Goal: Transaction & Acquisition: Purchase product/service

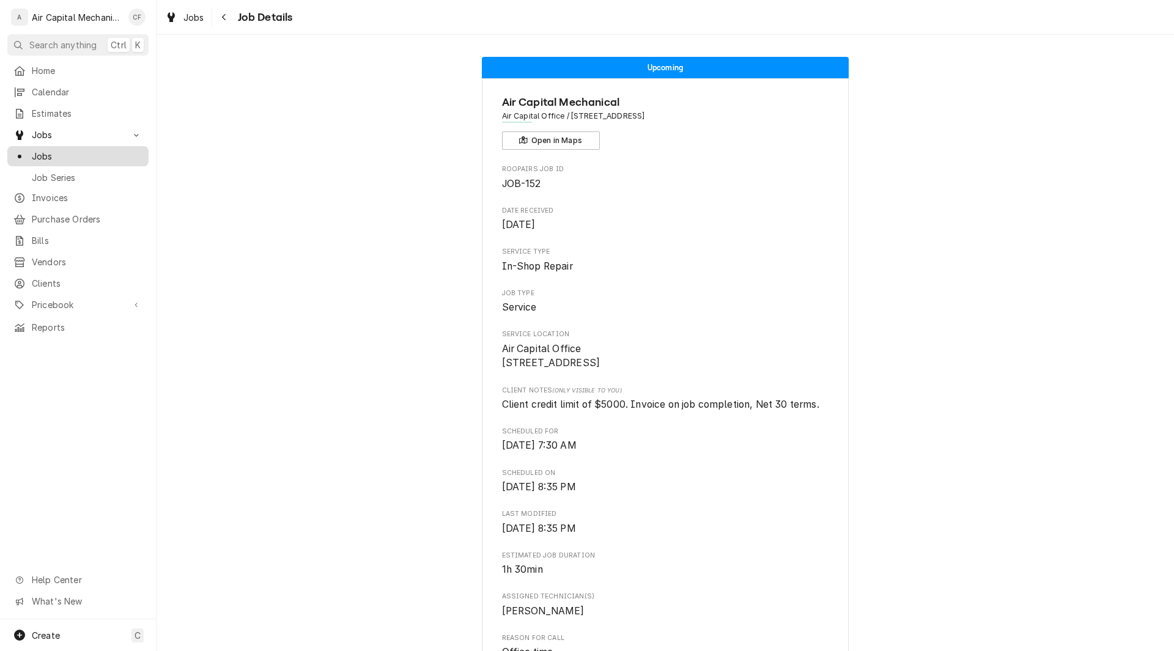
click at [45, 155] on span "Jobs" at bounding box center [87, 156] width 111 height 13
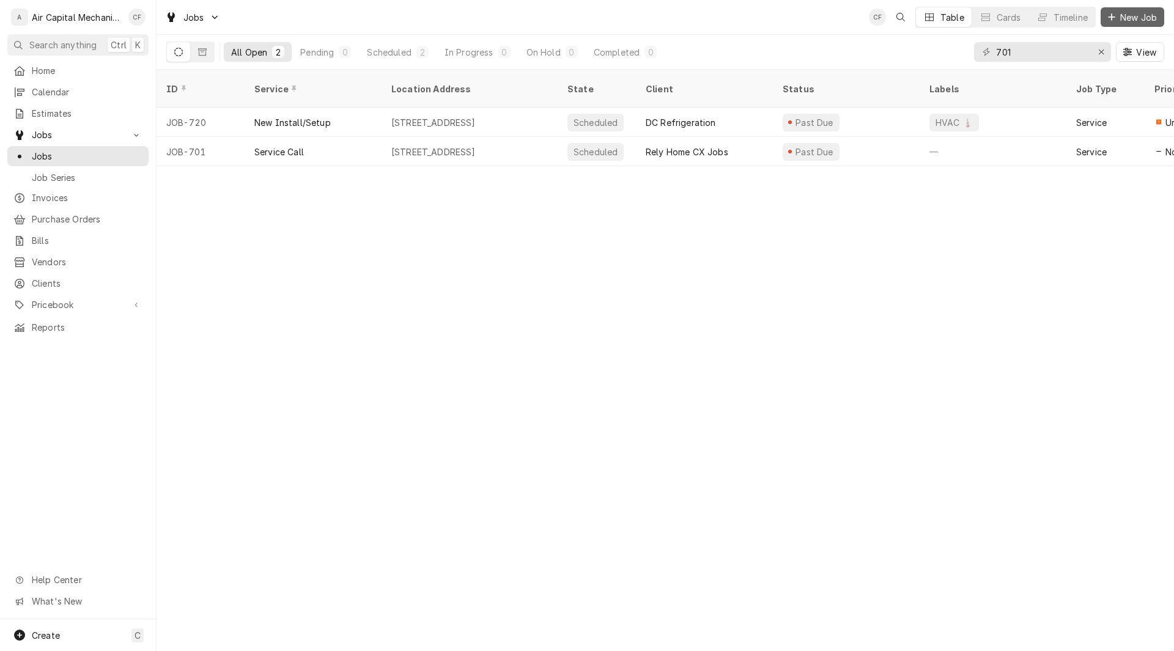
click at [1128, 20] on span "New Job" at bounding box center [1139, 17] width 42 height 13
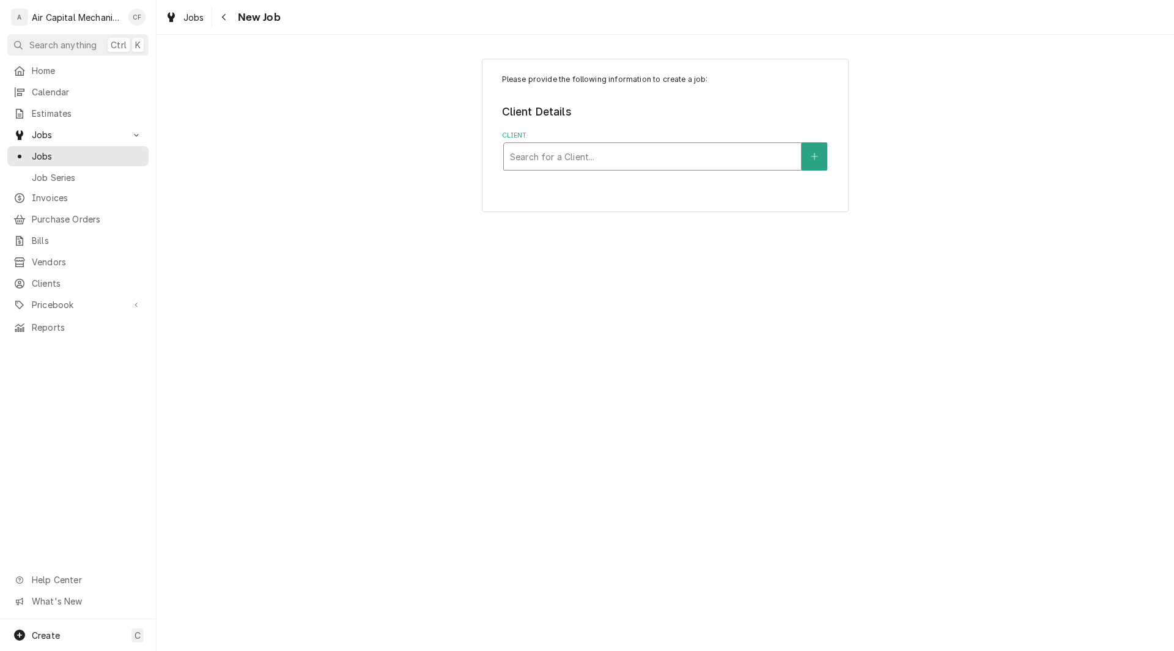
click at [712, 156] on div "Client" at bounding box center [652, 157] width 285 height 22
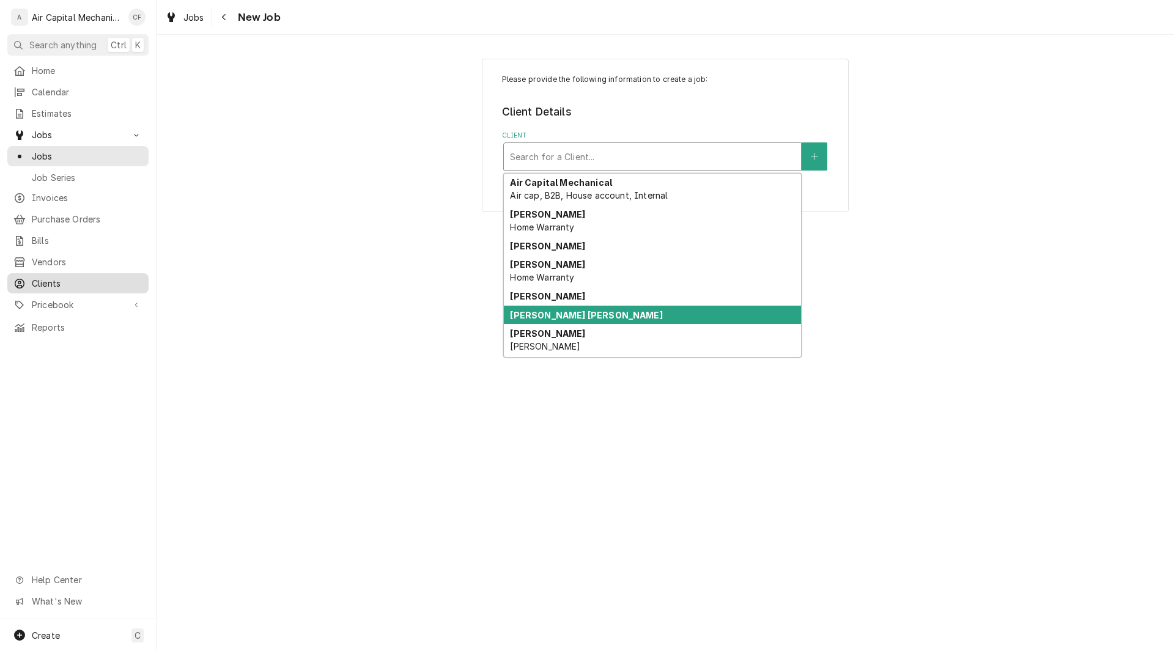
click at [76, 276] on div "Clients" at bounding box center [78, 283] width 136 height 15
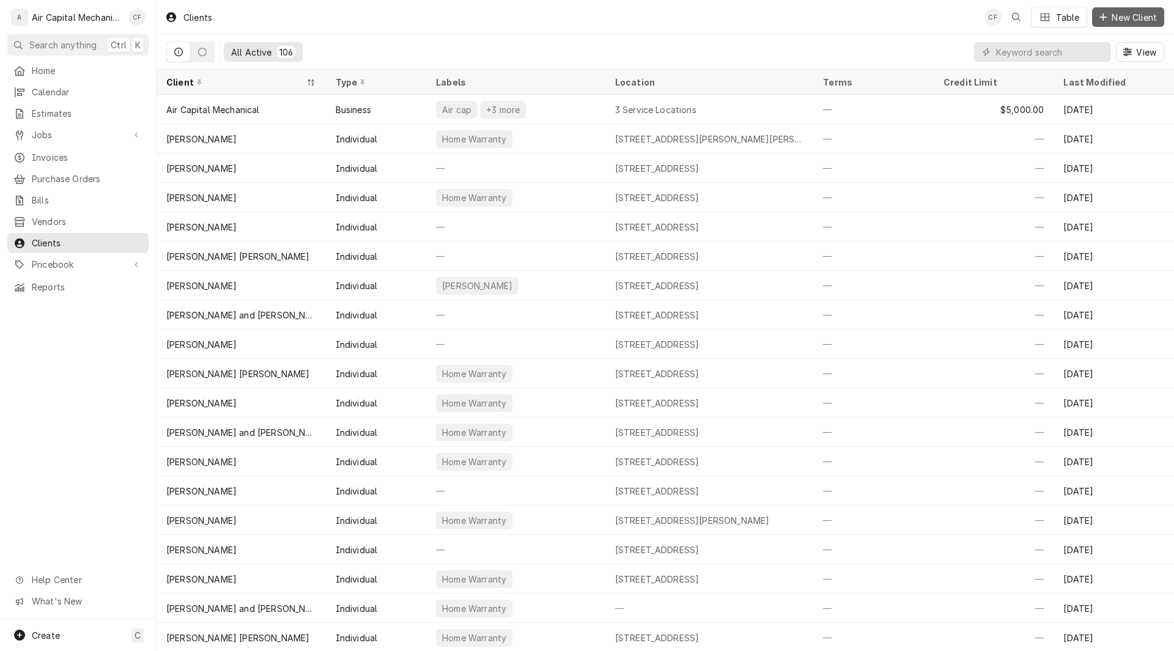
click at [1112, 15] on span "New Client" at bounding box center [1134, 17] width 50 height 13
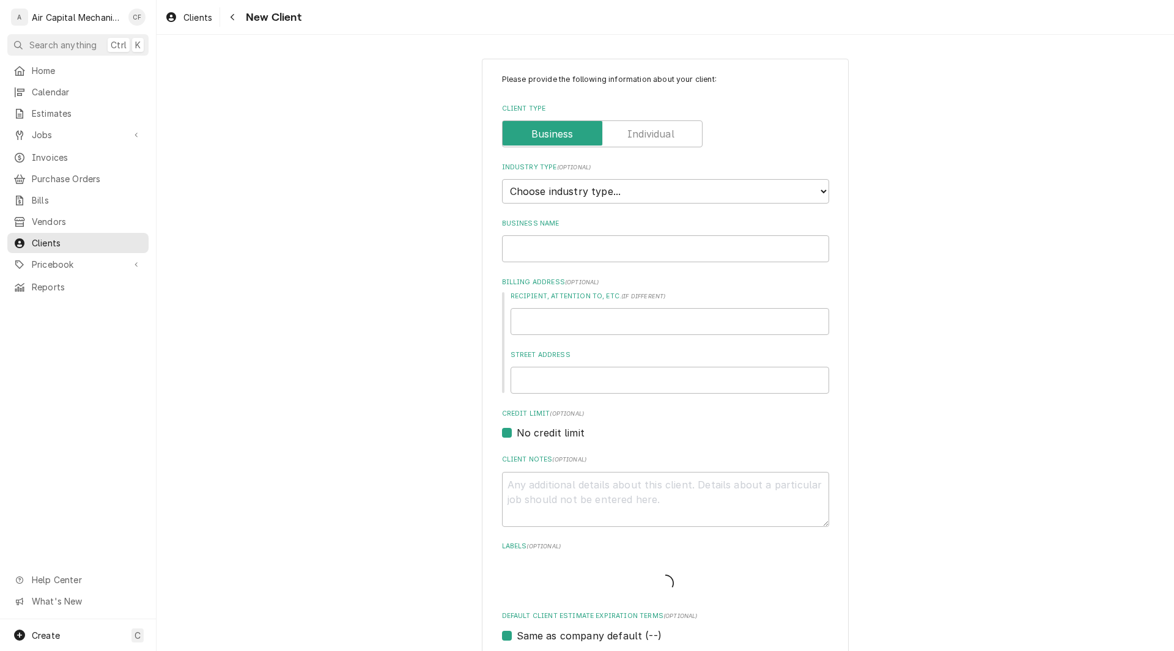
type textarea "x"
click at [594, 191] on select "Choose industry type... Residential Commercial Industrial Government" at bounding box center [665, 191] width 327 height 24
select select "1"
click at [502, 179] on select "Choose industry type... Residential Commercial Industrial Government" at bounding box center [665, 191] width 327 height 24
click at [566, 239] on input "Business Name" at bounding box center [665, 248] width 327 height 27
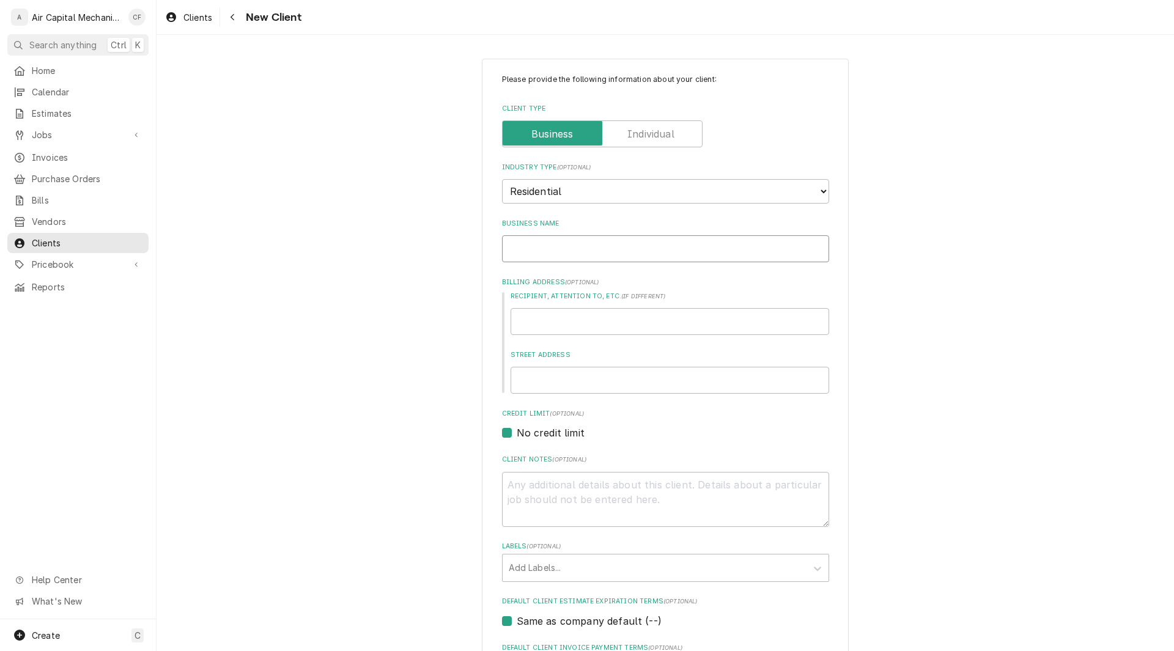
type textarea "x"
type input "H"
type textarea "x"
type input "Ha"
type textarea "x"
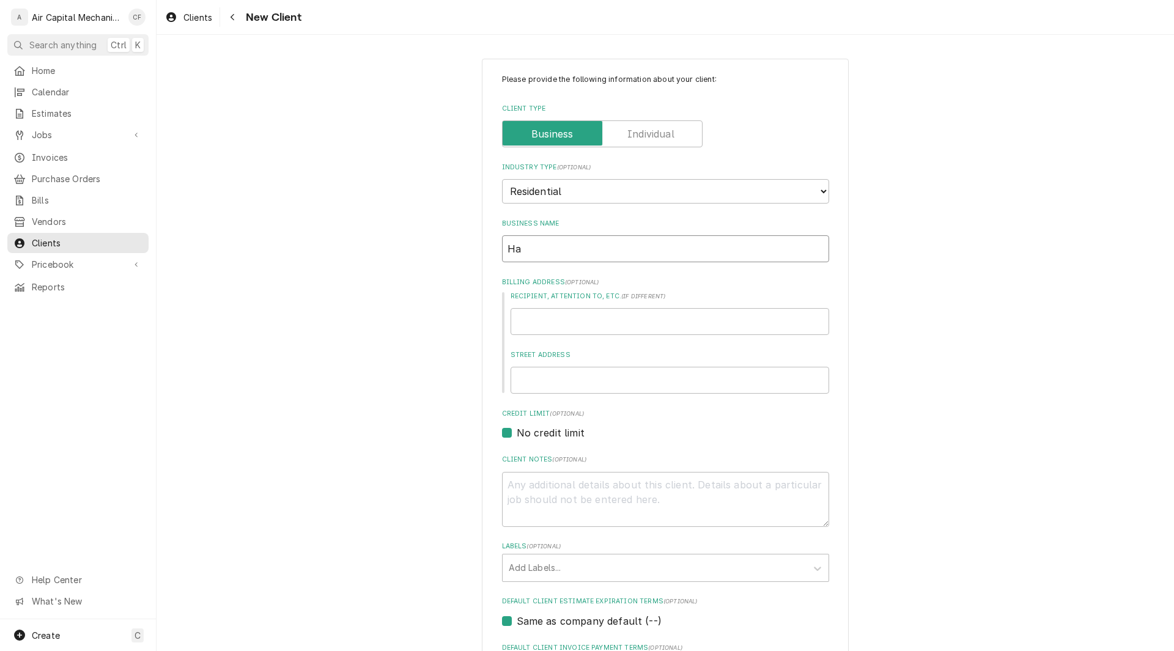
type input "Han"
type textarea "x"
type input "Hand"
type textarea "x"
type input "Handy"
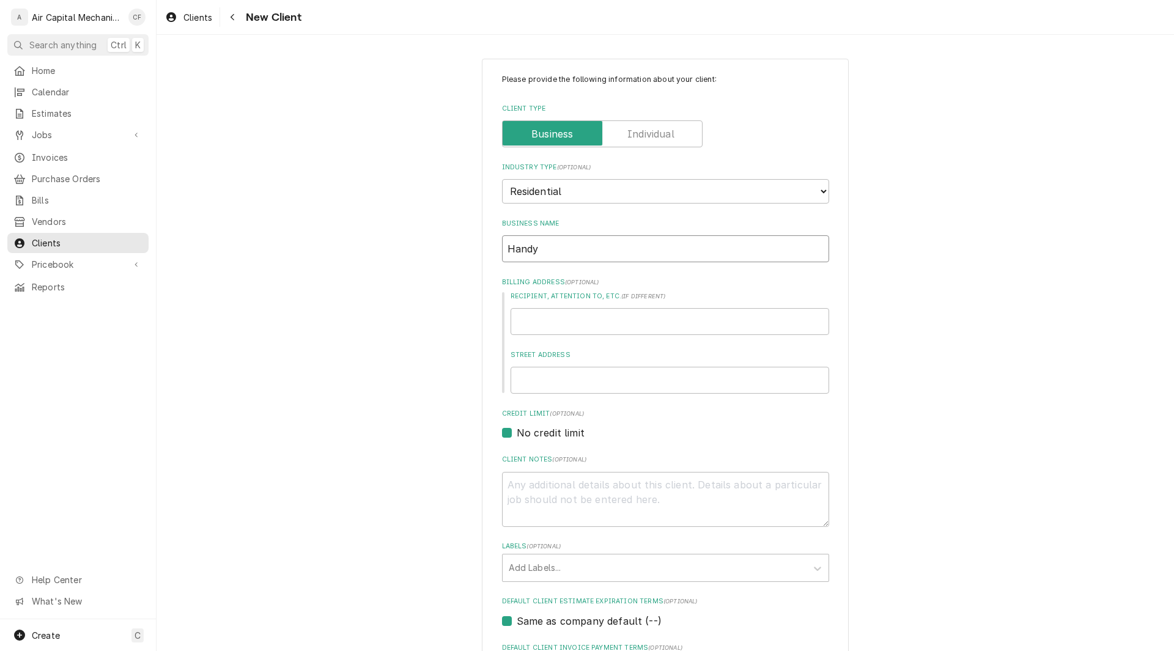
type textarea "x"
type input "Handym"
type textarea "x"
type input "Handyma"
type textarea "x"
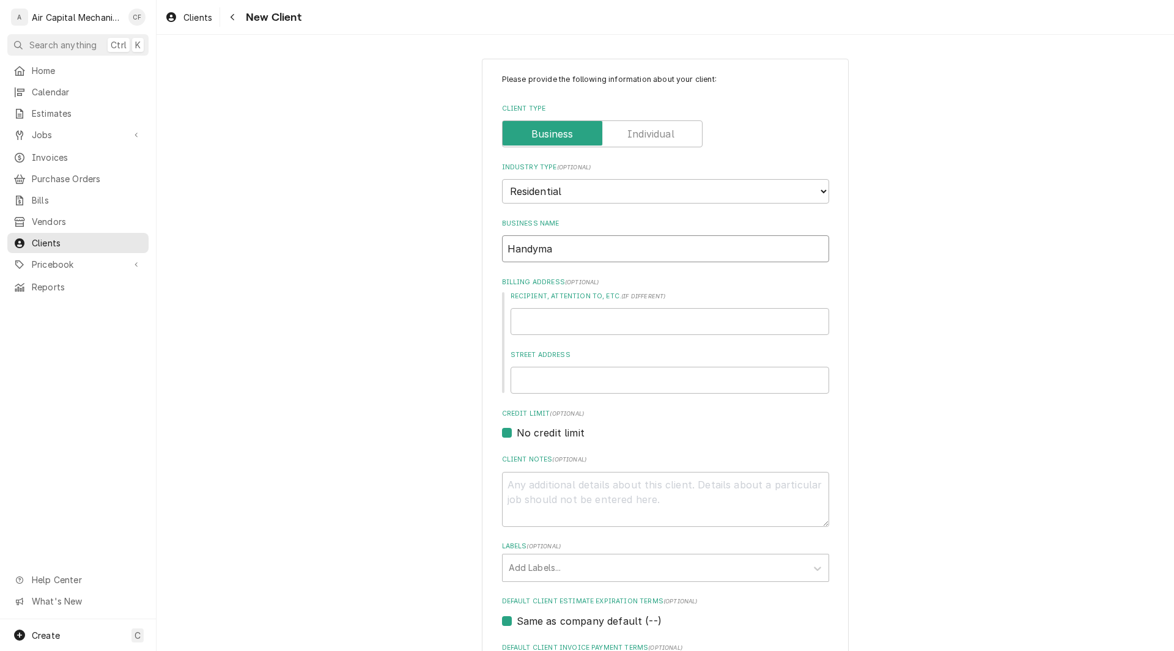
type input "Handyman"
type textarea "x"
type input "Handyman"
type textarea "x"
type input "Handyman e"
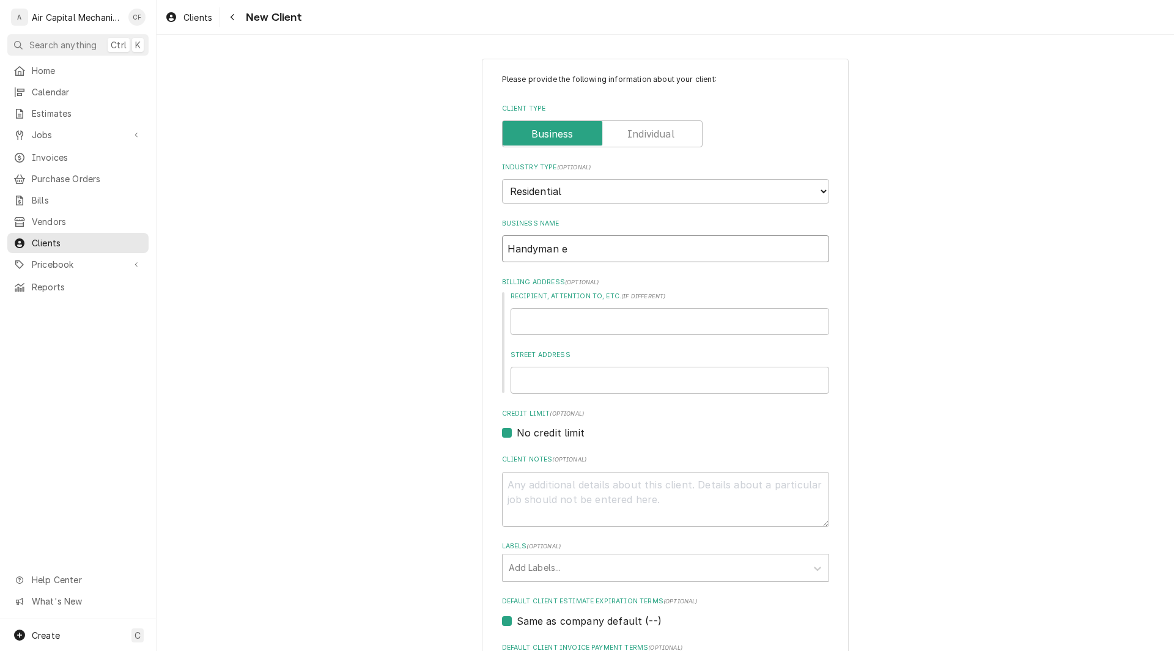
type textarea "x"
type input "Handyman er"
type textarea "x"
type input "Handyman ero"
type textarea "x"
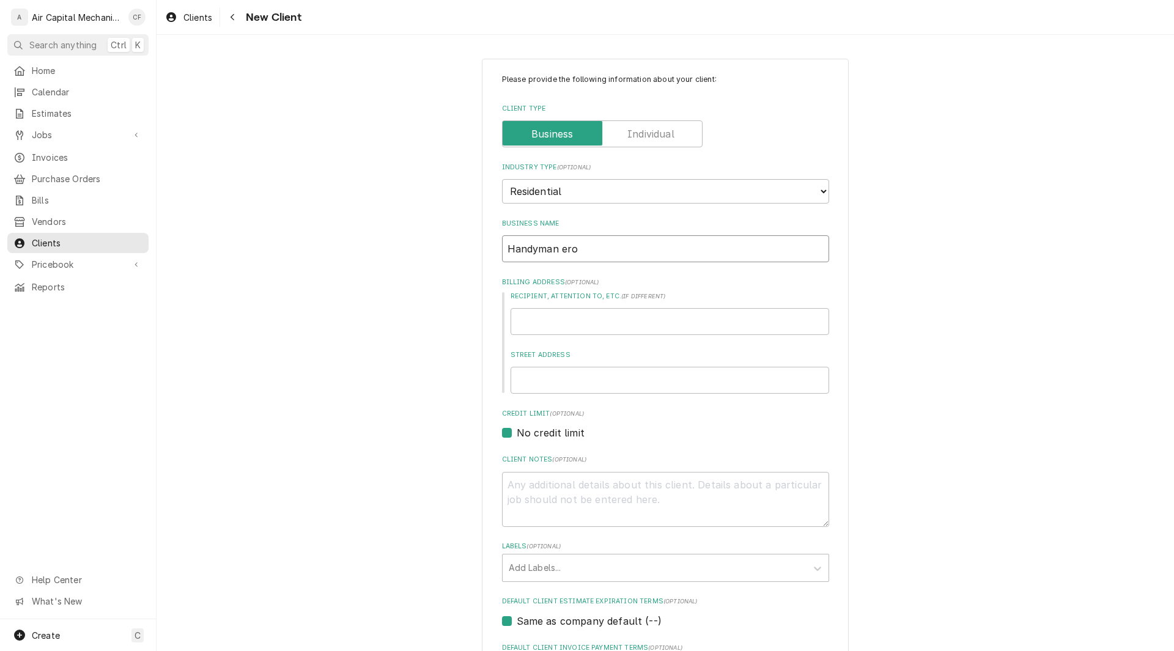
type input "Handyman er"
type textarea "x"
type input "Handyman e"
type textarea "x"
type input "Handyman"
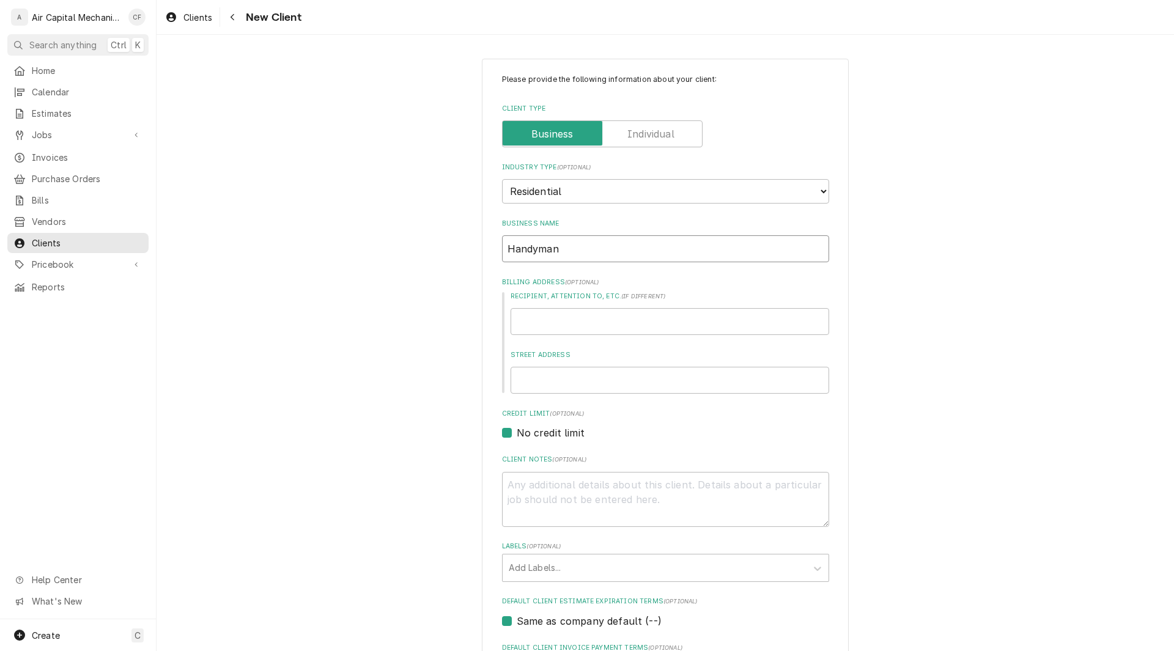
type textarea "x"
type input "Handyman H"
type textarea "x"
type input "Handyman He"
type textarea "x"
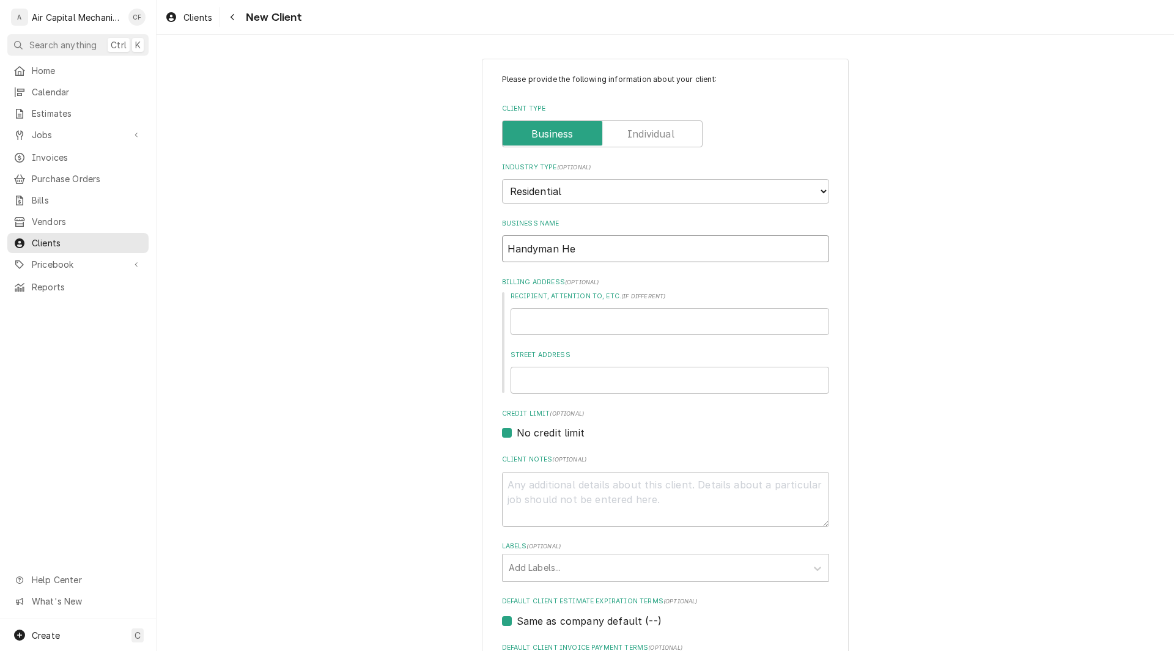
type input "Handyman Her"
type textarea "x"
type input "Handyman Hero"
click at [553, 324] on input "Recipient, Attention To, etc. ( if different )" at bounding box center [670, 321] width 319 height 27
type textarea "x"
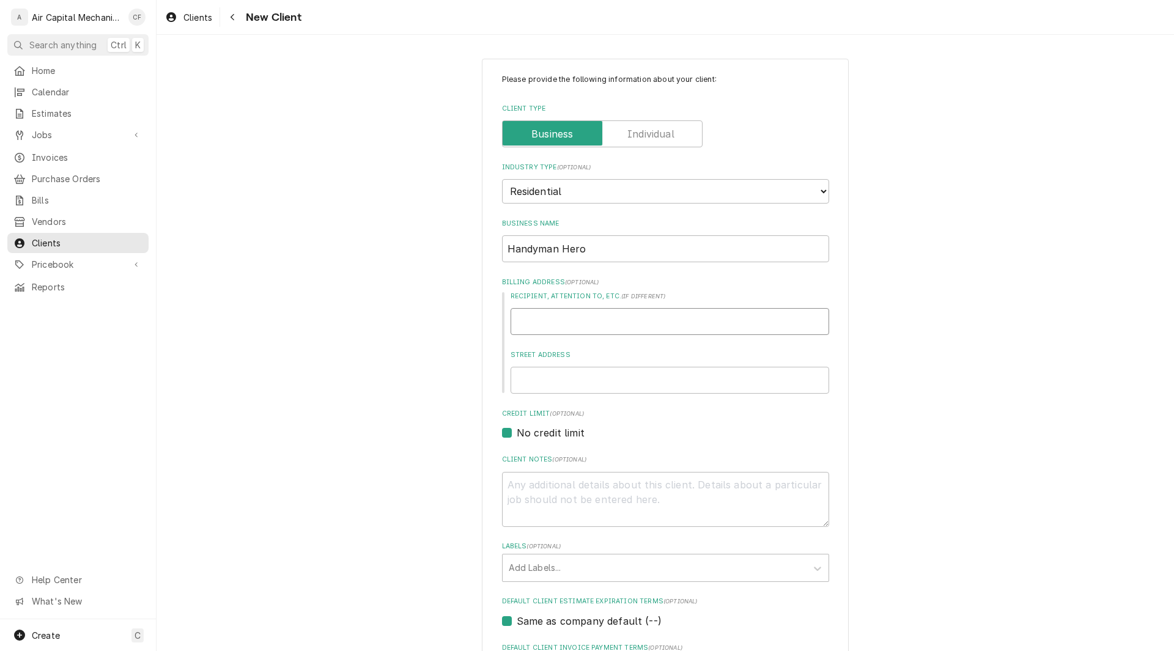
type input "1"
type textarea "x"
type input "11"
type textarea "x"
type input "116"
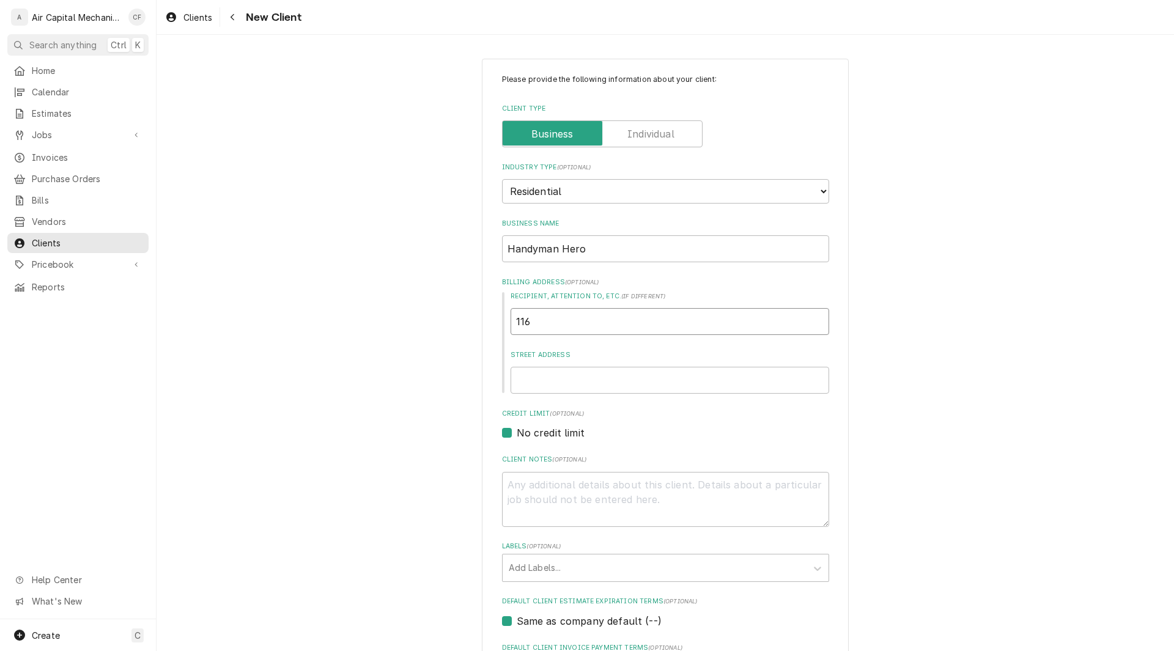
type textarea "x"
type input "116"
type textarea "x"
type input "116 N"
type textarea "x"
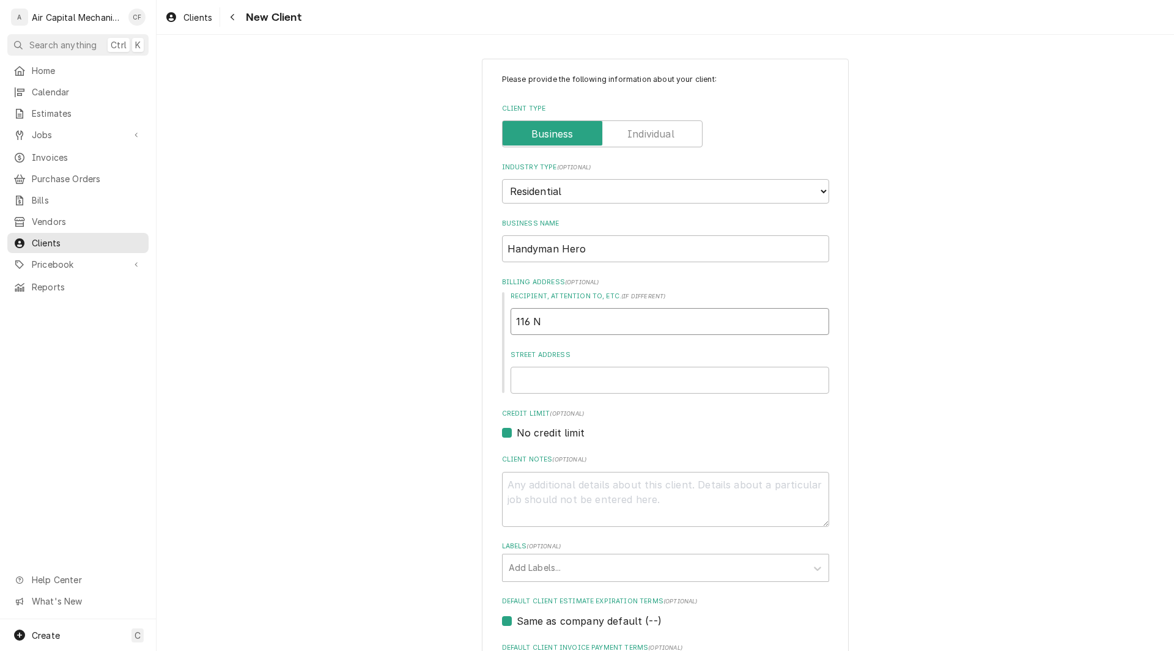
type input "116 N"
type textarea "x"
type input "116 N S"
type textarea "x"
type input "116 N Sh"
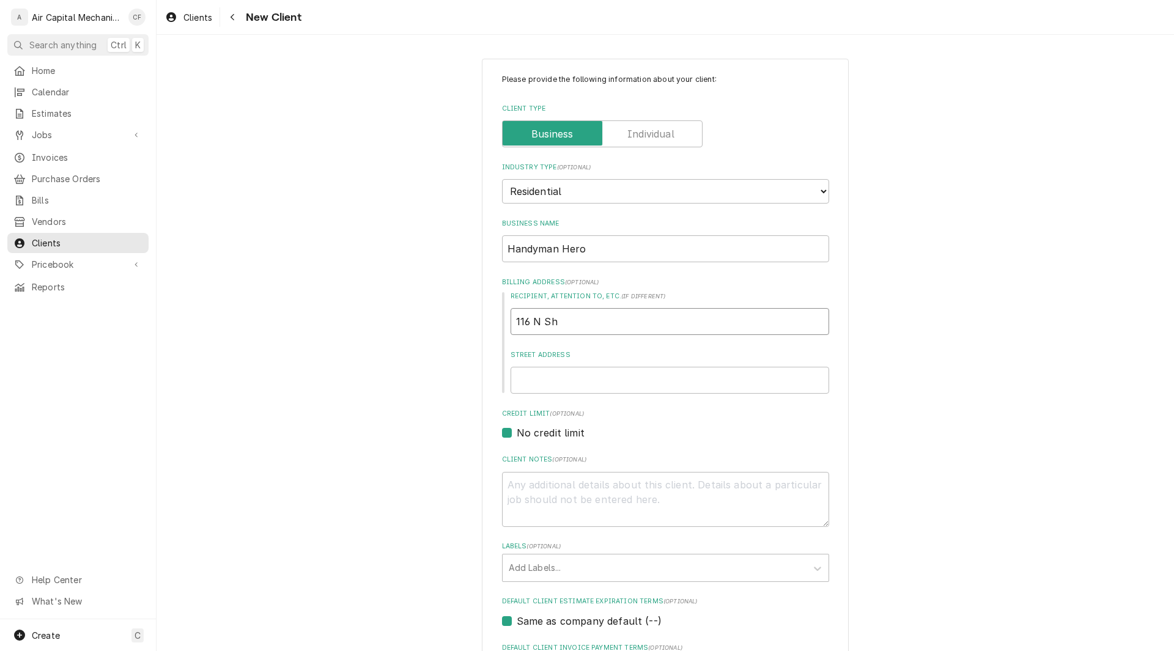
type textarea "x"
type input "116 N She"
type textarea "x"
type input "116 N Shef"
type textarea "x"
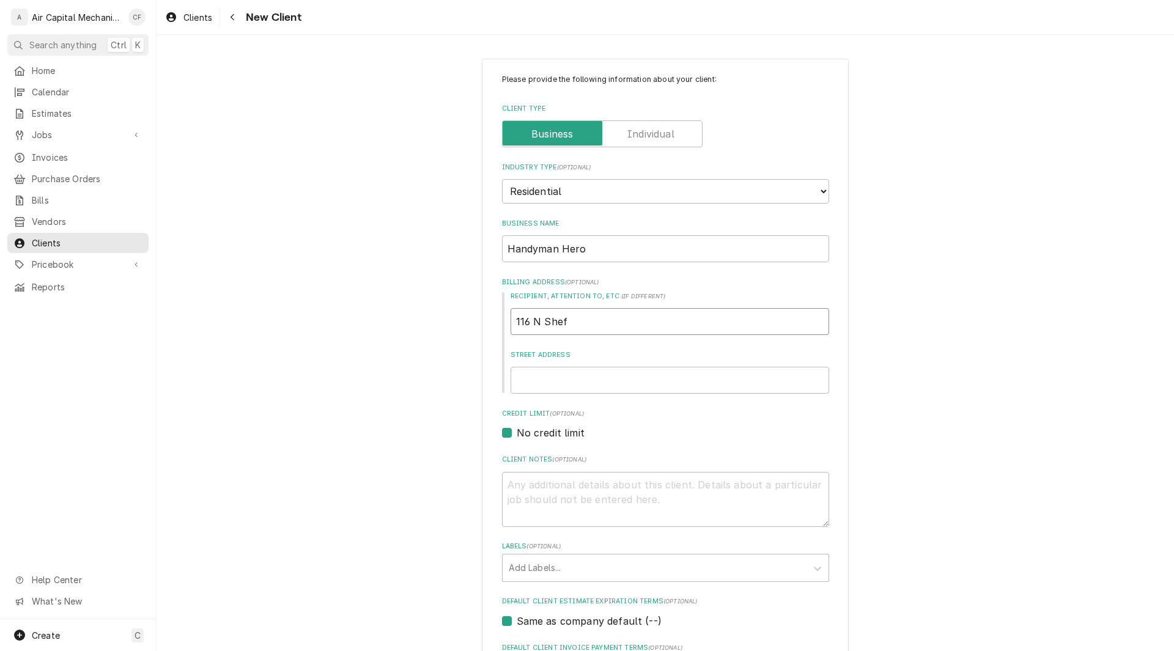
type input "116 N Sheff"
type textarea "x"
type input "116 N Sheffo"
type textarea "x"
type input "116 N Sheffor"
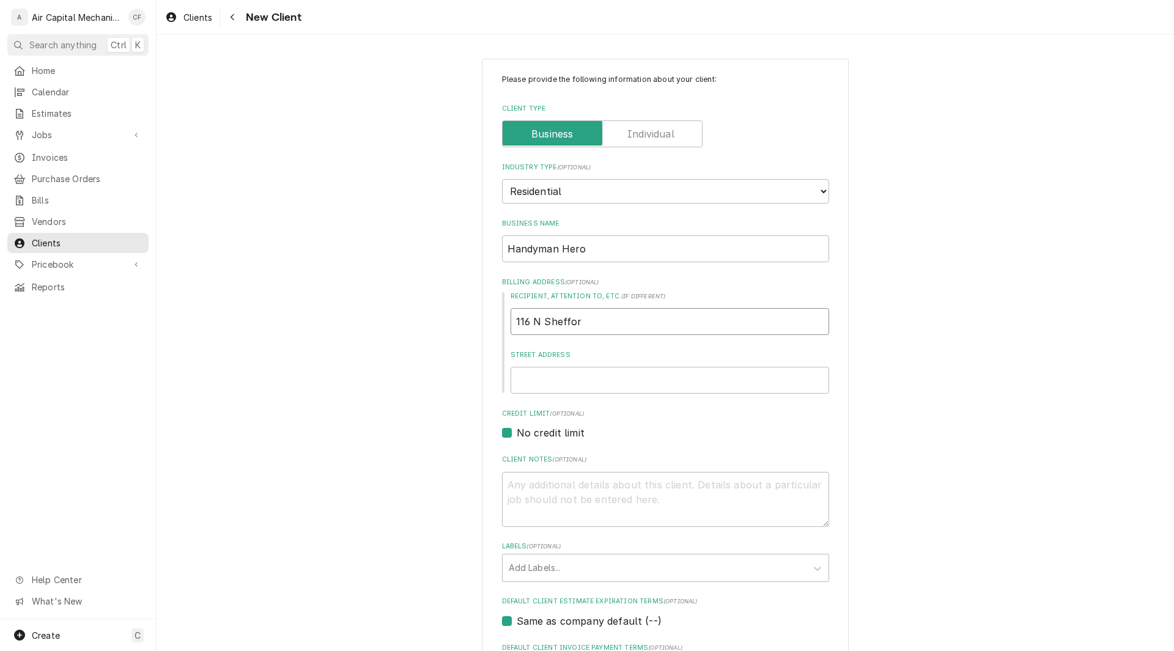
type textarea "x"
type input "116 N Shefford"
type textarea "x"
type input "116 N Shefford"
type textarea "x"
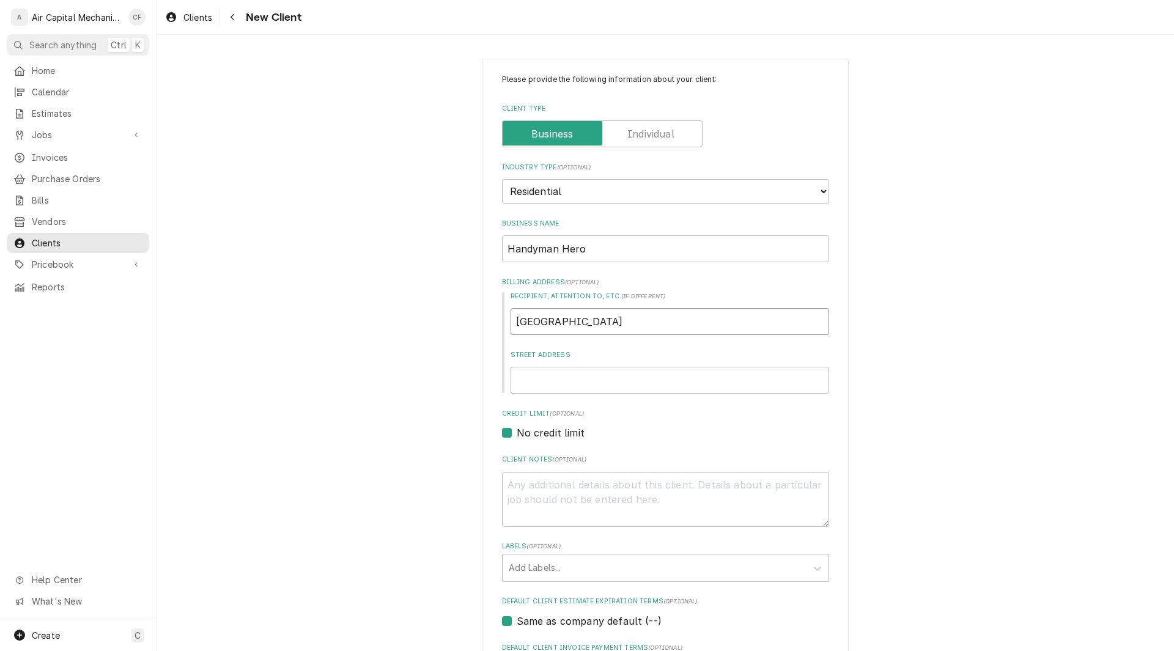
type input "116 N Shefford S"
type textarea "x"
type input "116 N Shefford St"
type textarea "x"
type input "K"
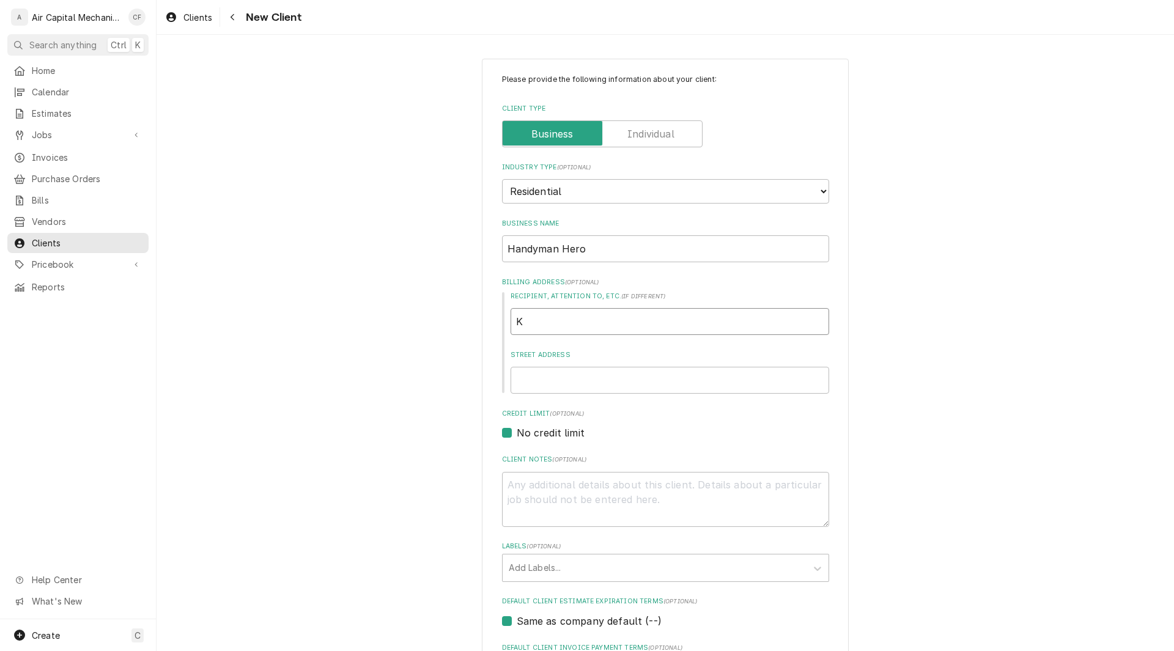
type textarea "x"
type input "Kf"
type textarea "x"
type input "K"
type textarea "x"
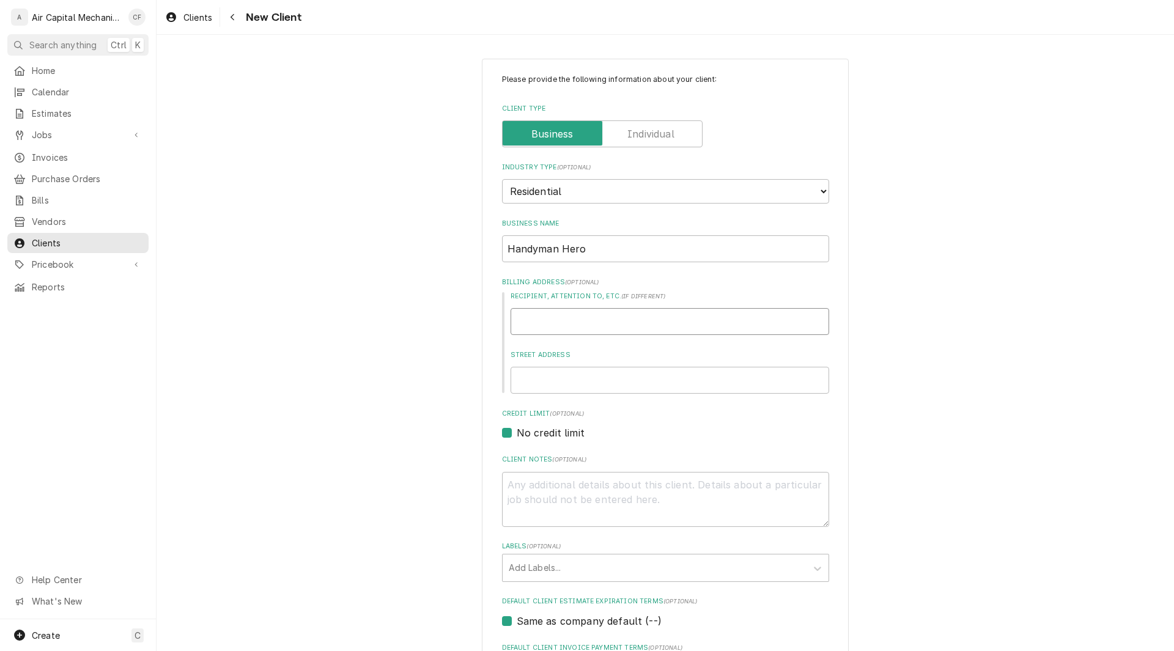
type textarea "x"
type input "K"
type textarea "x"
type input "Ka"
type textarea "x"
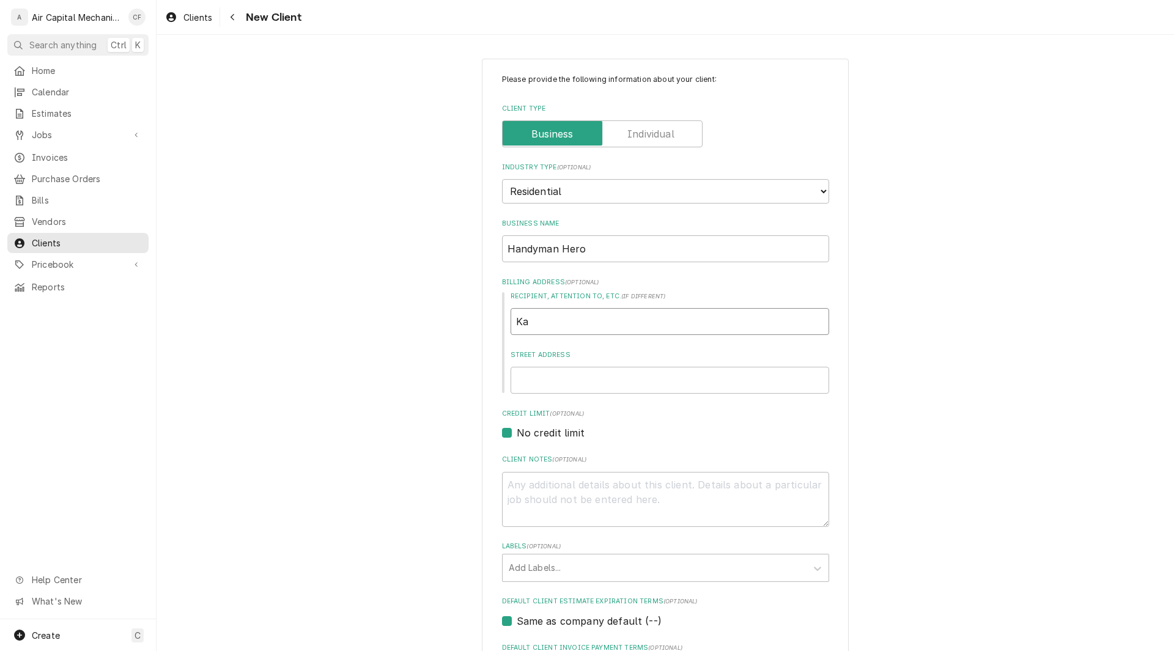
type input "Kad"
type textarea "x"
type input "Kadi"
type textarea "x"
type input "Kadir"
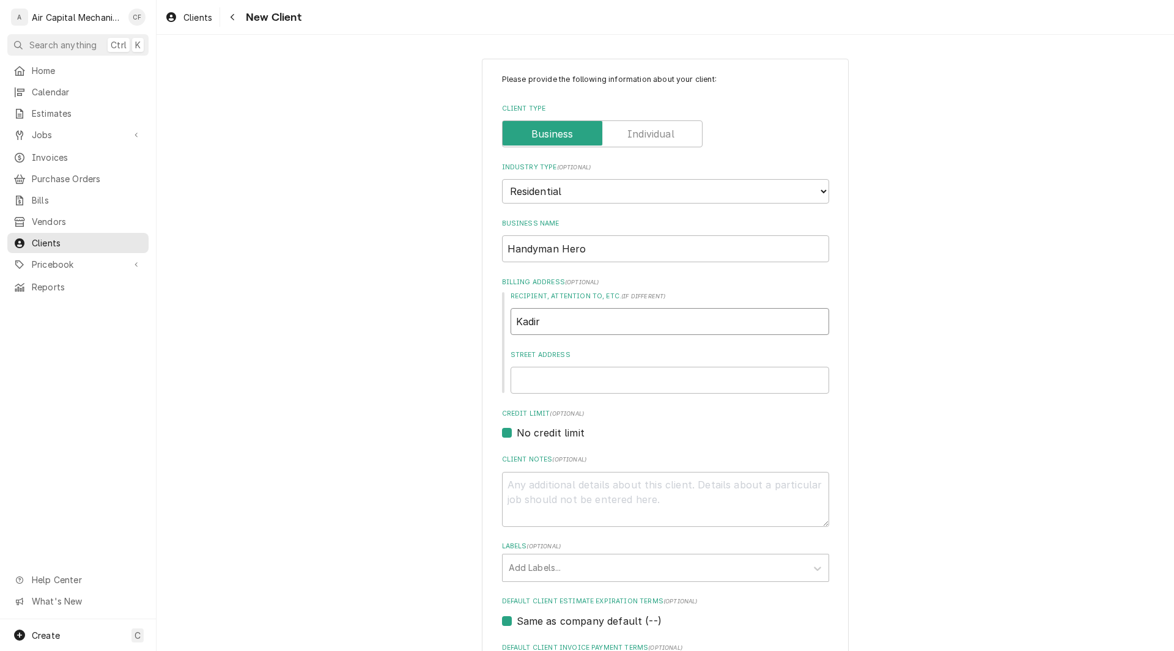
type textarea "x"
type input "Kadir L"
type textarea "x"
type input "Kadir Lo"
type textarea "x"
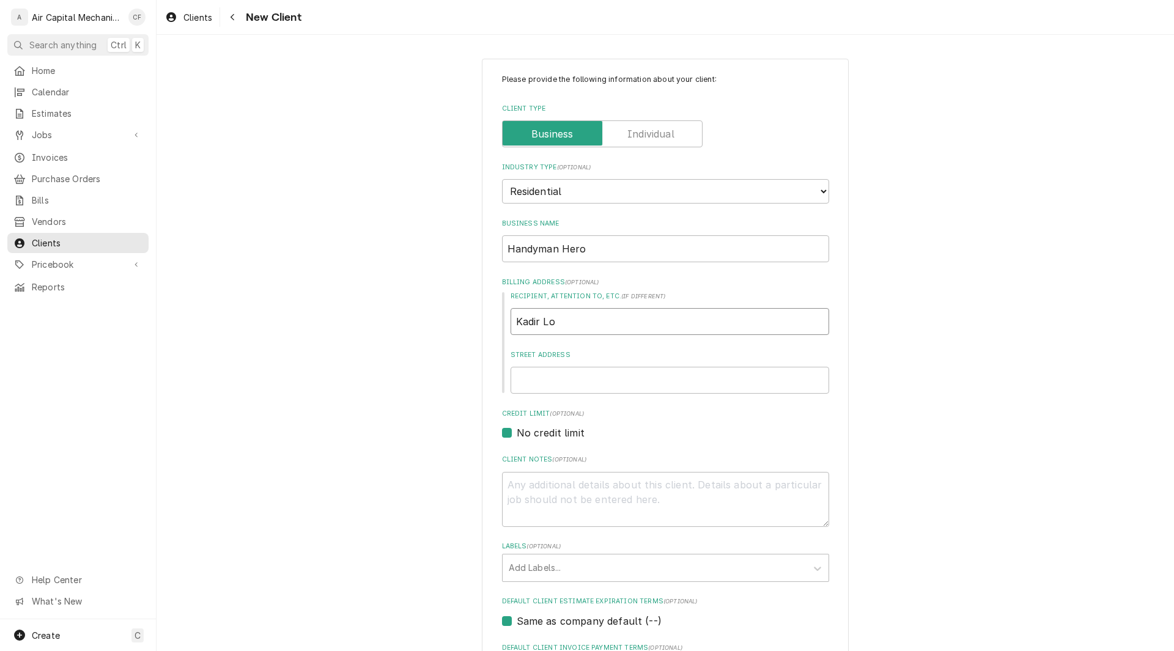
type input "Kadir Lop"
type textarea "x"
type input "[PERSON_NAME]"
type textarea "x"
type input "[PERSON_NAME]"
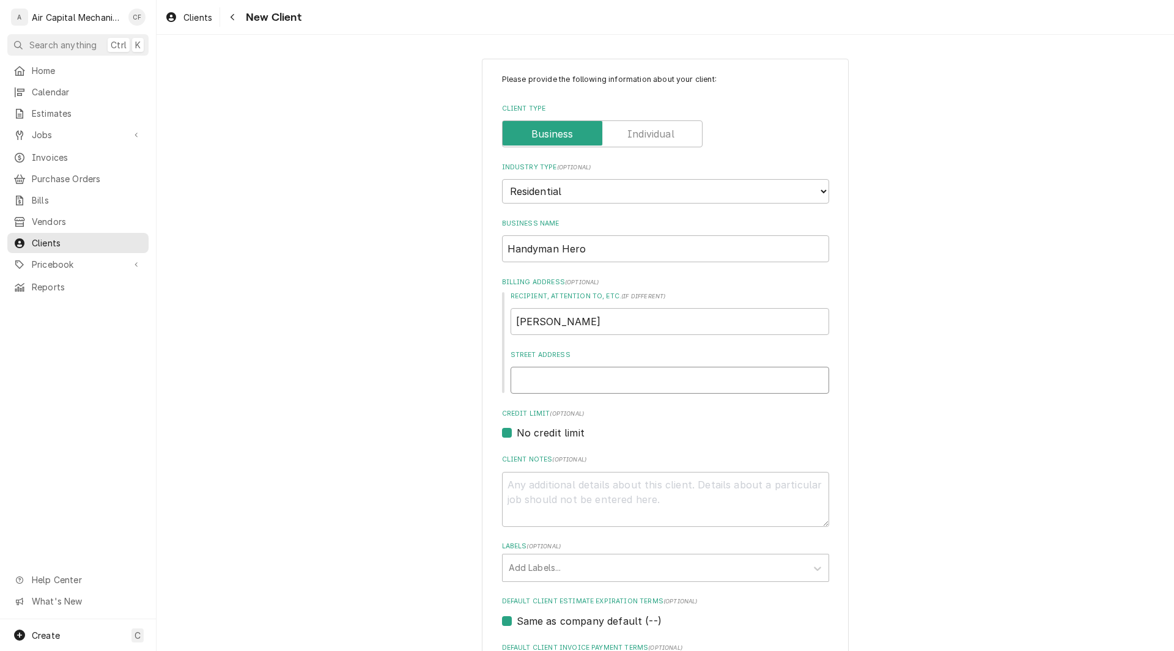
type textarea "x"
type input "1"
type textarea "x"
type input "11"
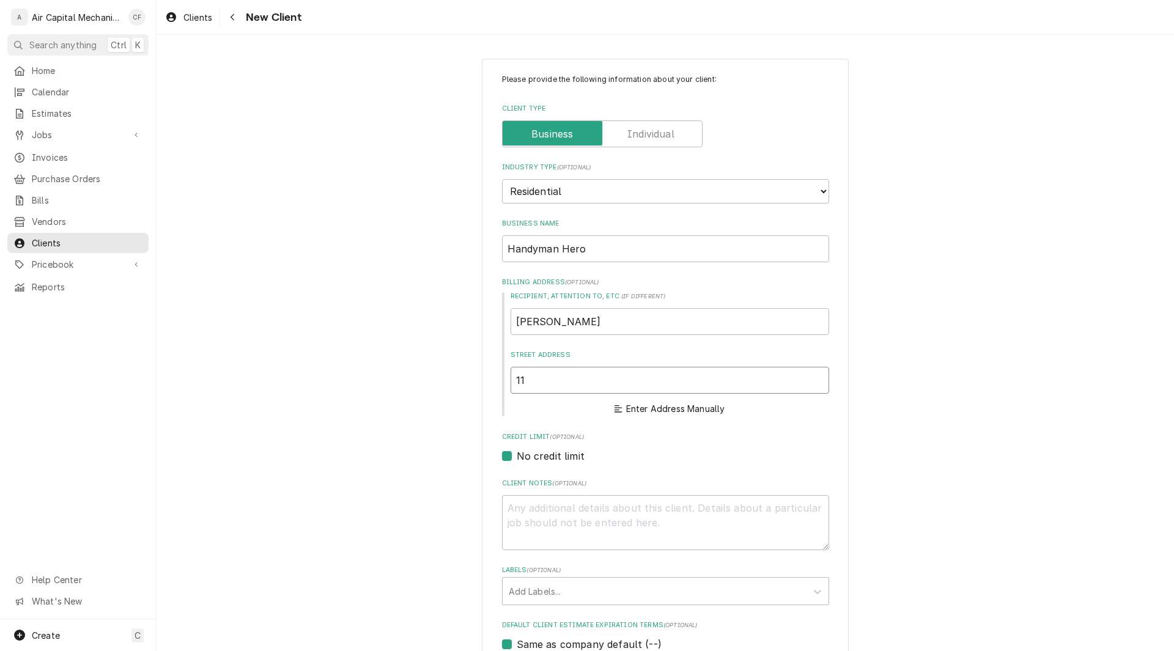
type textarea "x"
type input "116"
type textarea "x"
type input "116"
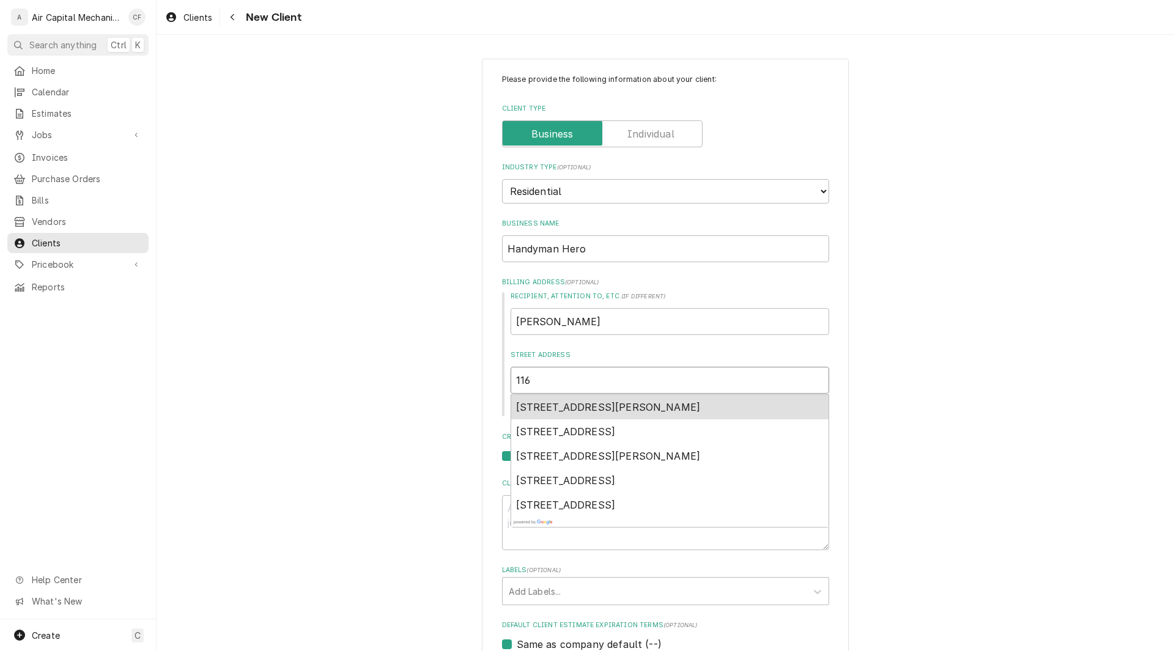
type textarea "x"
type input "116 N"
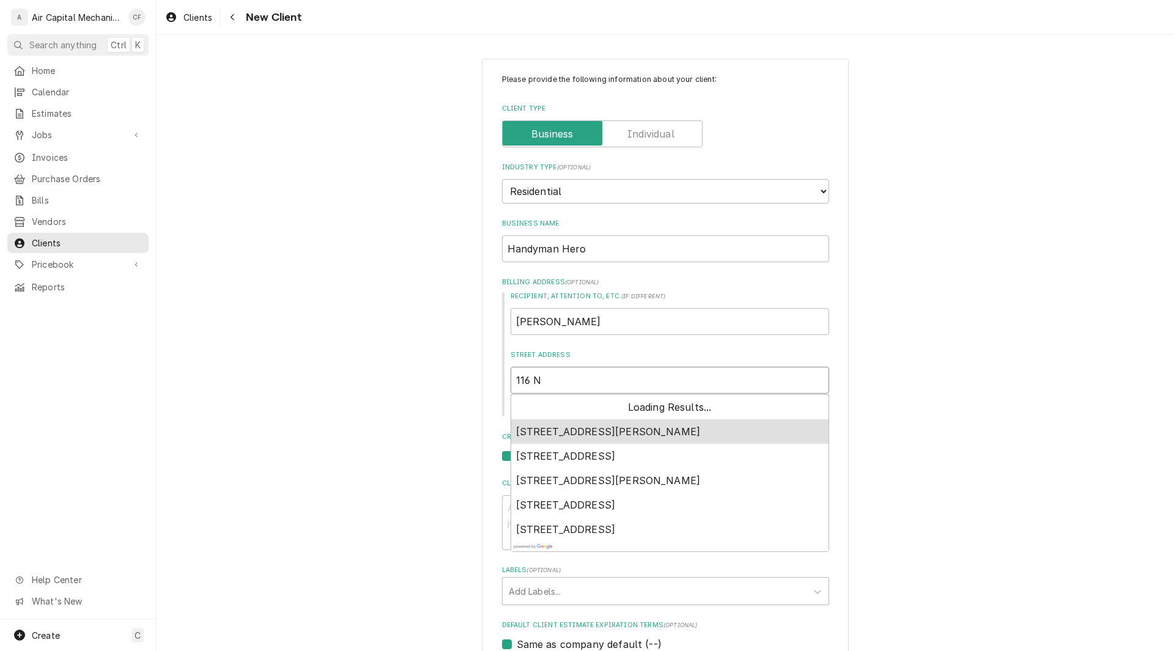
type textarea "x"
type input "116 N"
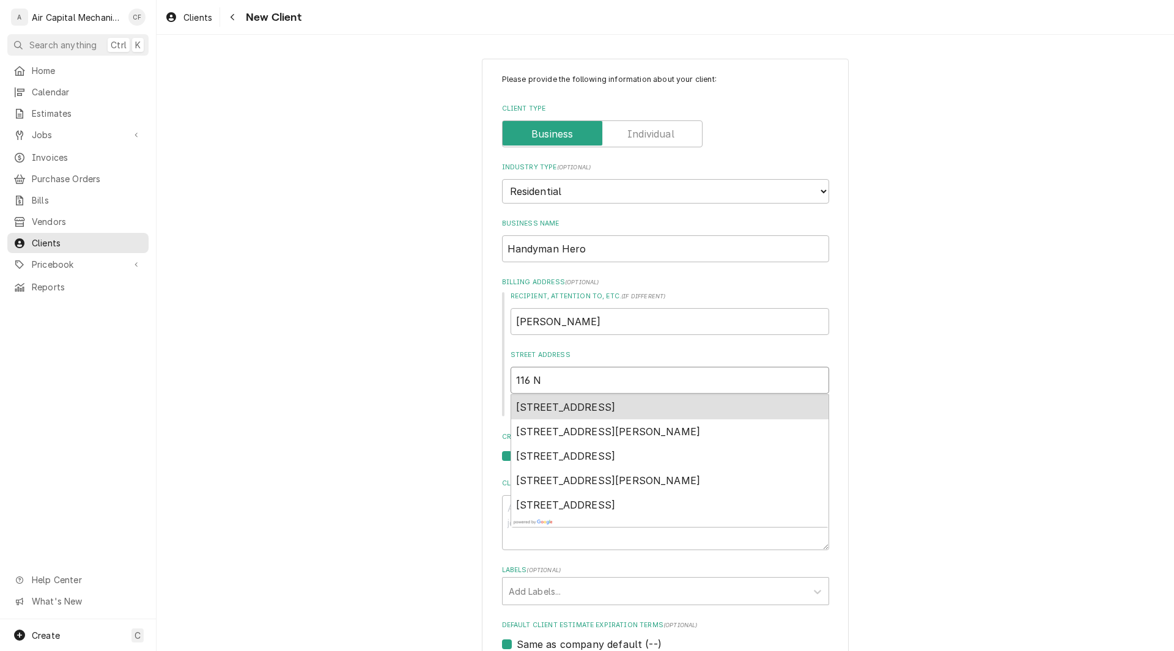
type textarea "x"
type input "116 N s"
type textarea "x"
type input "116 N"
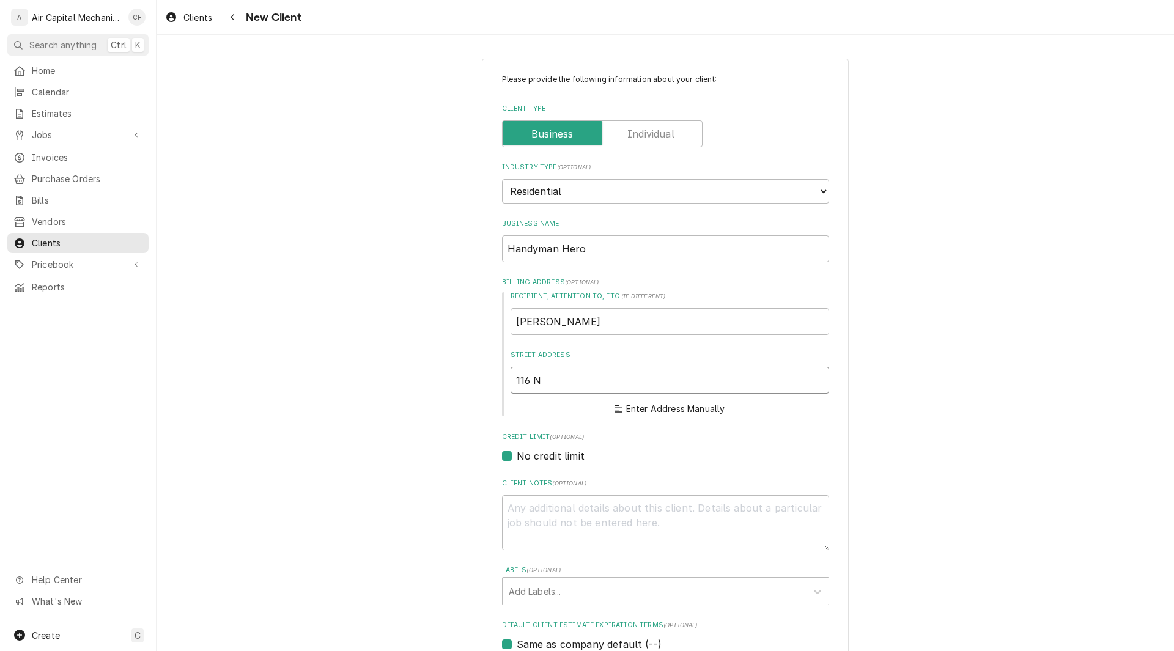
type textarea "x"
type input "116 N s"
type textarea "x"
type input "116 N Ash St"
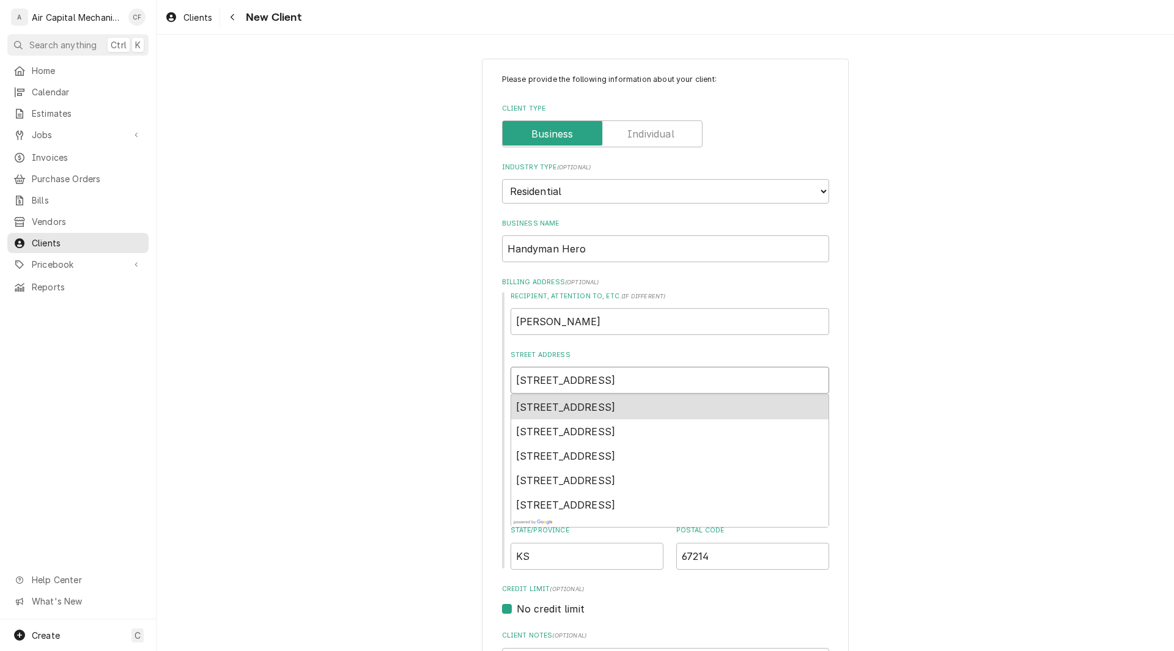
type textarea "x"
type input "116 N Ash S"
type textarea "x"
type input "116 N Ash"
type textarea "x"
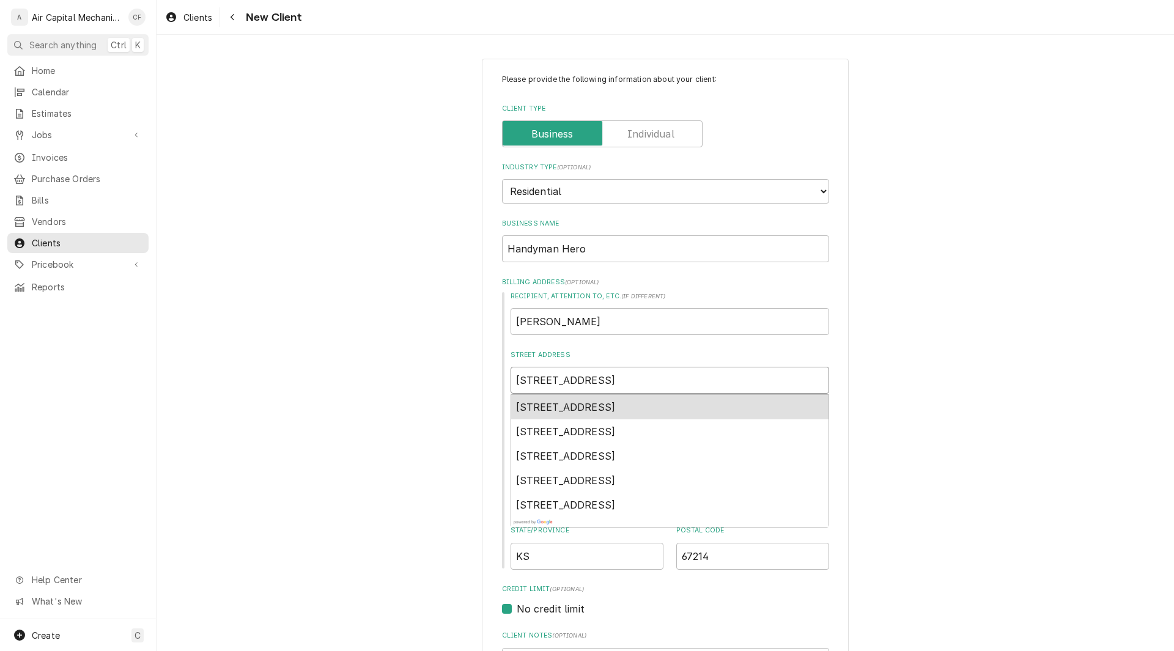
type input "116 N Ash ="
type textarea "x"
type input "116 N Ash =="
type textarea "x"
type input "116 N Ash ==="
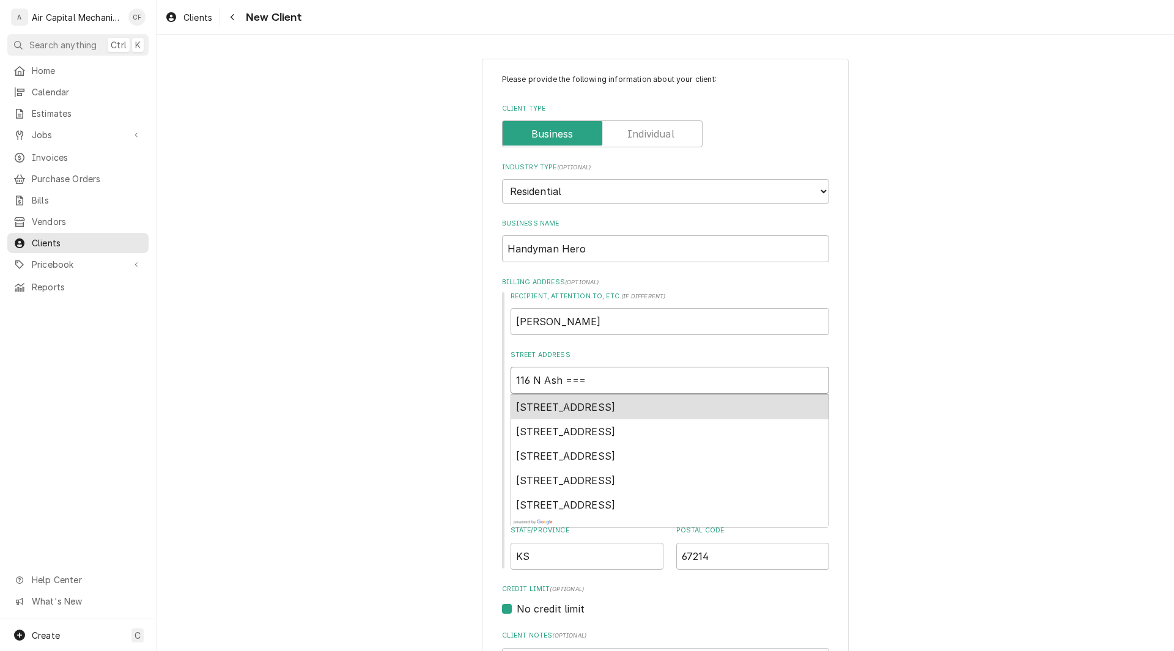
type textarea "x"
type input "116 N Ash =="
type textarea "x"
type input "116 N Ash ="
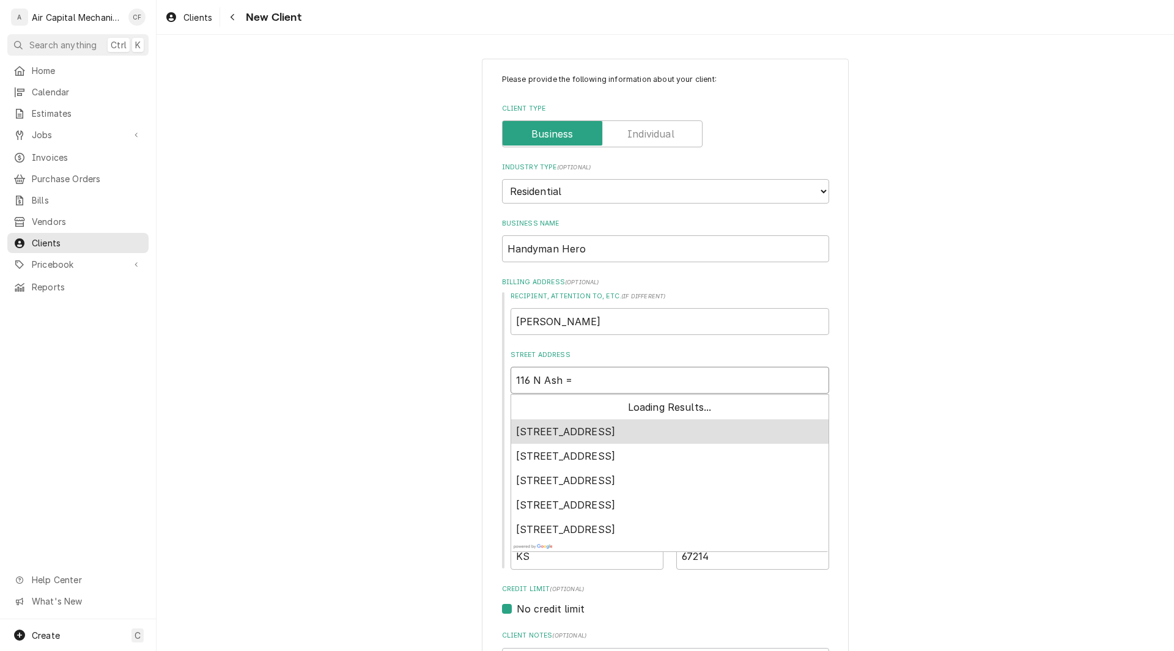
type textarea "x"
type input "116 N Ash"
type textarea "x"
type input "116 N Ash"
type textarea "x"
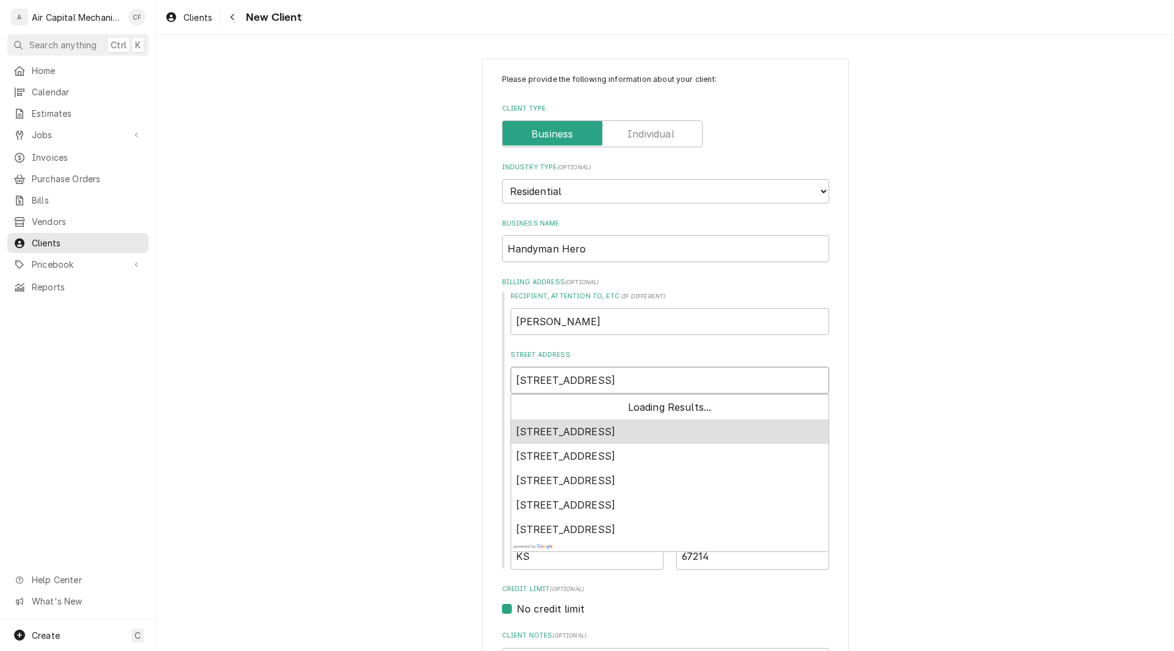
type input "116 N As"
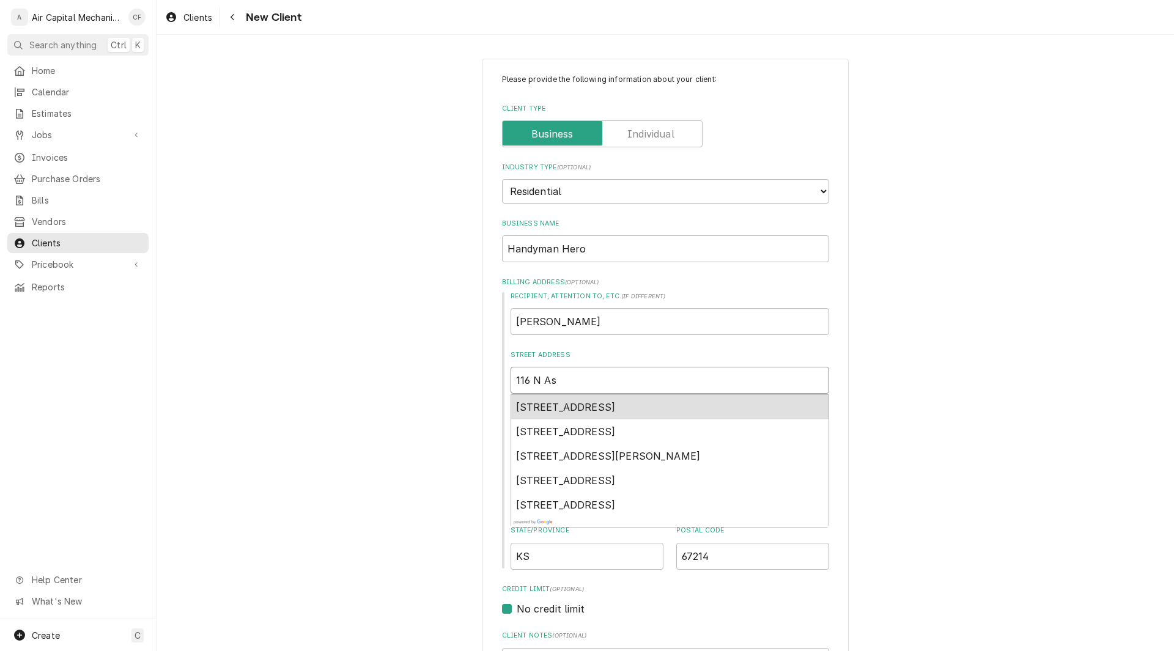
type textarea "x"
type input "116 N A"
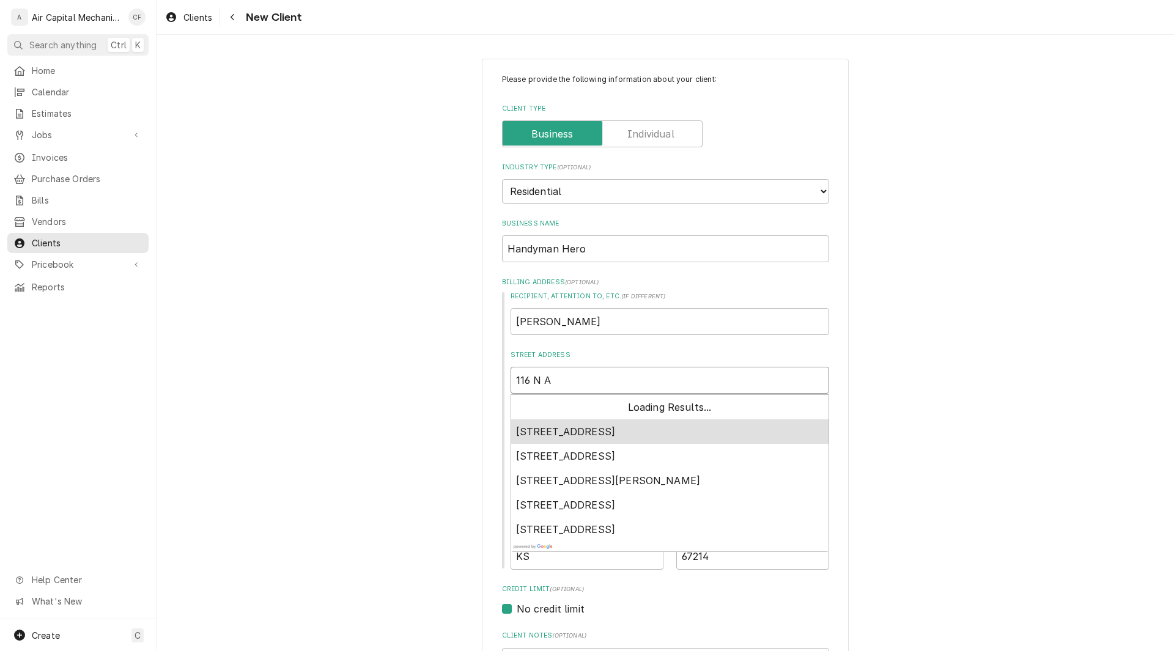
type textarea "x"
type input "116 N"
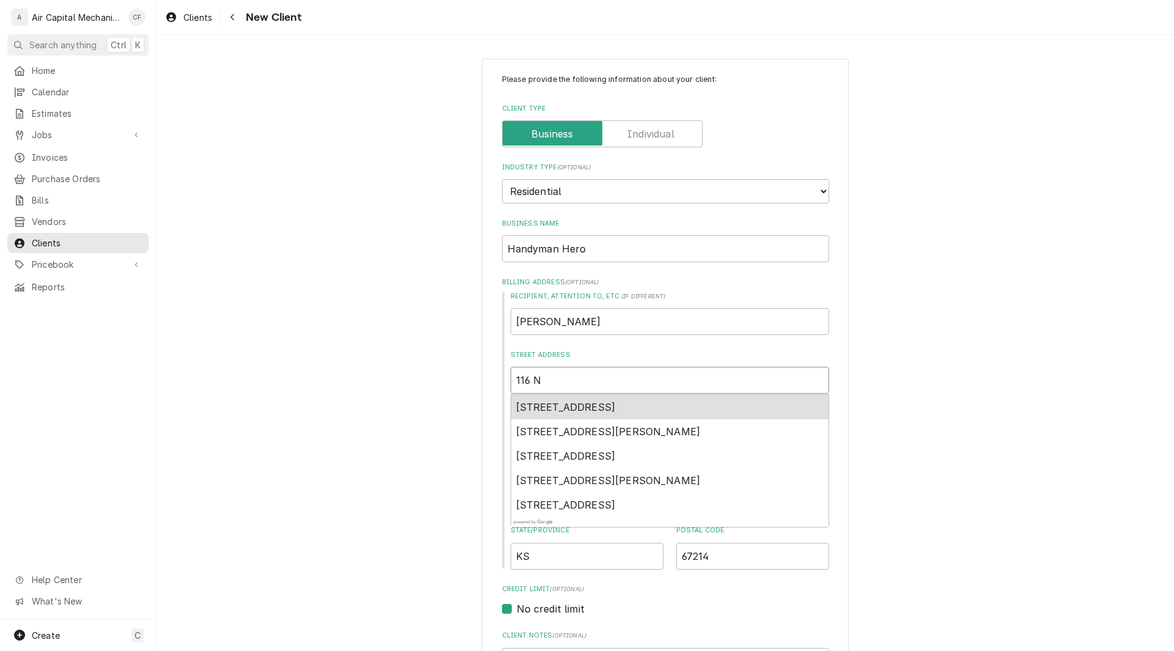
type textarea "x"
type input "116 N"
type textarea "x"
type input "116 N '"
type textarea "x"
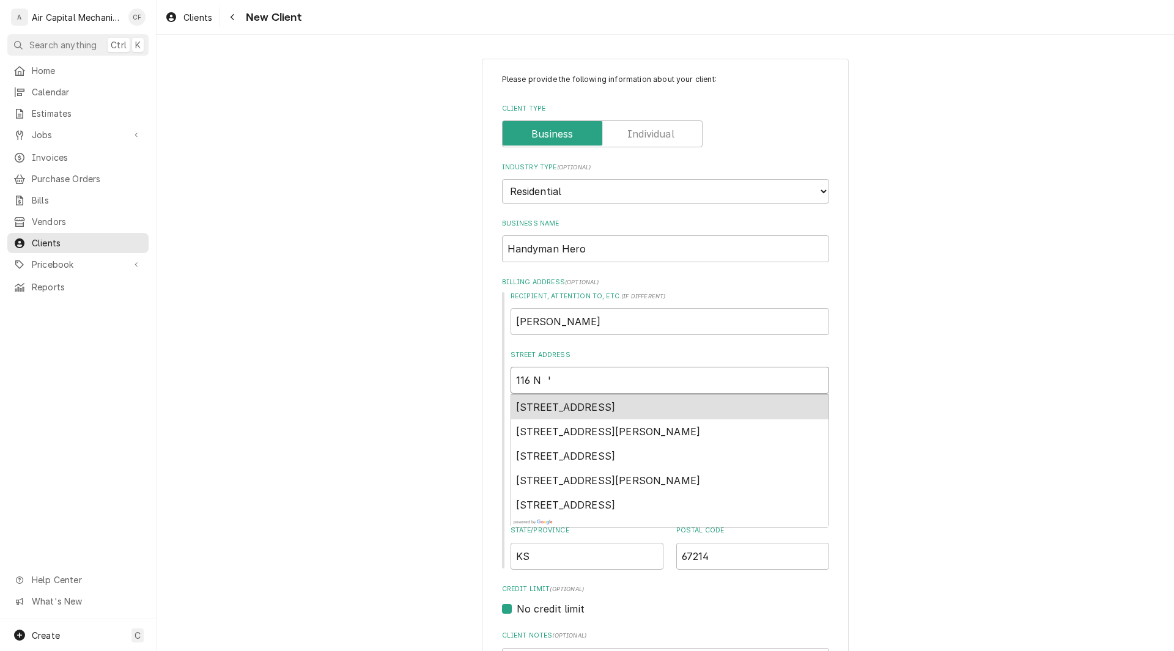
type input "116 N 's"
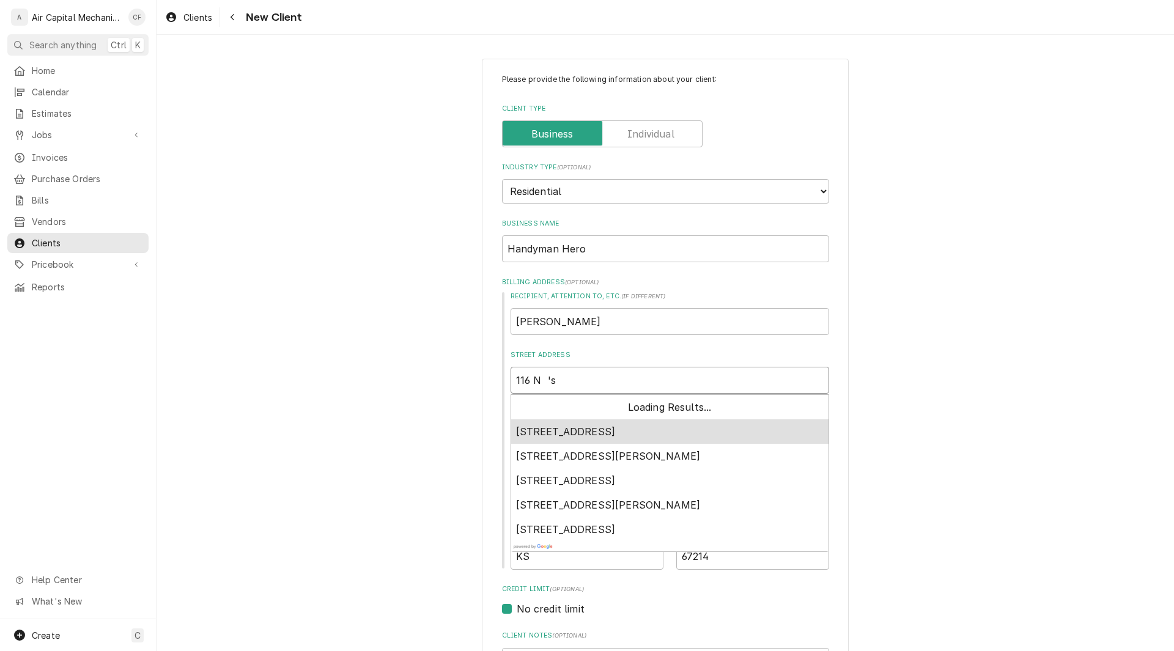
type textarea "x"
type input "116 N '"
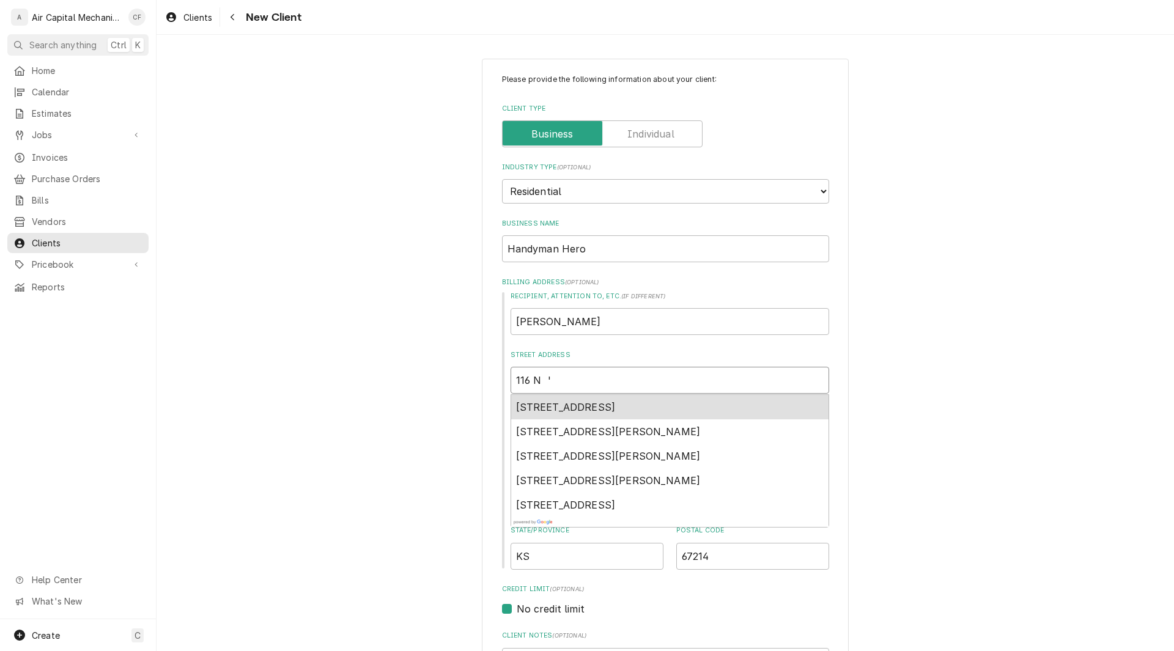
type textarea "x"
type input "116 N"
type textarea "x"
type input "116 N"
type textarea "x"
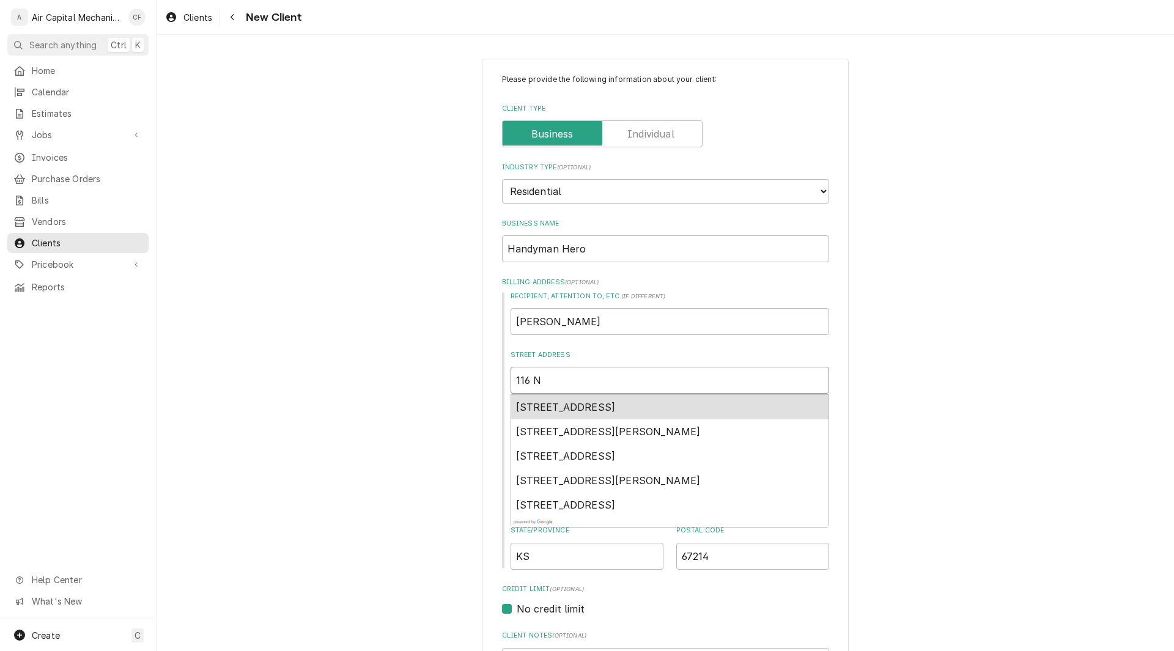
type input "116 N S"
type textarea "x"
type input "116 N She"
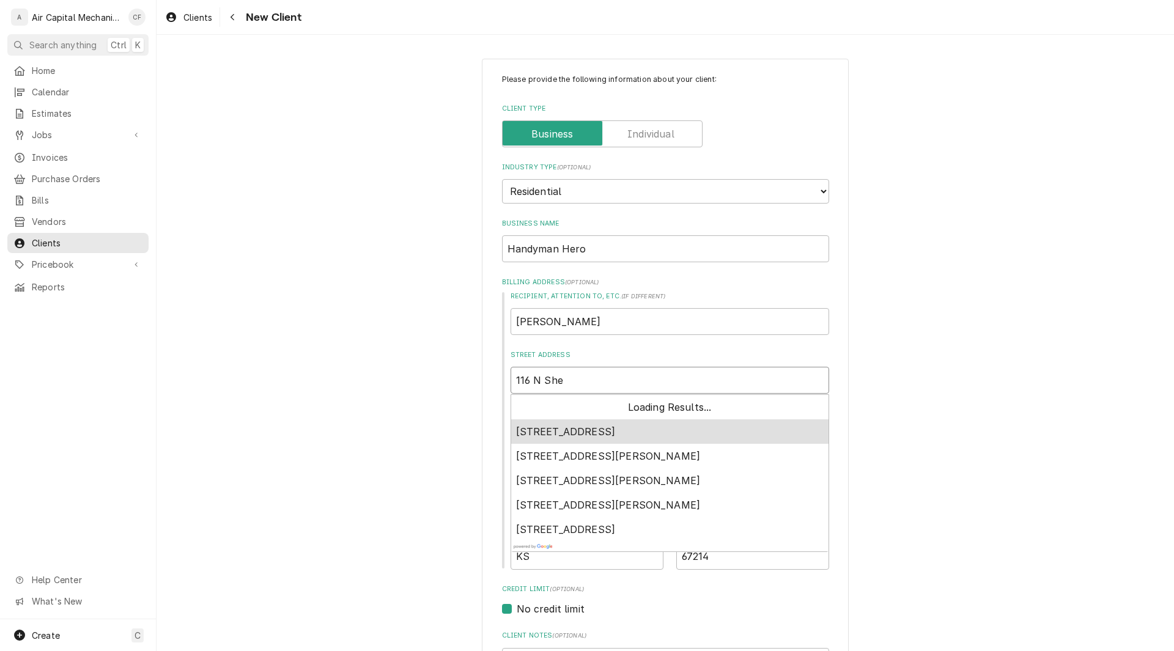
type textarea "x"
type input "116 N Shef"
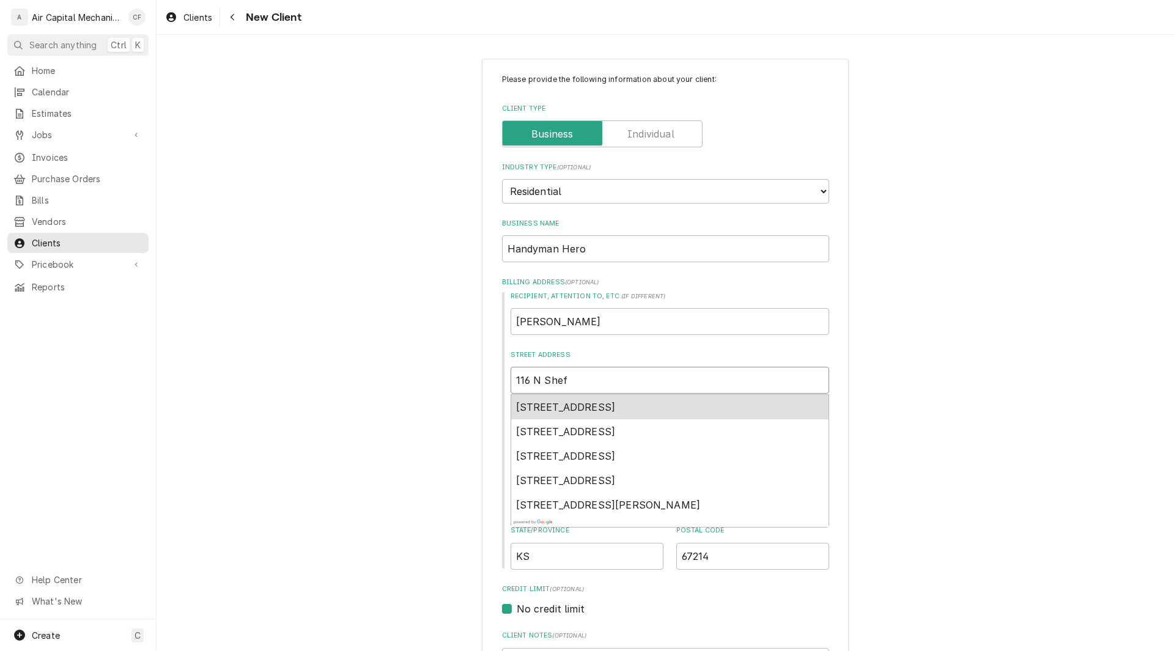
type textarea "x"
type input "116 N Sheff"
type textarea "x"
type input "116 N Sheffo"
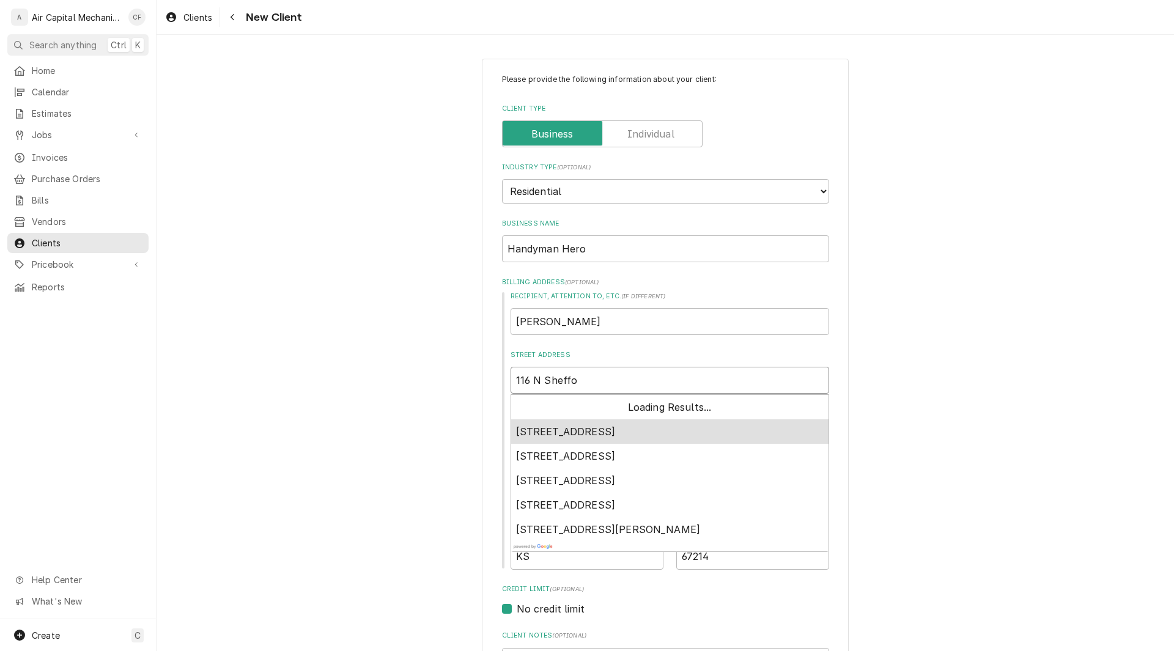
type textarea "x"
type input "116 N Sheffor"
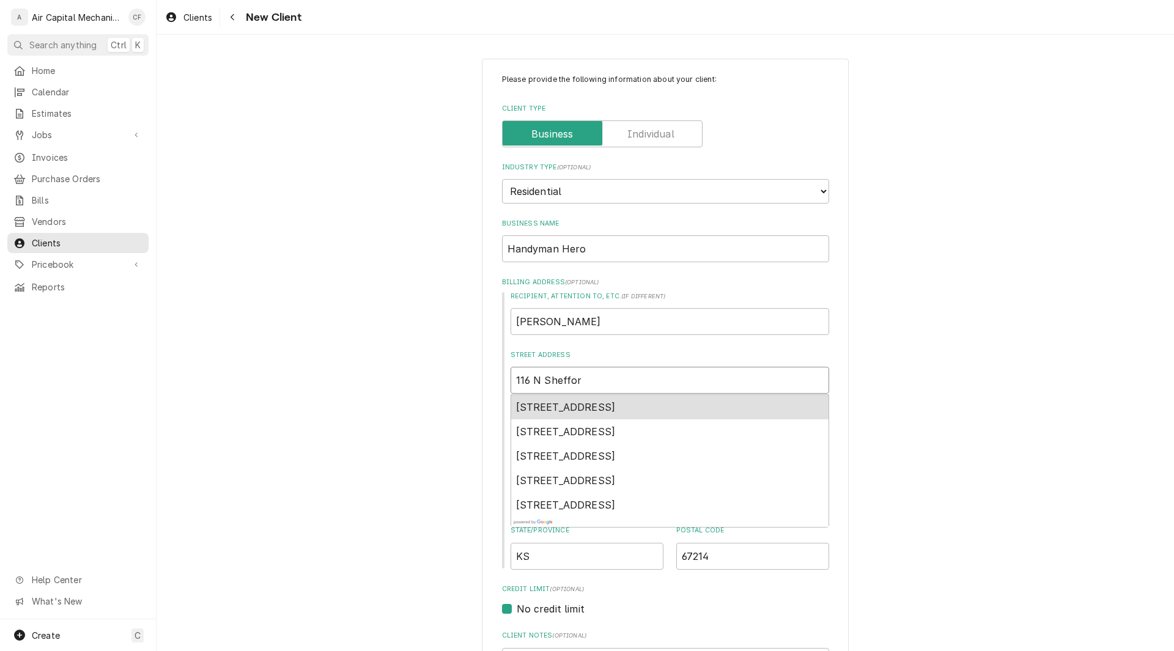
type textarea "x"
type input "116 N Shefford"
type textarea "x"
type input "116 N Shefford"
type textarea "x"
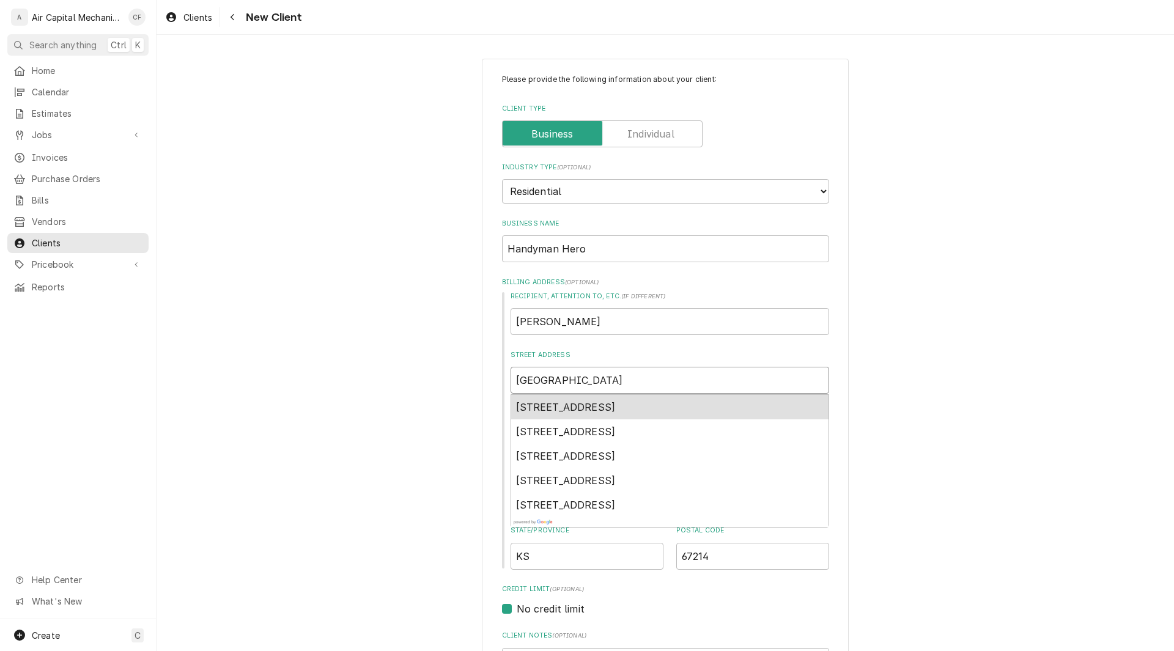
type input "116 N Shefford S"
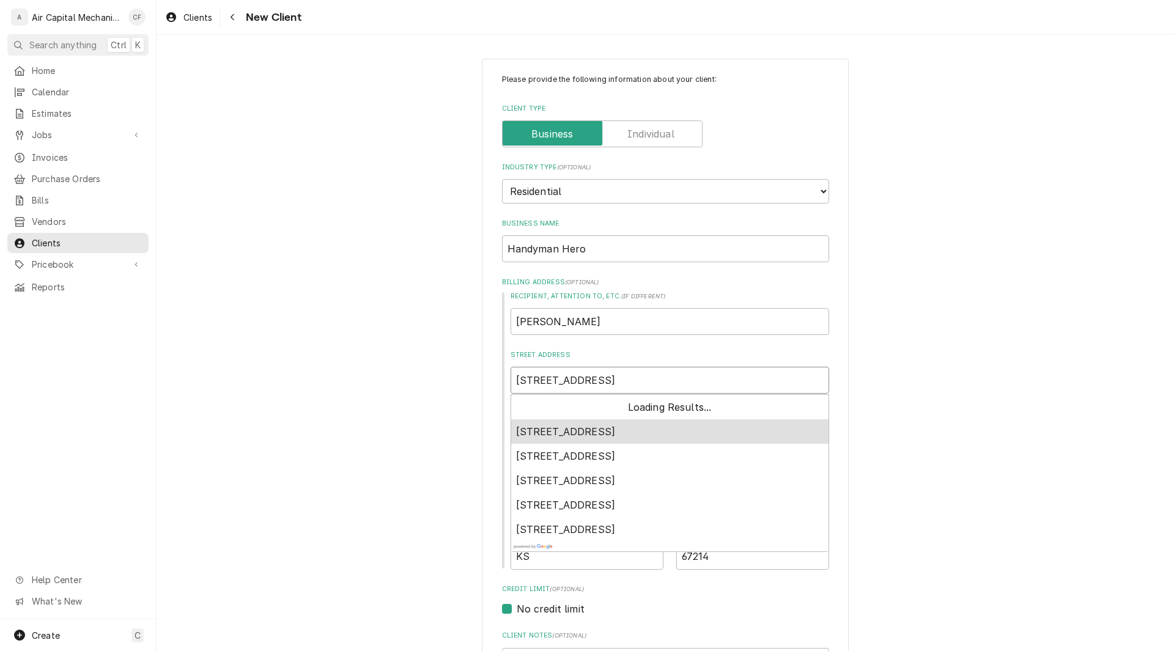
type textarea "x"
type input "116 N Shefford St"
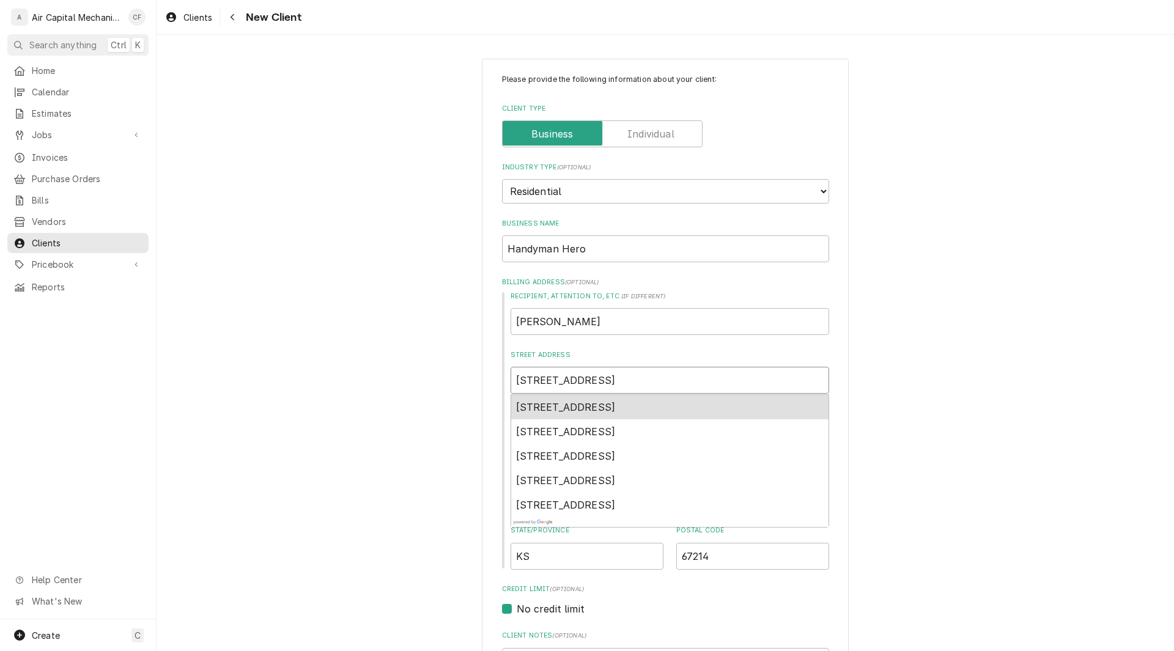
click at [560, 405] on span "116 North Shefford Street, Wichita, KS, USA" at bounding box center [566, 407] width 100 height 12
type textarea "x"
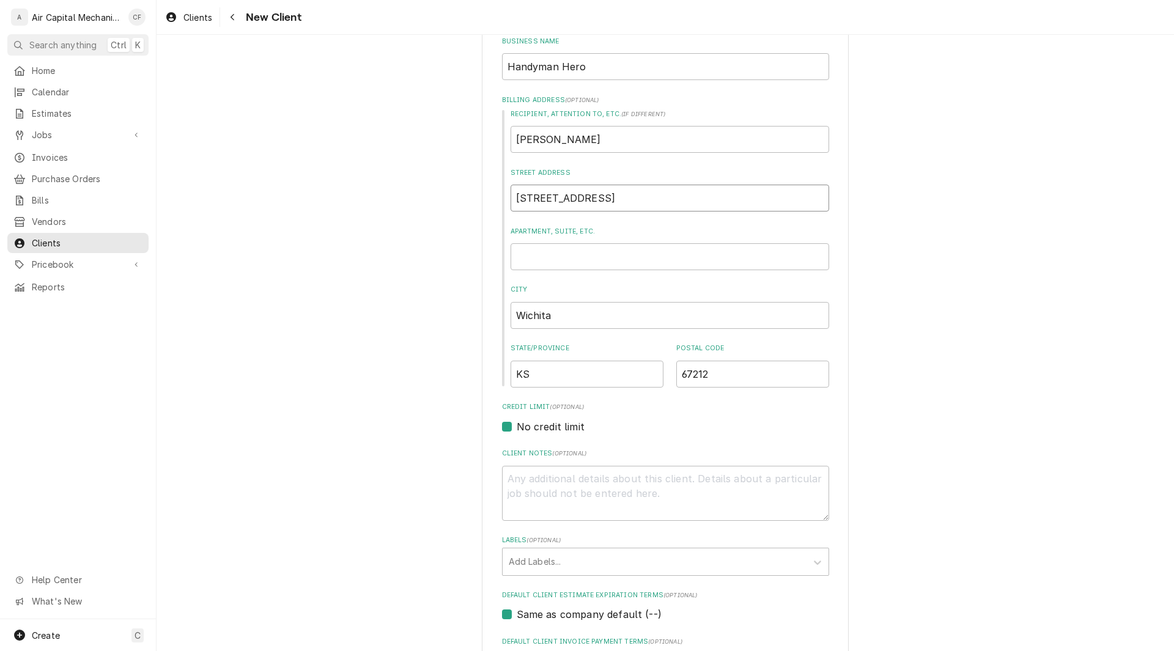
scroll to position [376, 0]
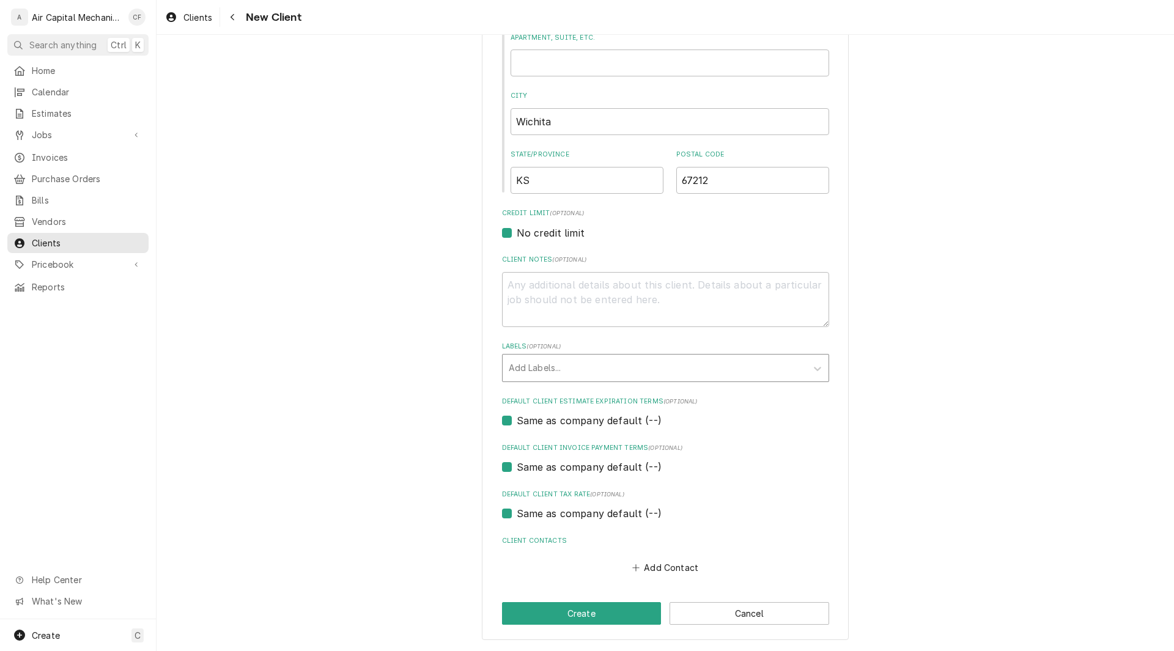
type input "116 N Shefford St"
click at [567, 375] on div "Labels" at bounding box center [655, 368] width 292 height 22
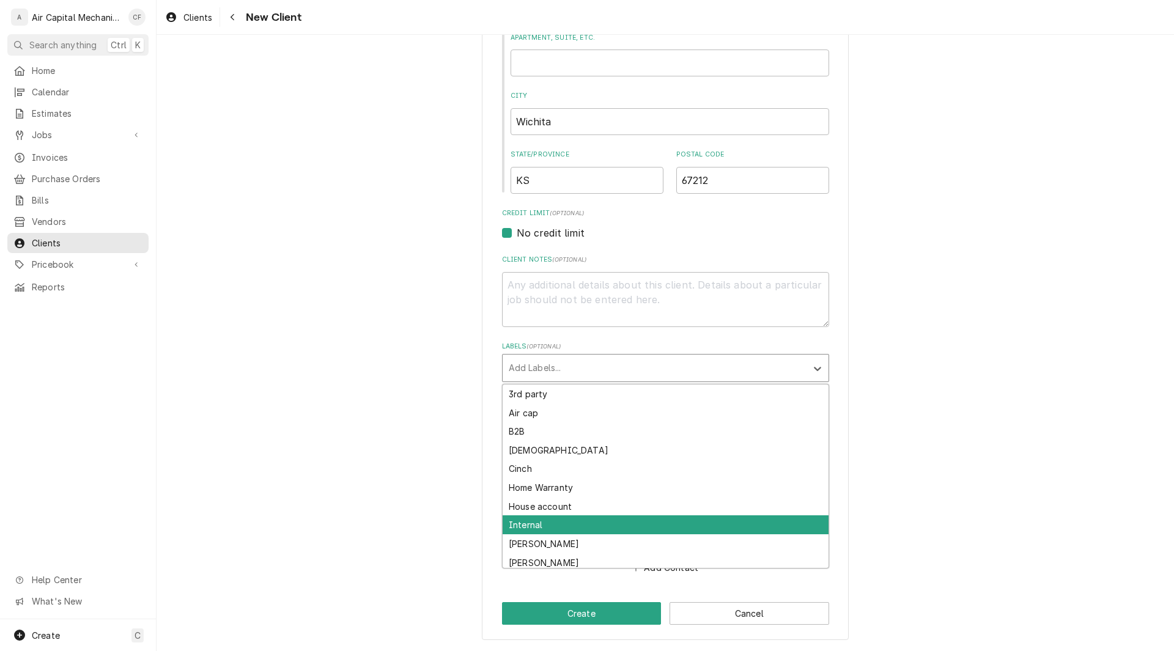
scroll to position [4, 0]
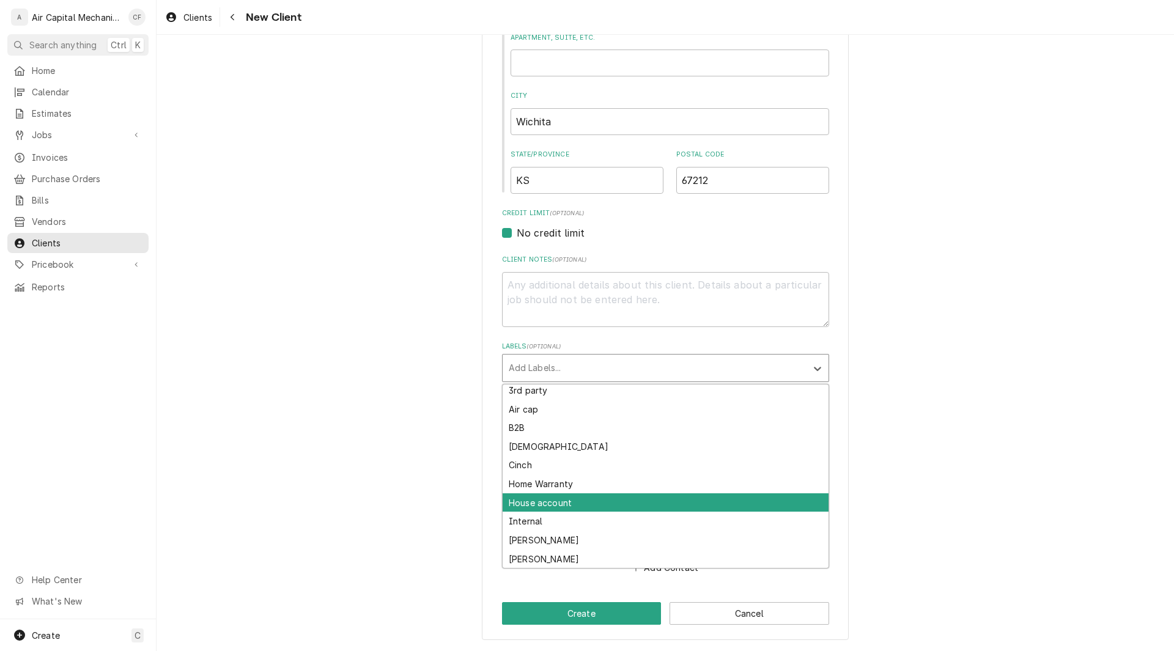
click at [1054, 489] on div "Please provide the following information about your client: Client Type Industr…" at bounding box center [666, 162] width 1018 height 980
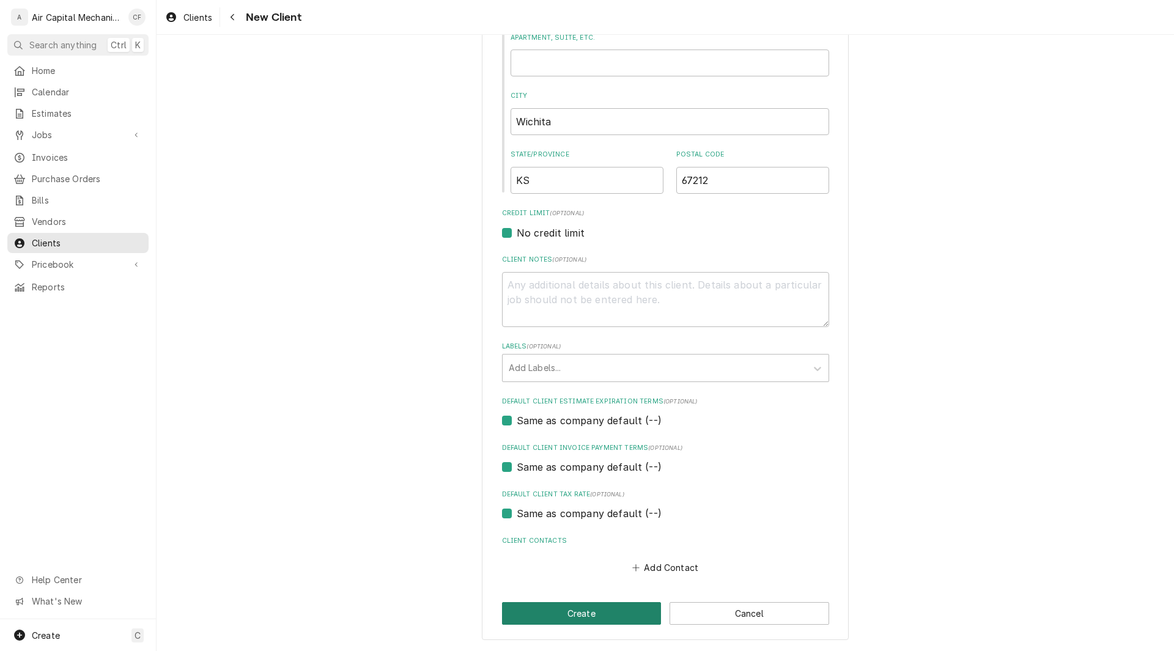
click at [574, 607] on button "Create" at bounding box center [582, 613] width 160 height 23
type textarea "x"
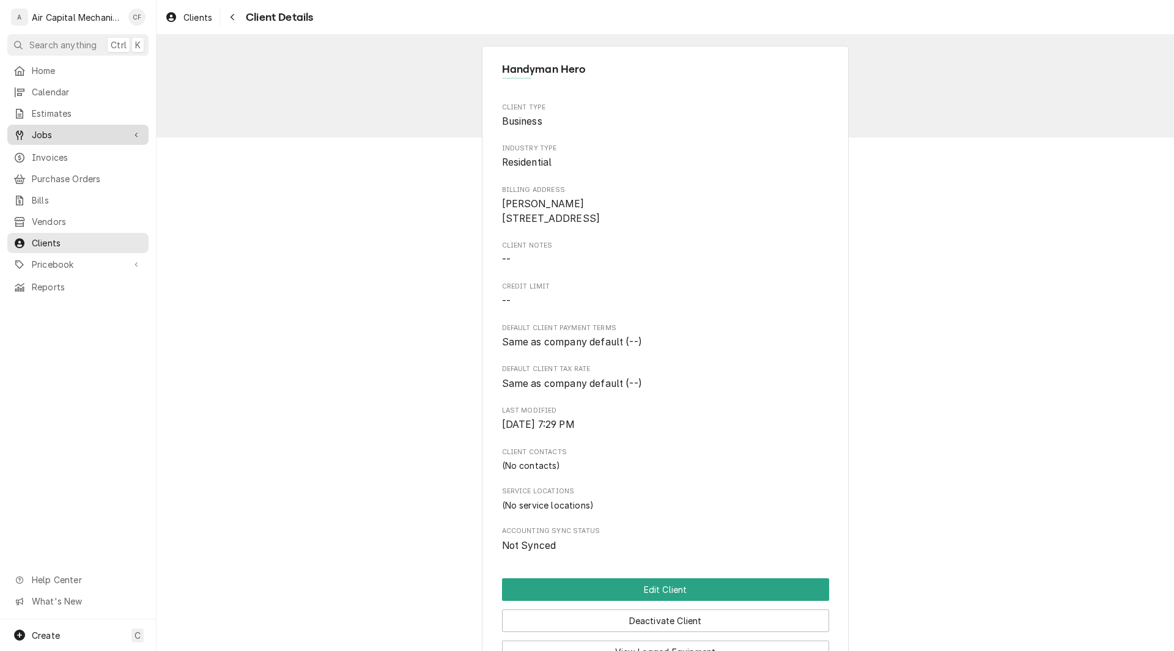
click at [45, 140] on link "Jobs" at bounding box center [77, 135] width 141 height 20
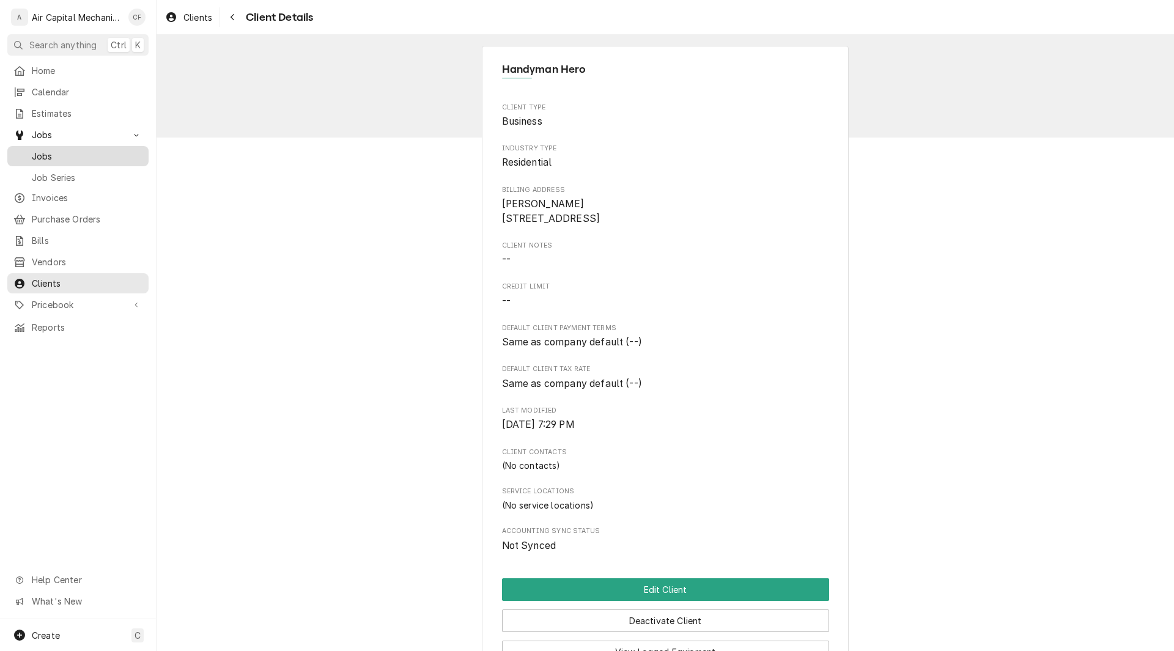
click at [57, 155] on span "Jobs" at bounding box center [87, 156] width 111 height 13
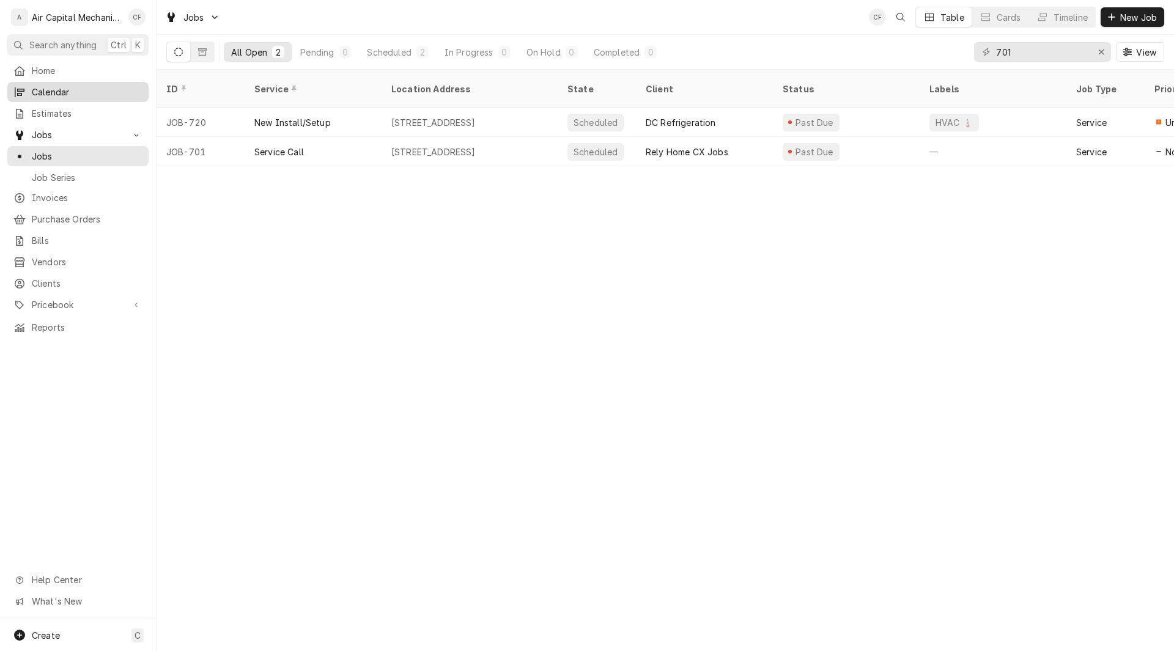
click at [51, 87] on span "Calendar" at bounding box center [87, 92] width 111 height 13
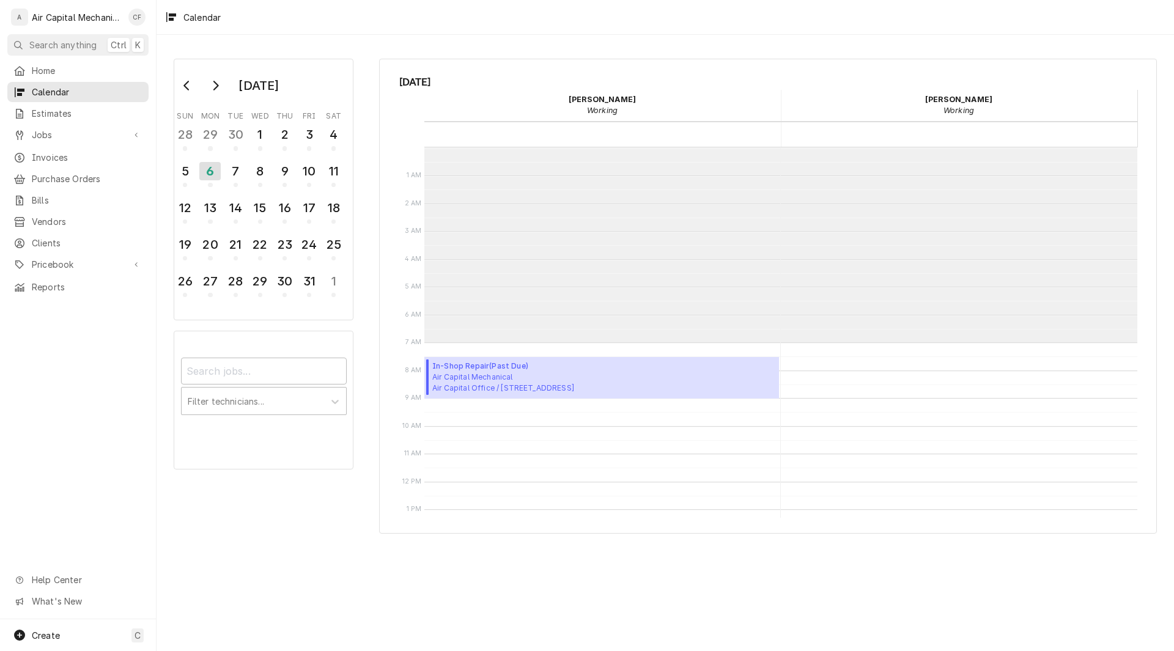
scroll to position [195, 0]
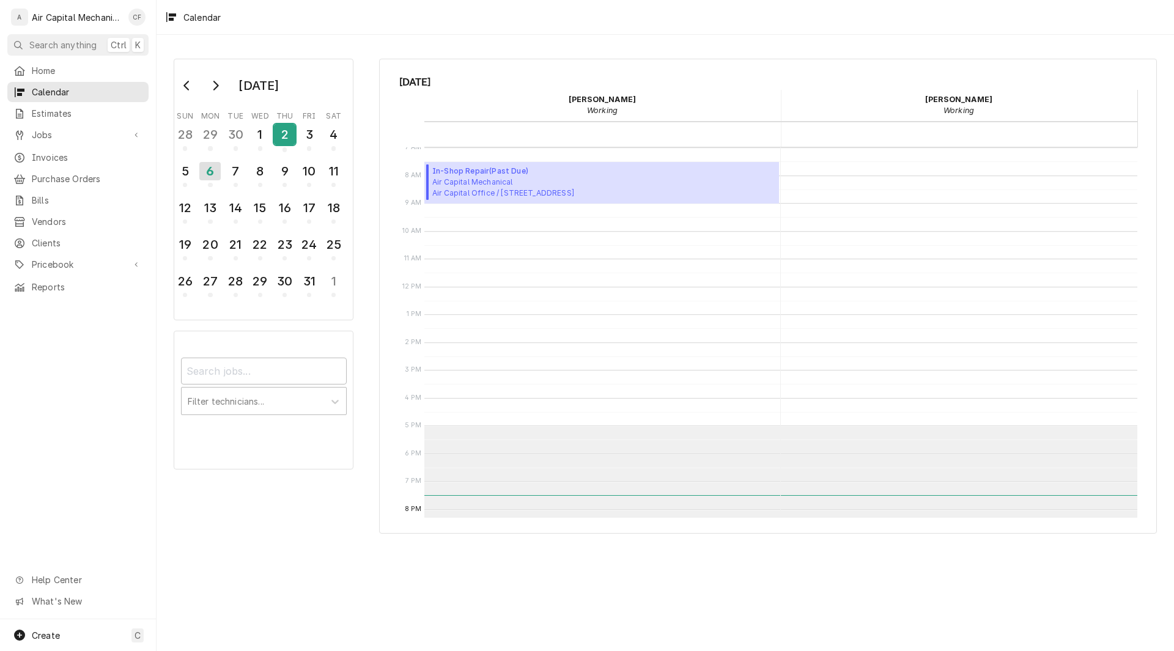
click at [282, 136] on div "2" at bounding box center [284, 134] width 21 height 21
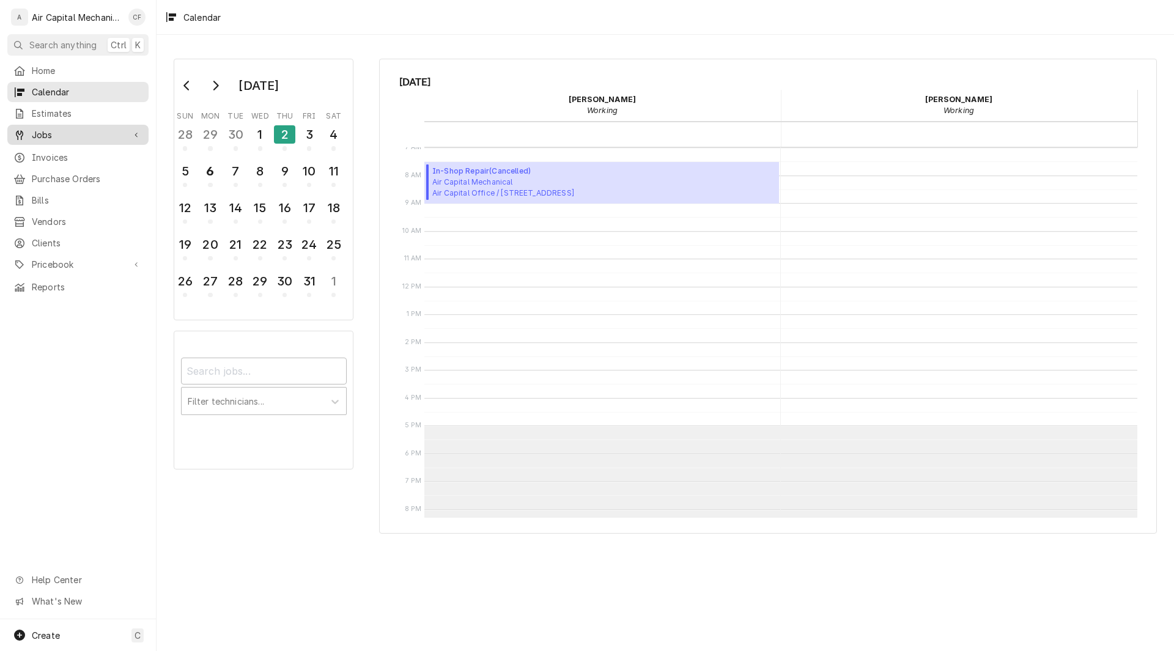
click at [50, 129] on span "Jobs" at bounding box center [78, 134] width 92 height 13
click at [32, 151] on span "Jobs" at bounding box center [87, 156] width 111 height 13
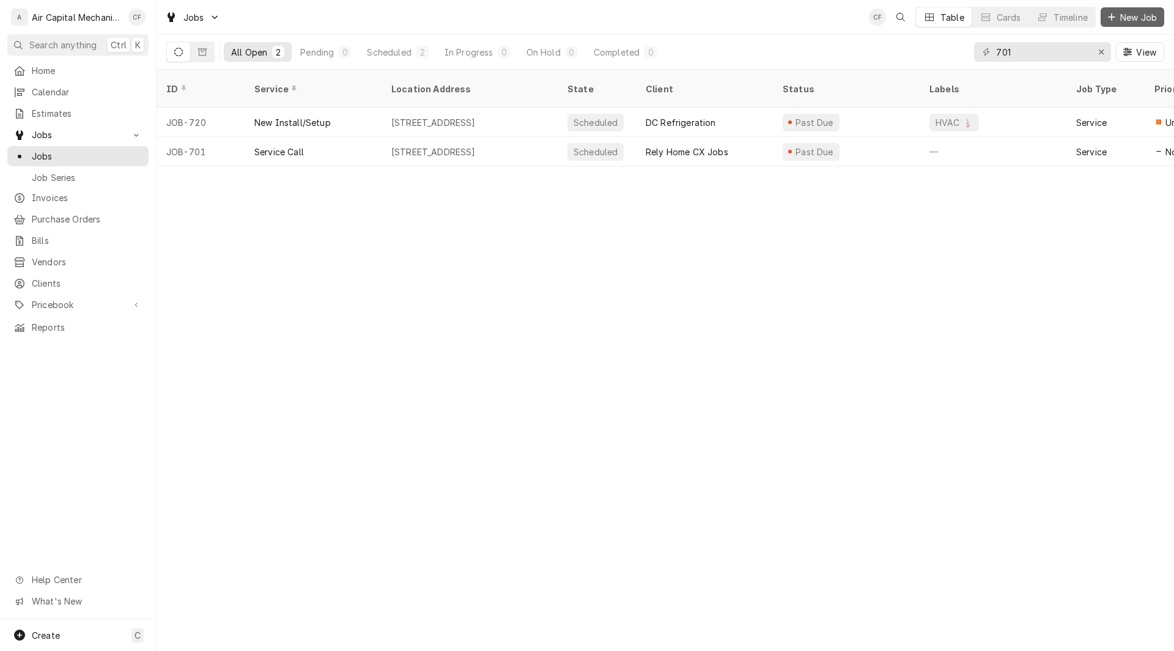
click at [1119, 17] on span "New Job" at bounding box center [1139, 17] width 42 height 13
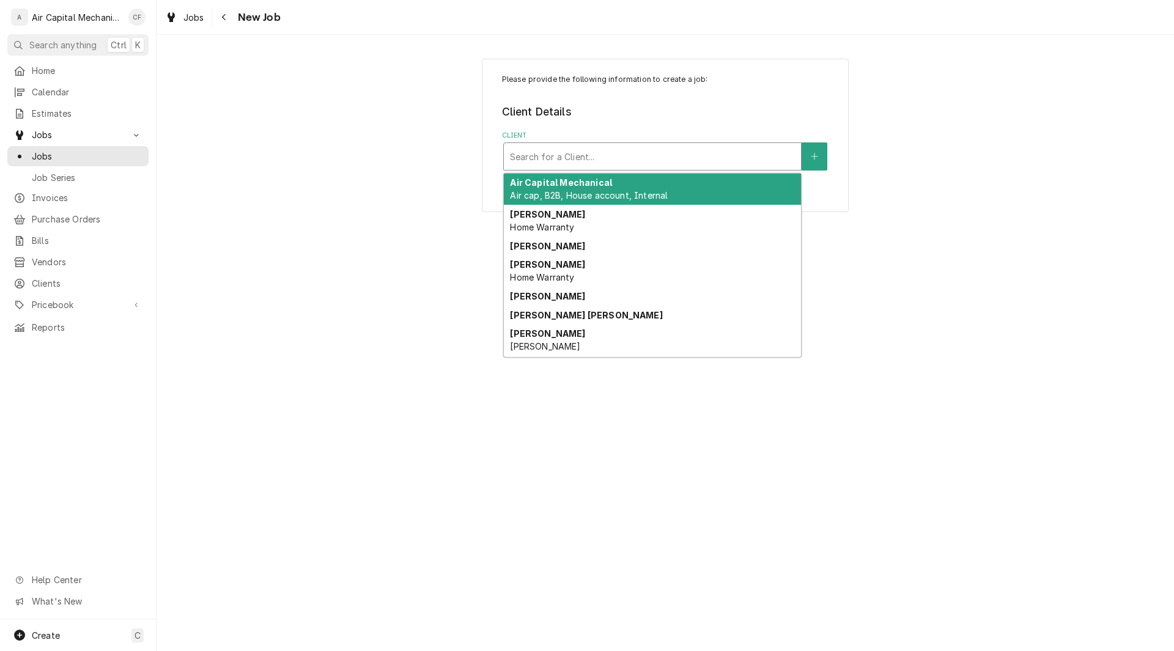
click at [557, 149] on div "Client" at bounding box center [652, 157] width 285 height 22
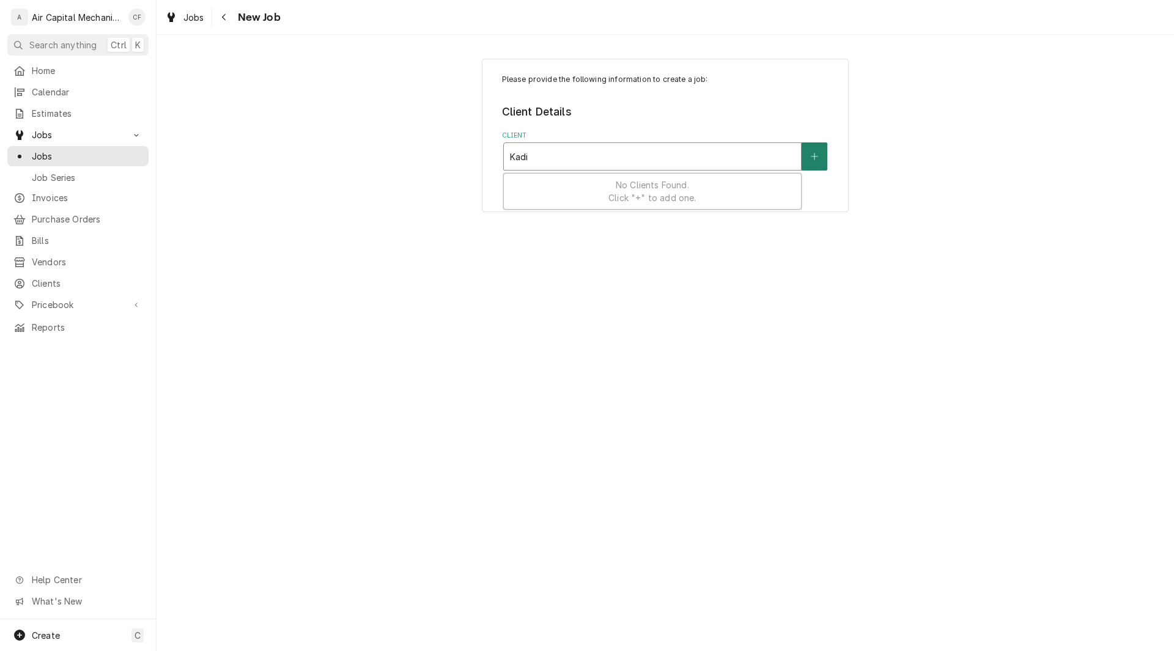
type input "Kadi"
click at [812, 161] on button "Client" at bounding box center [815, 156] width 26 height 28
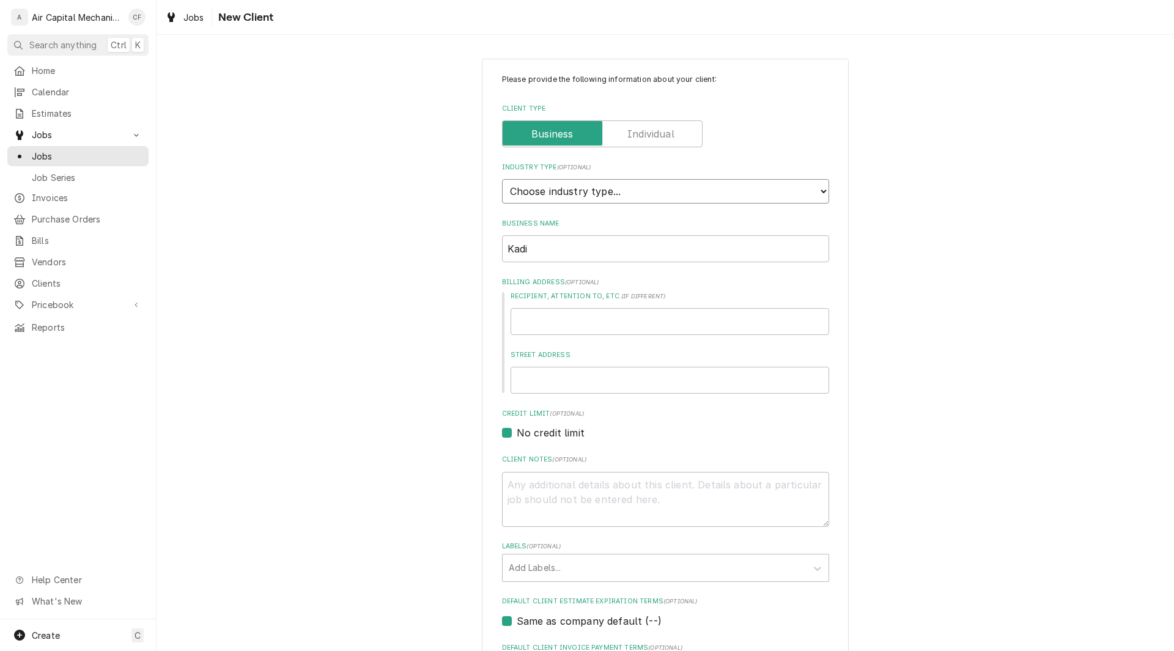
click at [614, 191] on select "Choose industry type... Residential Commercial Industrial Government" at bounding box center [665, 191] width 327 height 24
select select "1"
click at [502, 179] on select "Choose industry type... Residential Commercial Industrial Government" at bounding box center [665, 191] width 327 height 24
click at [574, 234] on div "Business Name Kadi" at bounding box center [665, 240] width 327 height 43
click at [571, 248] on input "Kadi" at bounding box center [665, 248] width 327 height 27
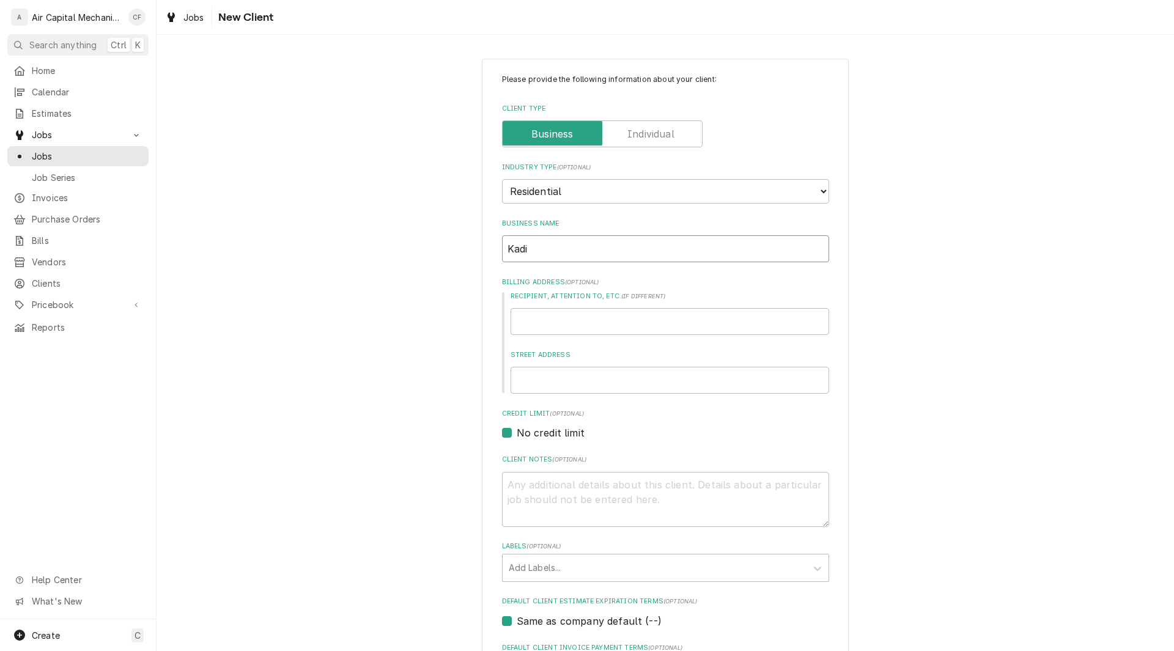
type textarea "x"
type input "Kadi"
type textarea "x"
type input "Kadi L"
type textarea "x"
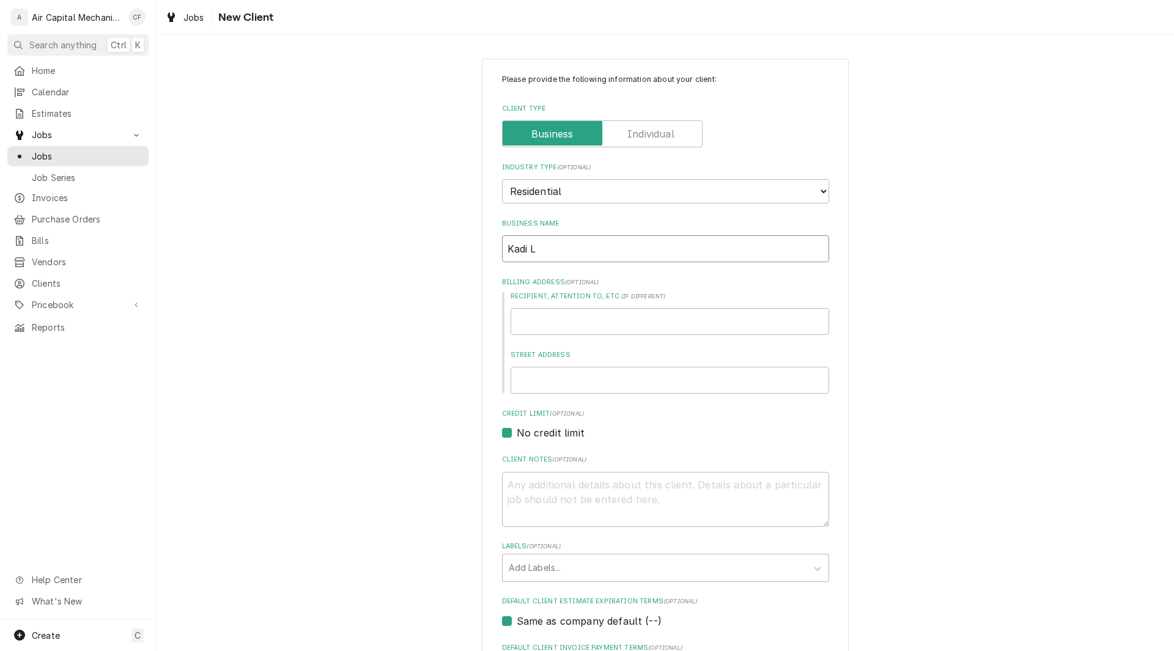
type input "Kadi Lo"
type textarea "x"
type input "Kadi Lop"
type textarea "x"
type input "Kadi Lope"
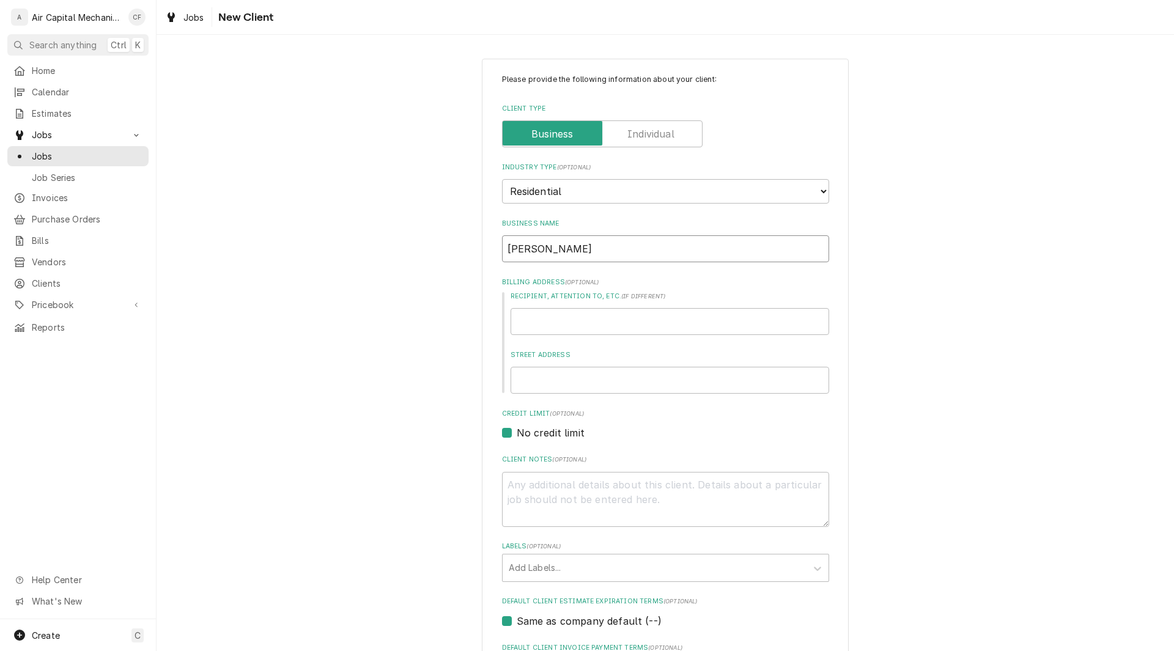
type textarea "x"
type input "Kadi Lopex"
type textarea "x"
type input "Kadi Lopex="
type textarea "x"
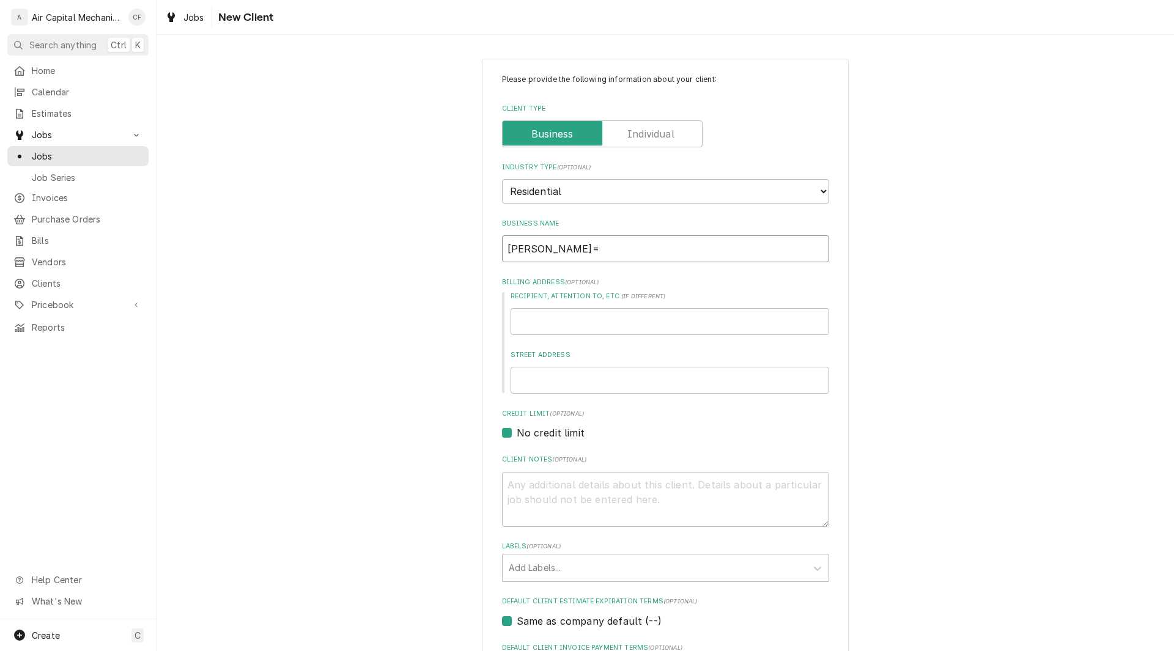
type input "Kadi Lopex"
type textarea "x"
type input "Kadi Lope"
type textarea "x"
type input "Kadi Lop"
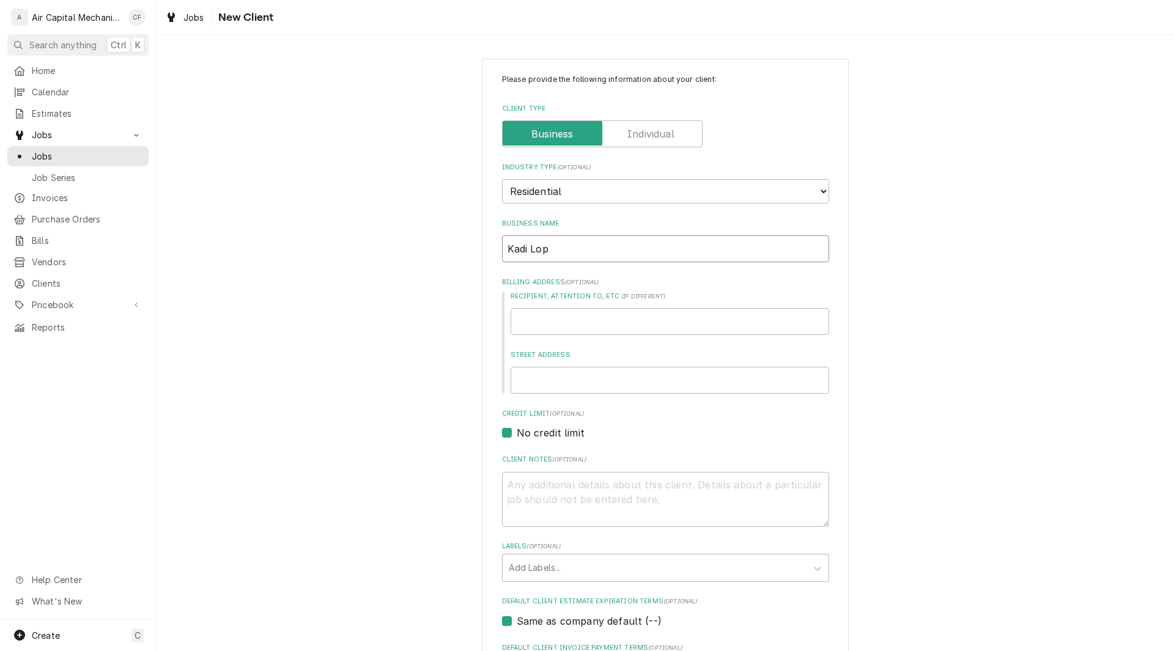
type textarea "x"
type input "Kadi Lope"
type textarea "x"
type input "Kadi Lopez"
type textarea "x"
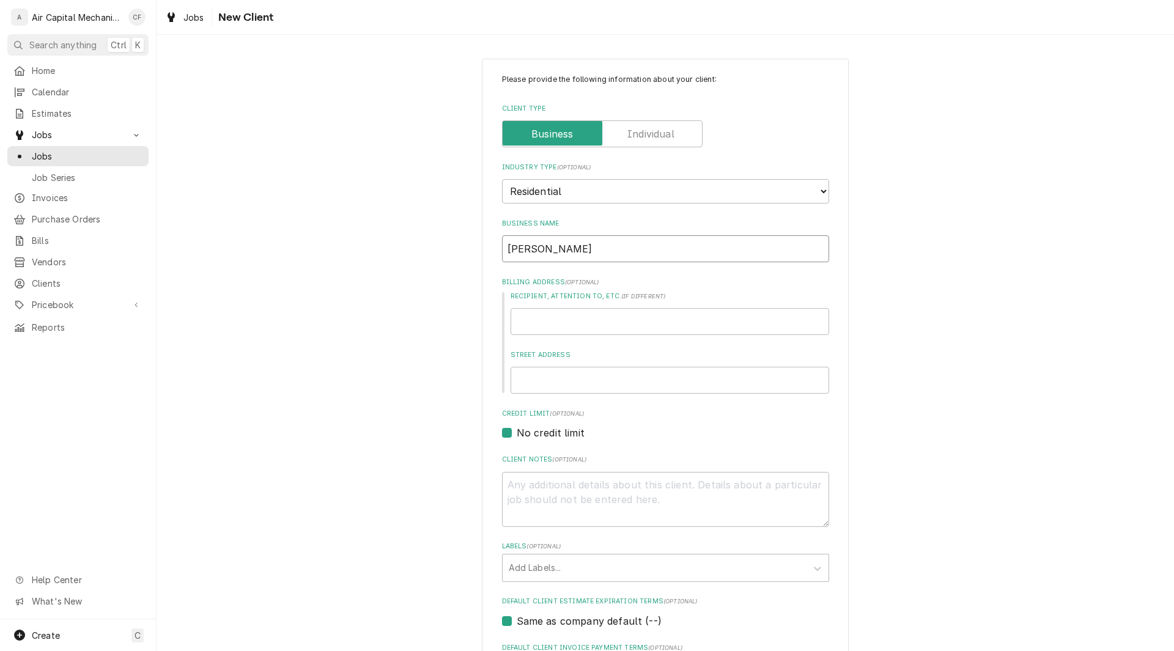
type input "H"
type textarea "x"
type input "Ha"
type textarea "x"
type input "Han"
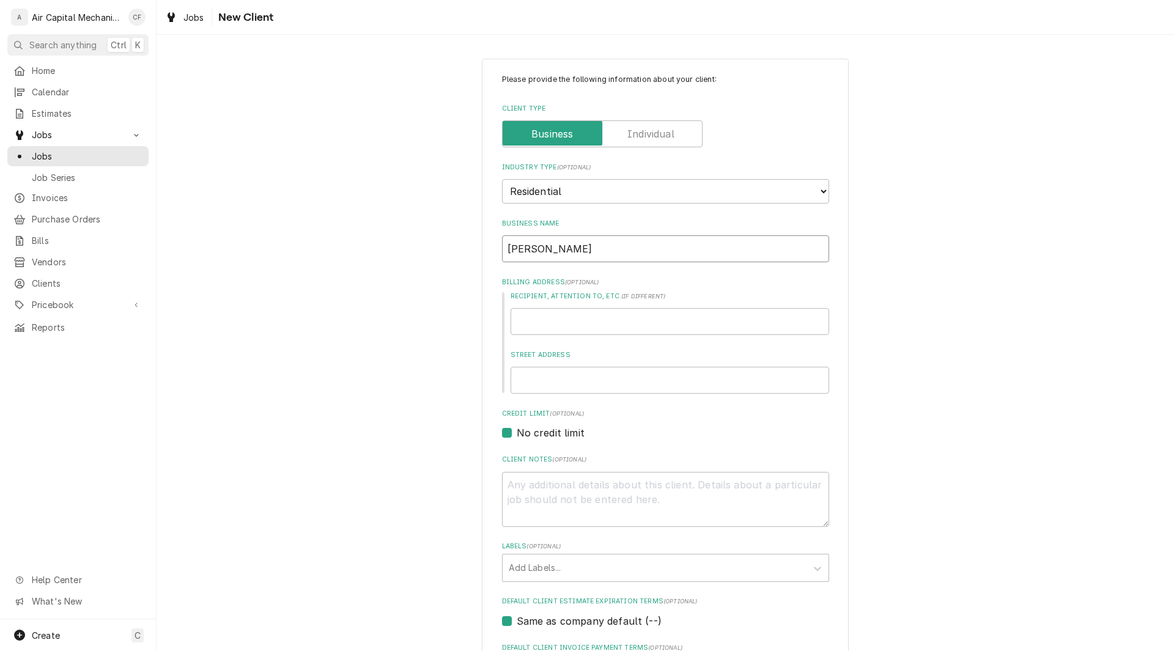
type textarea "x"
type input "Hand"
type textarea "x"
type input "Handy"
type textarea "x"
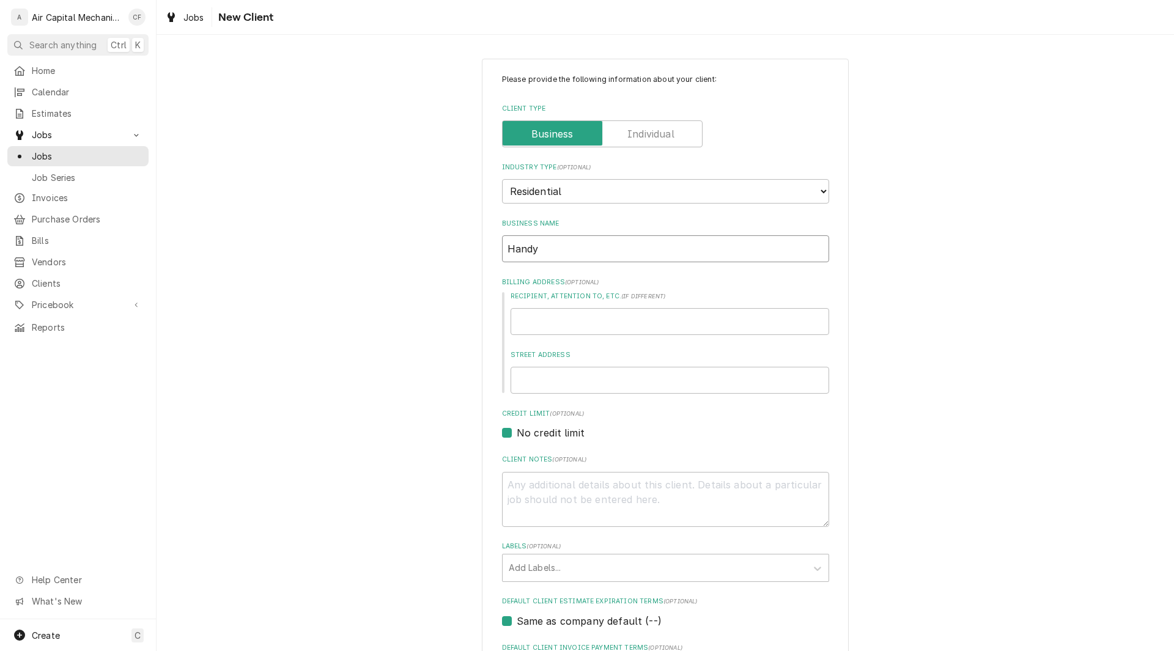
type input "Handym"
type textarea "x"
type input "Handyma"
type textarea "x"
type input "Handyman"
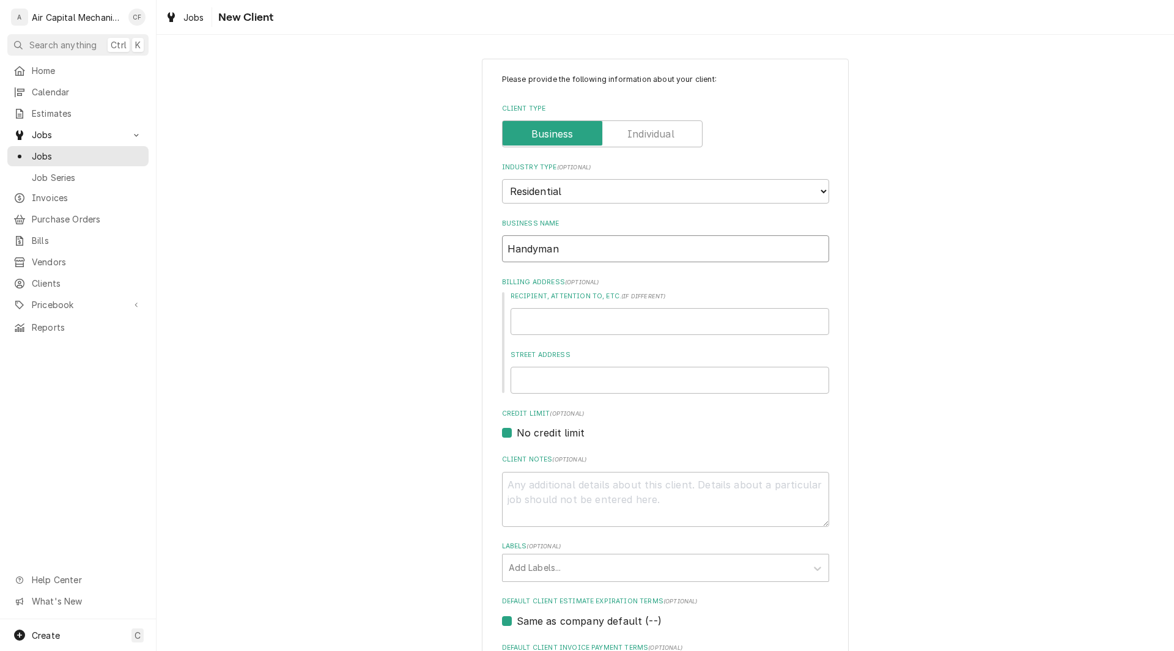
type textarea "x"
type input "Handyman"
type textarea "x"
type input "Handyman H"
type textarea "x"
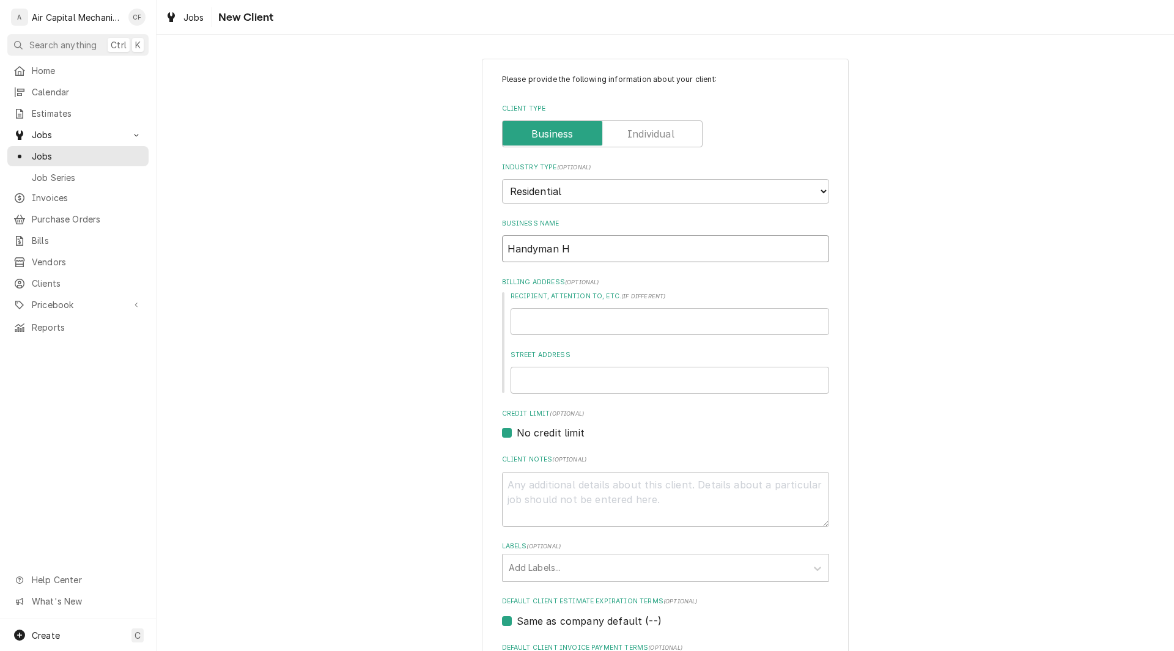
type input "Handyman He"
type textarea "x"
type input "Handyman Her"
type textarea "x"
type input "Handyman Hero"
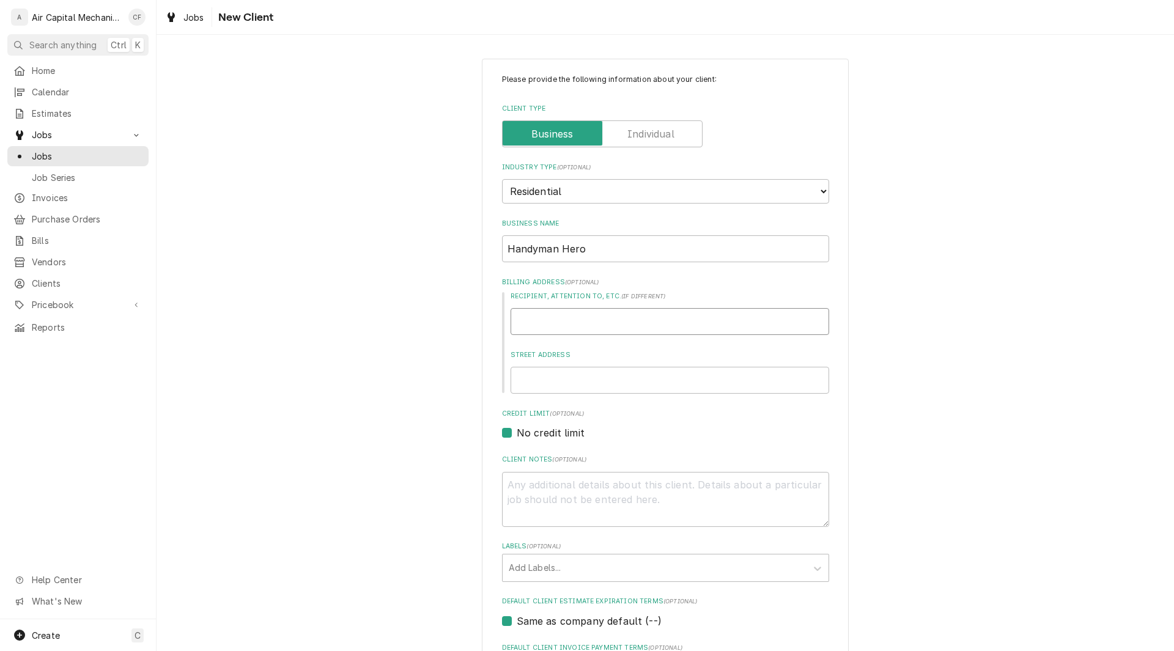
type textarea "x"
type input "K"
type textarea "x"
type input "Ka"
type textarea "x"
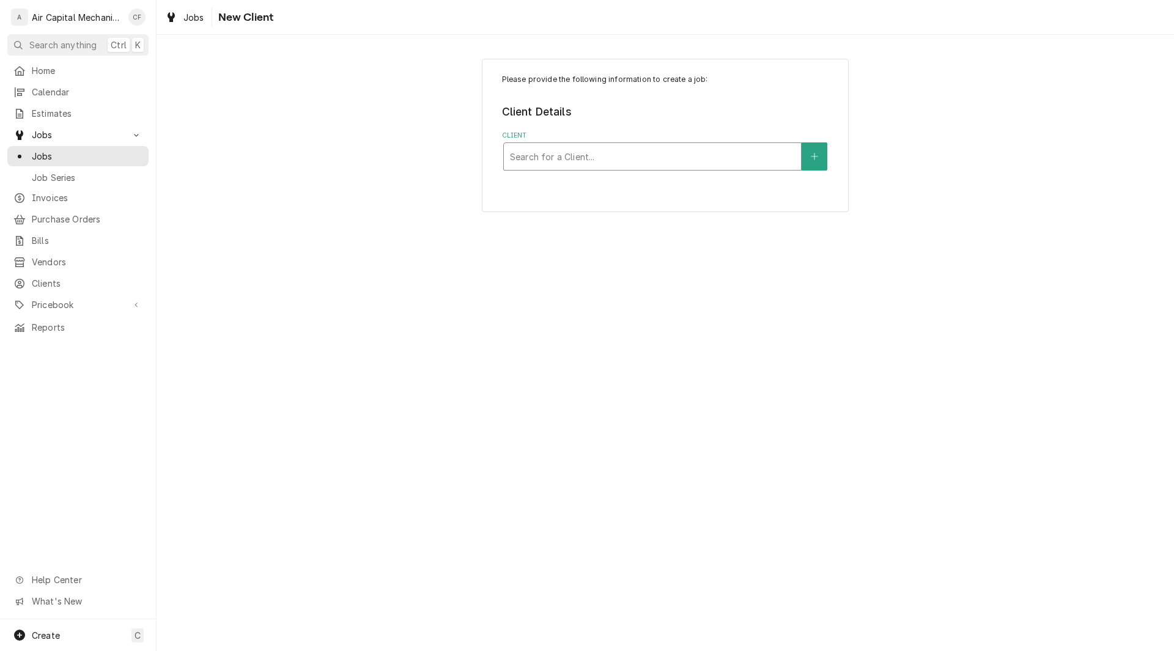
click at [694, 152] on div "Client" at bounding box center [652, 157] width 285 height 22
type input "Handy"
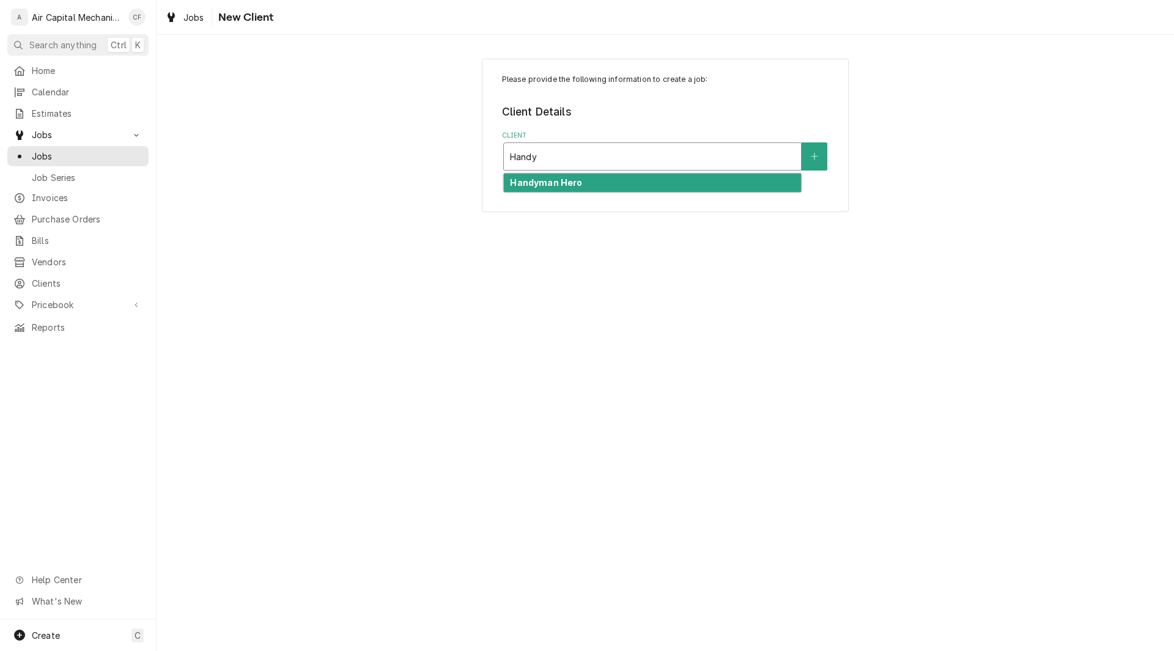
click at [631, 185] on div "Handyman Hero" at bounding box center [652, 183] width 297 height 19
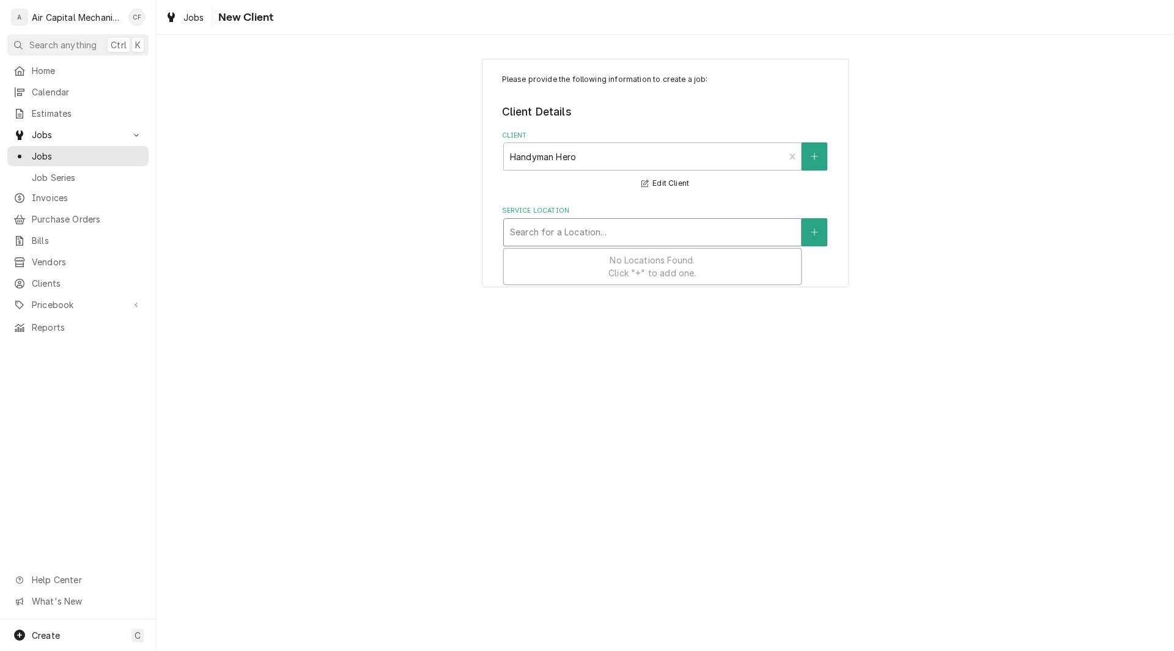
click at [607, 228] on div "Service Location" at bounding box center [652, 232] width 285 height 22
type input "116 N Shefford"
click at [826, 232] on button "Service Location" at bounding box center [815, 232] width 26 height 28
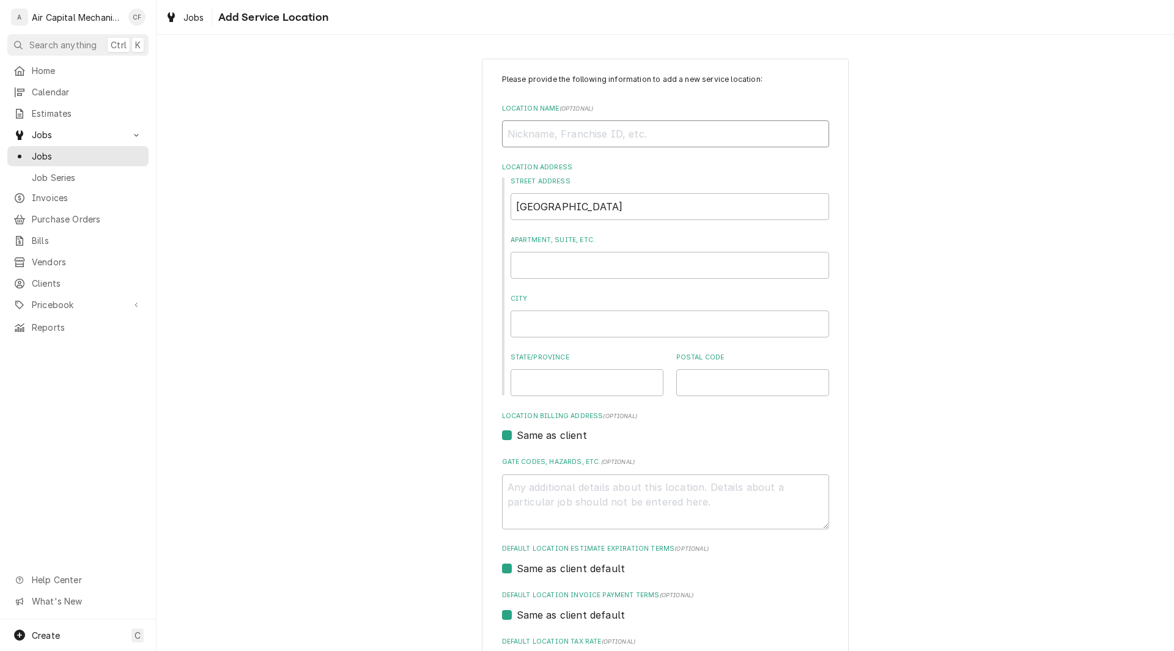
click at [553, 135] on input "Location Name ( optional )" at bounding box center [665, 133] width 327 height 27
type textarea "x"
type input "H"
type textarea "x"
type input "Ha"
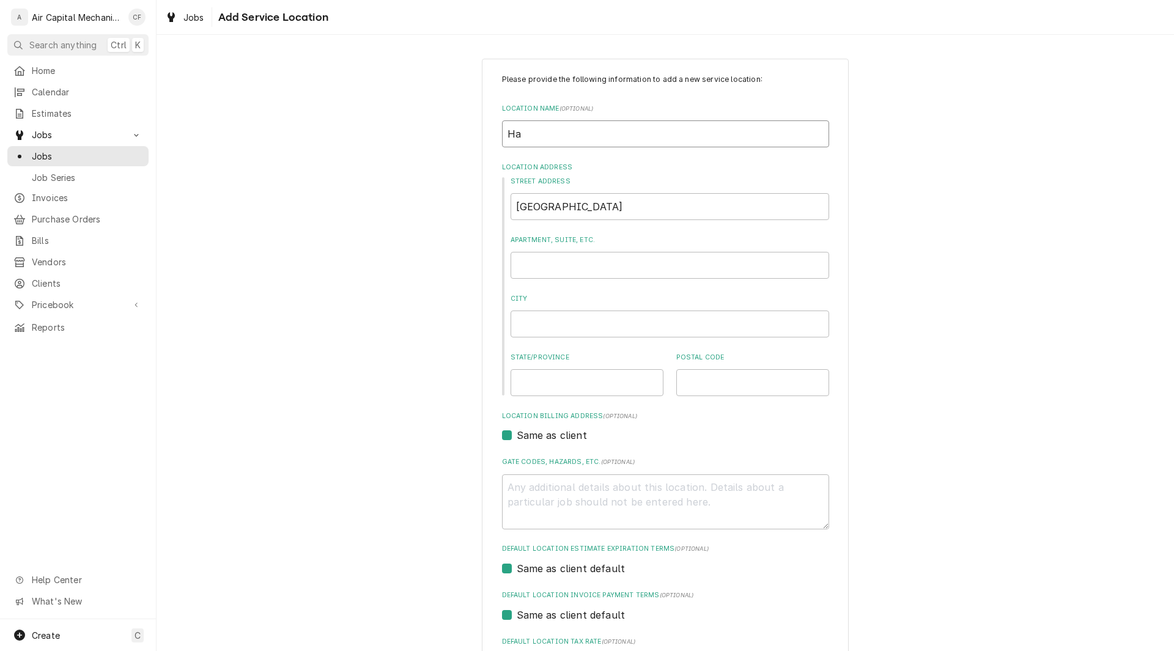
type textarea "x"
type input "Han"
type textarea "x"
type input "Hand"
type textarea "x"
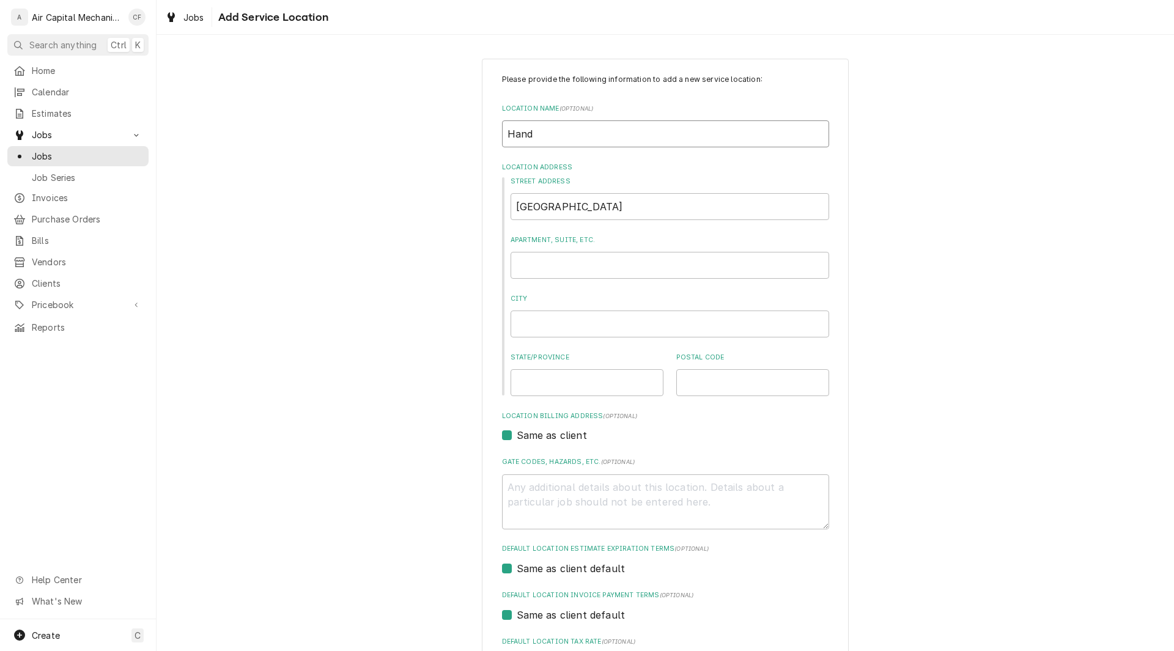
type input "Handy"
type textarea "x"
type input "Handym"
type textarea "x"
type input "Handyman"
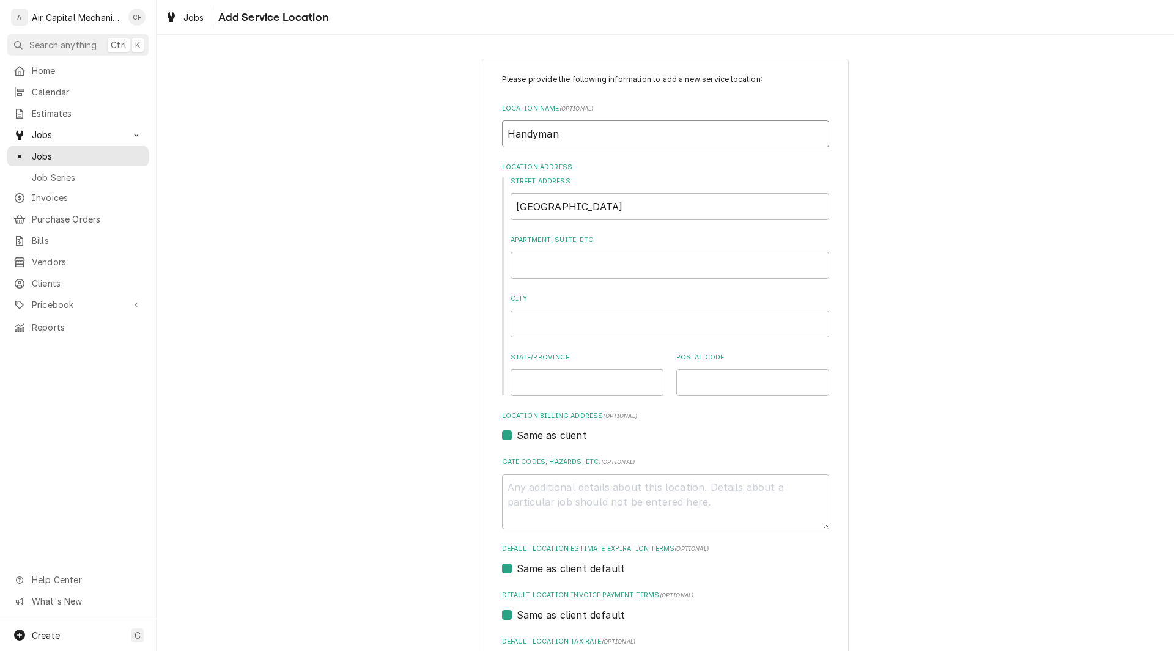
type textarea "x"
type input "Handyman"
type textarea "x"
type input "Handyman H"
type textarea "x"
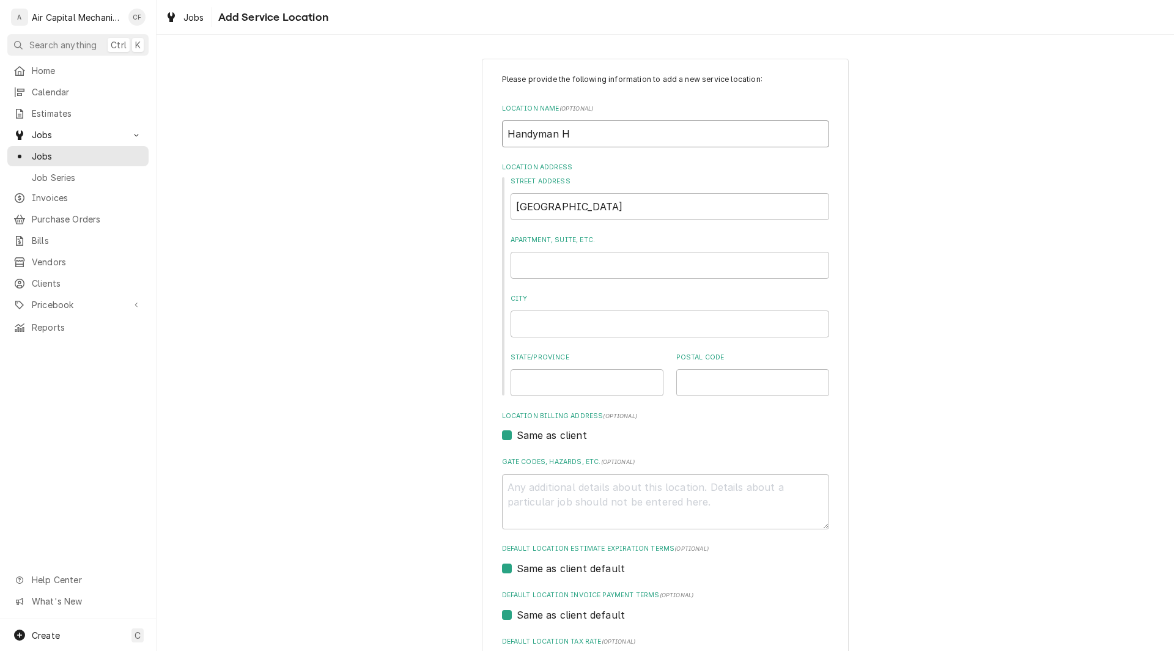
type input "Handyman He"
type textarea "x"
type input "Handyman Her"
type textarea "x"
type input "Handyman Hero"
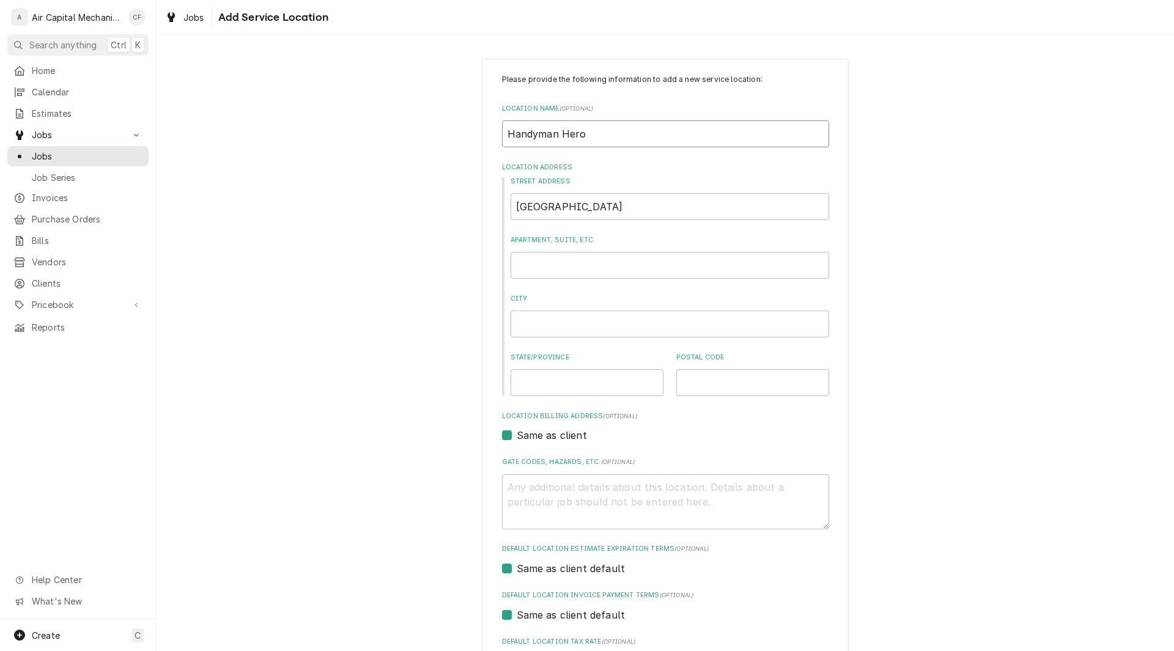
type textarea "x"
type input "Handyman Hero"
type textarea "x"
type input "Handyman Hero R"
type textarea "x"
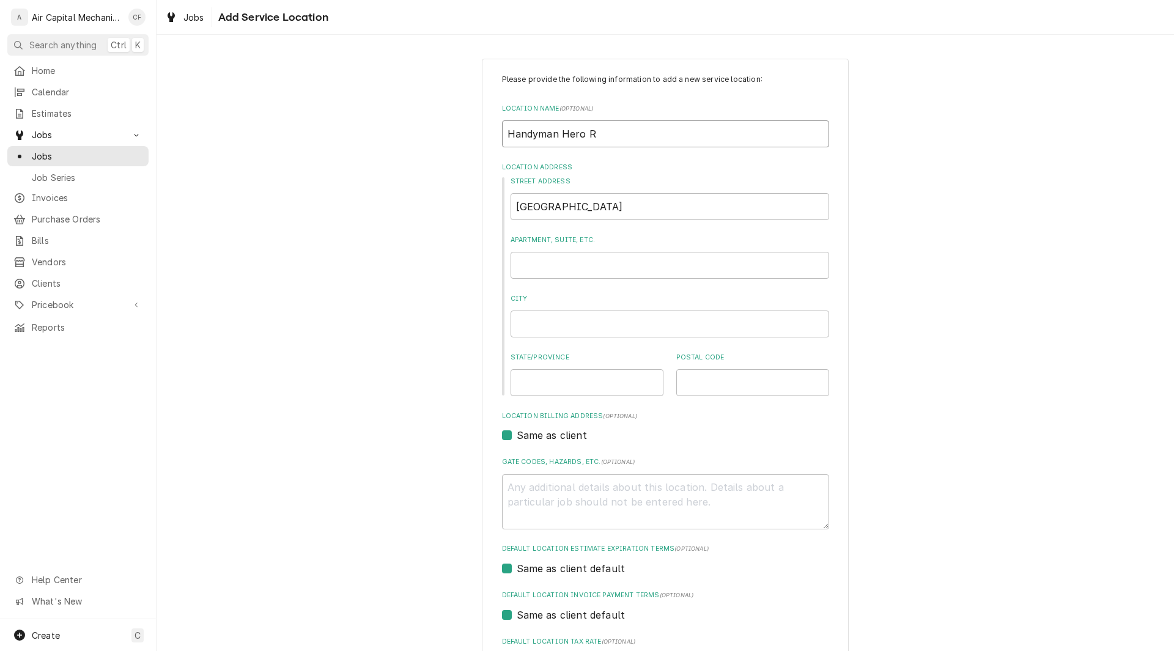
type input "Handyman Hero Re"
type textarea "x"
type input "Handyman Hero Res"
type textarea "x"
type input "Handyman Hero Resi"
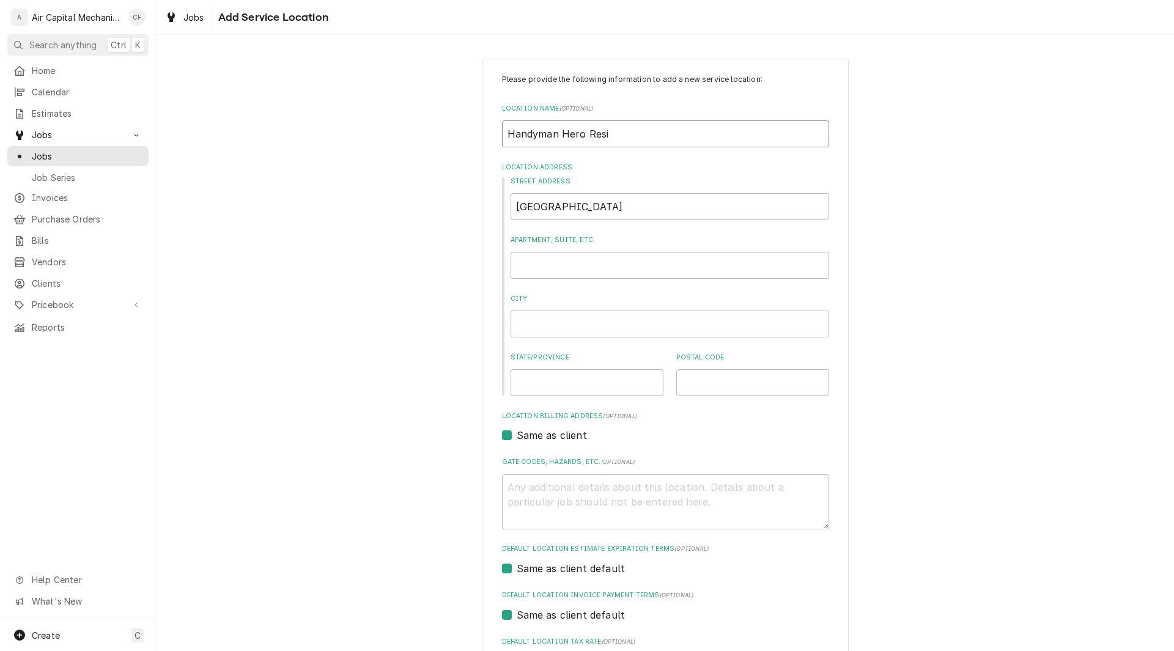
type textarea "x"
type input "Handyman Hero Resid"
type textarea "x"
type input "Handyman Hero Residen"
type textarea "x"
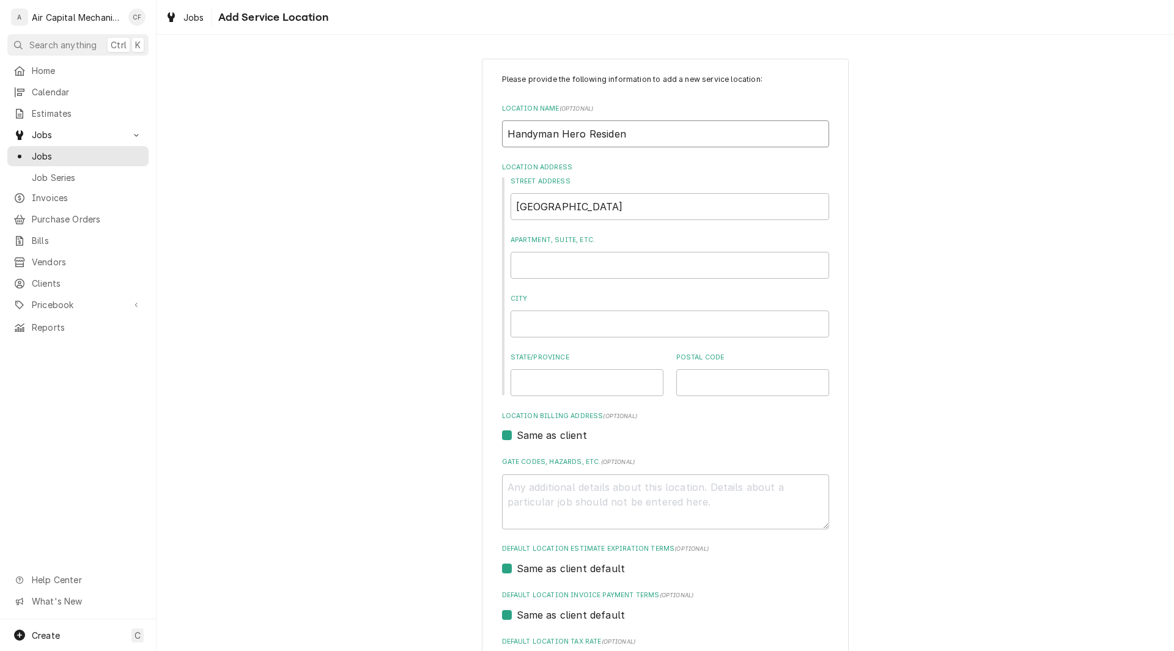
type input "Handyman Hero Residenc"
type textarea "x"
type input "Handyman Hero Residence"
type textarea "x"
type input "Handyman Hero Residence"
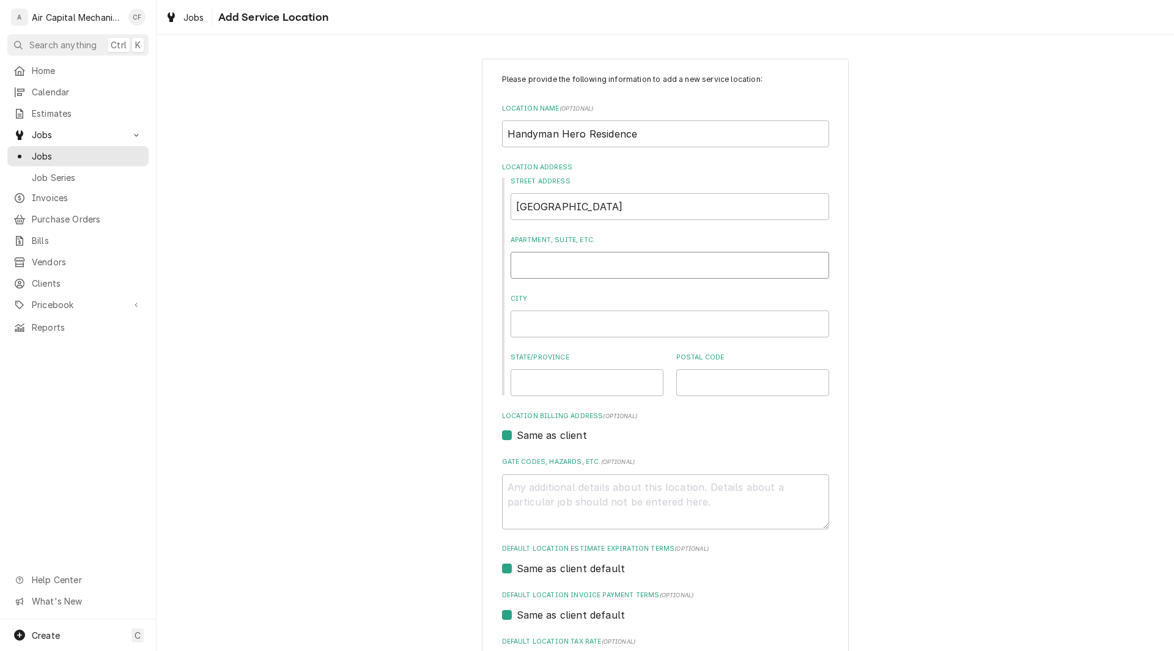
click at [612, 270] on input "Apartment, Suite, etc." at bounding box center [670, 265] width 319 height 27
type textarea "x"
type input "W"
type textarea "x"
type input "Wic"
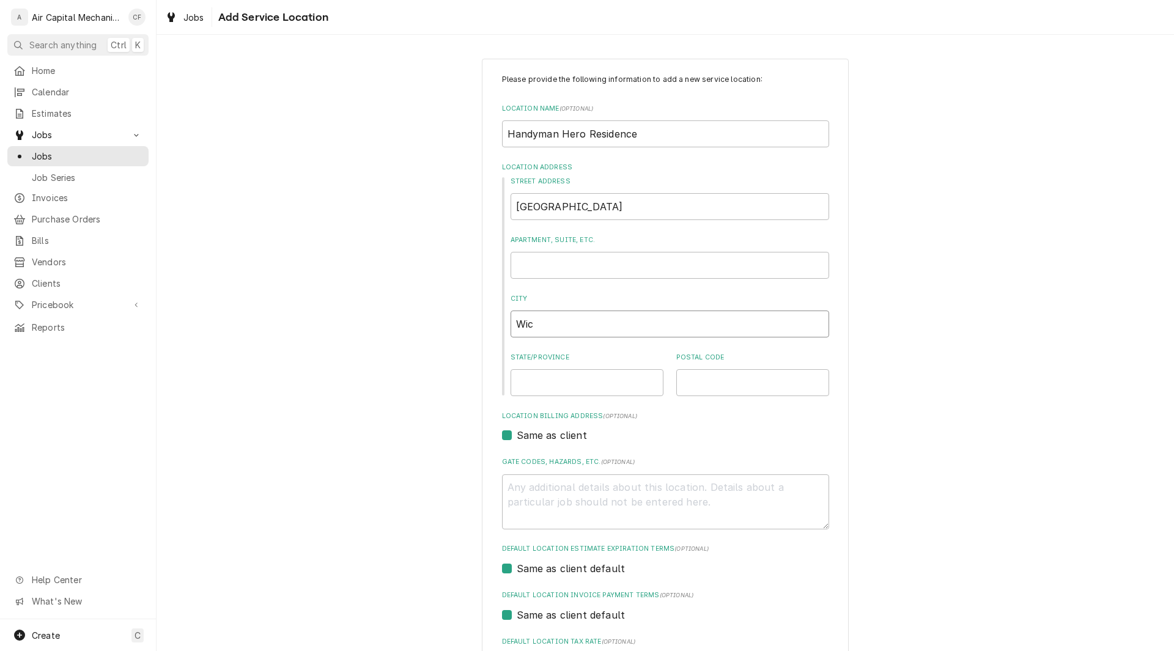
type textarea "x"
type input "Wich"
type textarea "x"
type input "Wichi"
type textarea "x"
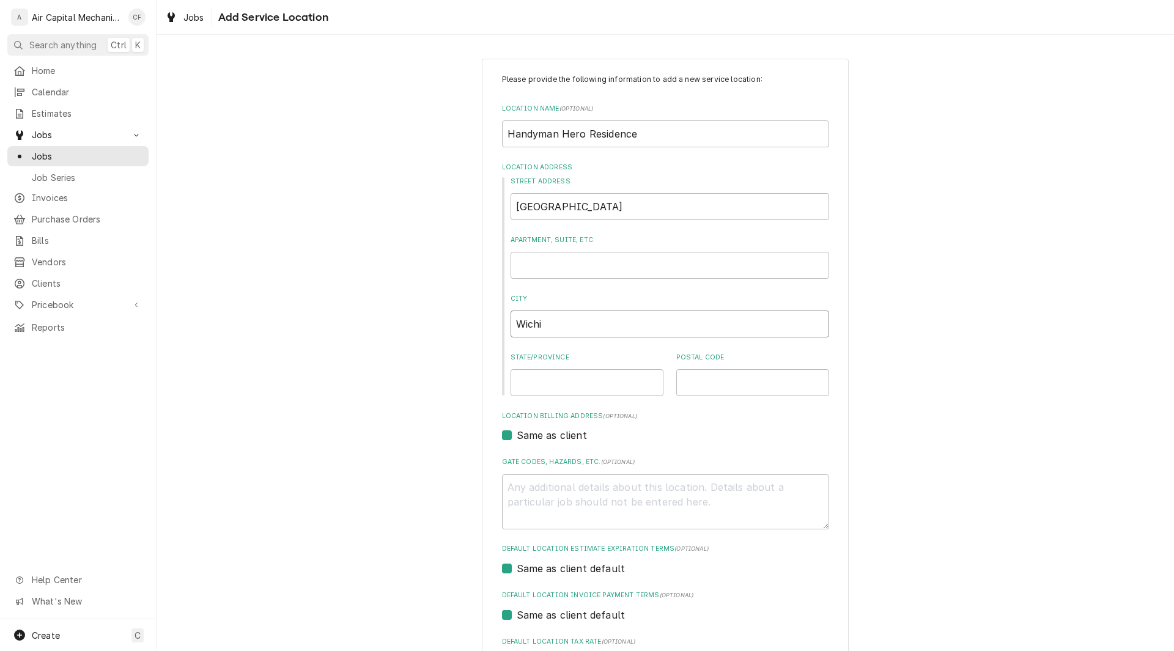
type input "Wichit"
type textarea "x"
type input "Wichita"
type textarea "x"
type input "Wichita="
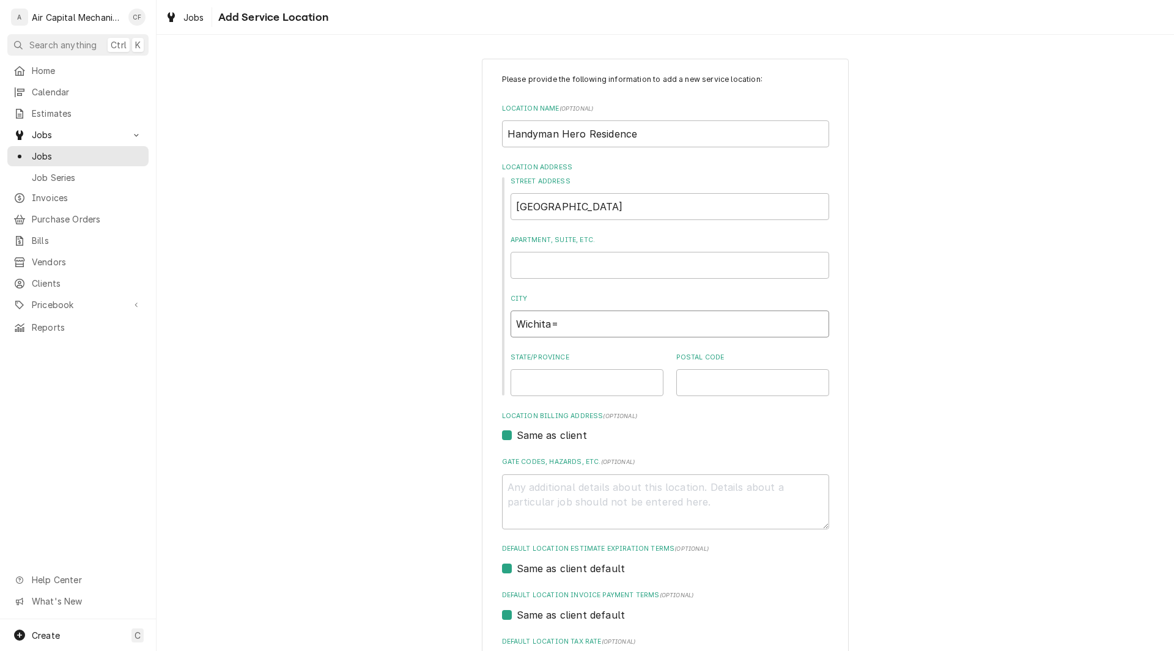
type textarea "x"
type input "Wichita=="
type textarea "x"
type input "Wichita==="
type textarea "x"
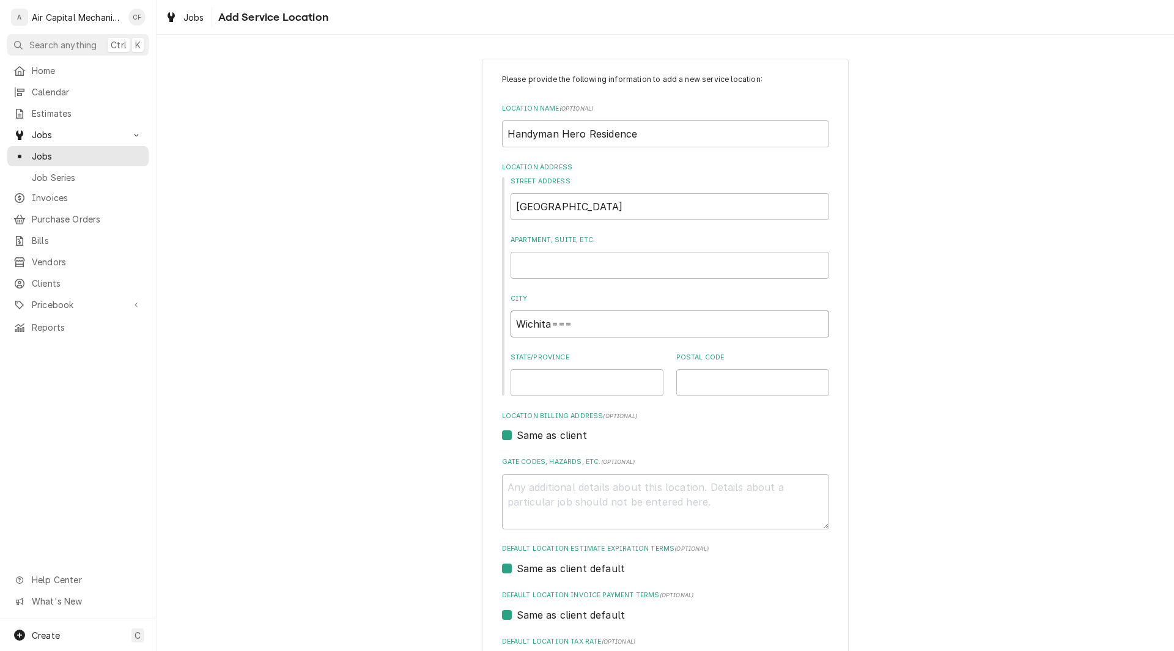
type input "Wichita===="
type textarea "x"
type input "Wichita==="
type textarea "x"
type input "Wichita=="
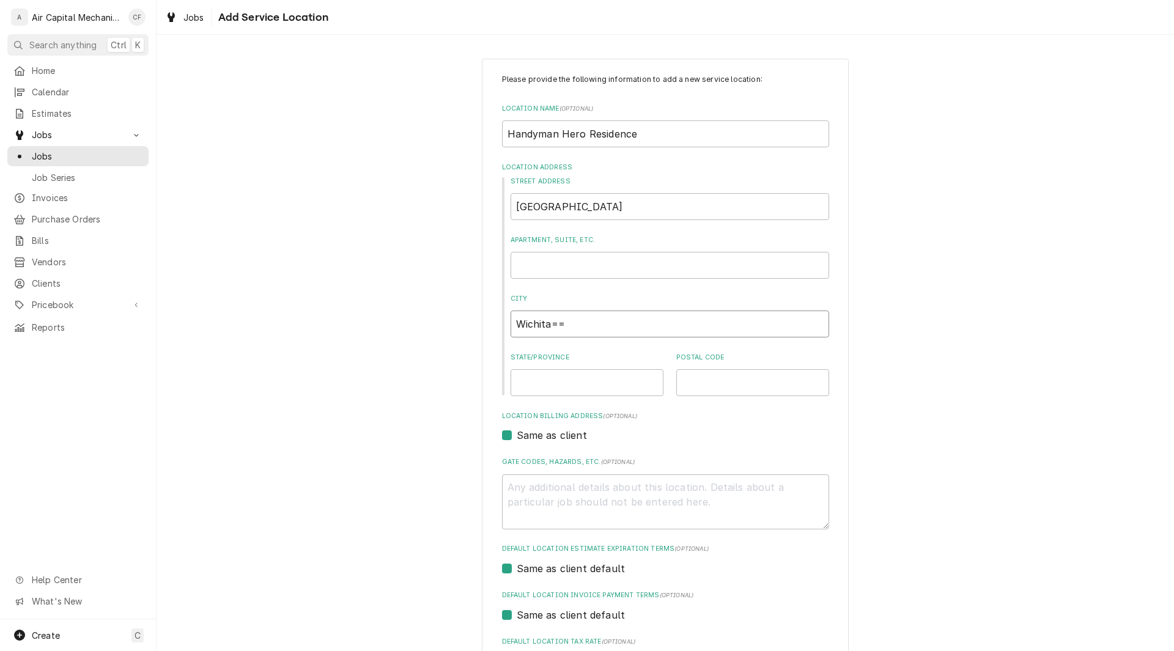
type textarea "x"
type input "Wichita="
type textarea "x"
type input "Wichita"
type textarea "x"
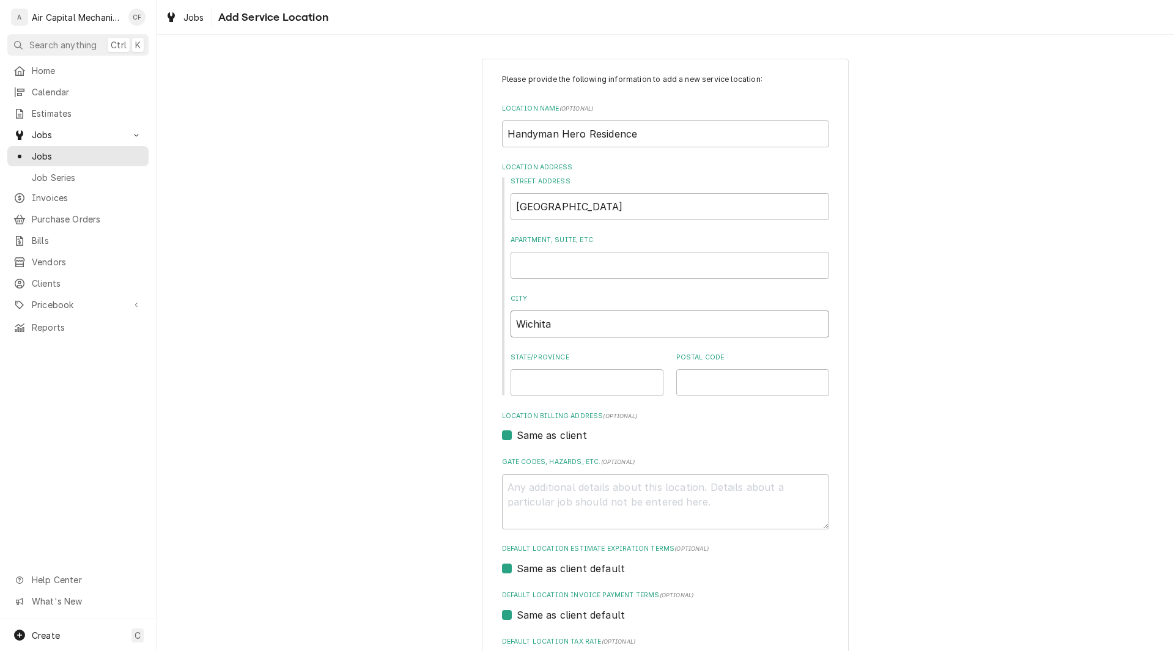
type input "Wichit"
type textarea "x"
type input "Wichi"
type textarea "x"
type input "Wich"
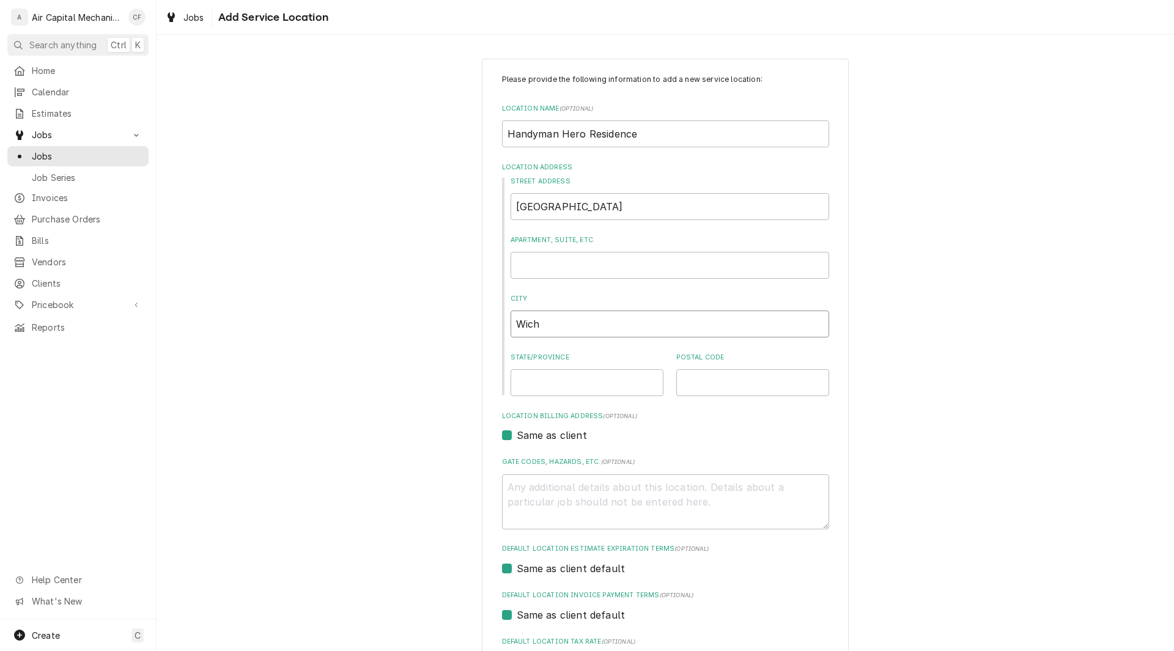
type textarea "x"
type input "Wic"
type textarea "x"
type input "Wi"
type textarea "x"
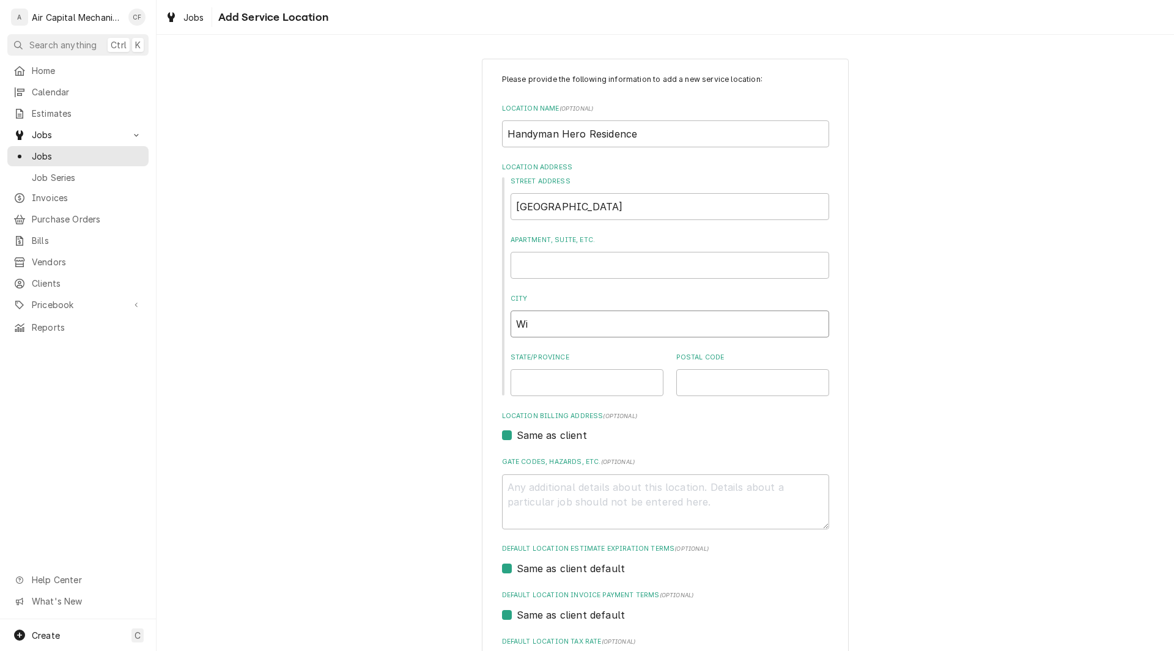
type input "W"
type textarea "x"
type input "1"
type textarea "x"
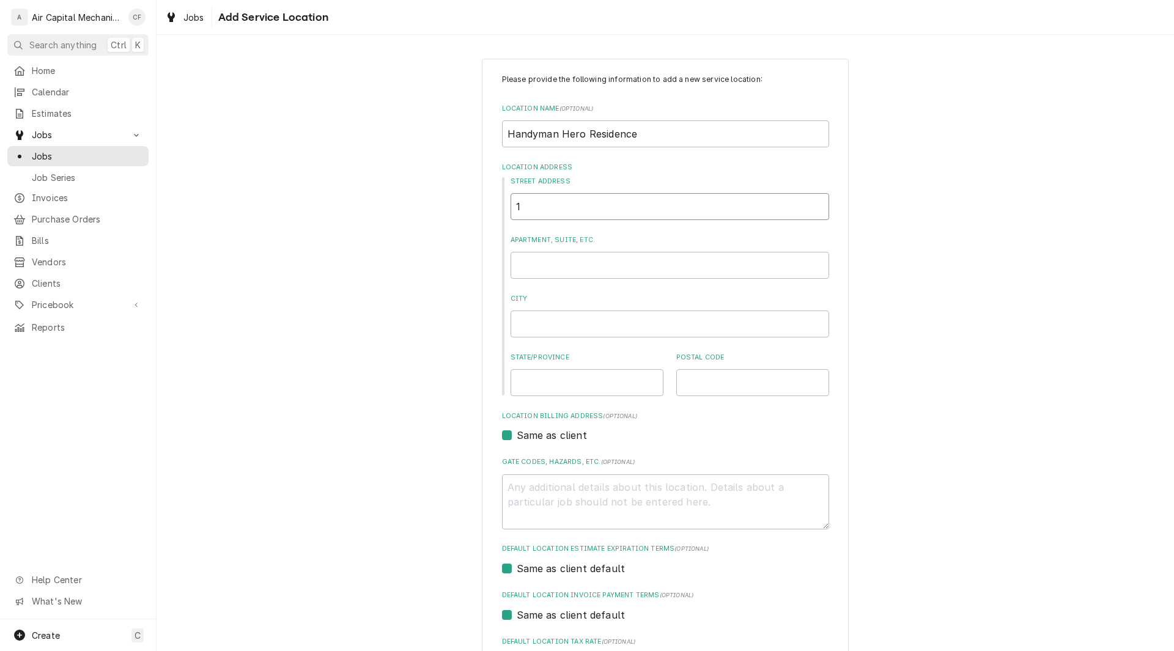
type input "11"
type textarea "x"
type input "116"
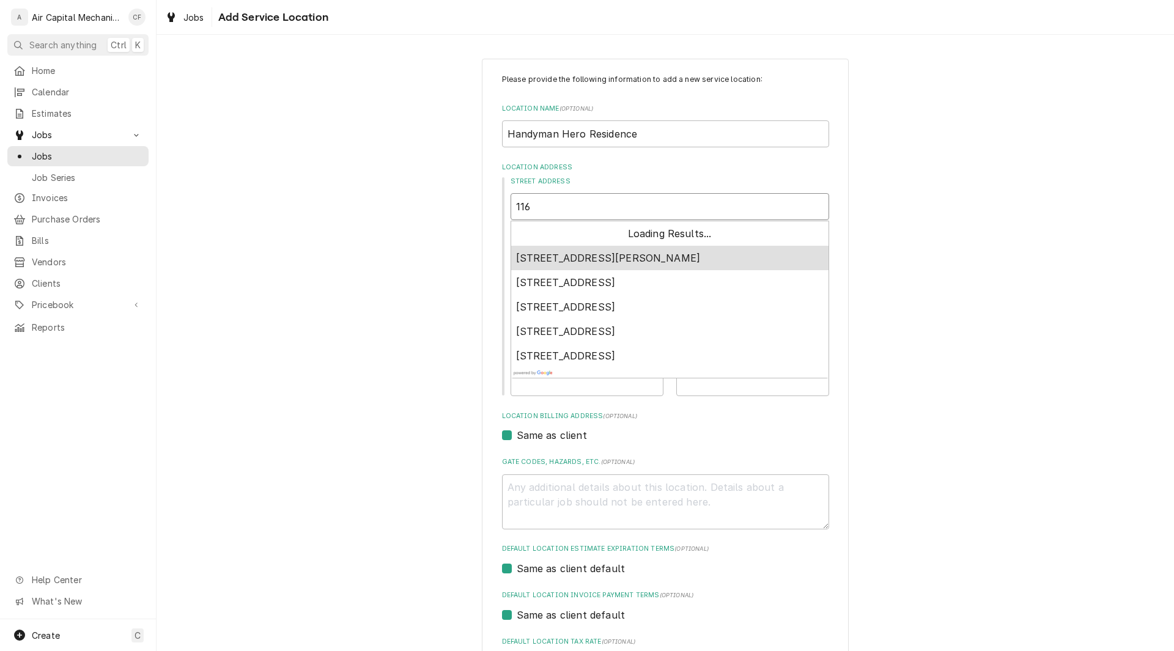
type textarea "x"
type input "116"
type textarea "x"
type input "116 N"
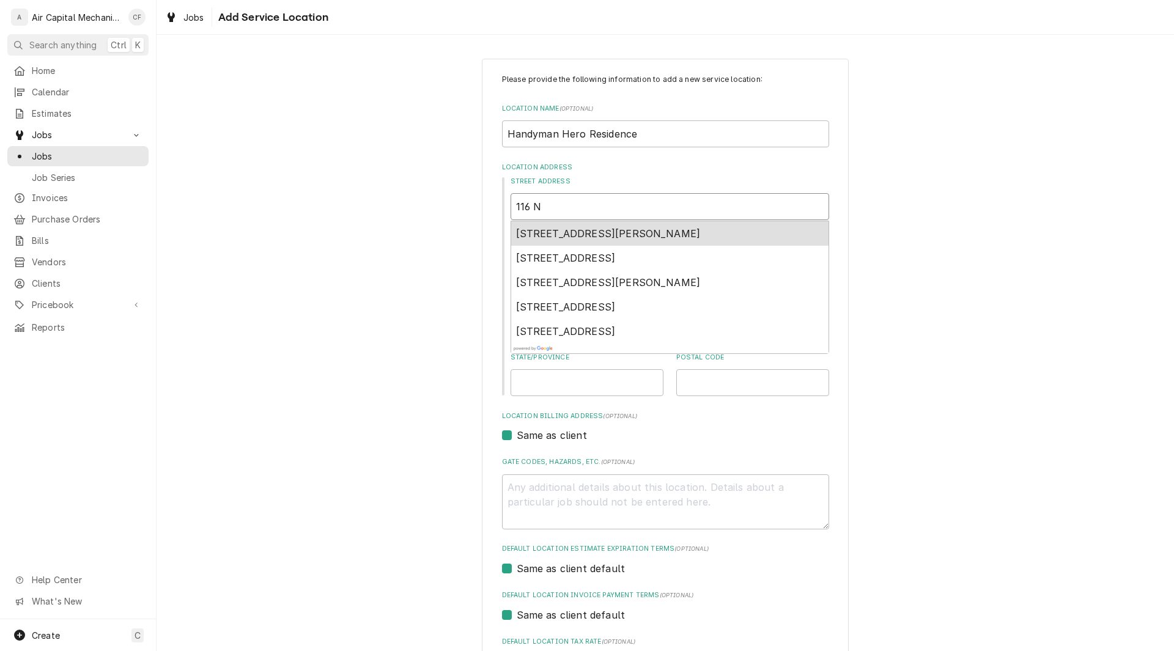
type textarea "x"
type input "116 N"
type textarea "x"
type input "116 N S"
type textarea "x"
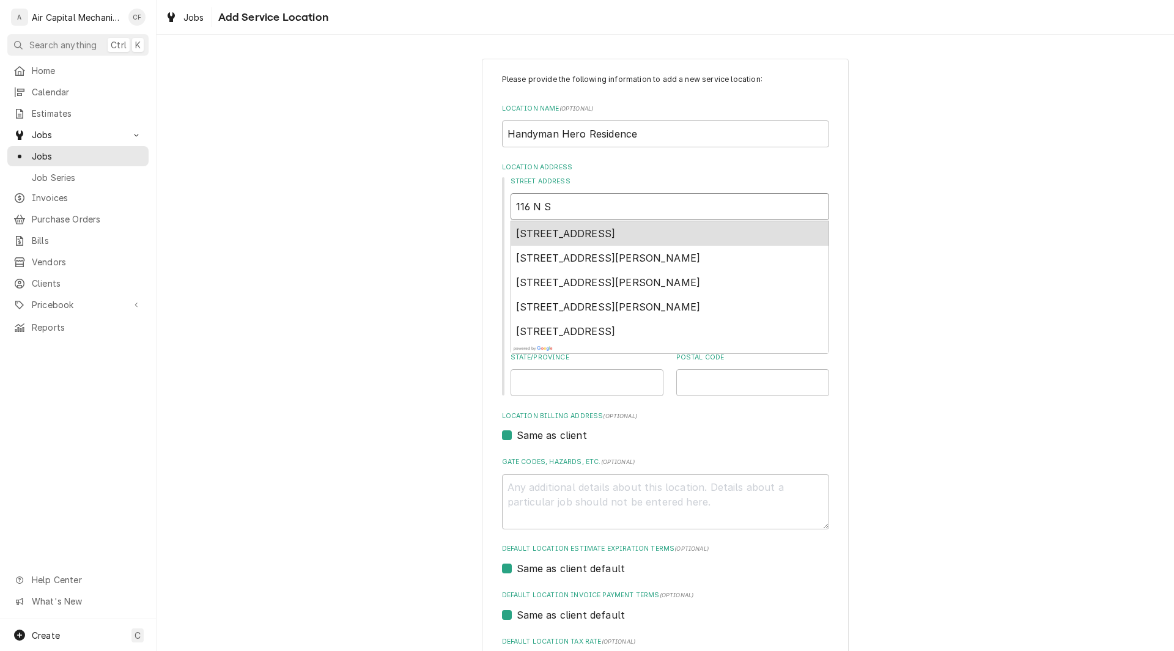
type input "116 N Sh"
type textarea "x"
type input "116 N She"
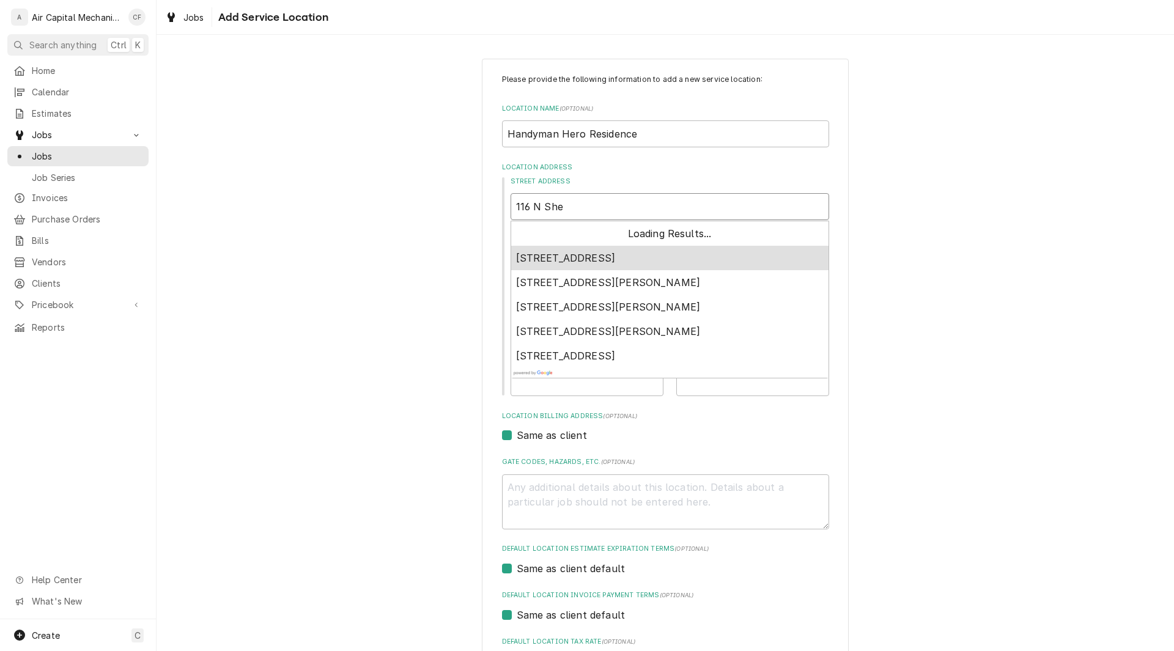
type textarea "x"
type input "116 N Shef"
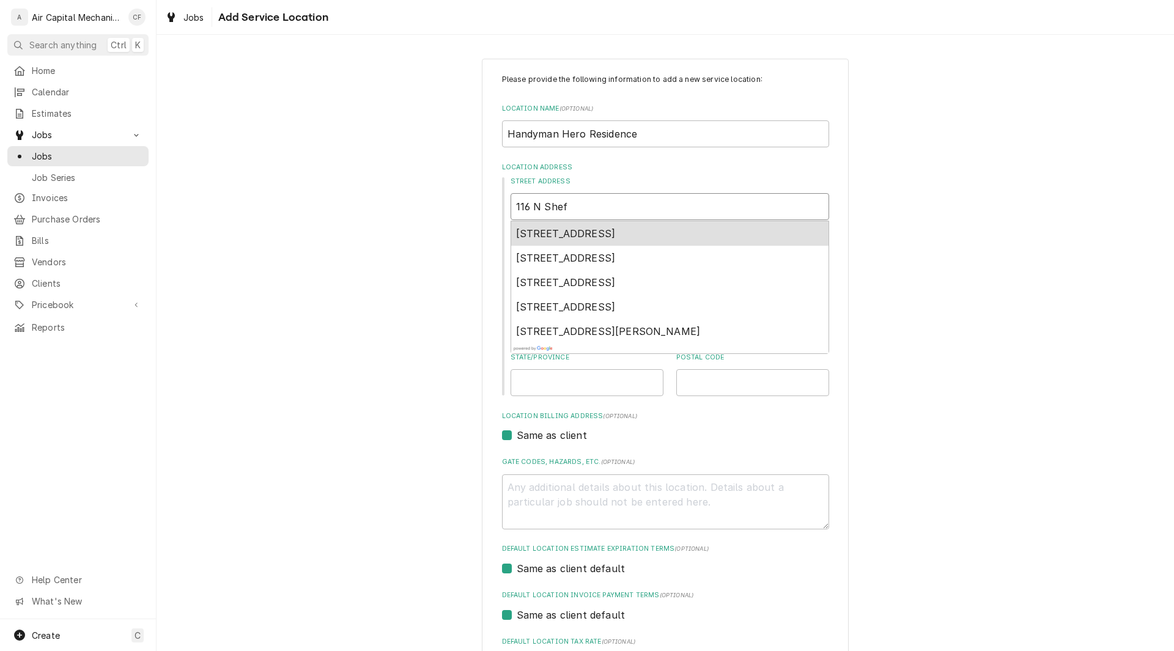
type textarea "x"
type input "116 N Sheff"
click at [616, 229] on span "116 North Shefford Street, Wichita, KS, USA" at bounding box center [566, 234] width 100 height 12
type textarea "x"
type input "116 N Shefford St"
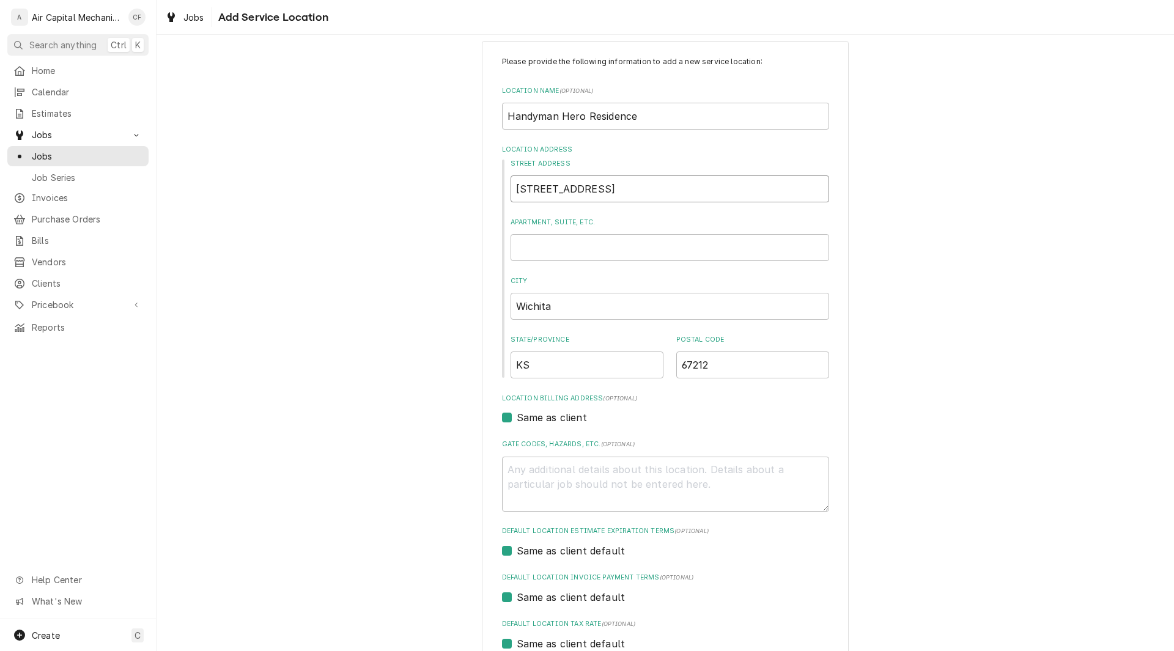
type textarea "x"
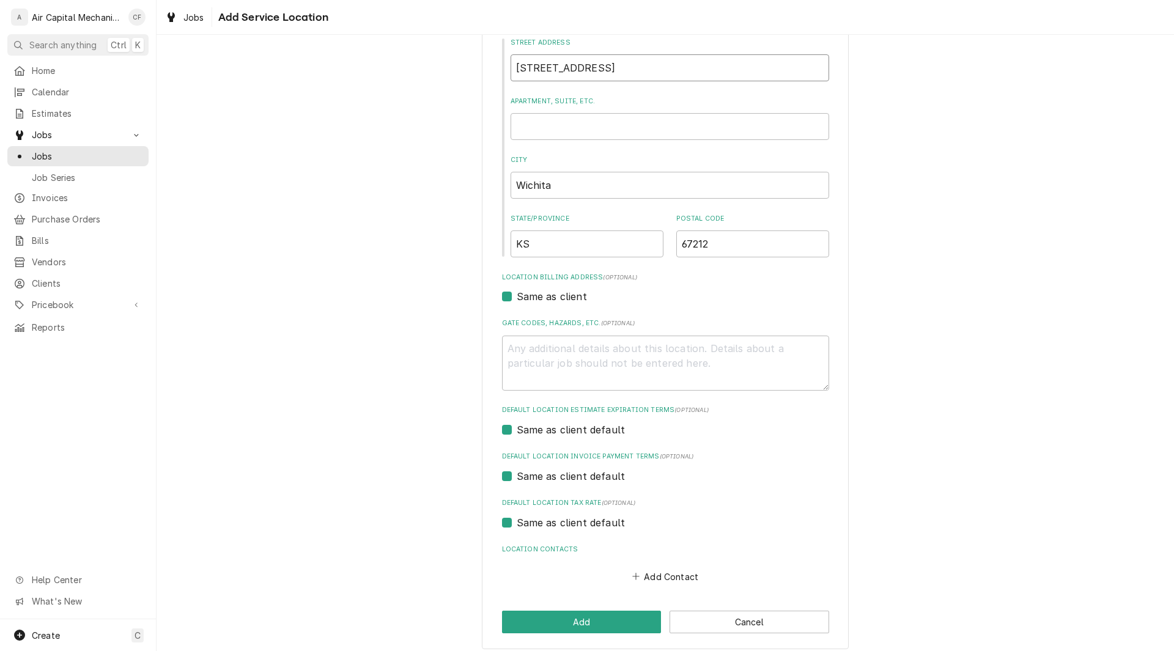
scroll to position [147, 0]
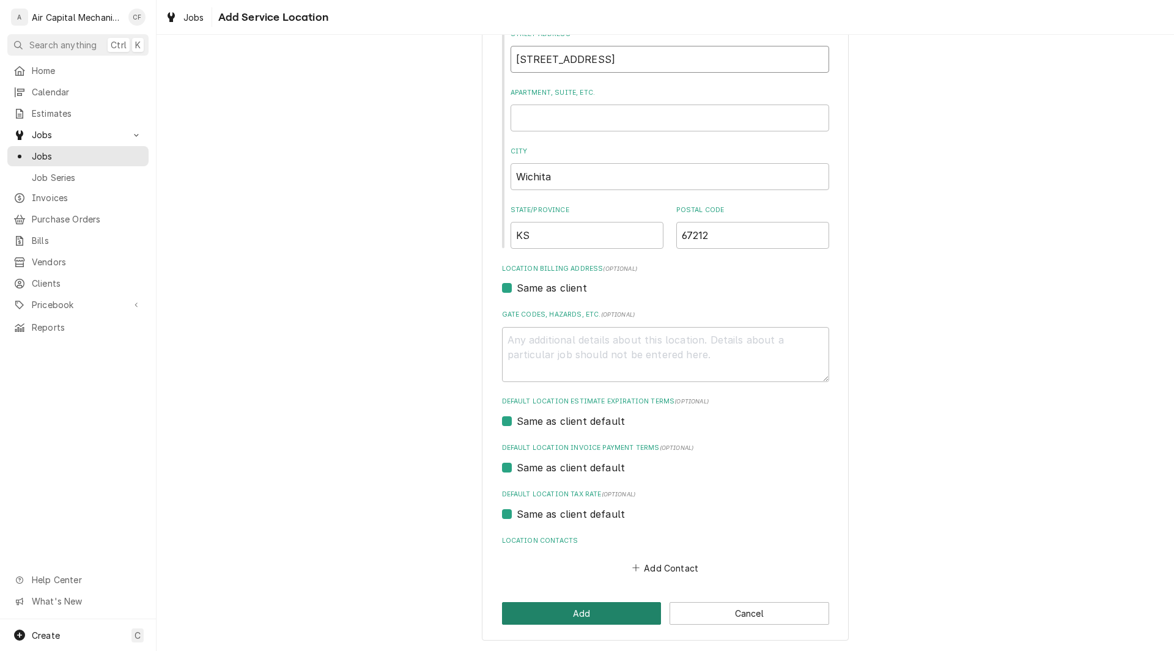
type input "116 N Shefford St"
click at [591, 619] on button "Add" at bounding box center [582, 613] width 160 height 23
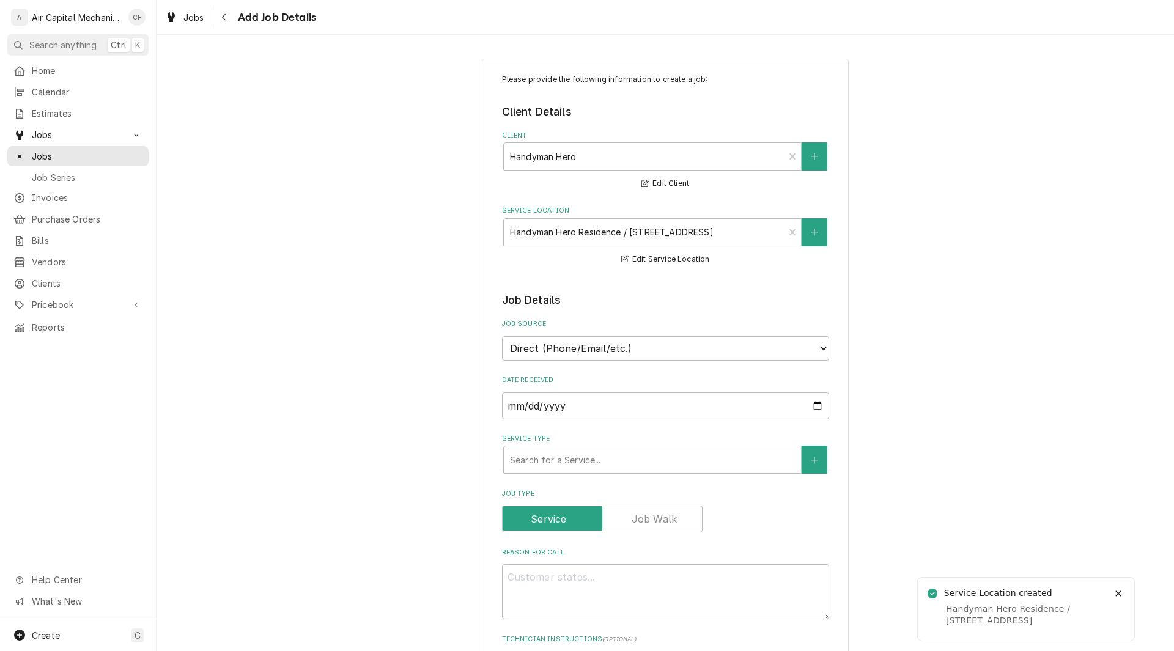
type textarea "x"
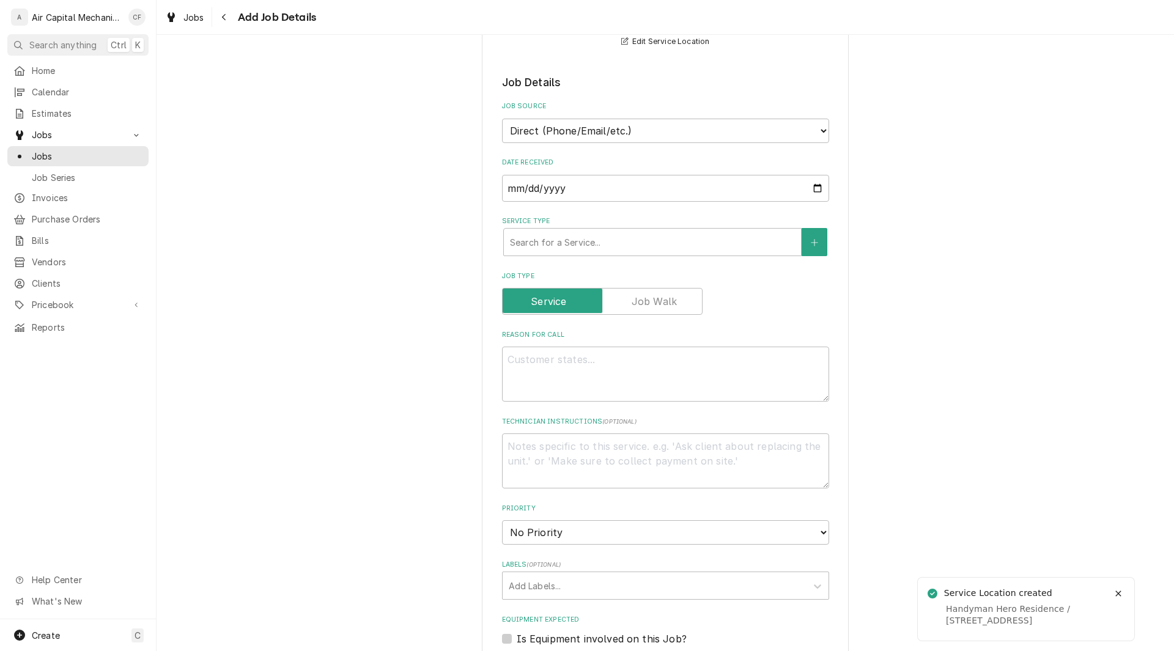
scroll to position [228, 0]
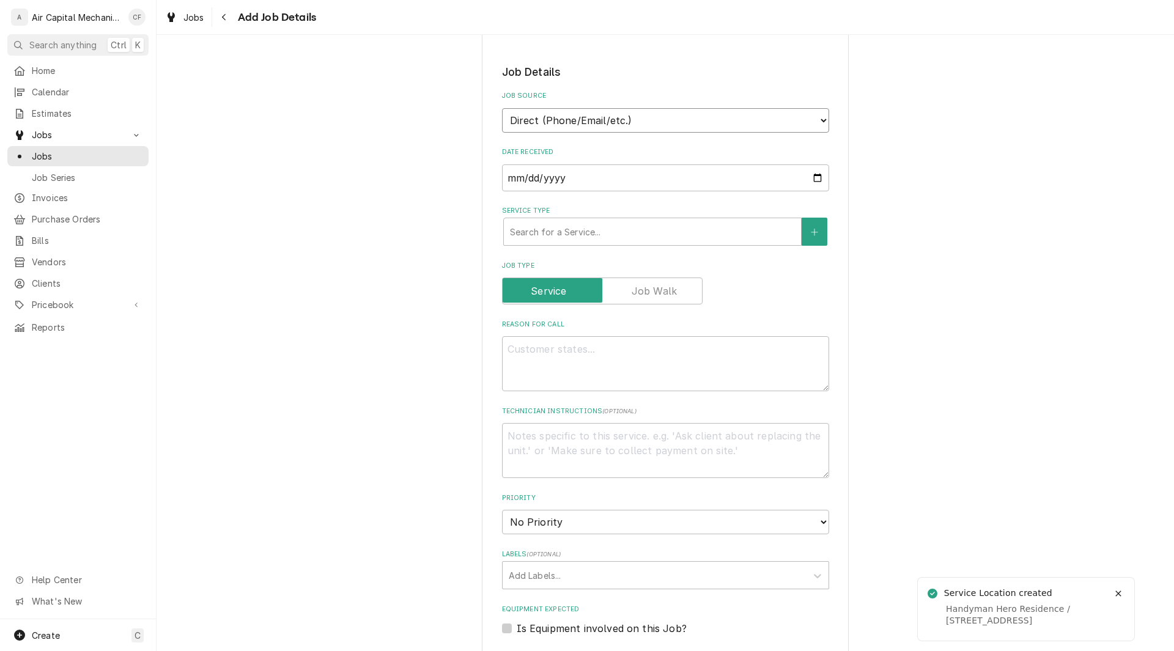
click at [607, 116] on select "Direct (Phone/Email/etc.) Service Channel Other" at bounding box center [665, 120] width 327 height 24
select select "100"
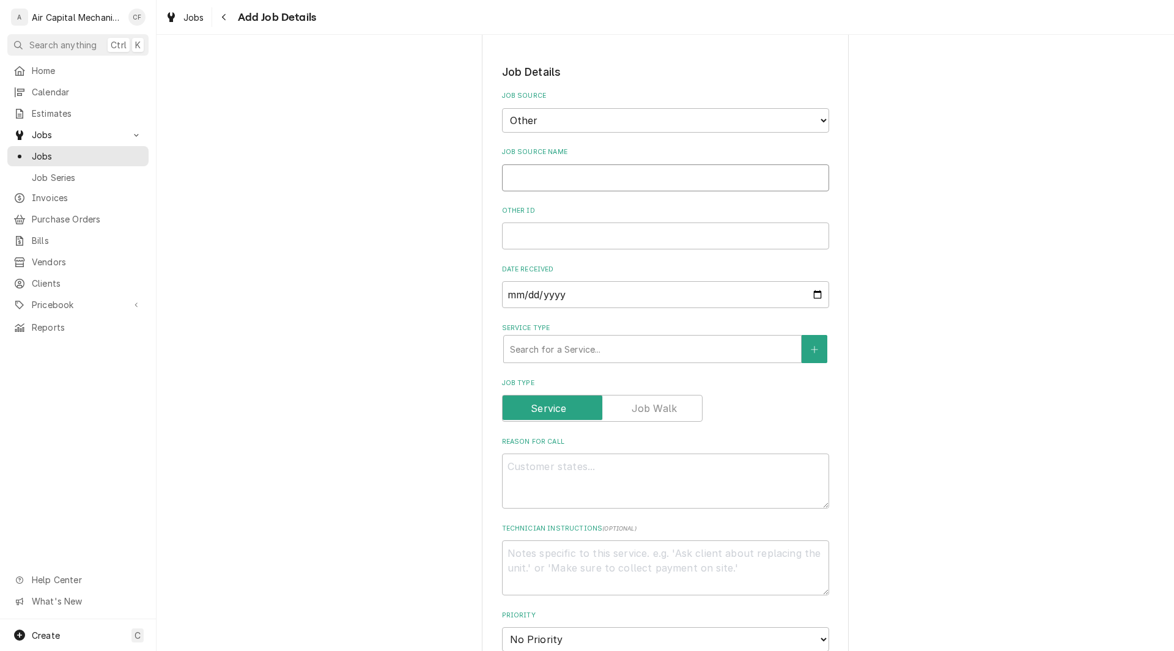
click at [550, 180] on input "Job Source Name" at bounding box center [665, 178] width 327 height 27
type textarea "x"
type input "T"
type textarea "x"
type input "Th"
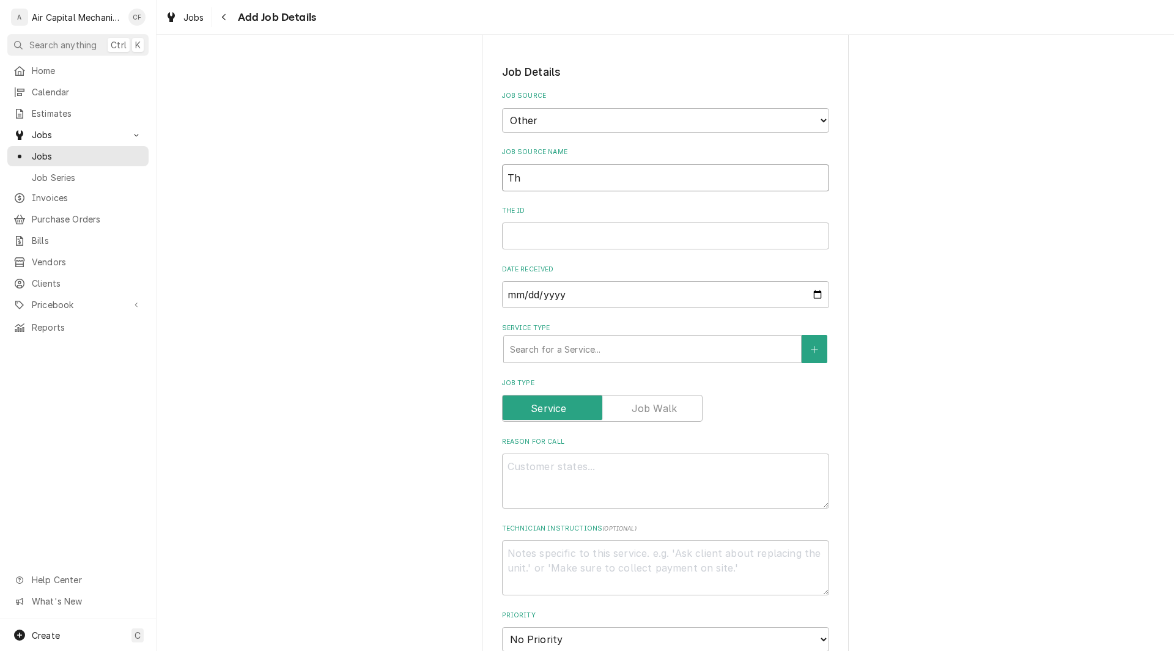
type textarea "x"
type input "The"
type textarea "x"
type input "The"
type textarea "x"
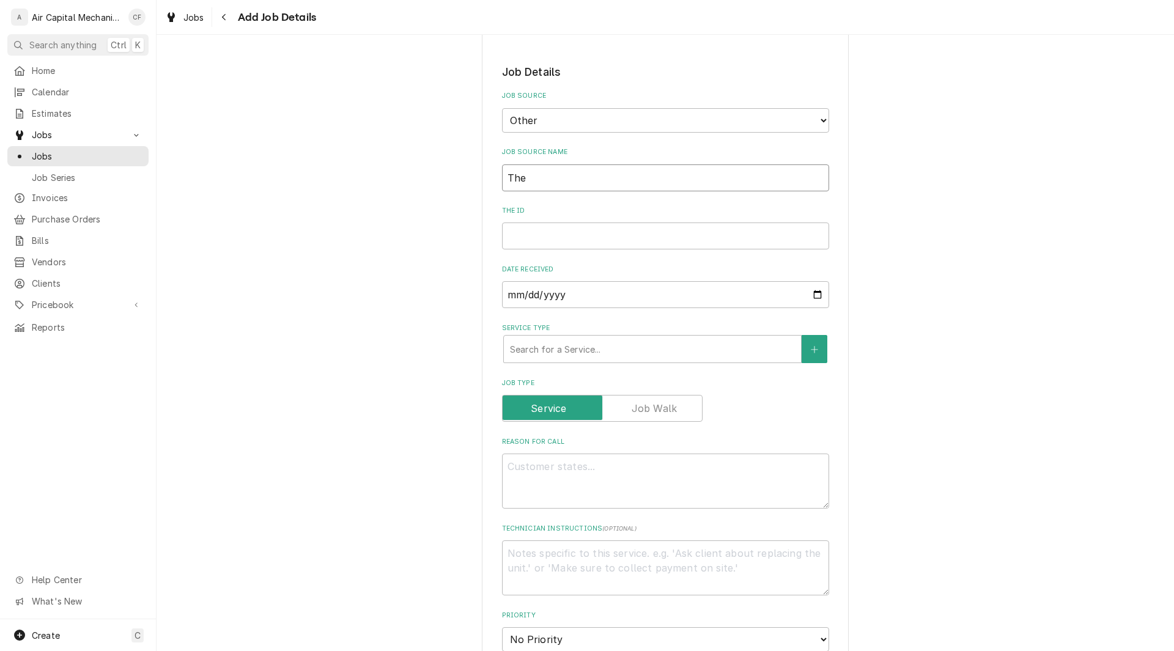
type input "The G"
type textarea "x"
type input "The Gri"
type textarea "x"
type input "The Grio"
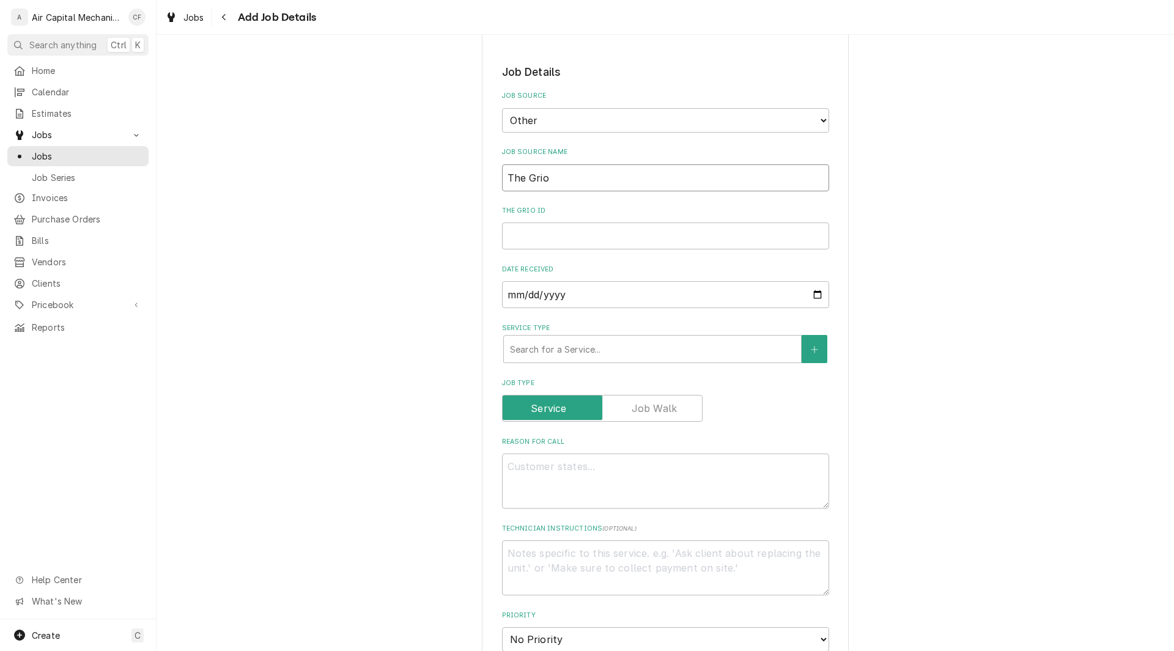
type textarea "x"
type input "The Grio="
type textarea "x"
type input "The Grio=="
type textarea "x"
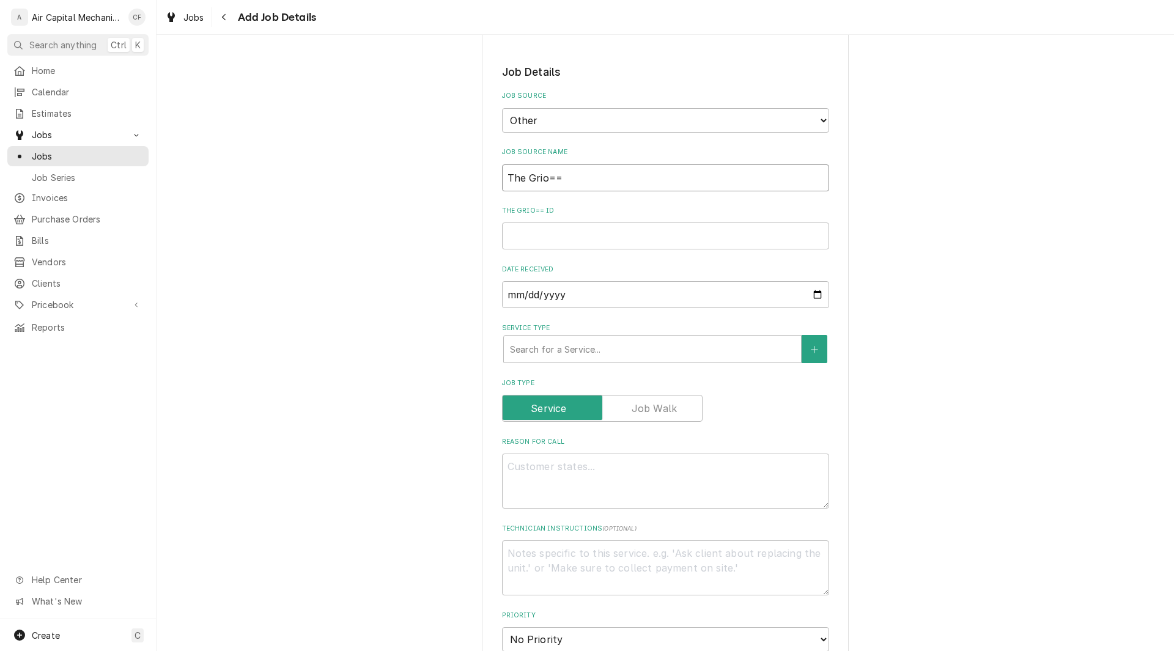
type input "The Grio==="
type textarea "x"
type input "The Grio=="
type textarea "x"
type input "The Grio="
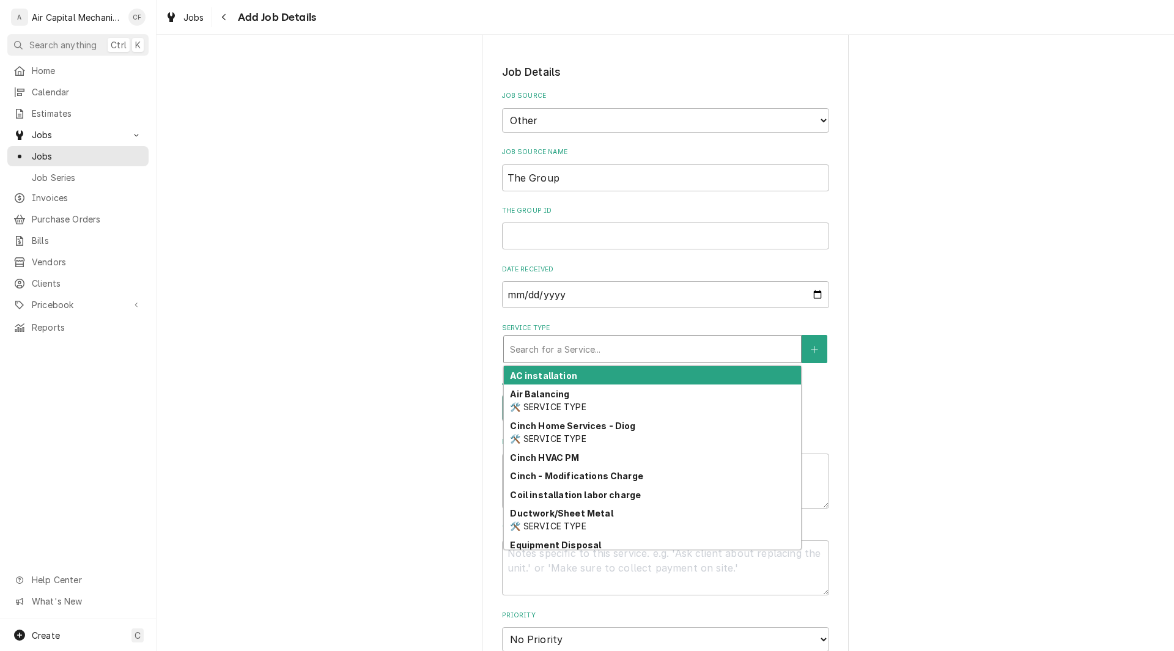
click at [579, 345] on div "Service Type" at bounding box center [652, 349] width 285 height 22
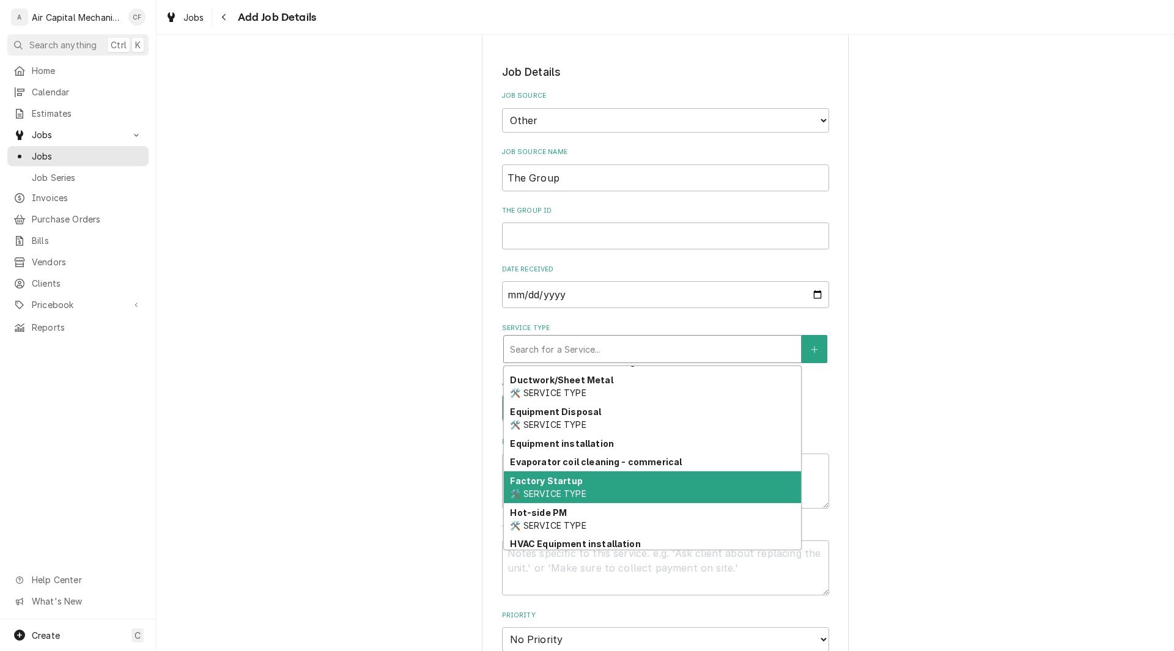
scroll to position [127, 0]
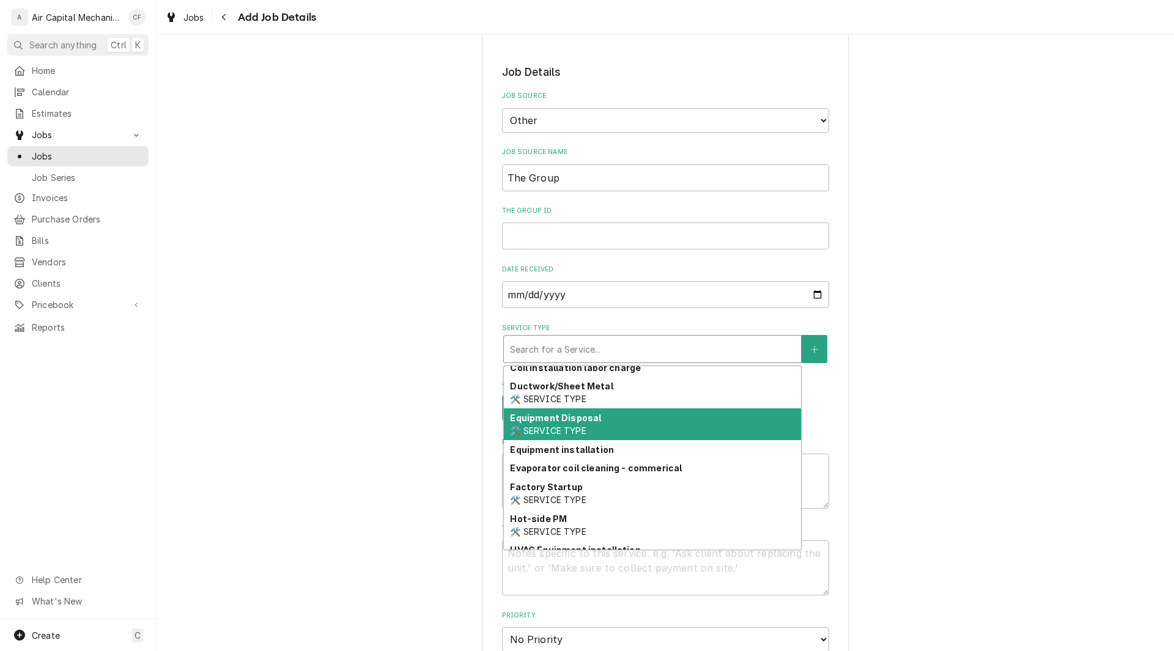
click at [339, 268] on div "Please provide the following information to create a job: Client Details Client…" at bounding box center [666, 508] width 1018 height 1377
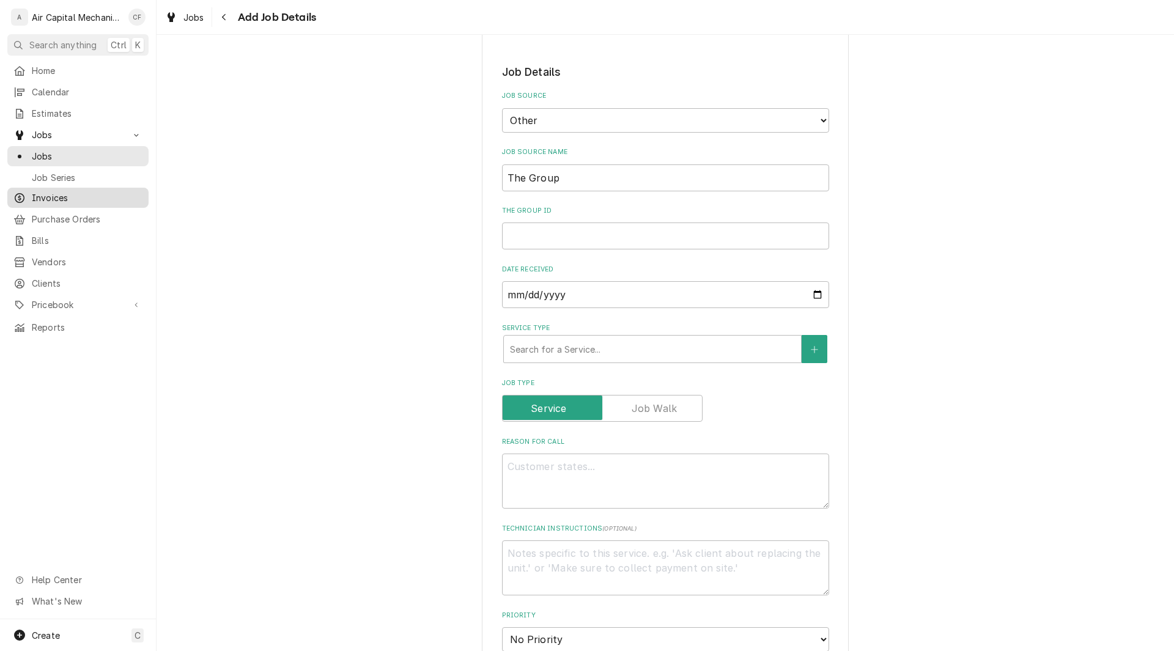
click at [42, 191] on span "Invoices" at bounding box center [87, 197] width 111 height 13
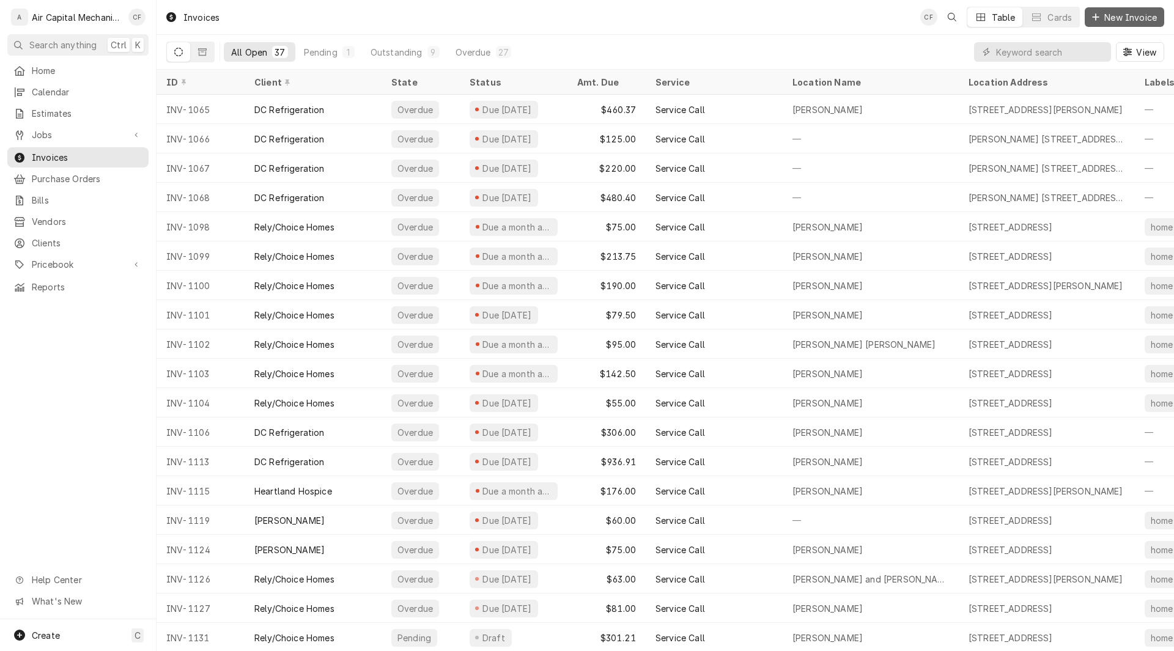
click at [1103, 20] on span "New Invoice" at bounding box center [1130, 17] width 57 height 13
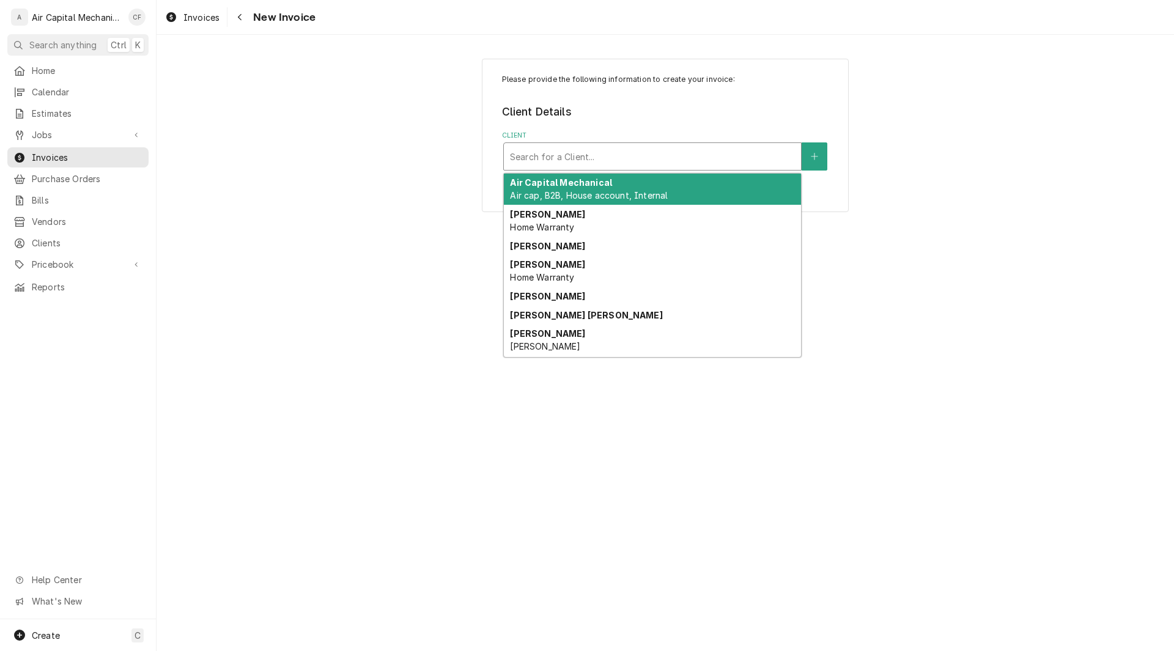
click at [607, 161] on div "Client" at bounding box center [652, 157] width 285 height 22
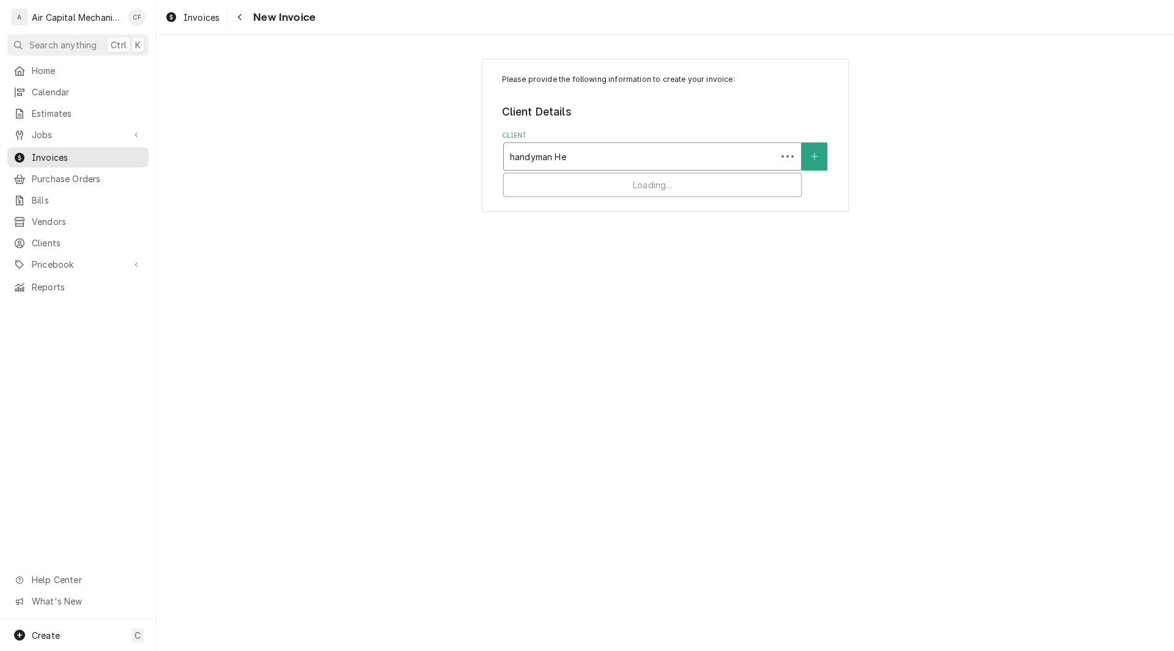
type input "handyman Her"
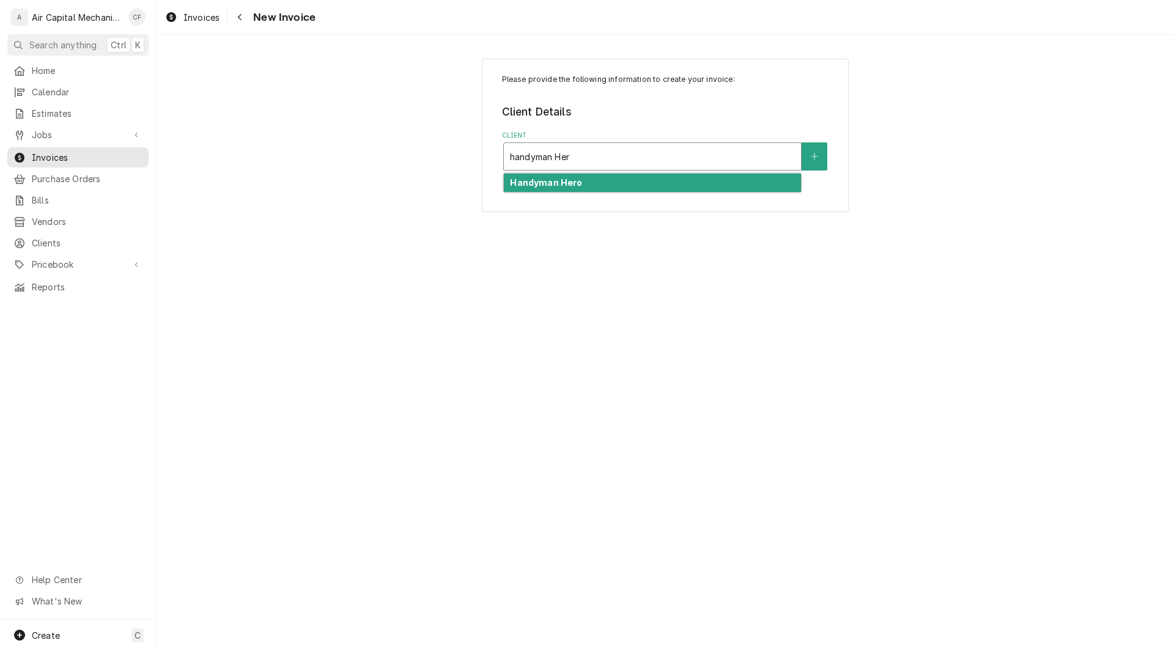
click at [568, 182] on strong "Handyman Hero" at bounding box center [546, 182] width 72 height 10
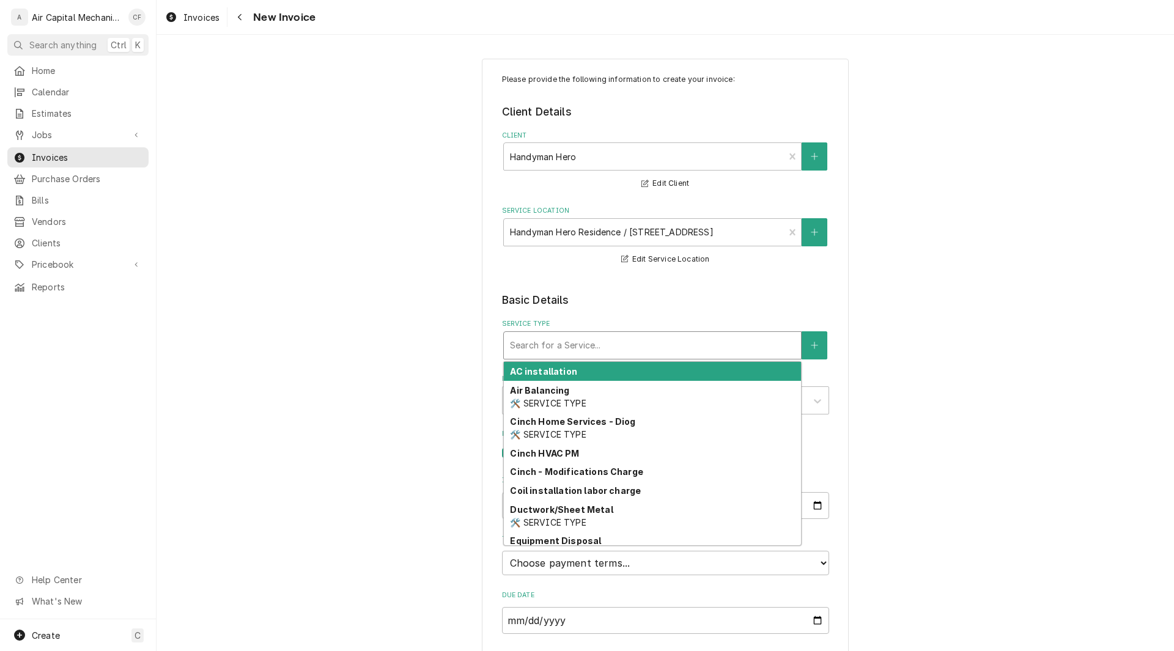
click at [546, 346] on div "Service Type" at bounding box center [652, 346] width 285 height 22
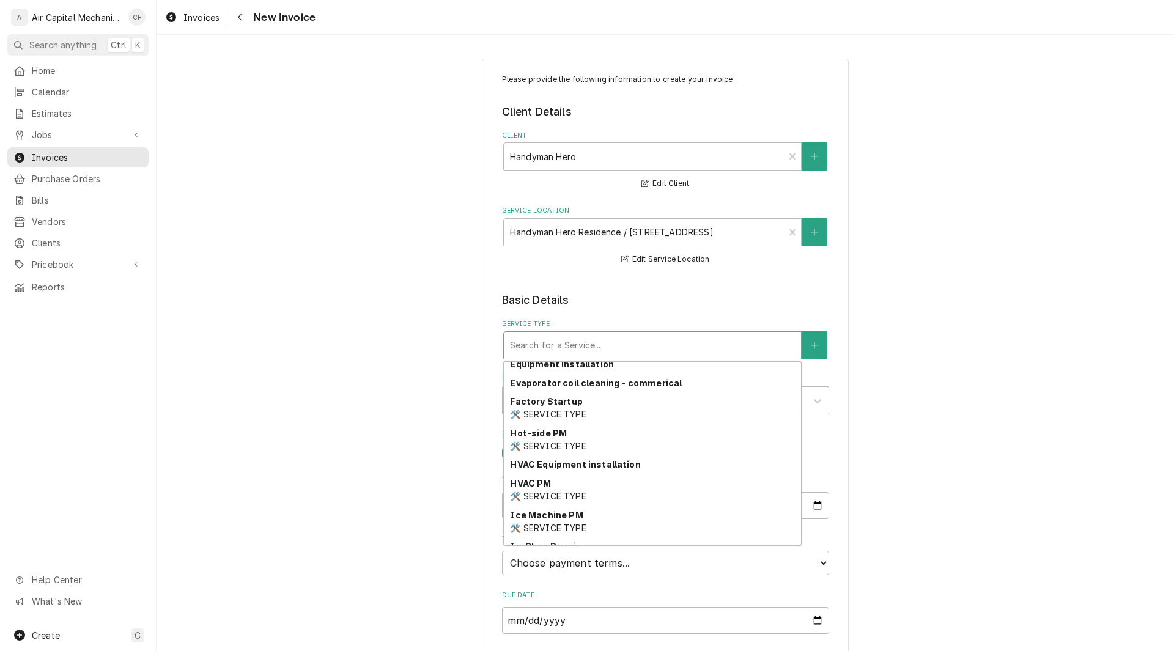
scroll to position [233, 0]
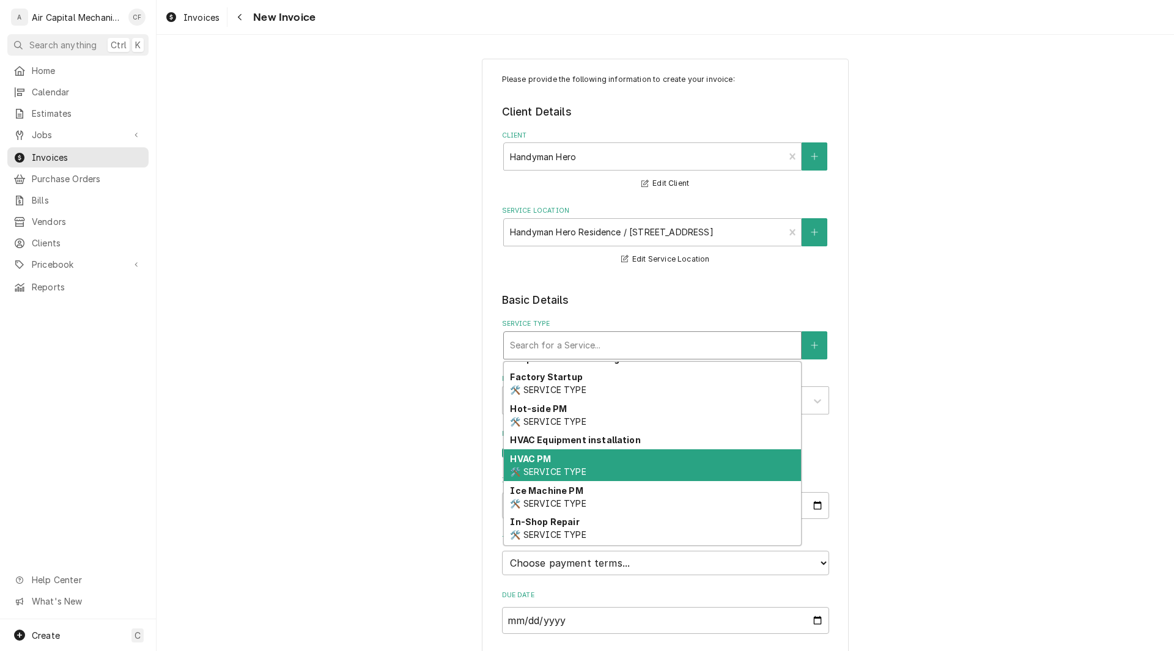
click at [579, 457] on div "HVAC PM 🛠️ SERVICE TYPE" at bounding box center [652, 466] width 297 height 32
click at [546, 478] on label "Issue Date" at bounding box center [665, 481] width 327 height 10
click at [546, 492] on input "2025-10-06" at bounding box center [665, 505] width 327 height 27
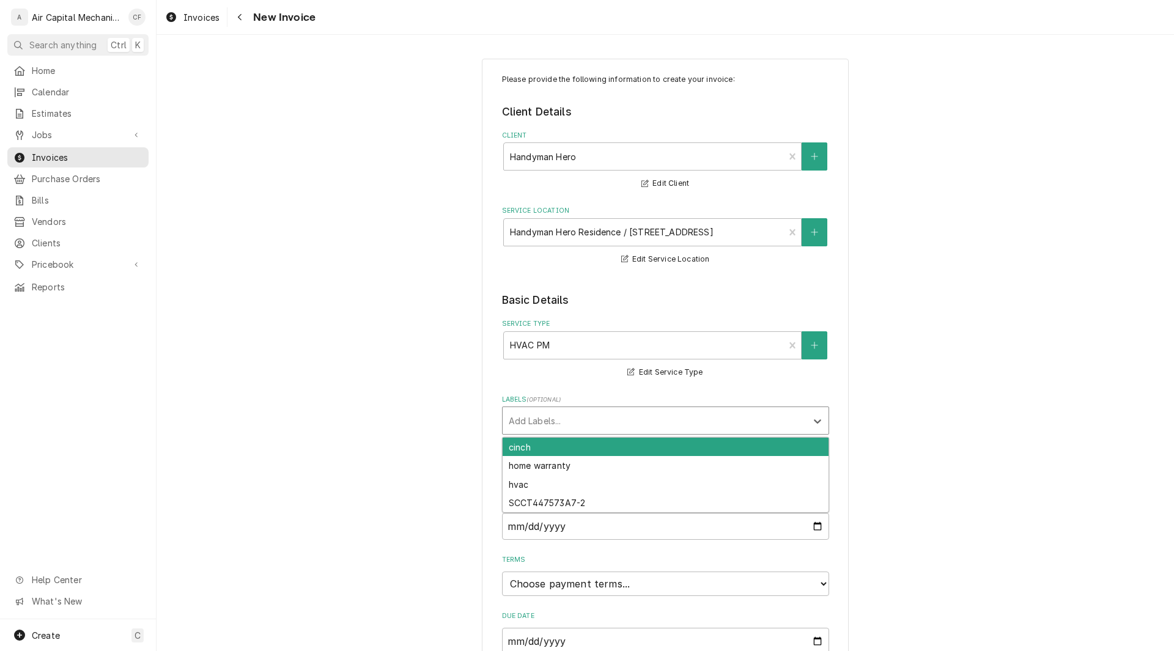
click at [579, 423] on div "Labels" at bounding box center [655, 421] width 292 height 22
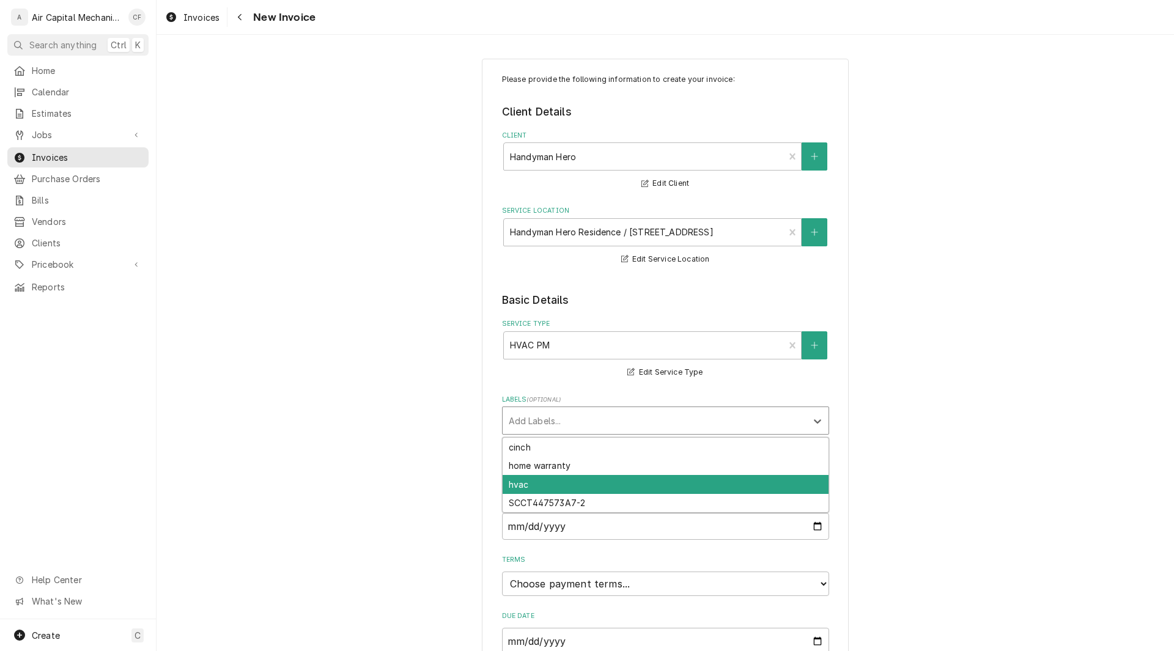
click at [526, 487] on div "hvac" at bounding box center [666, 484] width 326 height 19
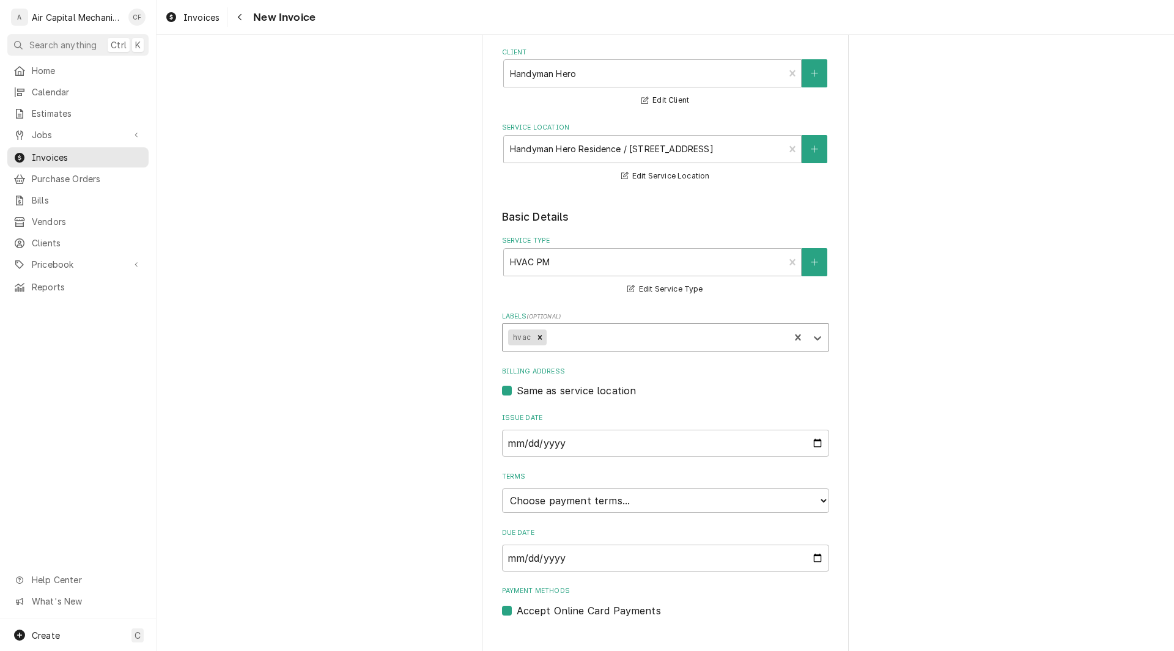
scroll to position [102, 0]
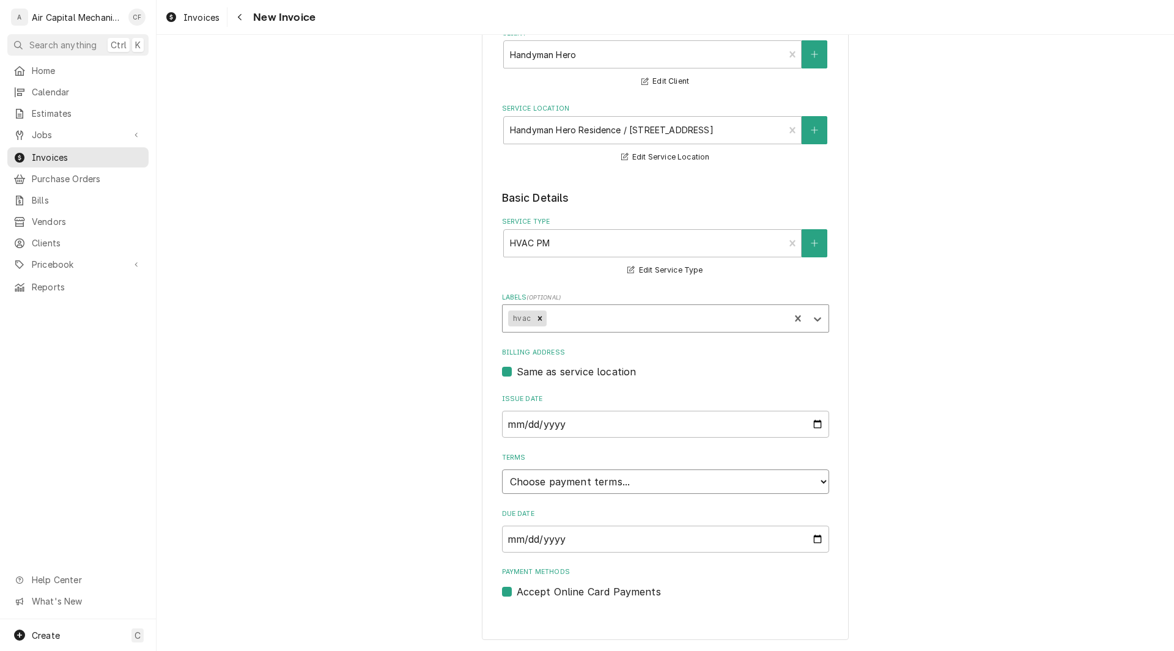
click at [620, 487] on select "Choose payment terms... Same Day Net 7 Net 14 Net 21 Net 30 Net 45 Net 60 Net 90" at bounding box center [665, 482] width 327 height 24
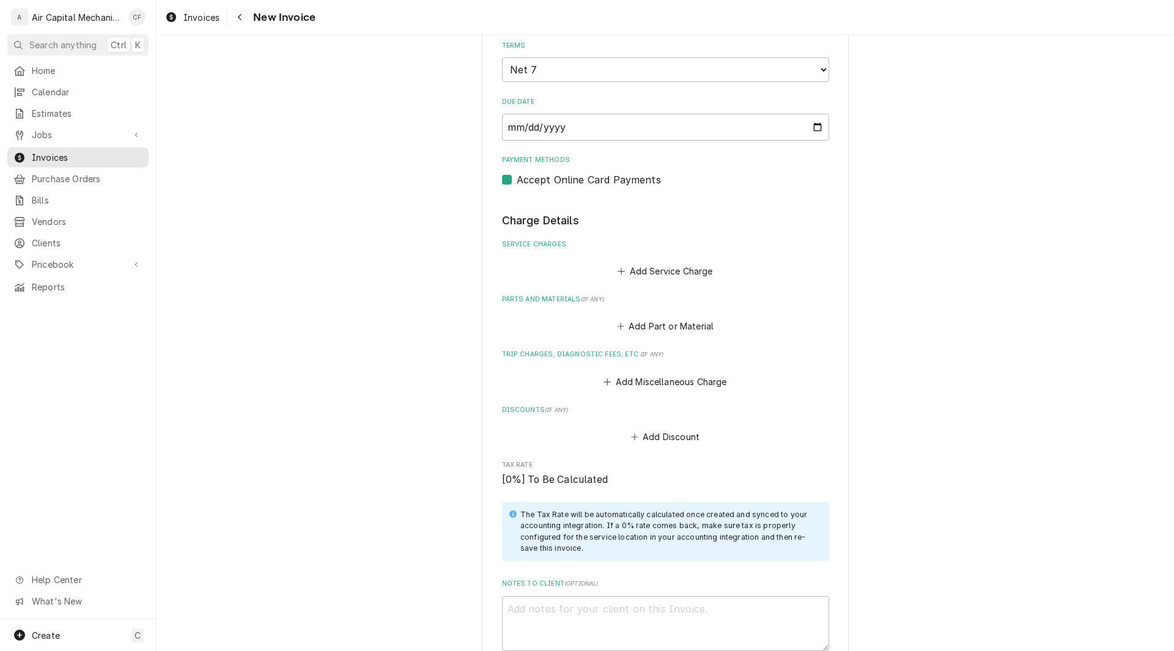
scroll to position [519, 0]
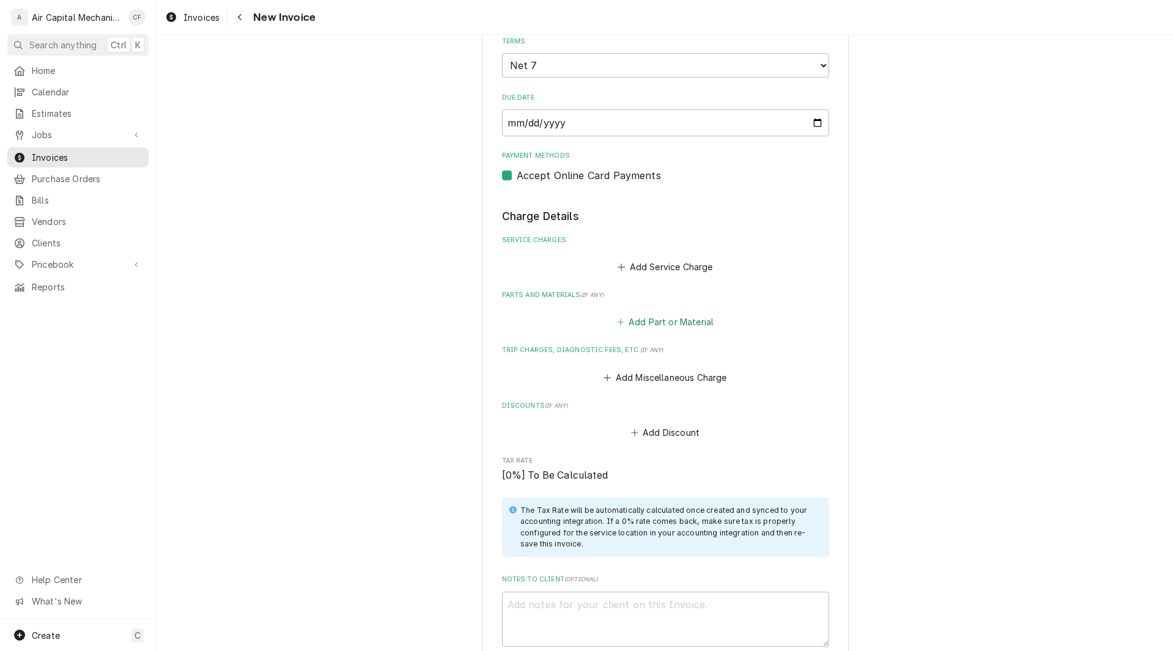
click at [683, 327] on button "Add Part or Material" at bounding box center [665, 322] width 101 height 17
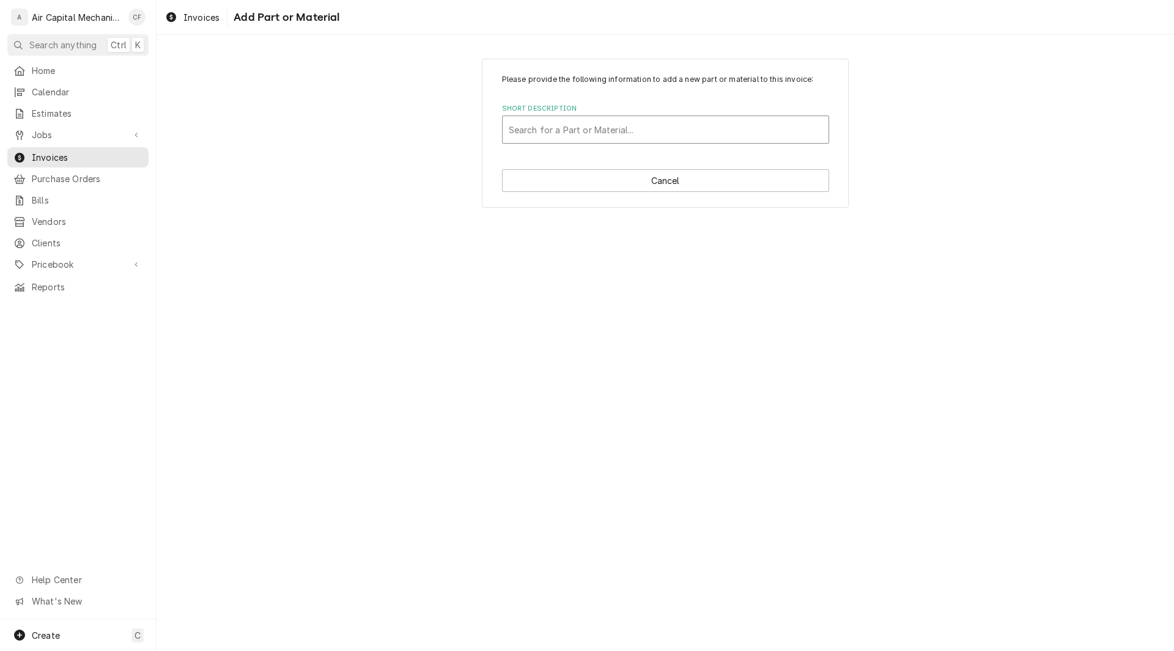
click at [563, 124] on div "Short Description" at bounding box center [666, 130] width 314 height 22
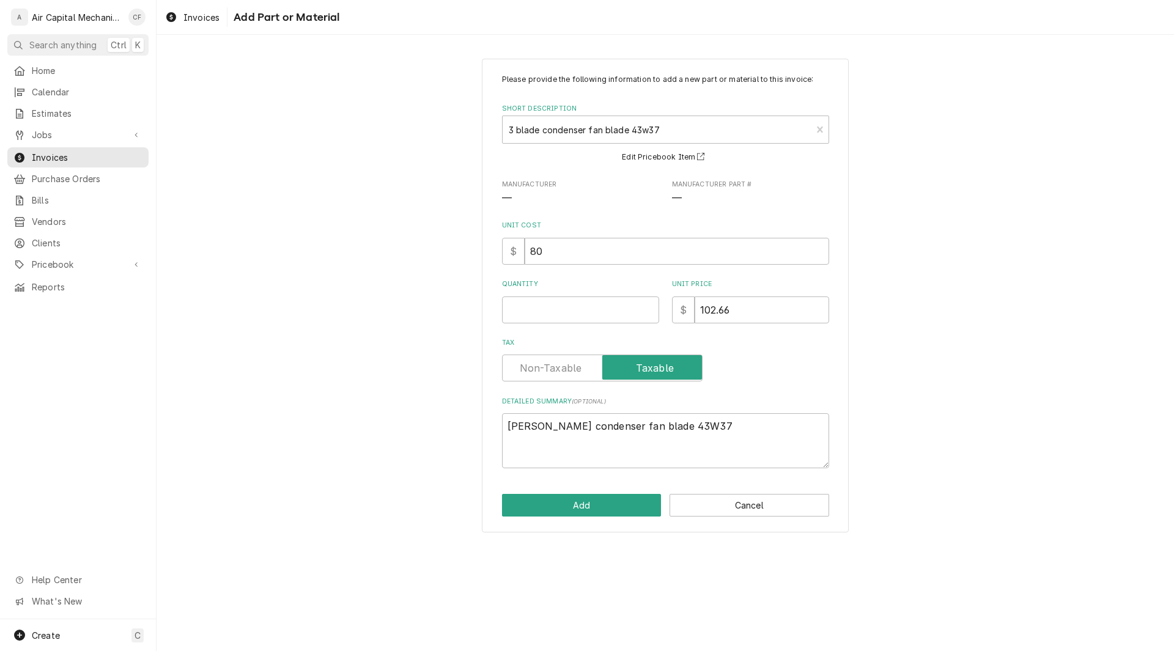
type textarea "x"
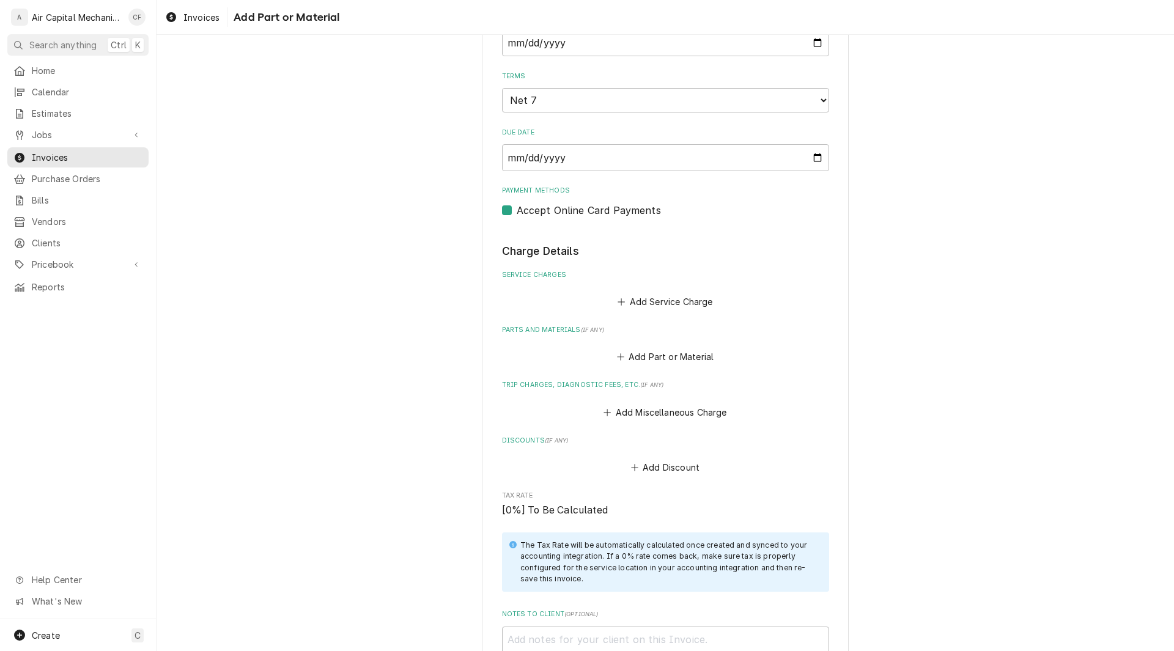
scroll to position [481, 0]
click at [660, 357] on button "Add Part or Material" at bounding box center [665, 359] width 101 height 17
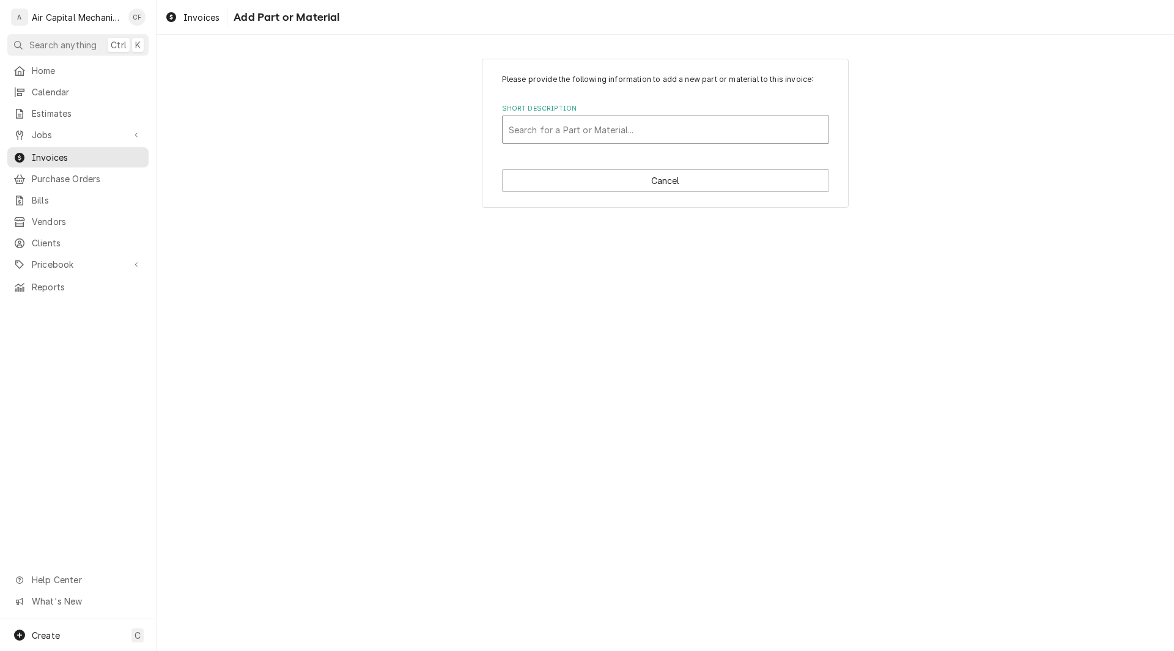
click at [671, 119] on div "Short Description" at bounding box center [666, 130] width 314 height 22
type input "20x25x5 Filters"
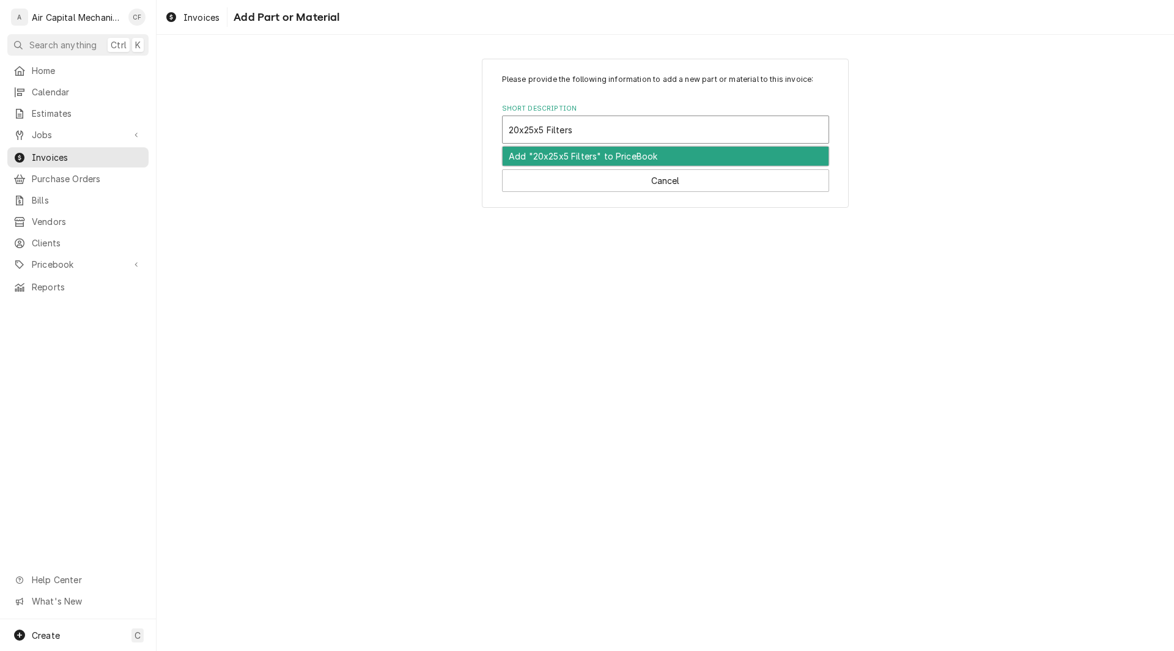
click at [586, 156] on div "Add "20x25x5 Filters" to PriceBook" at bounding box center [666, 156] width 326 height 19
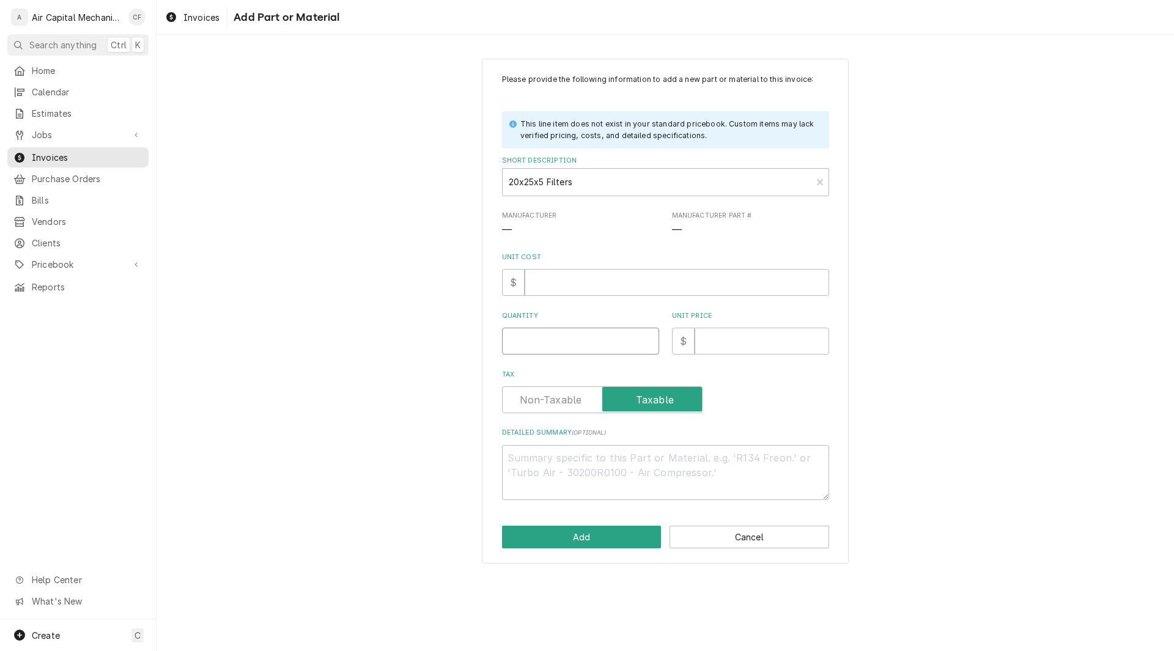
click at [569, 354] on input "Quantity" at bounding box center [580, 341] width 157 height 27
type textarea "x"
type input "3"
click at [554, 286] on input "Unit Cost" at bounding box center [677, 282] width 305 height 27
type textarea "x"
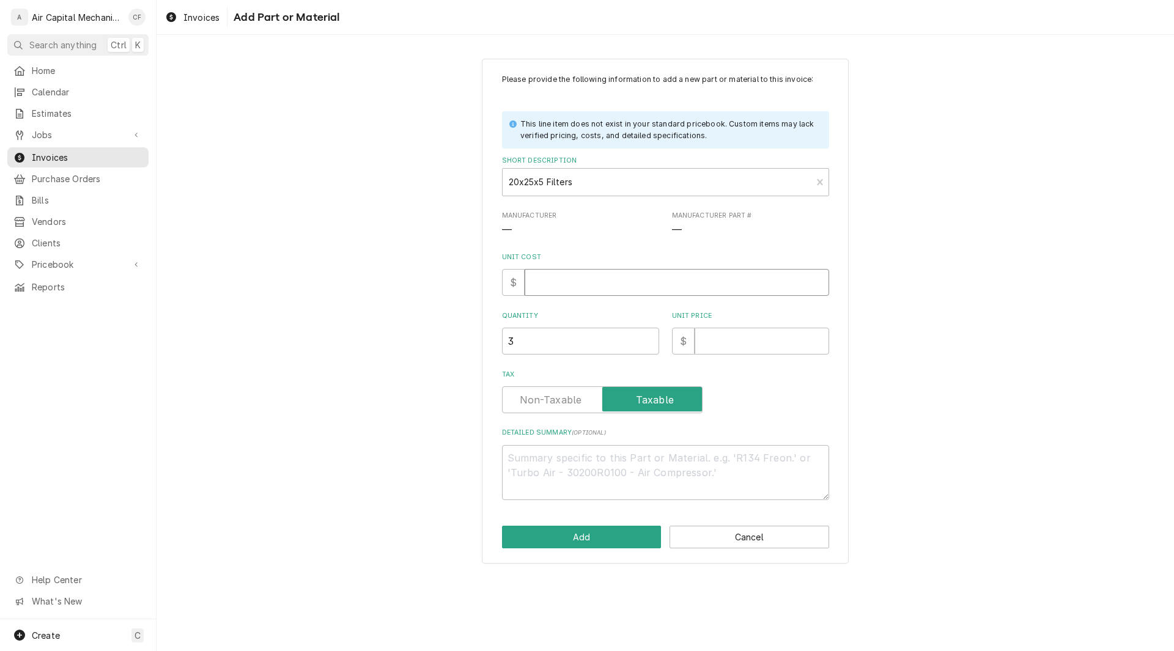
type input "2"
type textarea "x"
type input "21"
type textarea "x"
type input "21.3"
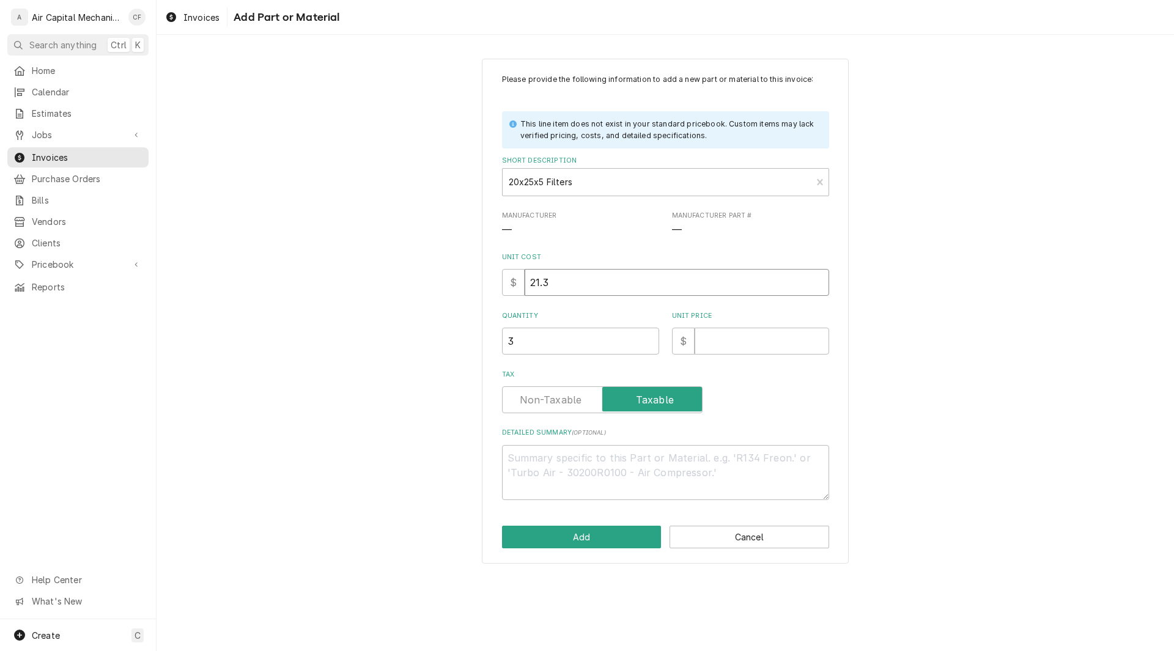
type textarea "x"
type input "21.38"
click at [768, 342] on input "Unit Price" at bounding box center [762, 341] width 135 height 27
type textarea "x"
type input "2"
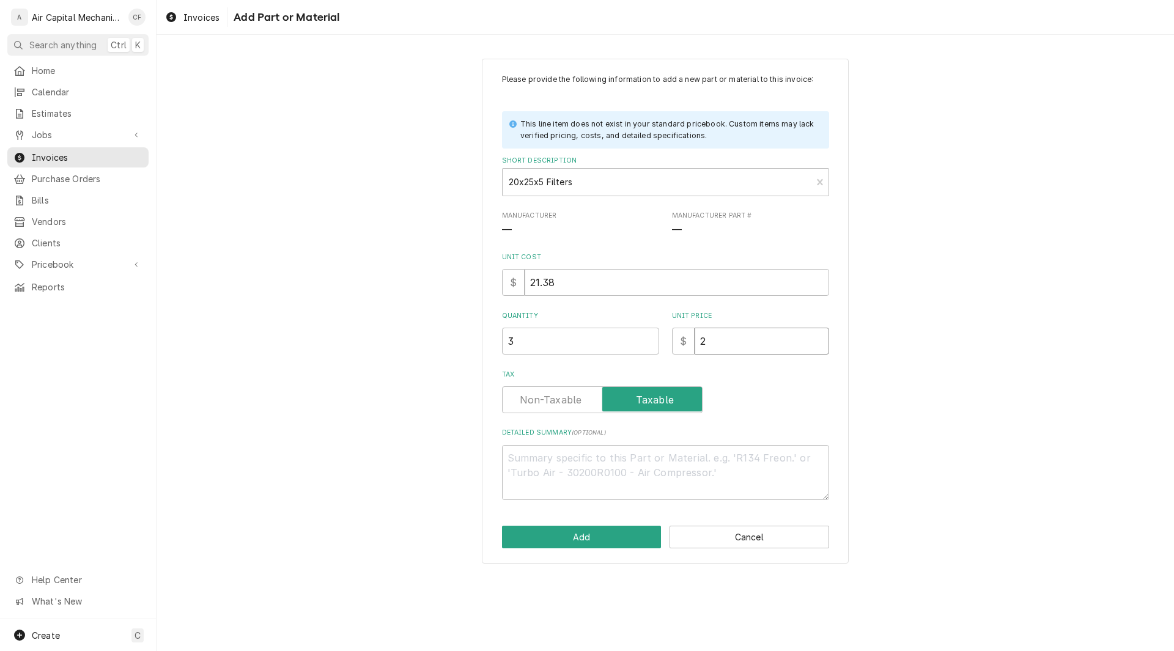
type textarea "x"
type input "21"
type textarea "x"
type input "21.3"
type textarea "x"
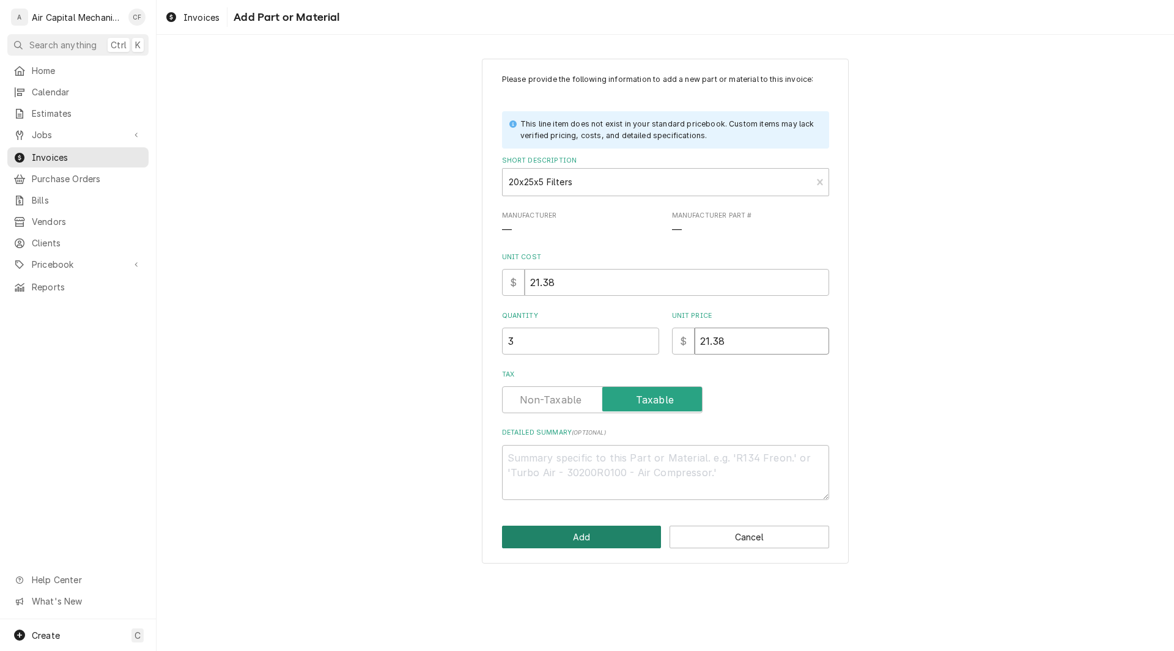
type input "21.38"
click at [574, 538] on button "Add" at bounding box center [582, 537] width 160 height 23
type textarea "x"
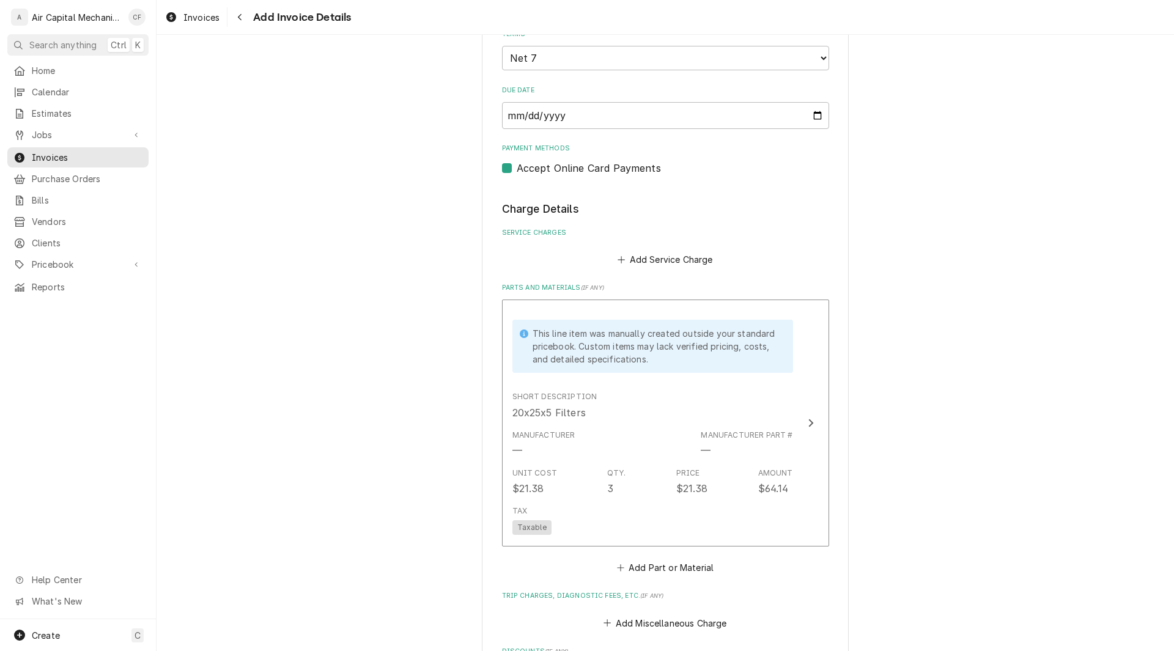
scroll to position [727, 0]
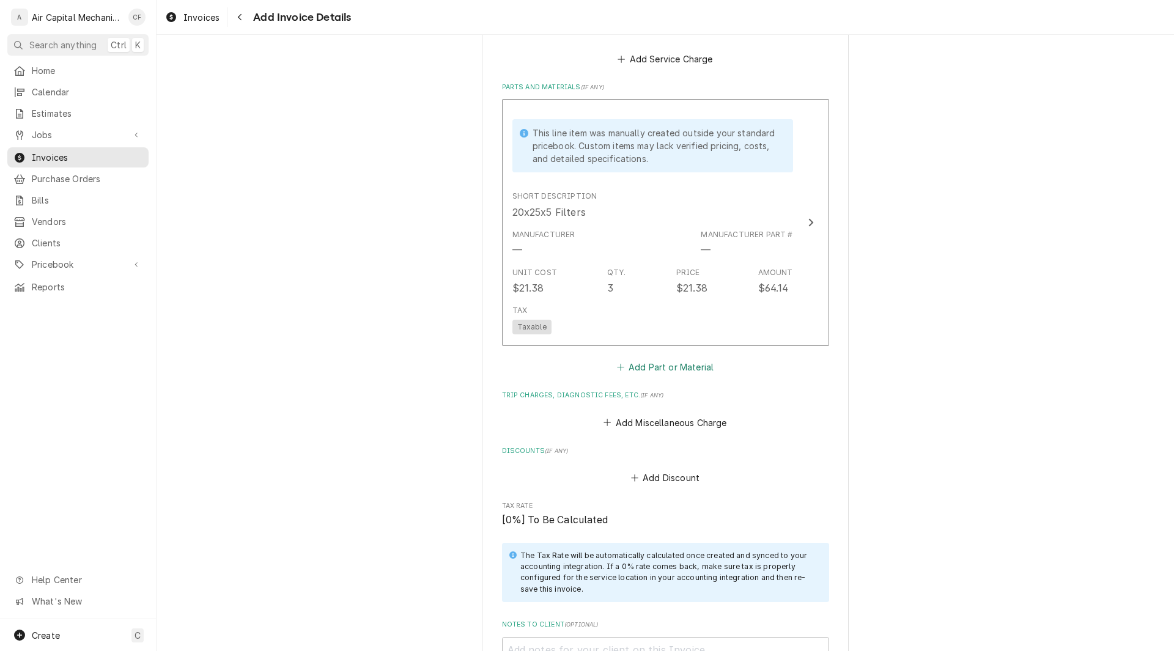
click at [649, 361] on button "Add Part or Material" at bounding box center [665, 367] width 101 height 17
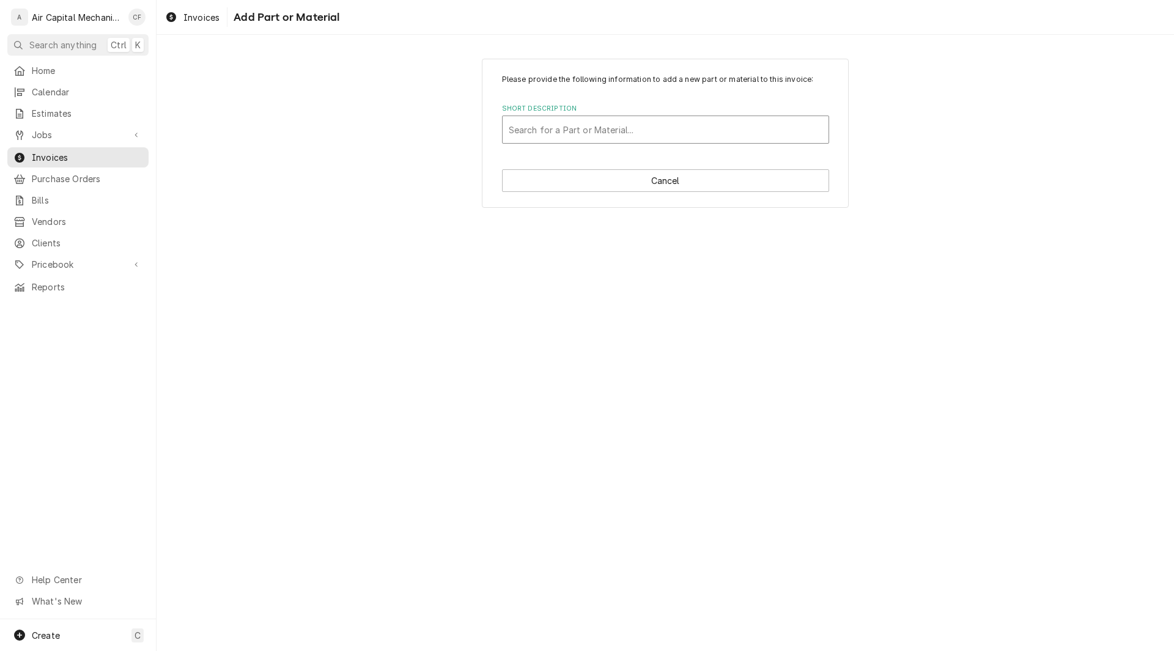
click at [584, 130] on div "Short Description" at bounding box center [666, 130] width 314 height 22
type input "16x25x1 Filters"
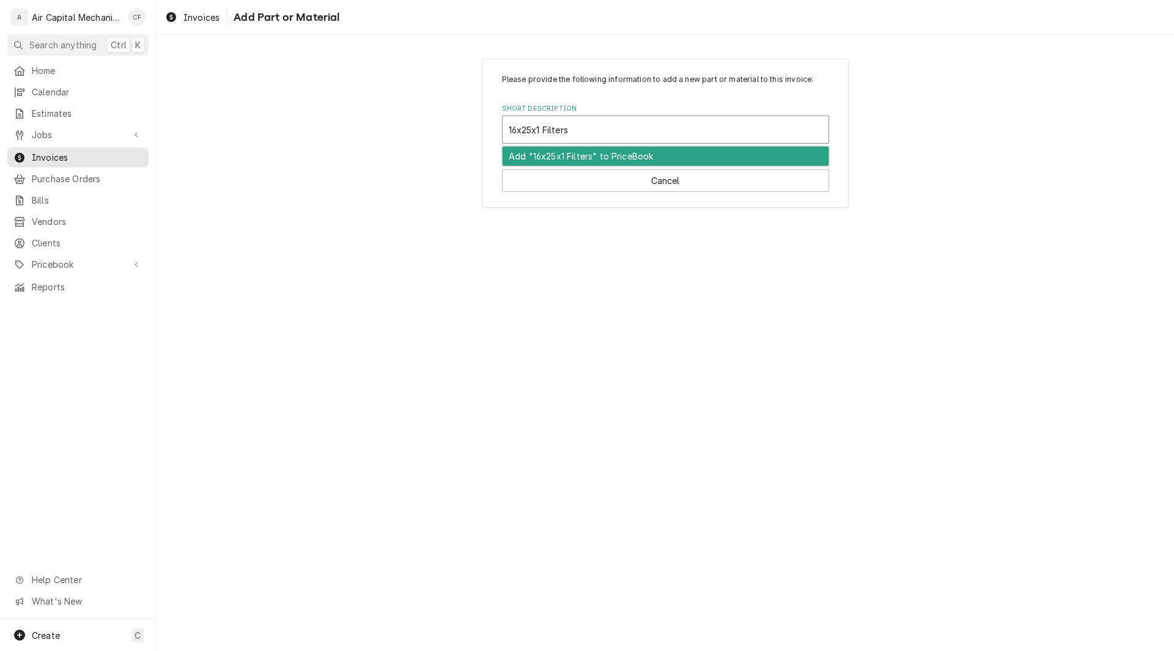
click at [591, 155] on div "Add "16x25x1 Filters" to PriceBook" at bounding box center [666, 156] width 326 height 19
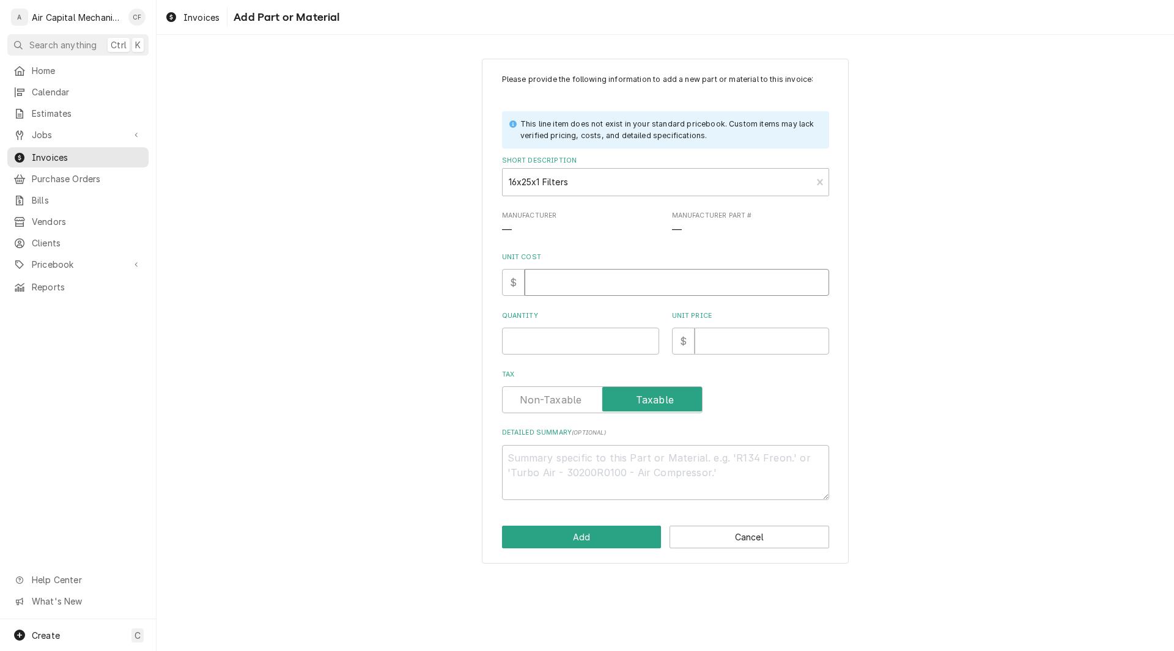
click at [594, 287] on input "Unit Cost" at bounding box center [677, 282] width 305 height 27
type textarea "x"
type input "2"
type textarea "x"
type input "2.9"
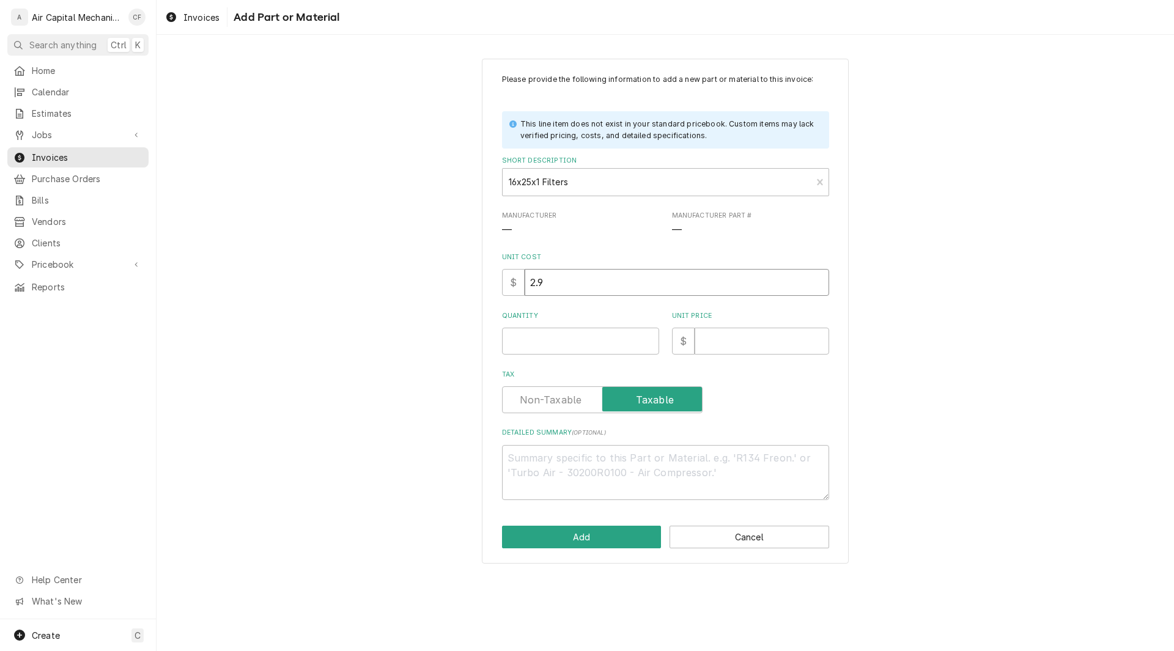
type textarea "x"
type input "2.98"
click at [582, 344] on input "Quantity" at bounding box center [580, 341] width 157 height 27
type textarea "x"
type input "6"
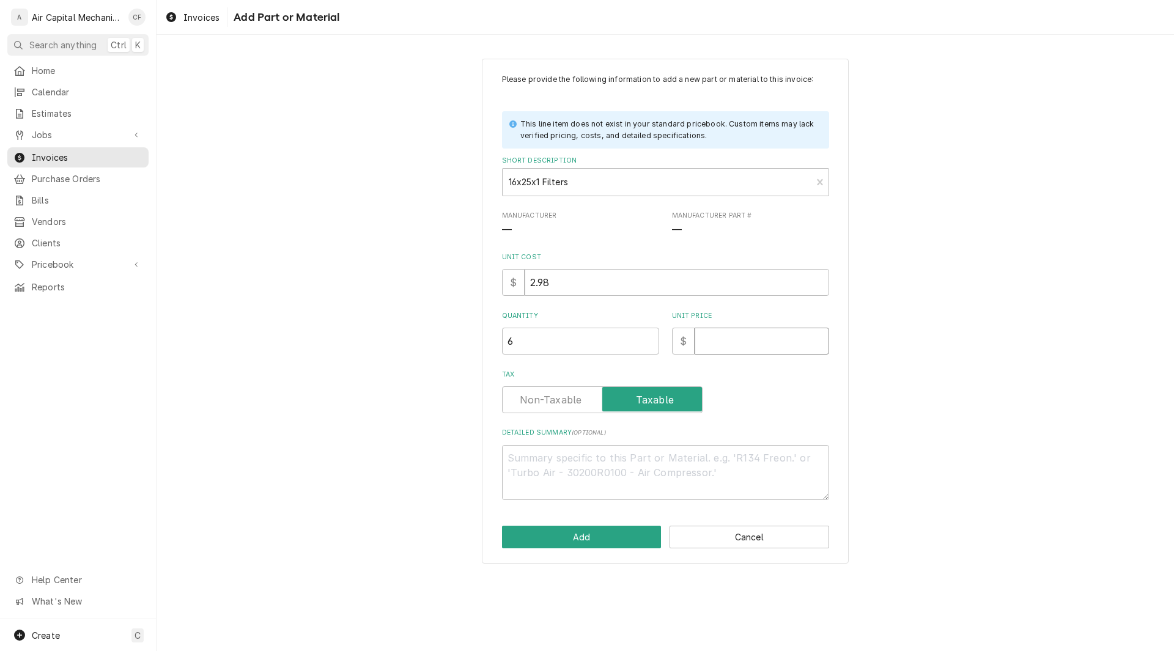
click at [768, 344] on input "Unit Price" at bounding box center [762, 341] width 135 height 27
type textarea "x"
type input "2"
type textarea "x"
type input "2.9"
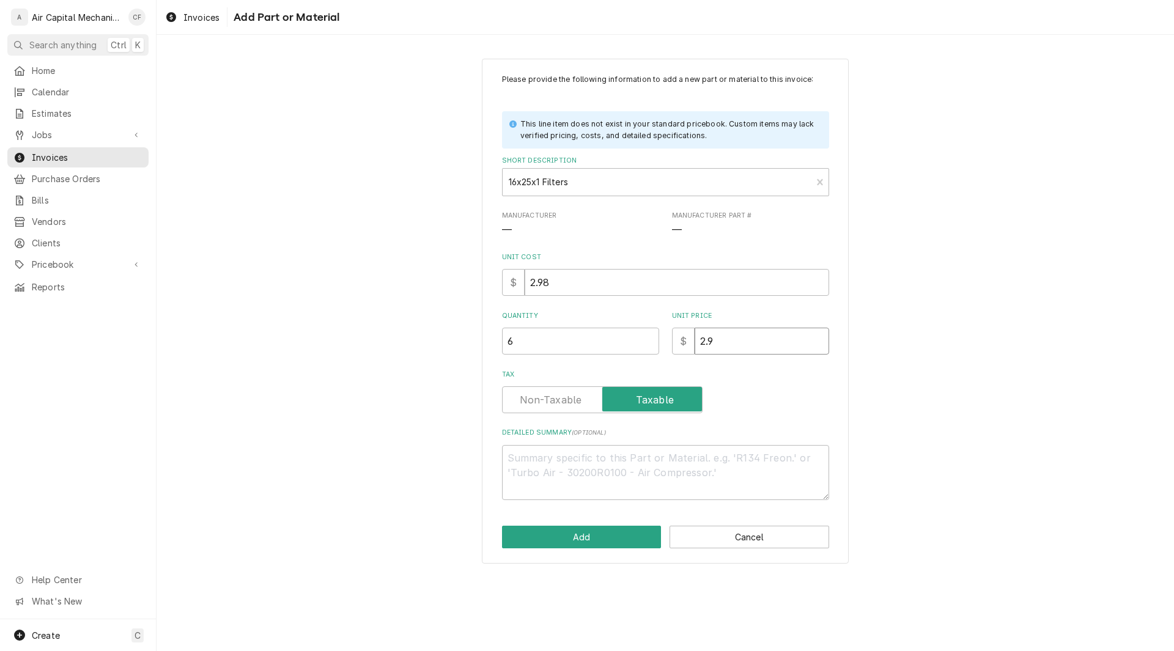
type textarea "x"
type input "2.98"
click at [632, 549] on div "Please provide the following information to add a new part or material to this …" at bounding box center [665, 312] width 367 height 506
click at [580, 538] on button "Add" at bounding box center [582, 537] width 160 height 23
type textarea "x"
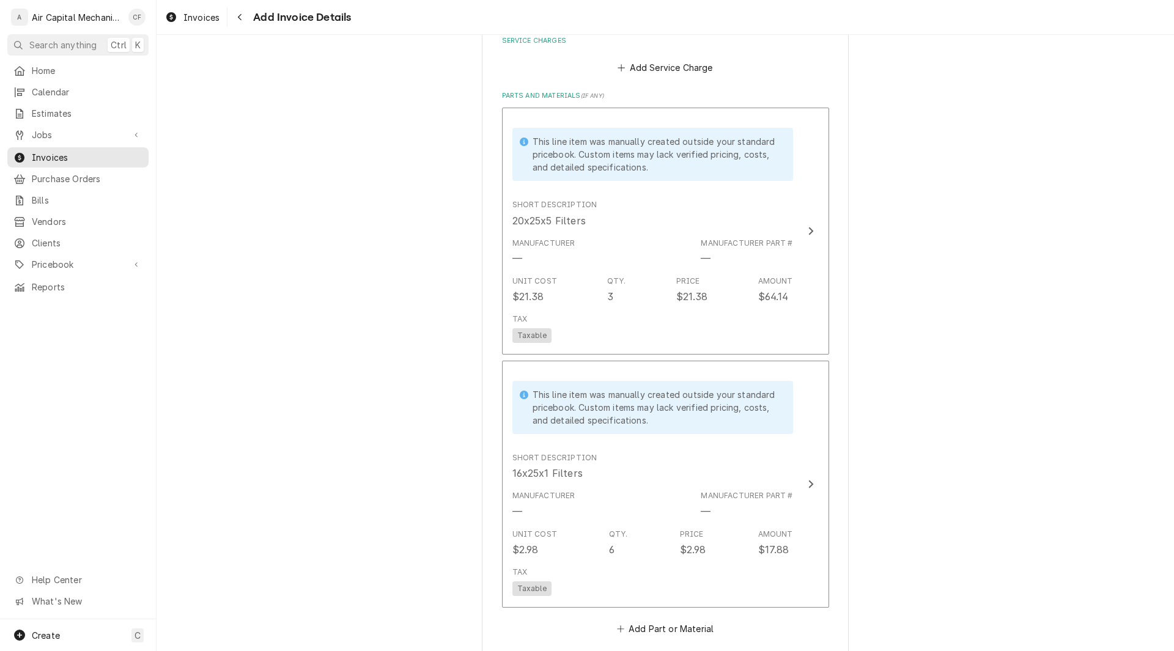
scroll to position [1005, 0]
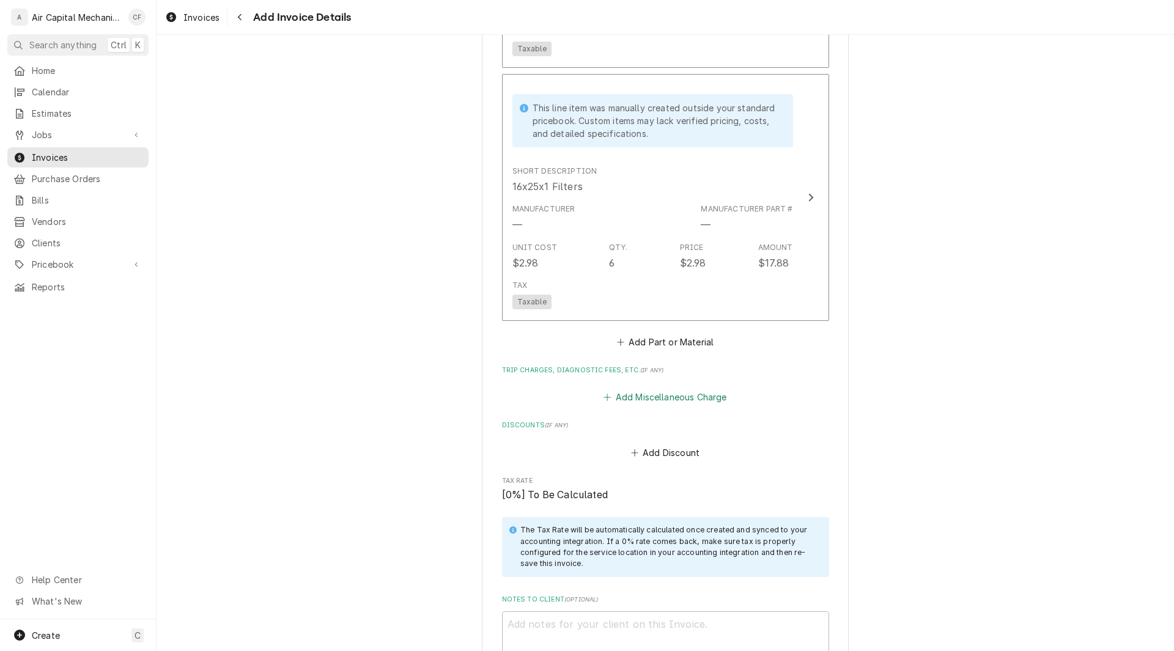
click at [676, 394] on button "Add Miscellaneous Charge" at bounding box center [665, 397] width 127 height 17
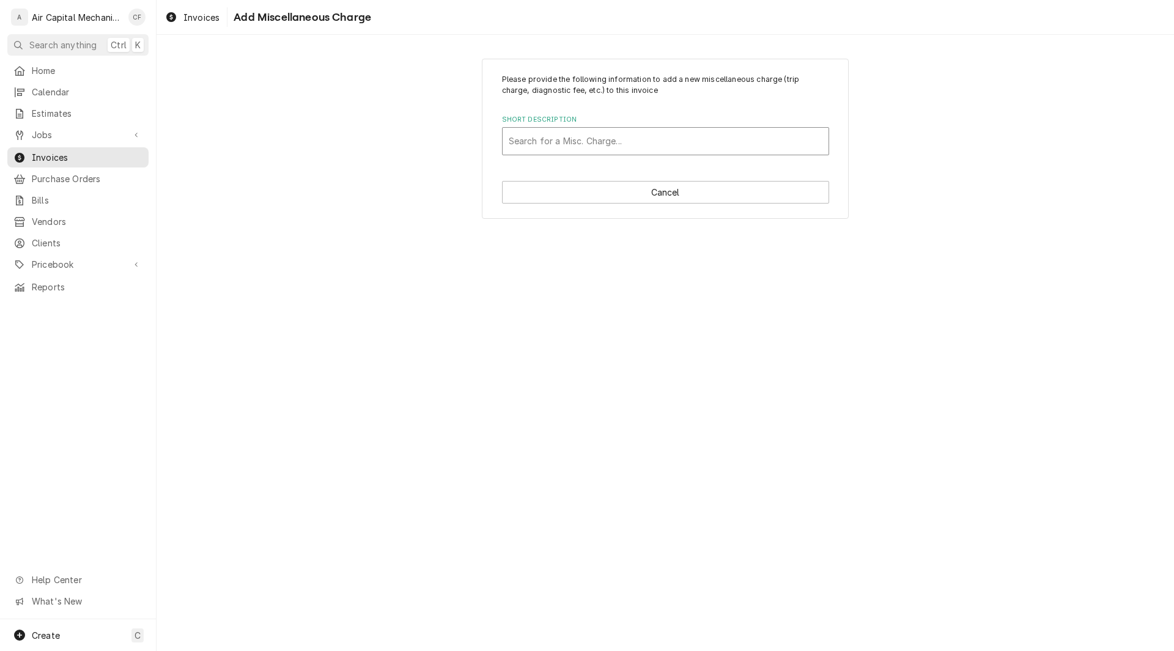
click at [659, 138] on div "Short Description" at bounding box center [666, 141] width 314 height 22
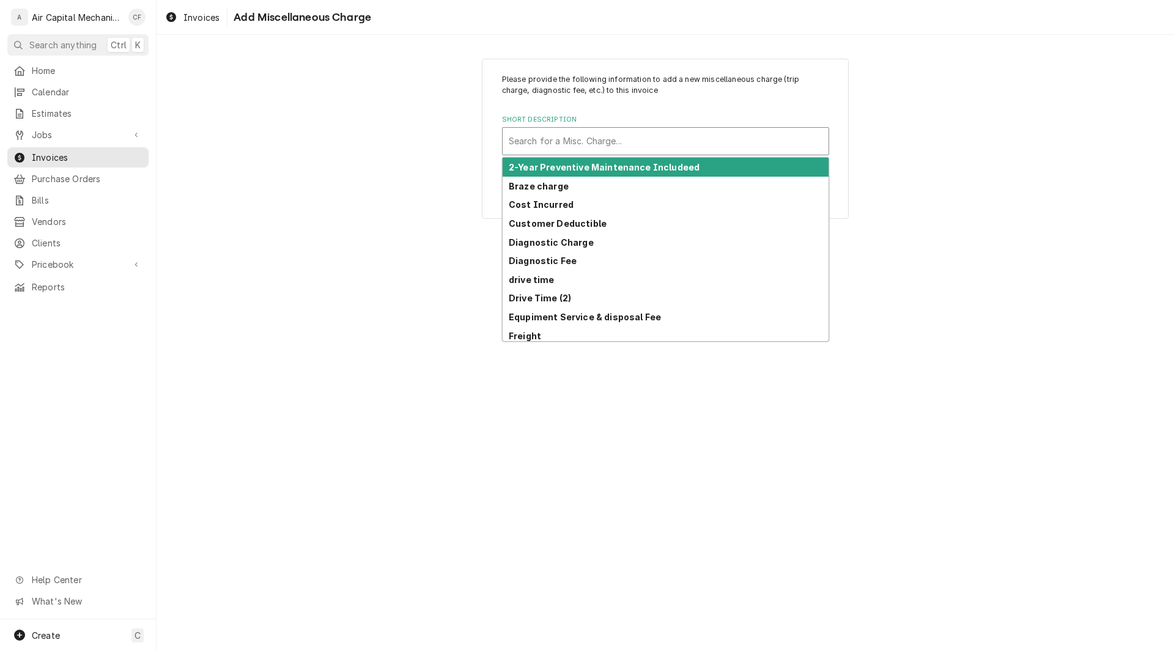
click at [640, 144] on div "Short Description" at bounding box center [666, 141] width 314 height 22
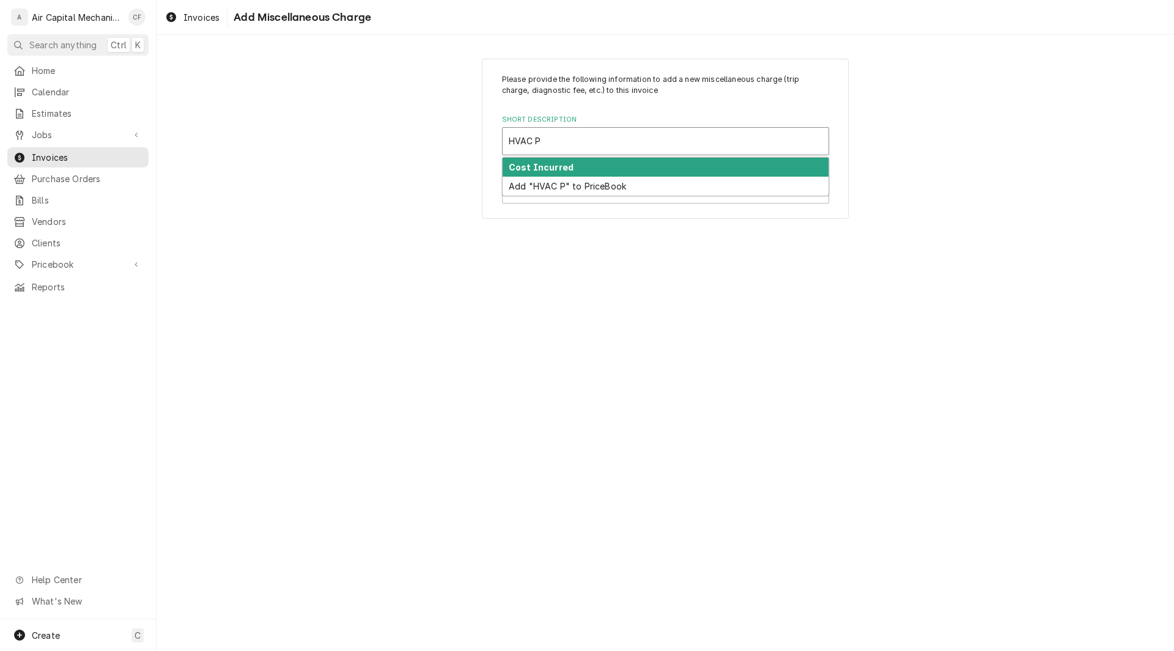
type input "HVAC PM"
click at [606, 165] on div "Add "HVAC PM" to PriceBook" at bounding box center [666, 167] width 326 height 19
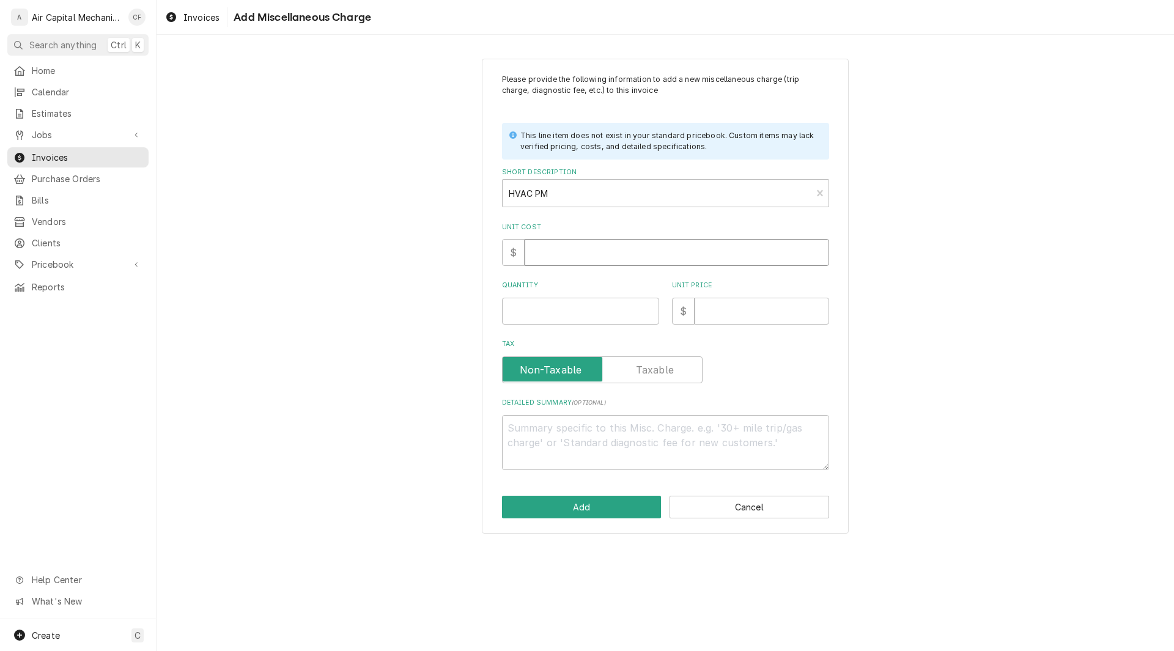
click at [564, 254] on input "Unit Cost" at bounding box center [677, 252] width 305 height 27
click at [522, 308] on input "Quantity" at bounding box center [580, 311] width 157 height 27
type textarea "x"
type input "2"
click at [785, 317] on input "Unit Price" at bounding box center [762, 311] width 135 height 27
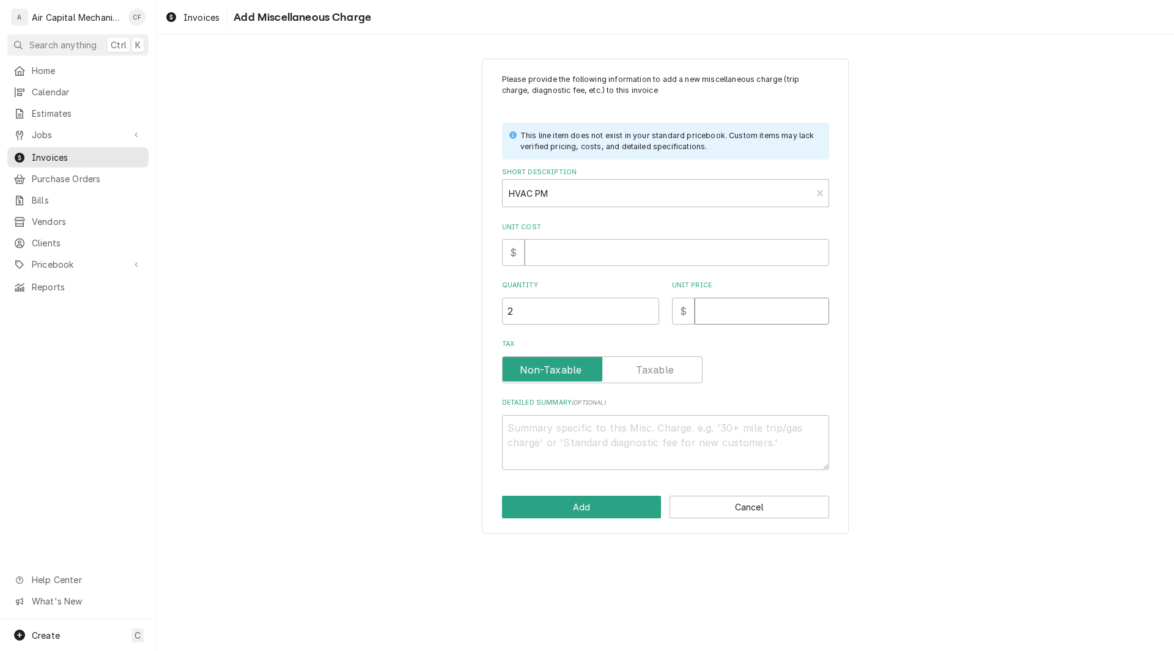
type textarea "x"
type input "8"
type textarea "x"
type input "89"
type textarea "x"
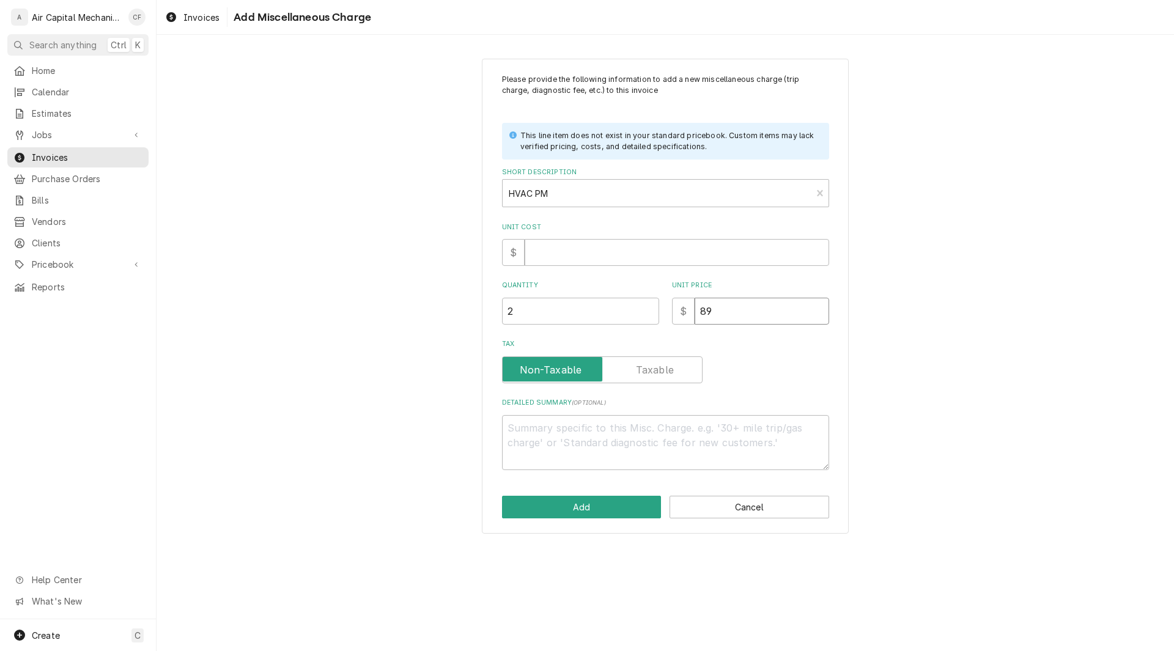
type input "89.0"
type textarea "x"
type input "89.00"
click at [568, 243] on input "Unit Cost" at bounding box center [677, 252] width 305 height 27
type textarea "x"
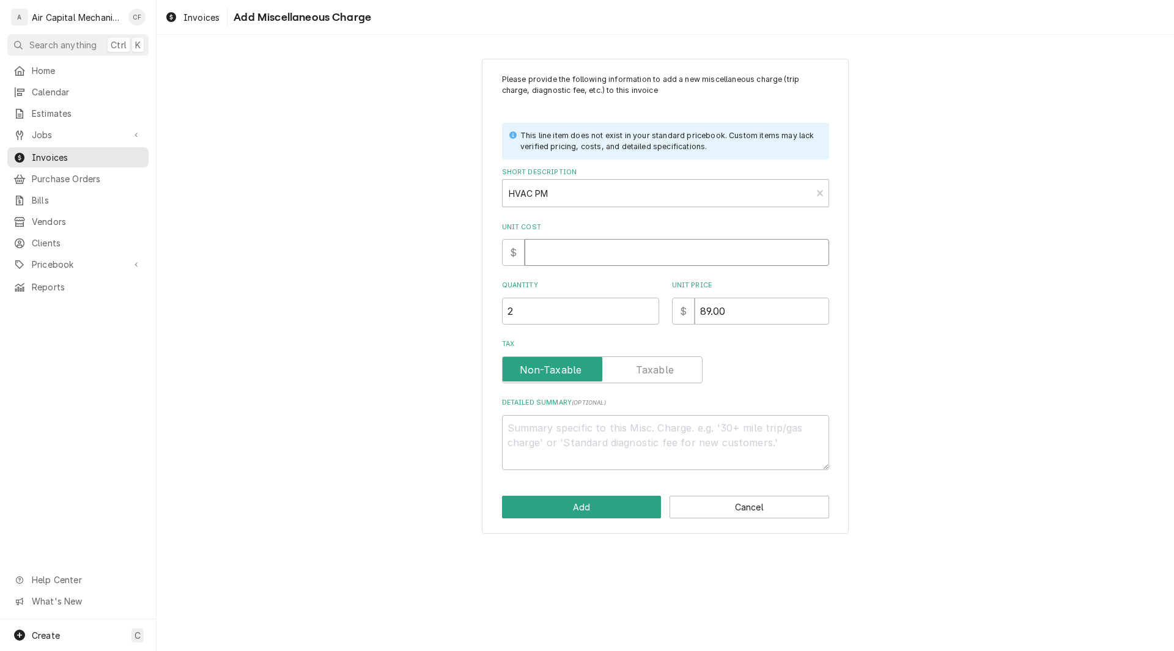
type input "4"
type textarea "x"
type input "45"
type textarea "x"
type input "45.0"
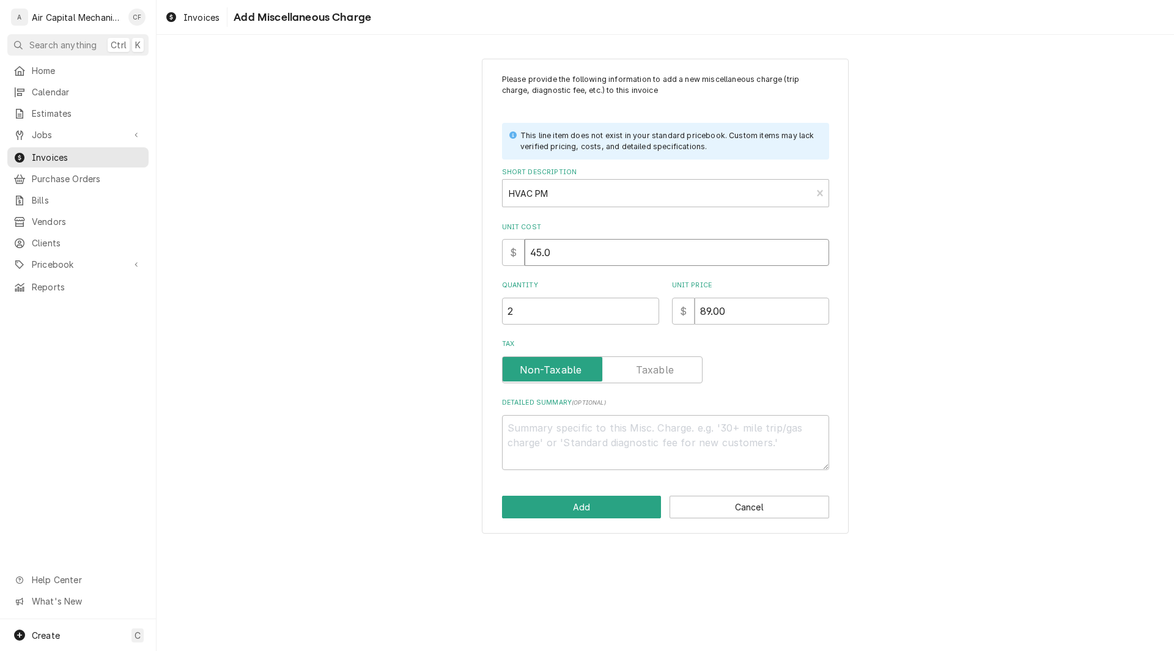
type textarea "x"
type input "45.00"
click at [607, 437] on textarea "Detailed Summary ( optional )" at bounding box center [665, 442] width 327 height 55
type textarea "x"
type textarea "C"
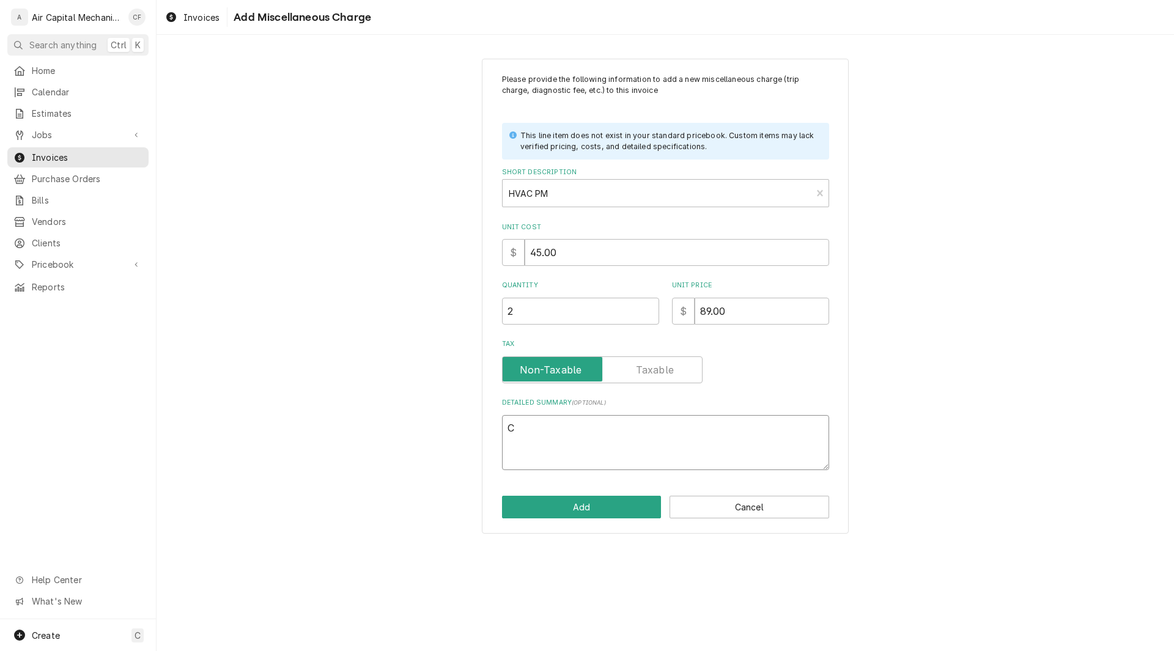
type textarea "x"
type textarea "Ch"
type textarea "x"
type textarea "Che"
type textarea "x"
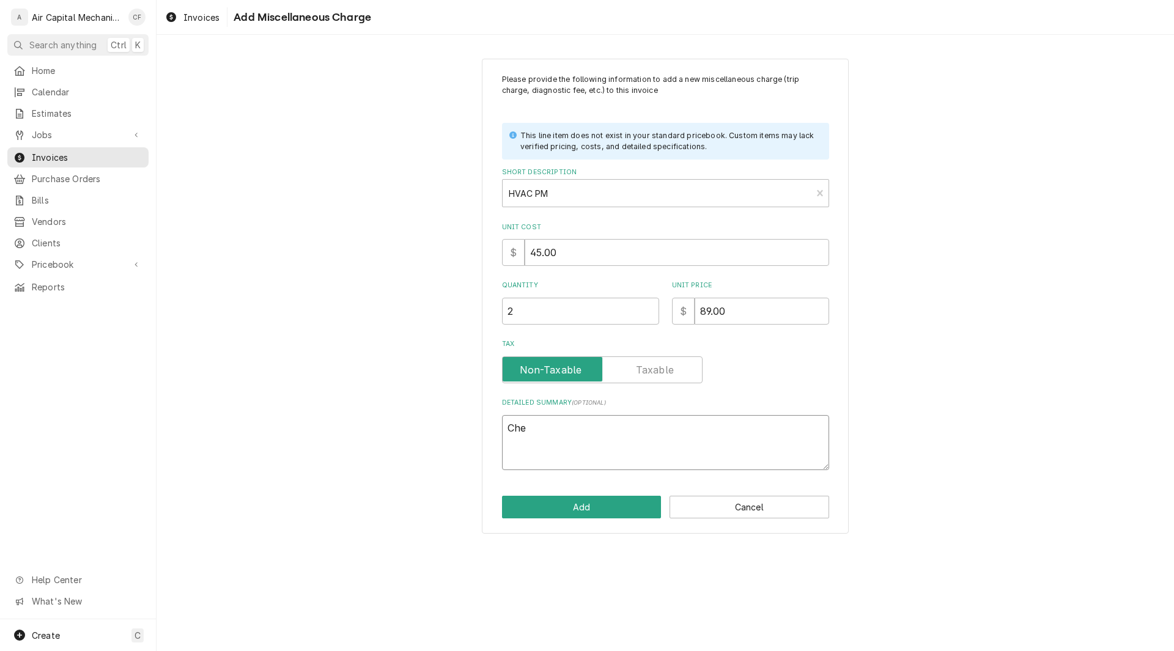
type textarea "Chec"
type textarea "x"
type textarea "Check"
type textarea "x"
type textarea "Checke"
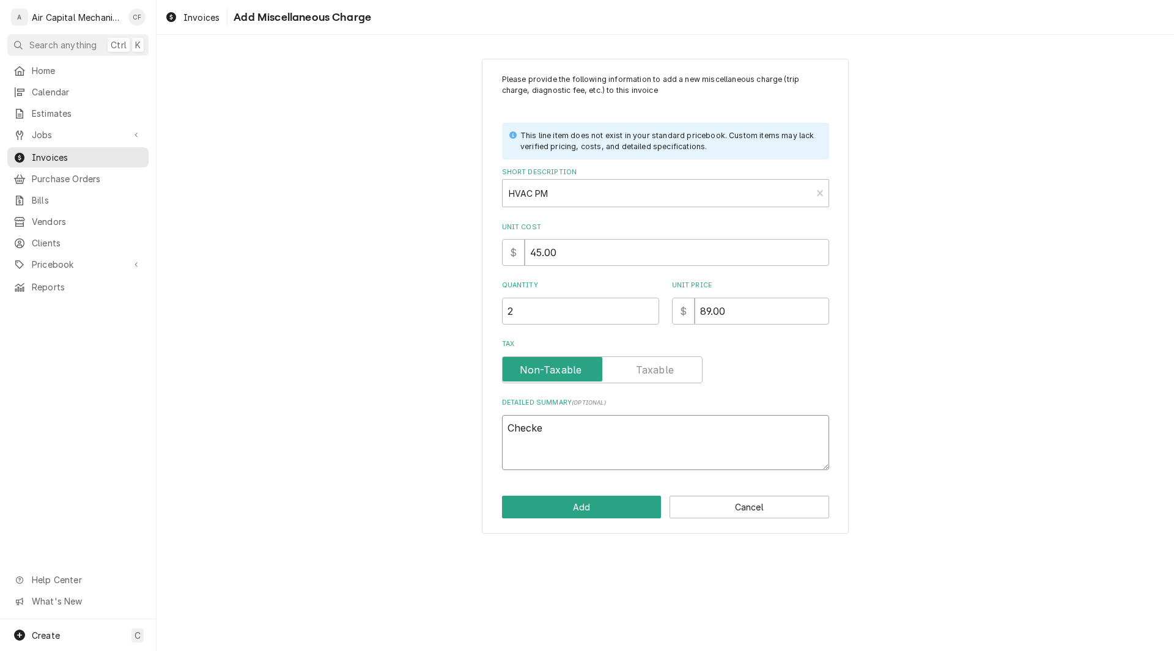
type textarea "x"
type textarea "Checked"
type textarea "x"
type textarea "Checked"
type textarea "x"
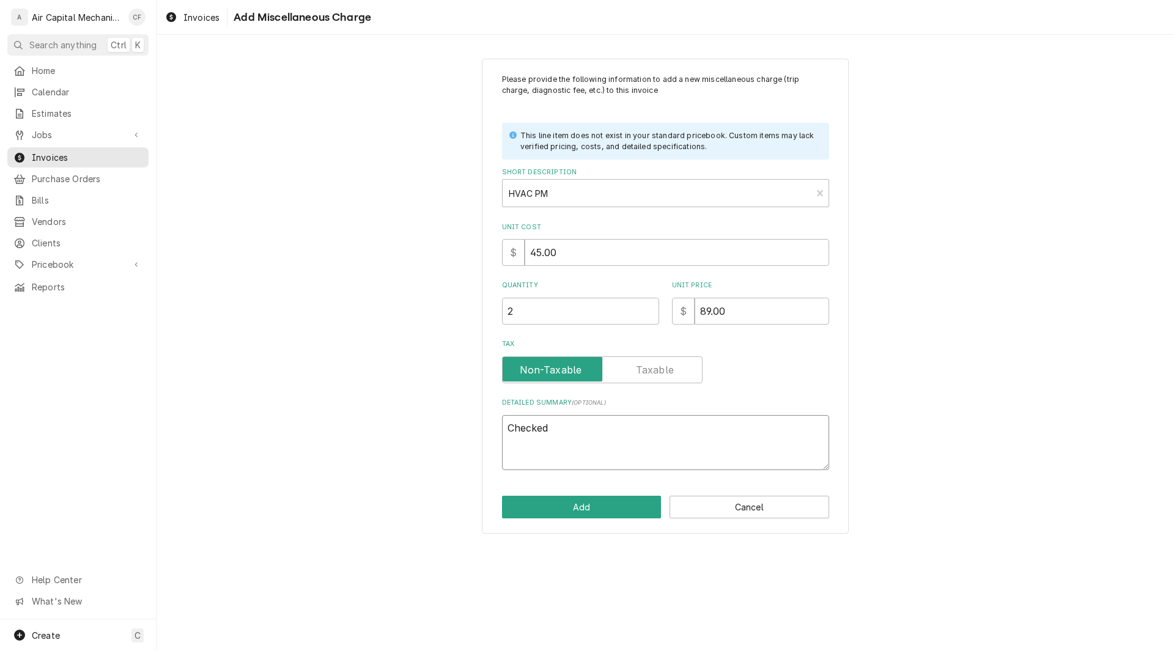
type textarea "Checked u"
type textarea "x"
type textarea "Checked un"
type textarea "x"
type textarea "Checked uni"
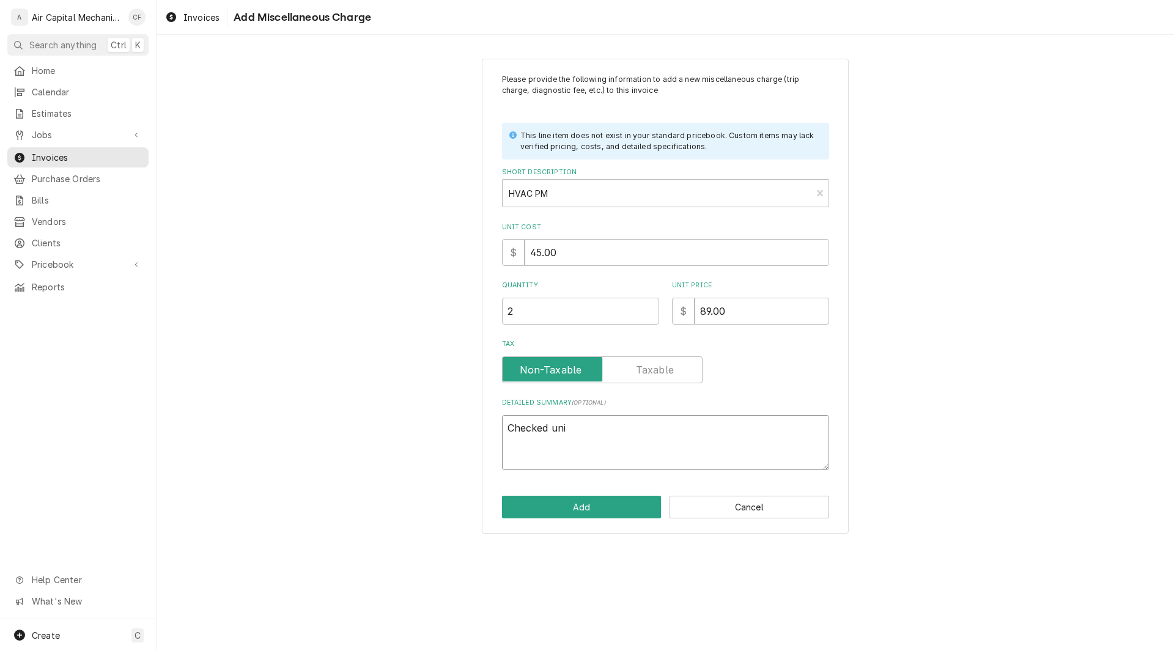
type textarea "x"
type textarea "Checked unit"
type textarea "x"
type textarea "Checked unit"
type textarea "x"
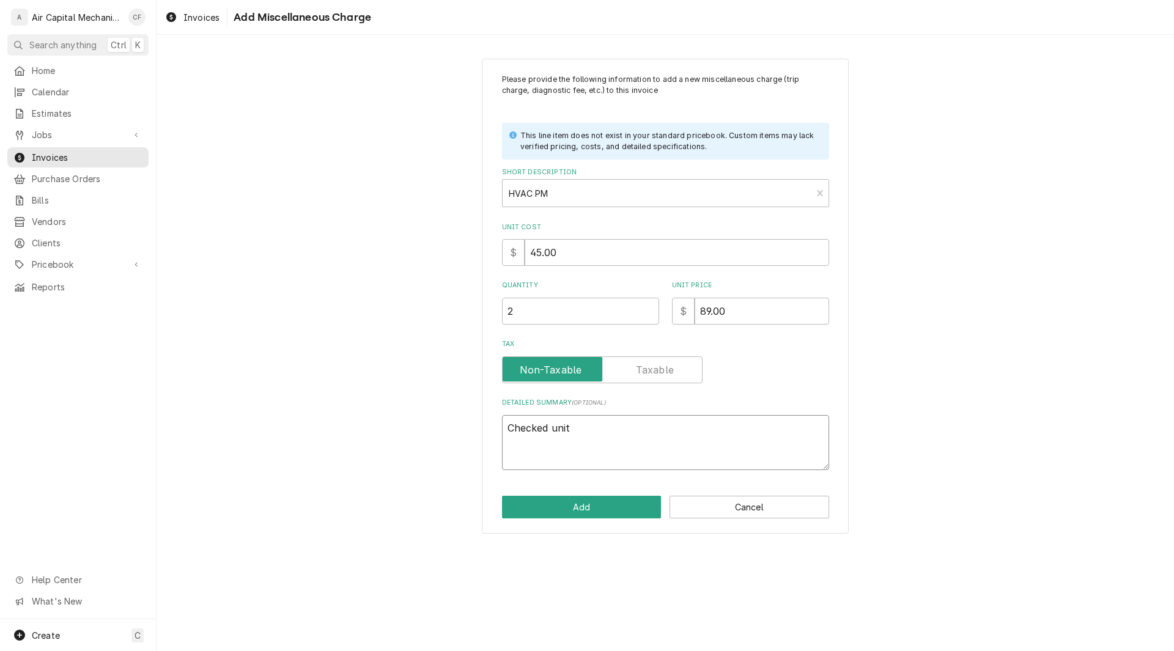
type textarea "Checked unit a"
type textarea "x"
type textarea "Checked unit an"
type textarea "x"
type textarea "Checked unit and"
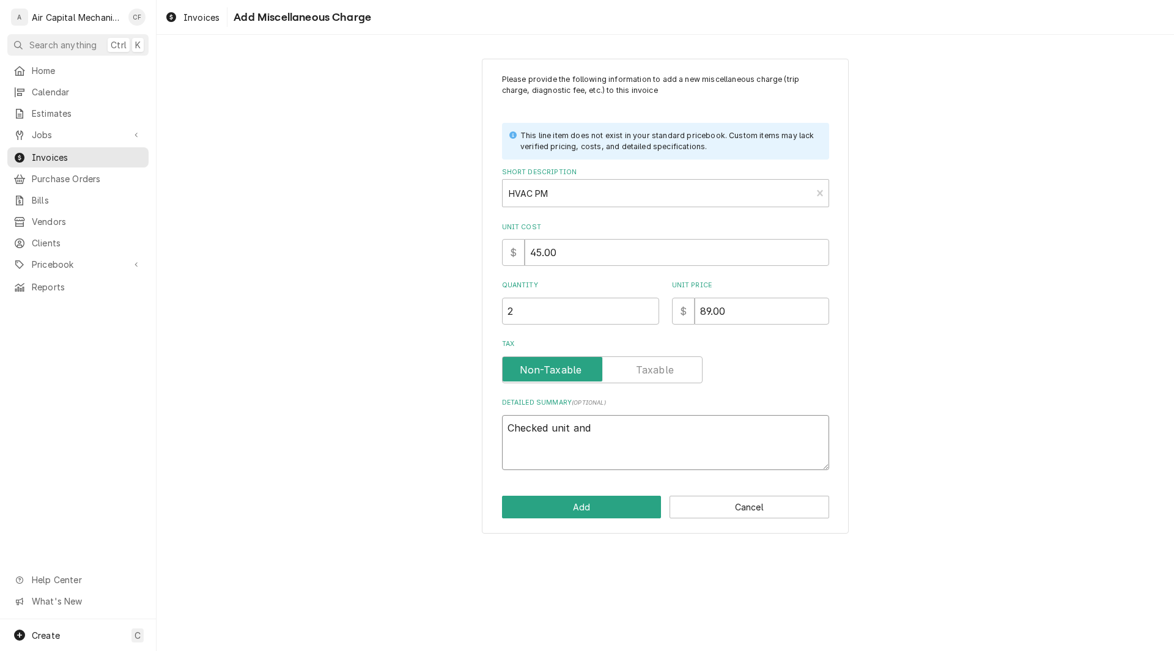
type textarea "x"
type textarea "Checked unit and"
type textarea "x"
type textarea "Checked unit and c"
type textarea "x"
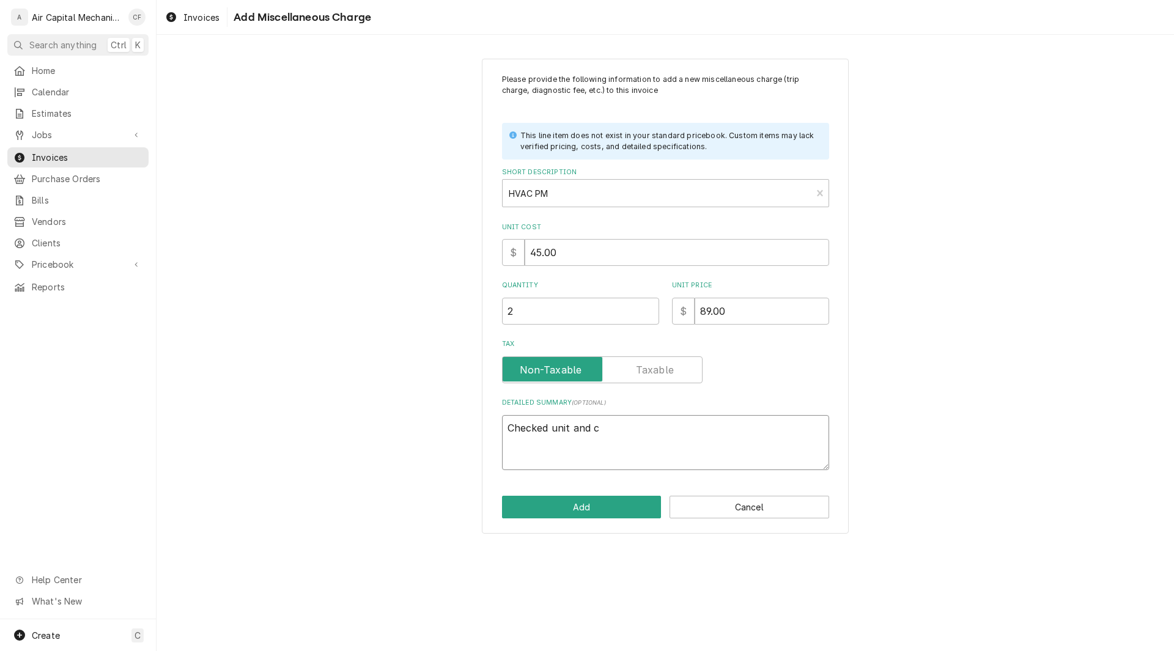
type textarea "Checked unit and cl"
type textarea "x"
type textarea "Checked unit and cle"
type textarea "x"
type textarea "Checked unit and clea"
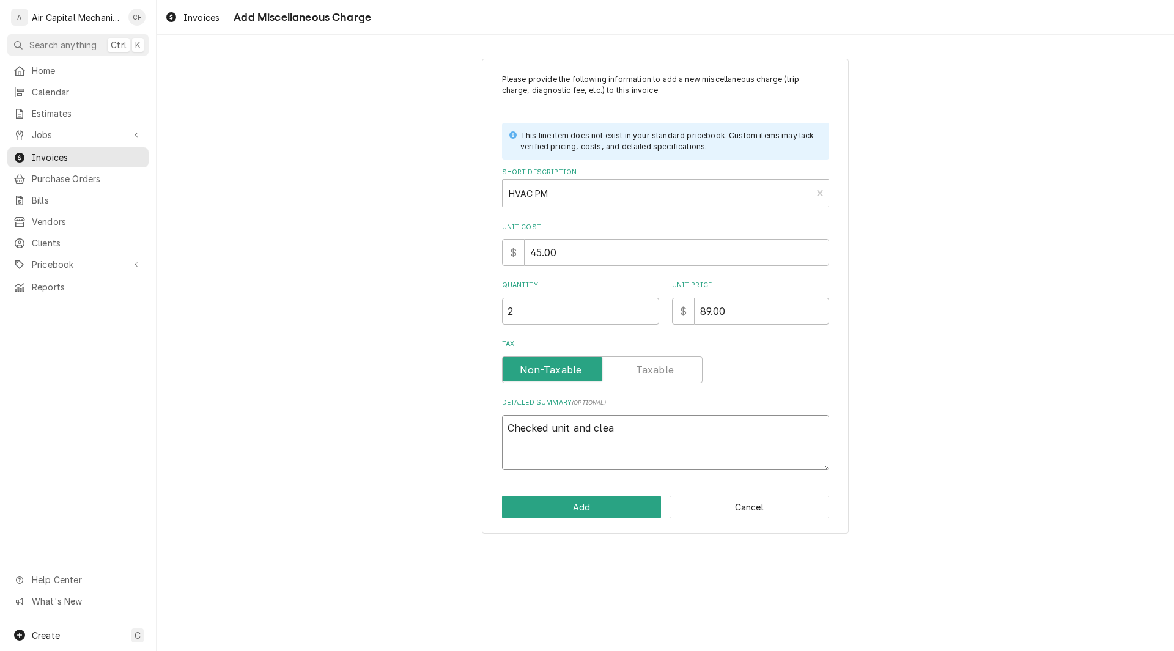
type textarea "x"
type textarea "Checked unit and clean"
type textarea "x"
type textarea "Checked unit and clea"
type textarea "x"
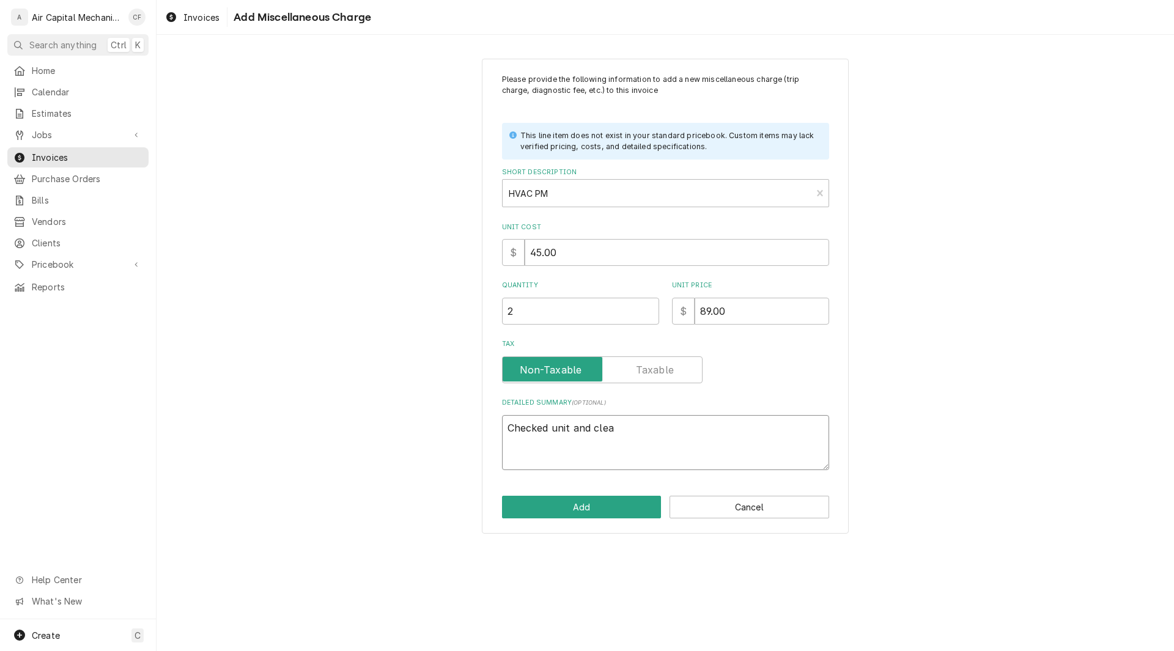
type textarea "Checked unit and cle"
type textarea "x"
type textarea "Checked unit and cl"
type textarea "x"
type textarea "Checked unit and c"
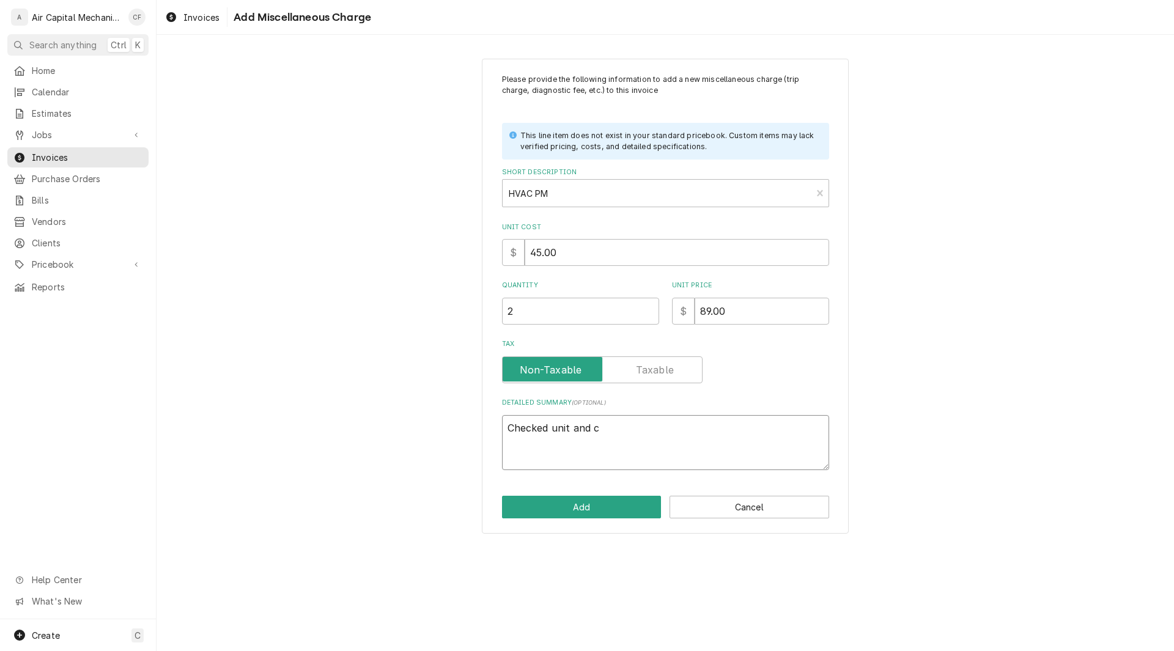
type textarea "x"
type textarea "Checked unit and"
type textarea "x"
type textarea "Checked unit and"
type textarea "x"
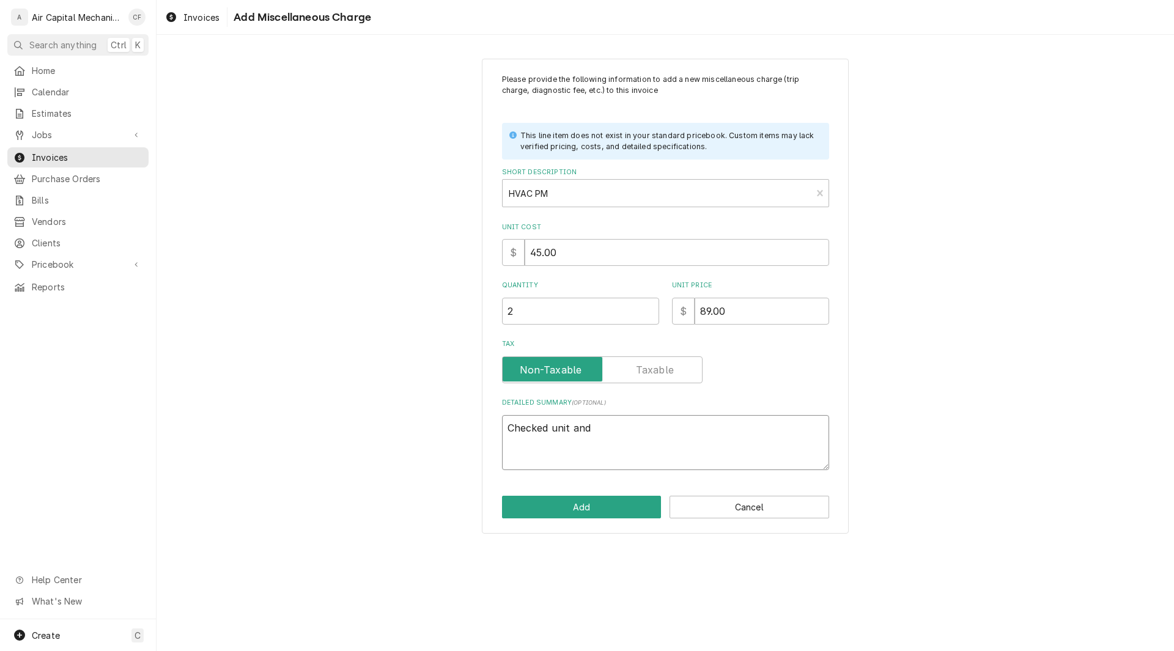
type textarea "Checked unit an"
type textarea "x"
type textarea "Checked unit a"
type textarea "x"
type textarea "Checked unit"
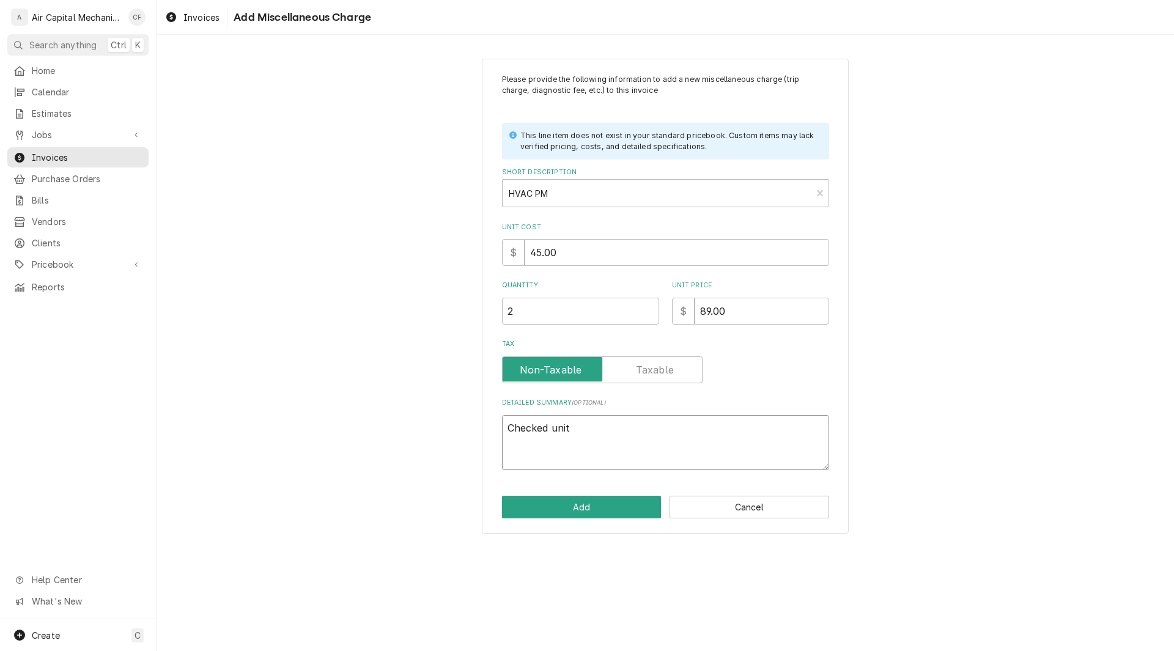
type textarea "x"
type textarea "Checked unit"
type textarea "x"
type textarea "Checked uni"
type textarea "x"
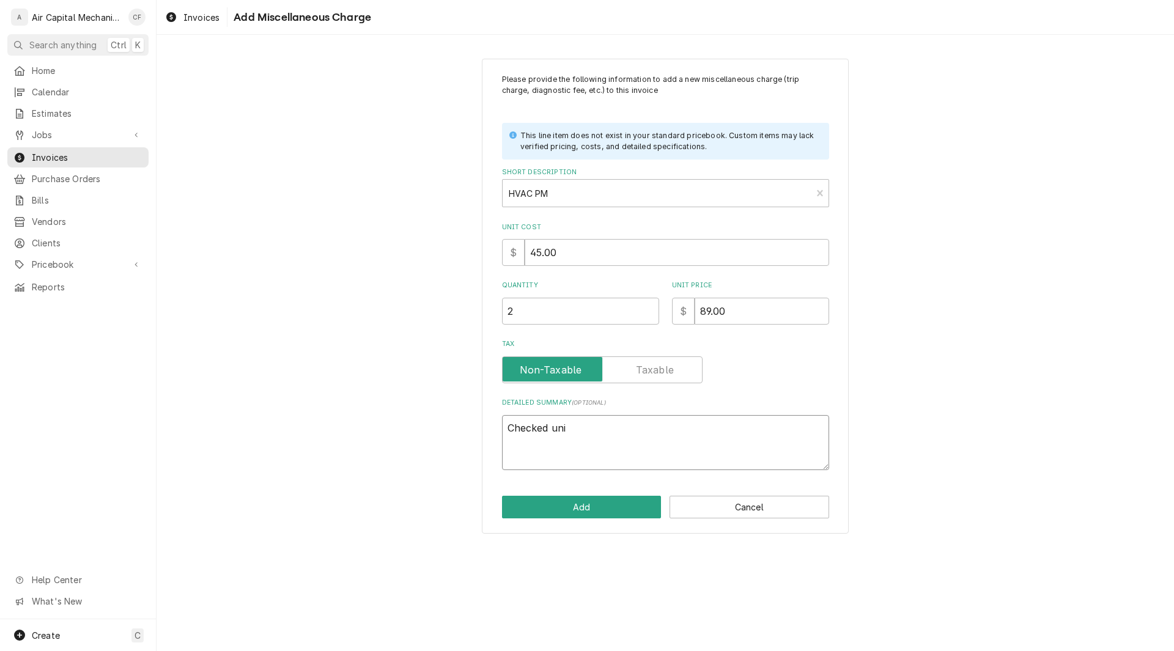
type textarea "Checked un"
type textarea "x"
type textarea "Checked u"
type textarea "x"
type textarea "Checked"
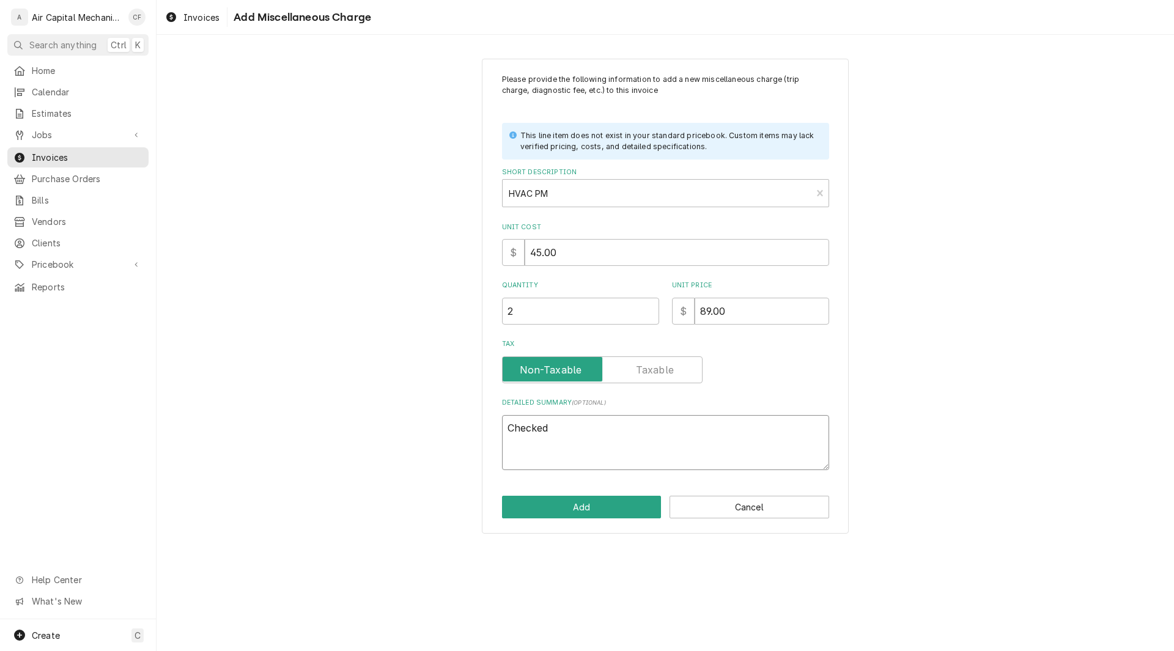
type textarea "x"
type textarea "Checked"
type textarea "x"
type textarea "Checke"
type textarea "x"
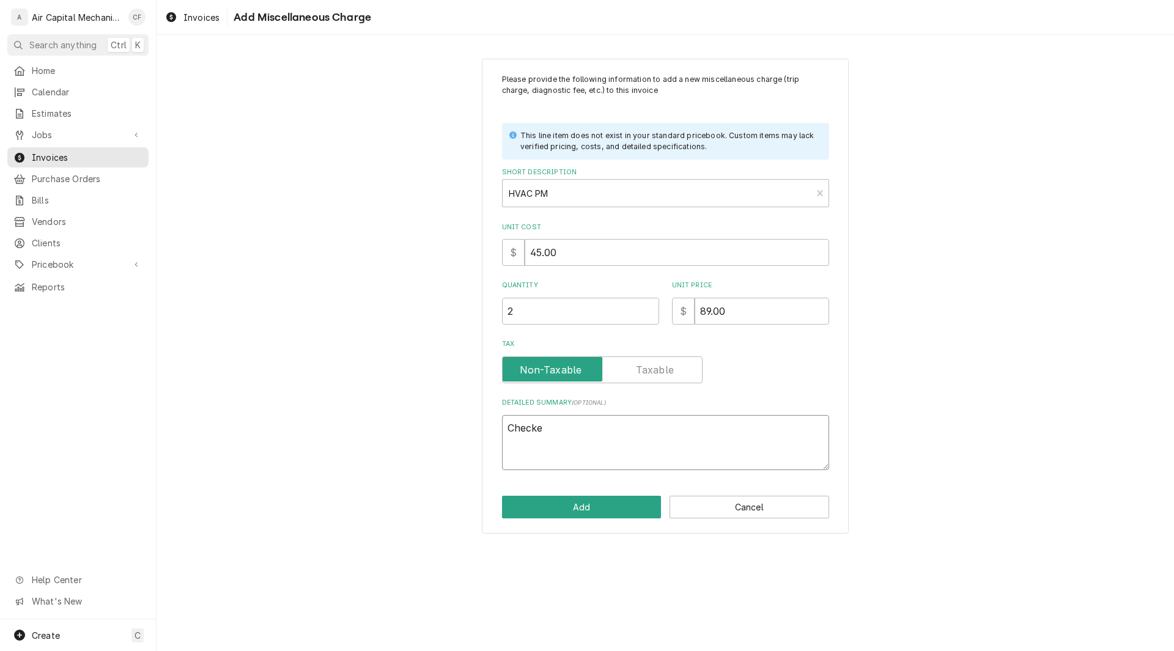
type textarea "Check"
type textarea "x"
type textarea "Chec"
type textarea "x"
type textarea "Che"
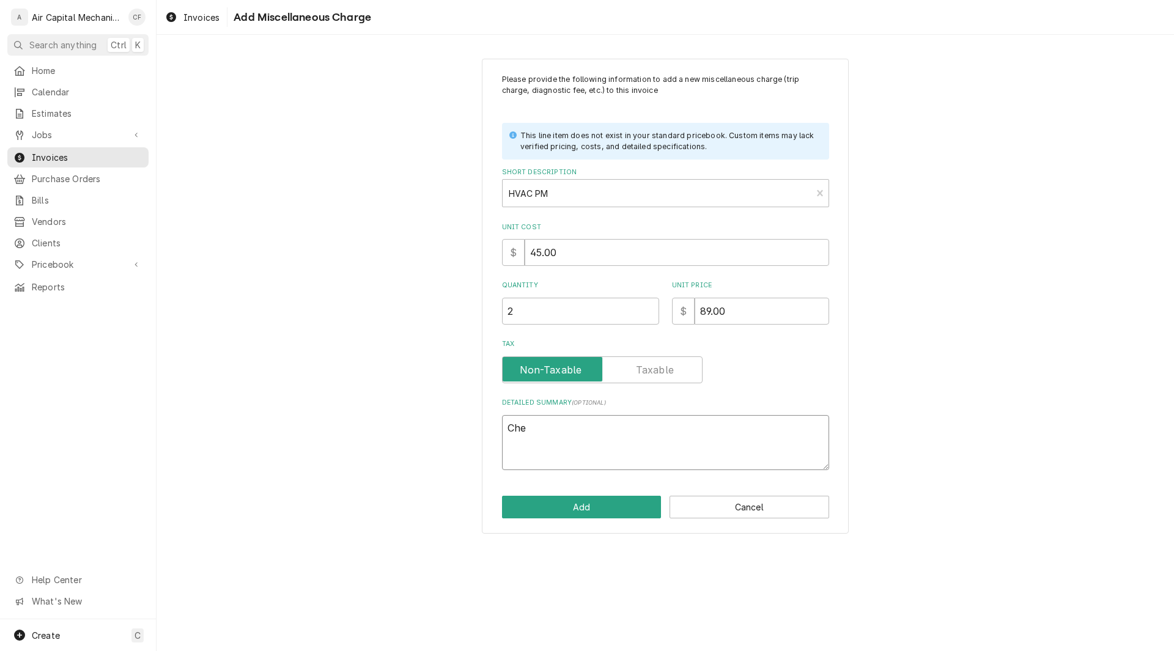
type textarea "x"
type textarea "Ch"
type textarea "x"
type textarea "C"
type textarea "x"
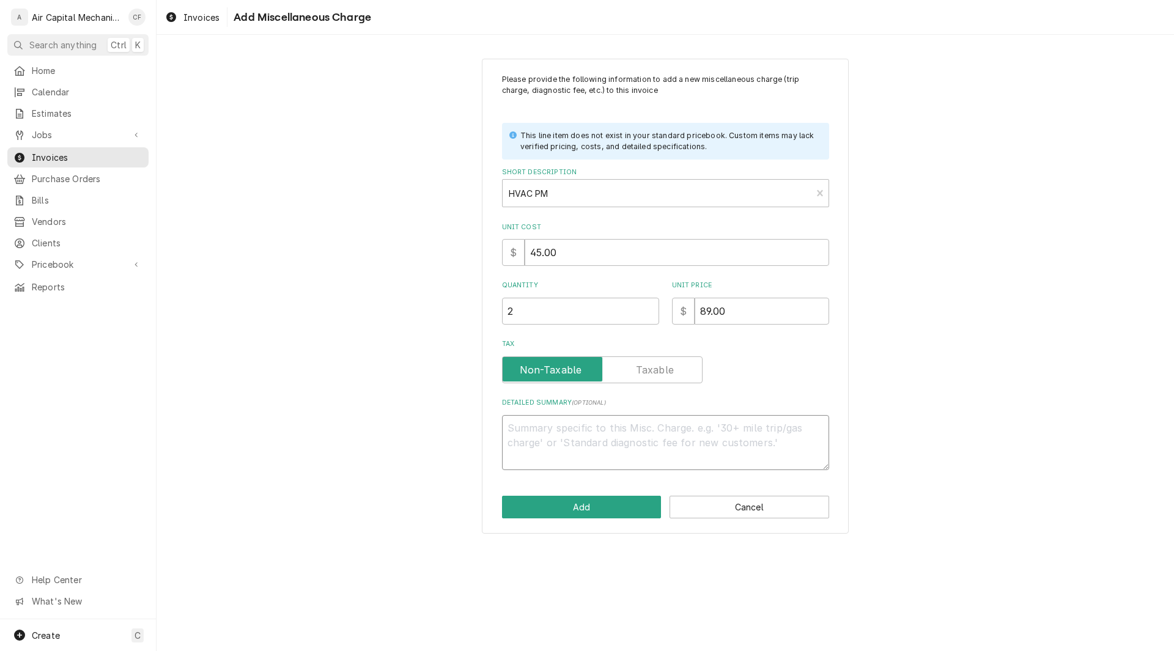
type textarea "x"
type textarea "P"
type textarea "x"
type textarea "Pe"
type textarea "x"
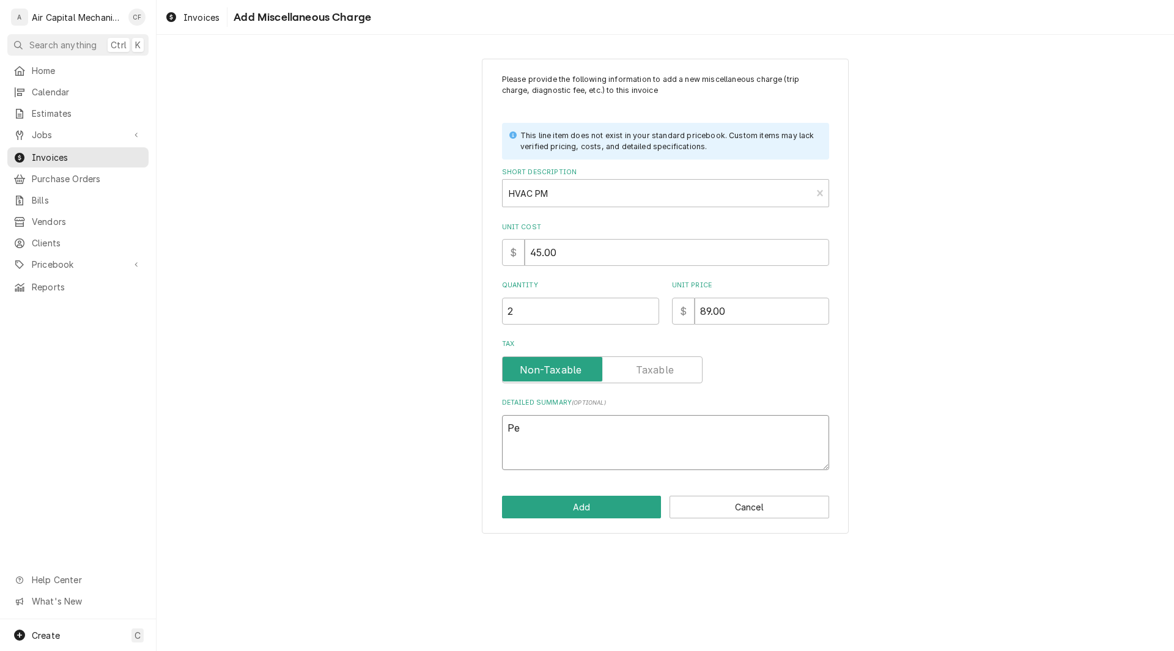
type textarea "Per"
type textarea "x"
type textarea "Perf"
type textarea "x"
type textarea "Perfo"
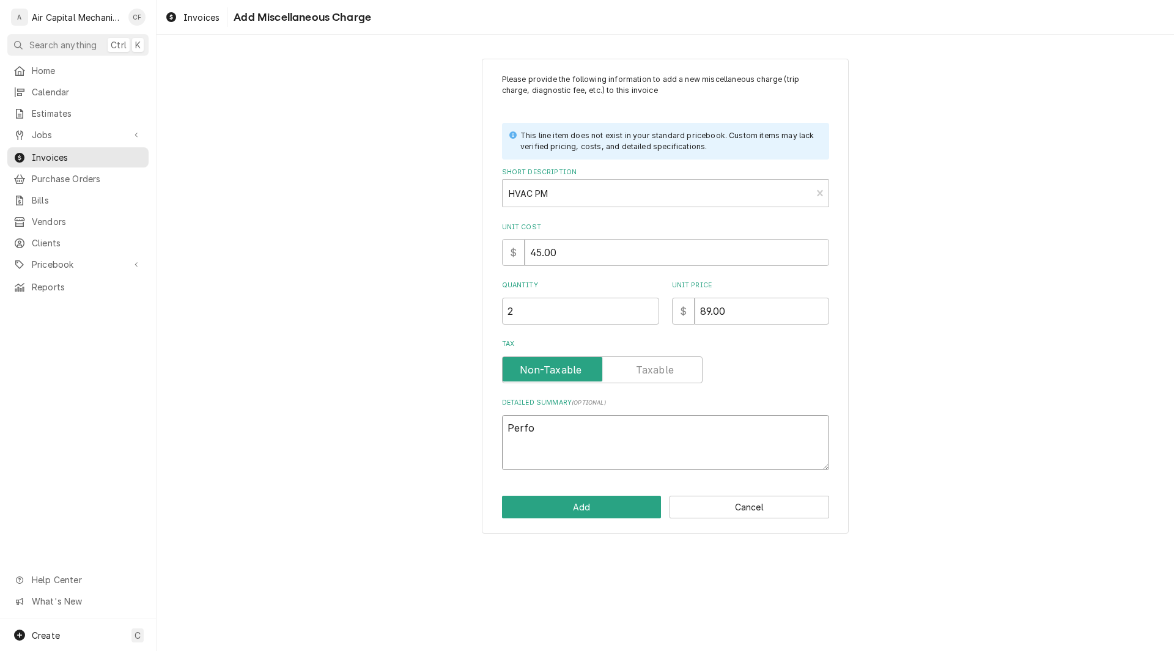
type textarea "x"
type textarea "Perfor"
type textarea "x"
type textarea "Perform"
type textarea "x"
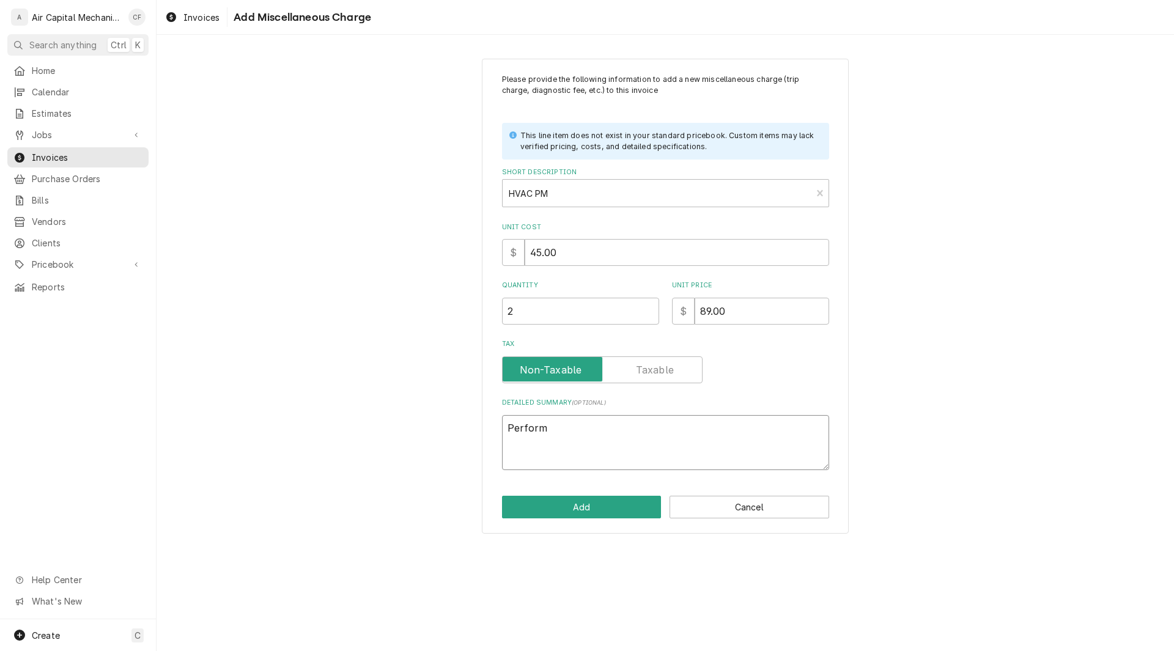
type textarea "Performe"
type textarea "x"
type textarea "Performed"
type textarea "x"
type textarea "Performed"
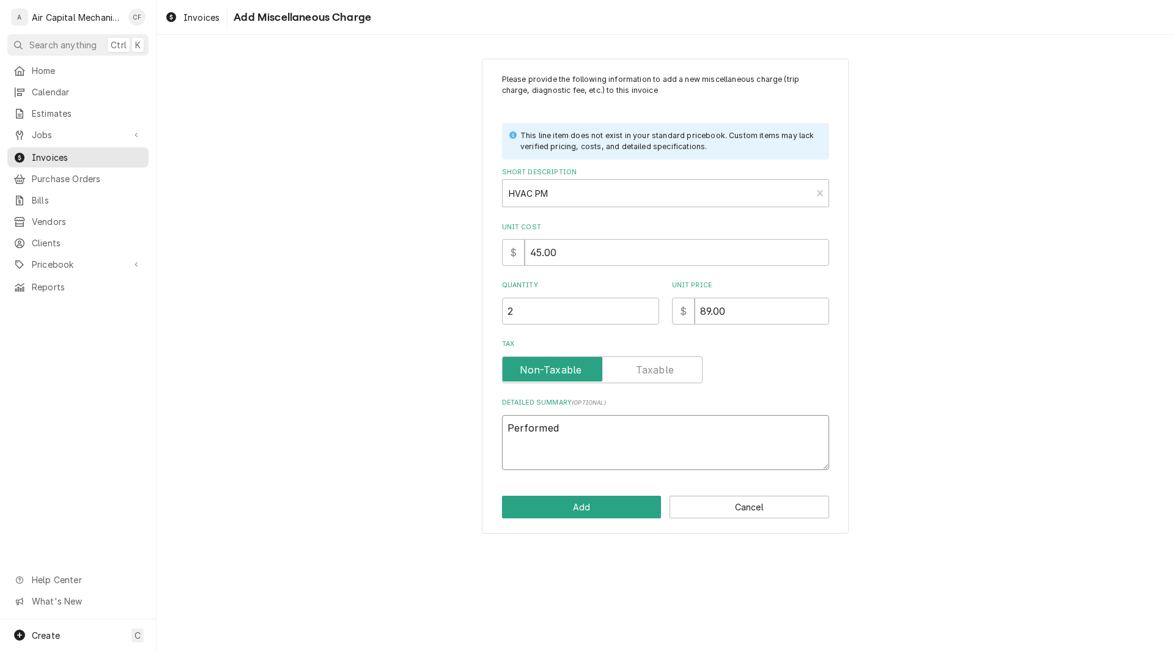
type textarea "x"
type textarea "Performed F"
type textarea "x"
type textarea "Performed Fa"
type textarea "x"
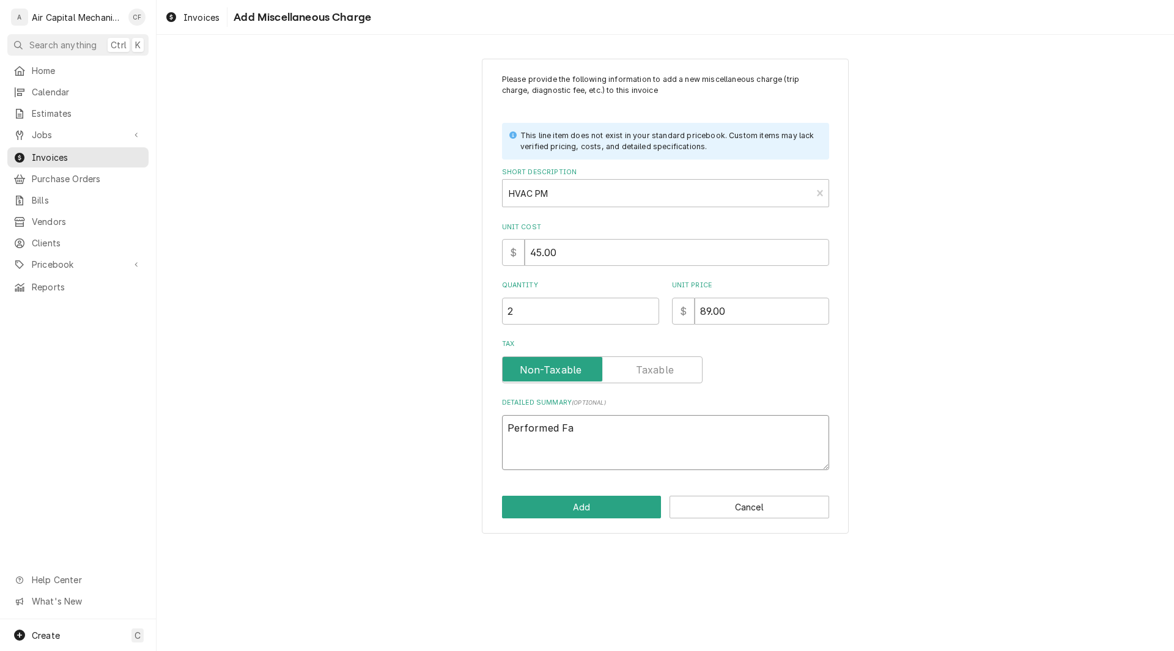
type textarea "Performed Fal"
type textarea "x"
type textarea "Performed Fall"
type textarea "x"
type textarea "Performed Fall"
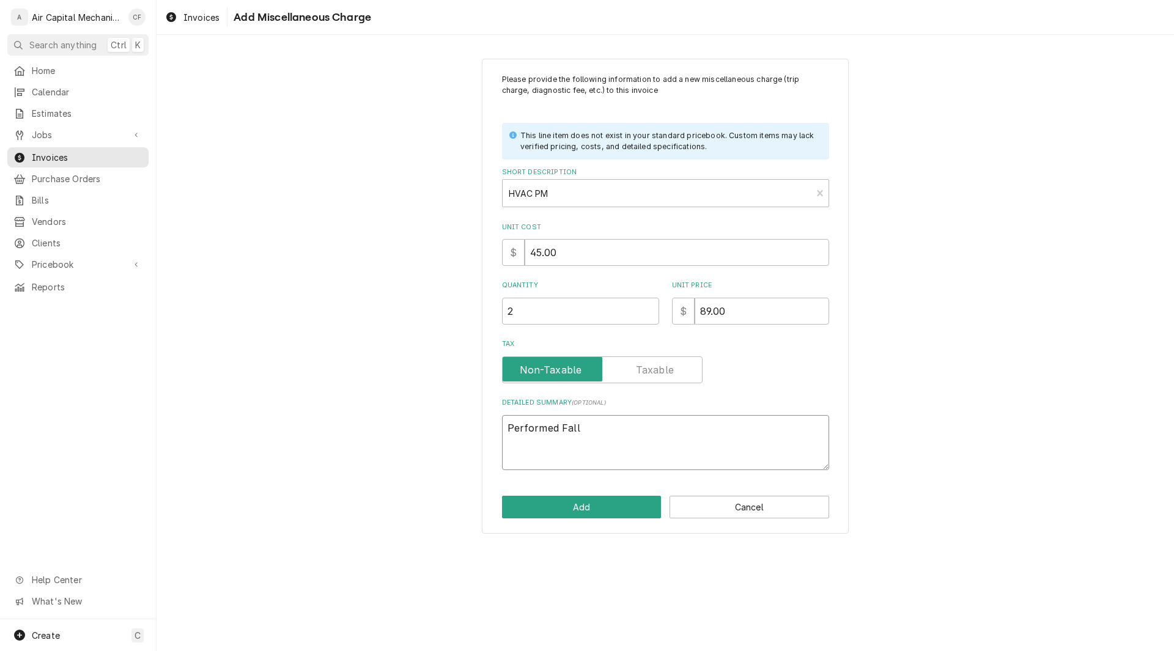
type textarea "x"
type textarea "Performed Fall F"
type textarea "x"
type textarea "Performed Fall Fu"
type textarea "x"
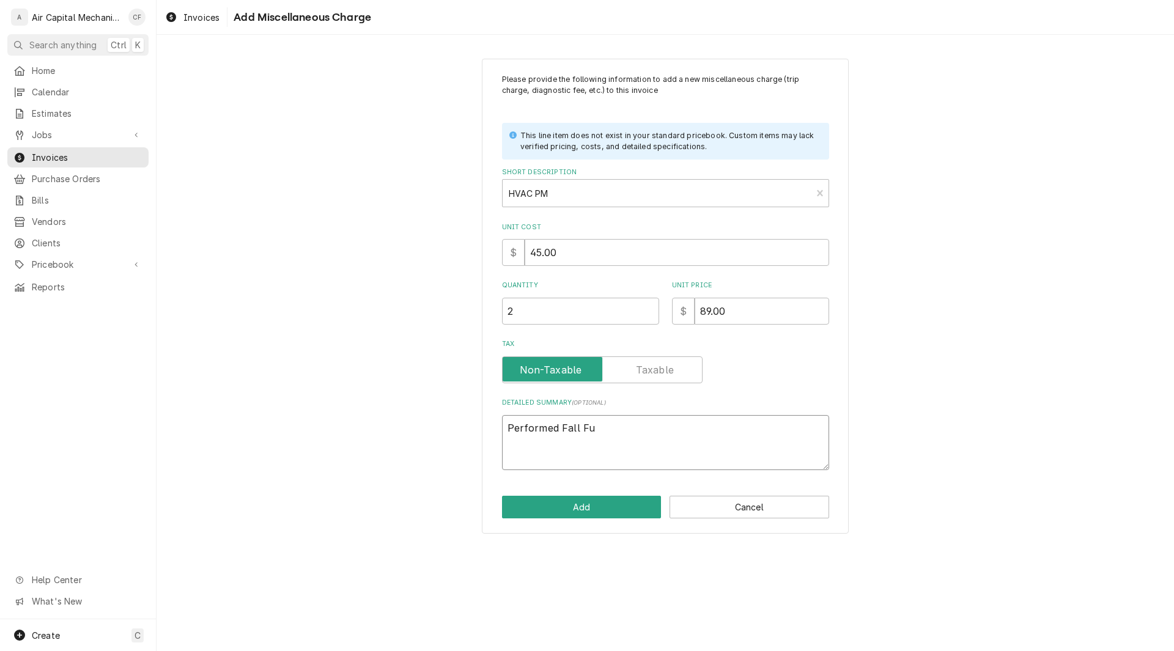
type textarea "Performed Fall Fur"
type textarea "x"
type textarea "Performed Fall Furn"
type textarea "x"
type textarea "Performed Fall Furna"
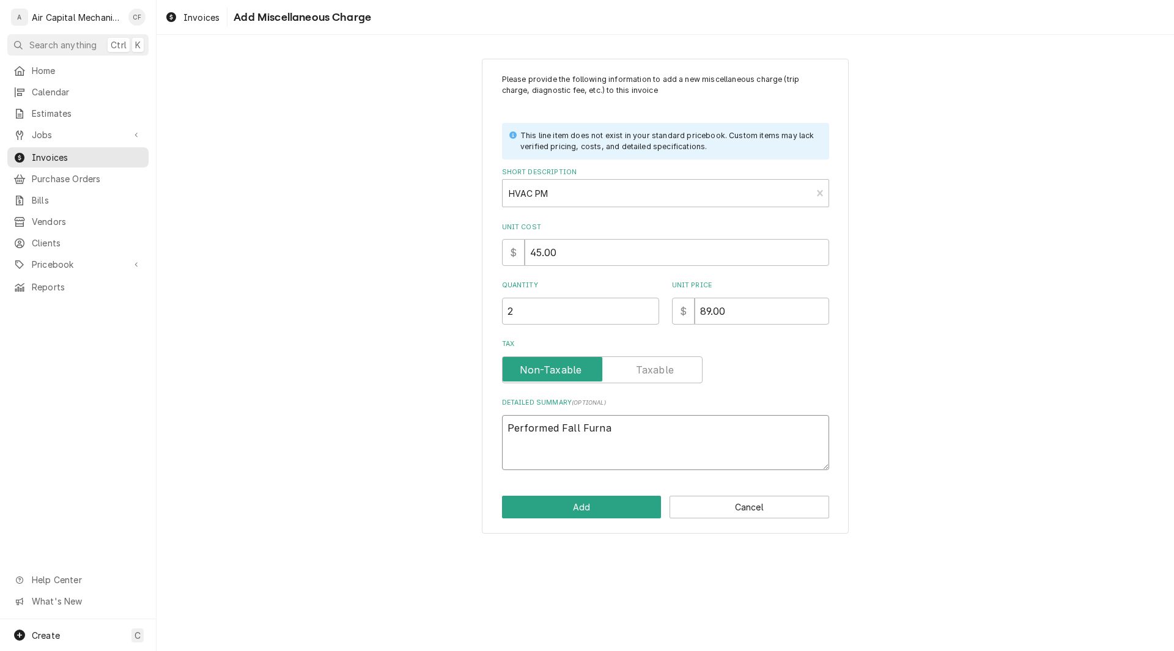
type textarea "x"
type textarea "Performed Fall Furnac"
type textarea "x"
type textarea "Performed Fall Furnace"
type textarea "x"
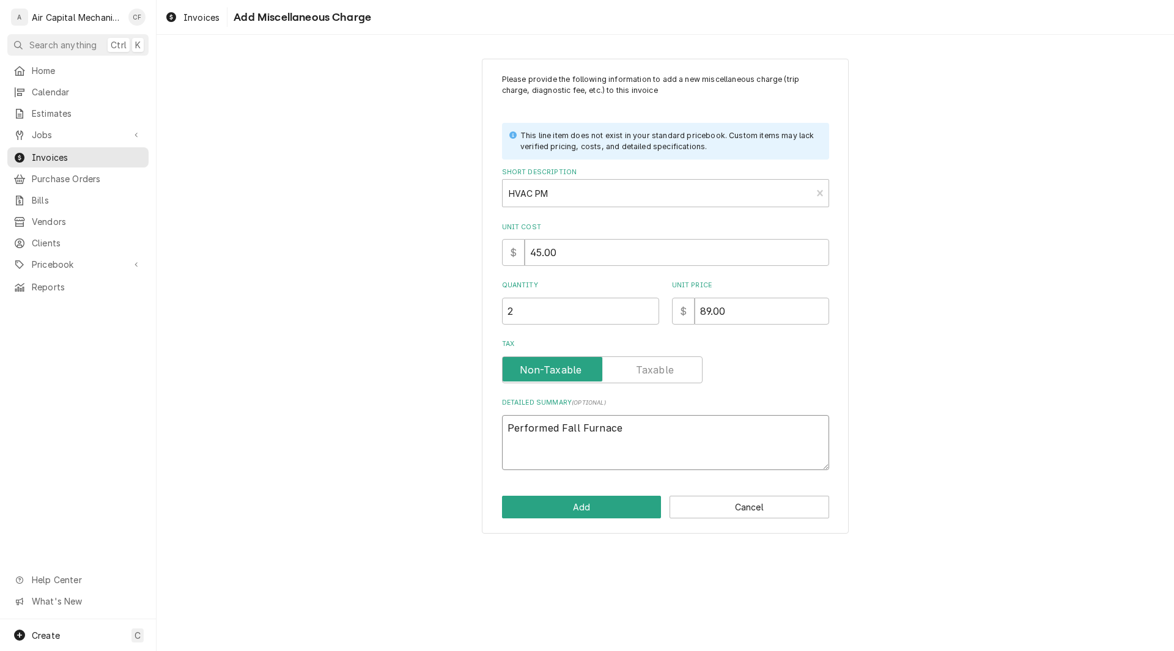
type textarea "Performed Fall Furnace"
type textarea "x"
type textarea "Performed Fall Furnace i"
type textarea "x"
type textarea "Performed Fall Furnace in"
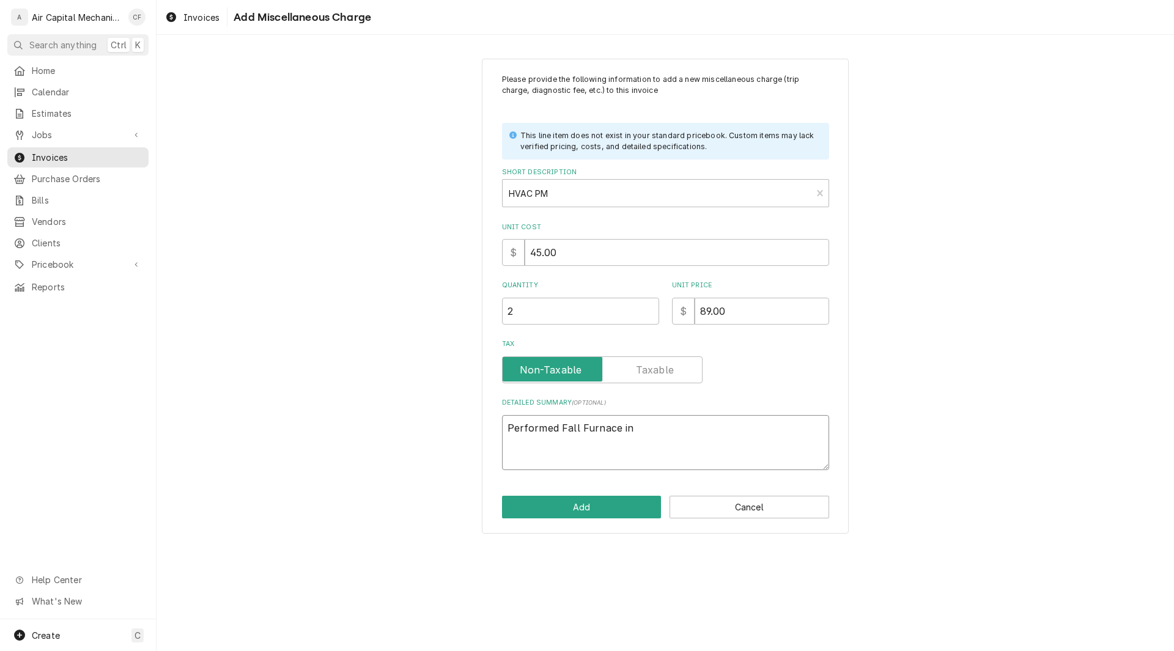
type textarea "x"
type textarea "Performed Fall Furnace ins"
type textarea "x"
type textarea "Performed Fall Furnace insp"
click at [579, 514] on button "Add" at bounding box center [582, 507] width 160 height 23
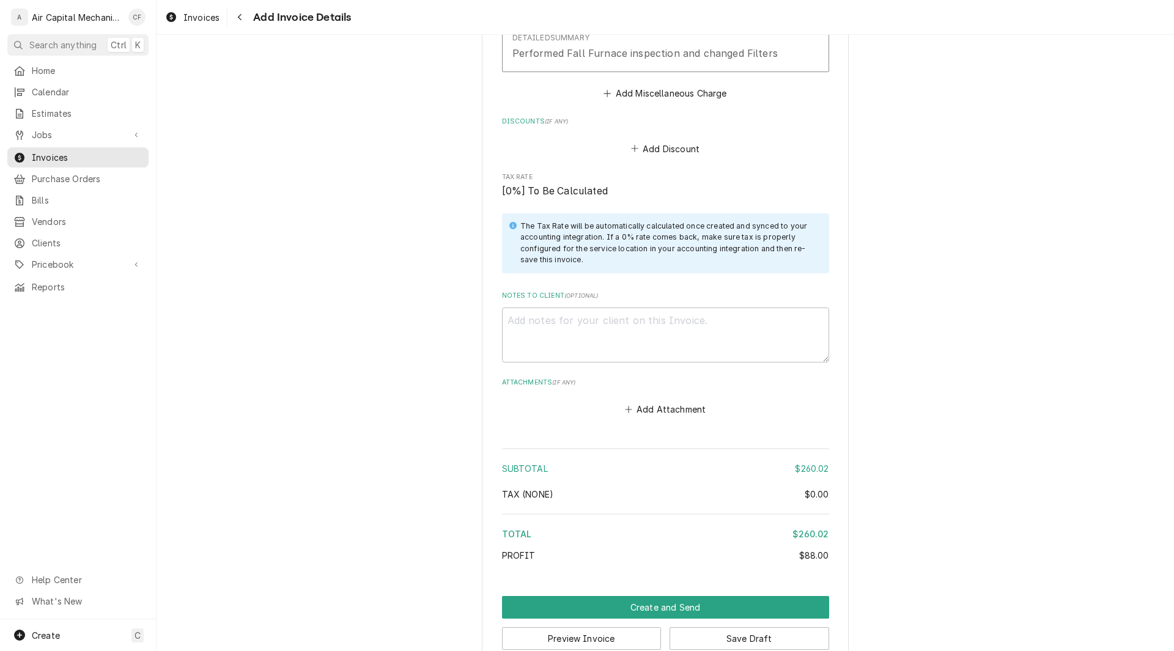
scroll to position [1450, 0]
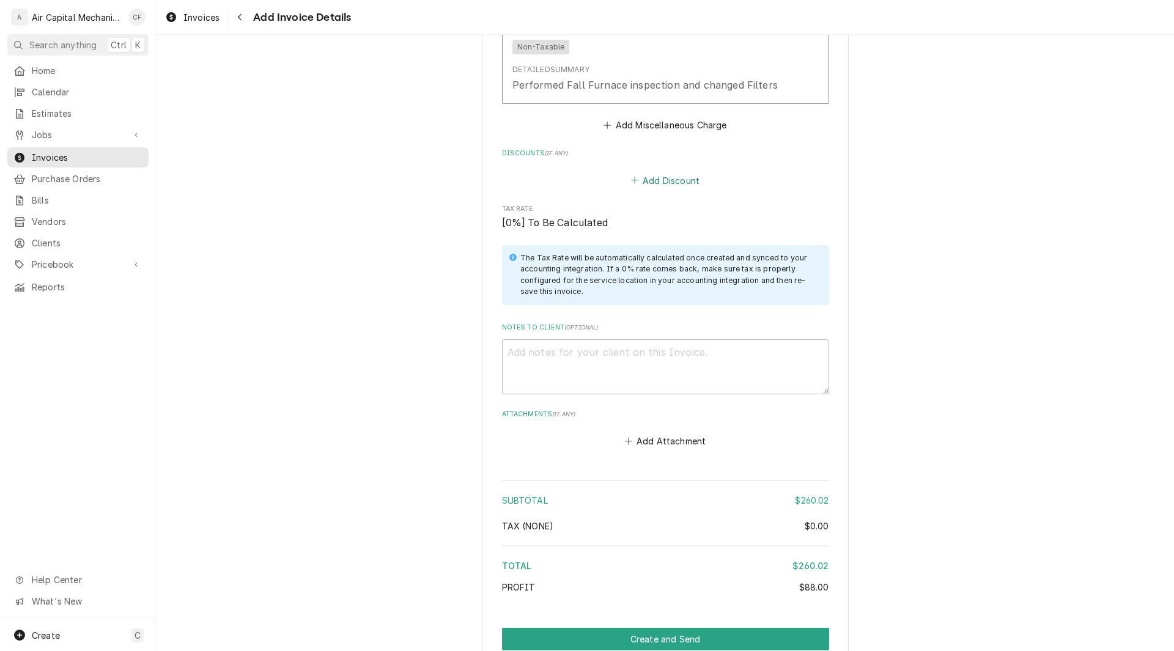
click at [675, 184] on button "Add Discount" at bounding box center [665, 180] width 73 height 17
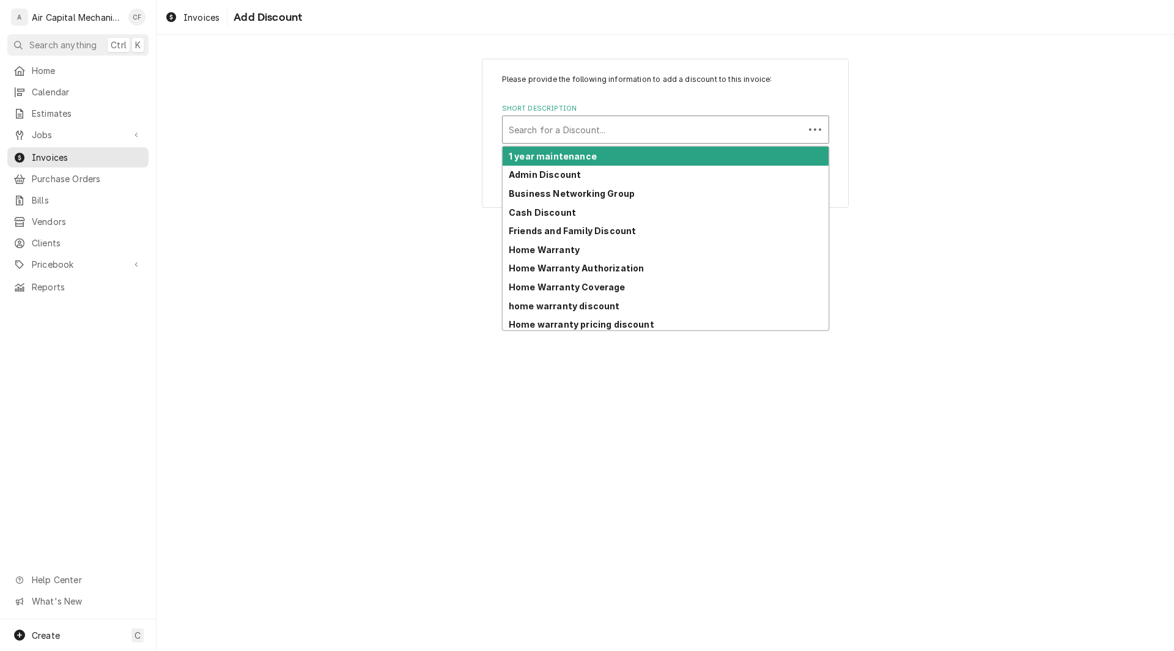
click at [580, 133] on div "Short Description" at bounding box center [653, 130] width 289 height 22
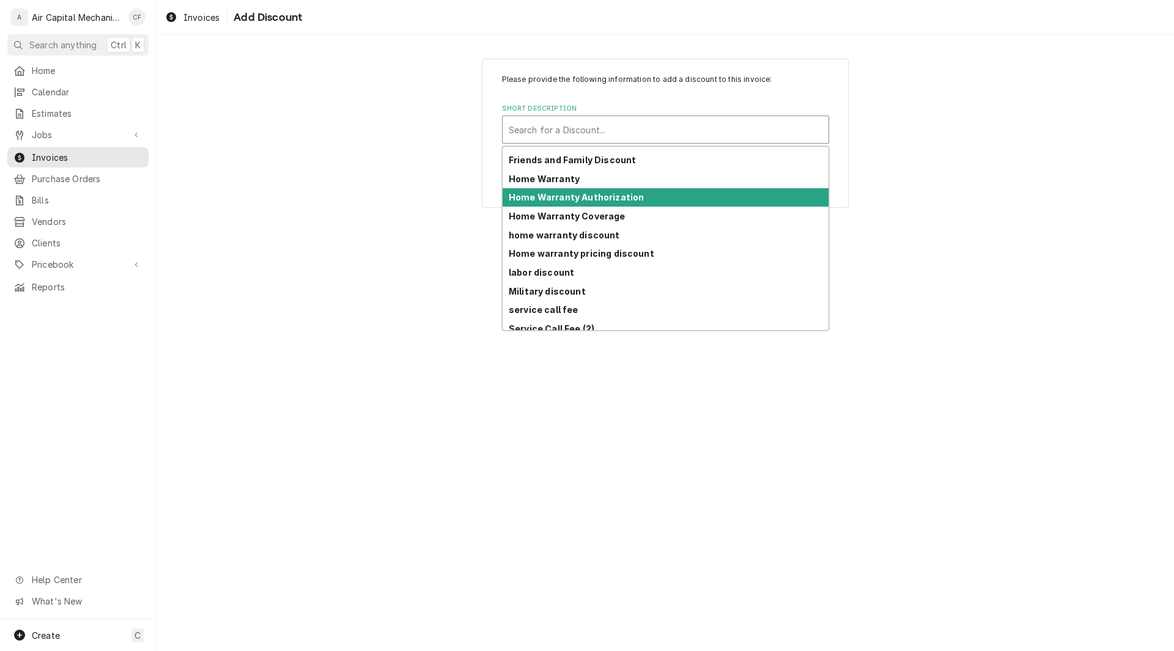
scroll to position [97, 0]
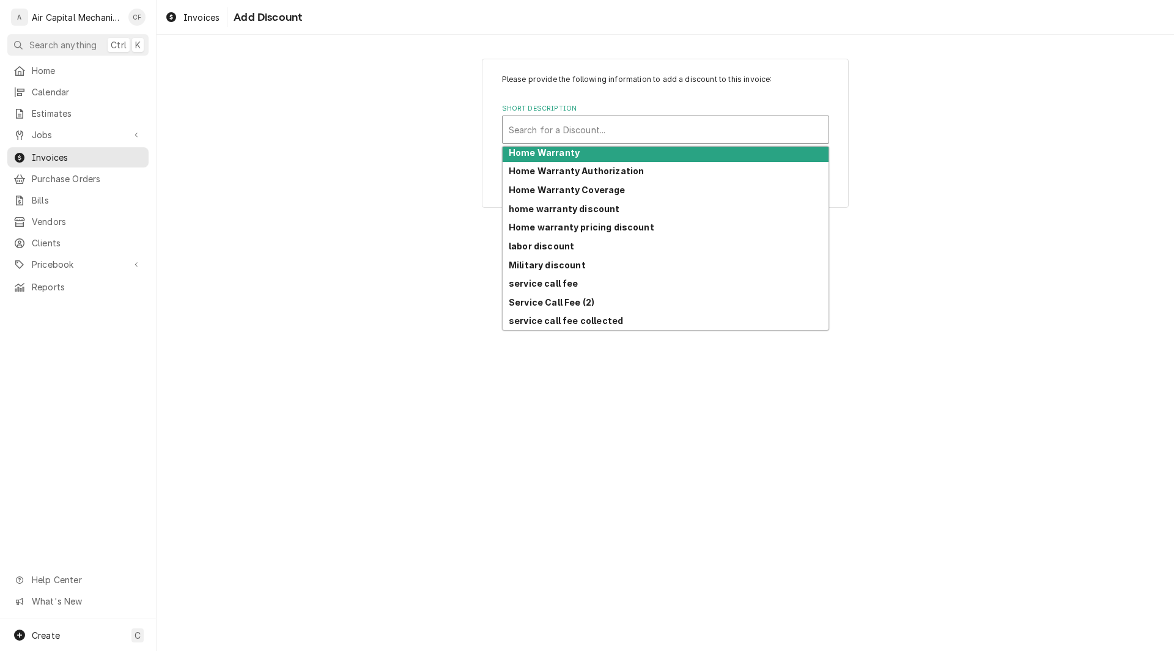
click at [556, 126] on div "Short Description" at bounding box center [666, 130] width 314 height 22
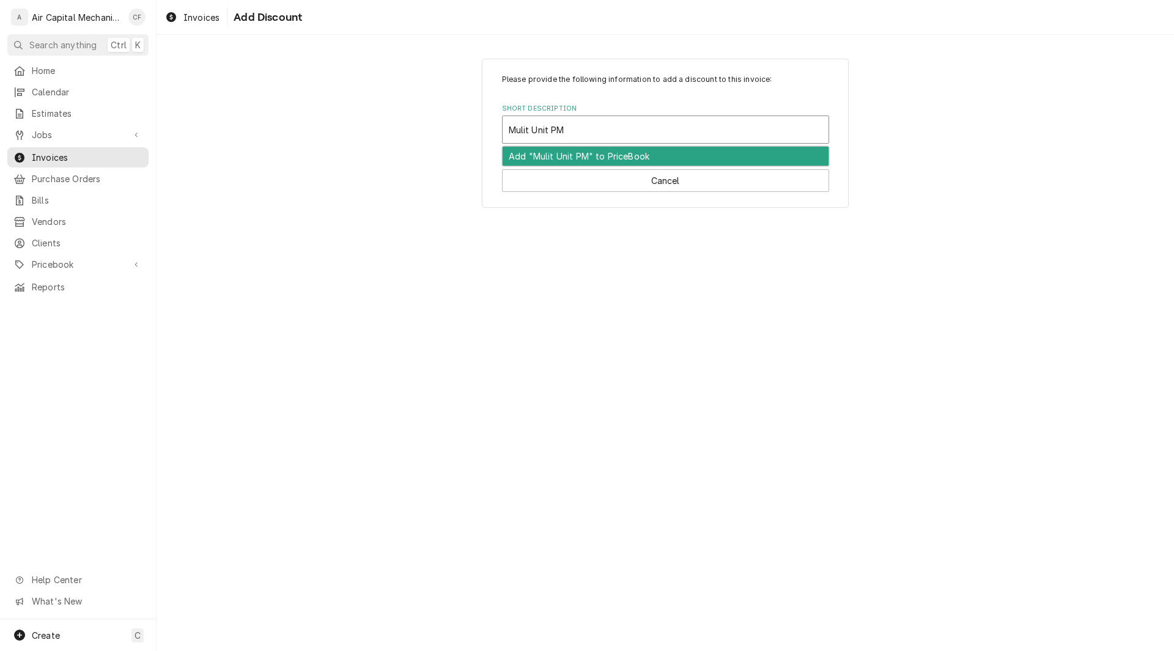
click at [561, 160] on div "Add "Mulit Unit PM" to PriceBook" at bounding box center [666, 156] width 326 height 19
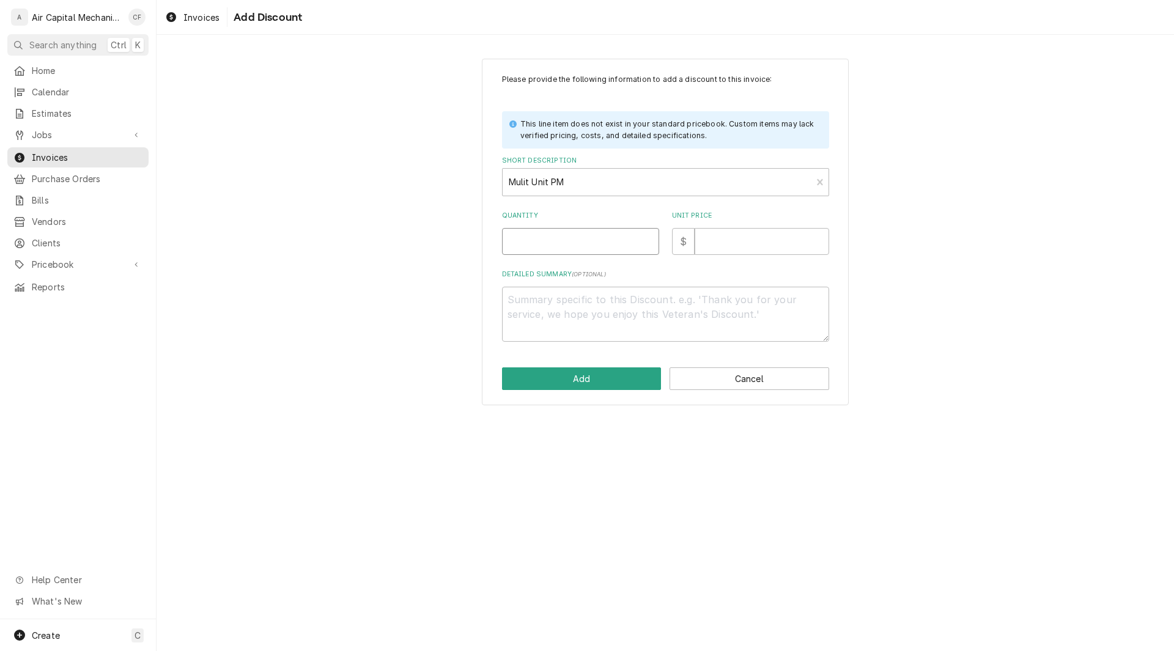
click at [544, 243] on input "Quantity" at bounding box center [580, 241] width 157 height 27
click at [746, 241] on input "Unit Price" at bounding box center [762, 241] width 135 height 27
click at [570, 317] on textarea "Detailed Summary ( optional )" at bounding box center [665, 314] width 327 height 55
click at [555, 373] on button "Add" at bounding box center [582, 379] width 160 height 23
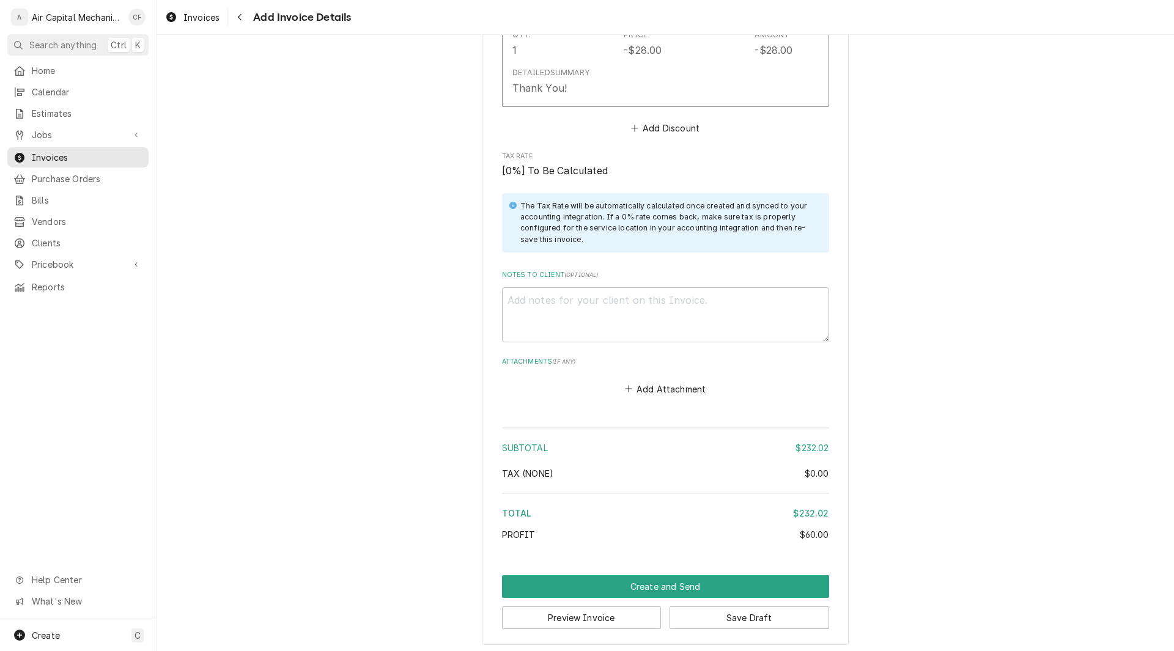
scroll to position [1715, 0]
click at [686, 583] on button "Create and Send" at bounding box center [665, 588] width 327 height 23
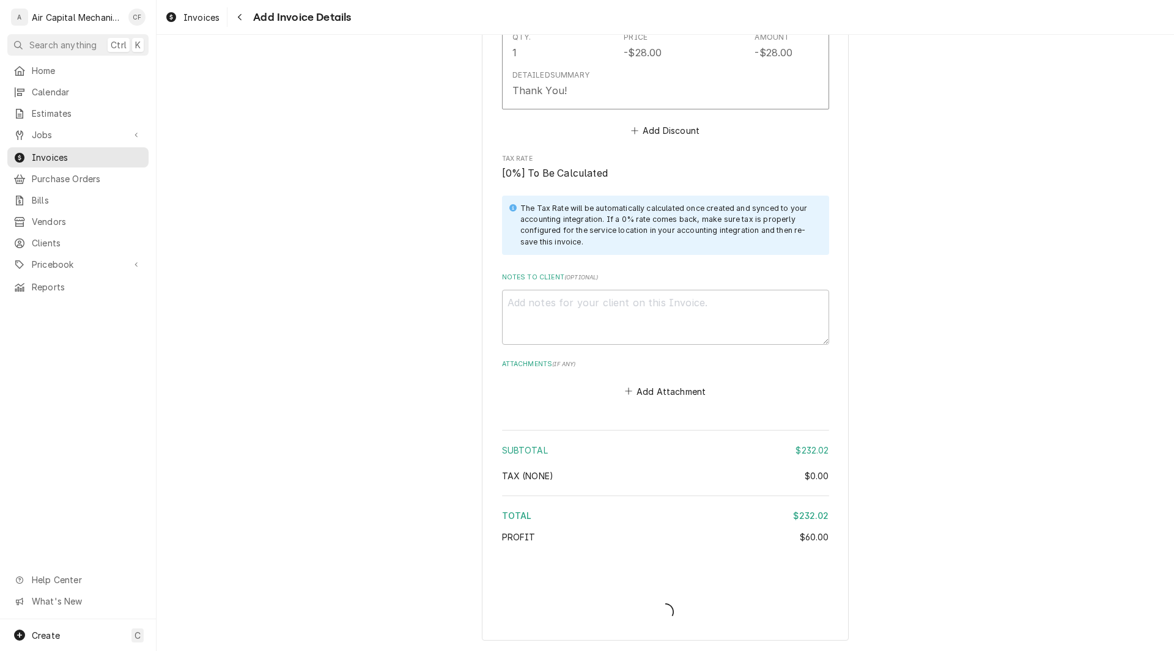
scroll to position [1714, 0]
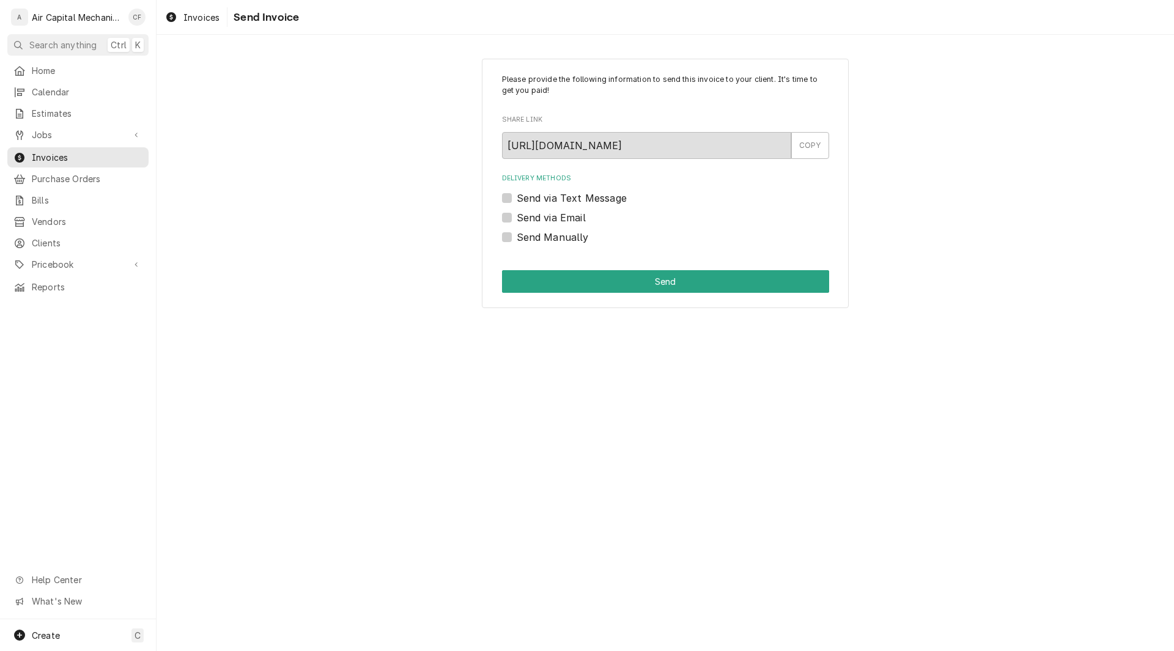
click at [517, 199] on label "Send via Text Message" at bounding box center [572, 198] width 110 height 15
click at [517, 199] on input "Send via Text Message" at bounding box center [680, 204] width 327 height 27
checkbox input "true"
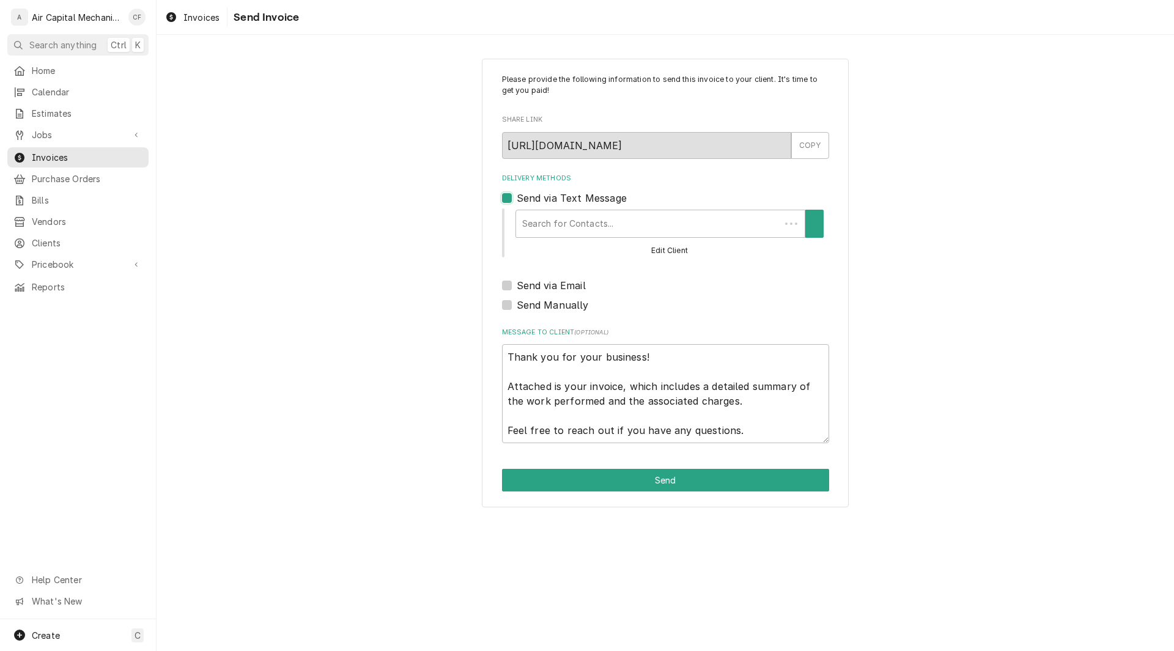
type textarea "x"
click at [605, 226] on div "Delivery Methods" at bounding box center [657, 224] width 276 height 22
click at [378, 257] on div "Please provide the following information to send this invoice to your client. I…" at bounding box center [666, 283] width 1018 height 470
click at [517, 287] on label "Send via Email" at bounding box center [551, 285] width 69 height 15
click at [517, 287] on input "Send via Email" at bounding box center [680, 291] width 327 height 27
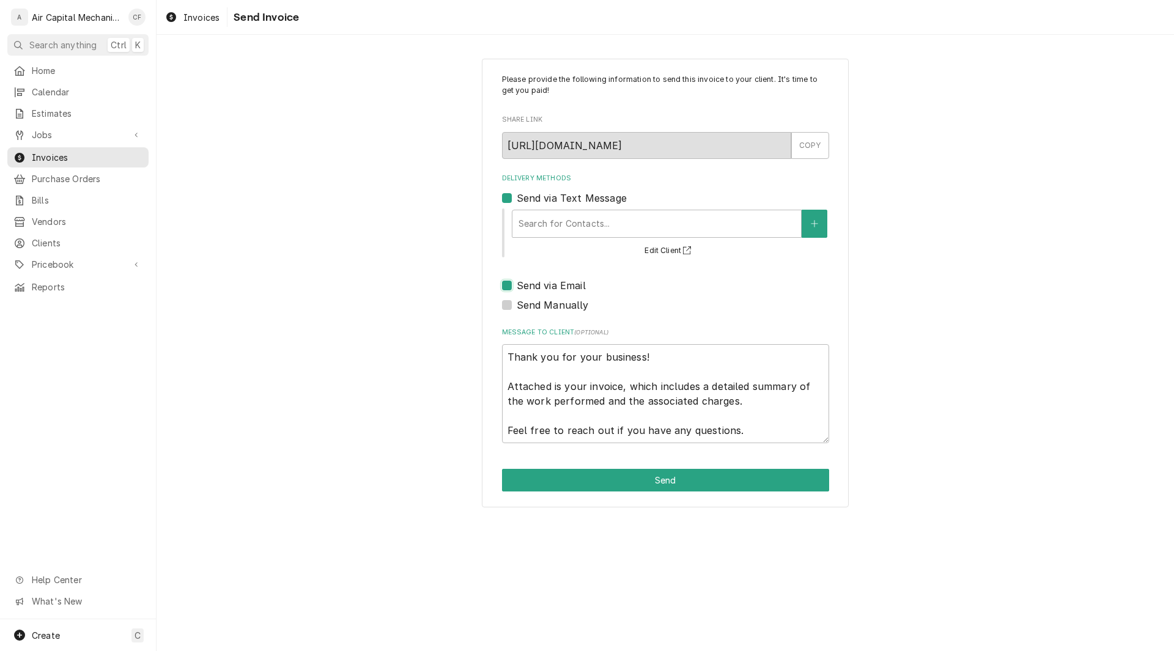
checkbox input "true"
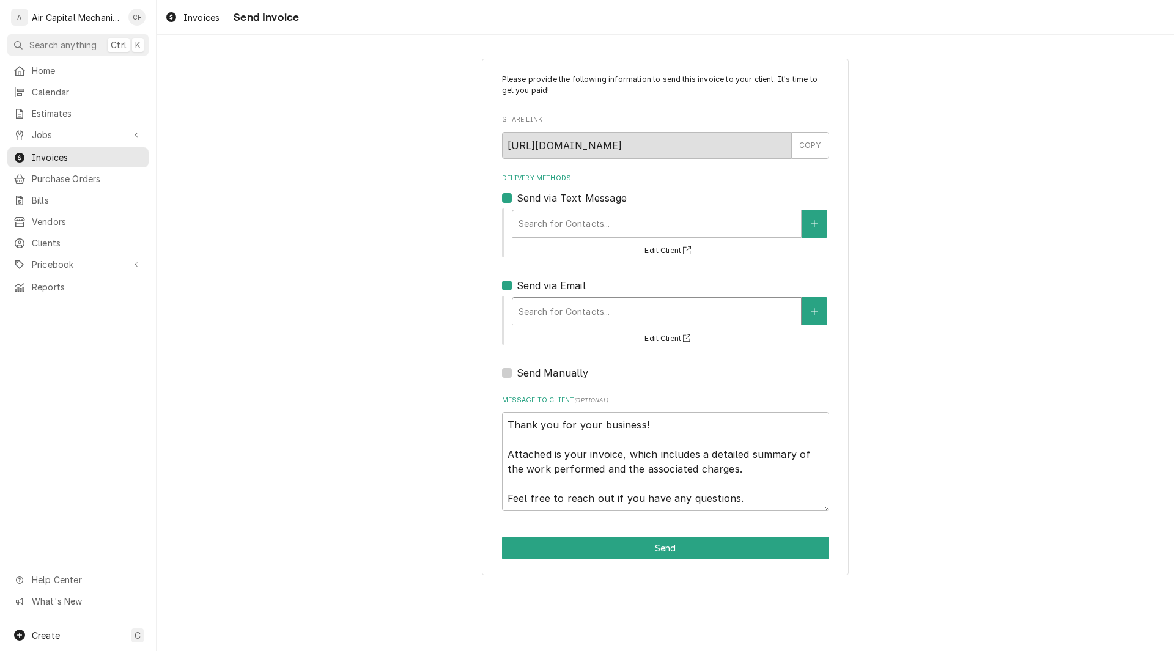
click at [575, 316] on div "Delivery Methods" at bounding box center [657, 311] width 276 height 22
type textarea "x"
type input "h"
type textarea "x"
type input "ha"
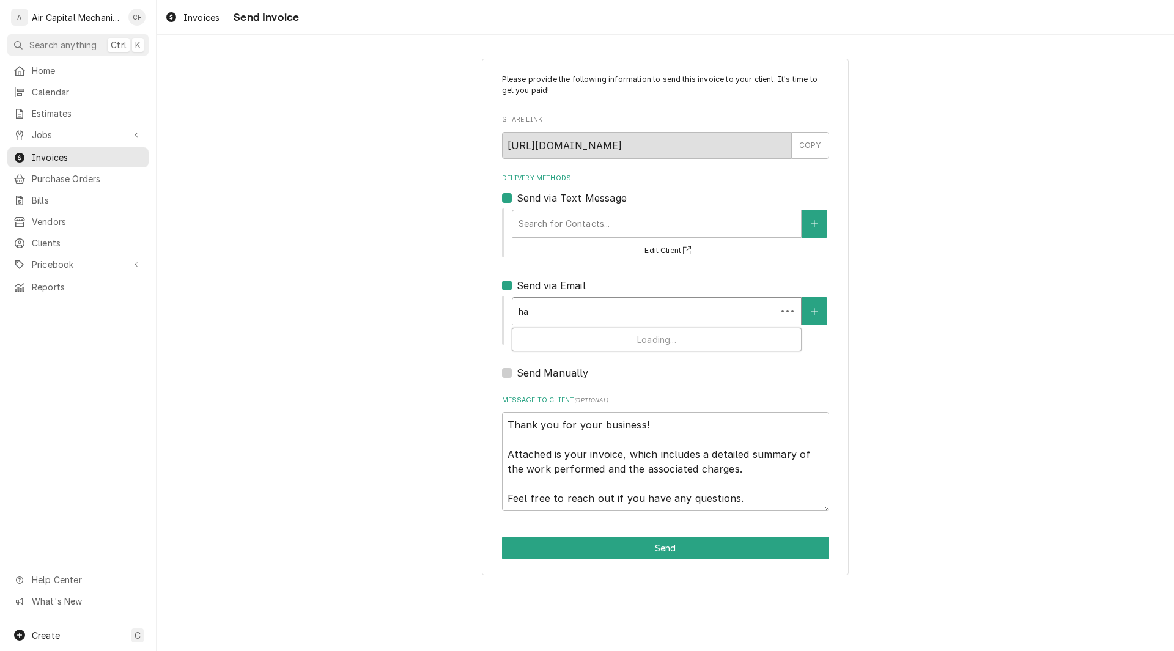
type textarea "x"
type input "han"
type textarea "x"
type input "hand"
type textarea "x"
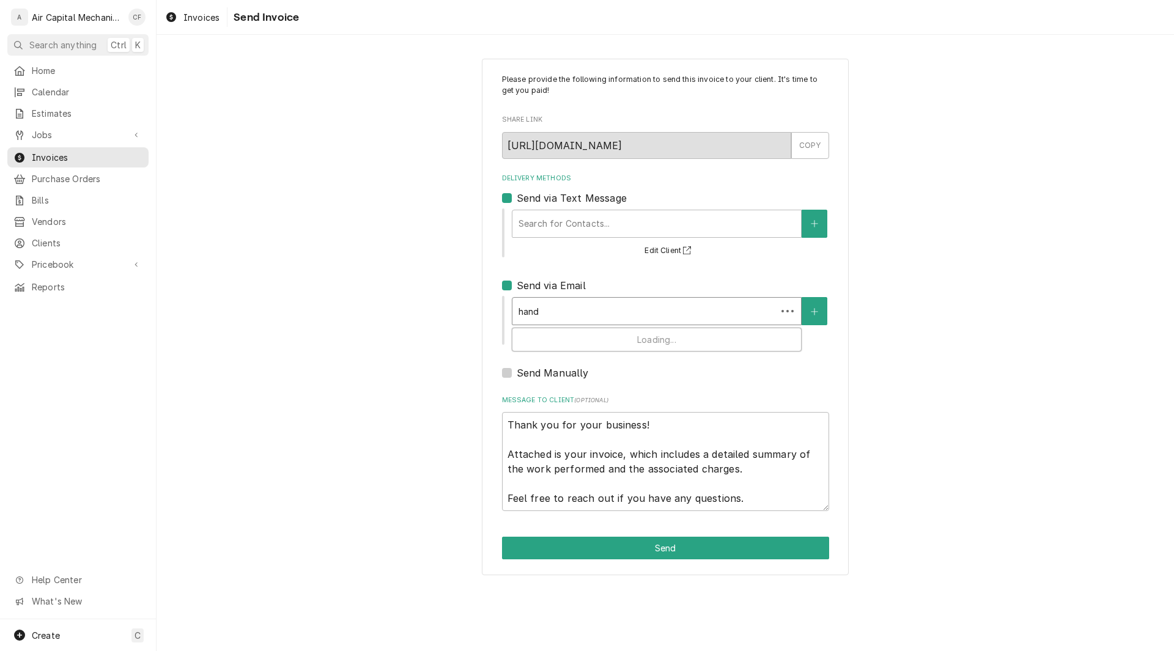
type input "handy"
type textarea "x"
type input "handym"
type textarea "x"
type input "handyma"
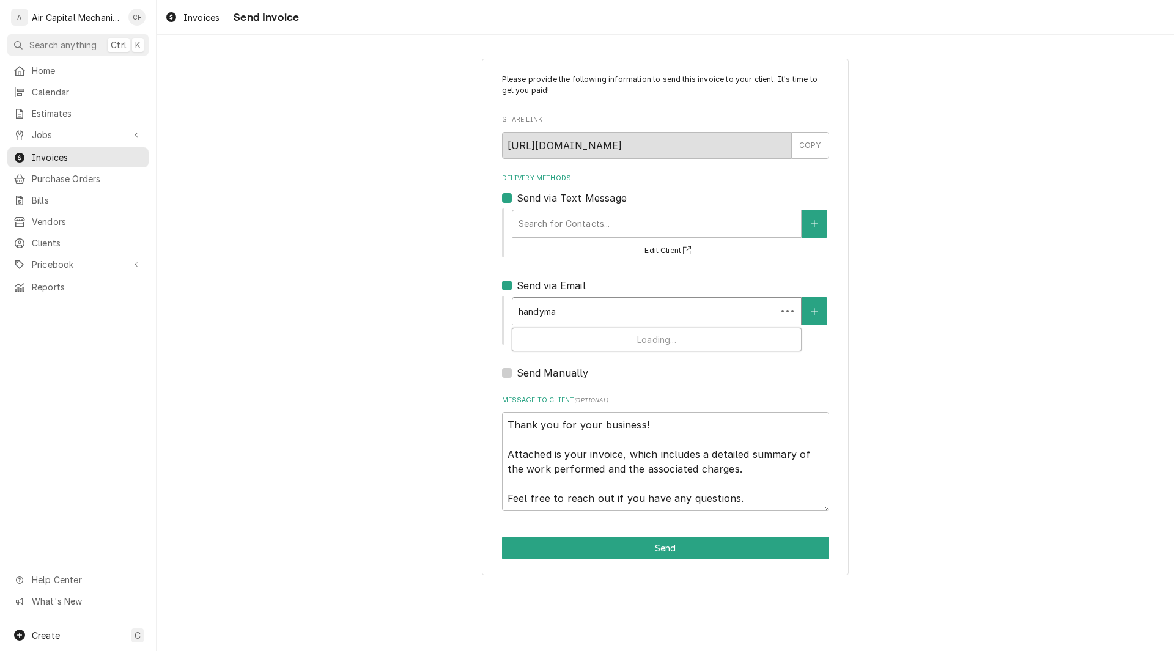
type textarea "x"
type input "handyman"
type textarea "x"
type input "handymanh"
type textarea "x"
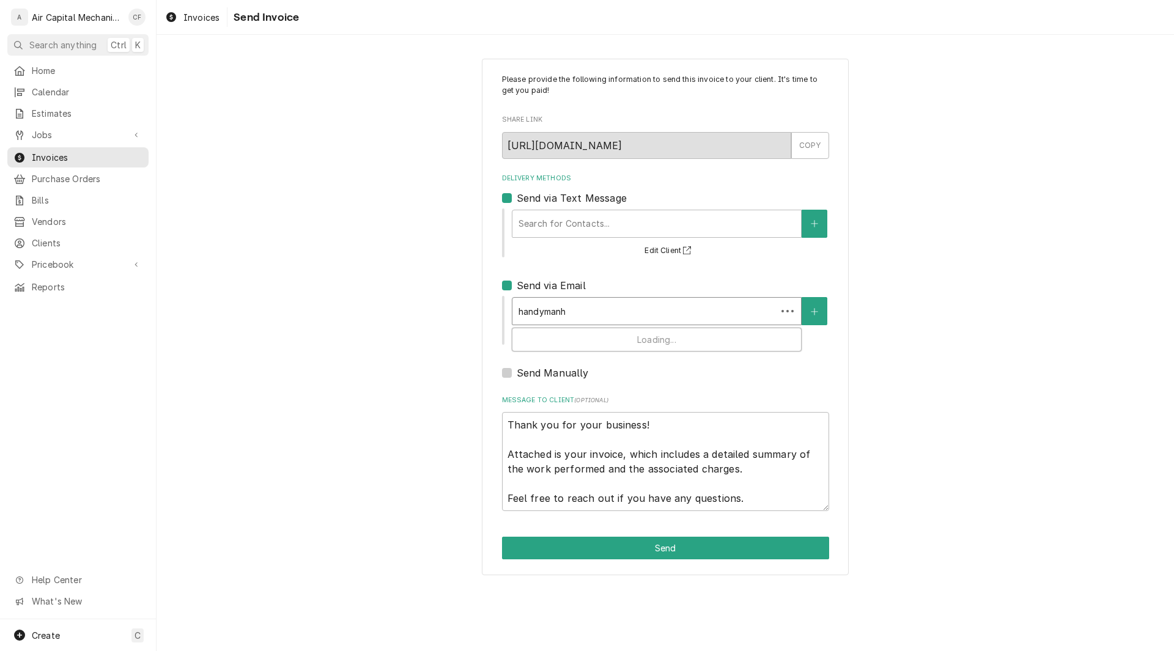
type input "handymanhe"
type textarea "x"
type input "handymanher"
type textarea "x"
type input "handymanhero"
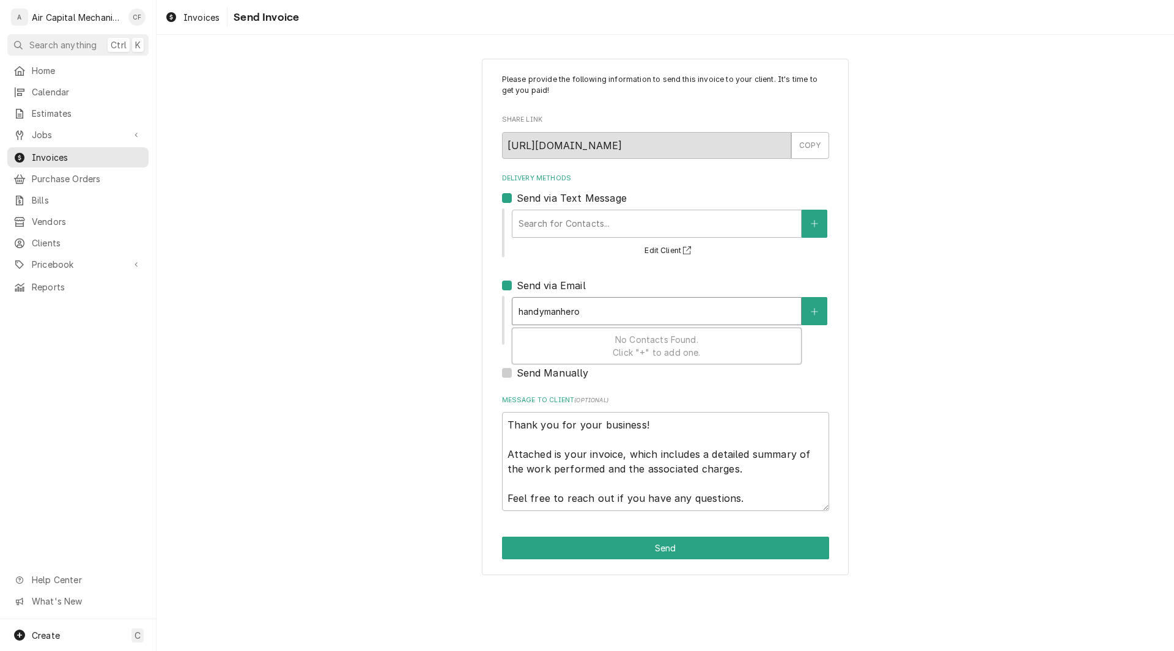
type textarea "x"
type input "handymanheroi"
type textarea "x"
type input "handymanheroic"
type textarea "x"
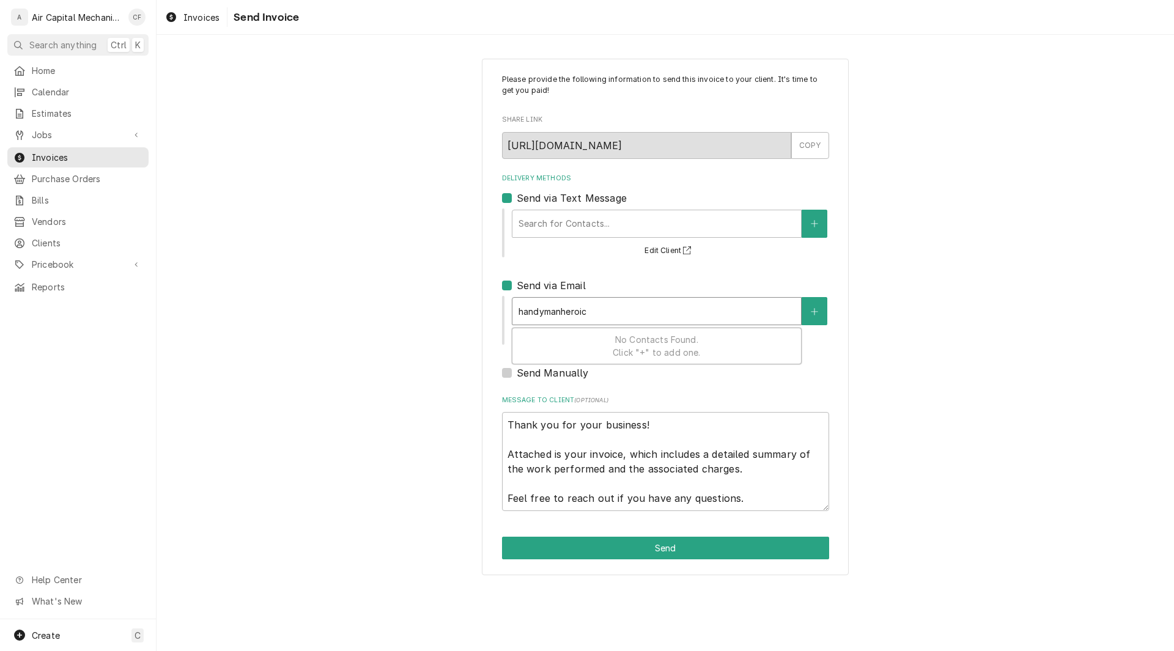
type input "handymanheroict"
type textarea "x"
type input "handymanheroict@"
type textarea "x"
type input "handymanheroict@g"
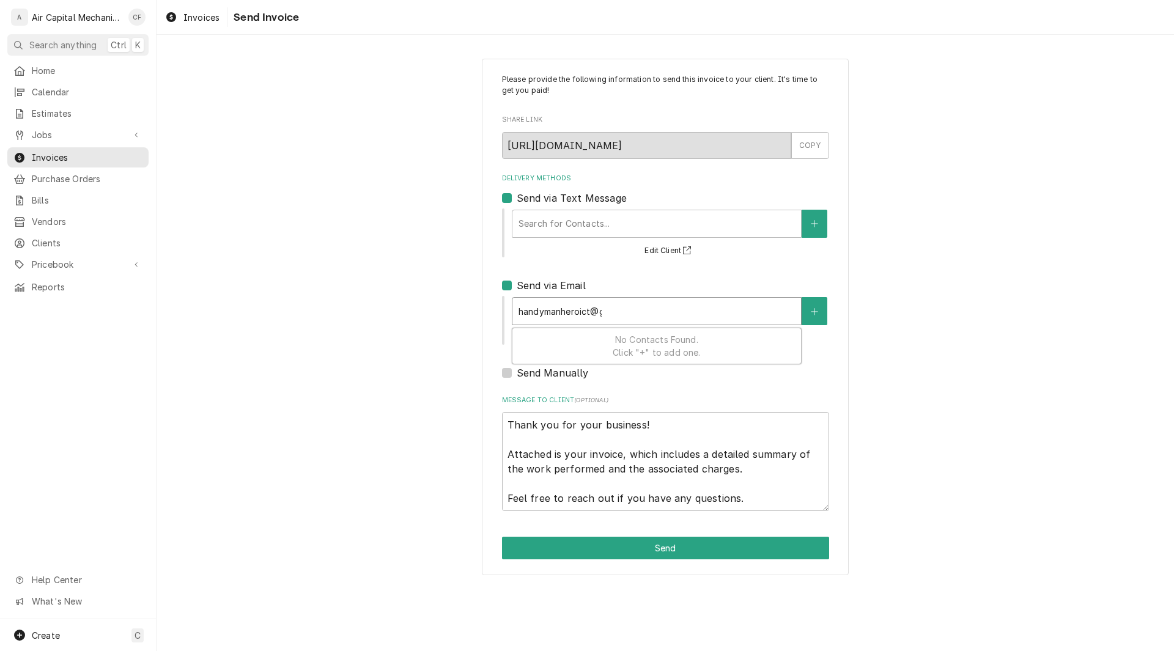
type textarea "x"
type input "handymanheroict@gm"
type textarea "x"
type input "handymanheroict@gma"
type textarea "x"
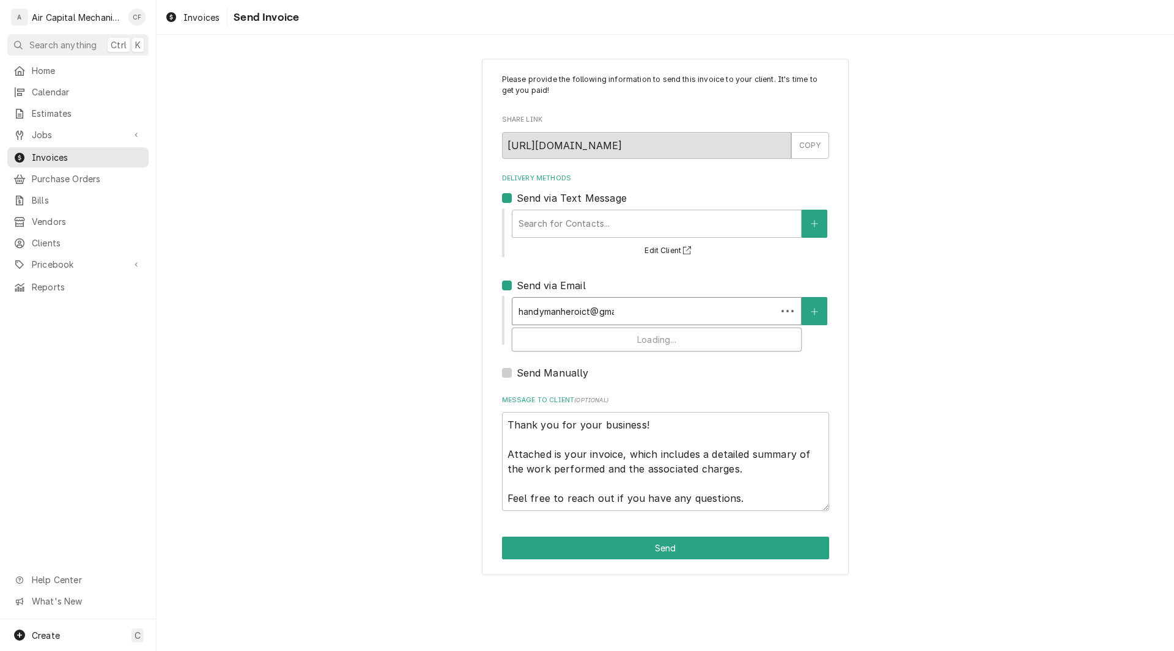
type input "handymanheroict@gmai"
type textarea "x"
type input "[EMAIL_ADDRESS]"
type textarea "x"
type input "handymanheroict@gmail.c"
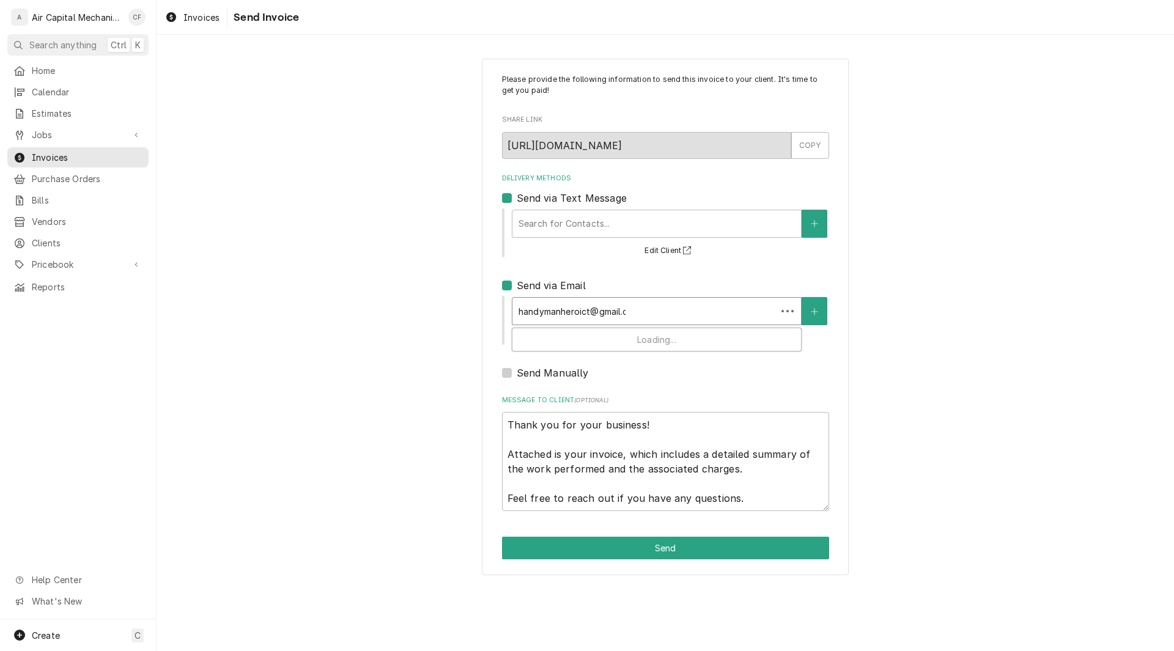
type textarea "x"
type input "handymanheroict@gmail.c o"
type textarea "x"
type input "handymanheroict@gmail.c"
type textarea "x"
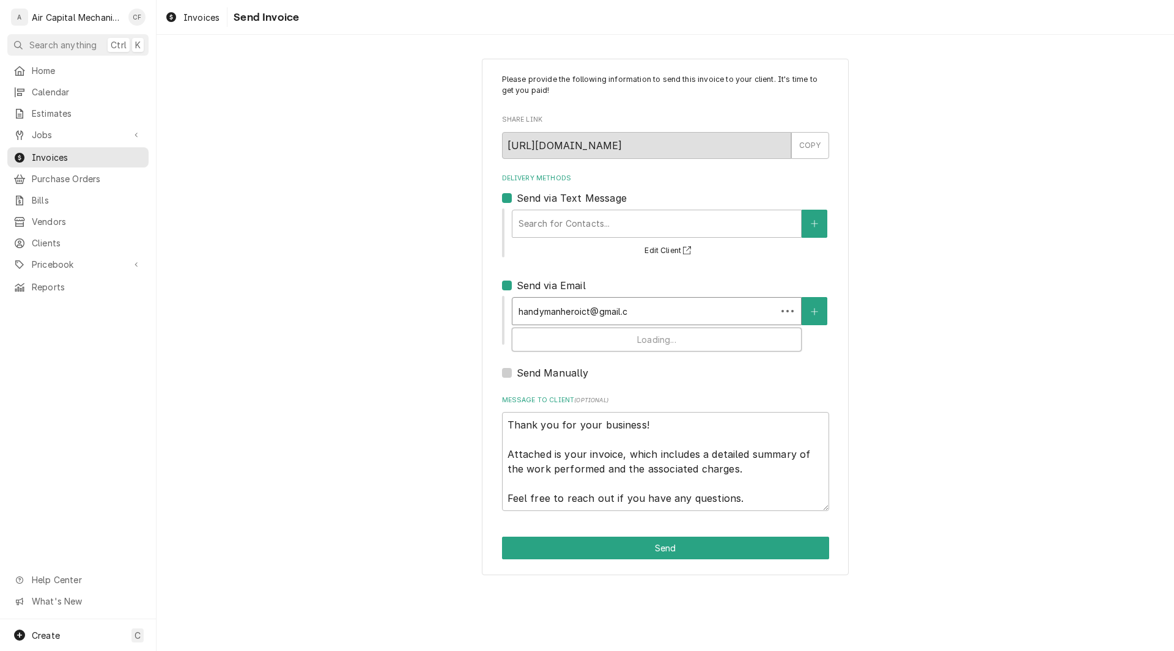
type input "handymanheroict@gmail.c"
type textarea "x"
type input "[EMAIL_ADDRESS][DOMAIN_NAME]"
type textarea "x"
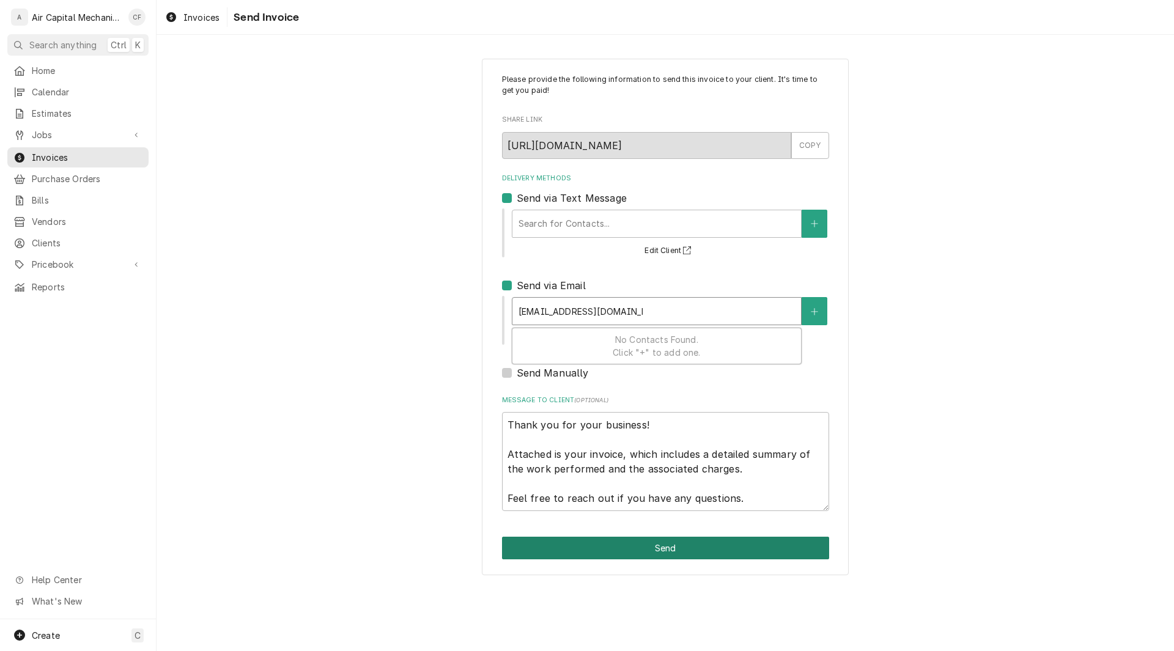
type input "[EMAIL_ADDRESS][DOMAIN_NAME]"
click at [577, 541] on button "Send" at bounding box center [665, 548] width 327 height 23
type textarea "x"
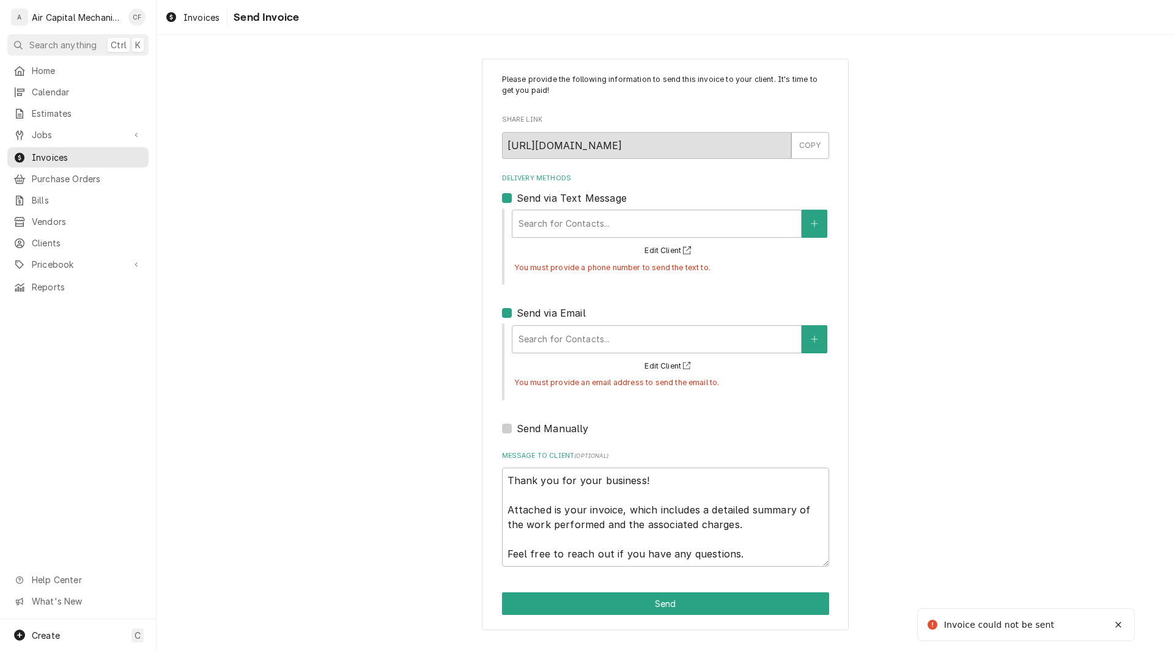
click at [517, 196] on label "Send via Text Message" at bounding box center [572, 198] width 110 height 15
click at [517, 196] on input "Send via Text Message" at bounding box center [680, 204] width 327 height 27
checkbox input "false"
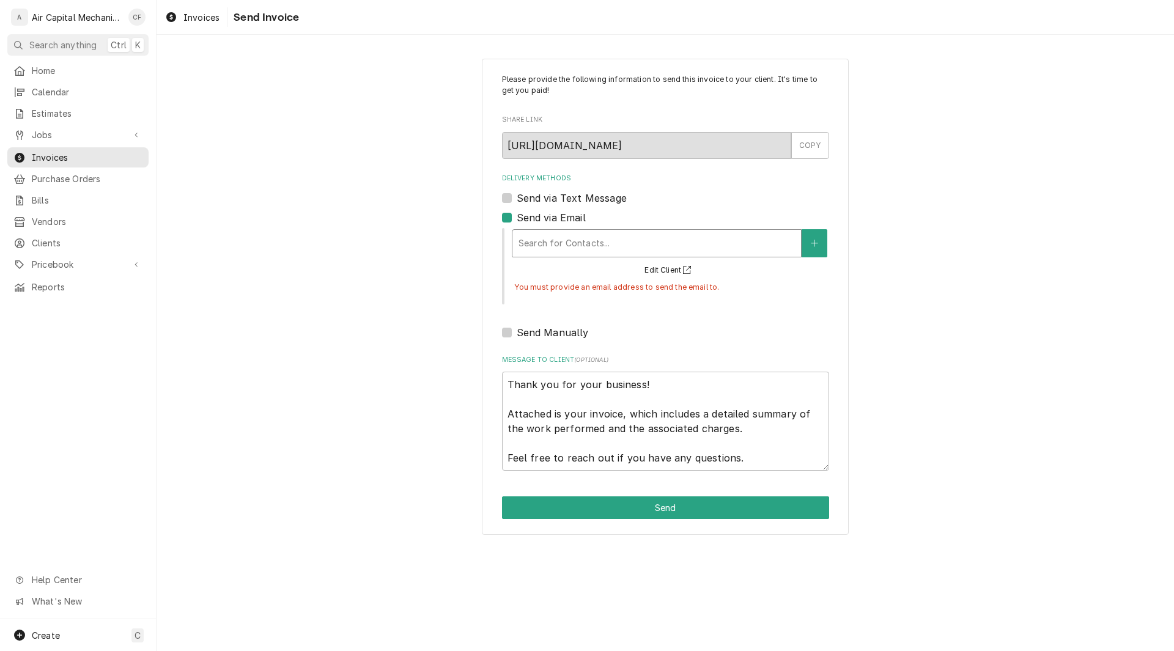
click at [586, 243] on div "Delivery Methods" at bounding box center [657, 243] width 276 height 22
click at [983, 283] on div "Please provide the following information to send this invoice to your client. I…" at bounding box center [666, 297] width 1018 height 498
click at [631, 244] on div "Delivery Methods" at bounding box center [657, 243] width 276 height 22
type textarea "x"
type input "h"
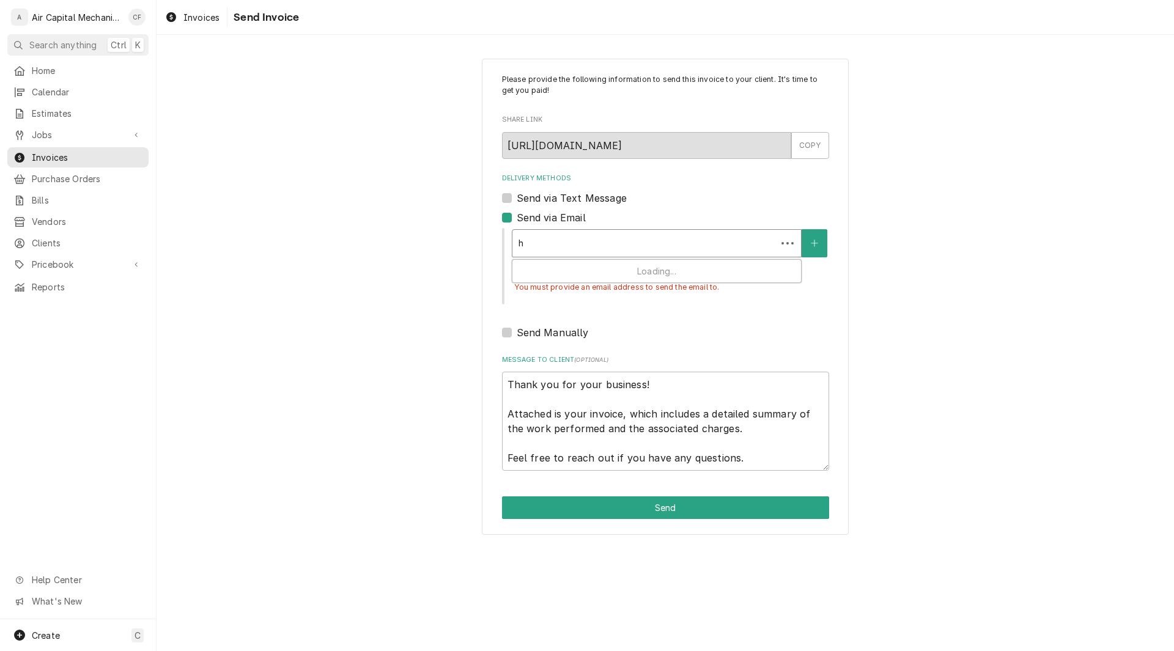
type textarea "x"
type input "ha"
type textarea "x"
type input "han"
type textarea "x"
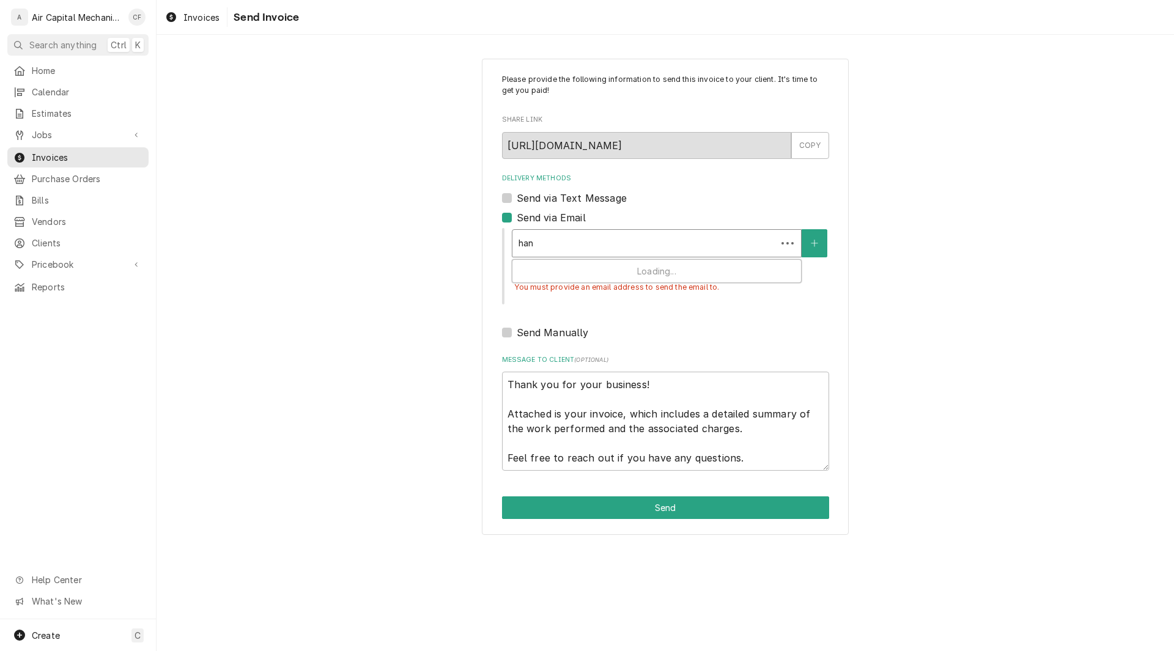
type input "hand"
type textarea "x"
type input "handy"
type textarea "x"
type input "handym"
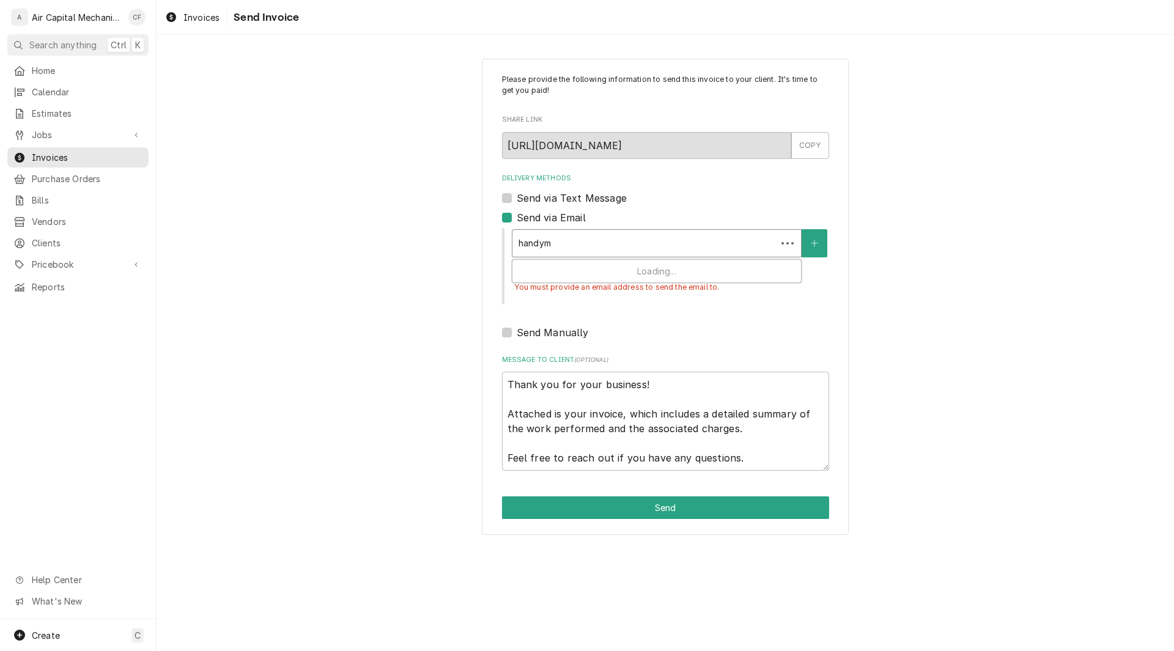
type textarea "x"
type input "handyma"
type textarea "x"
type input "handyman"
type textarea "x"
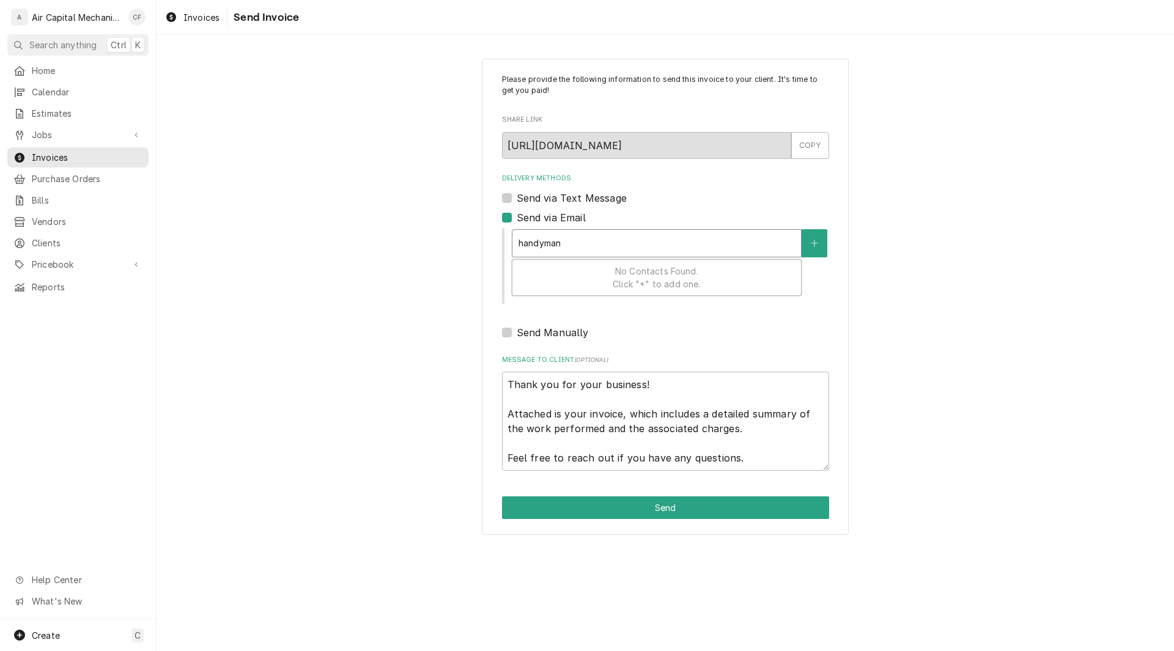
type input "handymanh"
type textarea "x"
type input "handymanhe"
type textarea "x"
type input "handymanher"
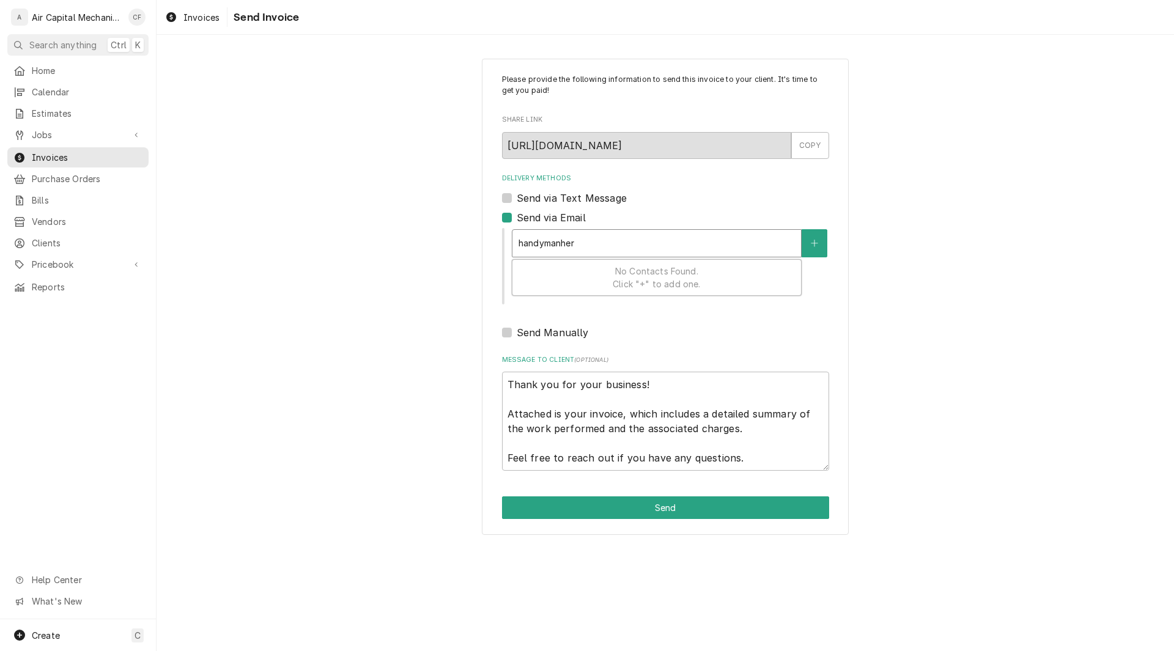
type textarea "x"
type input "handymanhero"
type textarea "x"
type input "handymanheroi"
type textarea "x"
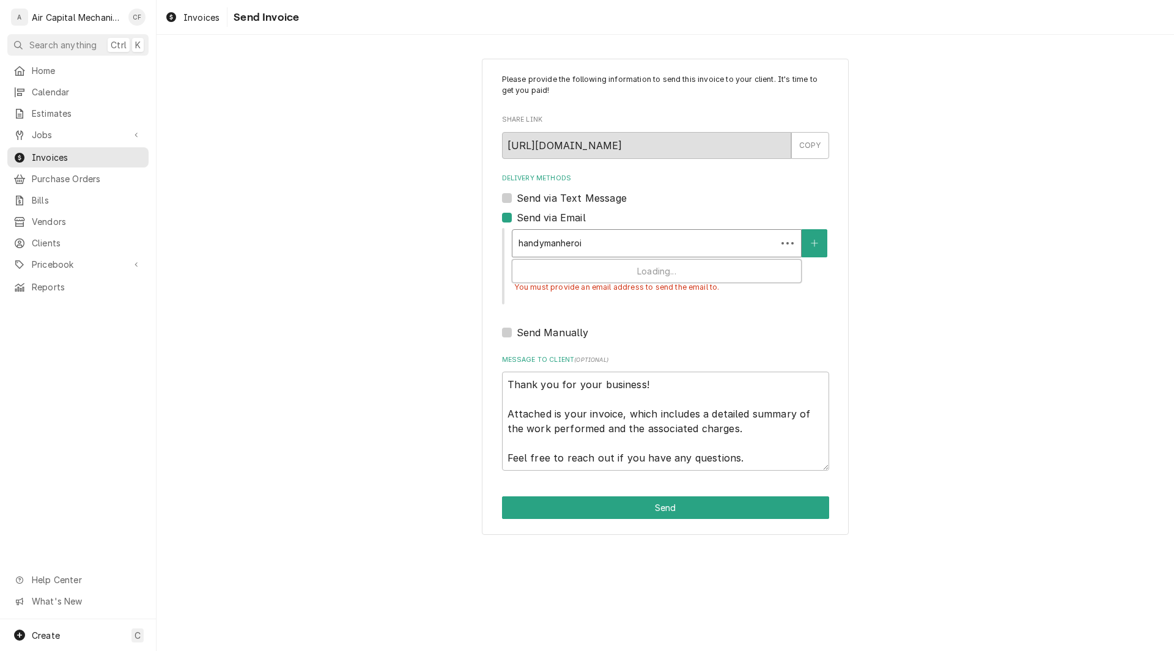
type input "handymanheroic"
type textarea "x"
type input "handymanheroict"
type textarea "x"
type input "handymanheroict@"
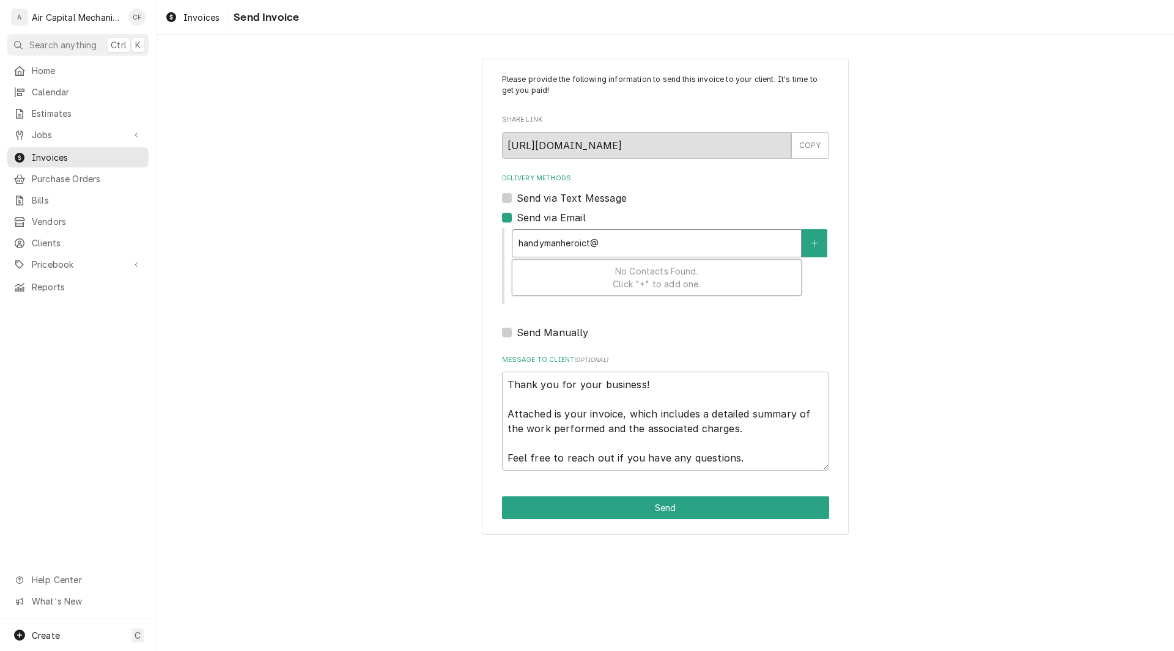
type textarea "x"
type input "handymanheroict@g"
type textarea "x"
type input "handymanheroict@gm"
type textarea "x"
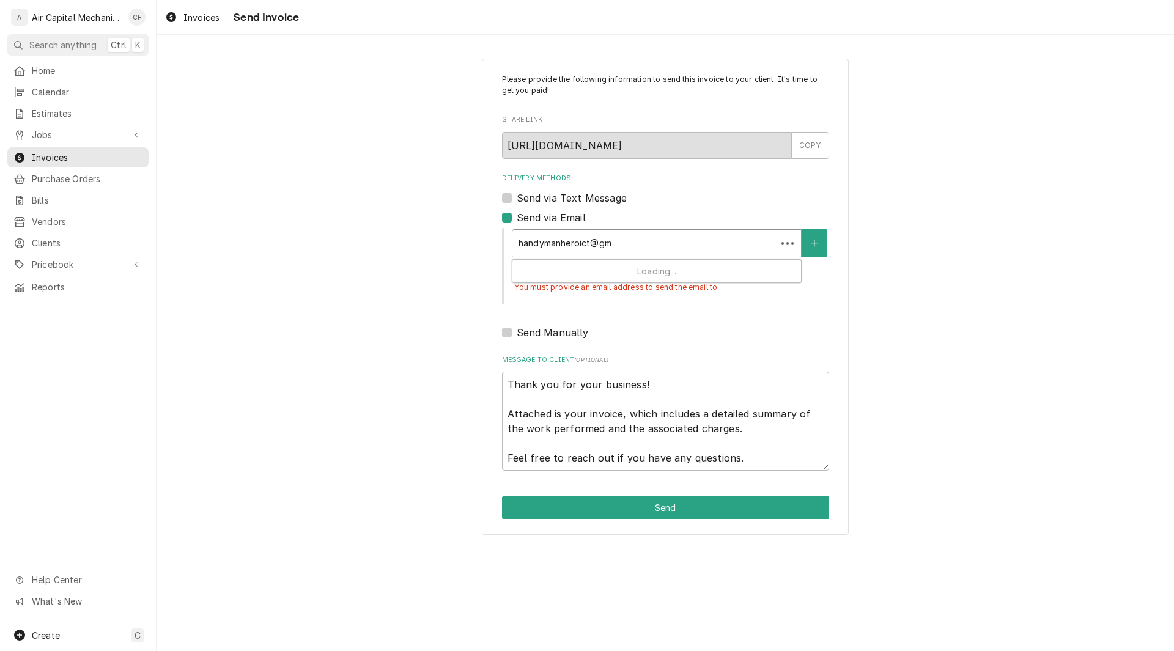
type input "handymanheroict@gma"
type textarea "x"
type input "handymanheroict@gmai"
type textarea "x"
type input "[EMAIL_ADDRESS]"
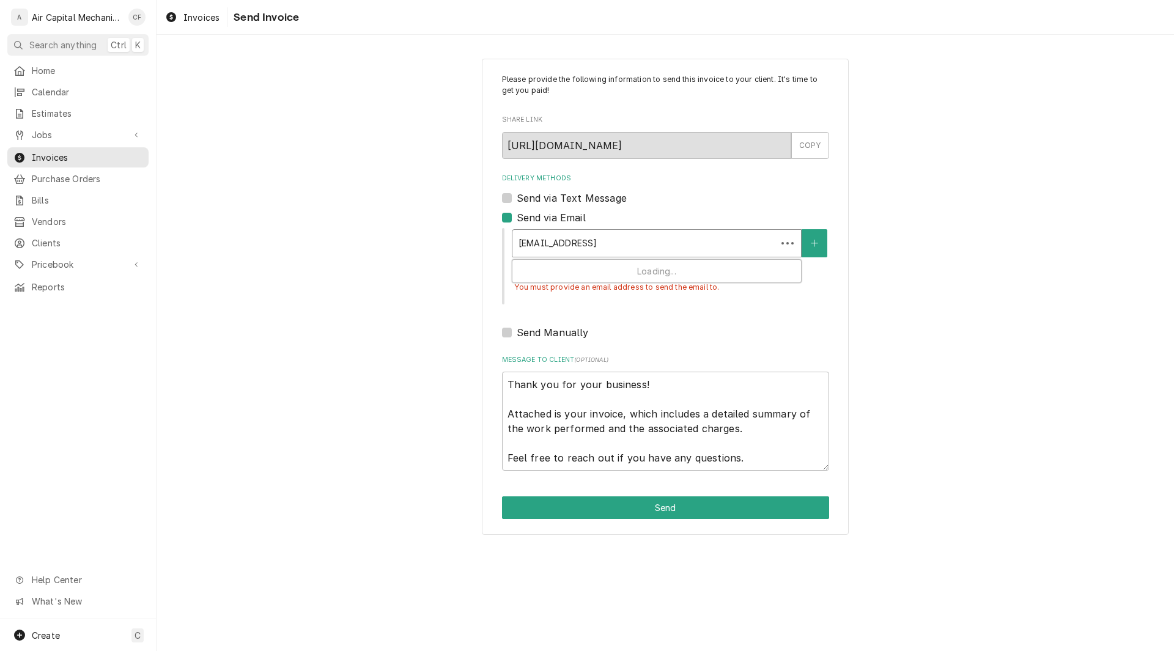
type textarea "x"
type input "[EMAIL_ADDRESS]."
type textarea "x"
type input "handymanheroict@gmail.c"
type textarea "x"
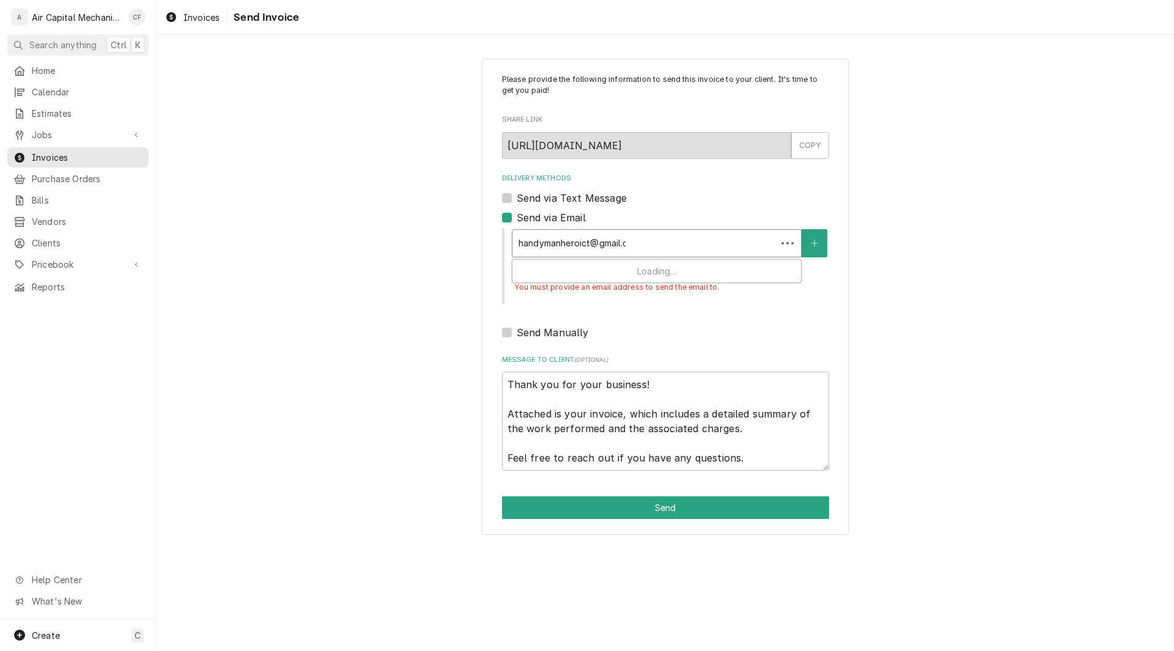
type input "[EMAIL_ADDRESS][DOMAIN_NAME]"
type textarea "x"
type input "[EMAIL_ADDRESS][DOMAIN_NAME]"
click at [816, 240] on icon "Create New Contact" at bounding box center [814, 243] width 7 height 9
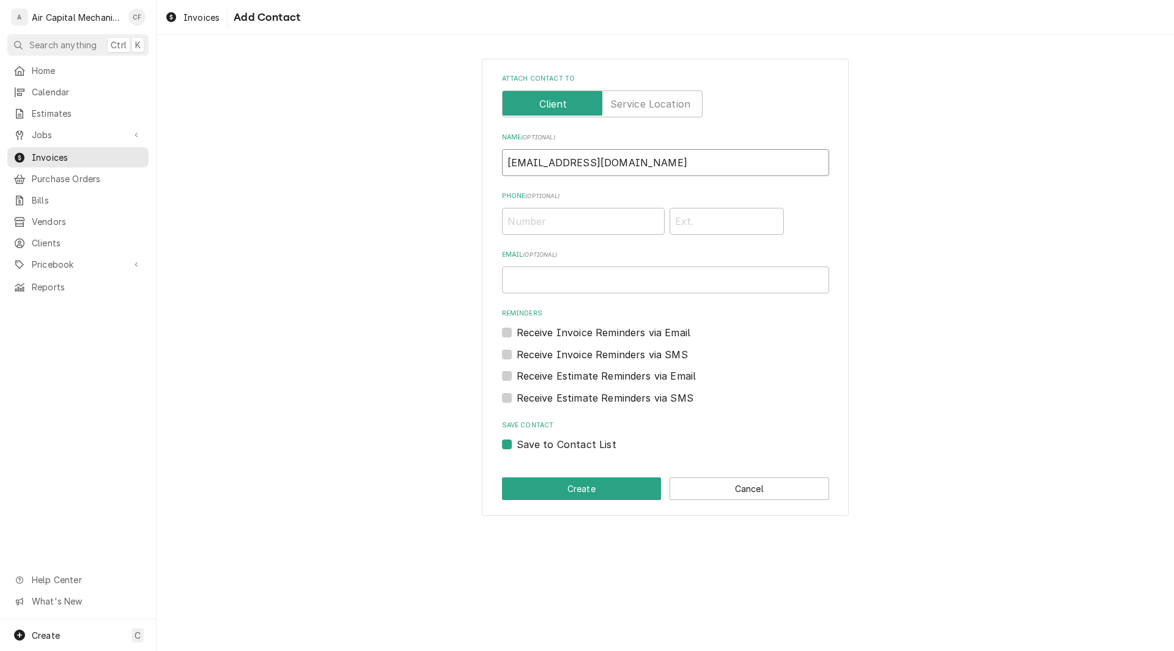
drag, startPoint x: 673, startPoint y: 165, endPoint x: 243, endPoint y: 102, distance: 435.1
click at [243, 102] on div "Attach contact to Name ( optional ) [EMAIL_ADDRESS][DOMAIN_NAME] Phone ( option…" at bounding box center [666, 287] width 1018 height 479
click at [784, 490] on button "Cancel" at bounding box center [750, 489] width 160 height 23
type textarea "x"
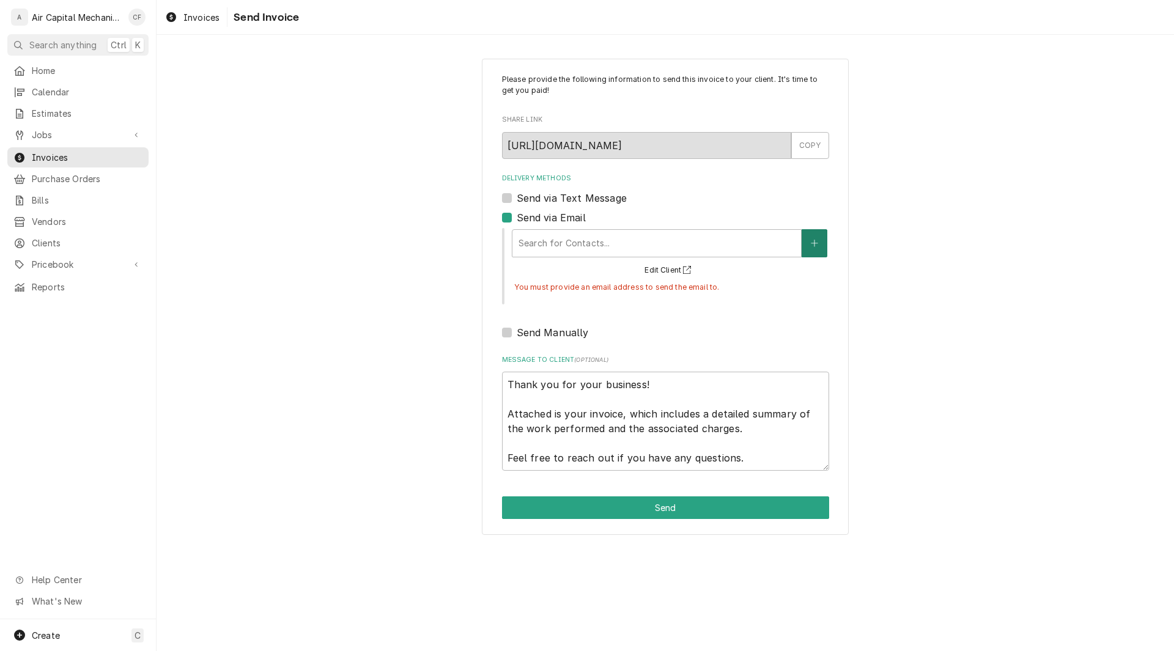
click at [819, 239] on button "Delivery Methods" at bounding box center [815, 243] width 26 height 28
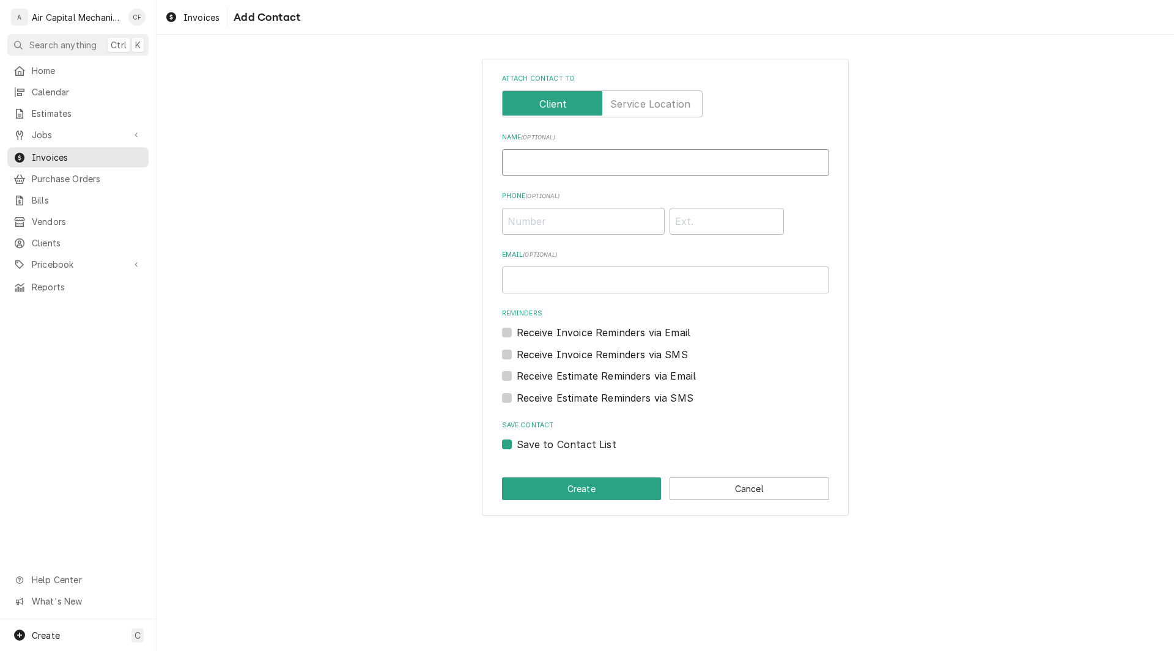
click at [563, 166] on input "Name ( optional )" at bounding box center [665, 162] width 327 height 27
type input "[PERSON_NAME]"
click at [559, 226] on input "Phone ( optional )" at bounding box center [583, 221] width 163 height 27
type input "(316)"
click at [621, 279] on input "Email ( optional )" at bounding box center [665, 280] width 327 height 27
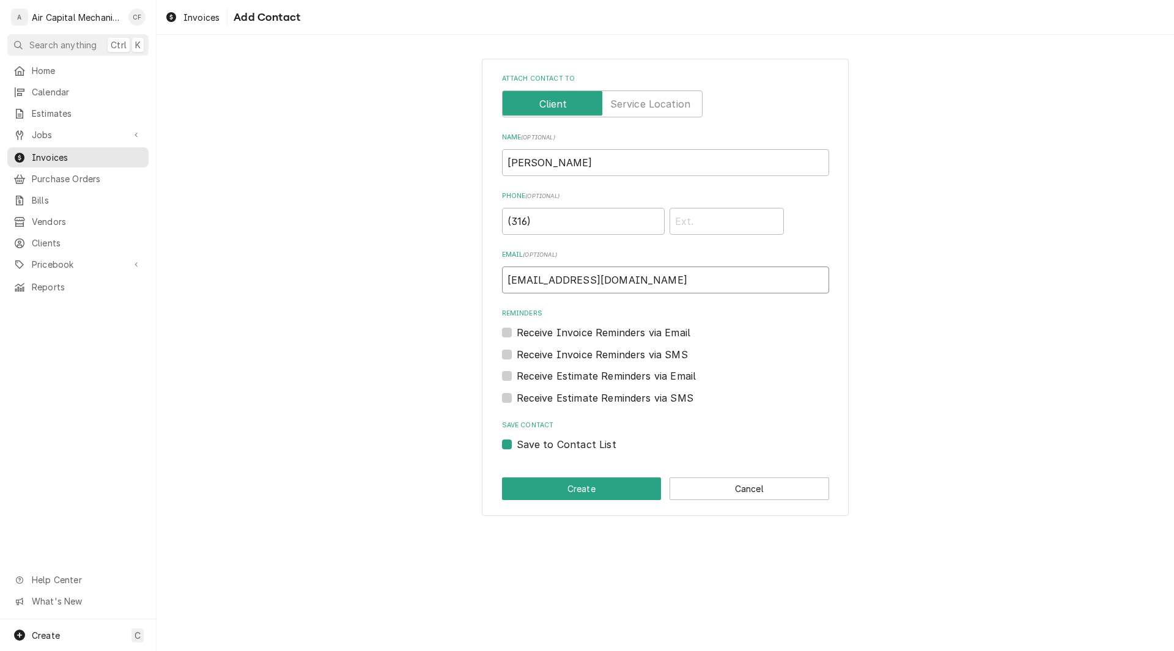
type input "[EMAIL_ADDRESS][DOMAIN_NAME]"
click at [517, 355] on label "Receive Invoice Reminders via SMS" at bounding box center [602, 354] width 171 height 15
click at [517, 355] on input "Contact Edit Form" at bounding box center [680, 360] width 327 height 27
checkbox input "true"
click at [517, 377] on label "Receive Estimate Reminders via Email" at bounding box center [607, 376] width 180 height 15
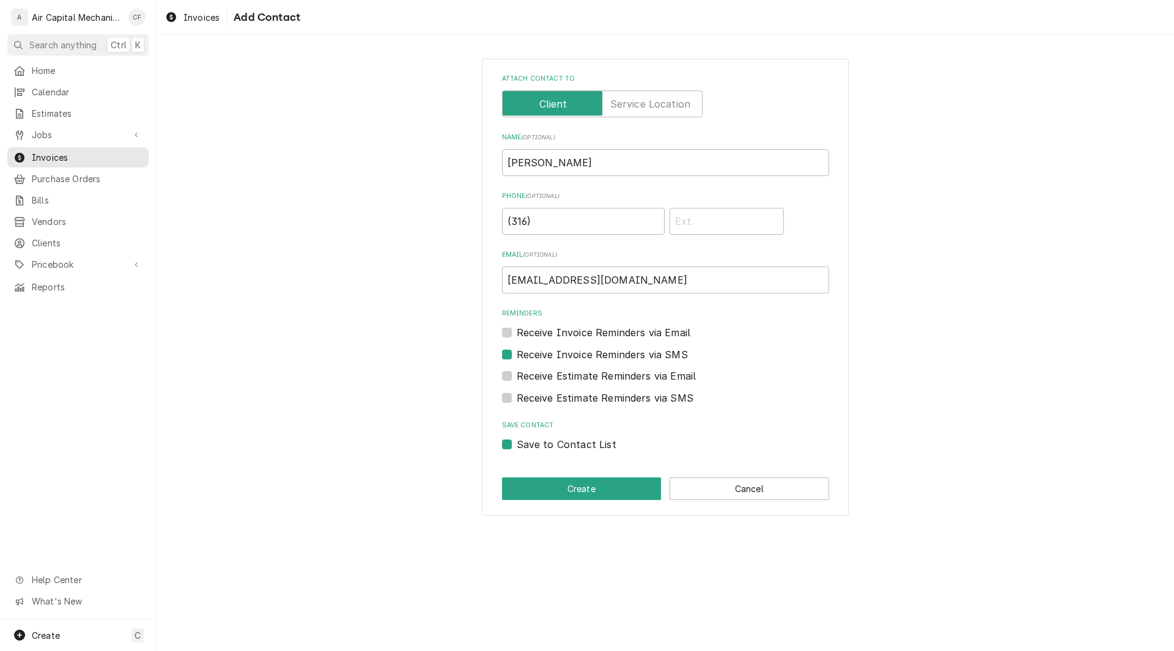
click at [517, 377] on input "Contact Edit Form" at bounding box center [680, 382] width 327 height 27
checkbox input "true"
click at [550, 222] on input "(316)" at bounding box center [583, 221] width 163 height 27
type input "[PHONE_NUMBER]"
click at [550, 489] on button "Create" at bounding box center [582, 489] width 160 height 23
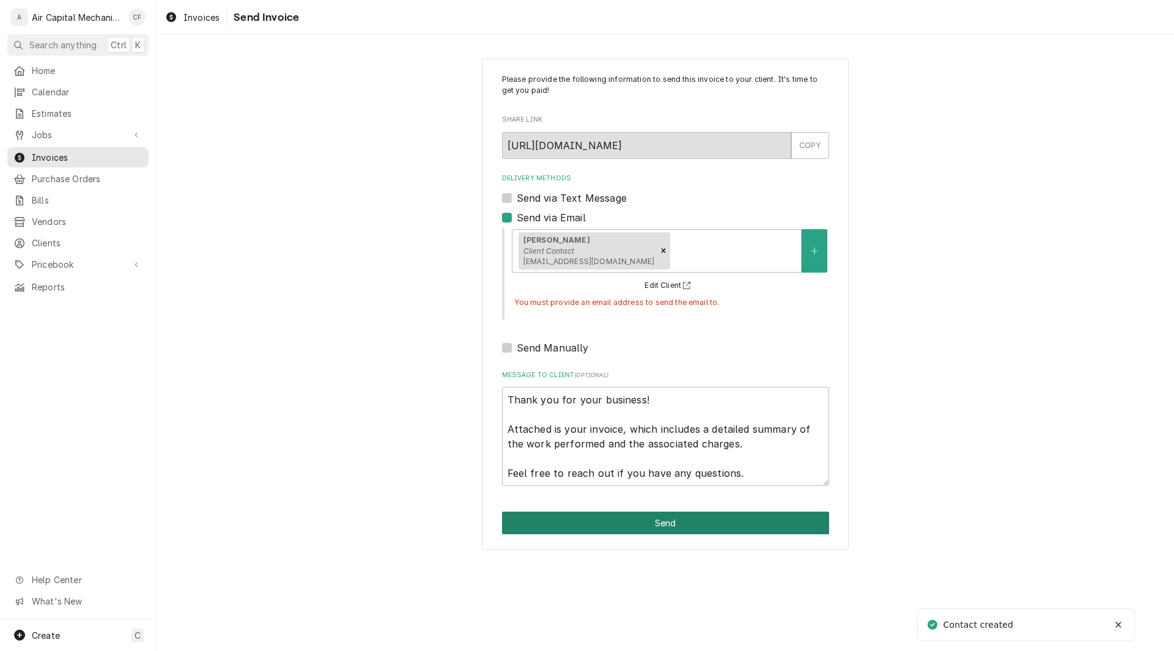
click at [599, 522] on button "Send" at bounding box center [665, 523] width 327 height 23
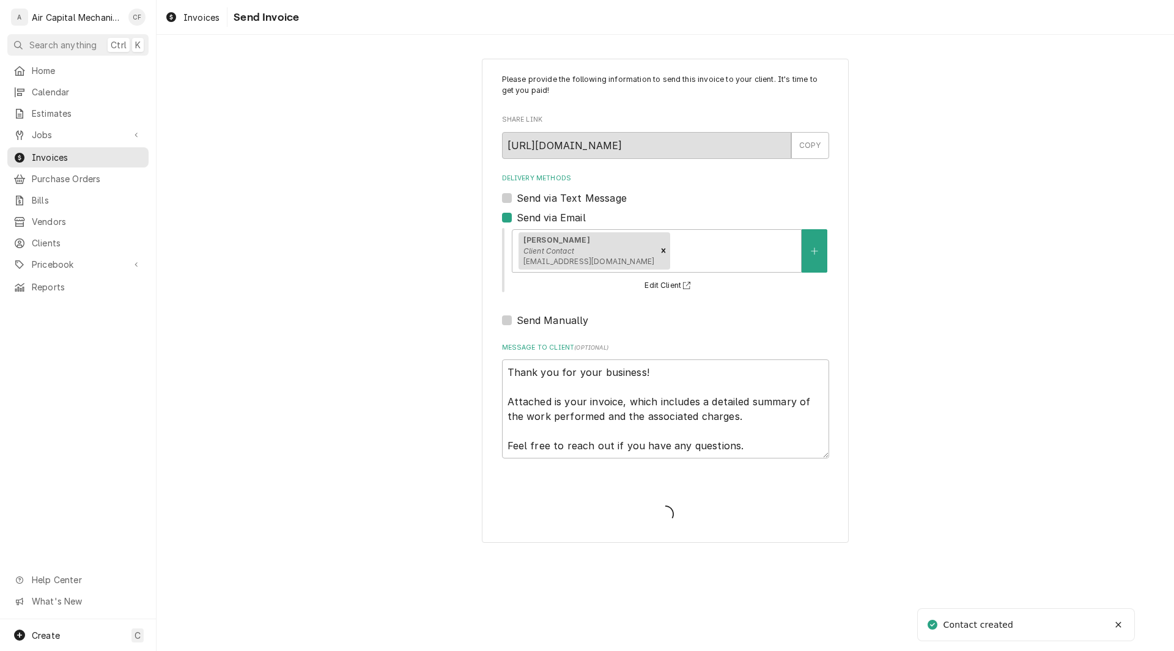
type textarea "x"
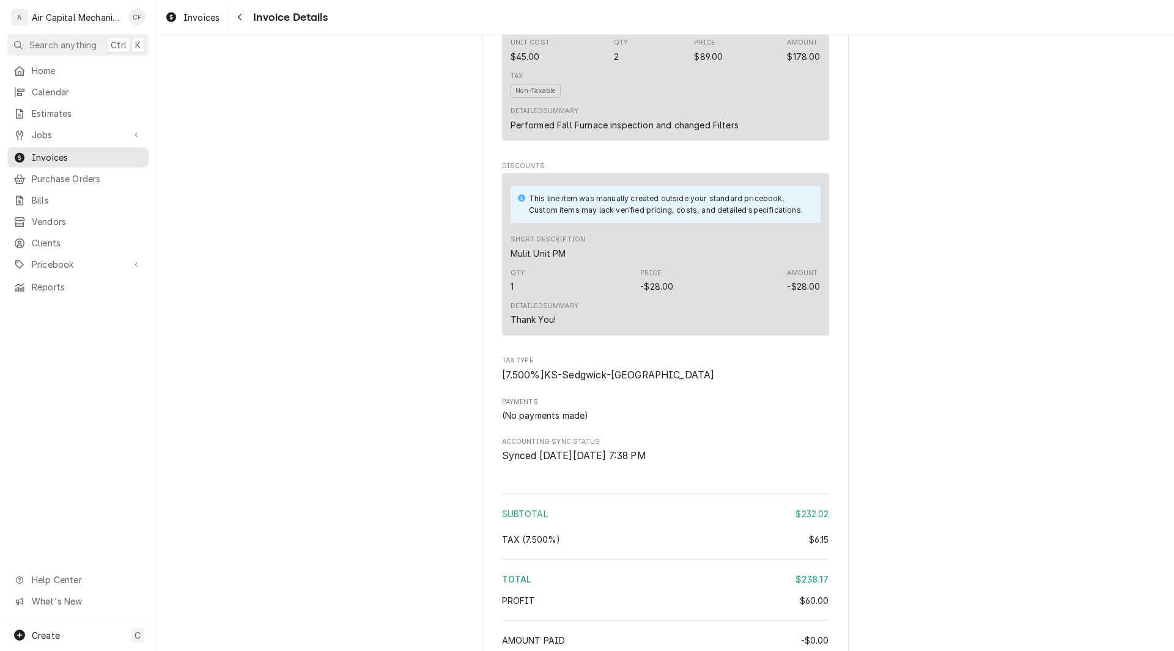
scroll to position [1416, 0]
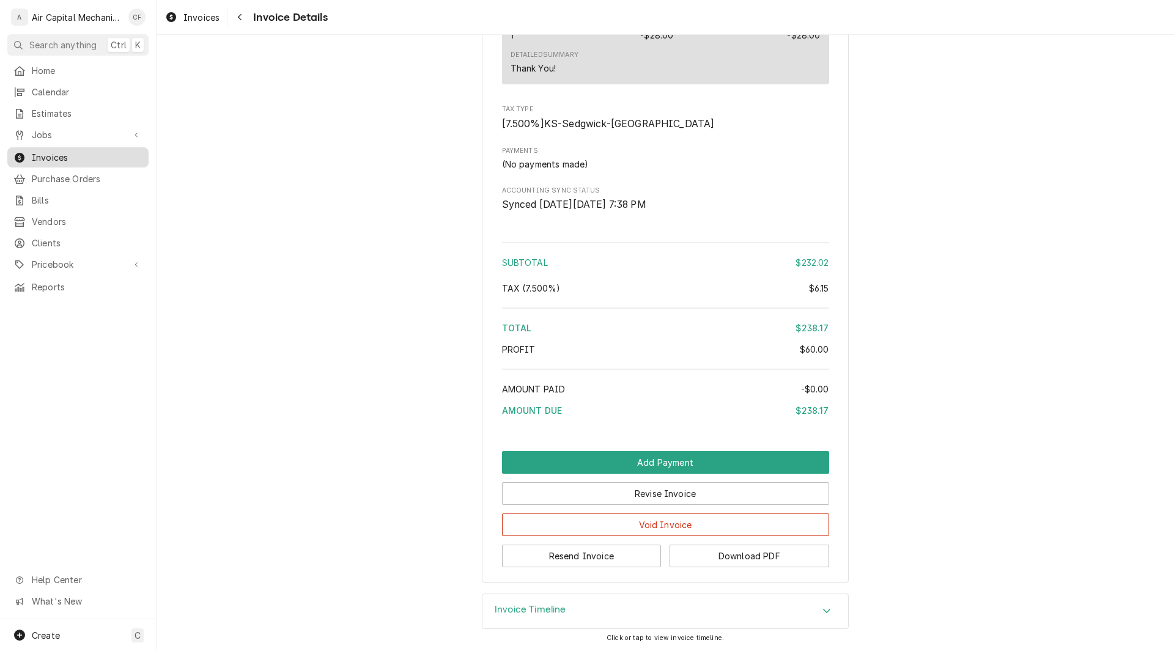
click at [78, 161] on link "Invoices" at bounding box center [77, 157] width 141 height 20
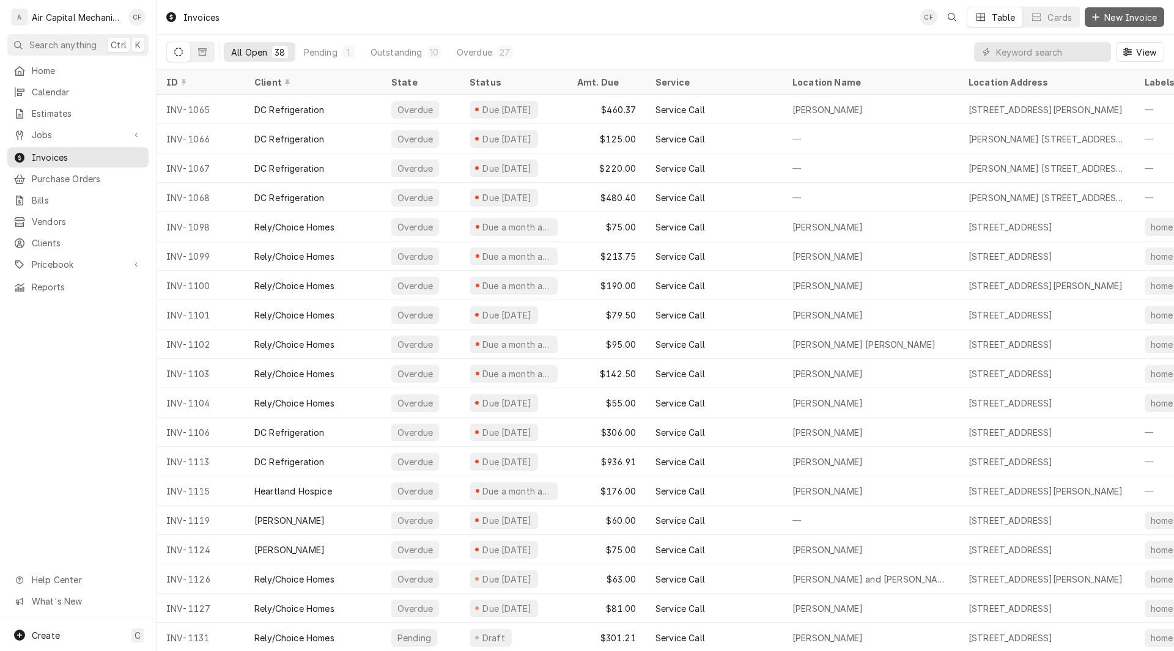
click at [1124, 15] on span "New Invoice" at bounding box center [1130, 17] width 57 height 13
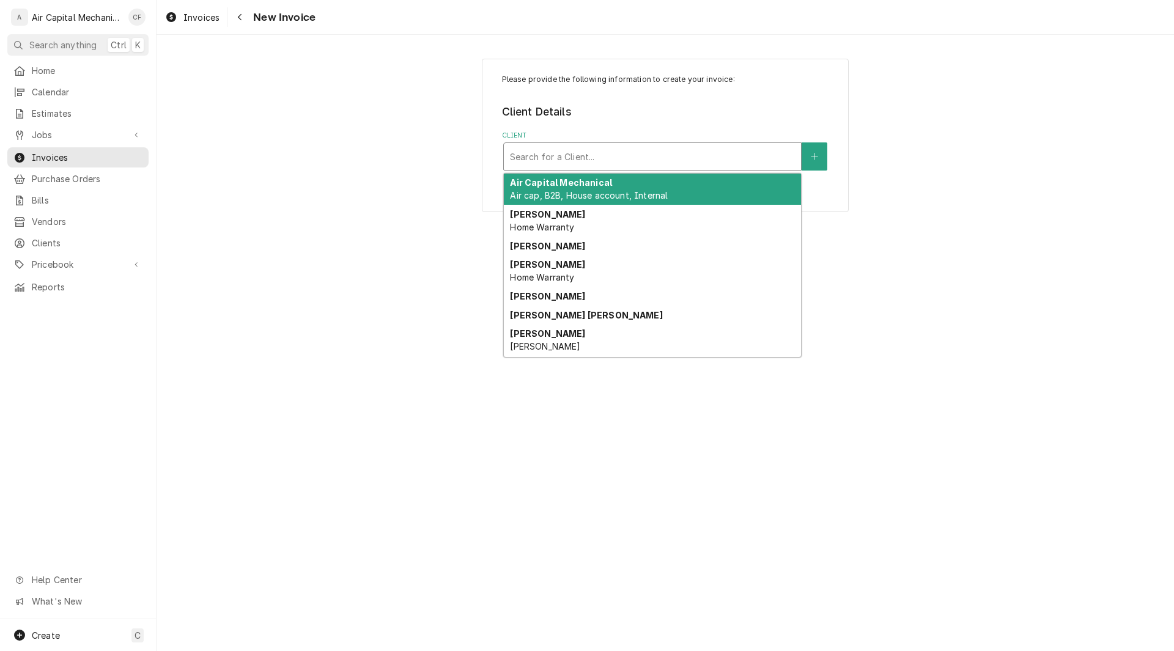
click at [599, 149] on div "Client" at bounding box center [652, 157] width 285 height 22
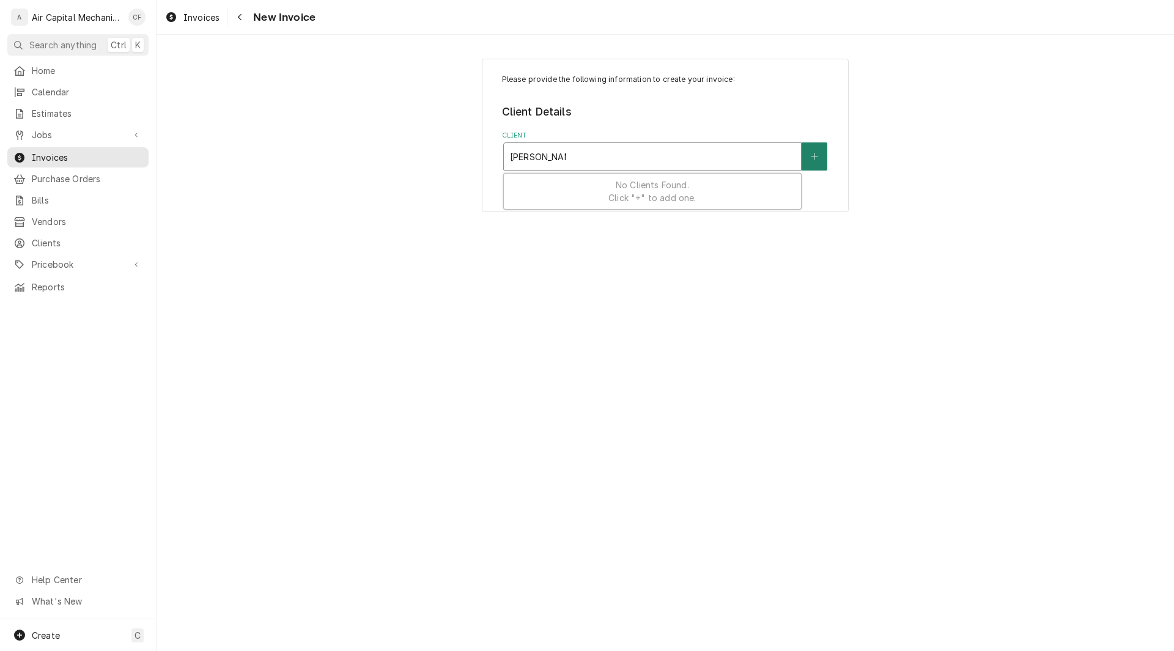
type input "[PERSON_NAME]"
click at [810, 162] on button "Client" at bounding box center [815, 156] width 26 height 28
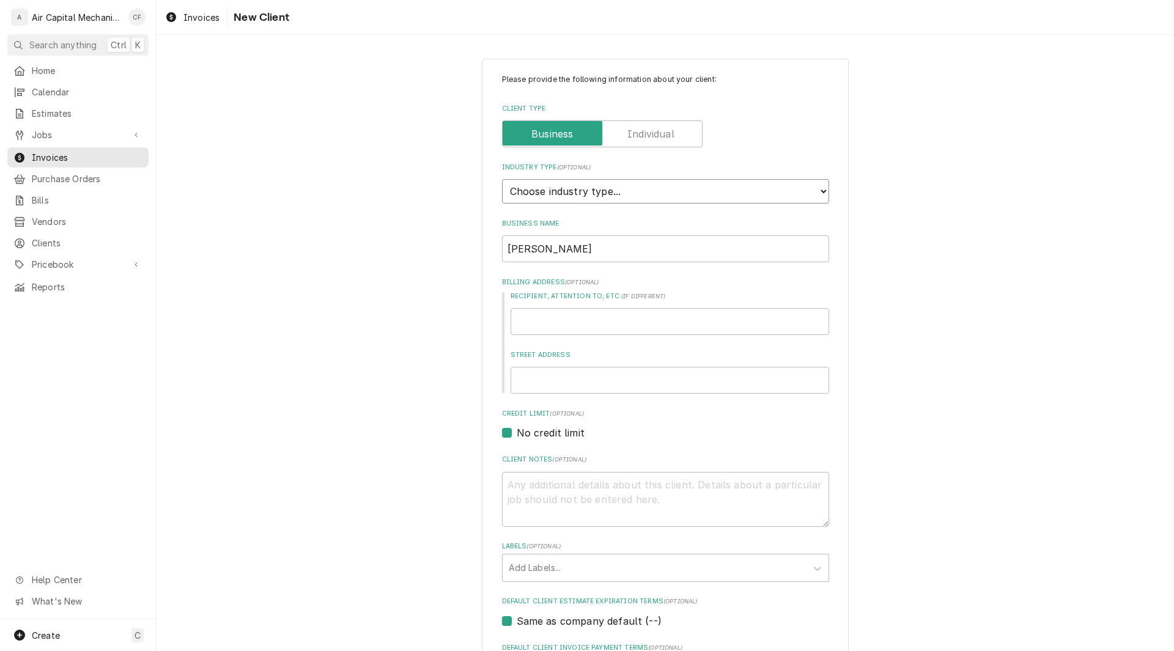
click at [648, 193] on select "Choose industry type... Residential Commercial Industrial Government" at bounding box center [665, 191] width 327 height 24
select select "1"
click at [502, 179] on select "Choose industry type... Residential Commercial Industrial Government" at bounding box center [665, 191] width 327 height 24
type textarea "x"
click at [1037, 320] on div "Please provide the following information about your client: Client Type Industr…" at bounding box center [666, 450] width 1018 height 804
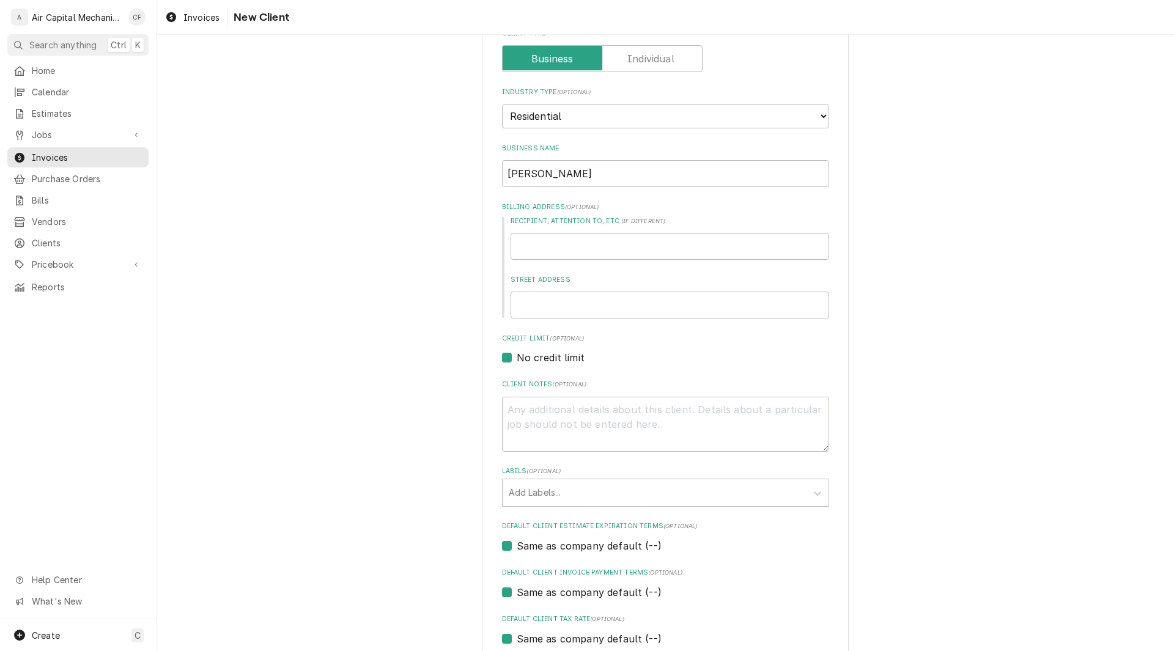
scroll to position [200, 0]
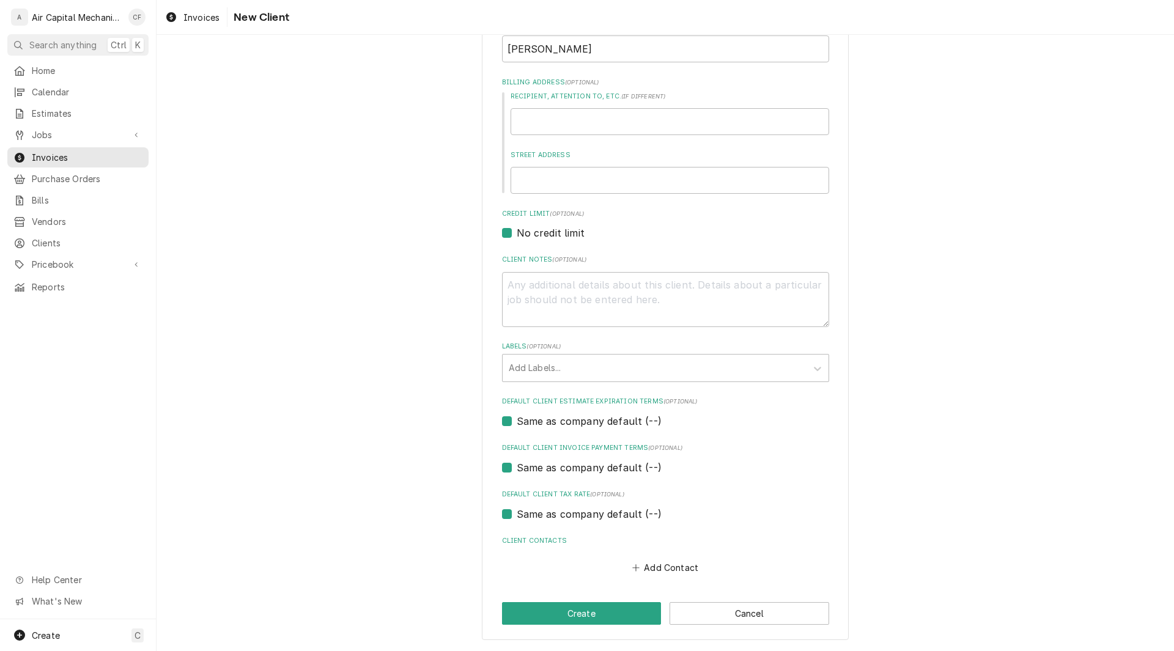
click at [746, 601] on div "Please provide the following information about your client: Client Type Industr…" at bounding box center [665, 250] width 367 height 782
click at [744, 615] on button "Cancel" at bounding box center [750, 613] width 160 height 23
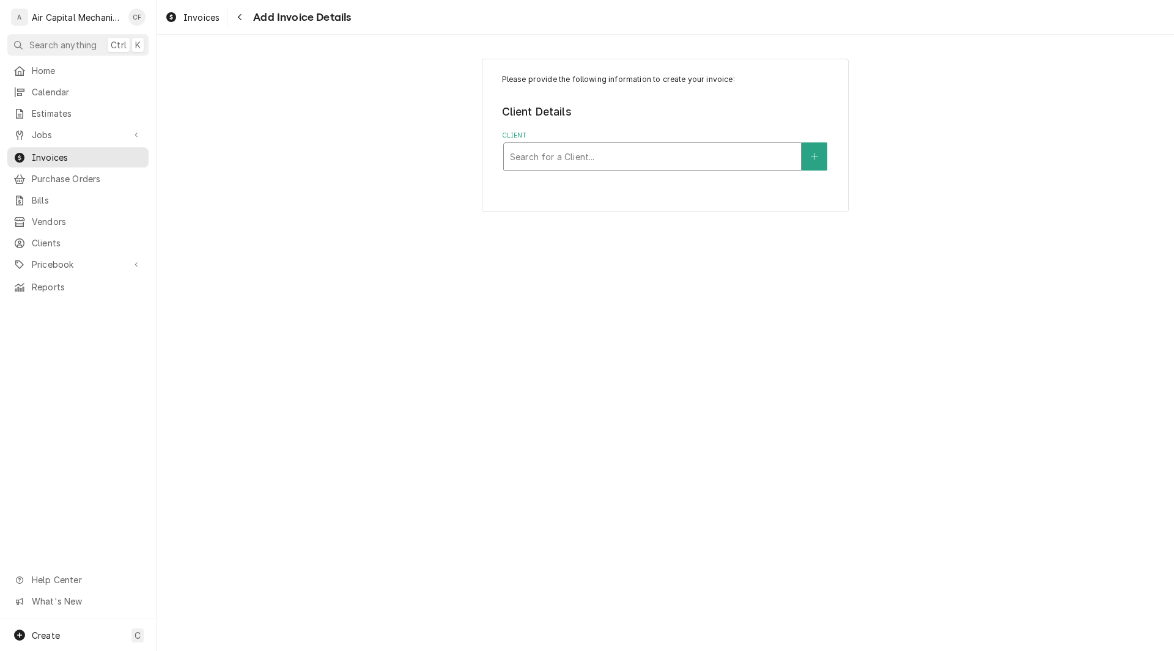
click at [678, 158] on div "Client" at bounding box center [652, 157] width 285 height 22
type input "Regi"
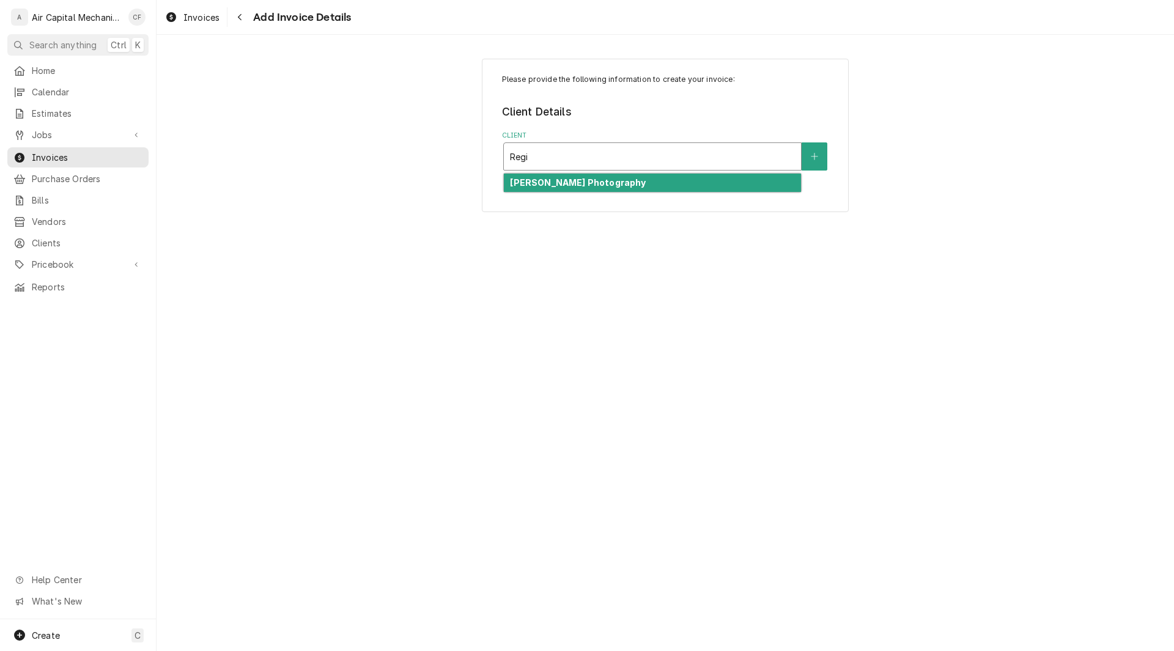
click at [585, 185] on strong "[PERSON_NAME] Photography" at bounding box center [578, 182] width 136 height 10
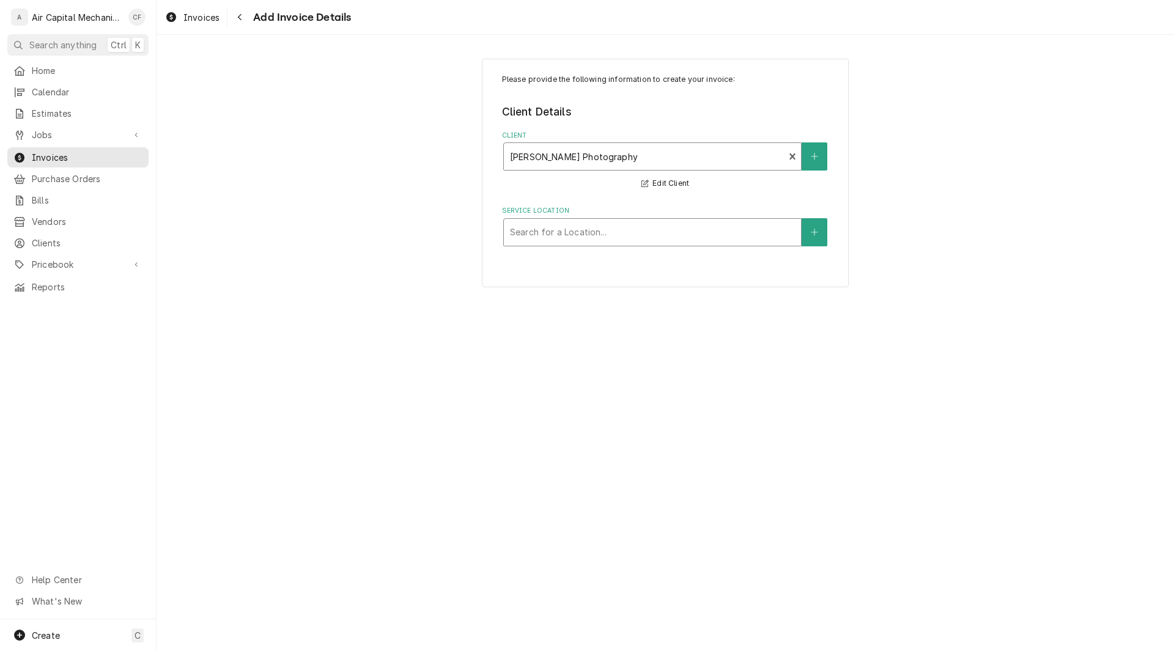
click at [579, 239] on div "Service Location" at bounding box center [652, 232] width 285 height 22
click at [242, 153] on div "Please provide the following information to create your invoice: Client Details…" at bounding box center [666, 173] width 1018 height 251
click at [739, 229] on div "Service Location" at bounding box center [652, 232] width 285 height 22
type input "2509"
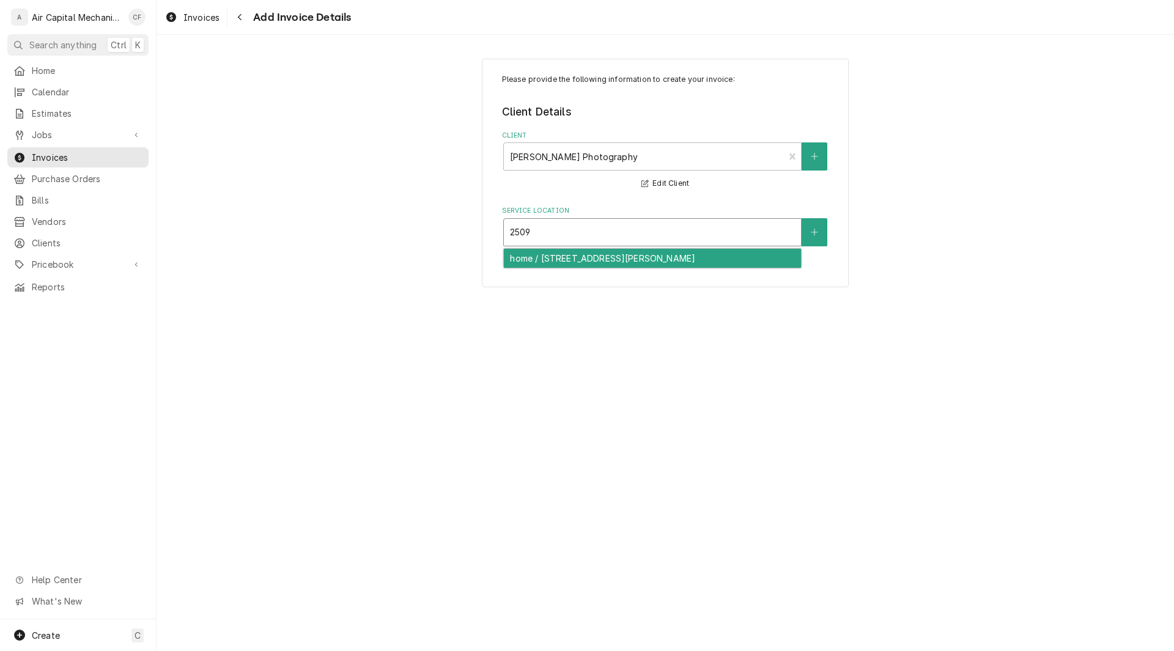
click at [702, 258] on div "home / 2509 N Hazelwood St, Wichita, KS 67205" at bounding box center [652, 258] width 297 height 19
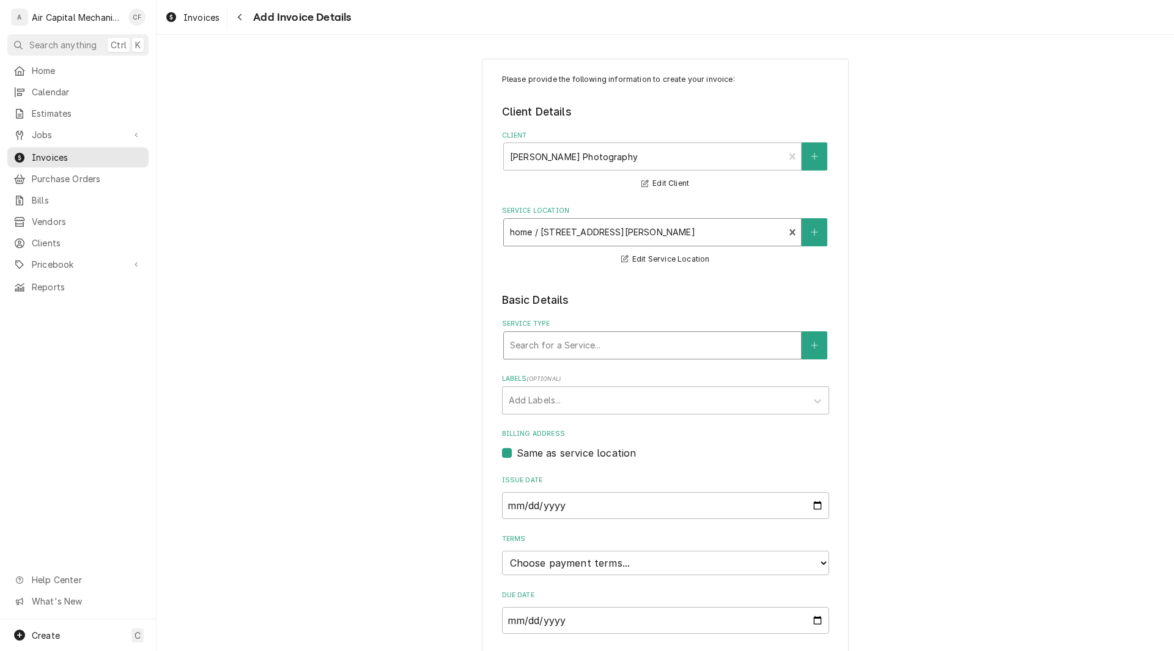
click at [566, 346] on div "Service Type" at bounding box center [652, 346] width 285 height 22
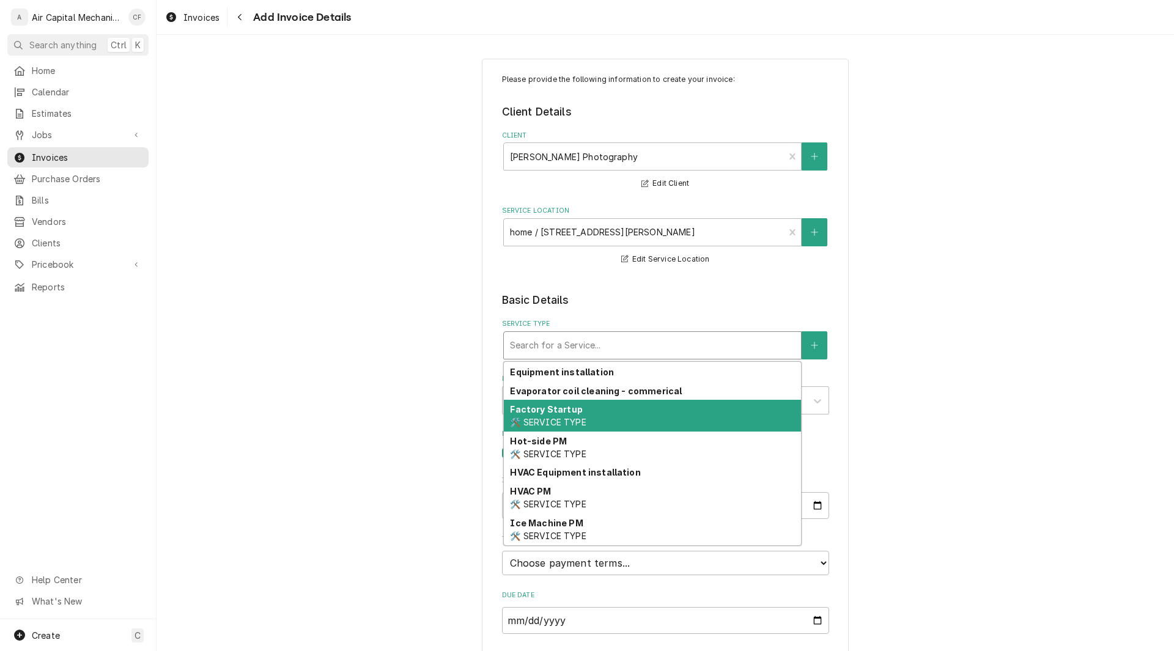
scroll to position [212, 0]
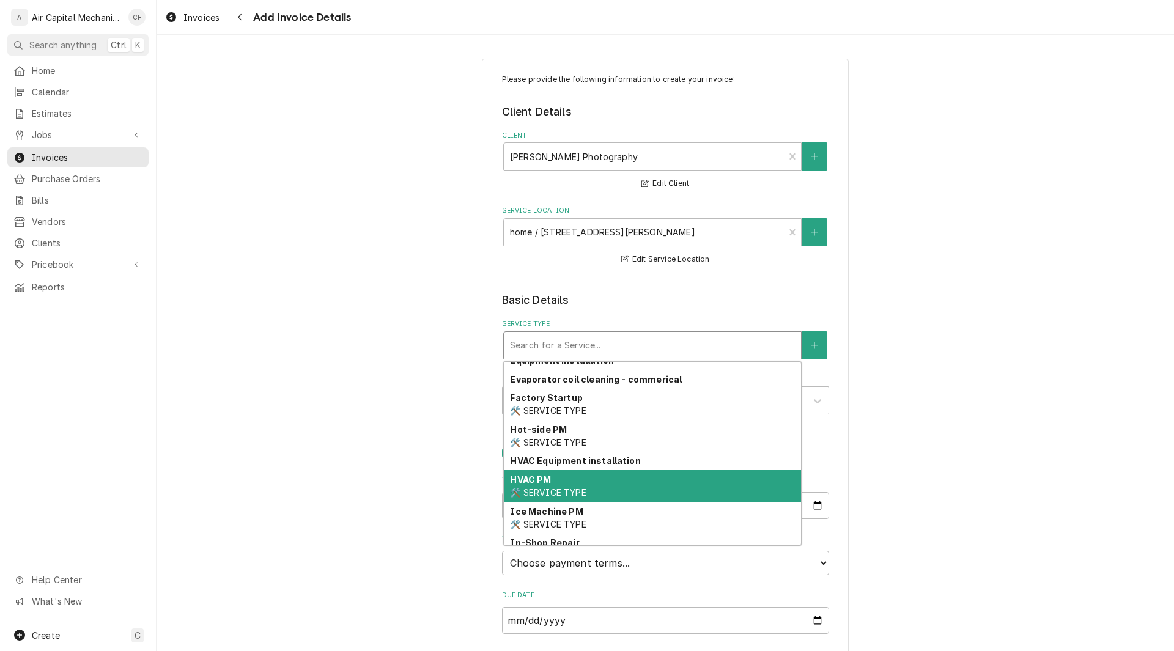
click at [582, 481] on div "HVAC PM 🛠️ SERVICE TYPE" at bounding box center [652, 486] width 297 height 32
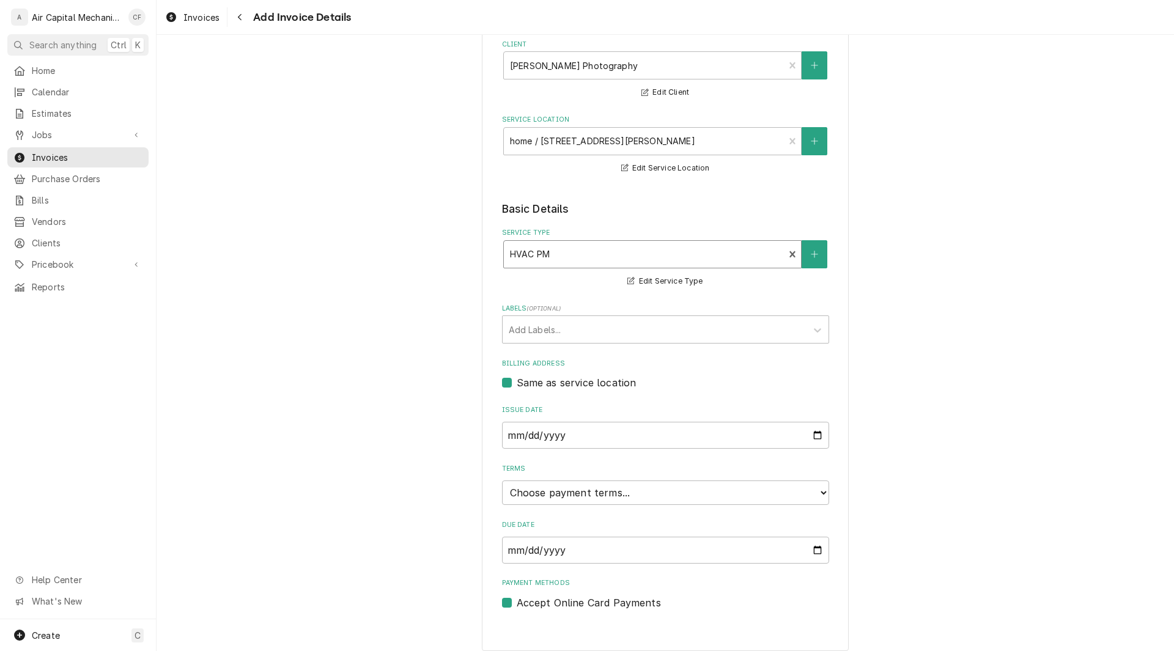
scroll to position [102, 0]
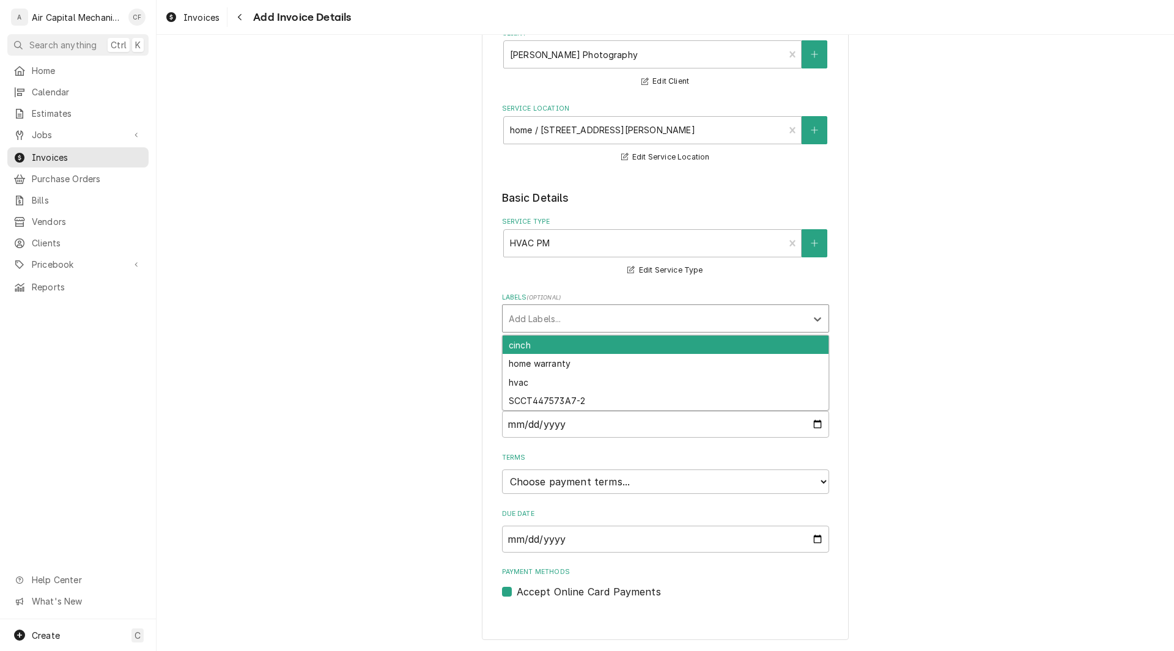
click at [548, 315] on div "Labels" at bounding box center [655, 319] width 292 height 22
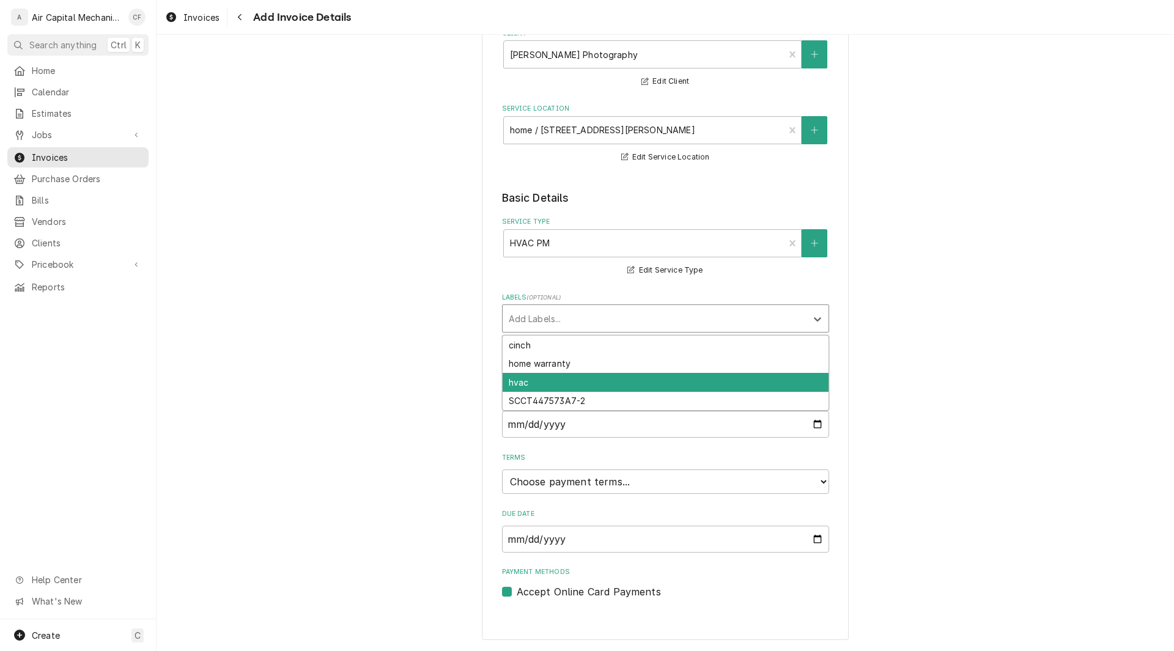
click at [539, 388] on div "hvac" at bounding box center [666, 382] width 326 height 19
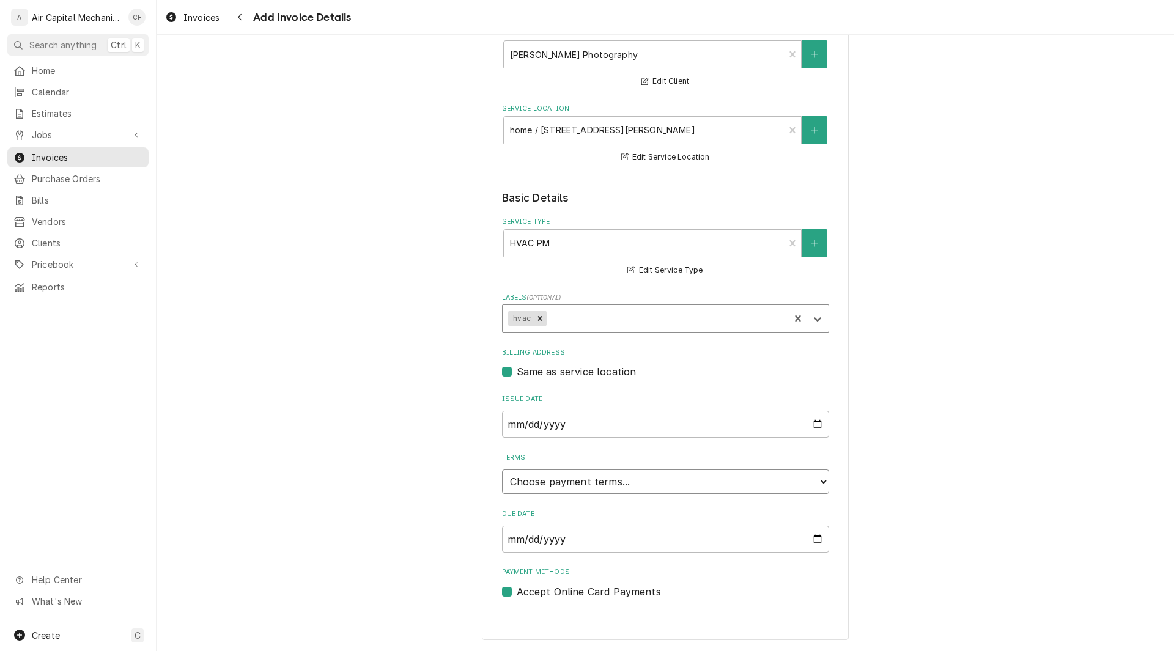
click at [636, 487] on select "Choose payment terms... Same Day Net 7 Net 14 Net 21 Net 30 Net 45 Net 60 Net 90" at bounding box center [665, 482] width 327 height 24
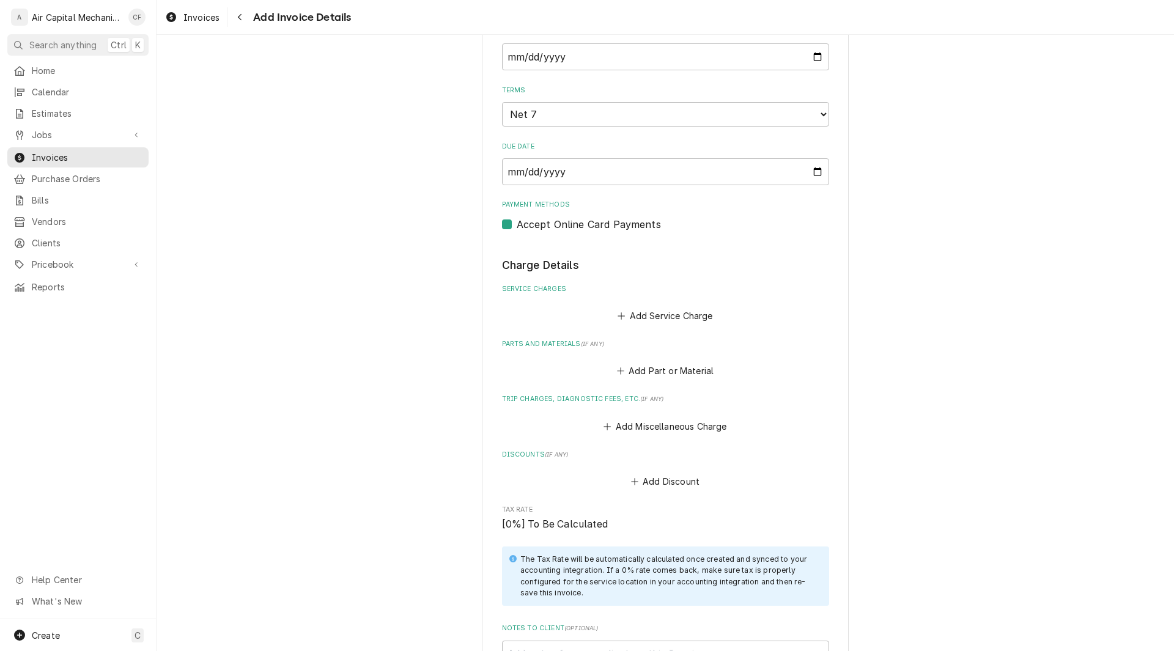
scroll to position [604, 0]
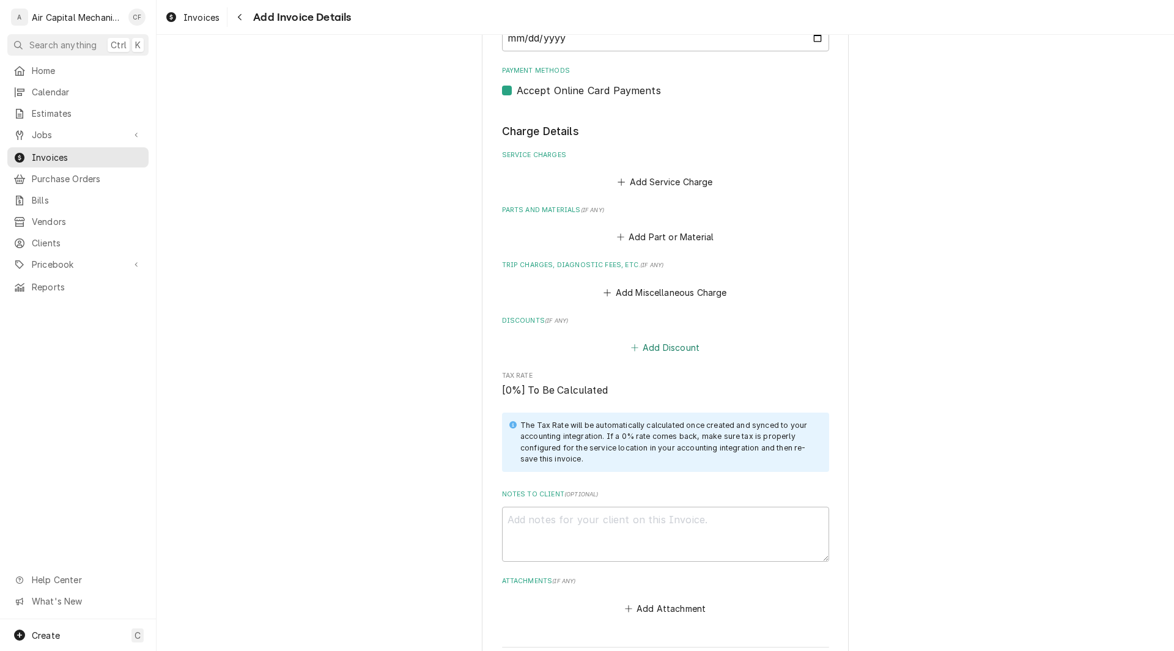
click at [675, 351] on button "Add Discount" at bounding box center [665, 347] width 73 height 17
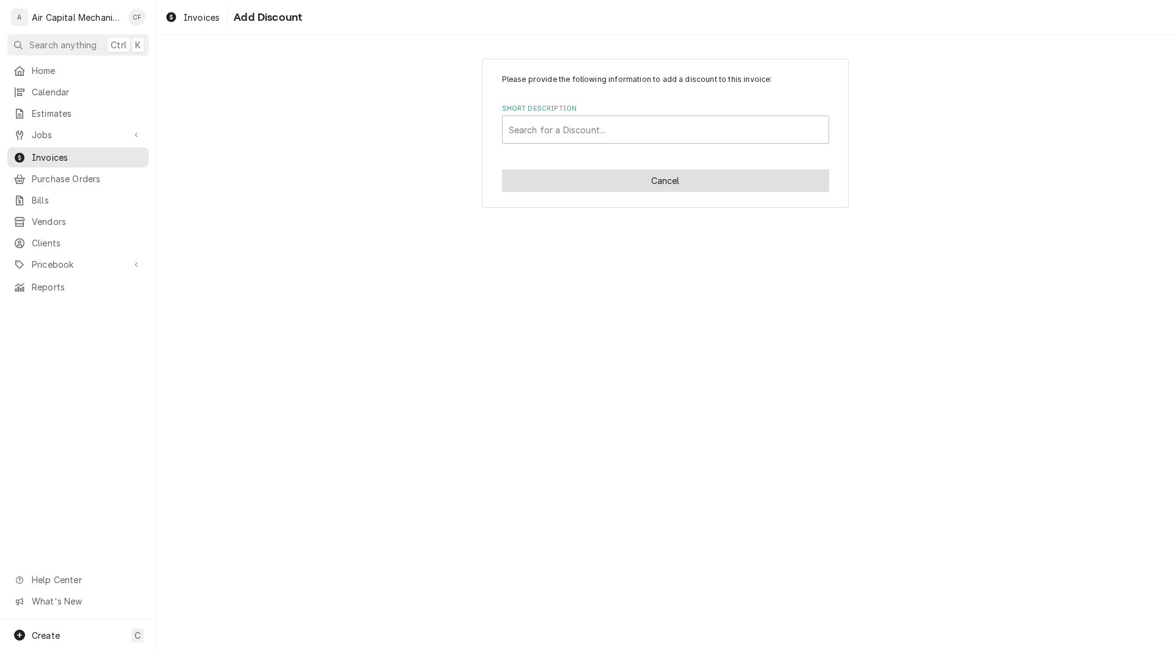
click at [674, 182] on button "Cancel" at bounding box center [665, 180] width 327 height 23
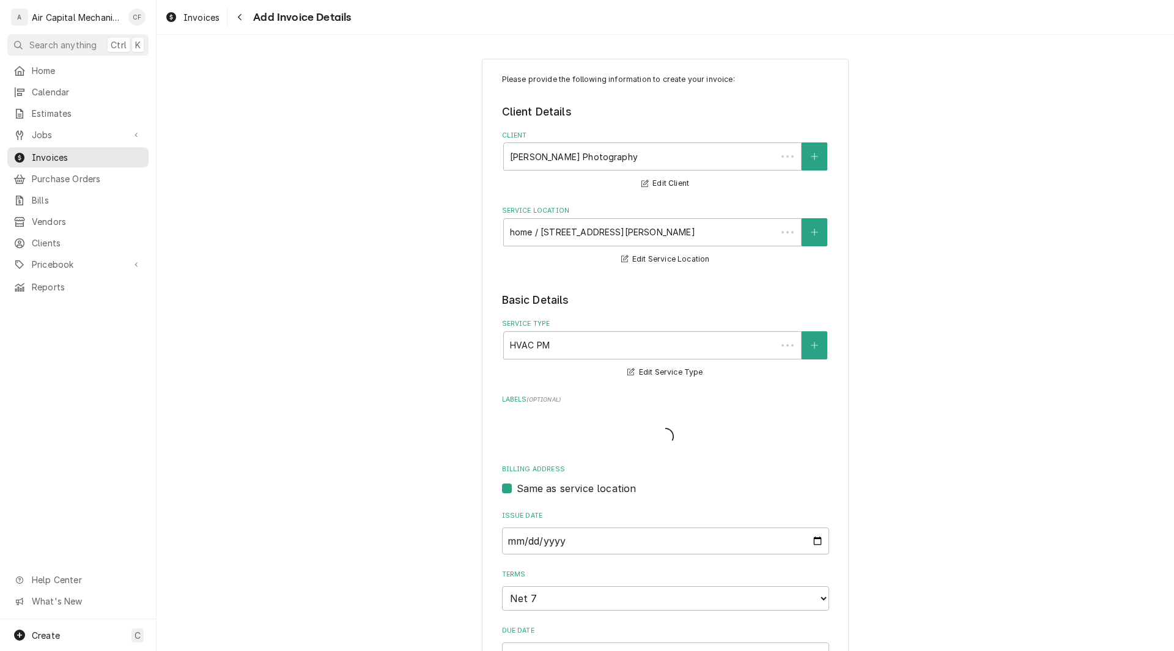
scroll to position [589, 0]
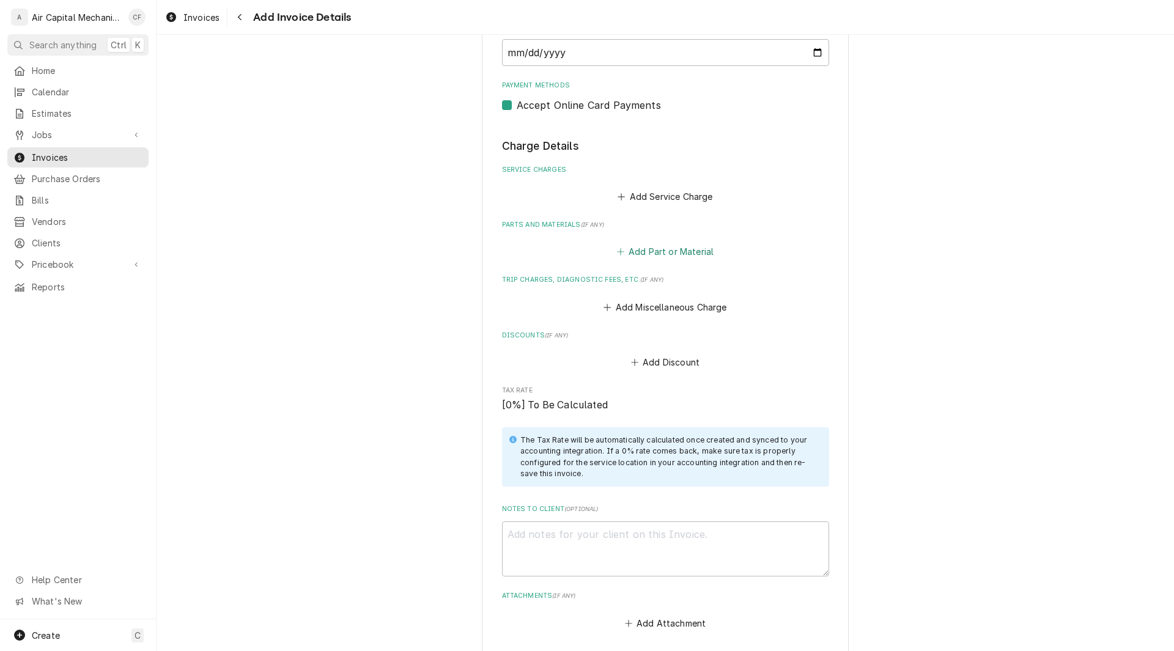
click at [672, 253] on button "Add Part or Material" at bounding box center [665, 251] width 101 height 17
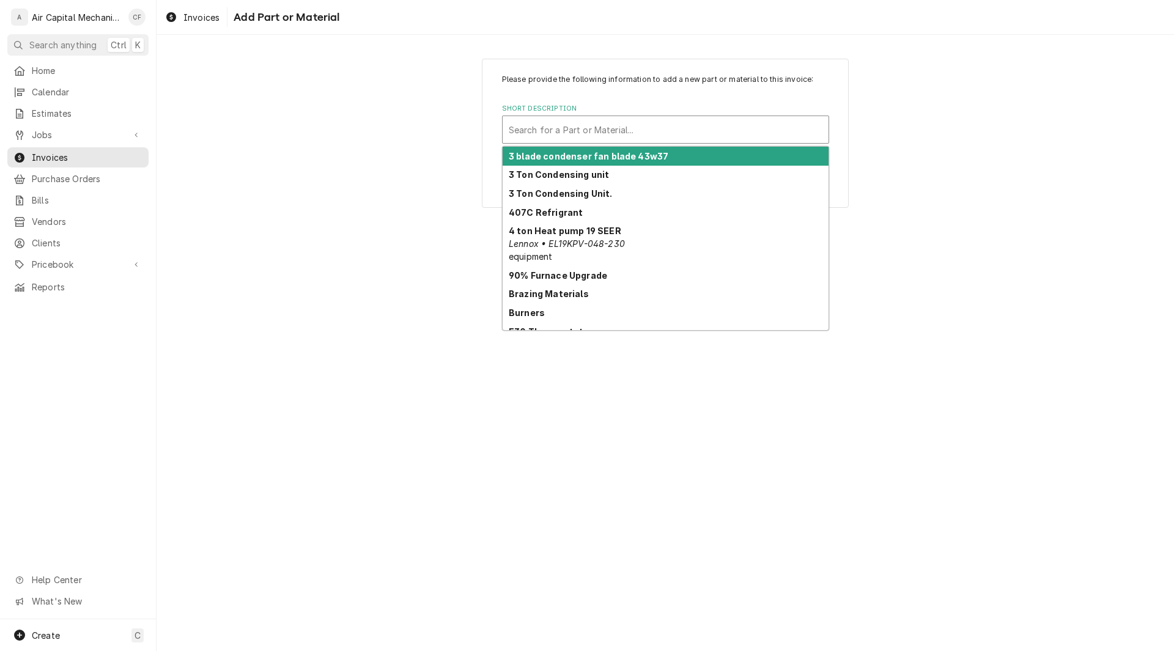
click at [629, 122] on div "Short Description" at bounding box center [666, 130] width 314 height 22
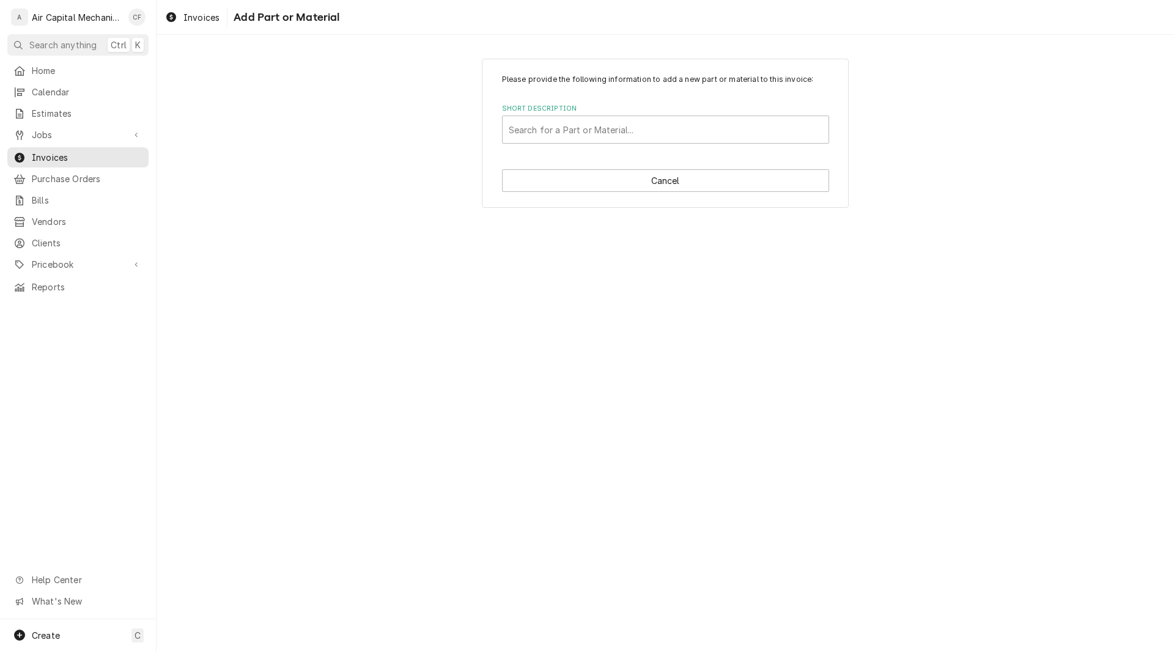
click at [1027, 376] on div "Please provide the following information to add a new part or material to this …" at bounding box center [666, 343] width 1018 height 616
click at [646, 182] on button "Cancel" at bounding box center [665, 180] width 327 height 23
type textarea "x"
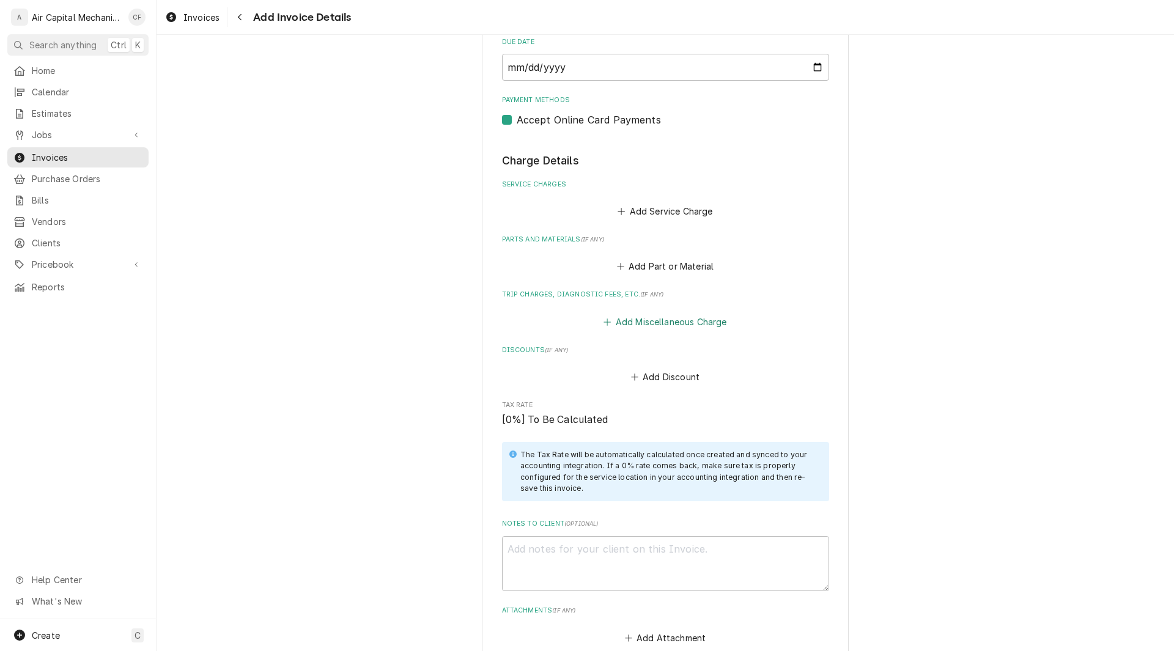
click at [672, 320] on button "Add Miscellaneous Charge" at bounding box center [665, 321] width 127 height 17
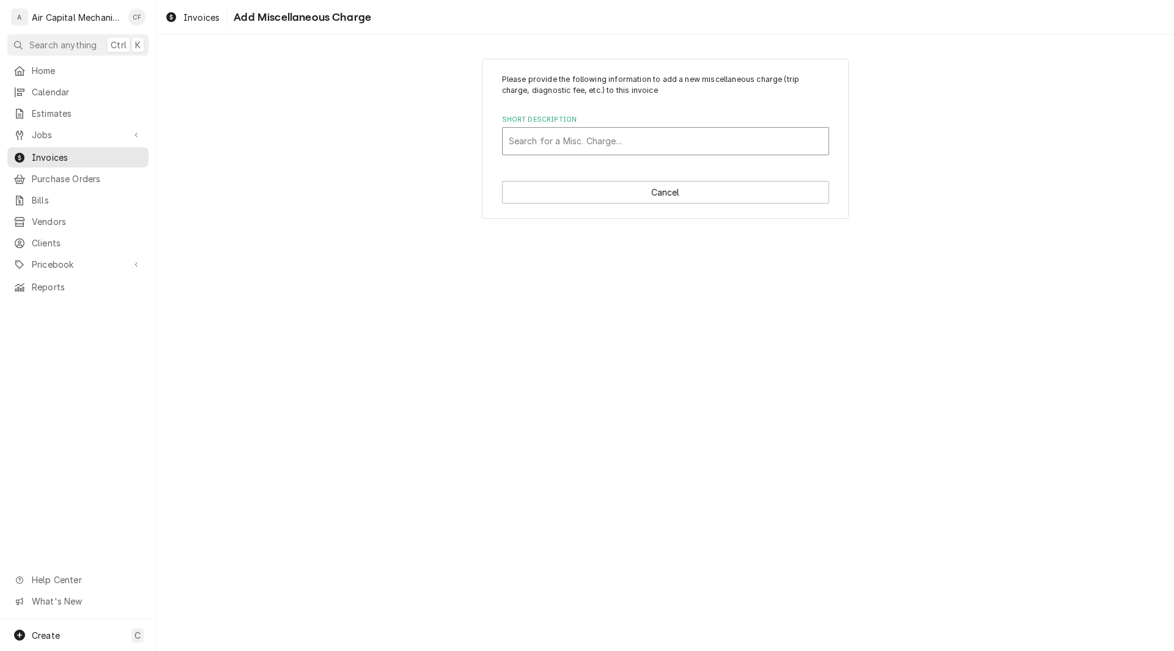
click at [569, 138] on div "Short Description" at bounding box center [666, 141] width 314 height 22
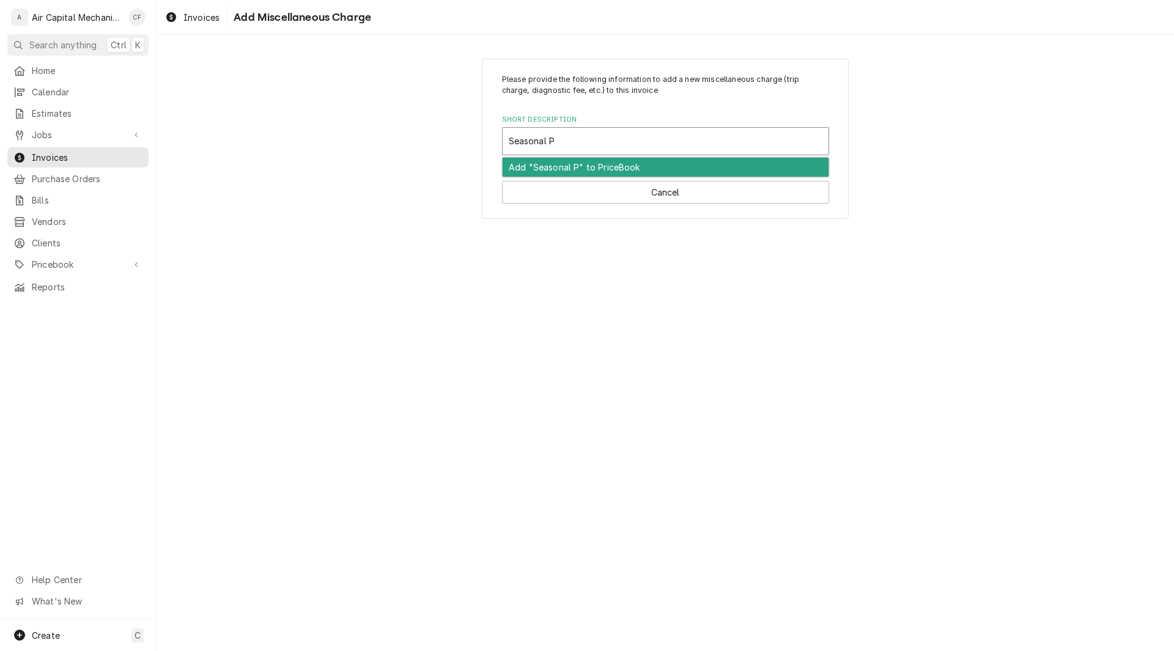
type input "Seasonal PM"
click at [547, 167] on div "Add "Seasonal PM" to PriceBook" at bounding box center [666, 167] width 326 height 19
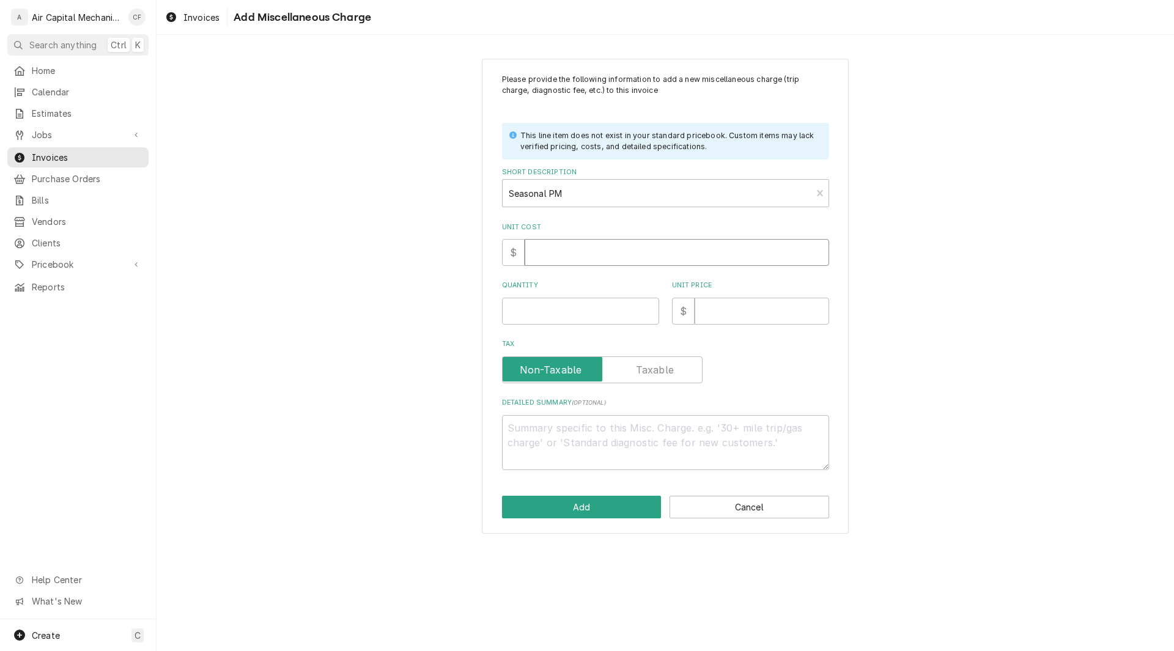
click at [551, 250] on input "Unit Cost" at bounding box center [677, 252] width 305 height 27
type textarea "x"
type input "4"
type textarea "x"
type input "45"
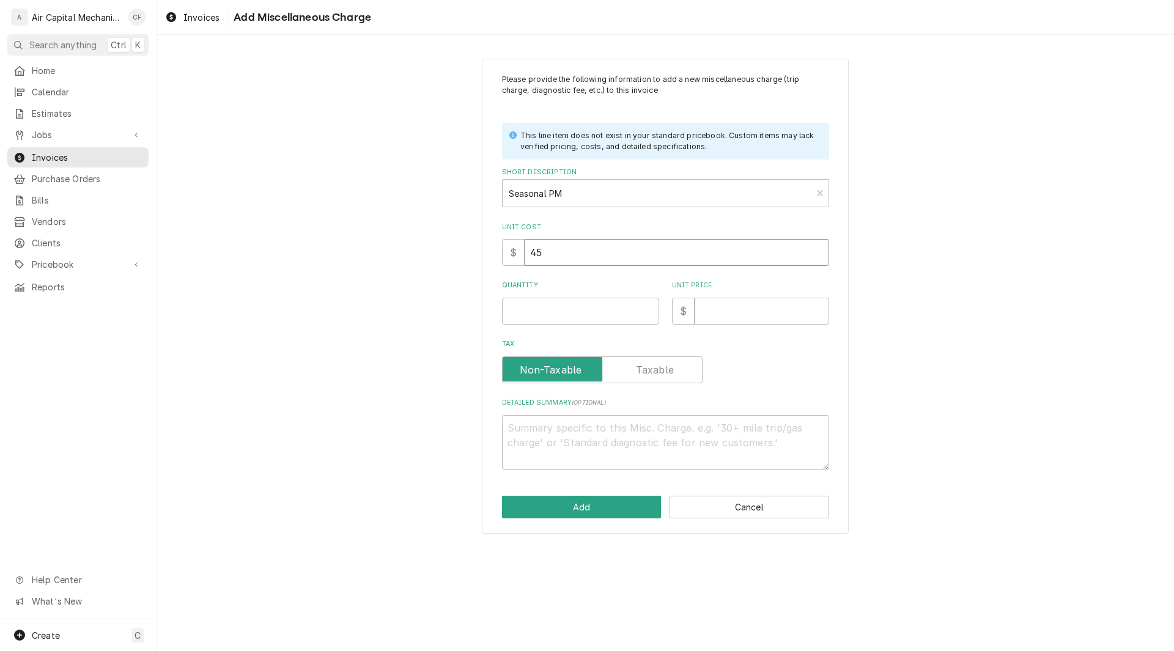
type textarea "x"
type input "45.0"
type textarea "x"
type input "45.00"
click at [546, 309] on input "Quantity" at bounding box center [580, 311] width 157 height 27
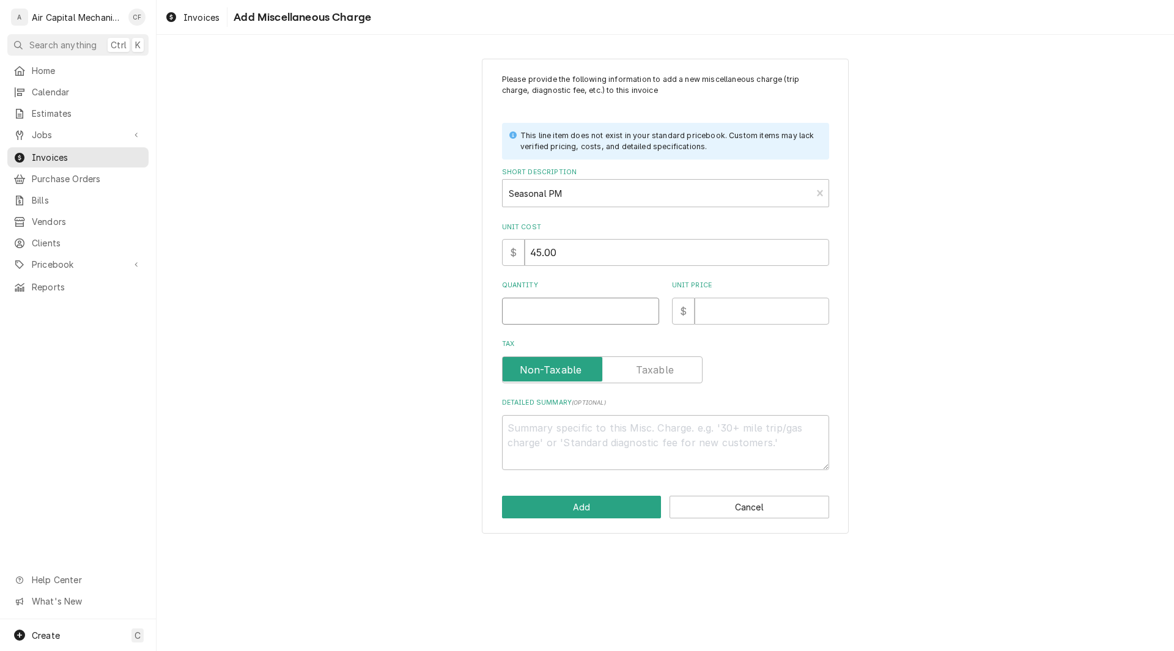
type textarea "x"
type input "1"
click at [711, 300] on input "Unit Price" at bounding box center [762, 311] width 135 height 27
type textarea "x"
type input "8"
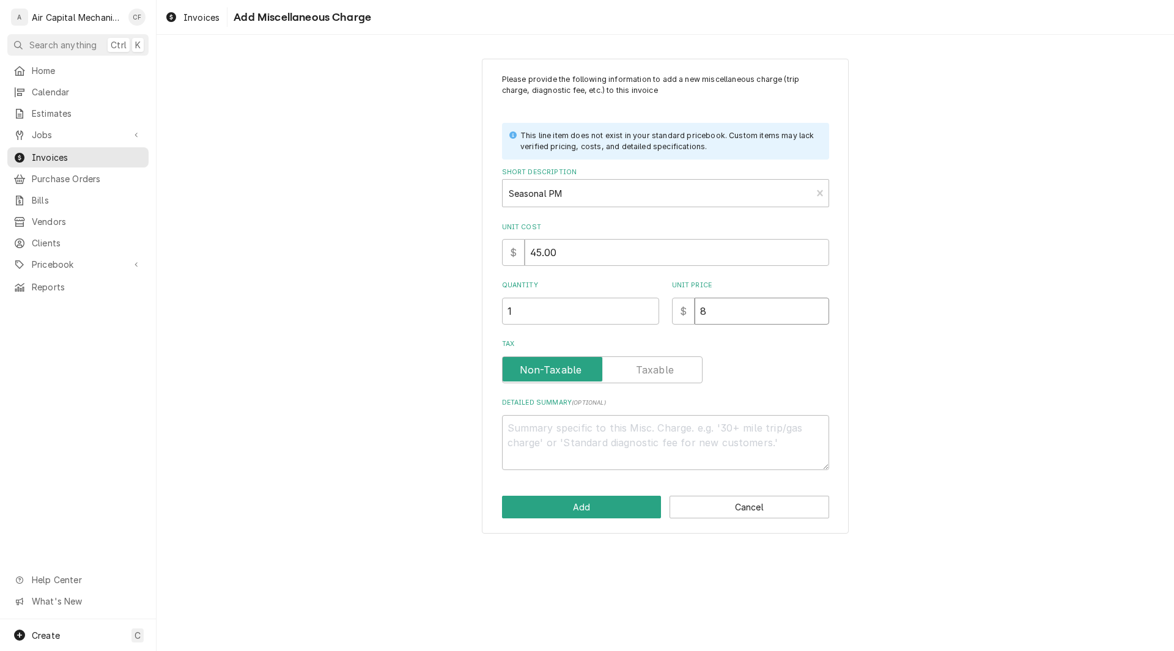
type textarea "x"
type input "89"
type textarea "x"
type input "89.0"
type textarea "x"
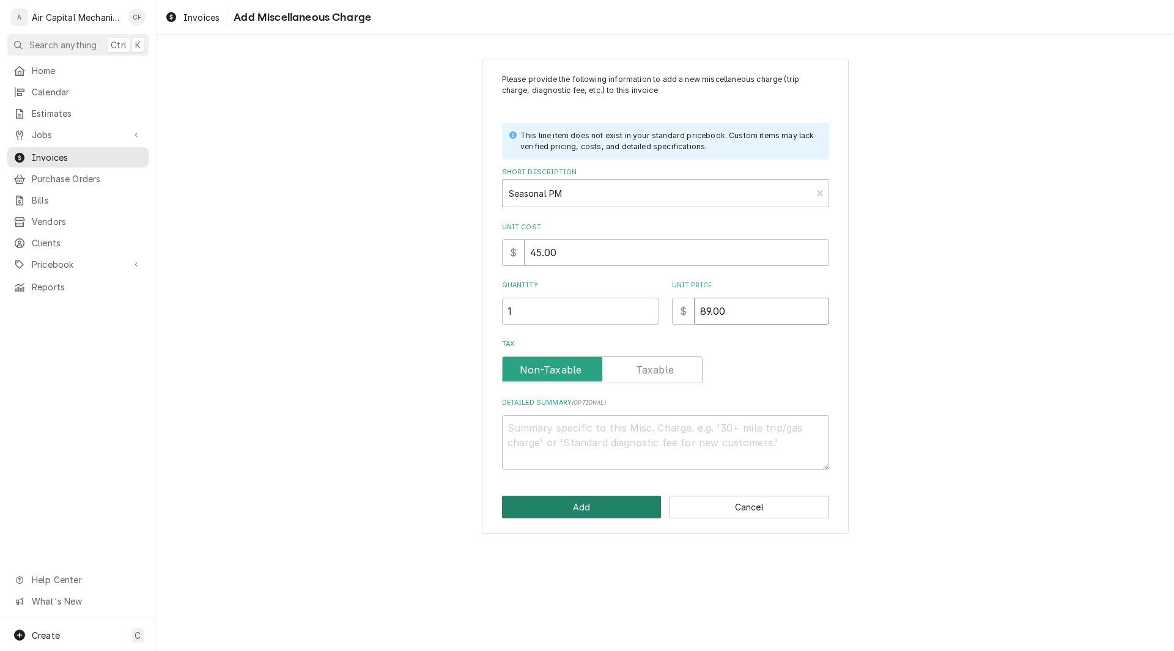
type input "89.00"
click at [608, 501] on button "Add" at bounding box center [582, 507] width 160 height 23
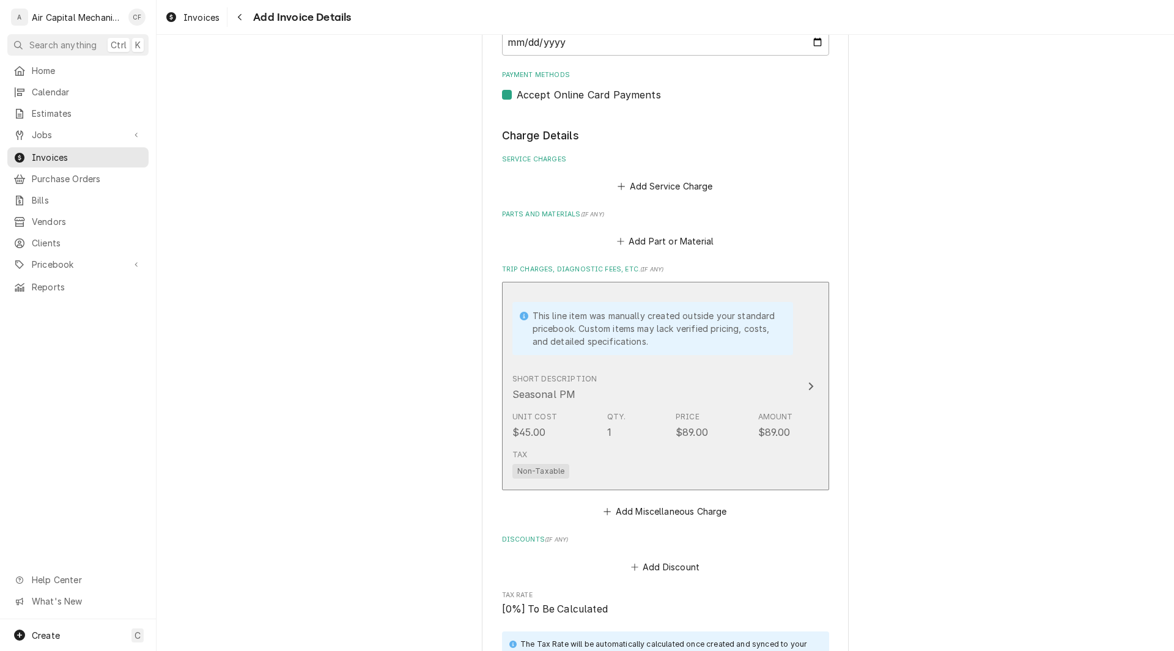
scroll to position [609, 0]
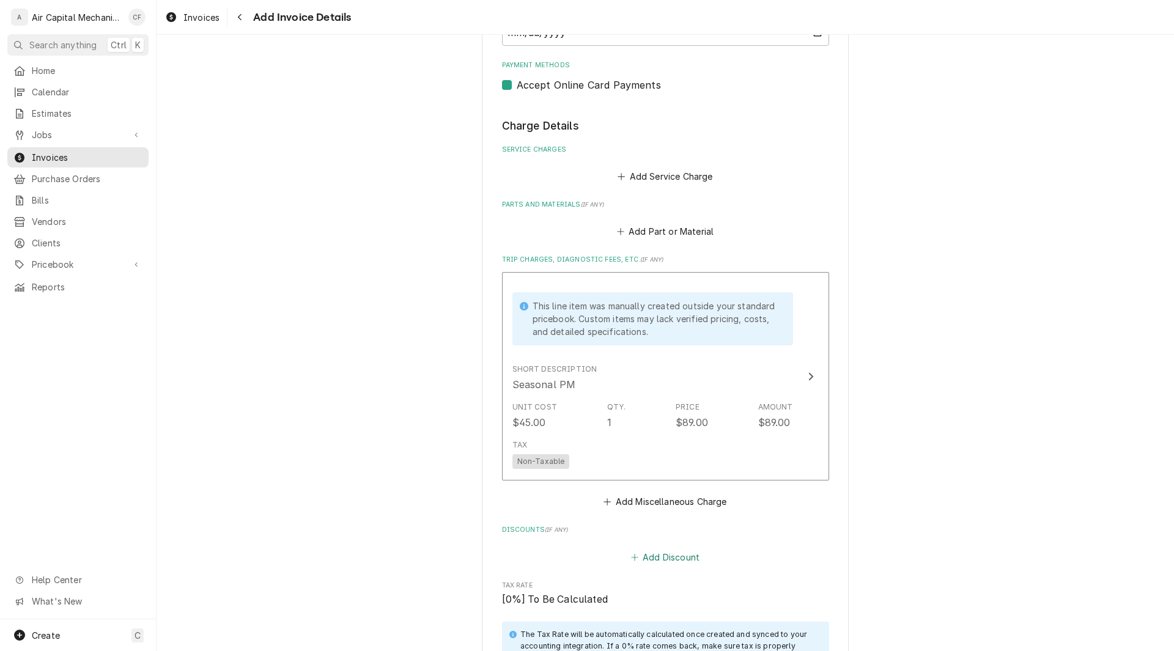
click at [675, 562] on button "Add Discount" at bounding box center [665, 557] width 73 height 17
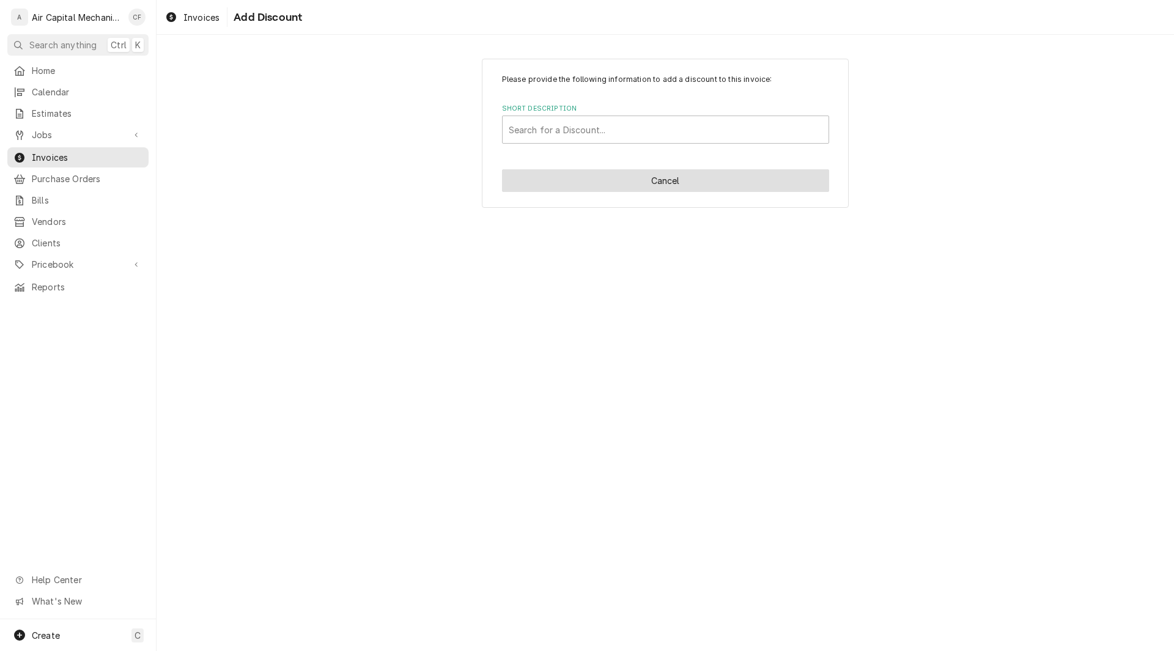
click at [659, 183] on button "Cancel" at bounding box center [665, 180] width 327 height 23
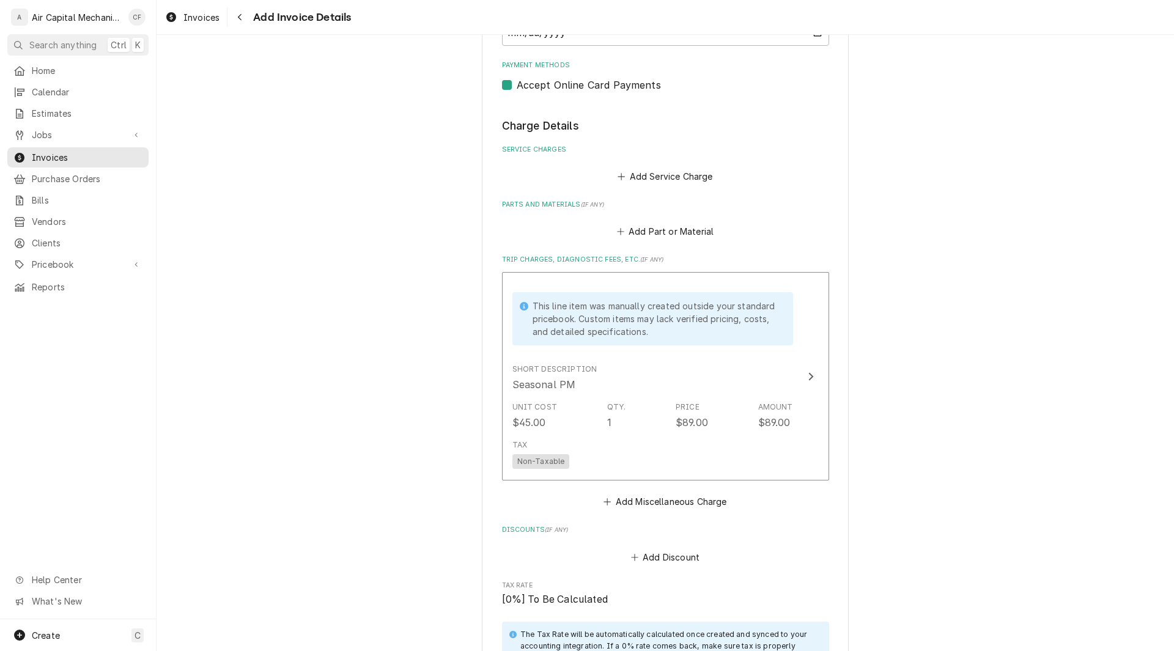
scroll to position [594, 0]
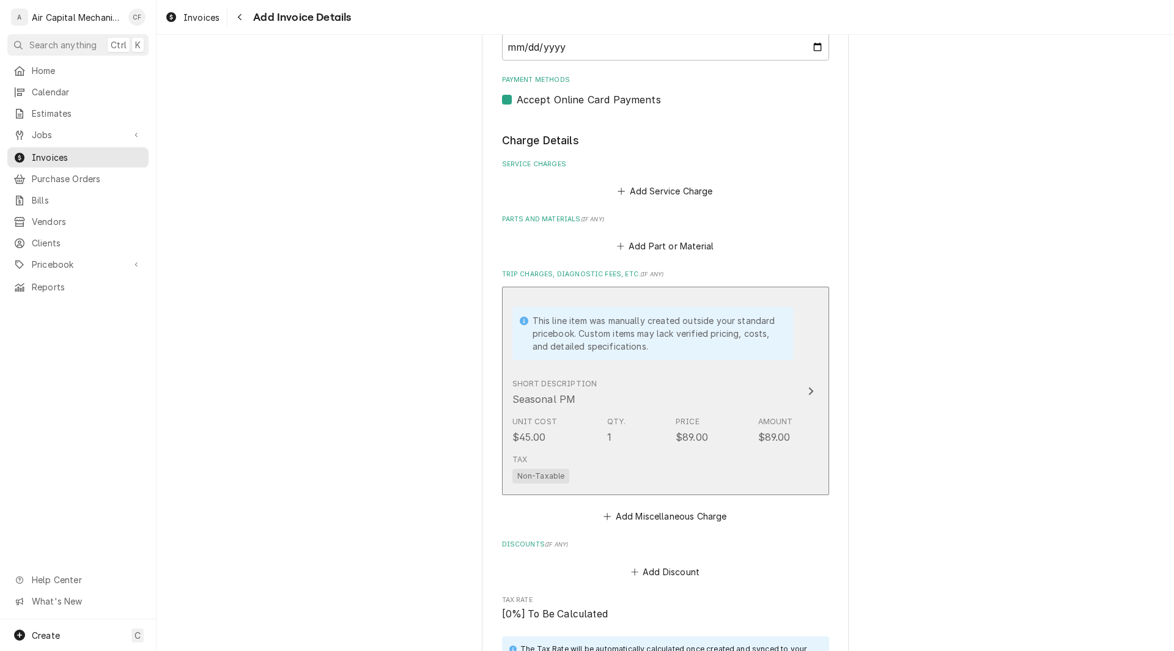
click at [799, 392] on button "This line item was manually created outside your standard pricebook. Custom ite…" at bounding box center [665, 391] width 327 height 209
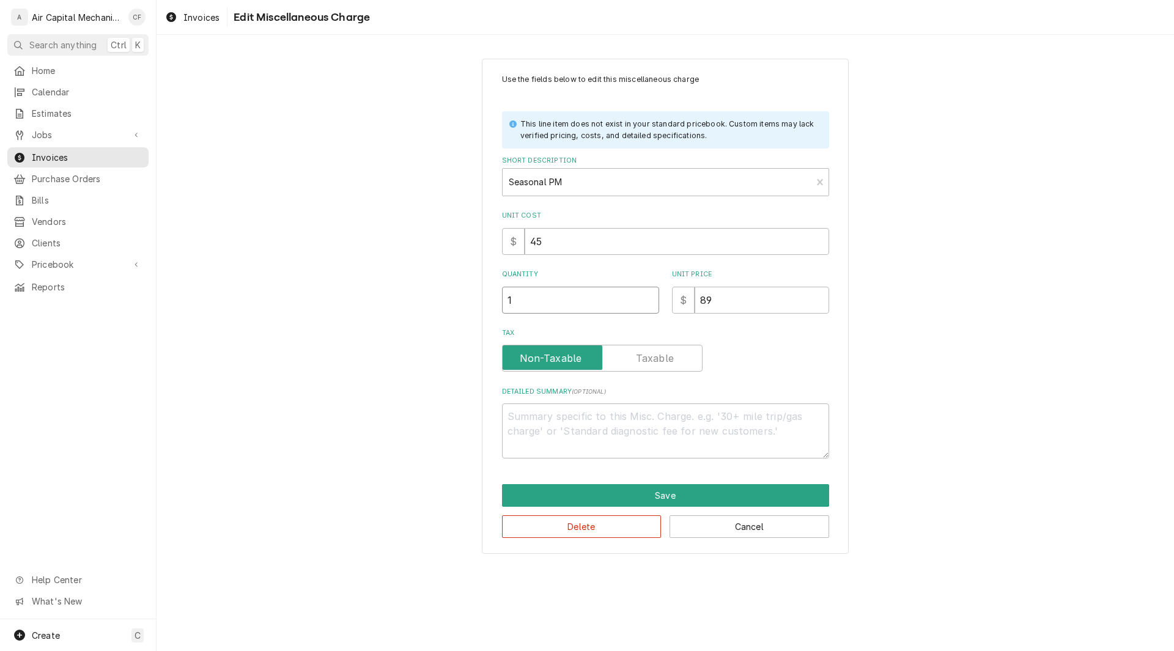
click at [551, 298] on input "1" at bounding box center [580, 300] width 157 height 27
type textarea "x"
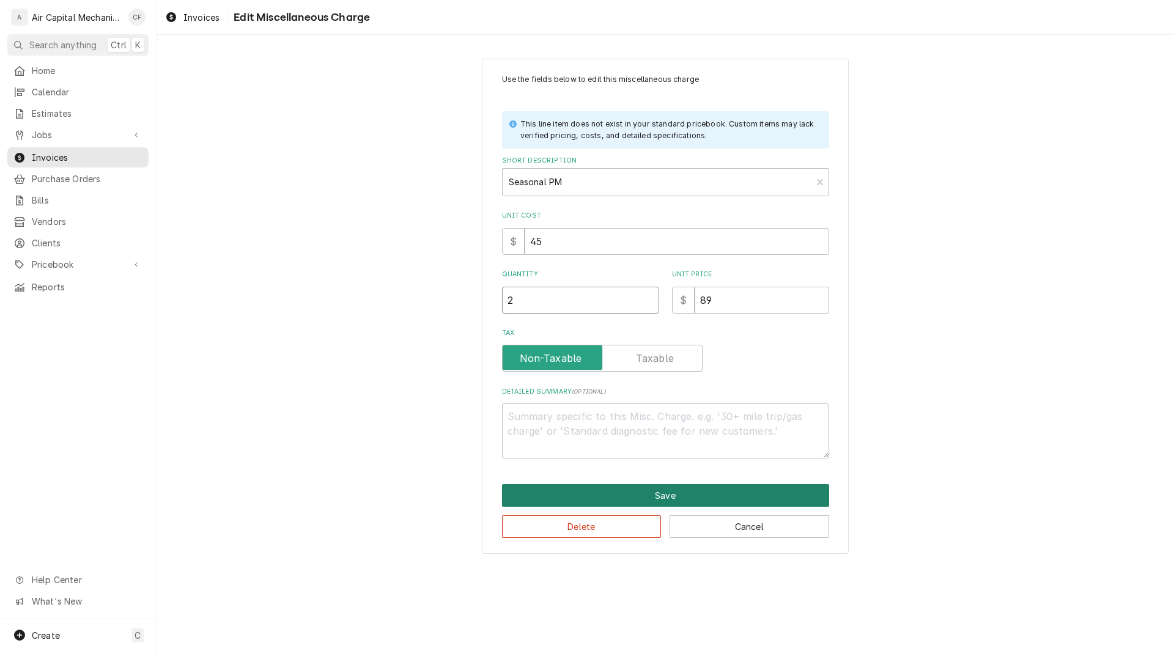
type input "2"
click at [650, 501] on button "Save" at bounding box center [665, 495] width 327 height 23
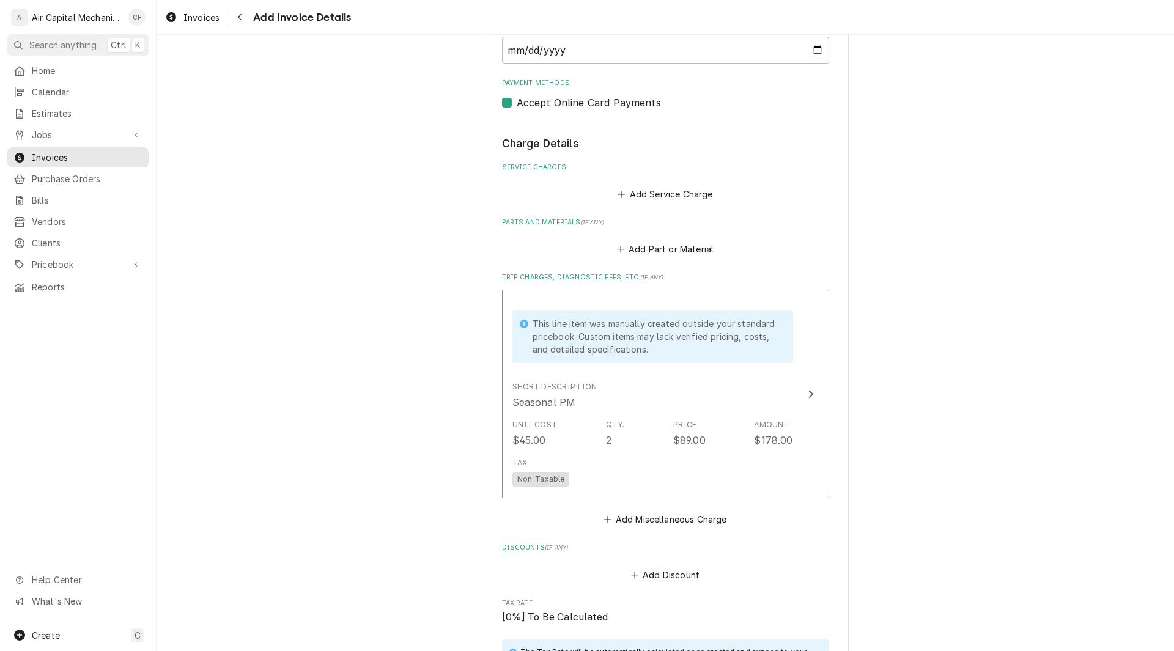
scroll to position [592, 0]
click at [659, 579] on button "Add Discount" at bounding box center [665, 574] width 73 height 17
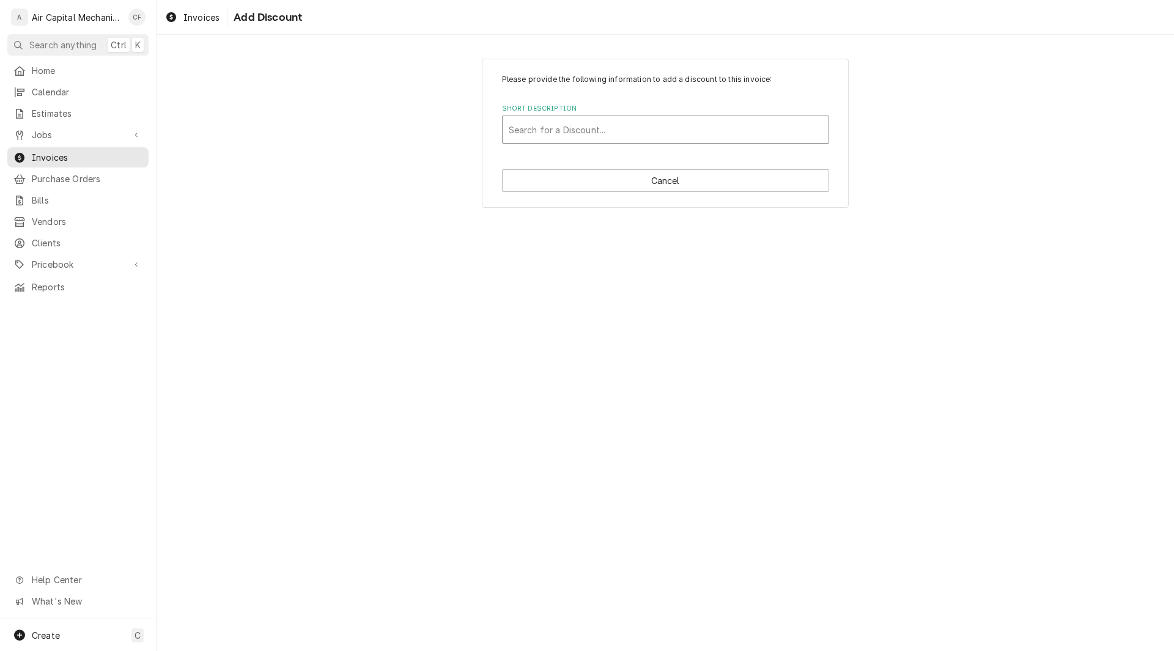
click at [565, 135] on div "Short Description" at bounding box center [666, 130] width 314 height 22
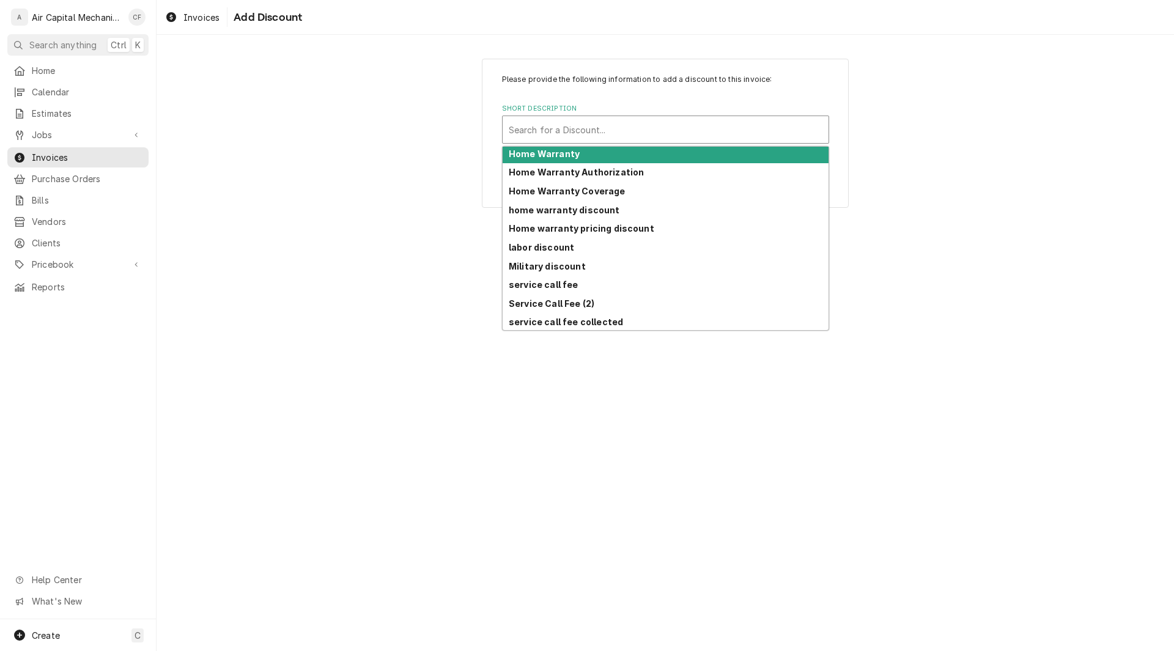
scroll to position [97, 0]
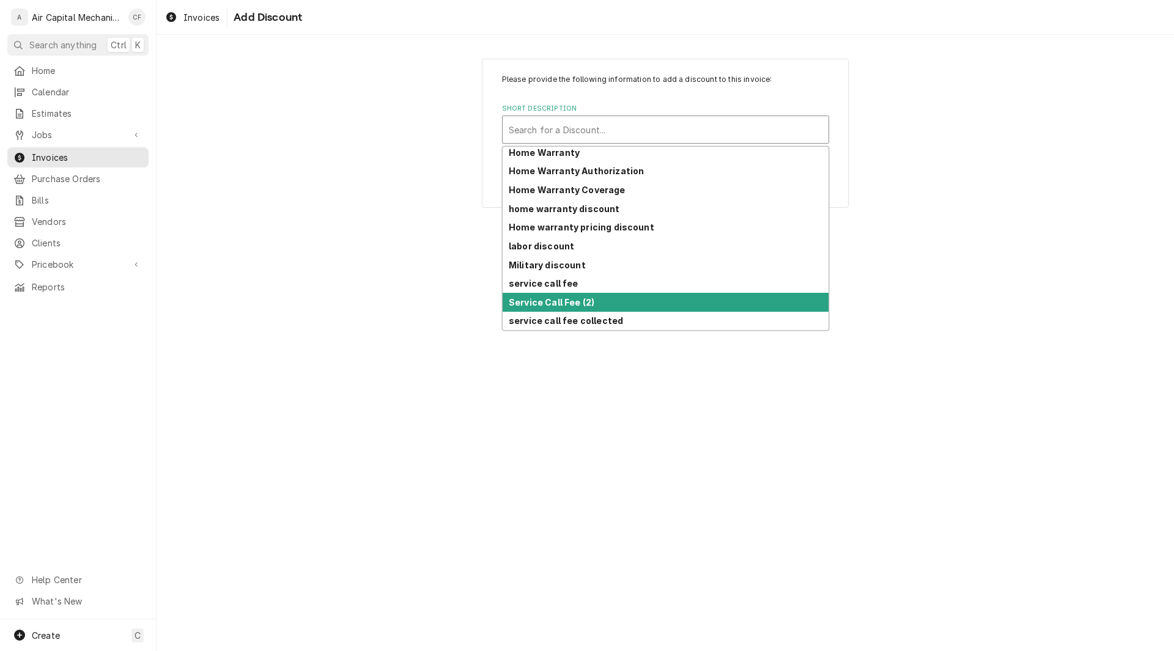
click at [572, 303] on strong "Service Call Fee (2)" at bounding box center [552, 302] width 86 height 10
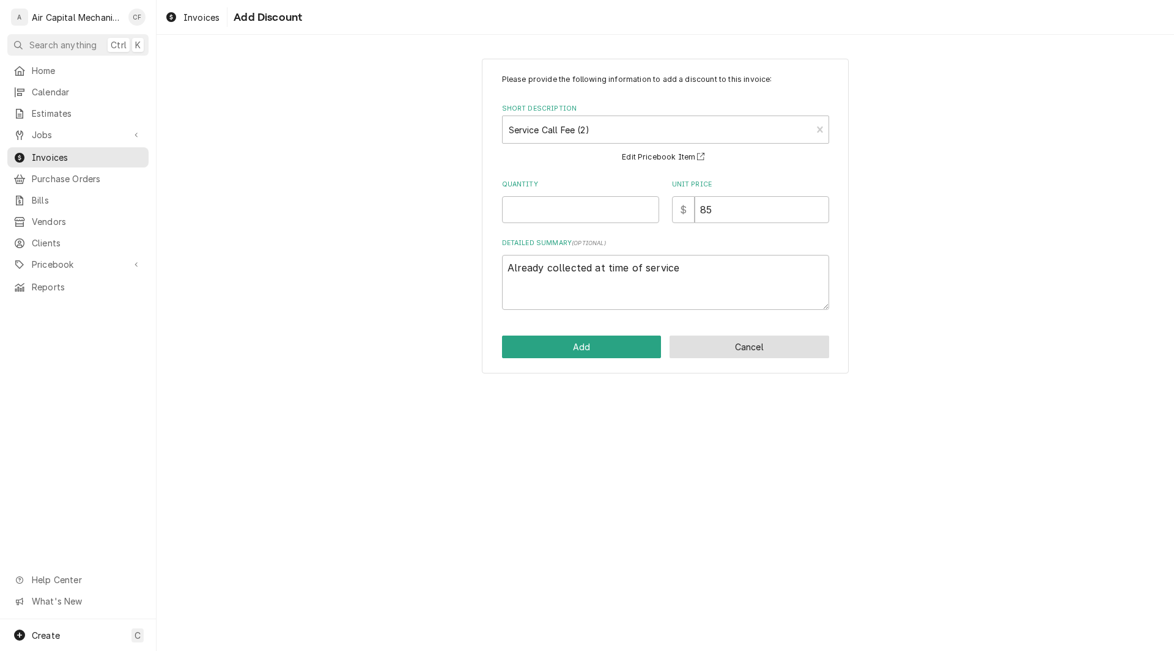
click at [723, 354] on button "Cancel" at bounding box center [750, 347] width 160 height 23
type textarea "x"
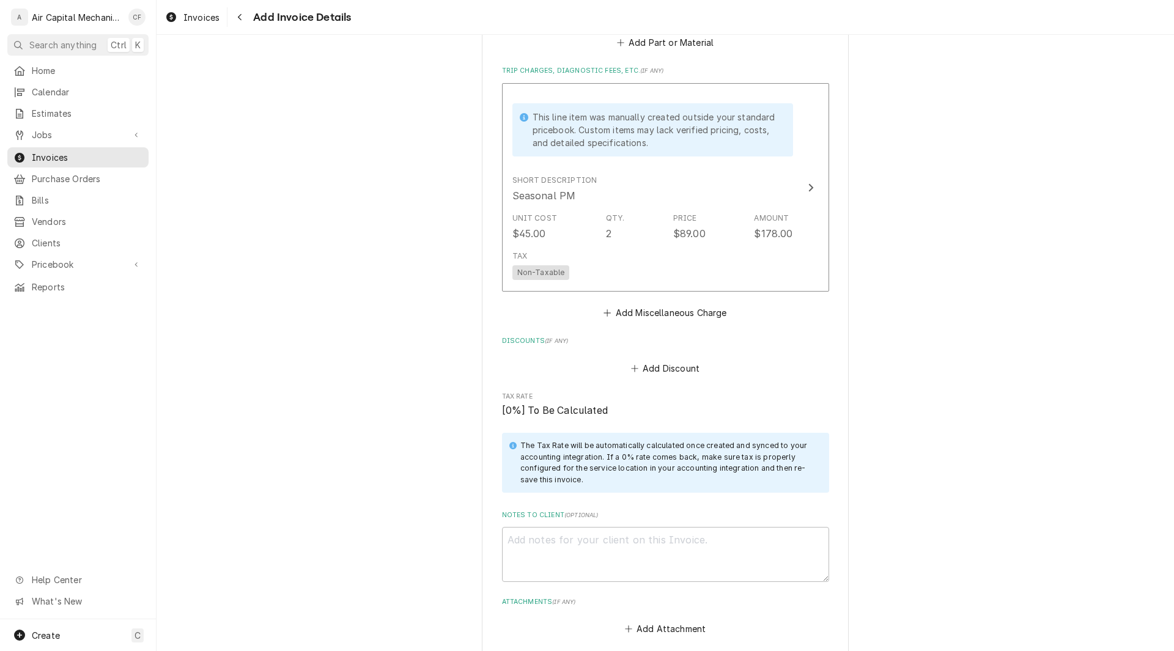
scroll to position [811, 0]
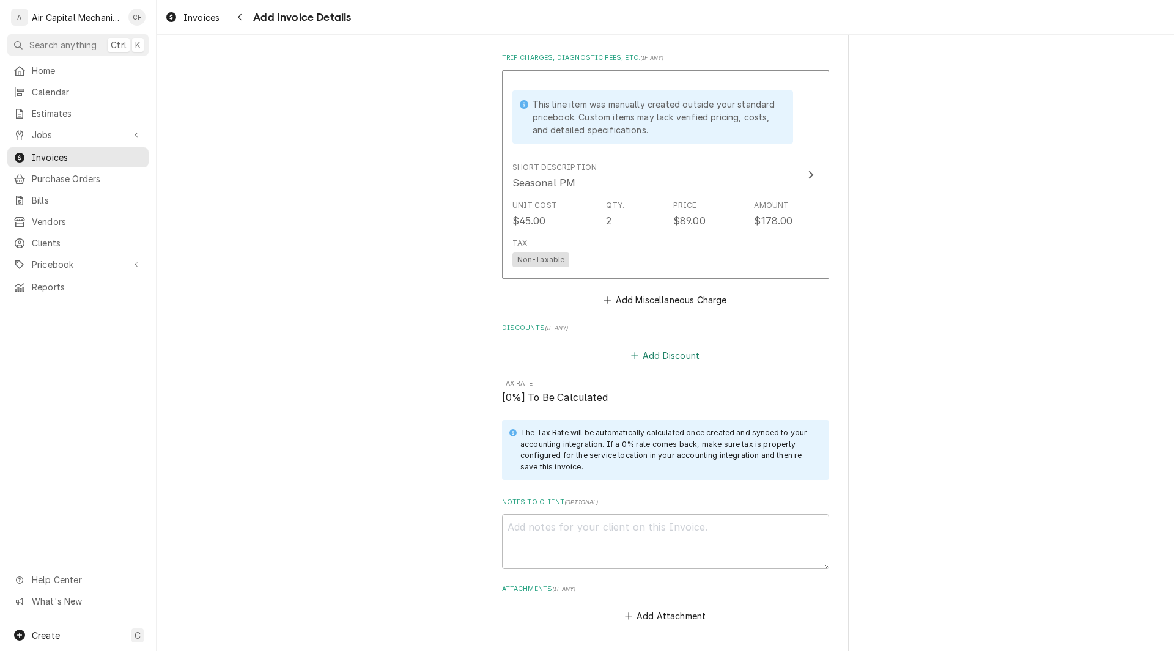
click at [666, 349] on button "Add Discount" at bounding box center [665, 355] width 73 height 17
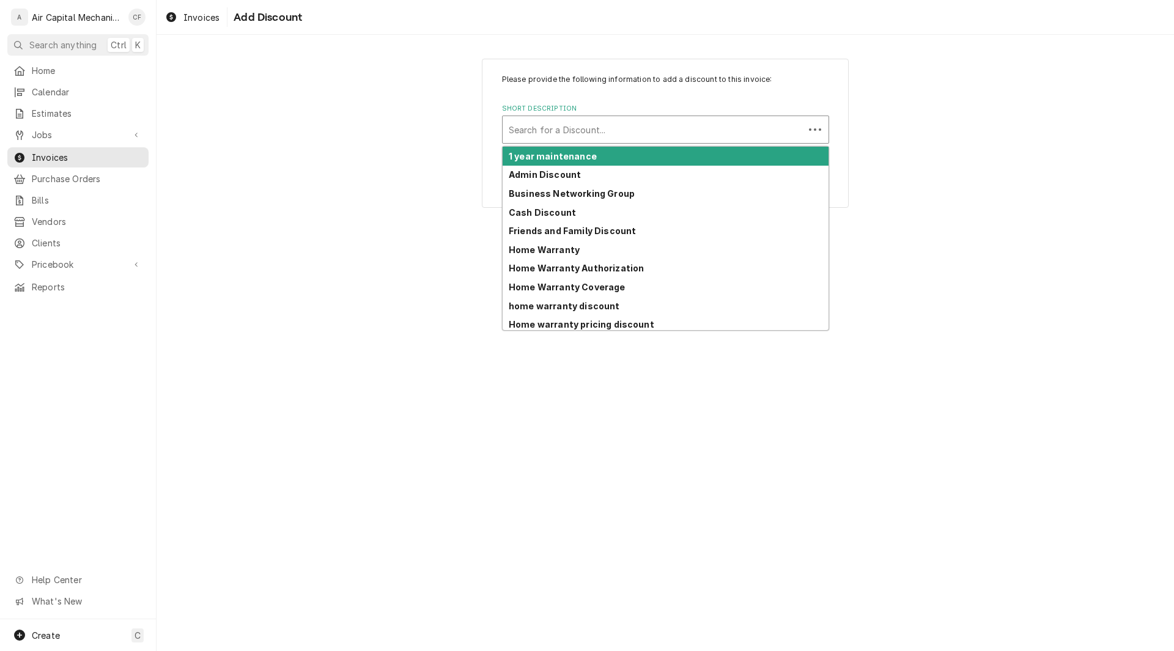
click at [601, 131] on div "Short Description" at bounding box center [653, 130] width 289 height 22
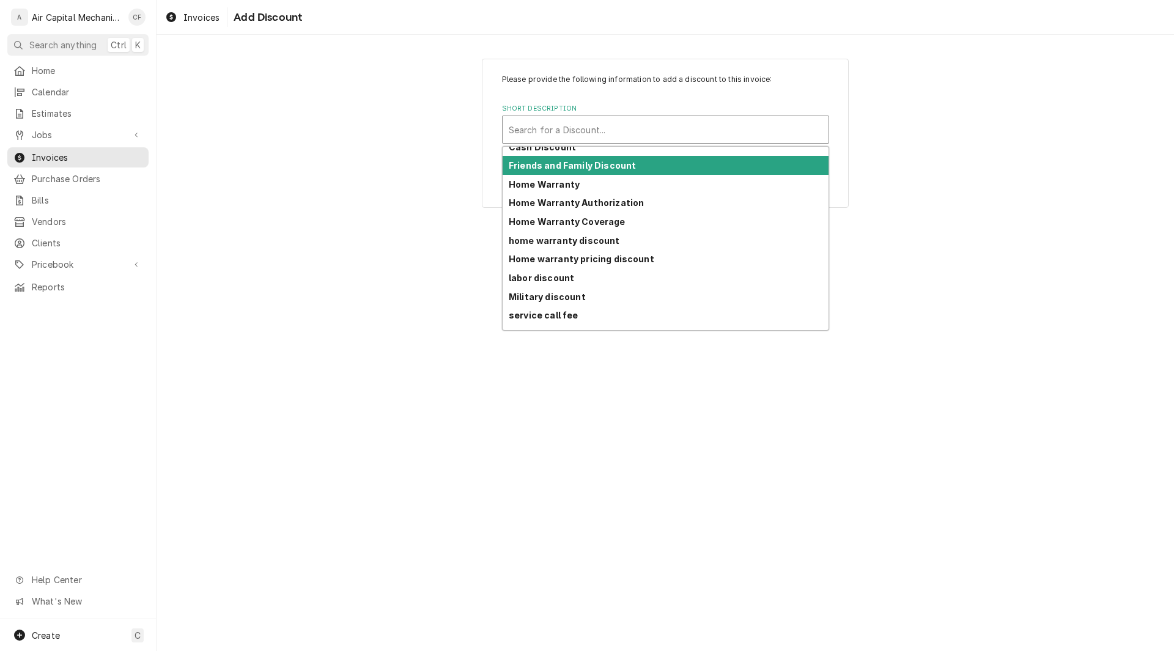
scroll to position [97, 0]
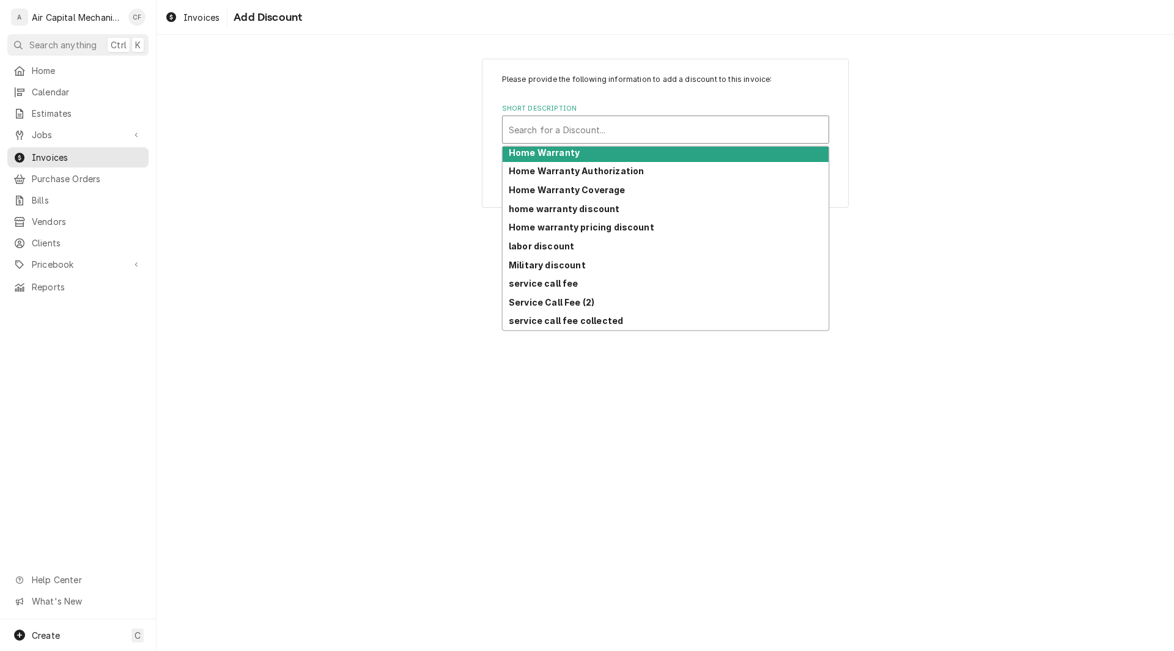
click at [574, 135] on div "Short Description" at bounding box center [666, 130] width 314 height 22
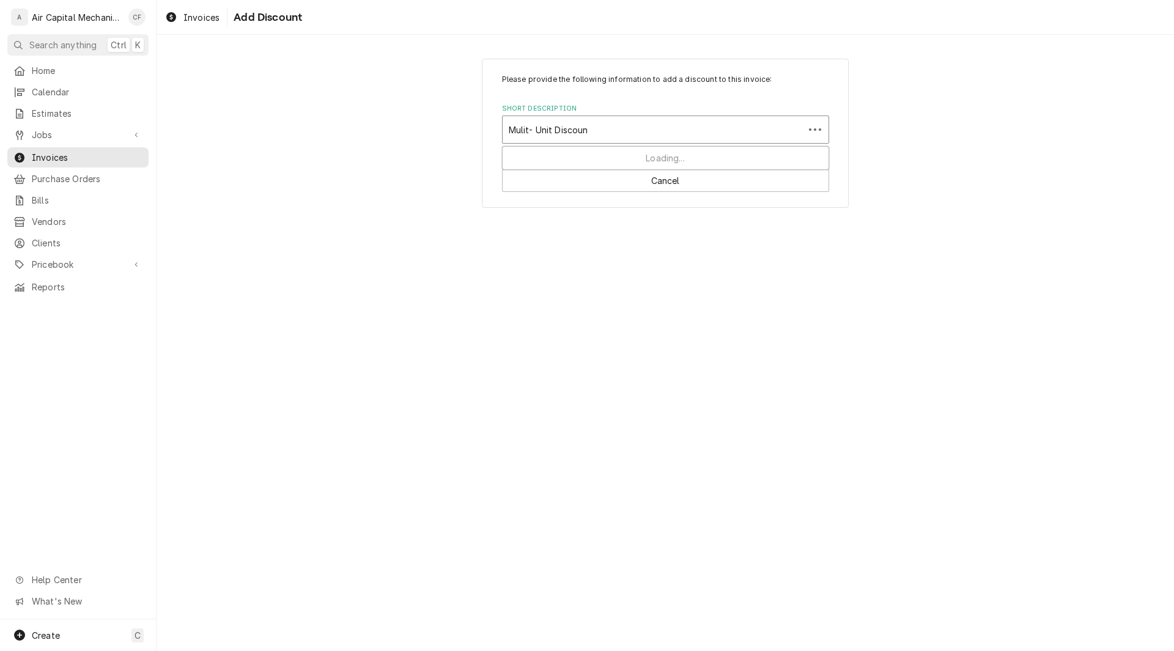
type input "Mulit- Unit Discount"
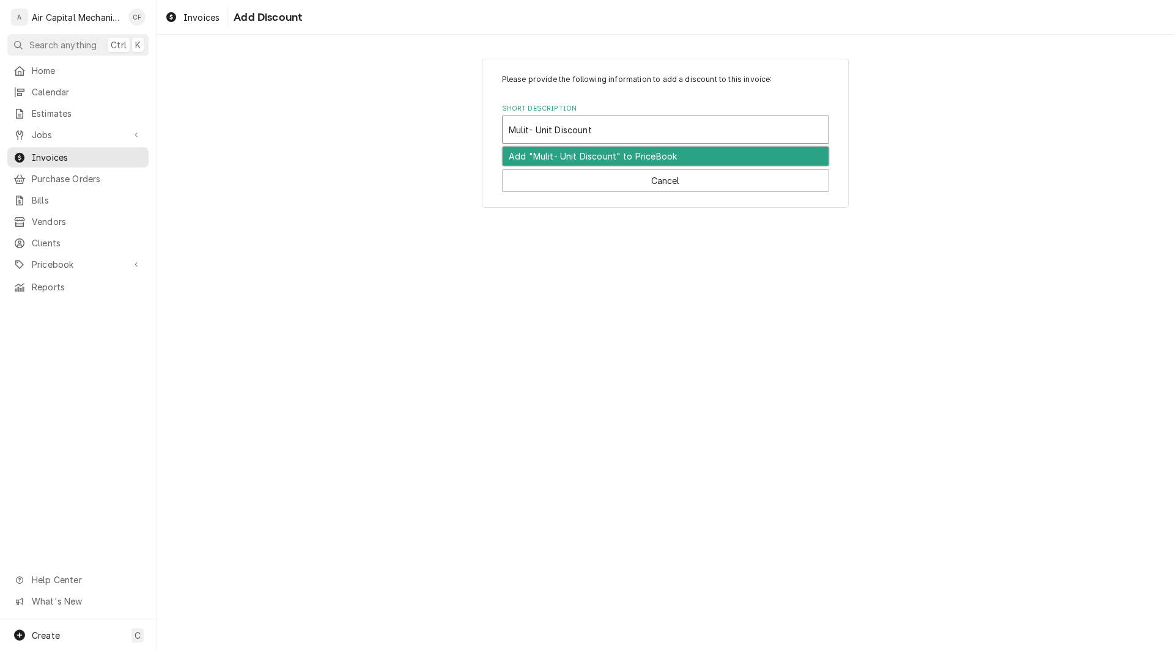
click at [607, 150] on div "Add "Mulit- Unit Discount" to PriceBook" at bounding box center [666, 156] width 326 height 19
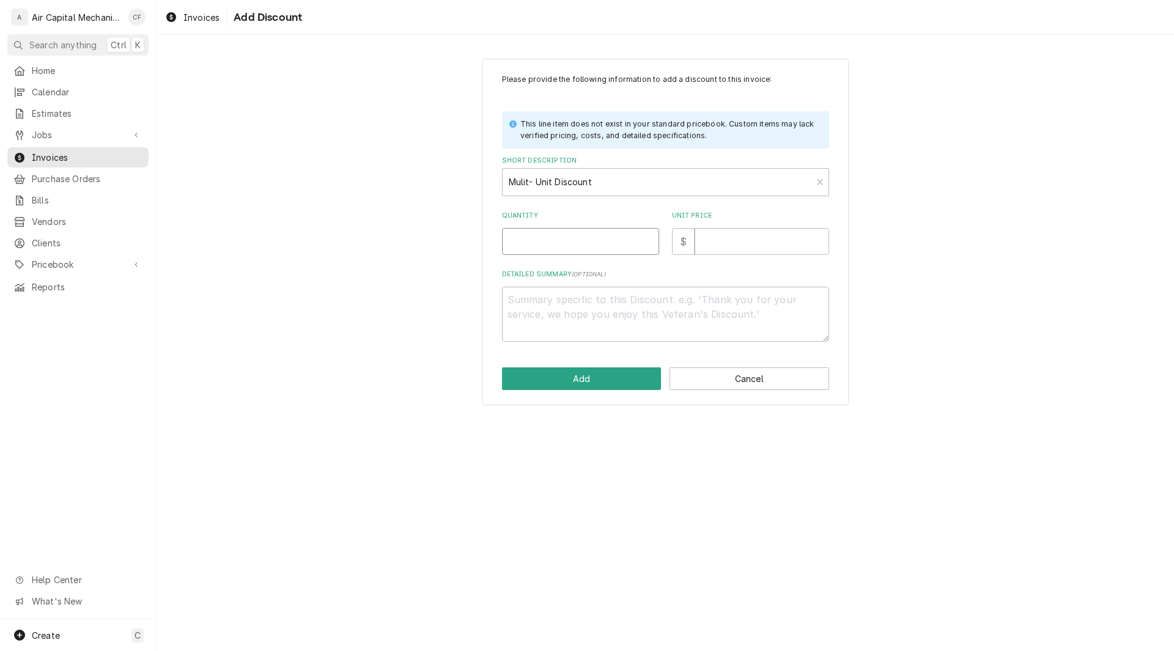
click at [531, 237] on input "Quantity" at bounding box center [580, 241] width 157 height 27
type textarea "x"
type input "1"
click at [738, 245] on input "Unit Price" at bounding box center [762, 241] width 135 height 27
type textarea "x"
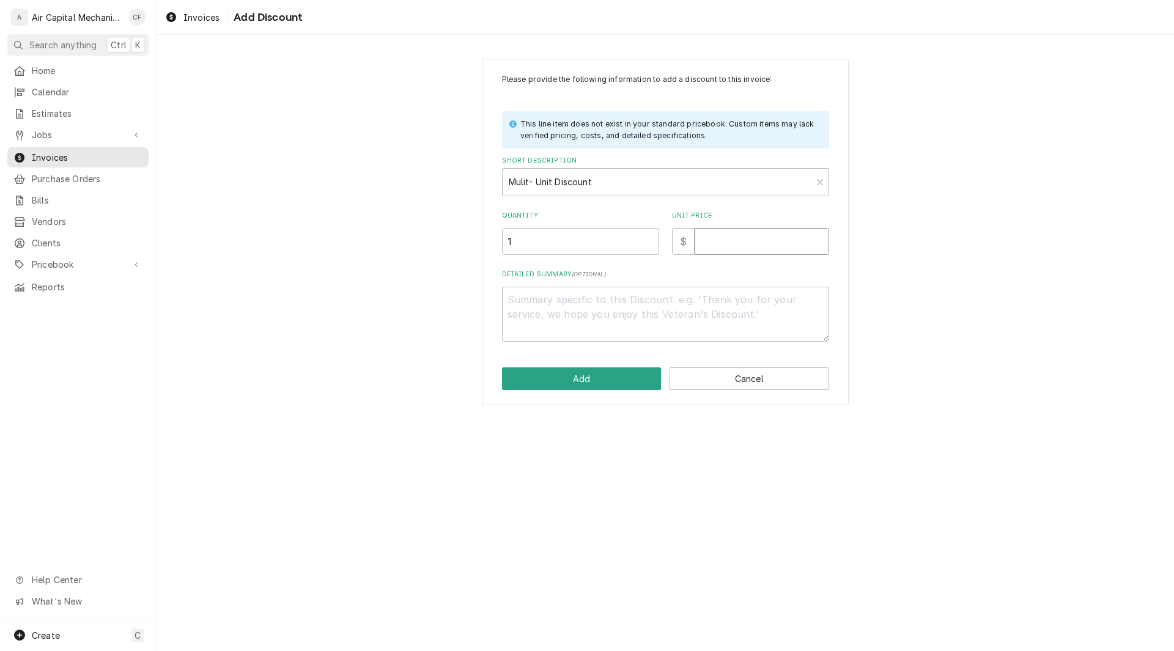
type input "2"
type textarea "x"
type input "28"
type textarea "x"
type input "28.0"
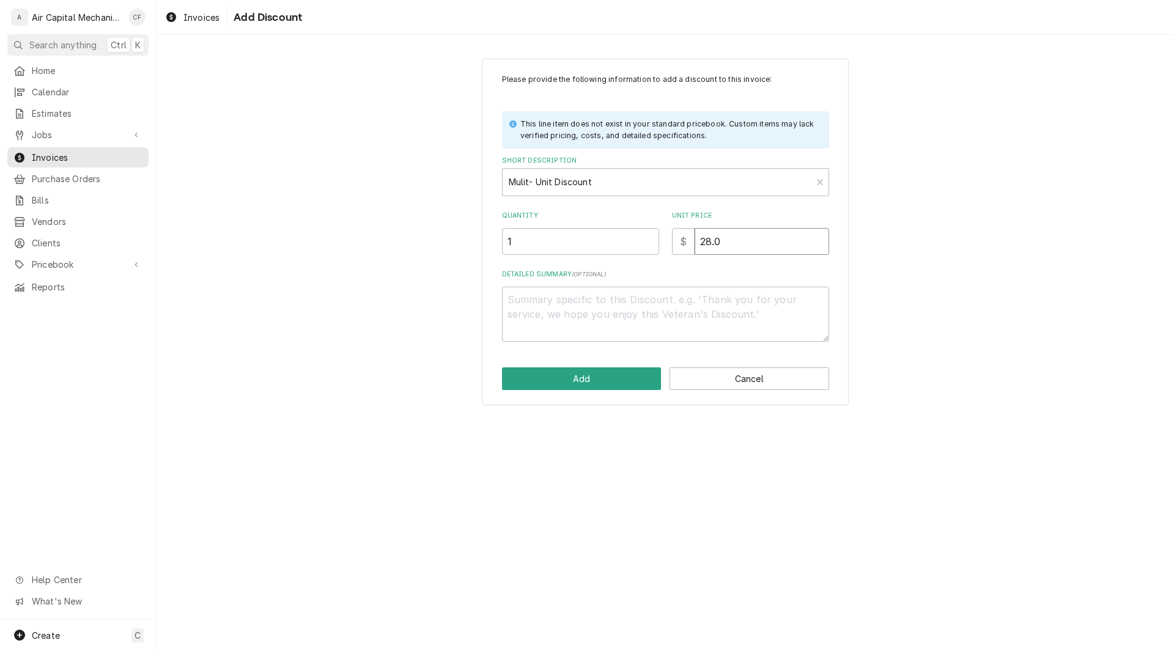
type textarea "x"
type input "28.00"
click at [549, 379] on button "Add" at bounding box center [582, 379] width 160 height 23
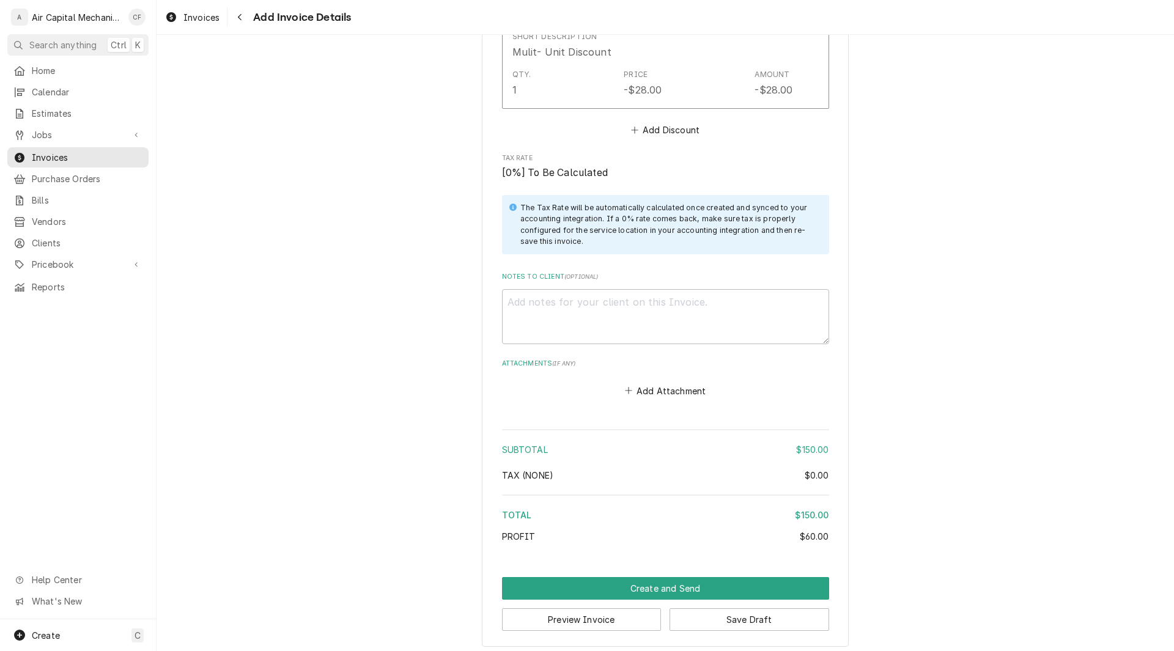
scroll to position [1218, 0]
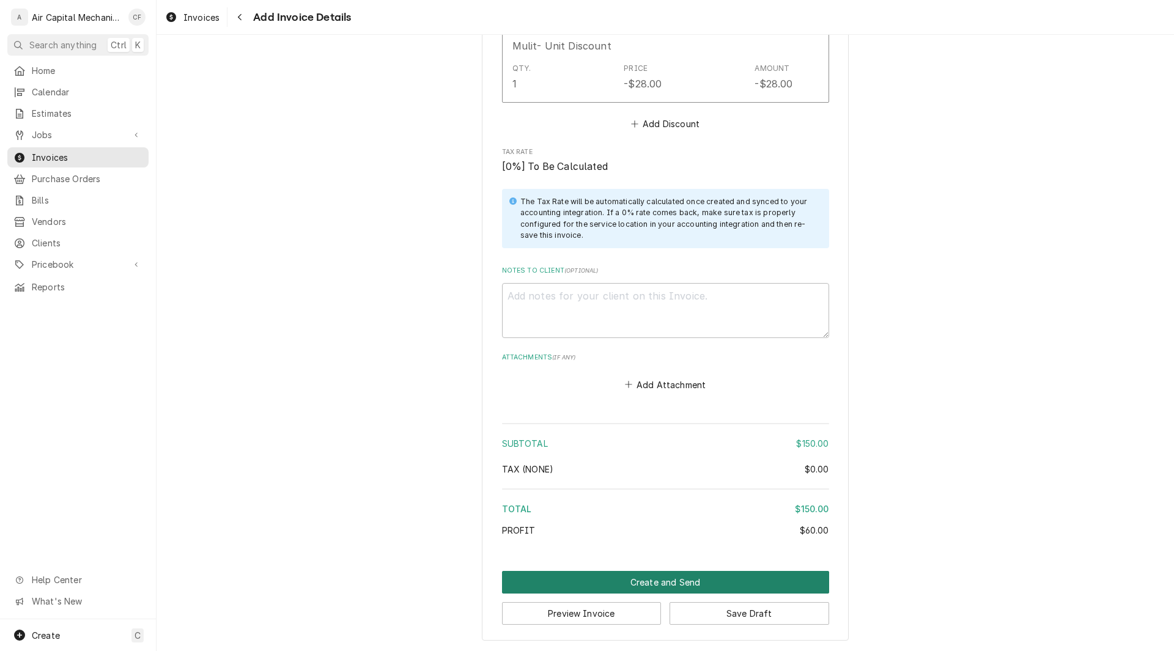
click at [703, 581] on button "Create and Send" at bounding box center [665, 582] width 327 height 23
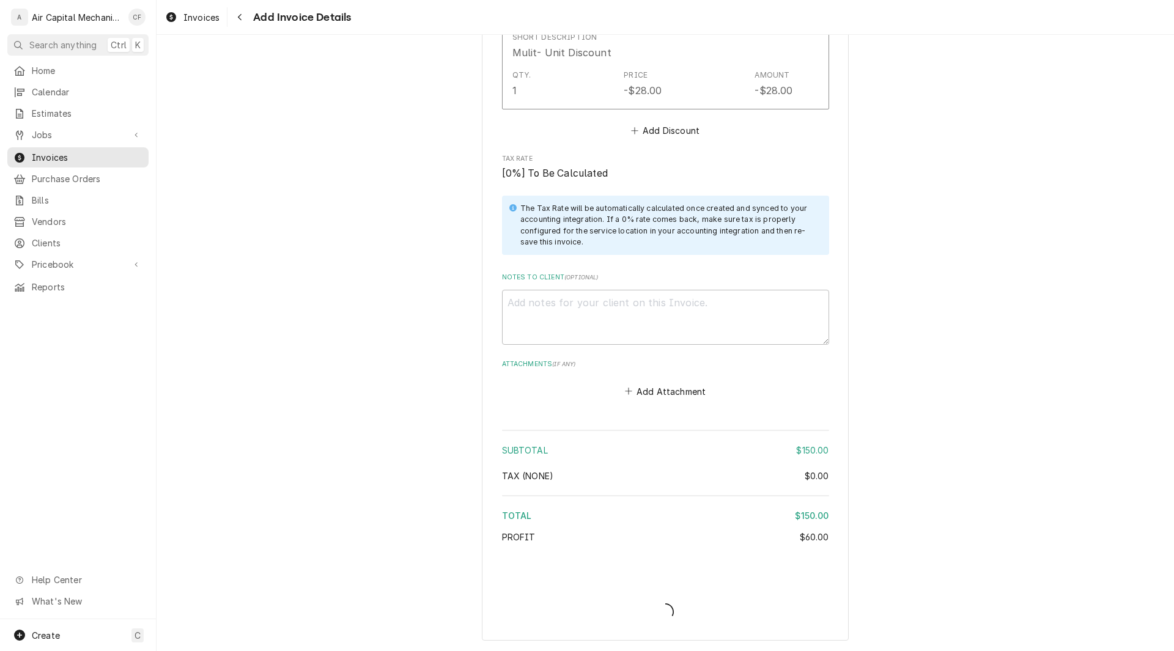
scroll to position [1212, 0]
type textarea "x"
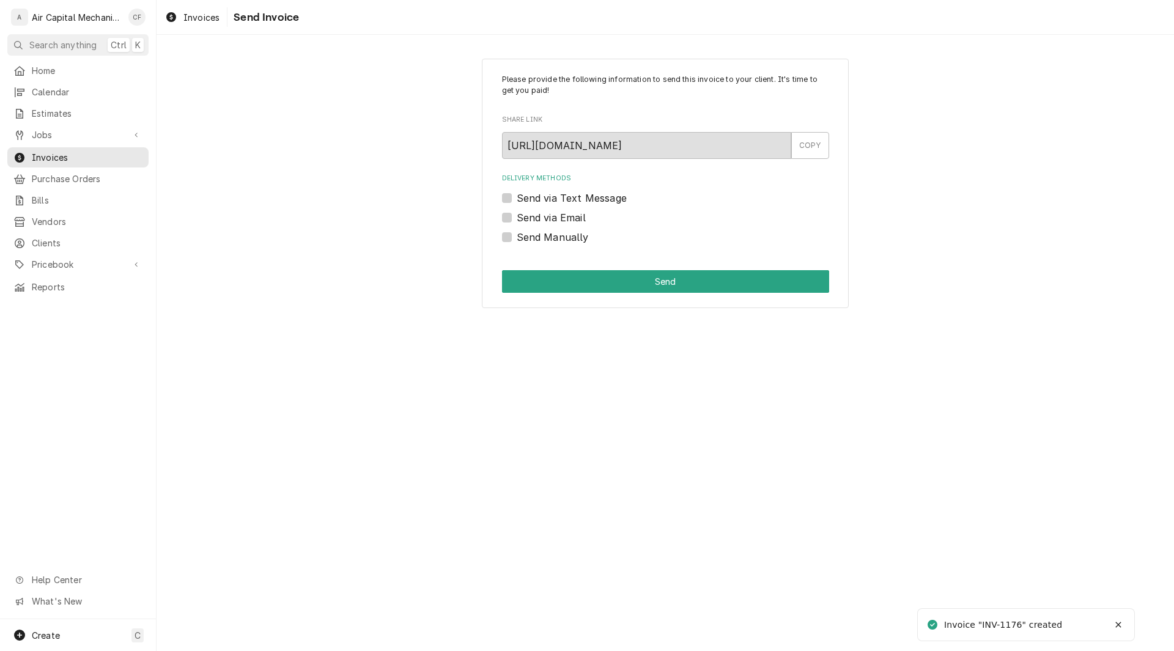
click at [511, 235] on div "Send Manually" at bounding box center [665, 237] width 327 height 15
click at [517, 239] on label "Send Manually" at bounding box center [553, 237] width 72 height 15
click at [517, 239] on input "Send Manually" at bounding box center [680, 243] width 327 height 27
checkbox input "true"
click at [594, 281] on button "Send" at bounding box center [665, 281] width 327 height 23
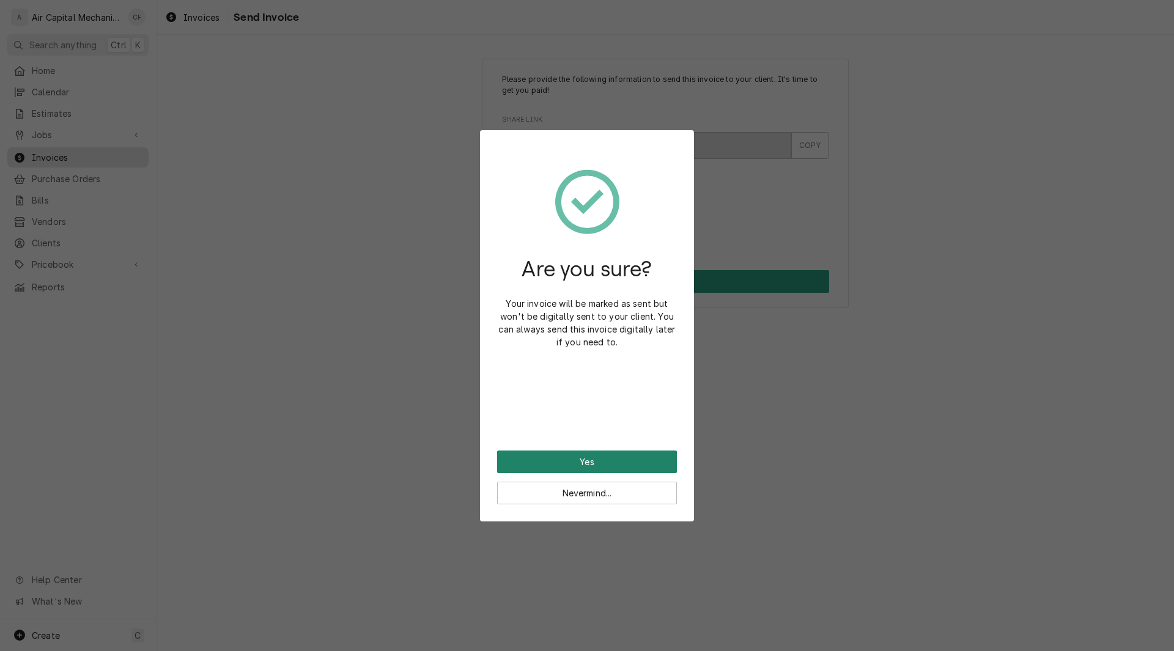
click at [598, 452] on button "Yes" at bounding box center [587, 462] width 180 height 23
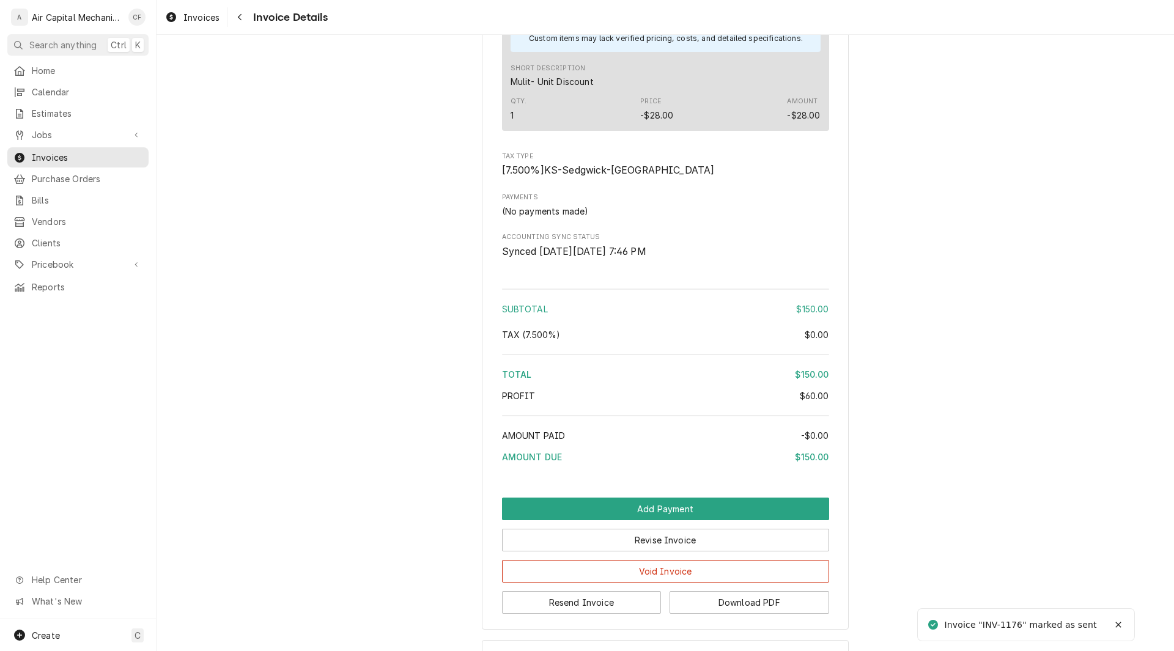
scroll to position [1007, 0]
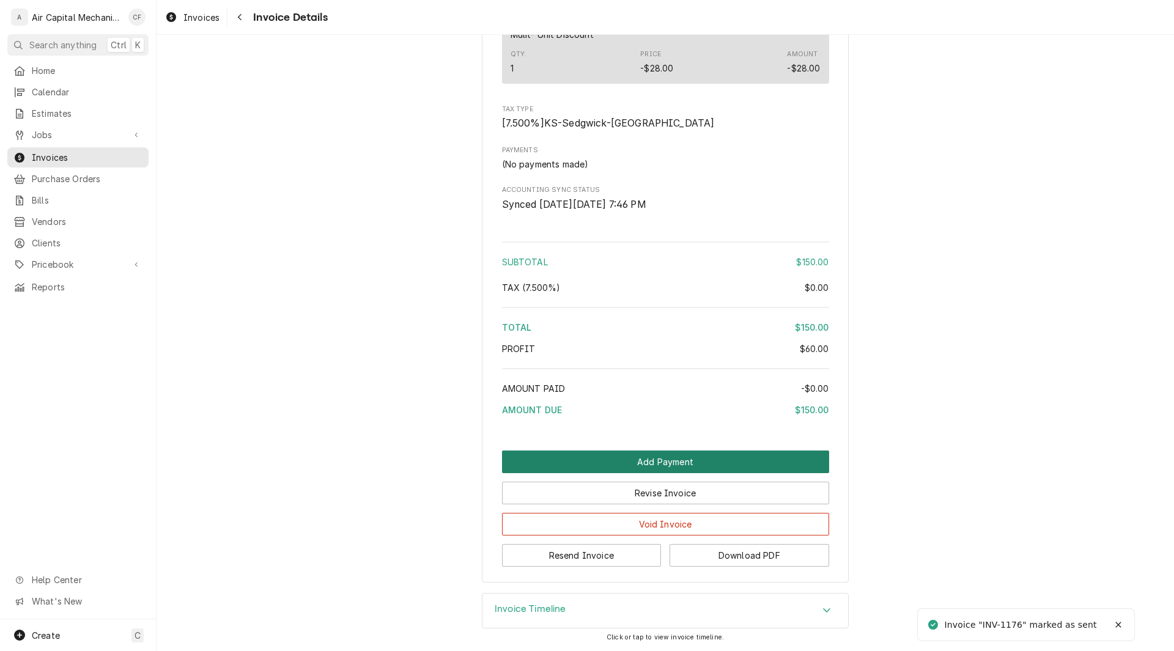
click at [668, 464] on button "Add Payment" at bounding box center [665, 462] width 327 height 23
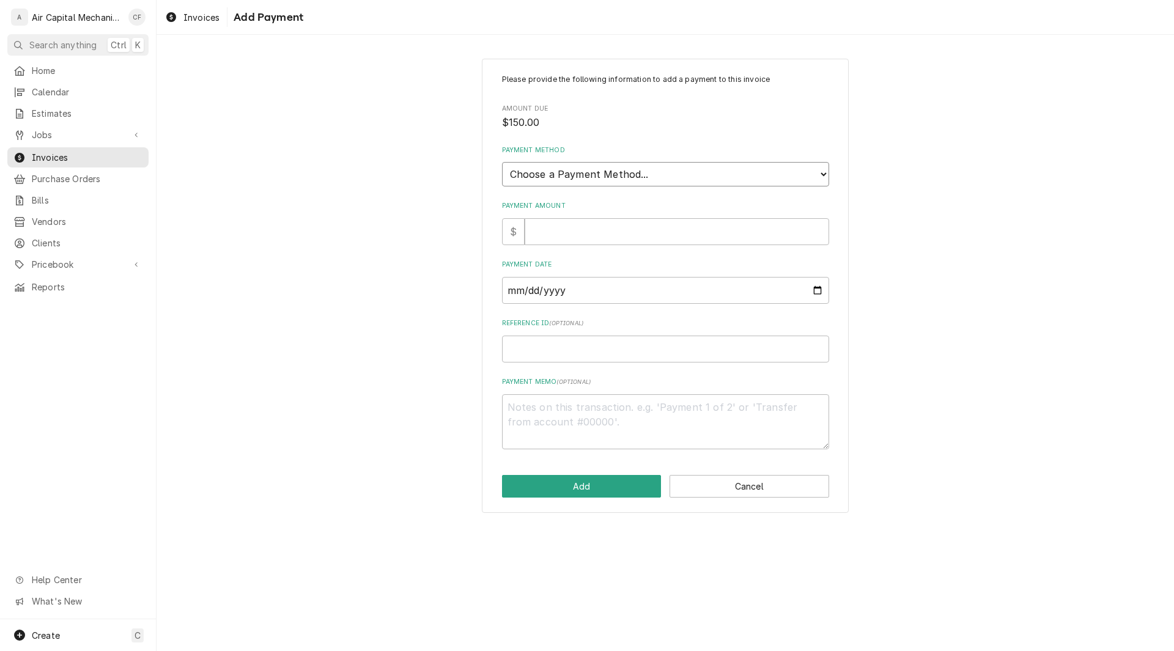
click at [600, 176] on select "Choose a Payment Method... Cash Check Credit/Debit Card ACH/eCheck Other" at bounding box center [665, 174] width 327 height 24
select select "2"
click at [502, 162] on select "Choose a Payment Method... Cash Check Credit/Debit Card ACH/eCheck Other" at bounding box center [665, 174] width 327 height 24
click at [536, 236] on input "Payment Amount" at bounding box center [677, 231] width 305 height 27
type textarea "x"
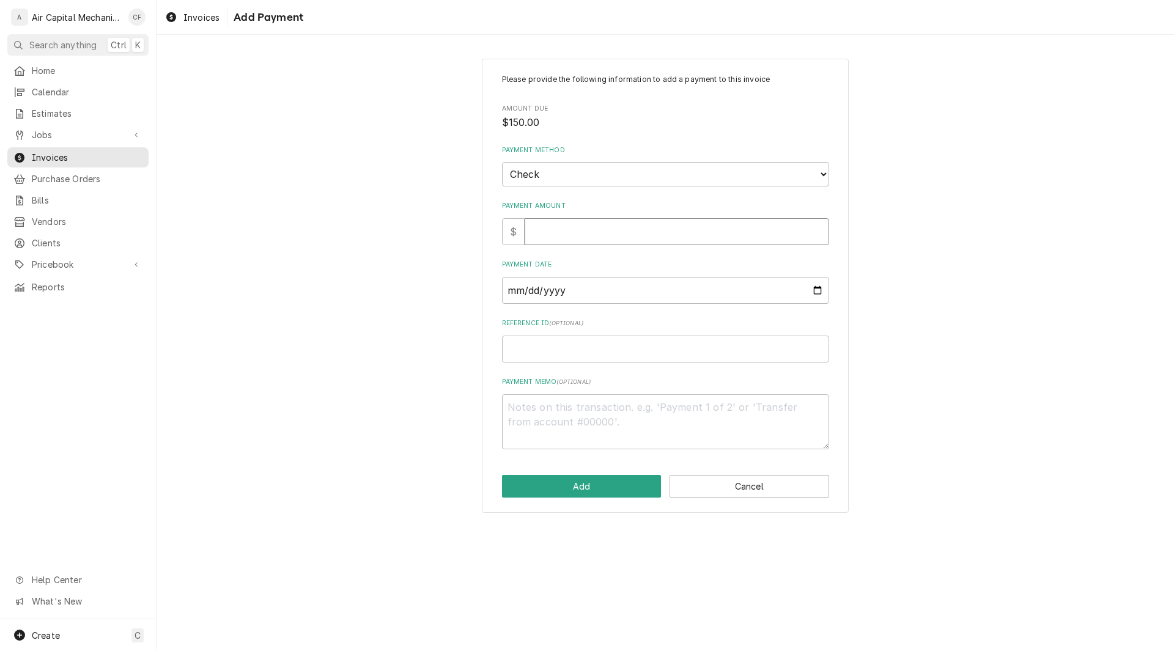
type input "1"
type textarea "x"
type input "15"
type textarea "x"
type input "150"
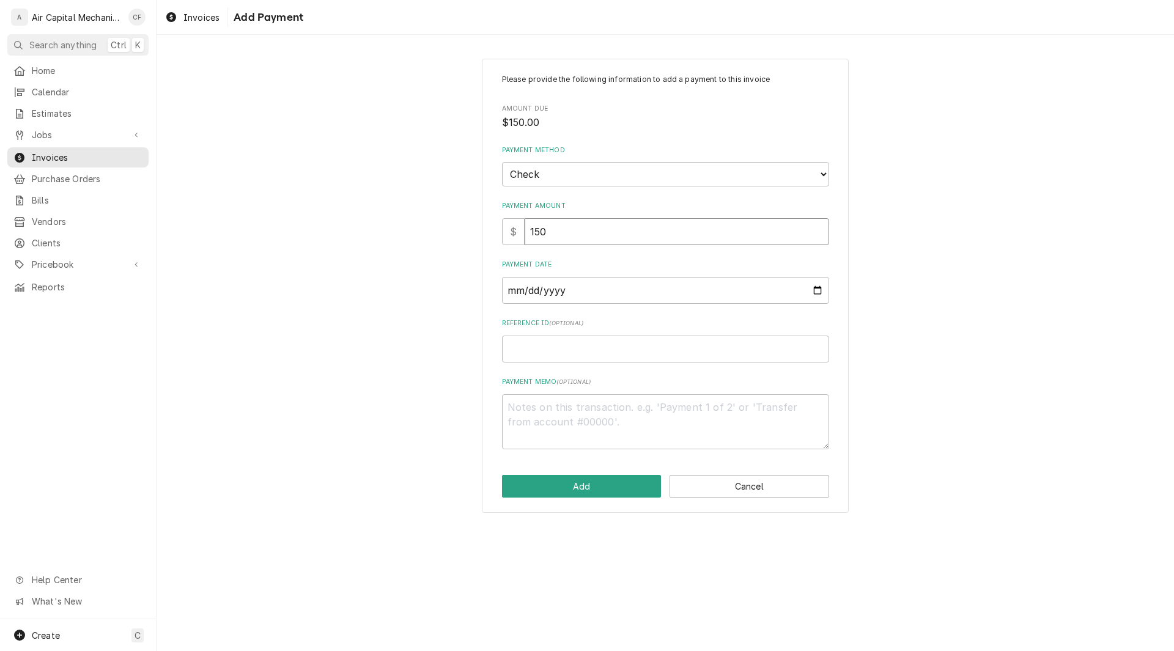
type textarea "x"
type input "150.0"
type textarea "x"
type input "150.00"
click at [513, 293] on input "Payment Date" at bounding box center [665, 290] width 327 height 27
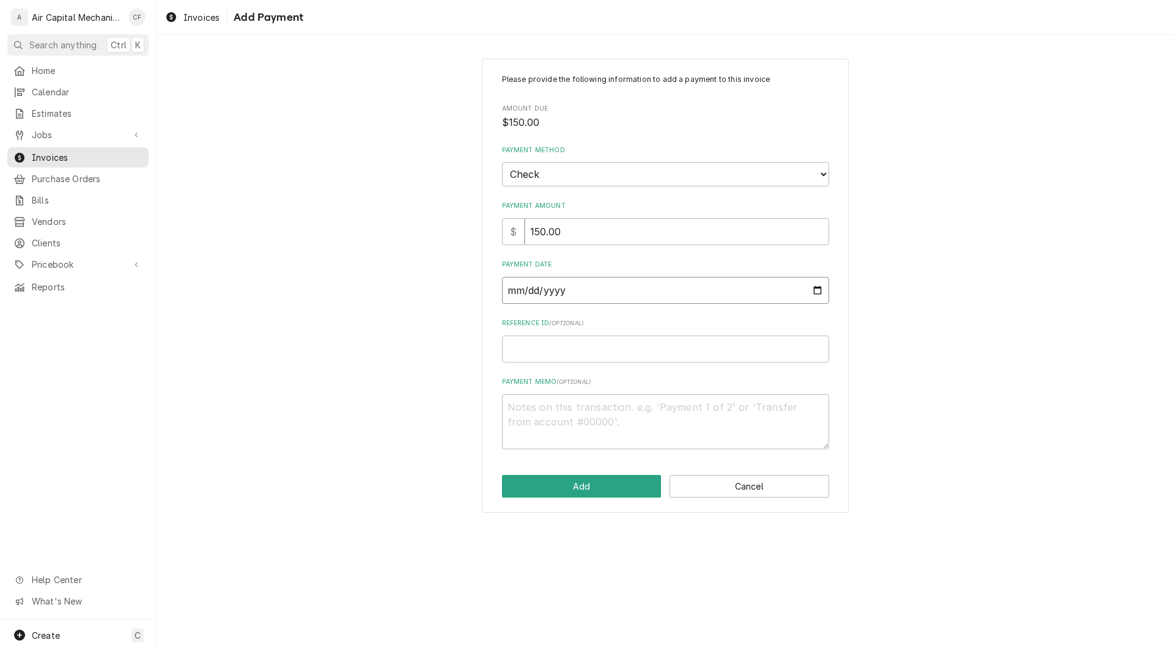
type input "0002-10-02"
type textarea "x"
type input "0020-10-02"
type textarea "x"
type input "0202-10-02"
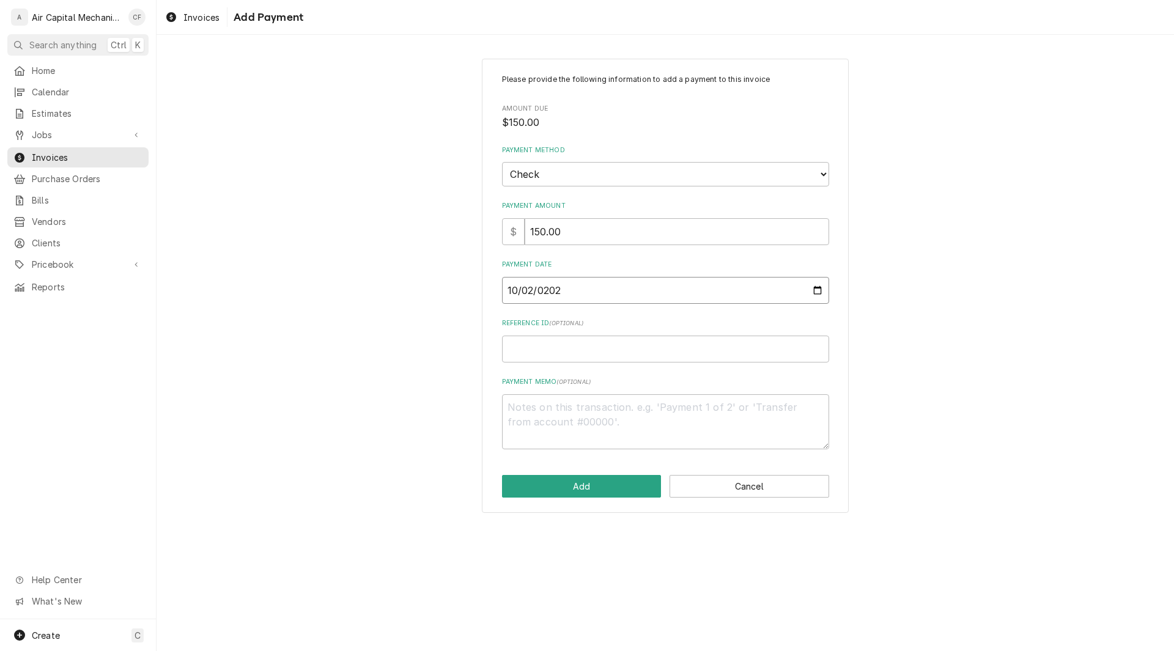
type textarea "x"
type input "2025-10-02"
click at [569, 354] on input "Reference ID ( optional )" at bounding box center [665, 349] width 327 height 27
type textarea "x"
type input "N"
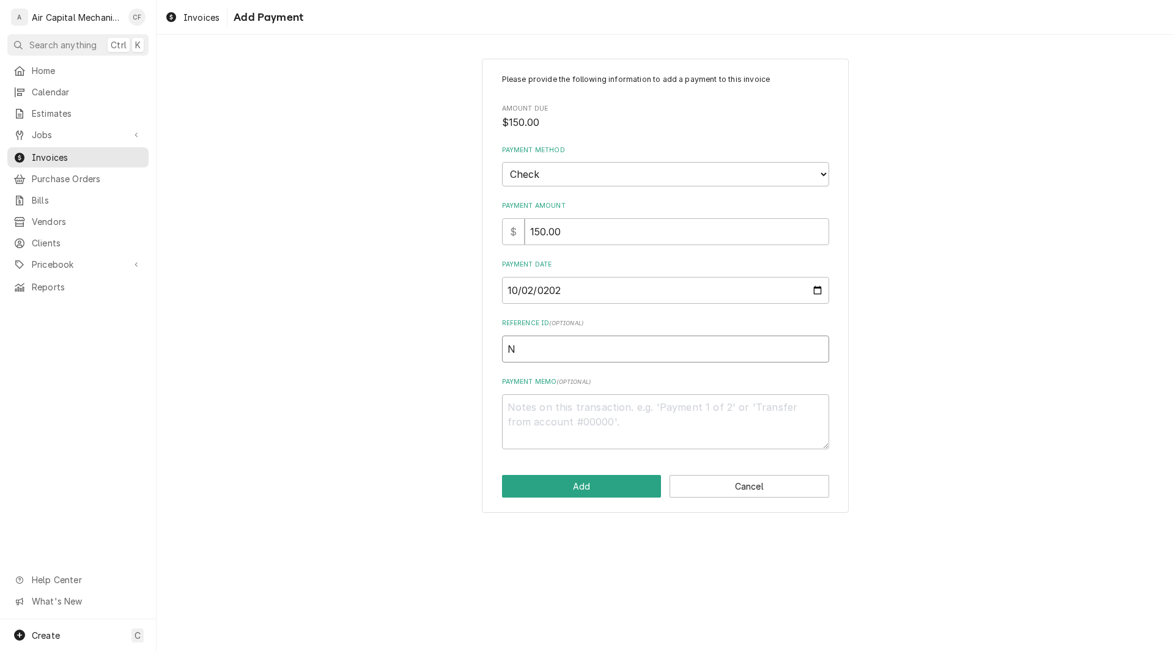
type textarea "x"
type input "N?"
type textarea "x"
type input "N?A"
click at [552, 490] on button "Add" at bounding box center [582, 486] width 160 height 23
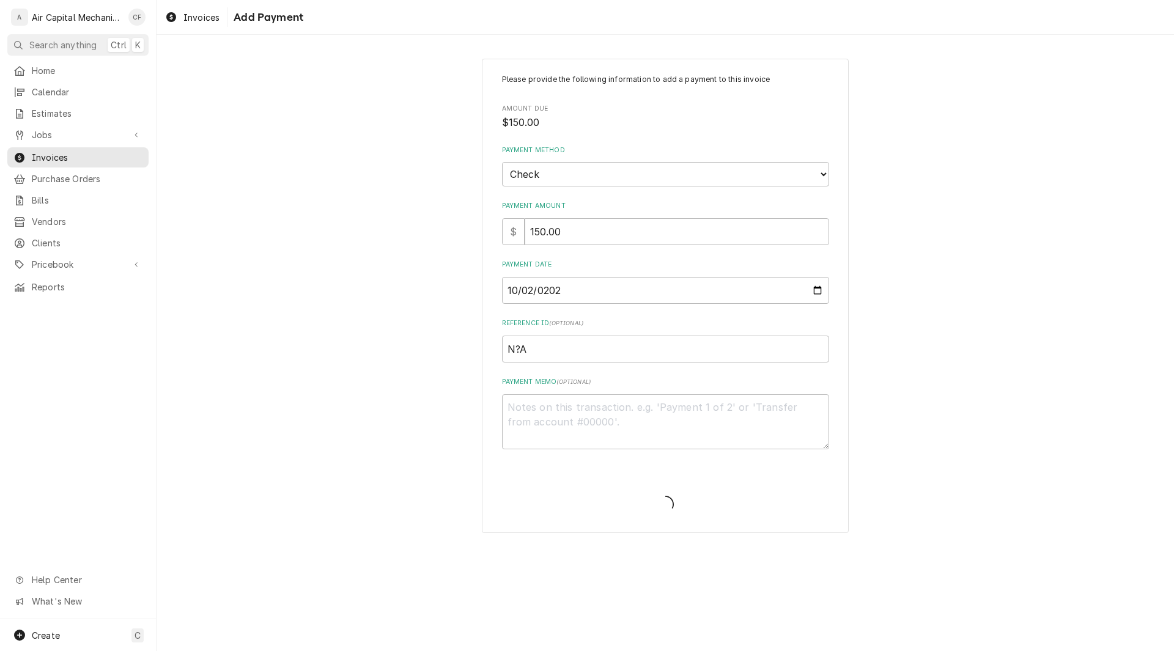
type textarea "x"
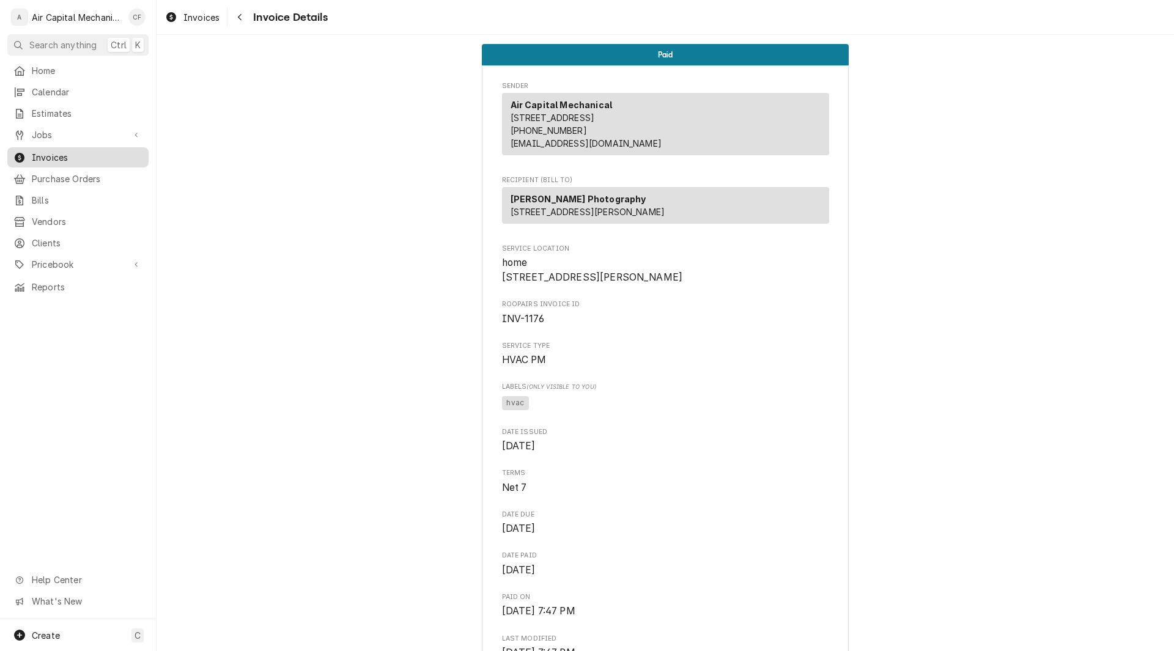
click at [64, 157] on span "Invoices" at bounding box center [87, 157] width 111 height 13
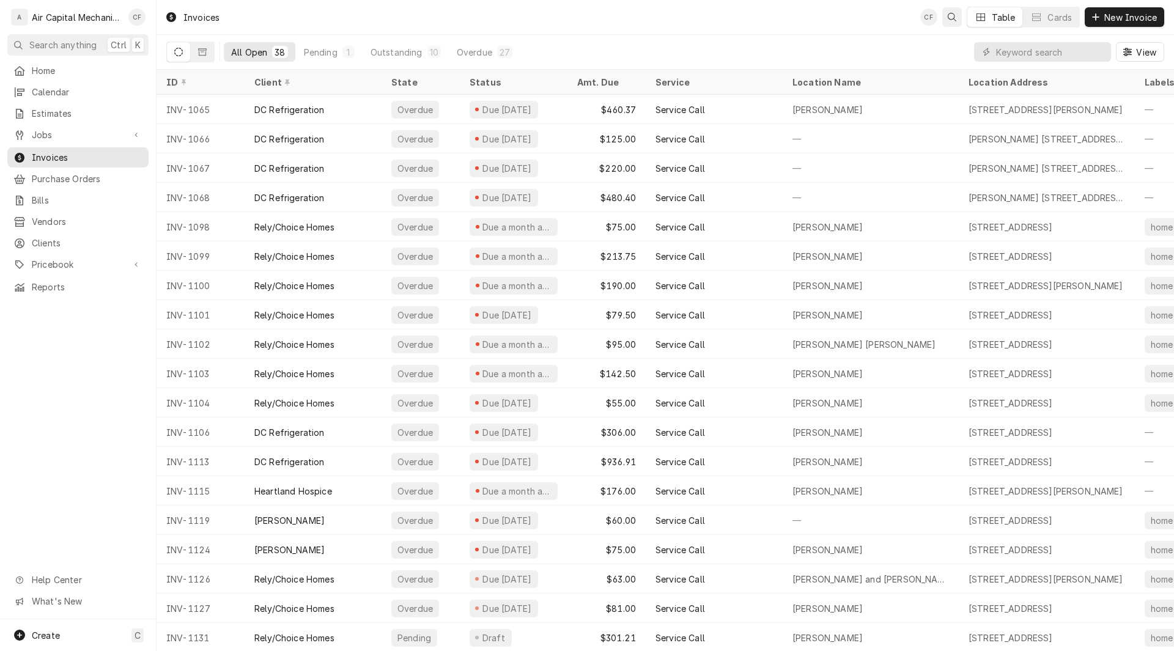
click at [942, 15] on button "Open search" at bounding box center [952, 17] width 20 height 20
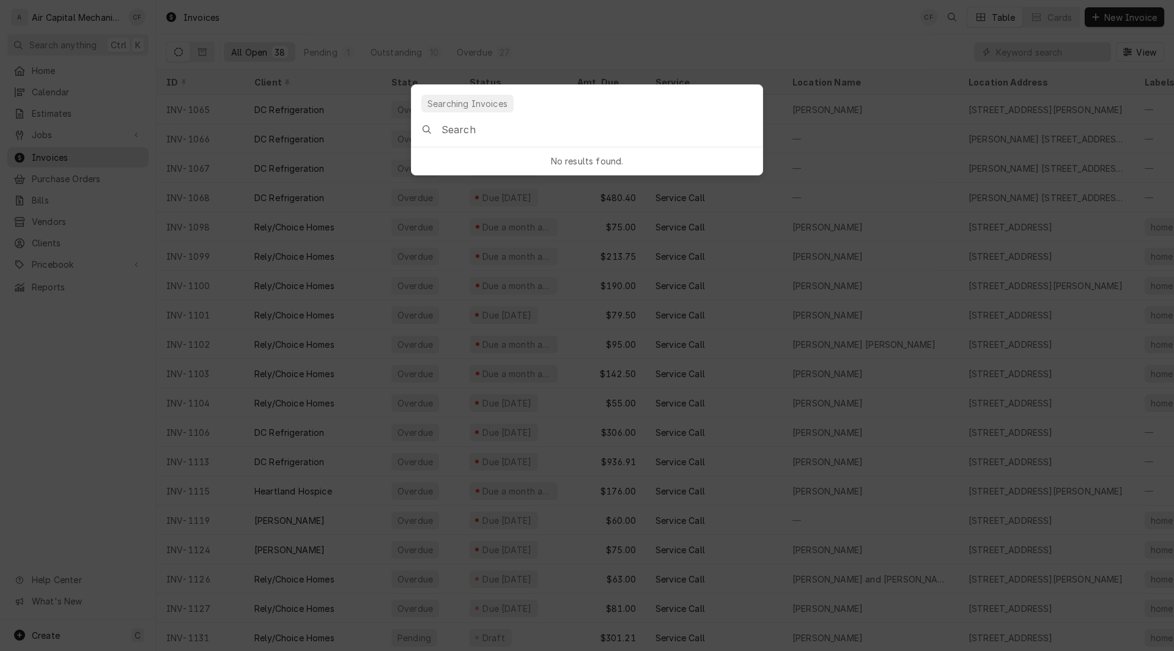
click at [609, 119] on input "Global Command Menu" at bounding box center [602, 130] width 321 height 34
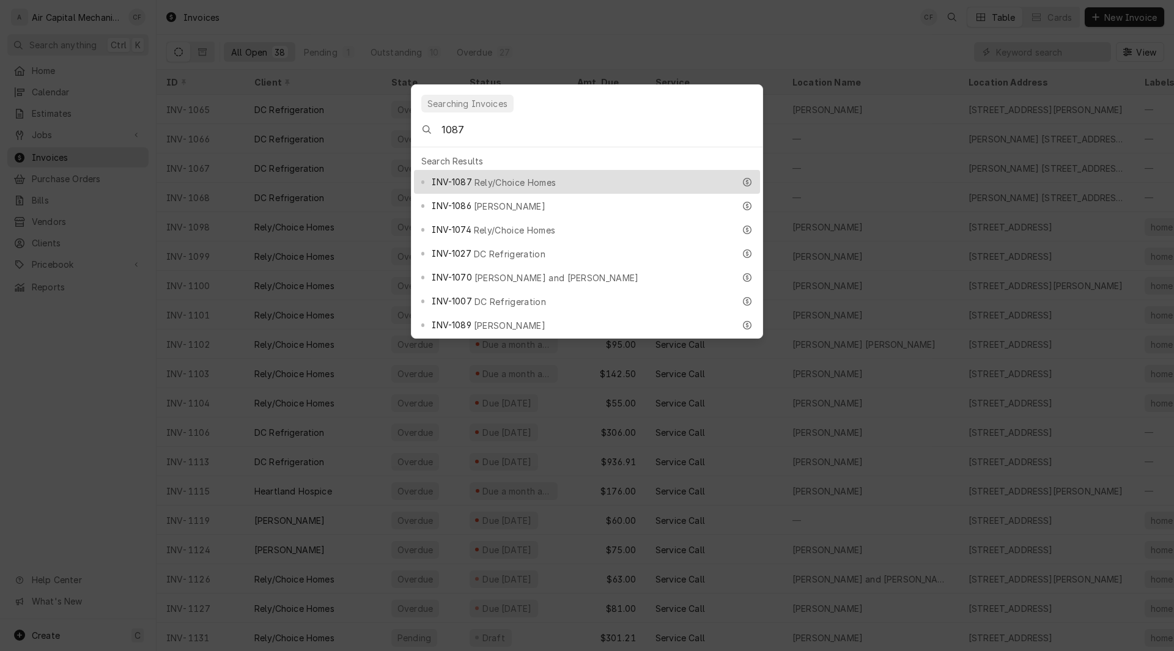
type input "1087"
click at [483, 176] on span "Rely/Choice Homes" at bounding box center [515, 182] width 81 height 13
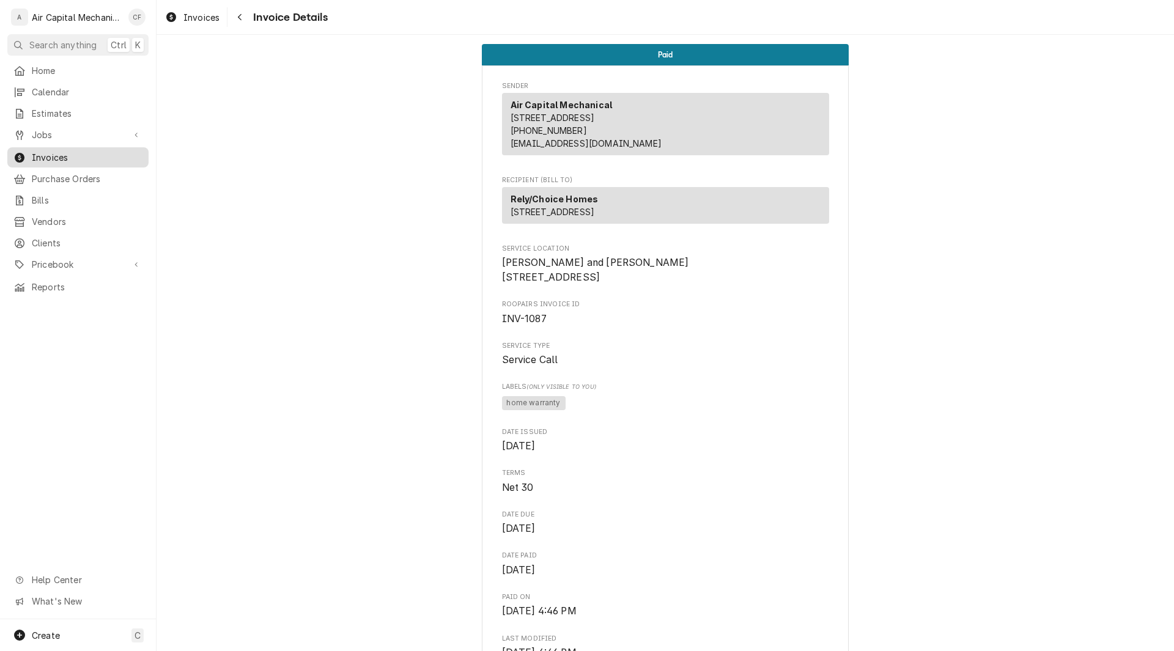
click at [52, 155] on span "Invoices" at bounding box center [87, 157] width 111 height 13
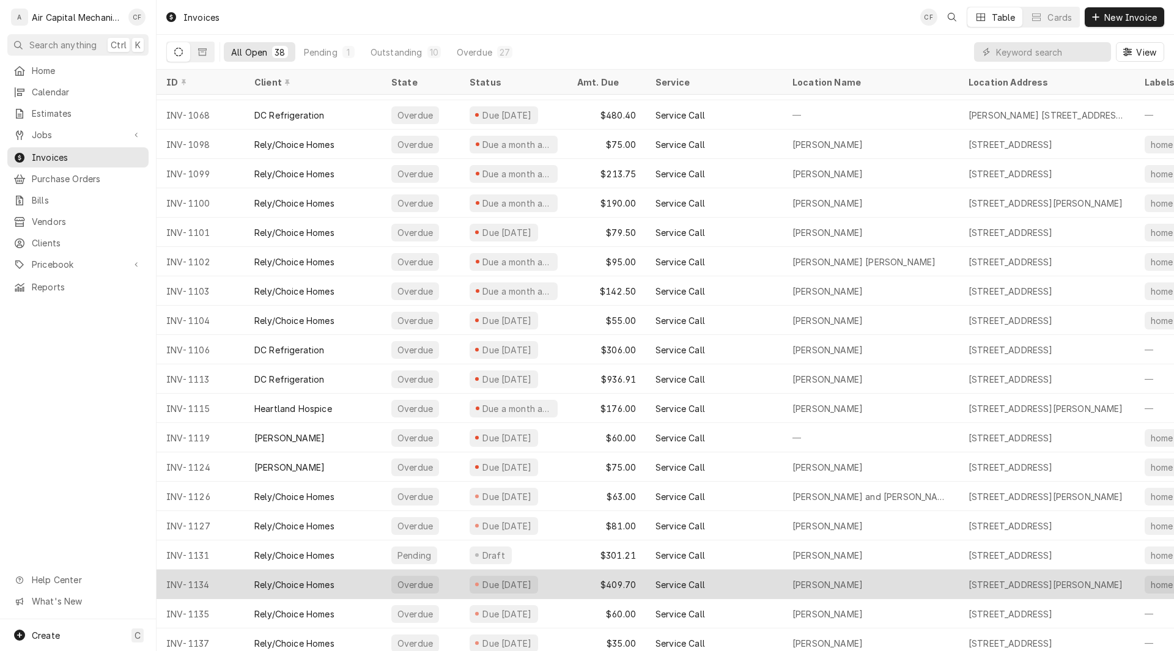
scroll to position [88, 0]
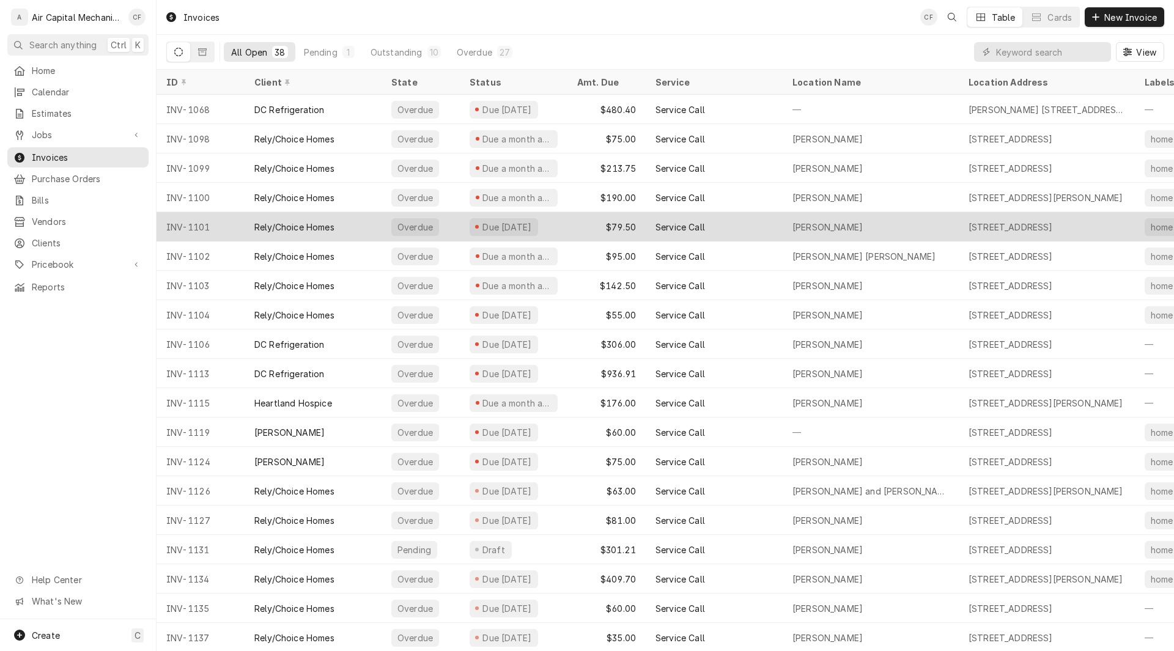
click at [740, 229] on div "Service Call" at bounding box center [714, 226] width 137 height 29
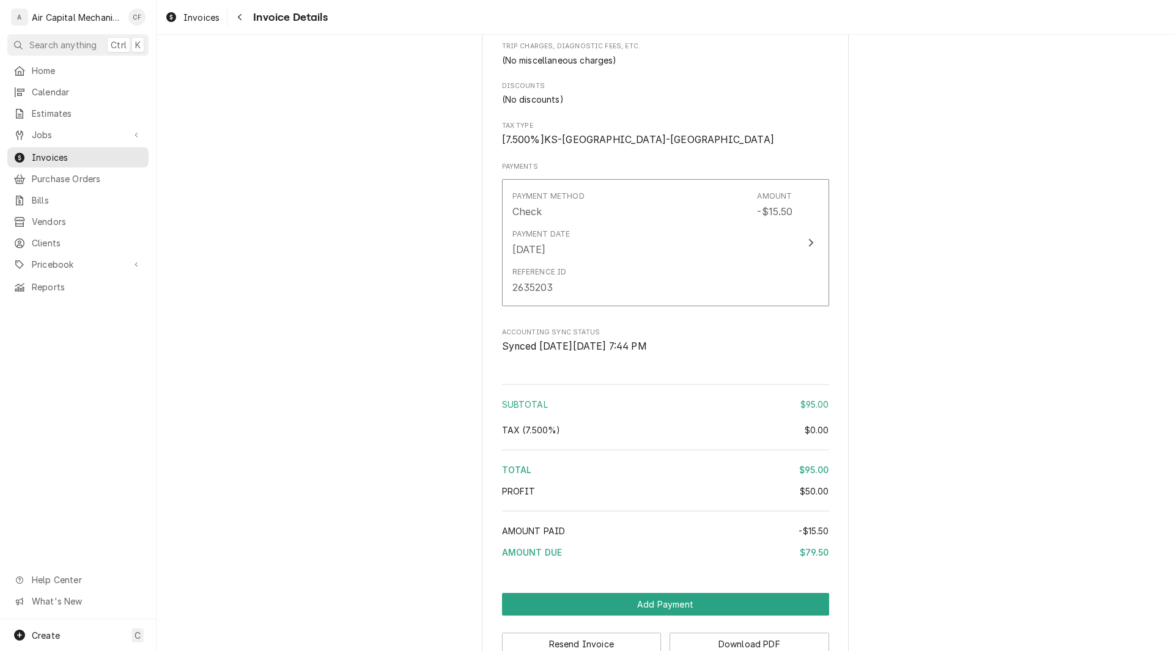
scroll to position [972, 0]
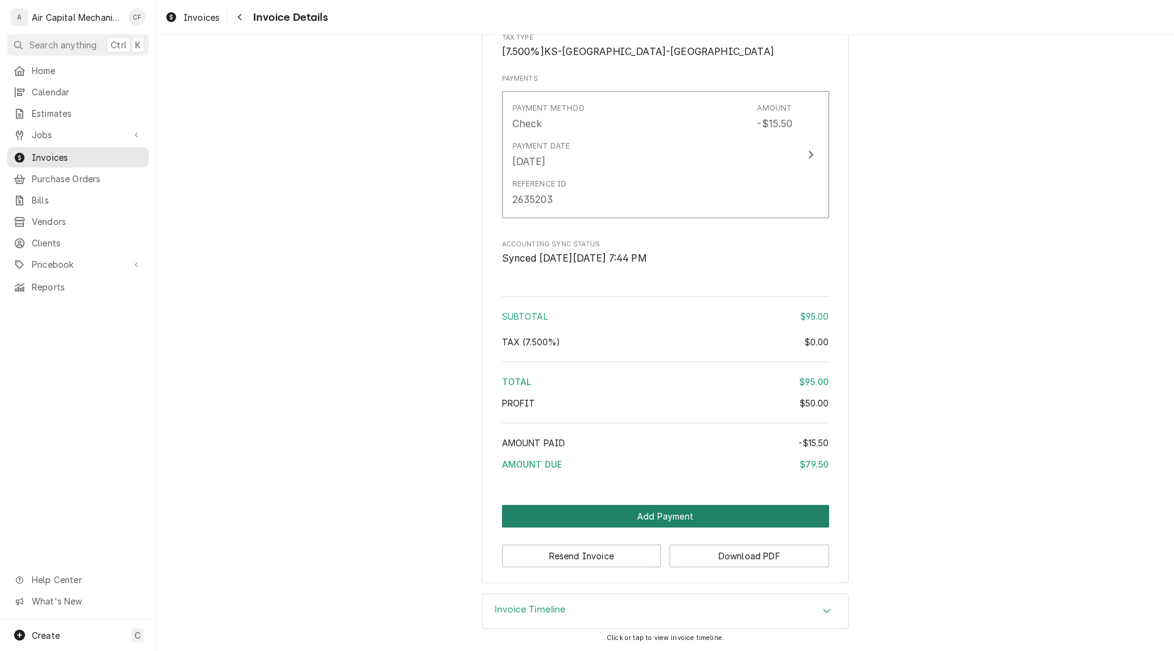
click at [694, 517] on button "Add Payment" at bounding box center [665, 516] width 327 height 23
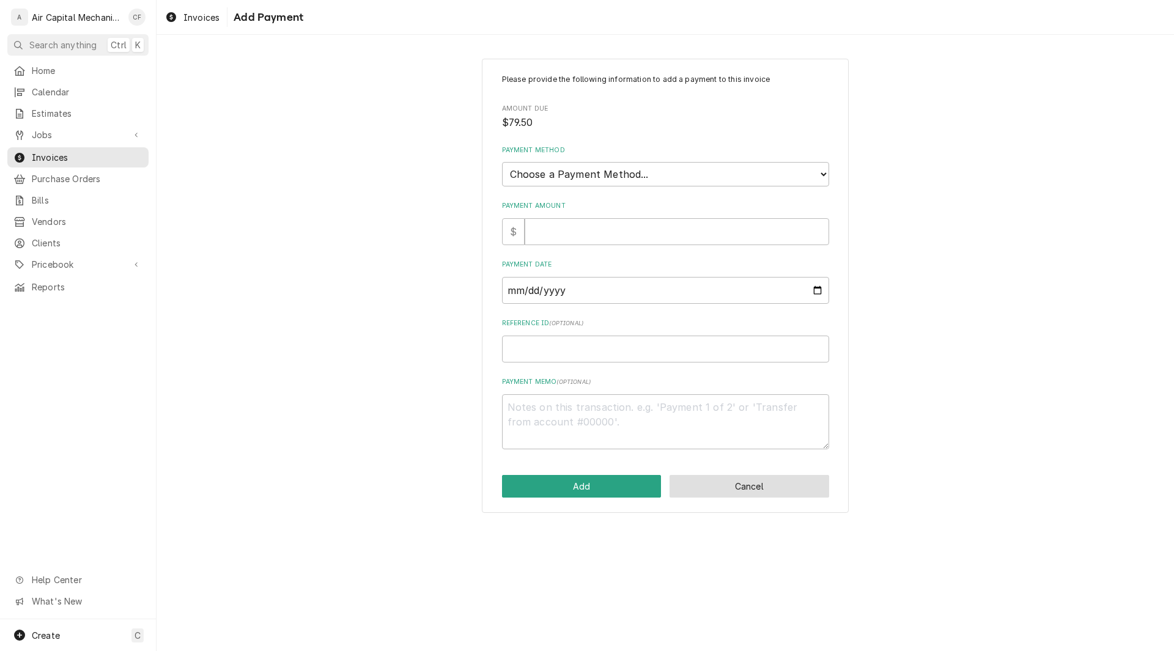
click at [733, 489] on button "Cancel" at bounding box center [750, 486] width 160 height 23
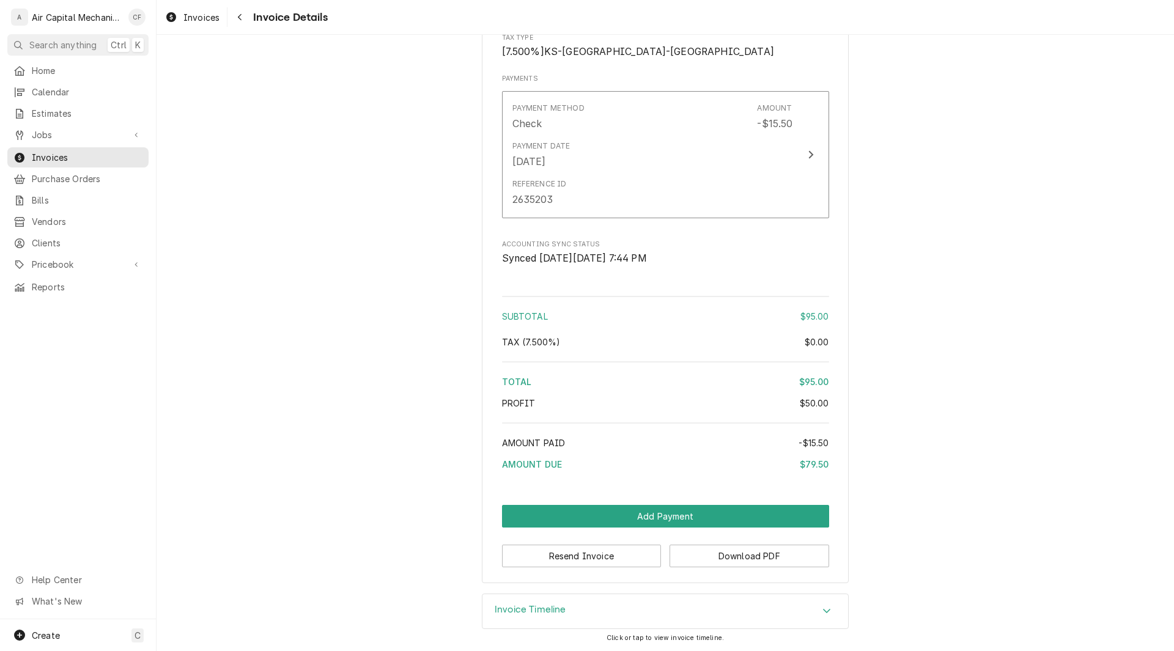
scroll to position [964, 0]
click at [566, 513] on button "Add Payment" at bounding box center [665, 516] width 327 height 23
type textarea "x"
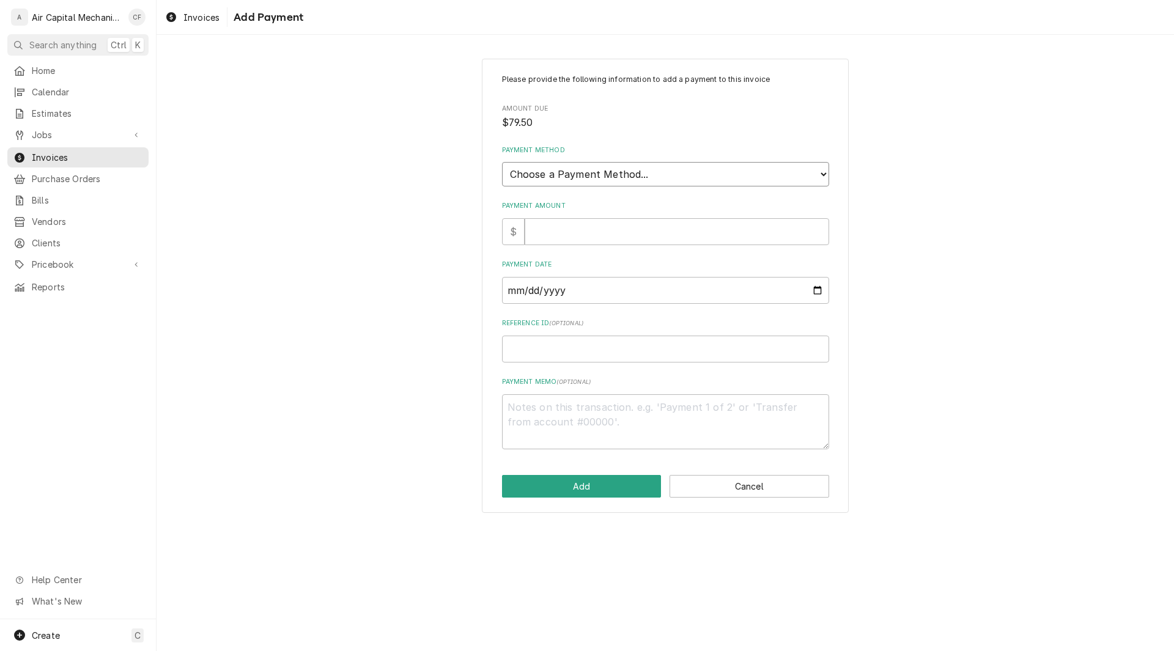
click at [582, 163] on select "Choose a Payment Method... Cash Check Credit/Debit Card ACH/eCheck Other" at bounding box center [665, 174] width 327 height 24
select select "0"
click at [502, 162] on select "Choose a Payment Method... Cash Check Credit/Debit Card ACH/eCheck Other" at bounding box center [665, 174] width 327 height 24
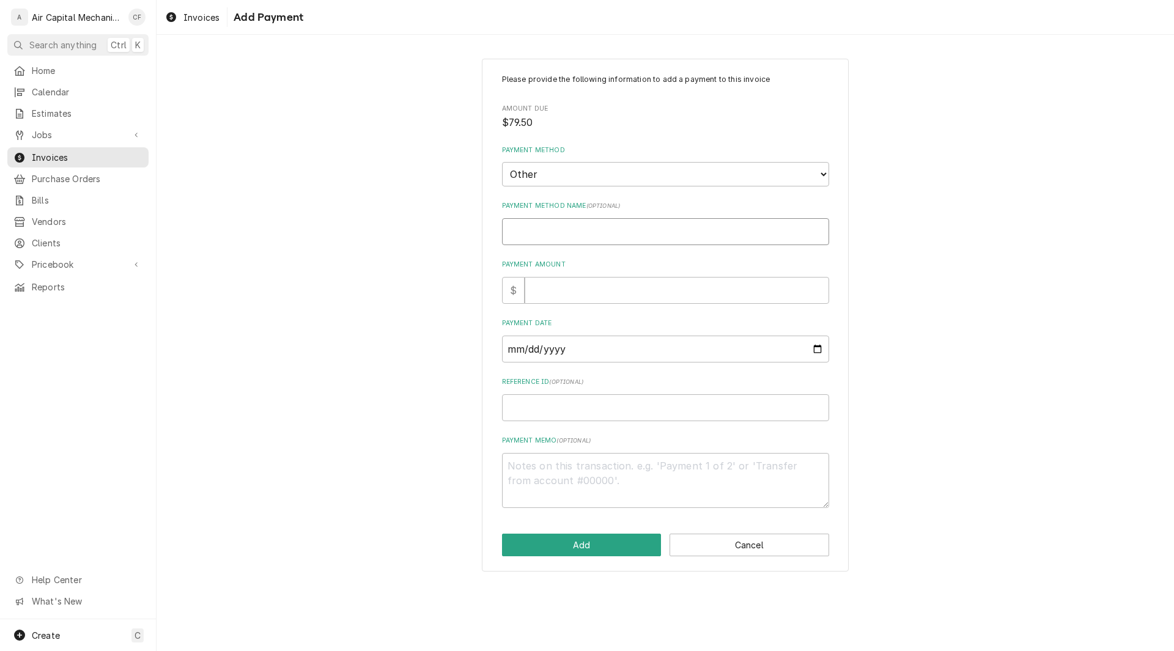
click at [541, 232] on input "Payment Method Name ( optional )" at bounding box center [665, 231] width 327 height 27
type textarea "x"
type input "W"
type textarea "x"
type input "Wr"
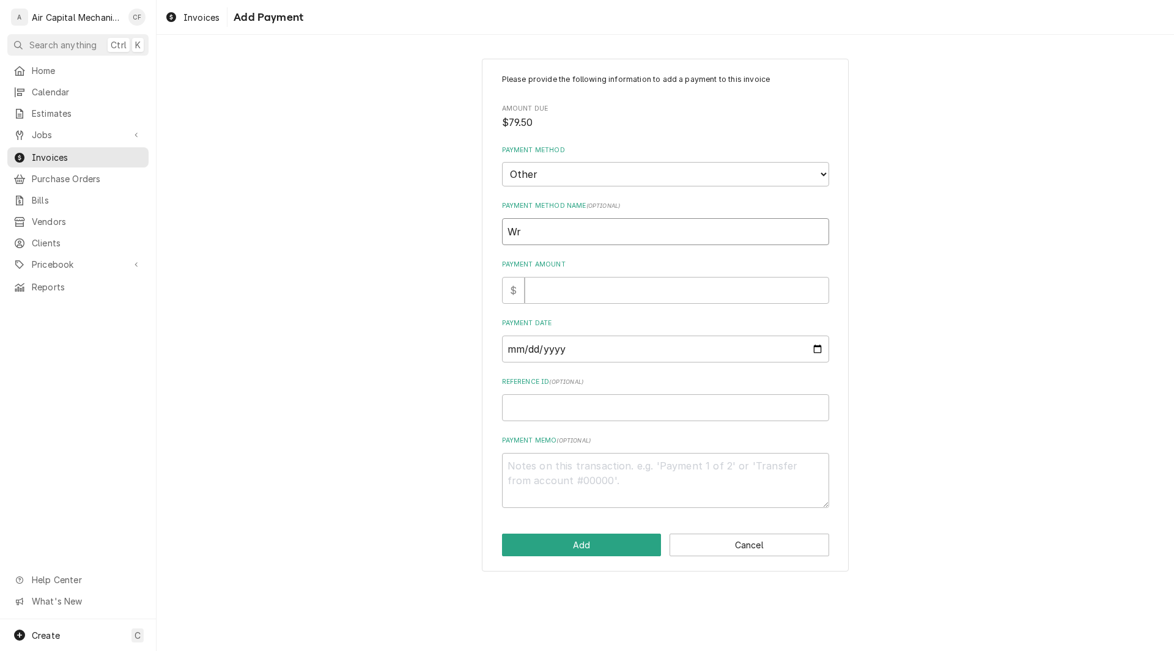
type textarea "x"
type input "Wri"
type textarea "x"
type input "Writ"
type textarea "x"
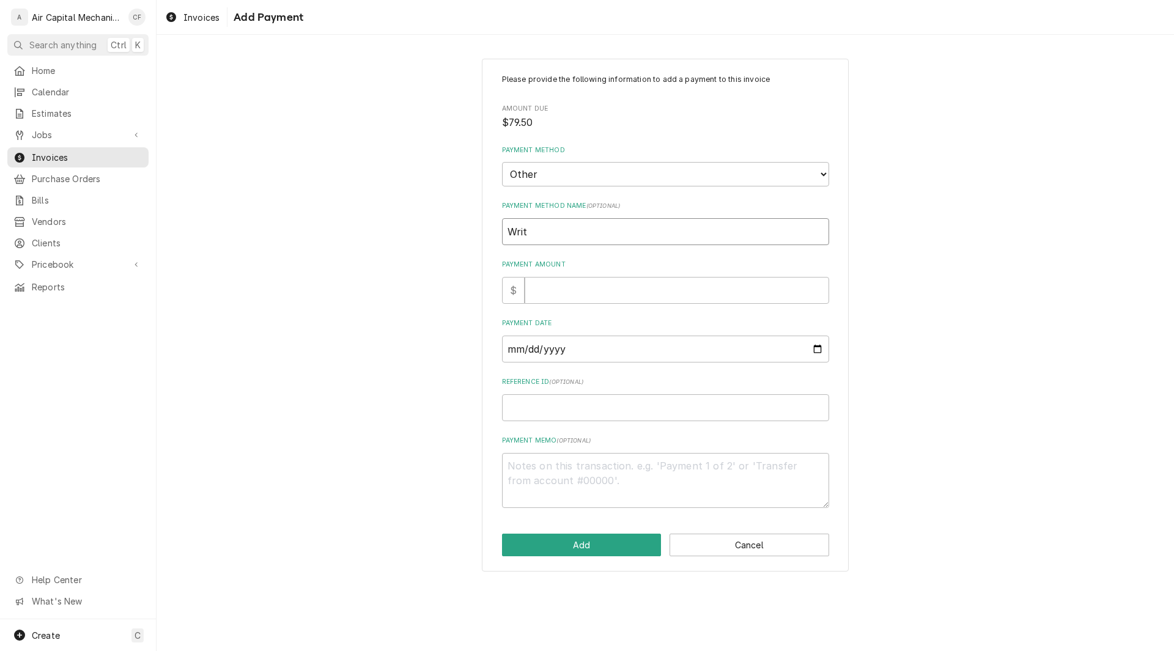
type input "Write"
type textarea "x"
type input "Write-"
type textarea "x"
type input "Write-o"
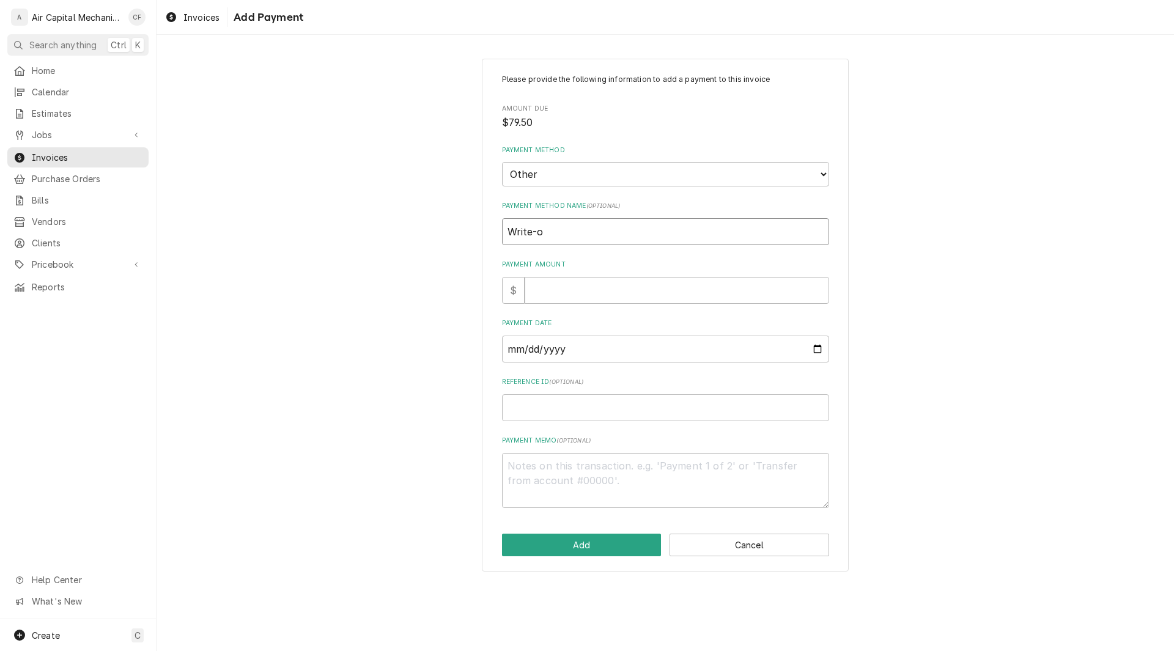
type textarea "x"
type input "Write-of"
type textarea "x"
type input "Write-off"
click at [564, 288] on input "Payment Amount" at bounding box center [677, 290] width 305 height 27
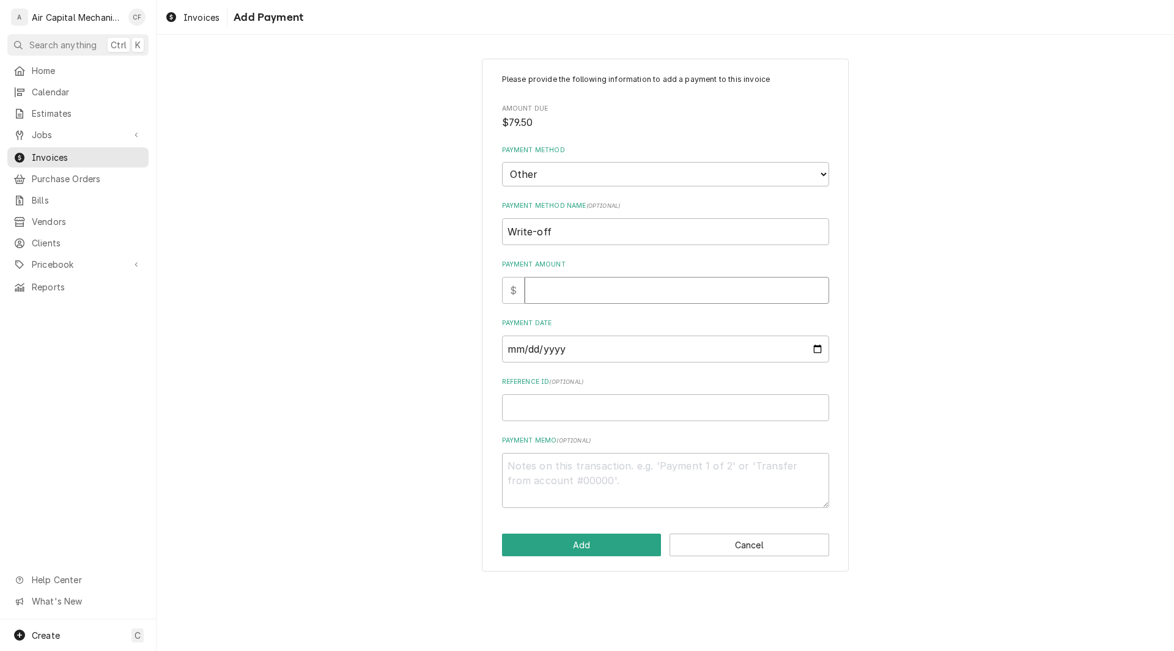
type textarea "x"
type input "7"
type textarea "x"
type input "79"
type textarea "x"
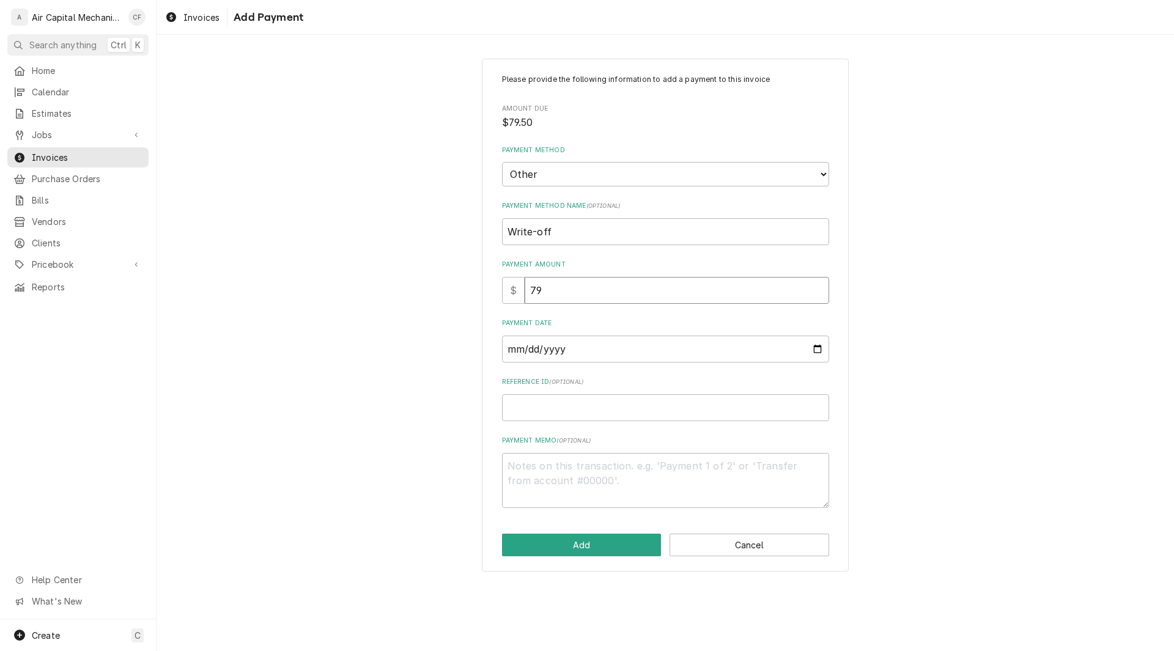
type input "79.5"
type textarea "x"
type input "79.50"
click at [516, 355] on input "Payment Date" at bounding box center [665, 349] width 327 height 27
type input "0002-09-09"
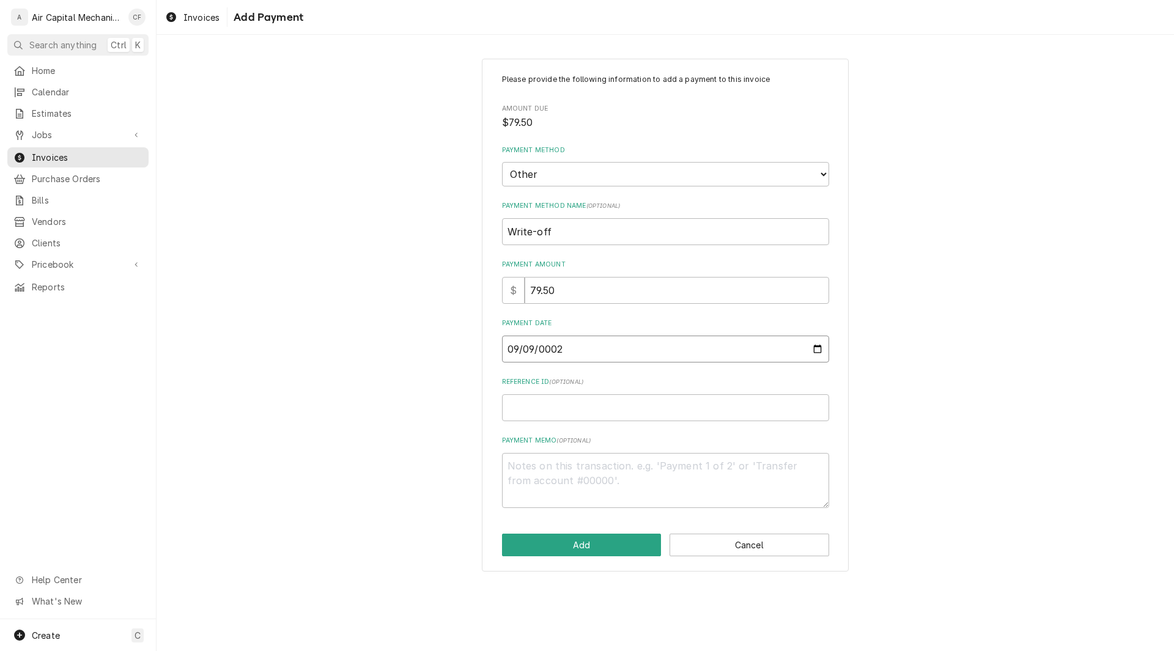
type textarea "x"
type input "0020-09-09"
type textarea "x"
type input "0202-09-09"
type textarea "x"
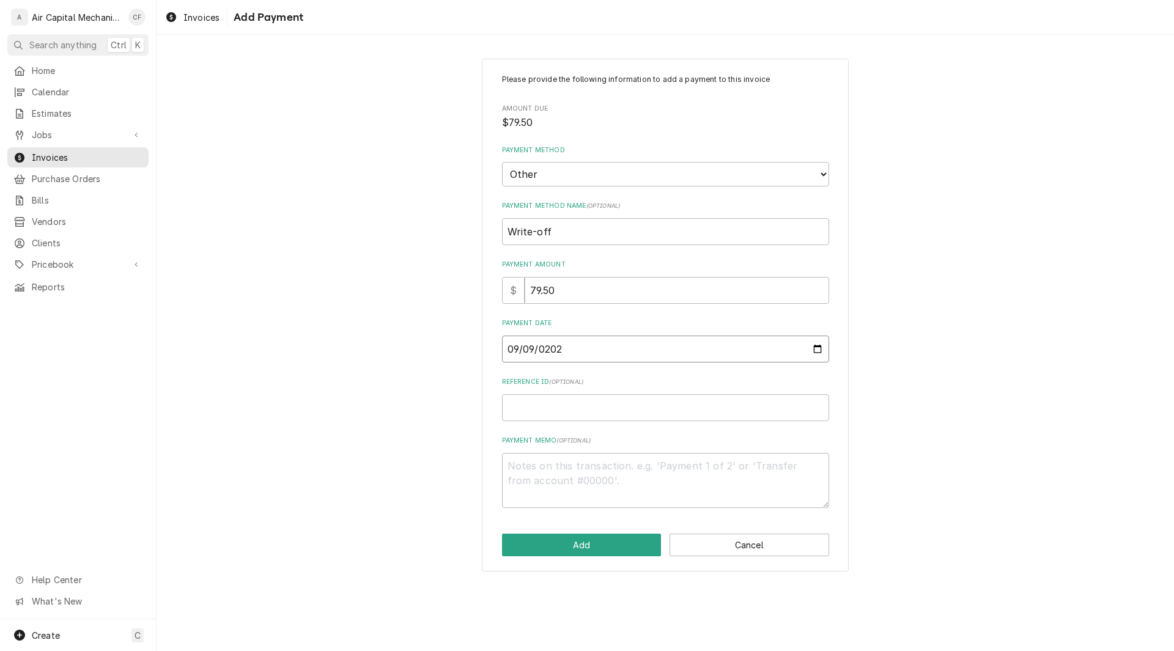
type input "2025-09-09"
click at [555, 407] on input "Reference ID ( optional )" at bounding box center [665, 407] width 327 height 27
type textarea "x"
type input "2"
type textarea "x"
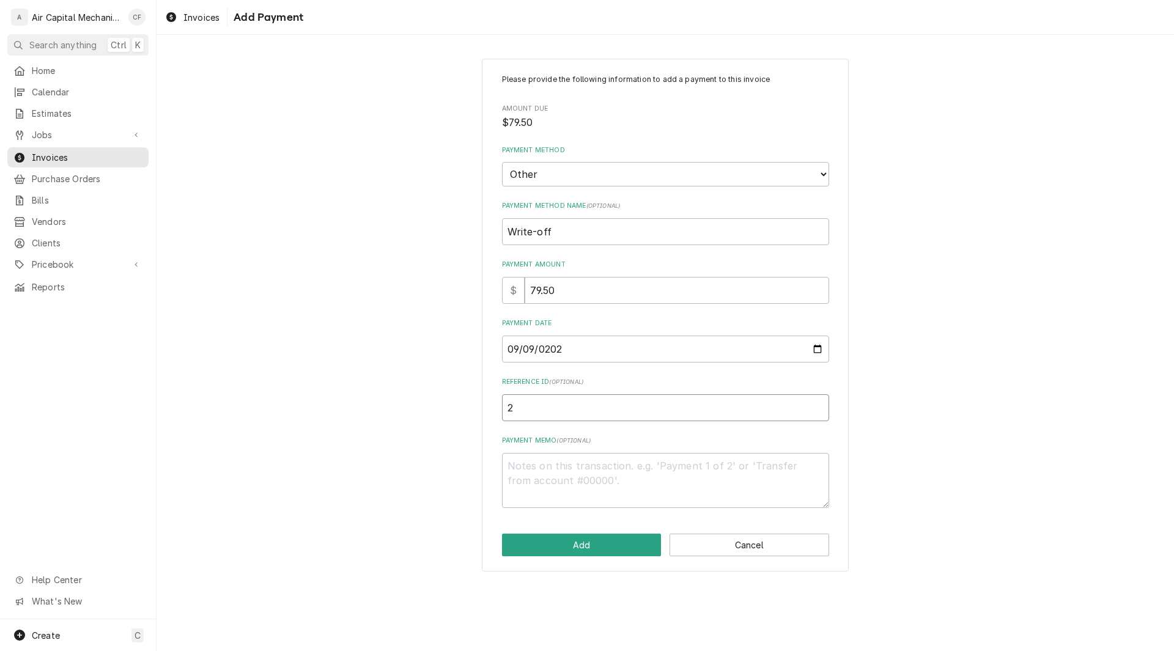
type input "26"
type textarea "x"
type input "263"
type textarea "x"
type input "2635"
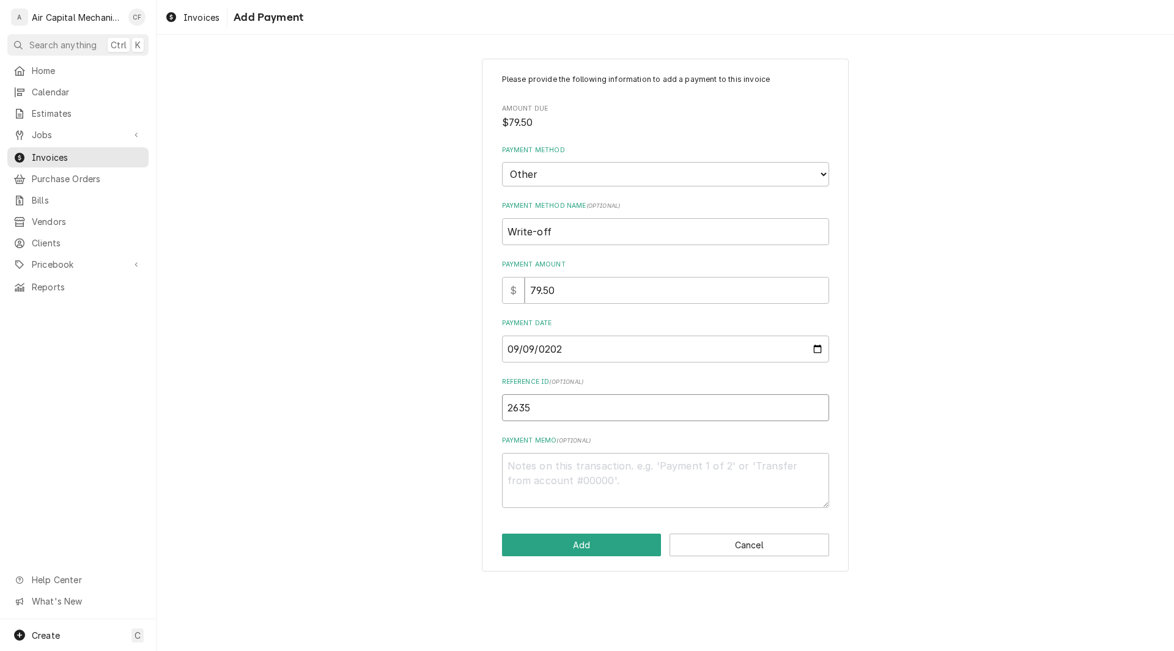
type textarea "x"
type input "26352"
type textarea "x"
type input "263520"
type textarea "x"
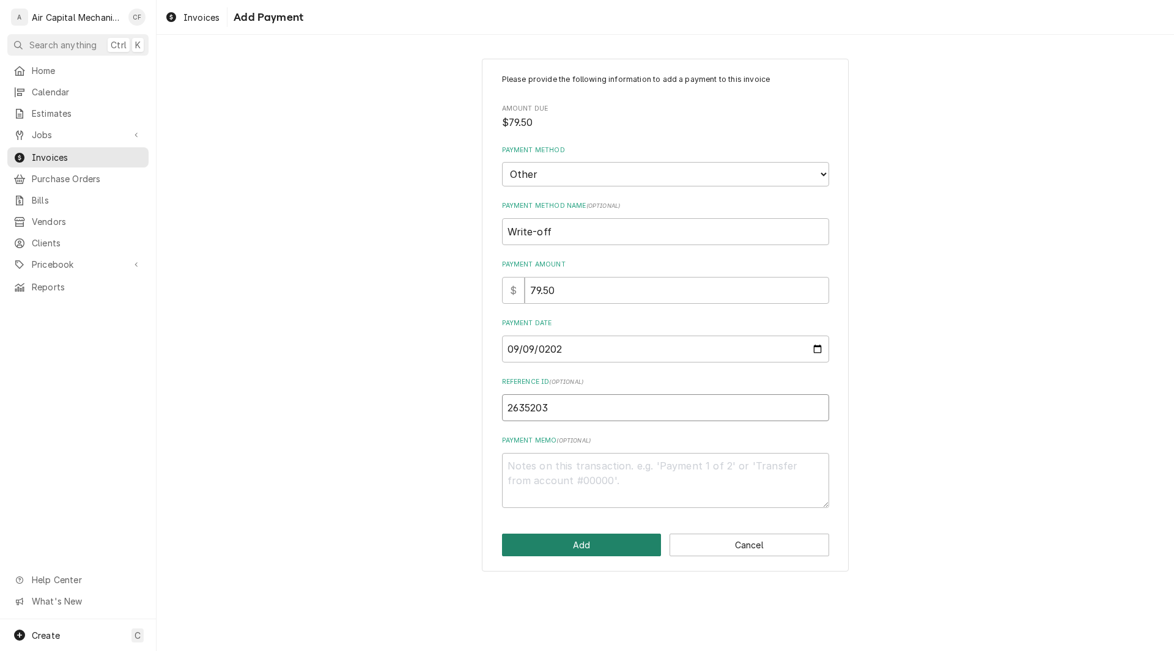
type input "2635203"
click at [602, 539] on button "Add" at bounding box center [582, 545] width 160 height 23
type textarea "x"
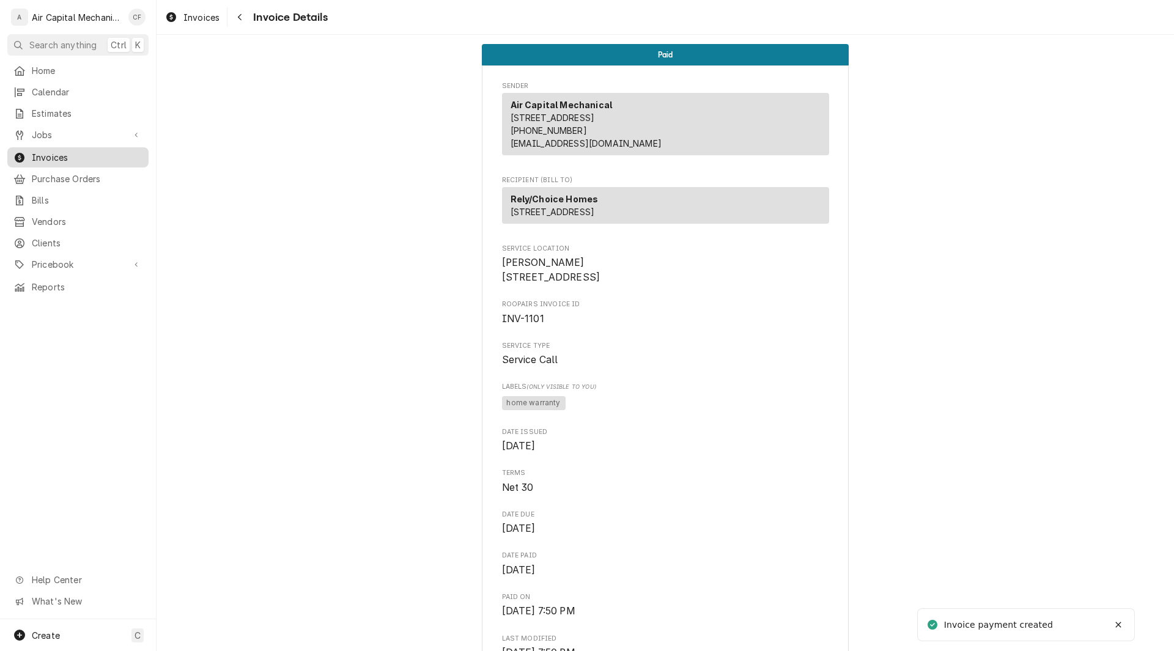
click at [76, 156] on span "Invoices" at bounding box center [87, 157] width 111 height 13
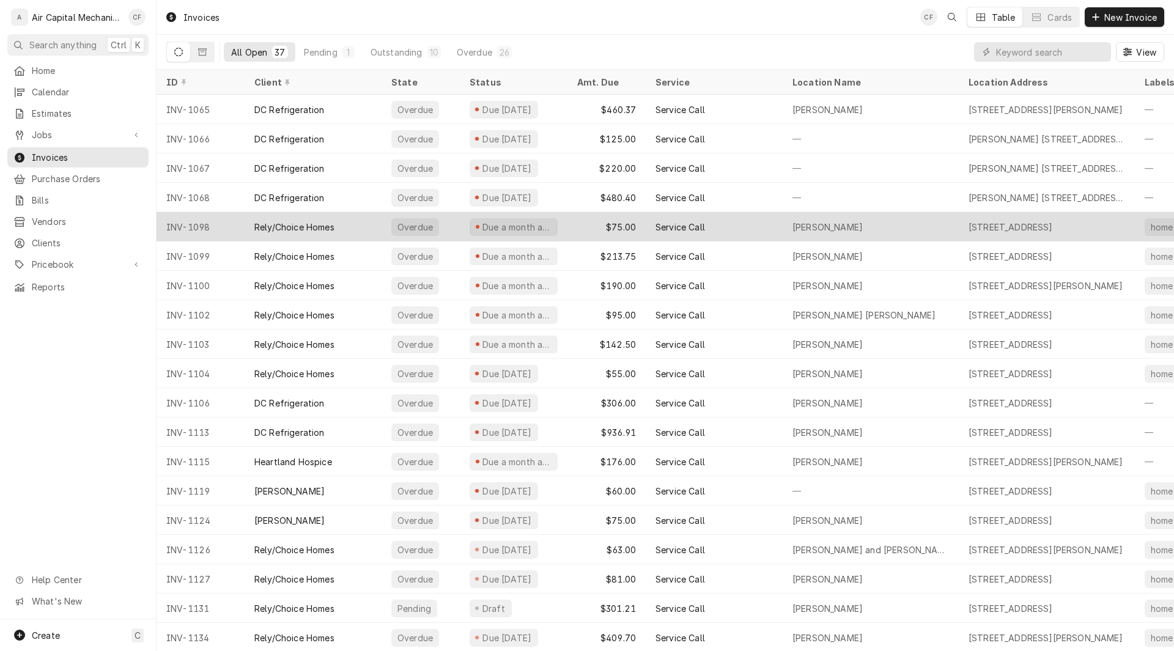
click at [633, 226] on div "$75.00" at bounding box center [607, 226] width 78 height 29
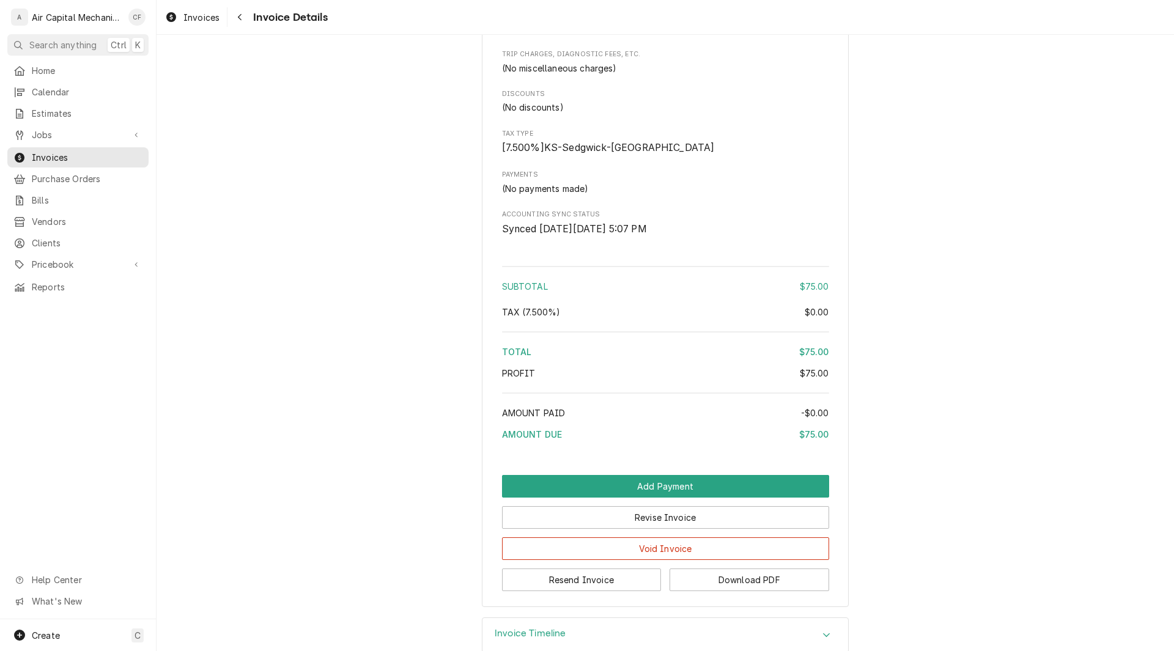
scroll to position [900, 0]
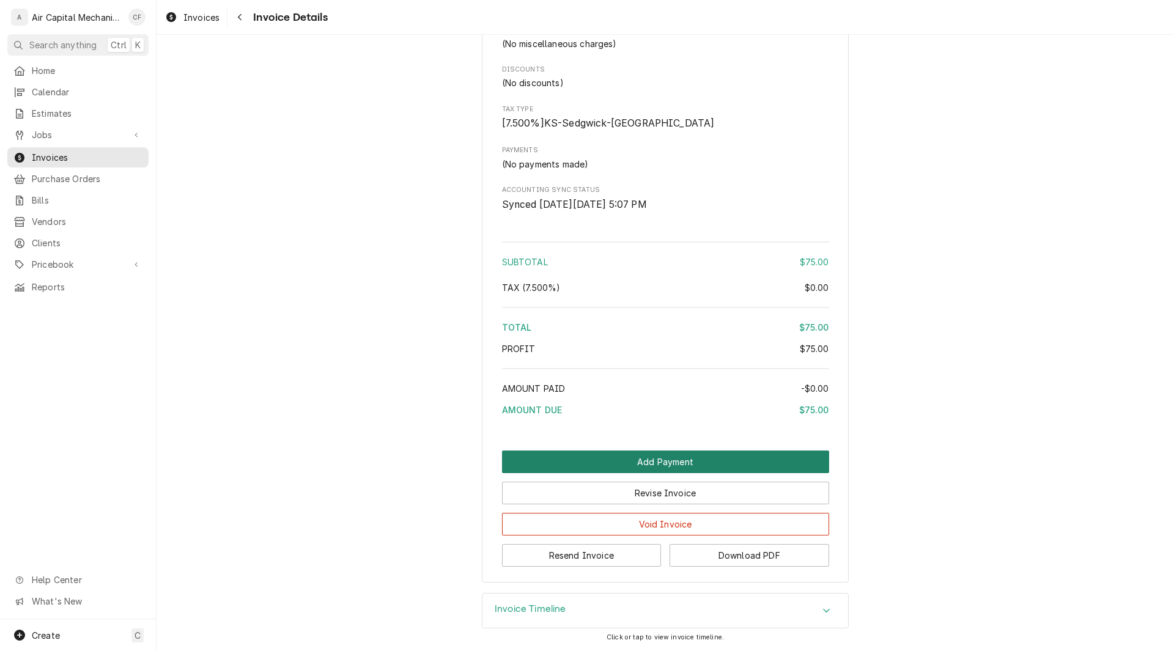
click at [731, 466] on button "Add Payment" at bounding box center [665, 462] width 327 height 23
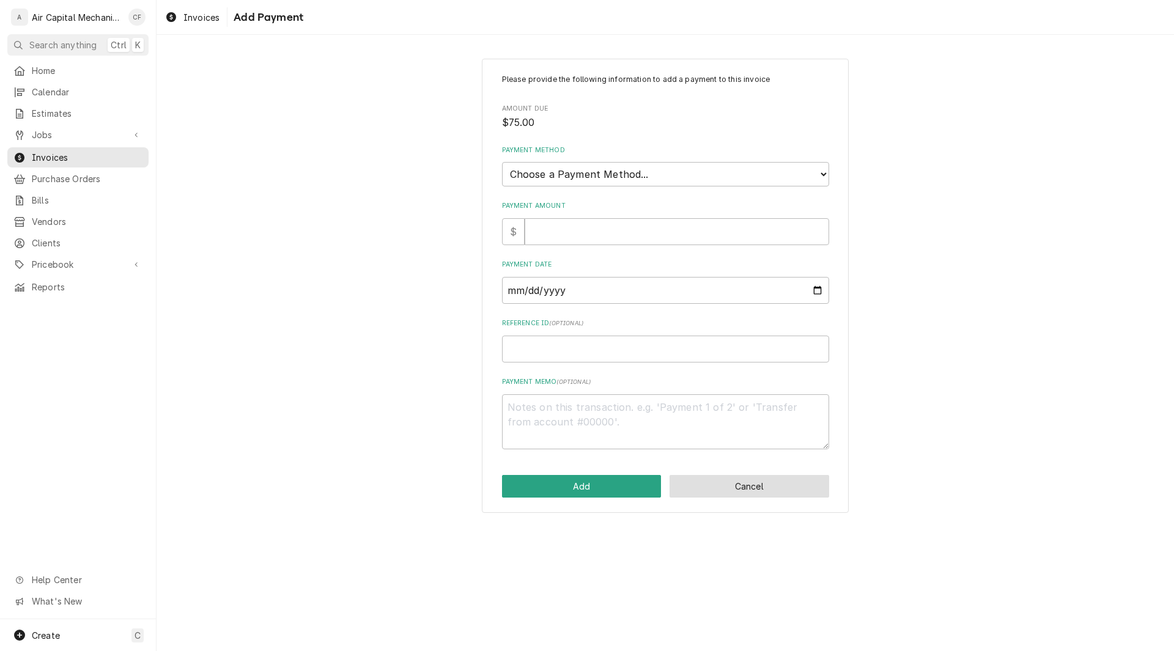
click at [706, 479] on button "Cancel" at bounding box center [750, 486] width 160 height 23
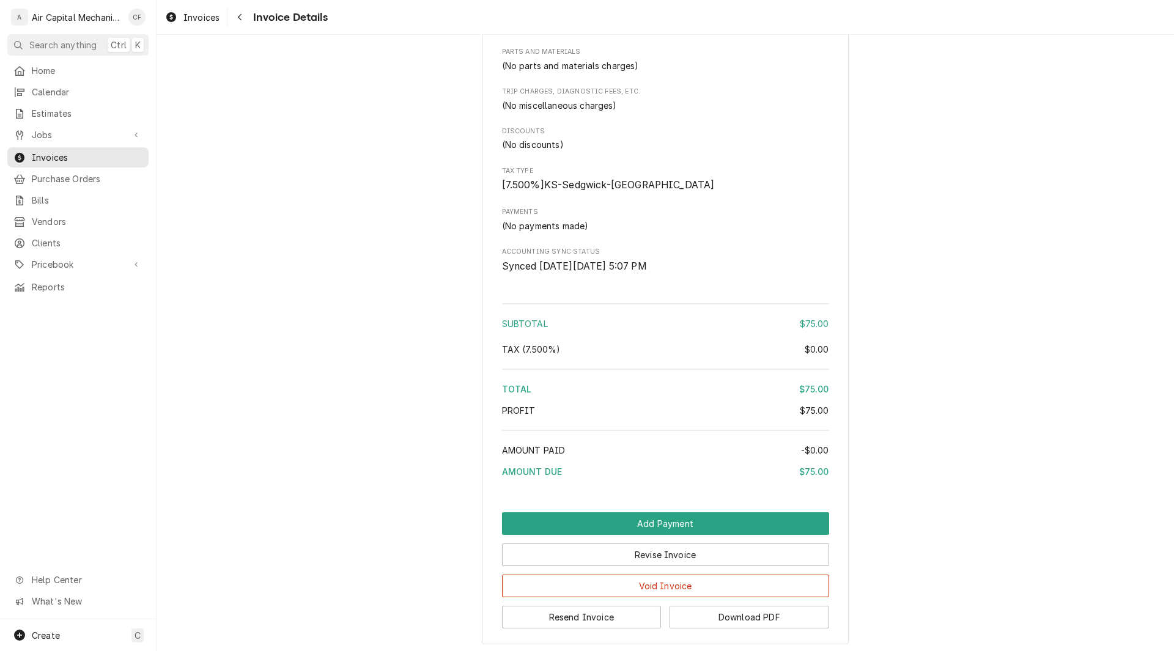
scroll to position [900, 0]
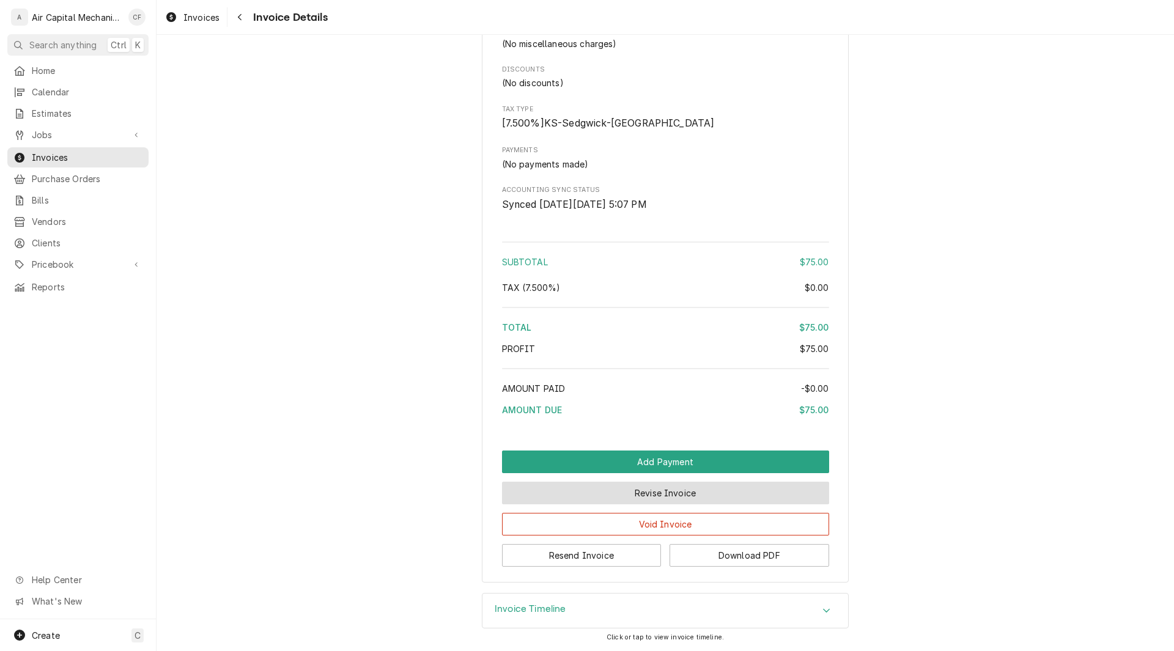
click at [701, 494] on button "Revise Invoice" at bounding box center [665, 493] width 327 height 23
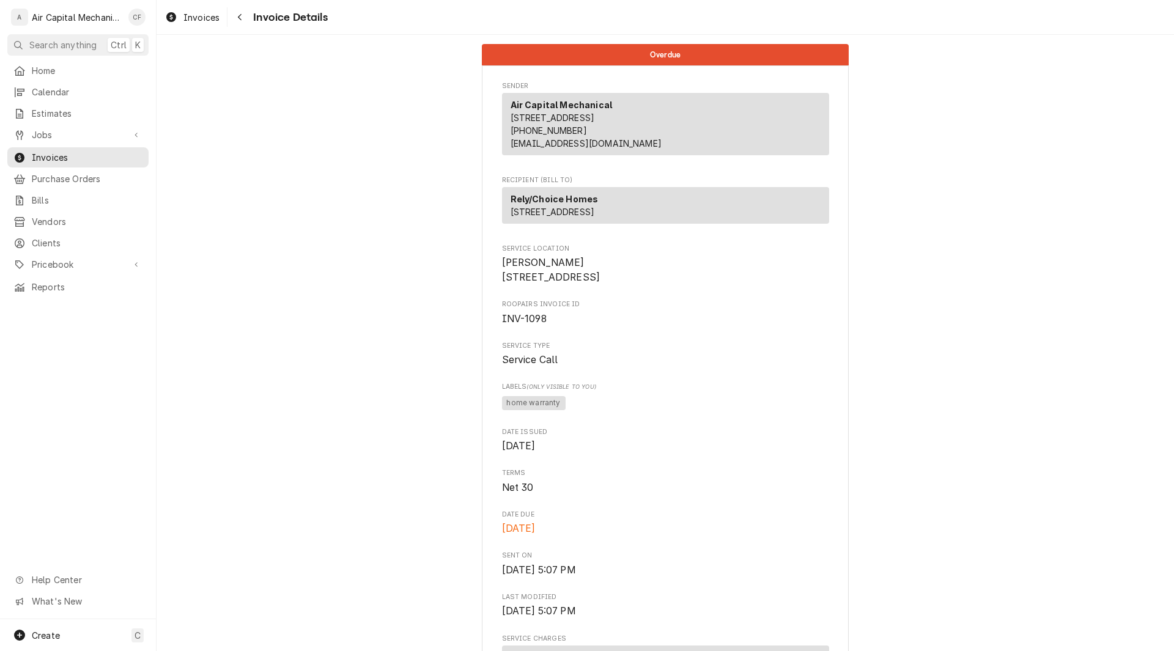
scroll to position [897, 0]
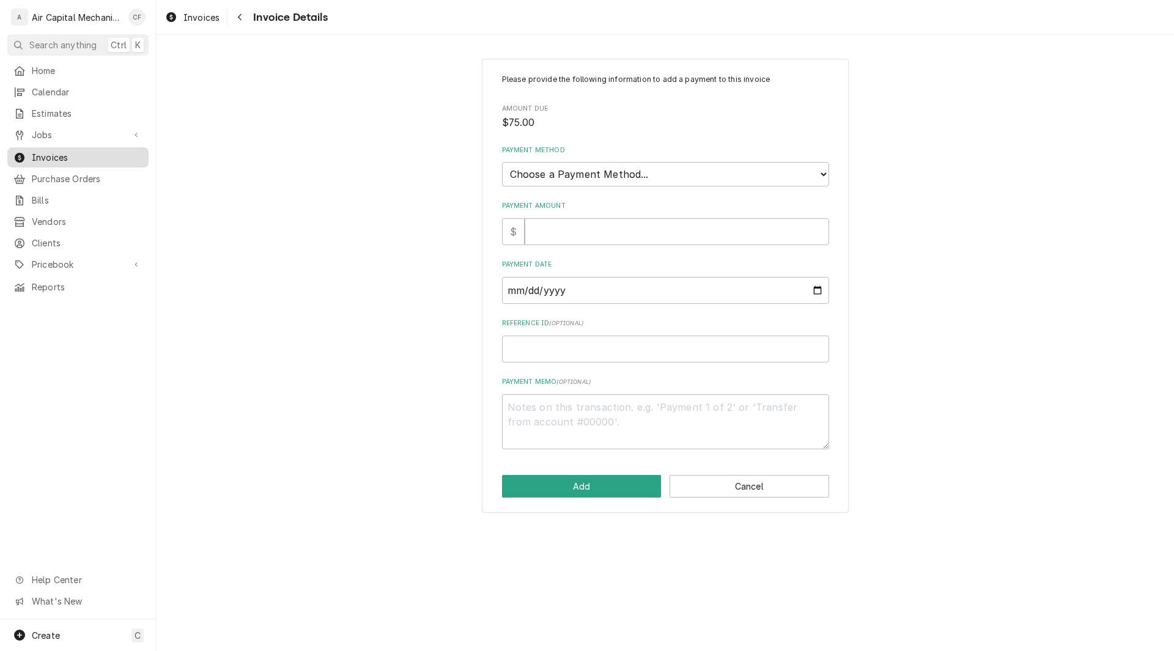
click at [48, 161] on link "Invoices" at bounding box center [77, 157] width 141 height 20
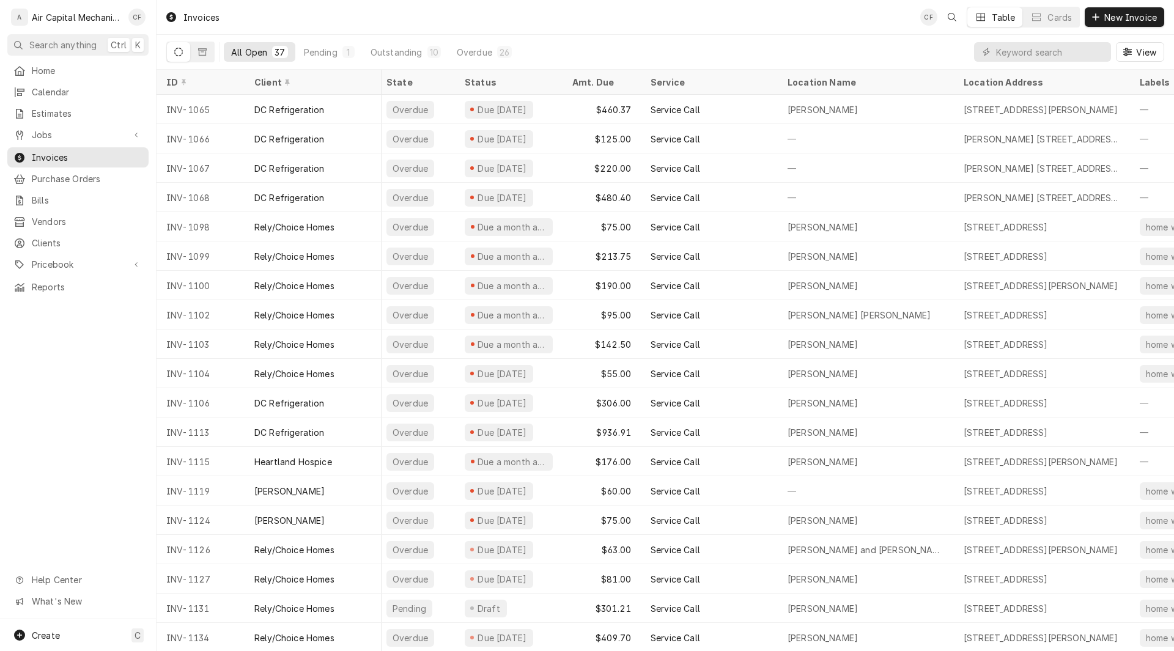
scroll to position [0, 9]
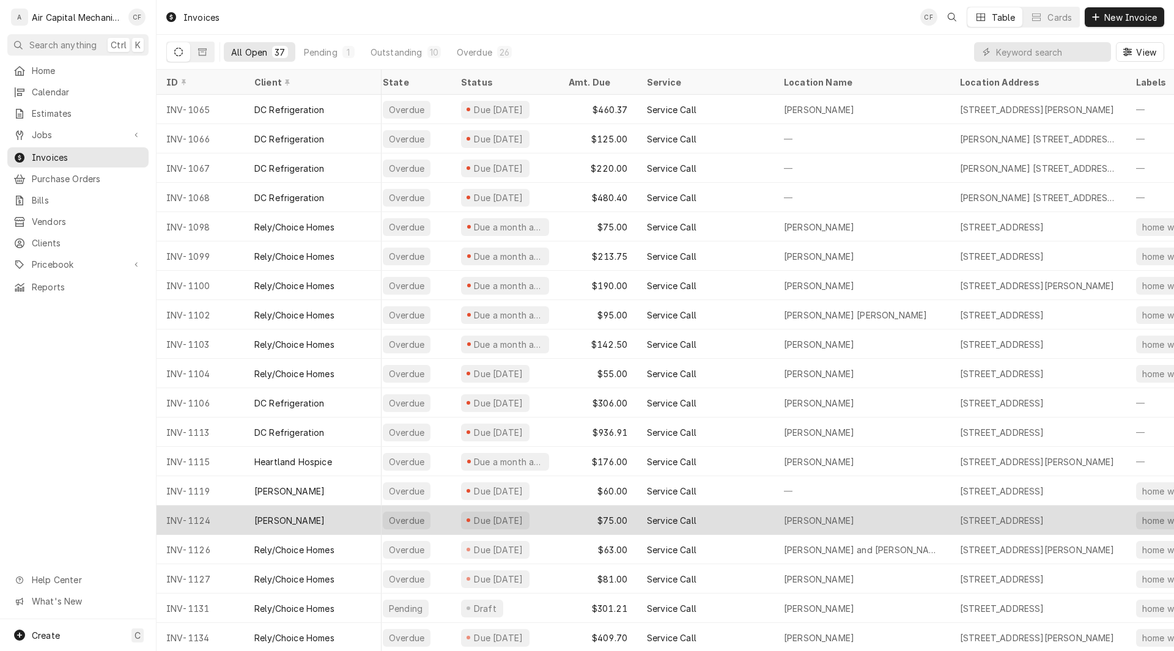
click at [291, 516] on div "[PERSON_NAME]" at bounding box center [289, 520] width 70 height 13
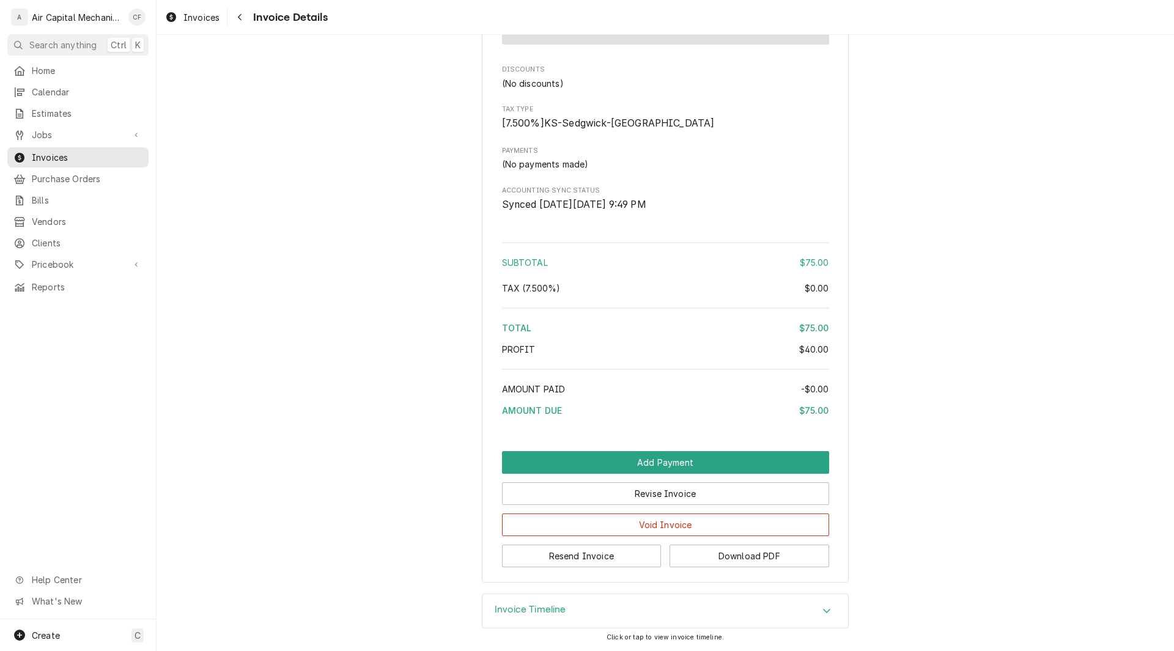
scroll to position [908, 0]
click at [705, 490] on button "Revise Invoice" at bounding box center [665, 494] width 327 height 23
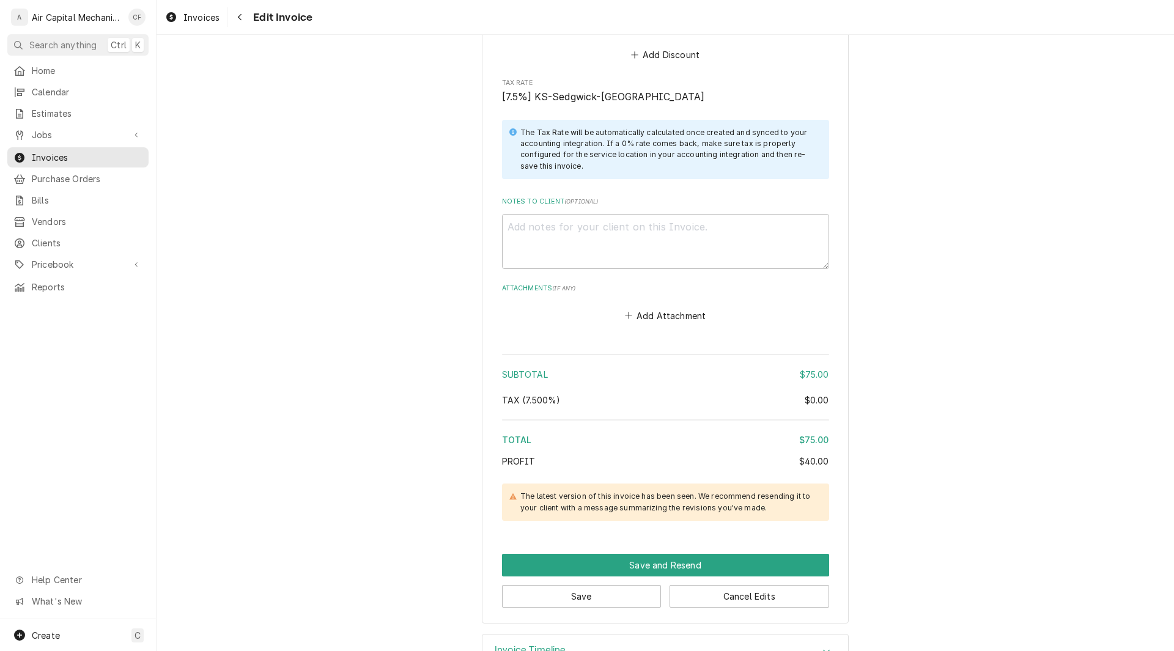
scroll to position [1062, 0]
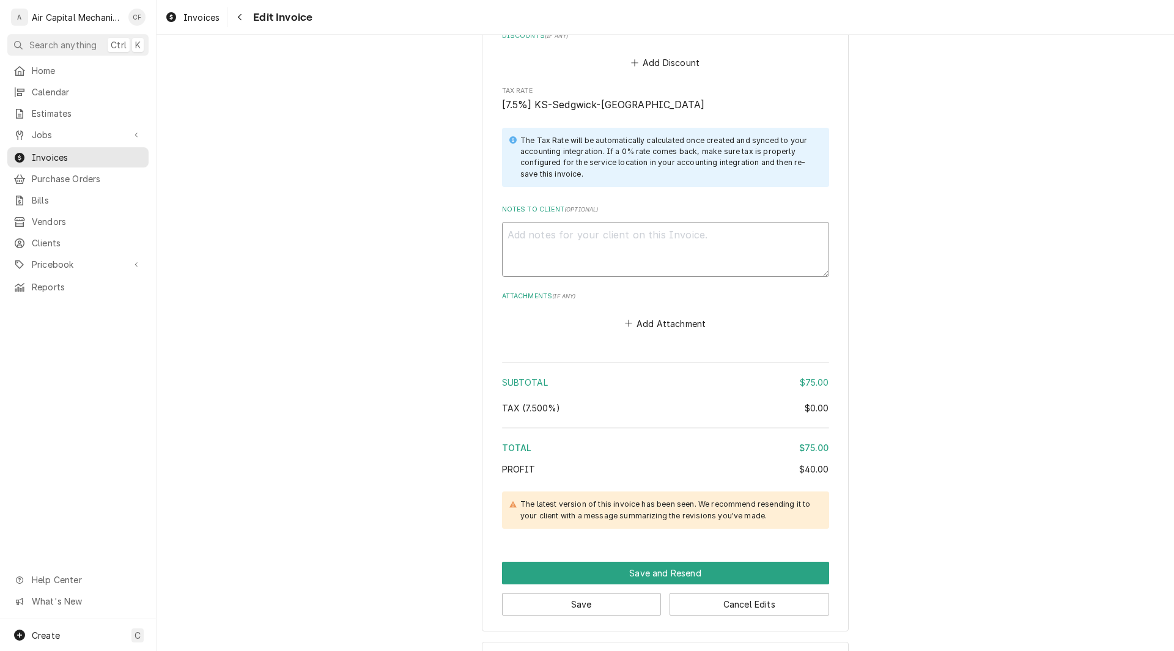
click at [542, 240] on textarea "Notes to Client ( optional )" at bounding box center [665, 249] width 327 height 55
type textarea "x"
type textarea "I"
type textarea "x"
type textarea "In"
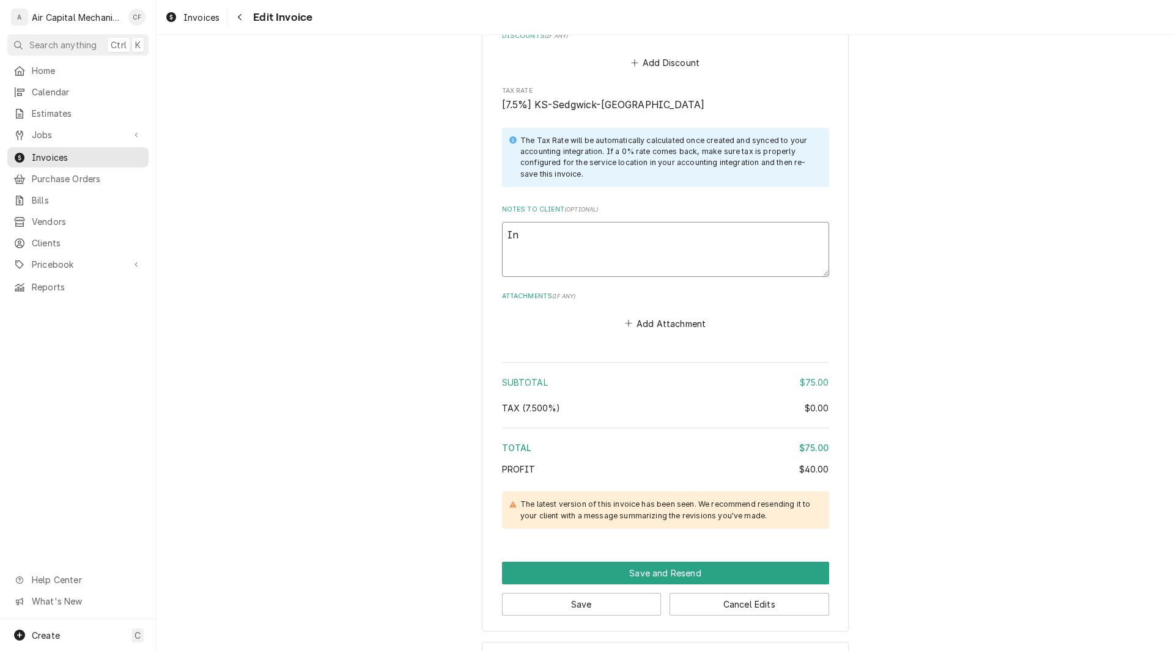
type textarea "x"
type textarea "Inv"
type textarea "x"
type textarea "Invo"
type textarea "x"
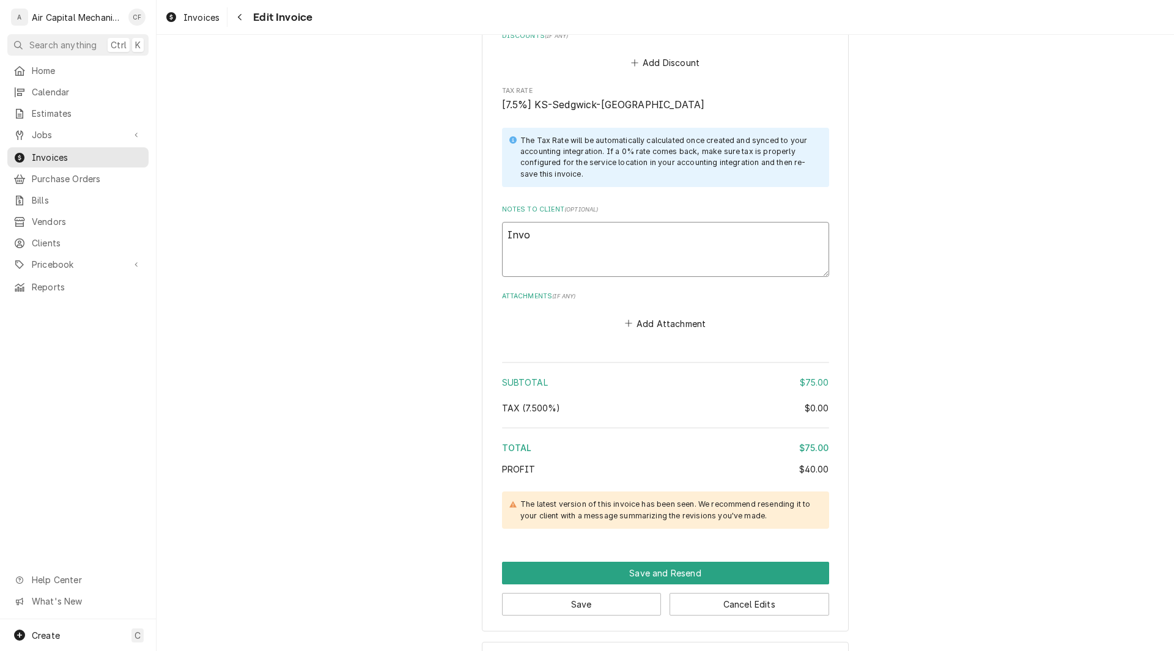
type textarea "Invoi"
type textarea "x"
type textarea "Invoic"
type textarea "x"
type textarea "Invoice"
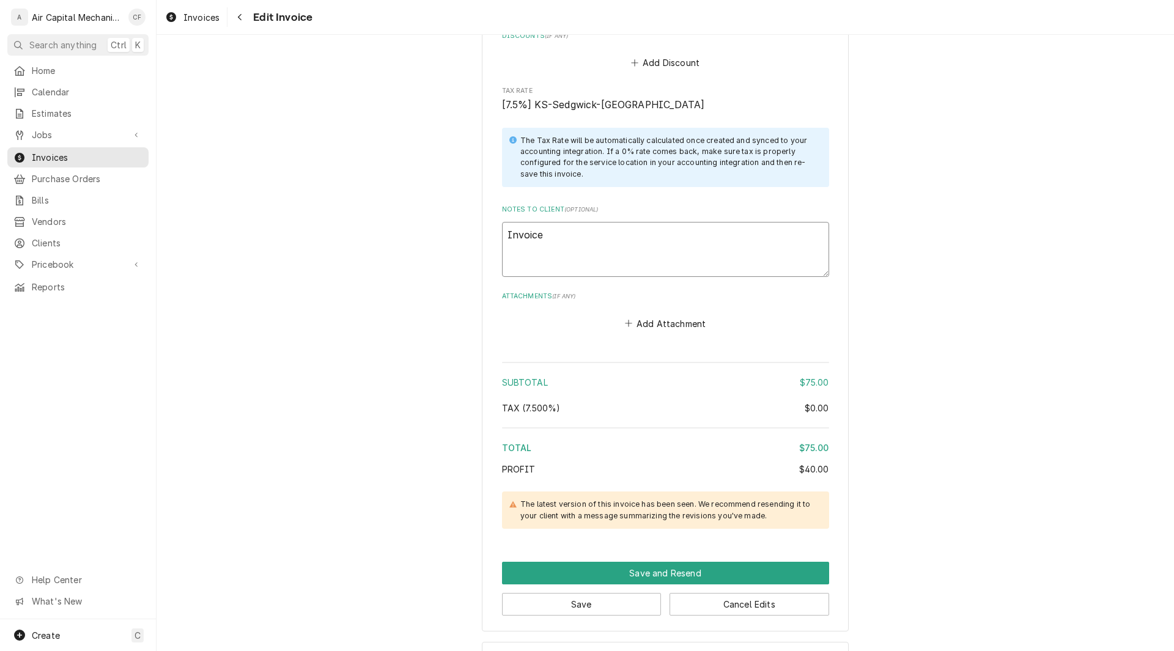
type textarea "x"
type textarea "Invoice"
type textarea "x"
type textarea "Invoice w"
type textarea "x"
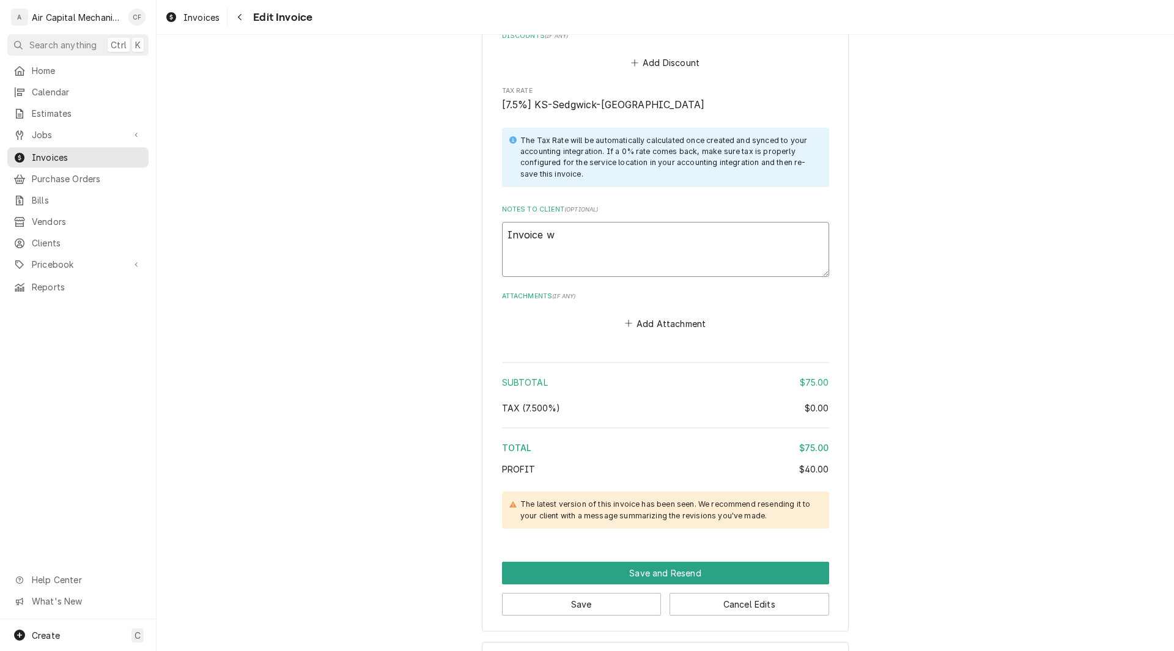
type textarea "Invoice wa"
type textarea "x"
type textarea "Invoice was"
type textarea "x"
type textarea "Invoice was"
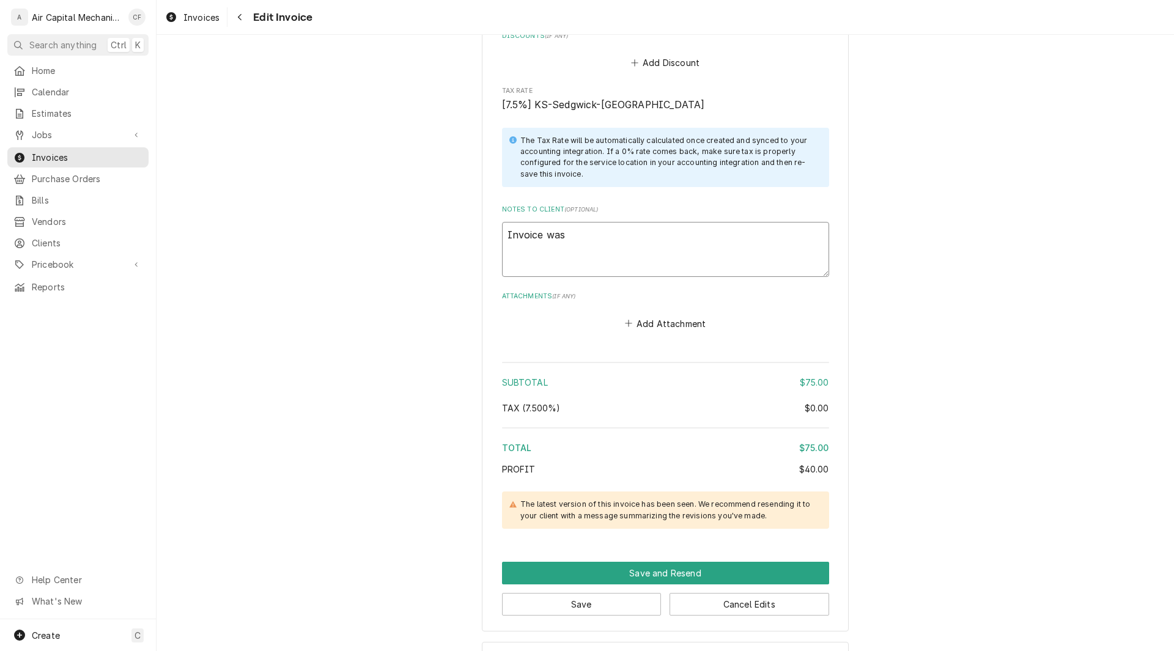
type textarea "x"
type textarea "Invoice was d"
type textarea "x"
type textarea "Invoice was du"
type textarea "x"
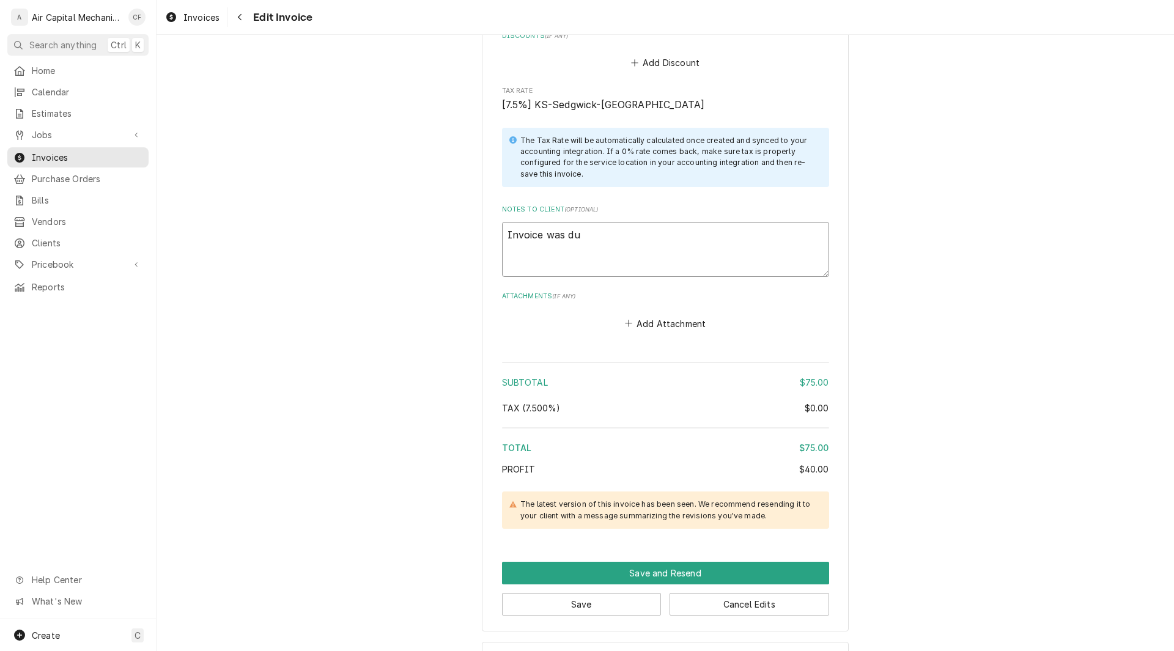
type textarea "Invoice was due"
type textarea "x"
type textarea "Invoice was due"
type textarea "x"
type textarea "Invoice was due a"
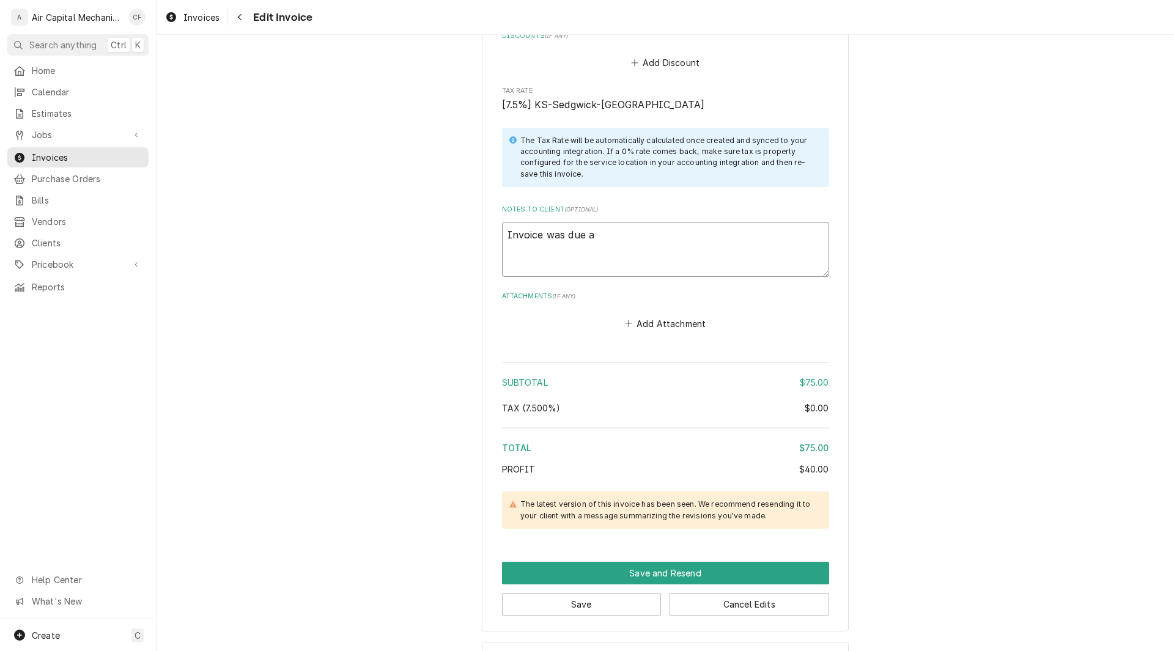
type textarea "x"
type textarea "Invoice was due at"
type textarea "x"
type textarea "Invoice was due at"
type textarea "x"
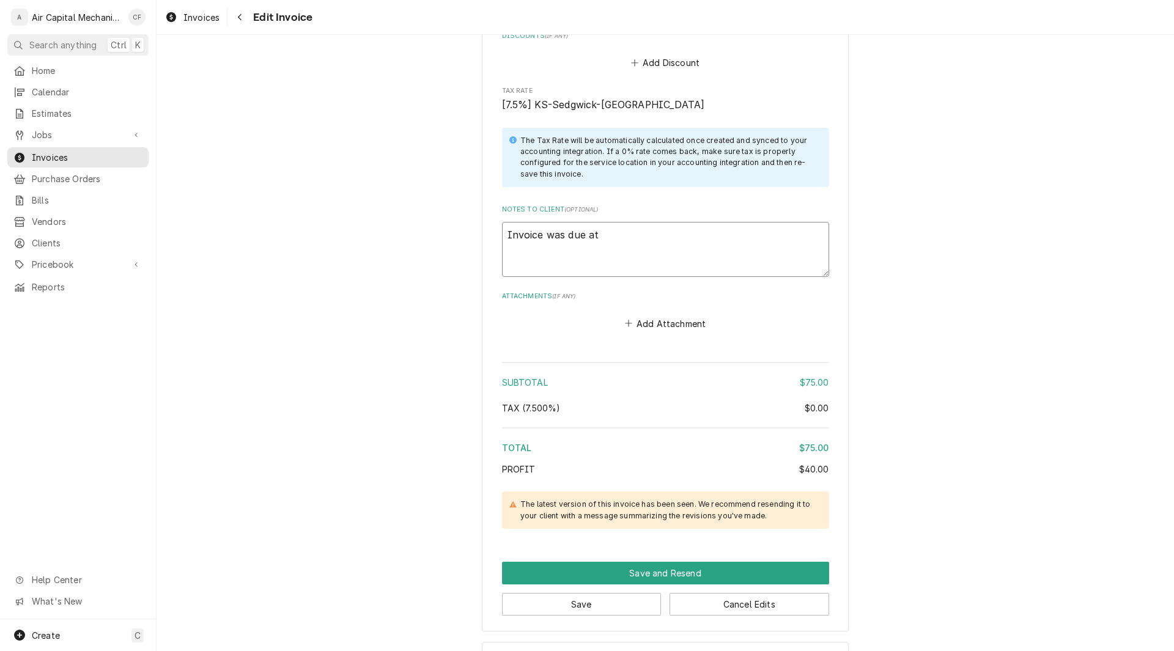
type textarea "Invoice was due at t"
type textarea "x"
type textarea "Invoice was due at ti"
type textarea "x"
type textarea "Invoice was due at tim"
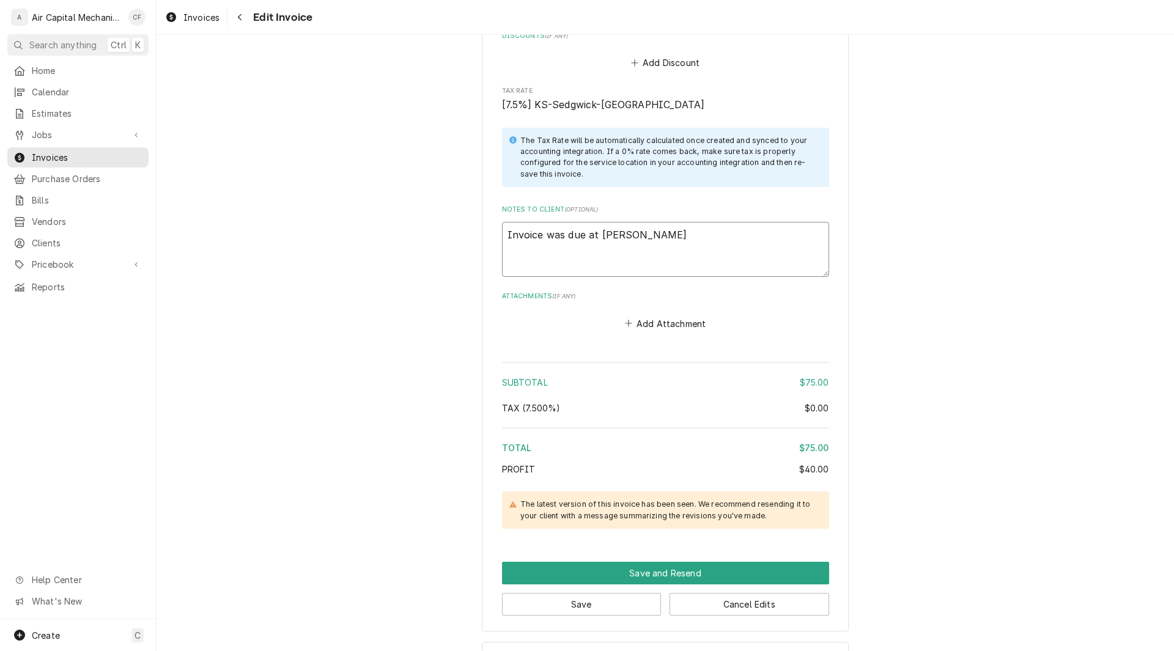
type textarea "x"
type textarea "Invoice was due at time"
type textarea "x"
type textarea "Invoice was due at time"
type textarea "x"
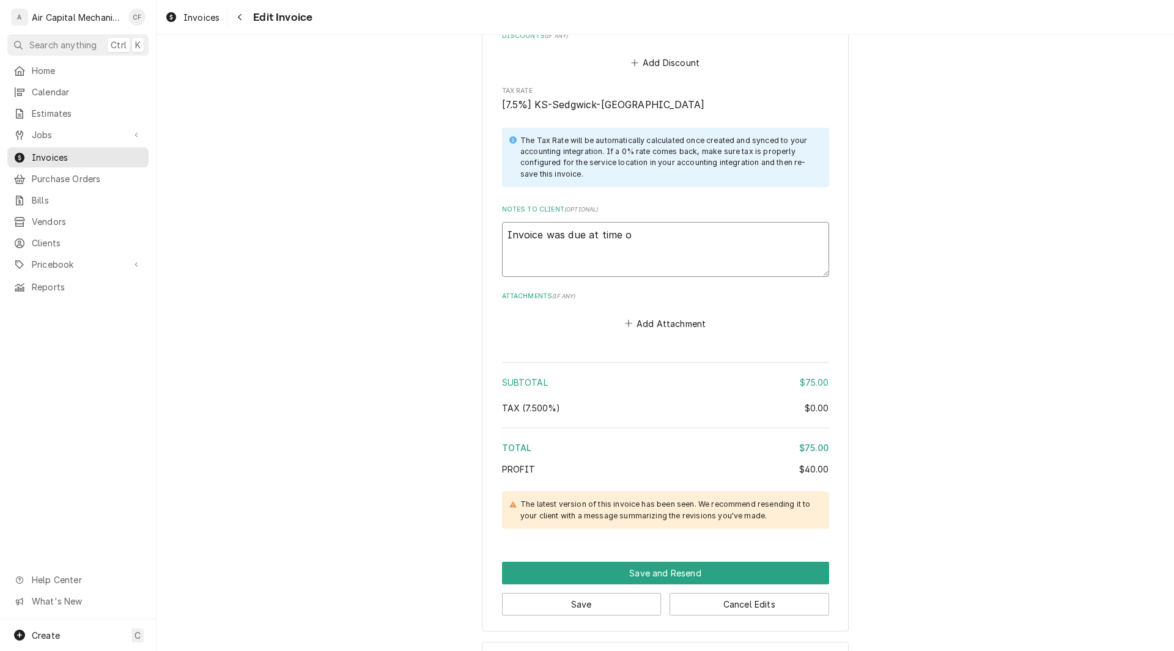
type textarea "Invoice was due at time of"
type textarea "x"
type textarea "Invoice was due at time of"
type textarea "x"
type textarea "Invoice was due at time of s"
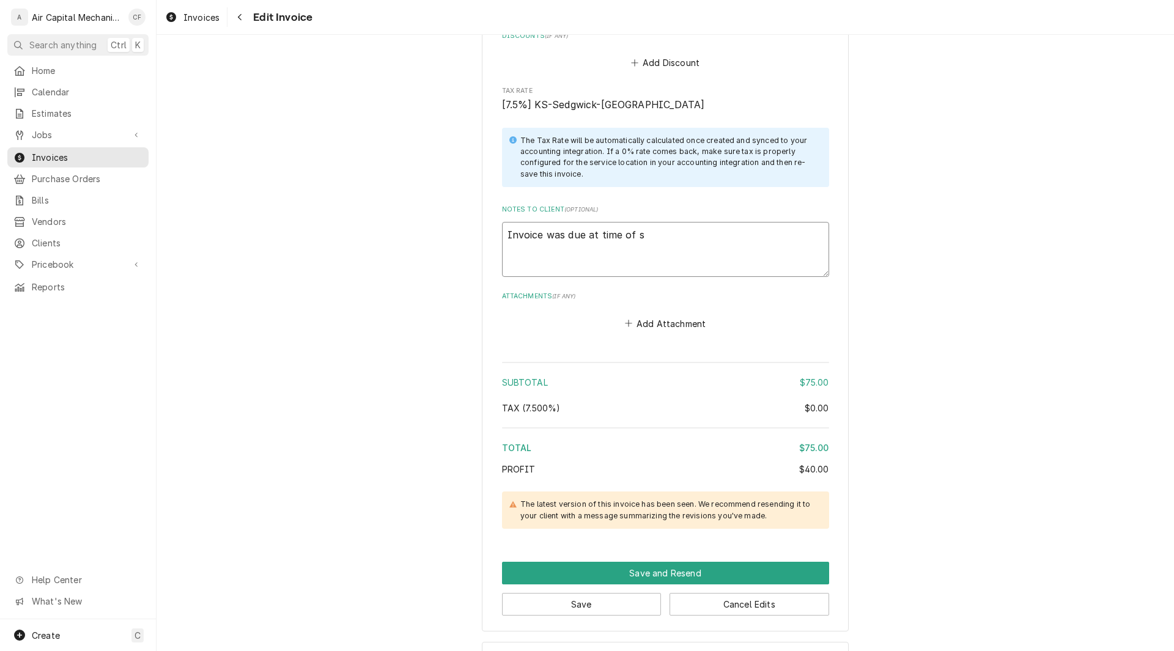
type textarea "x"
type textarea "Invoice was due at time of se"
type textarea "x"
type textarea "Invoice was due at time of ser"
type textarea "x"
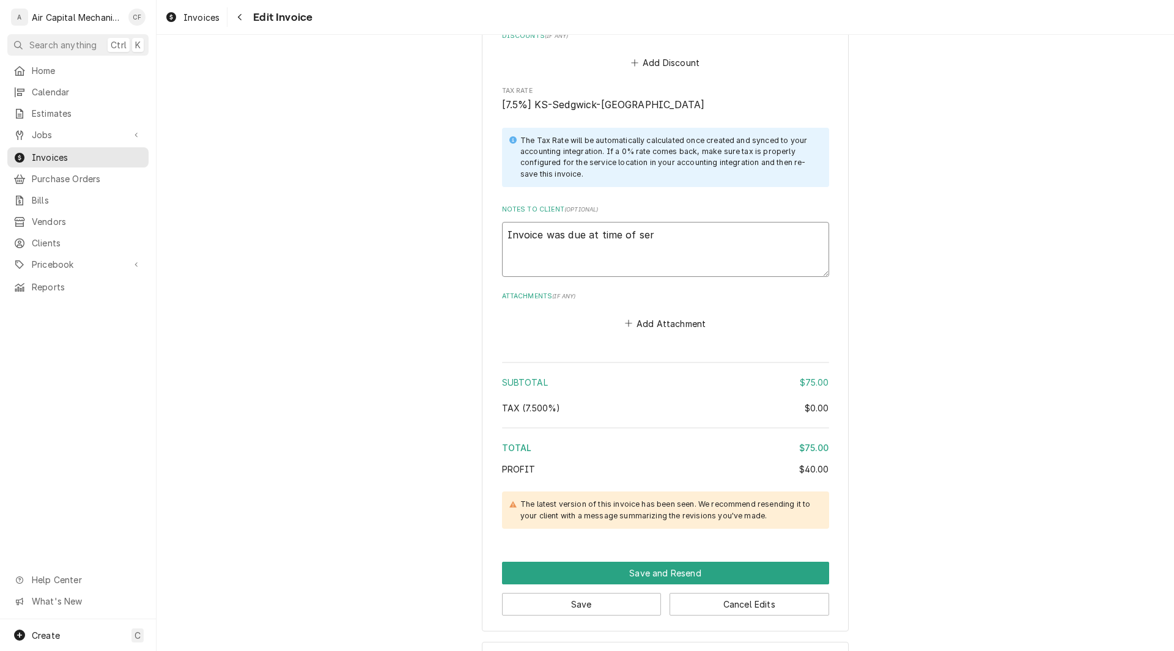
type textarea "Invoice was due at time of serv"
type textarea "x"
type textarea "Invoice was due at time of servi"
type textarea "x"
type textarea "Invoice was due at time of servic"
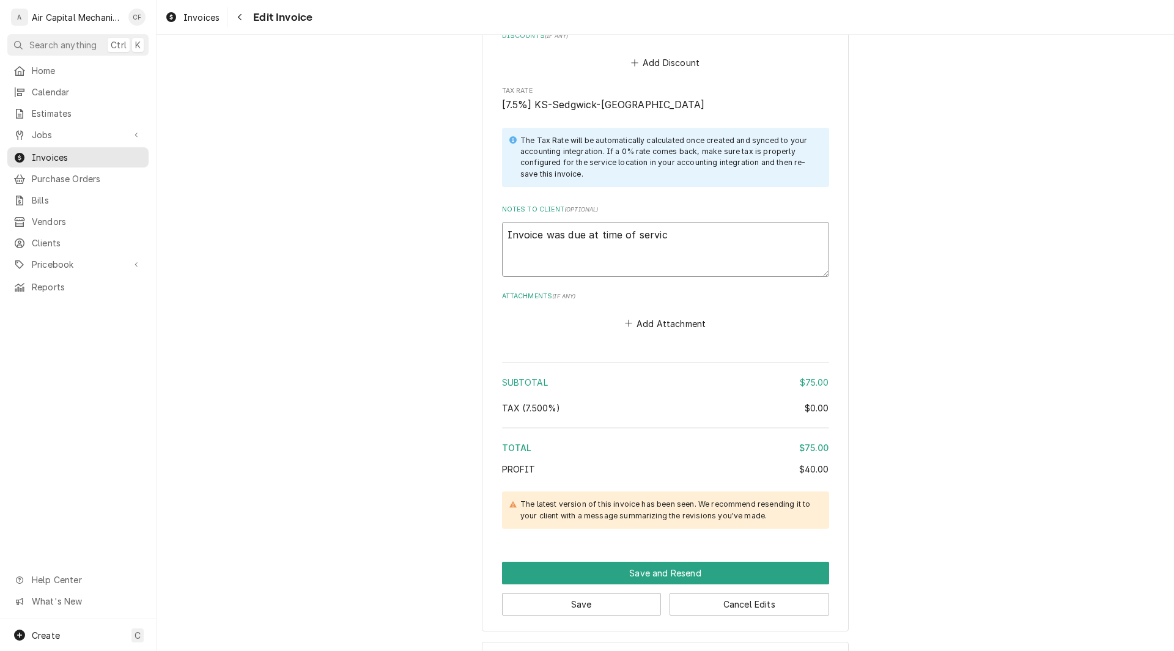
type textarea "x"
type textarea "Invoice was due at time of service"
type textarea "x"
type textarea "Invoice was due at time of servic"
type textarea "x"
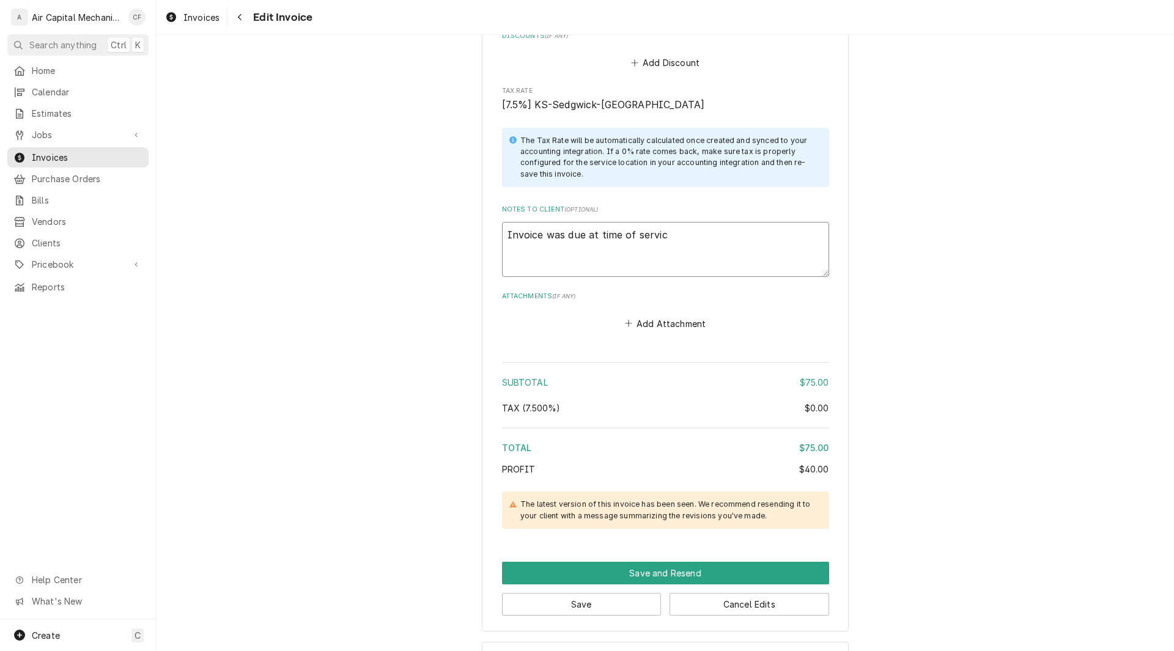
type textarea "Invoice was due at time of servi"
type textarea "x"
type textarea "Invoice was due at time of serv"
type textarea "x"
type textarea "Invoice was due at time of ser"
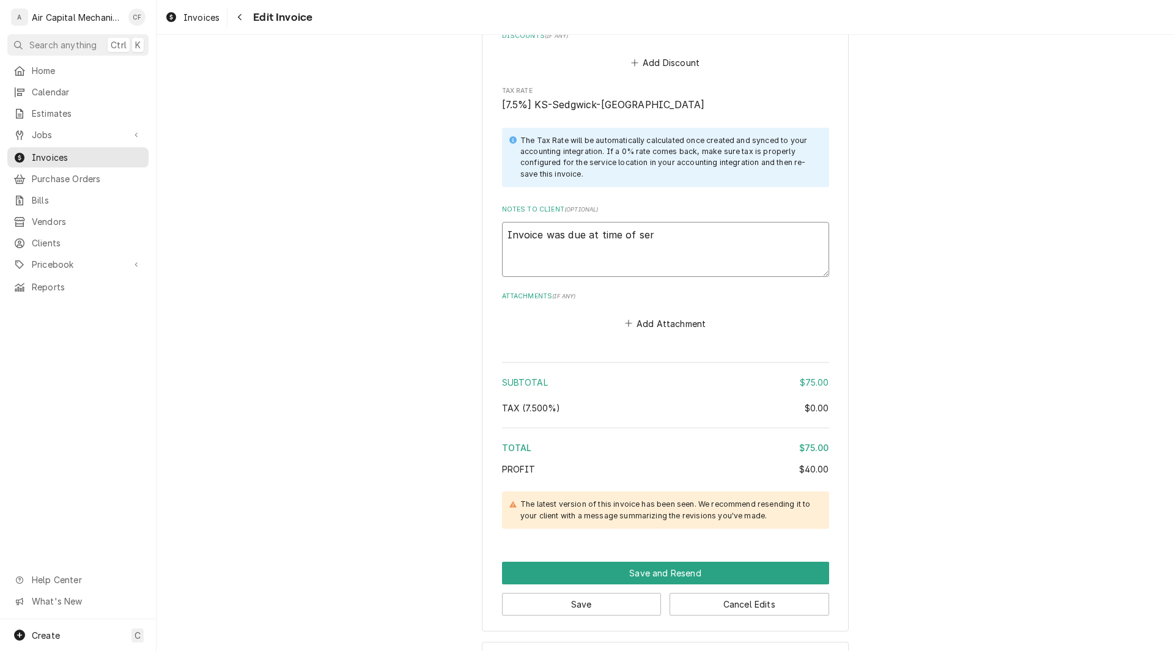
type textarea "x"
type textarea "Invoice was due at time of se"
type textarea "x"
type textarea "Invoice was due at time of s"
type textarea "x"
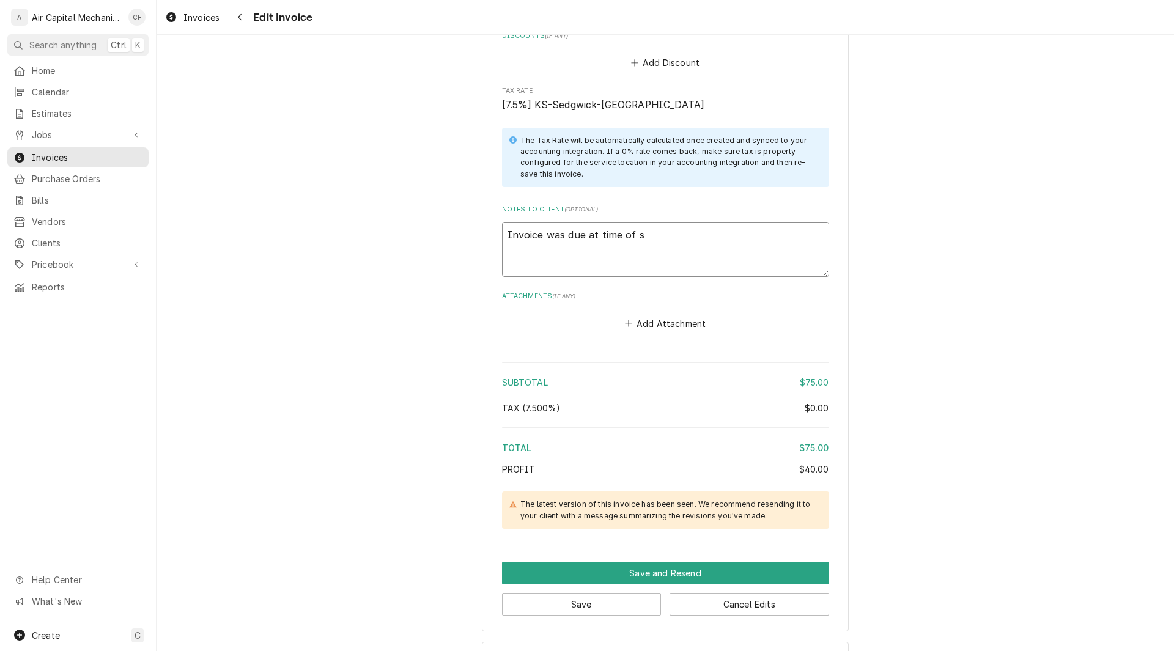
type textarea "Invoice was due at time of"
type textarea "x"
type textarea "Invoice was due at time of"
type textarea "x"
type textarea "Invoice was due at time o"
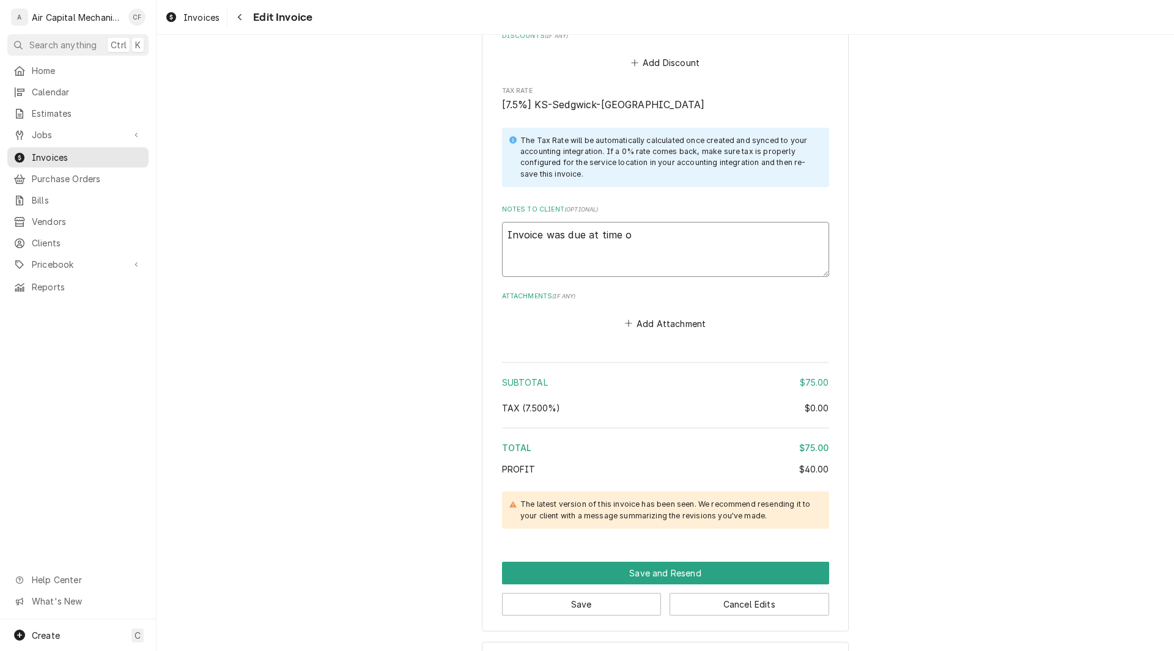
type textarea "x"
type textarea "Invoice was due at time"
type textarea "x"
type textarea "Invoice was due at time"
type textarea "x"
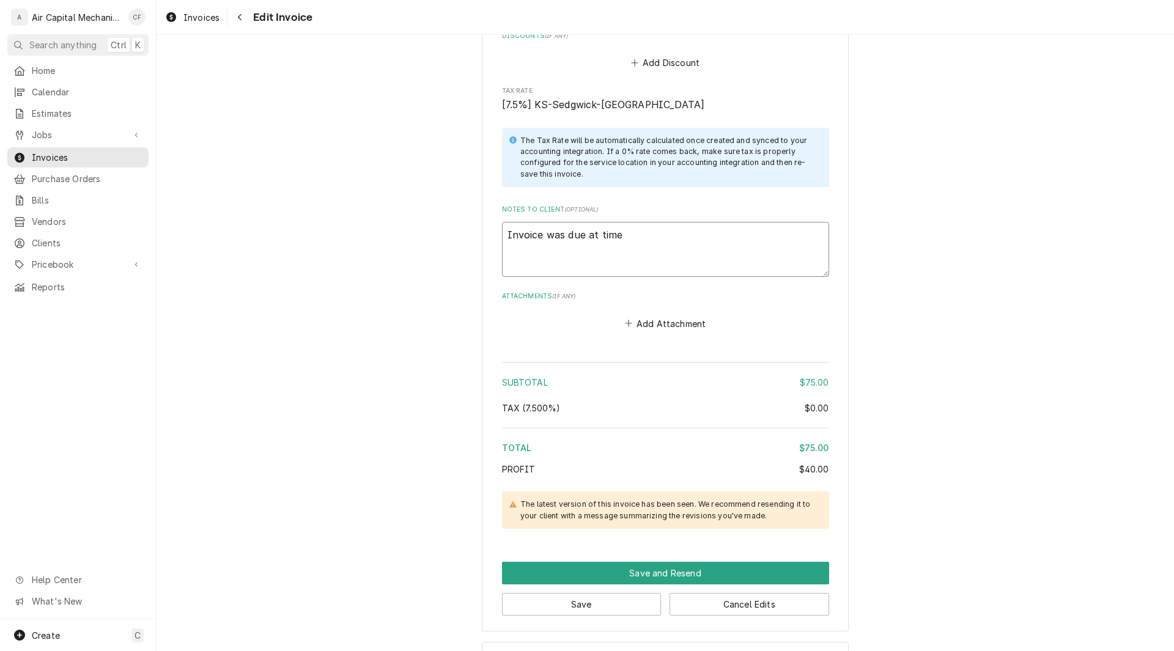
type textarea "Invoice was due at tim"
type textarea "x"
type textarea "Invoice was due at ti"
type textarea "x"
type textarea "Invoice was due at t"
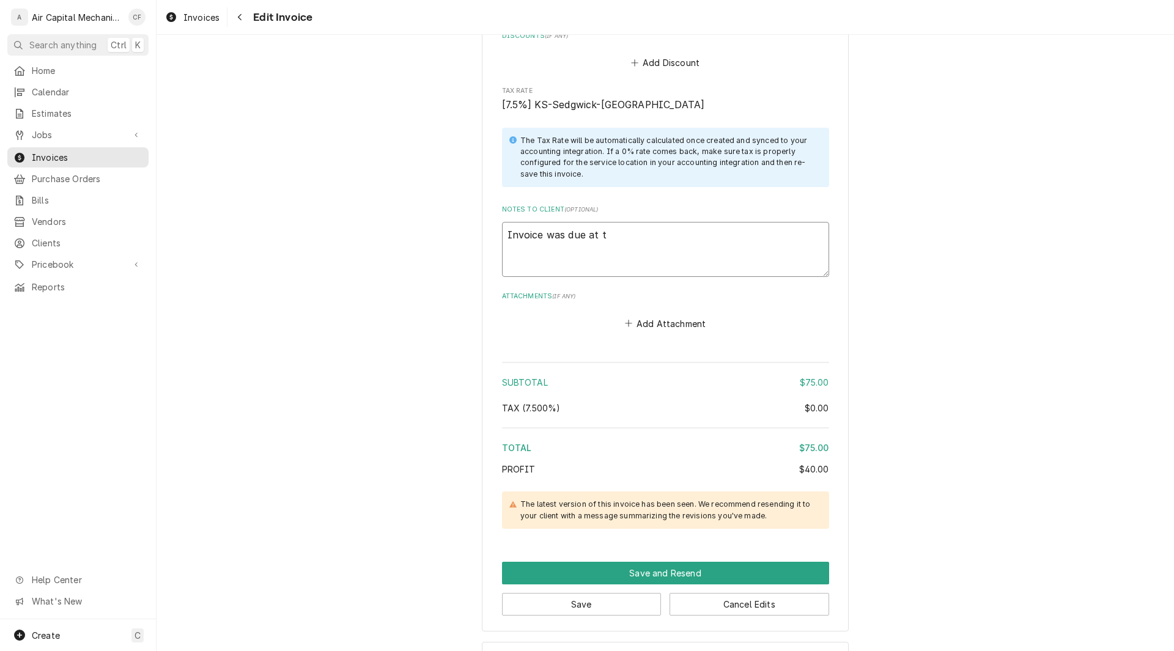
type textarea "x"
type textarea "Invoice was due at"
type textarea "x"
type textarea "Invoice was due at"
type textarea "x"
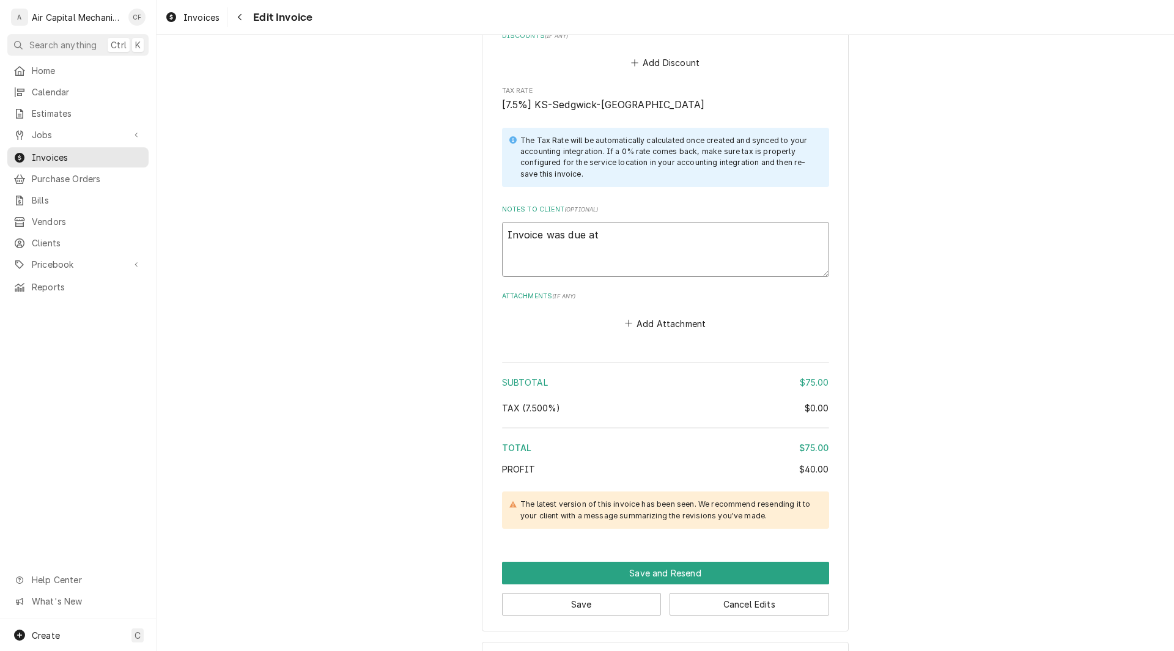
type textarea "Invoice was due a"
type textarea "x"
type textarea "Invoice was due"
type textarea "x"
type textarea "Invoice was due"
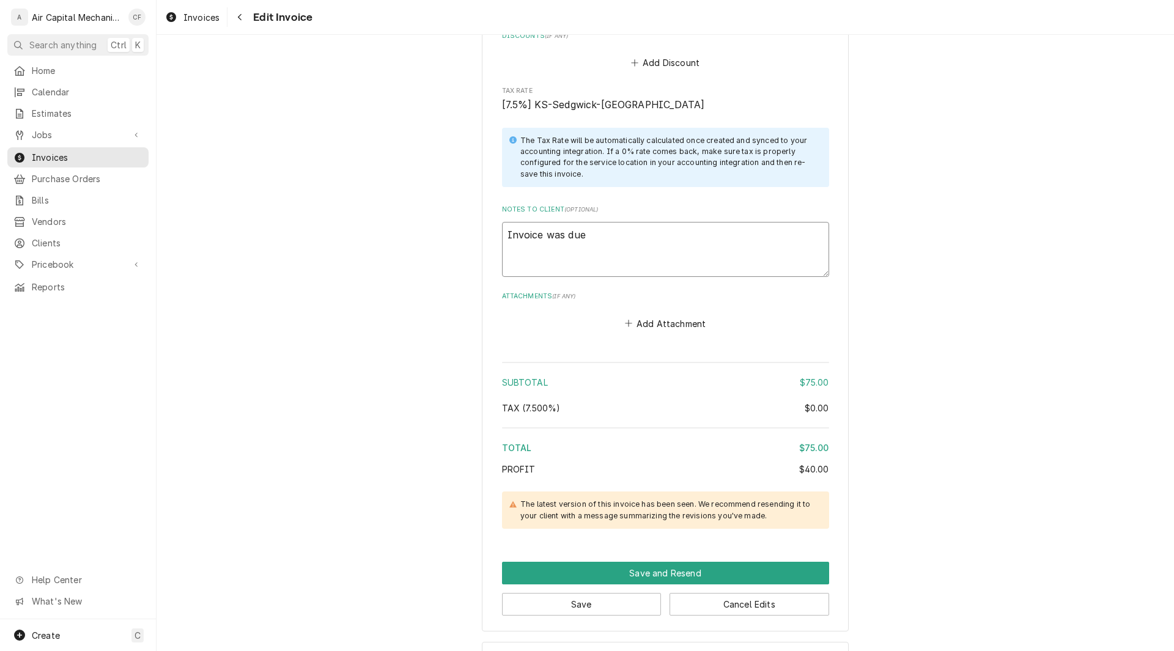
type textarea "x"
type textarea "Invoice was du"
type textarea "x"
type textarea "Invoice was d"
type textarea "x"
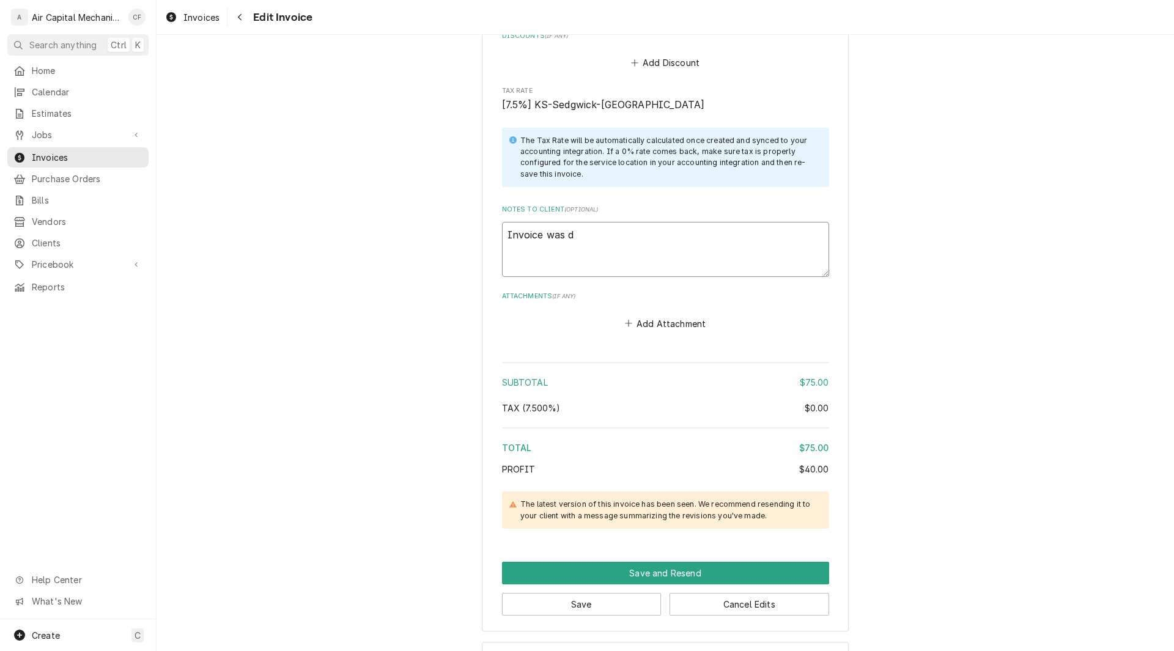
type textarea "Invoice was"
type textarea "x"
type textarea "Invoice was"
type textarea "x"
type textarea "Invoice wa"
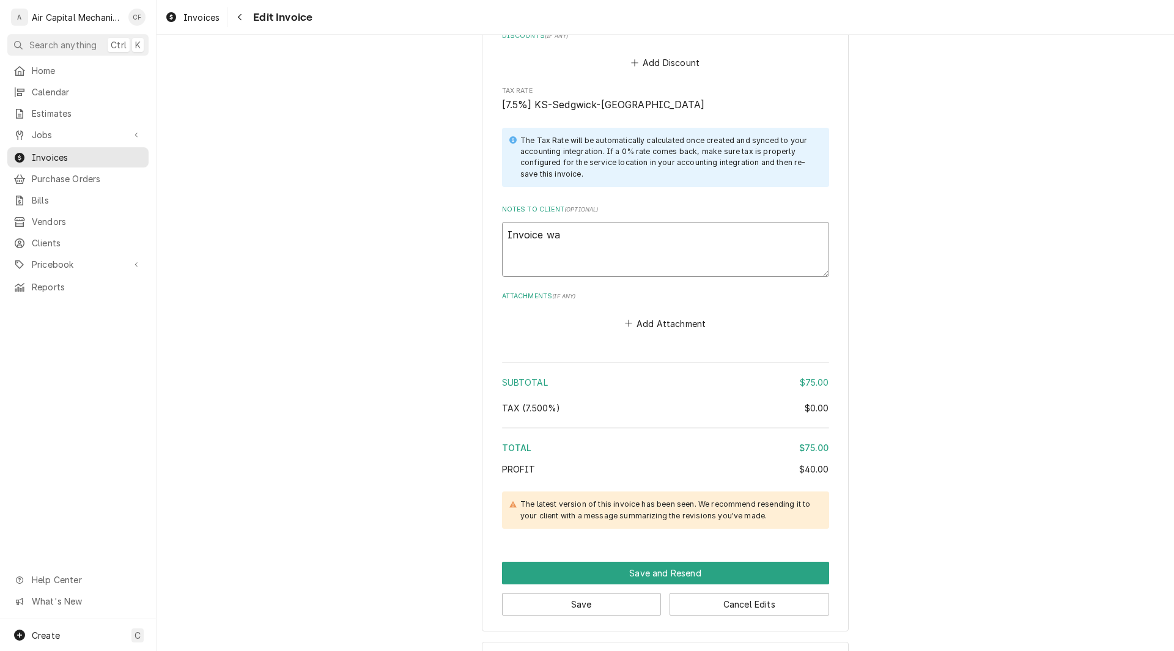
type textarea "x"
type textarea "Invoice w"
type textarea "x"
type textarea "Invoice"
type textarea "x"
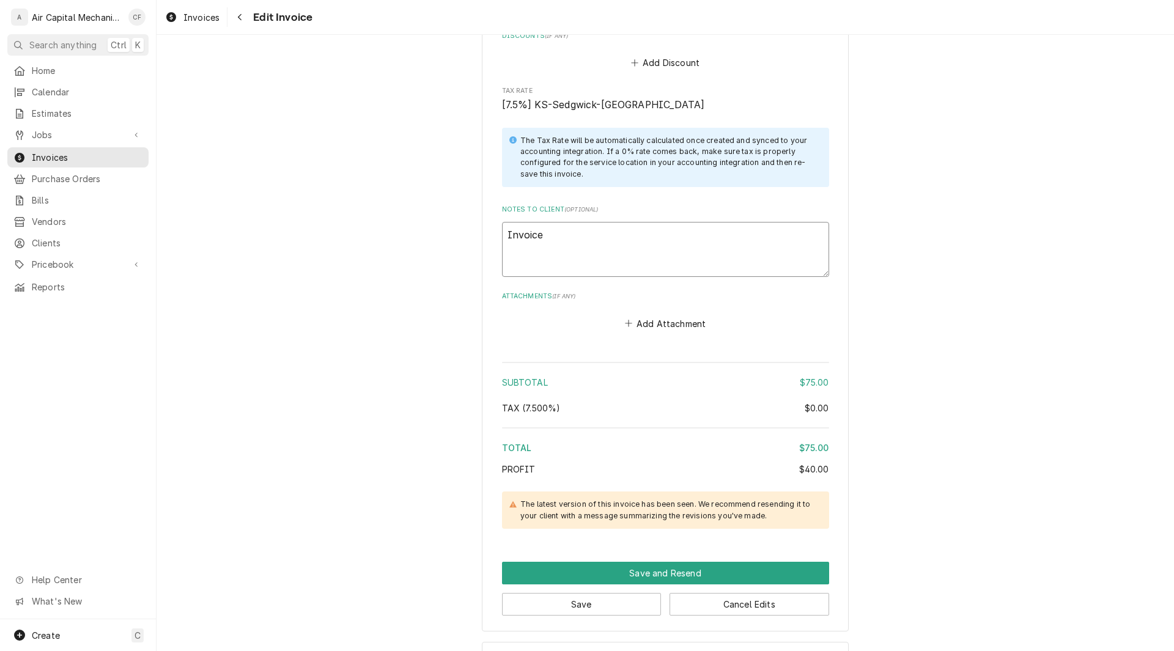
type textarea "Invoice"
type textarea "x"
type textarea "Invoic"
type textarea "x"
type textarea "Invoi"
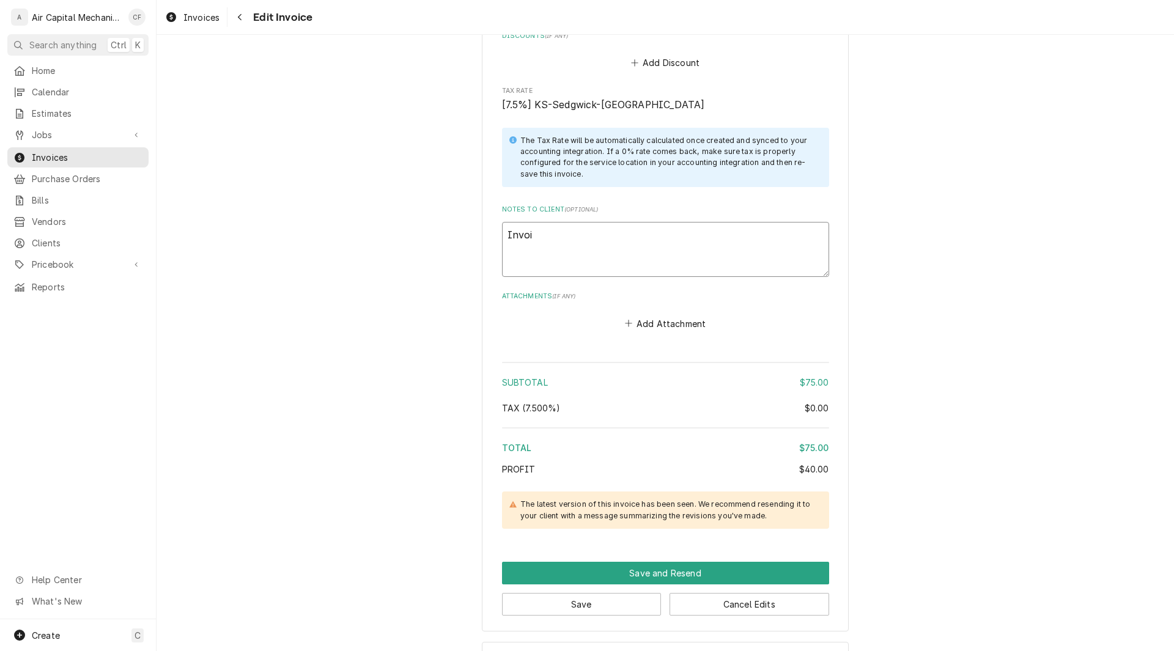
type textarea "x"
type textarea "Invo"
type textarea "x"
type textarea "Inv"
type textarea "x"
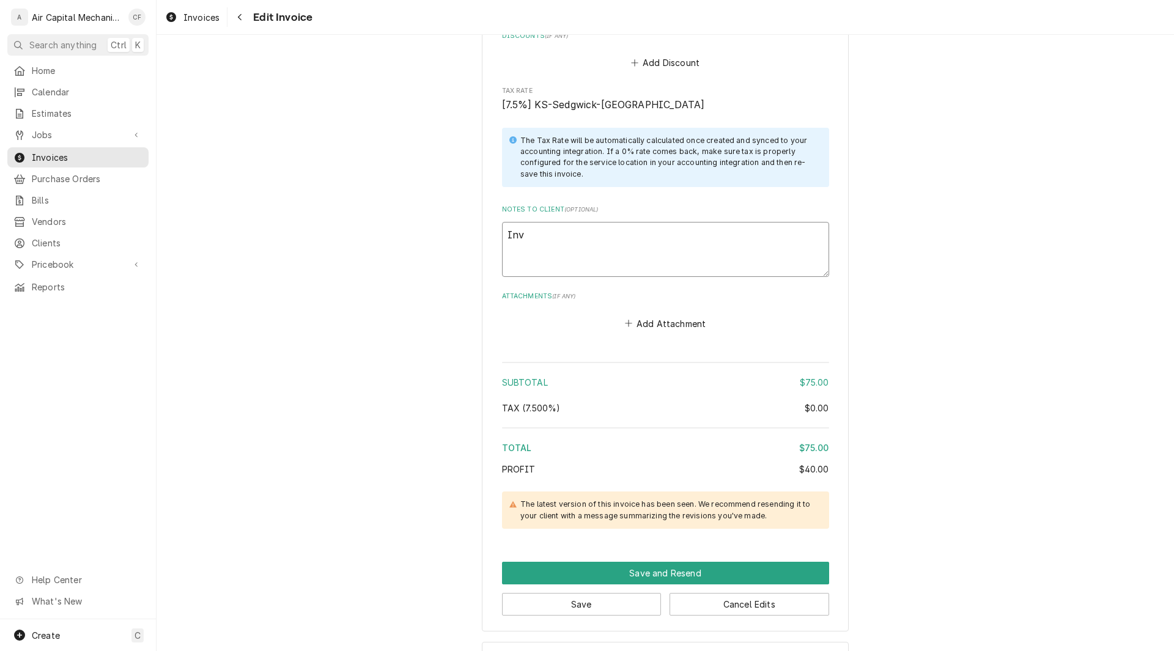
type textarea "In"
type textarea "x"
type textarea "I"
type textarea "x"
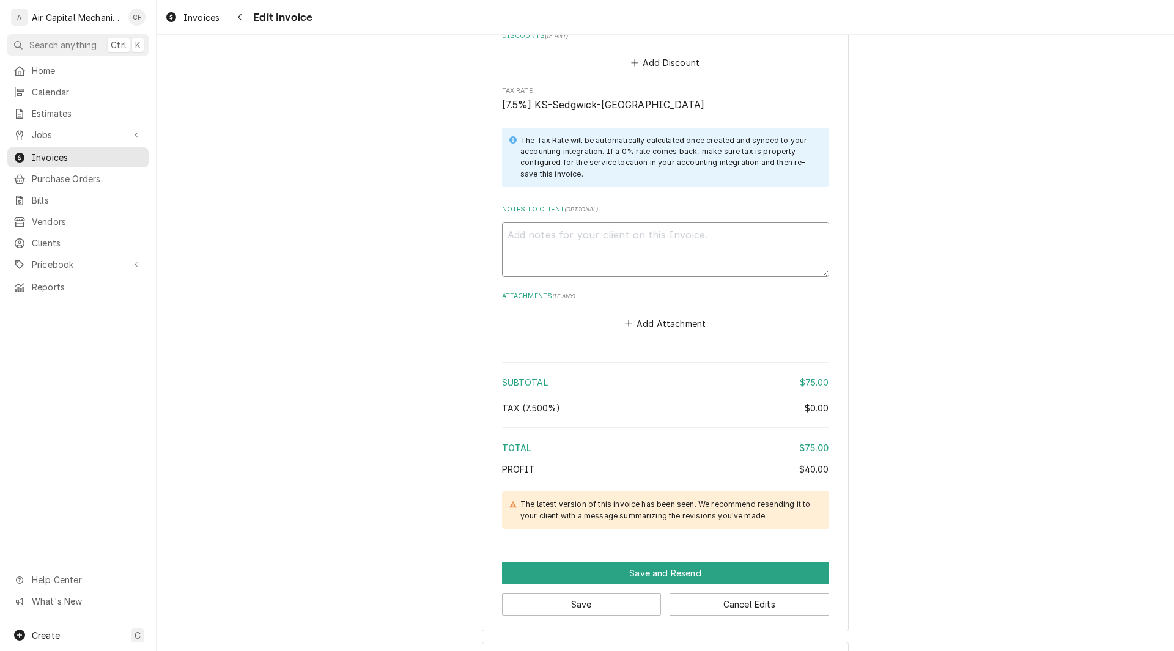
type textarea "I"
type textarea "x"
type textarea "IN"
type textarea "x"
type textarea "INV"
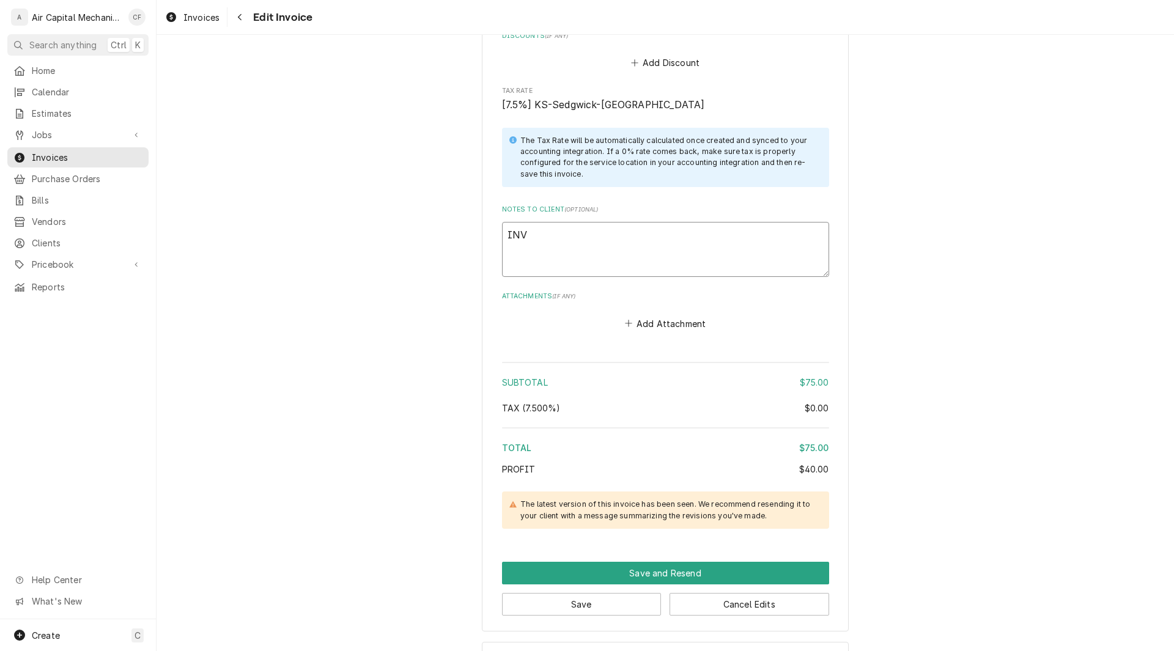
type textarea "x"
type textarea "INVO"
type textarea "x"
type textarea "INVOI"
type textarea "x"
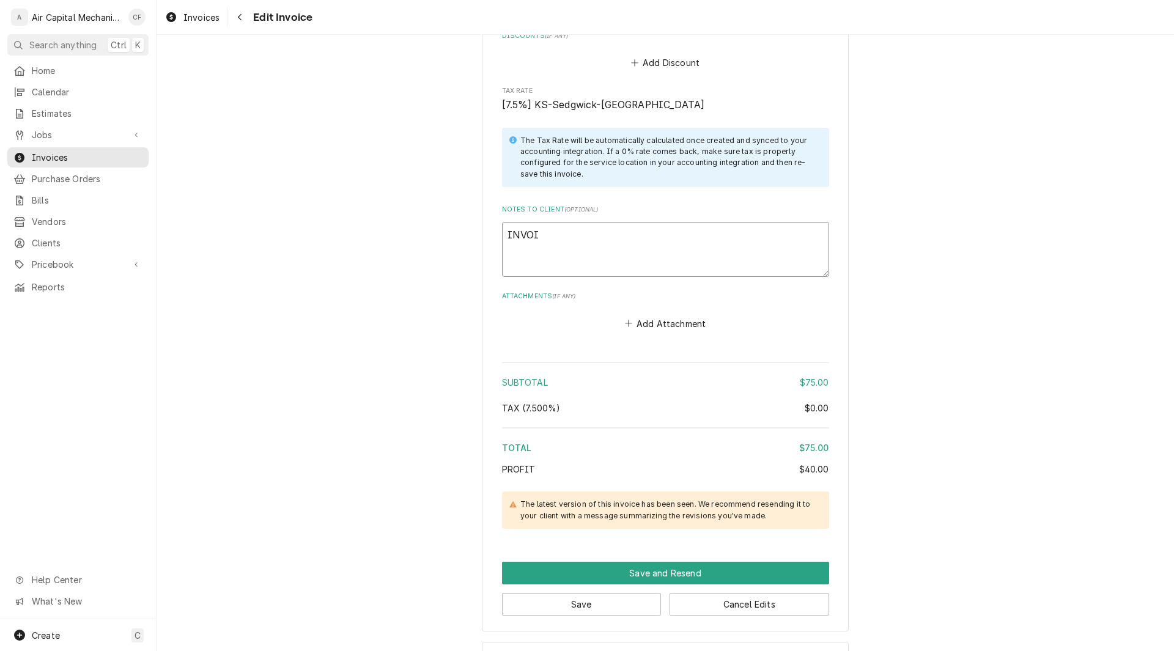
type textarea "INVOIC"
type textarea "x"
type textarea "INVOICE"
type textarea "x"
type textarea "INVOICE"
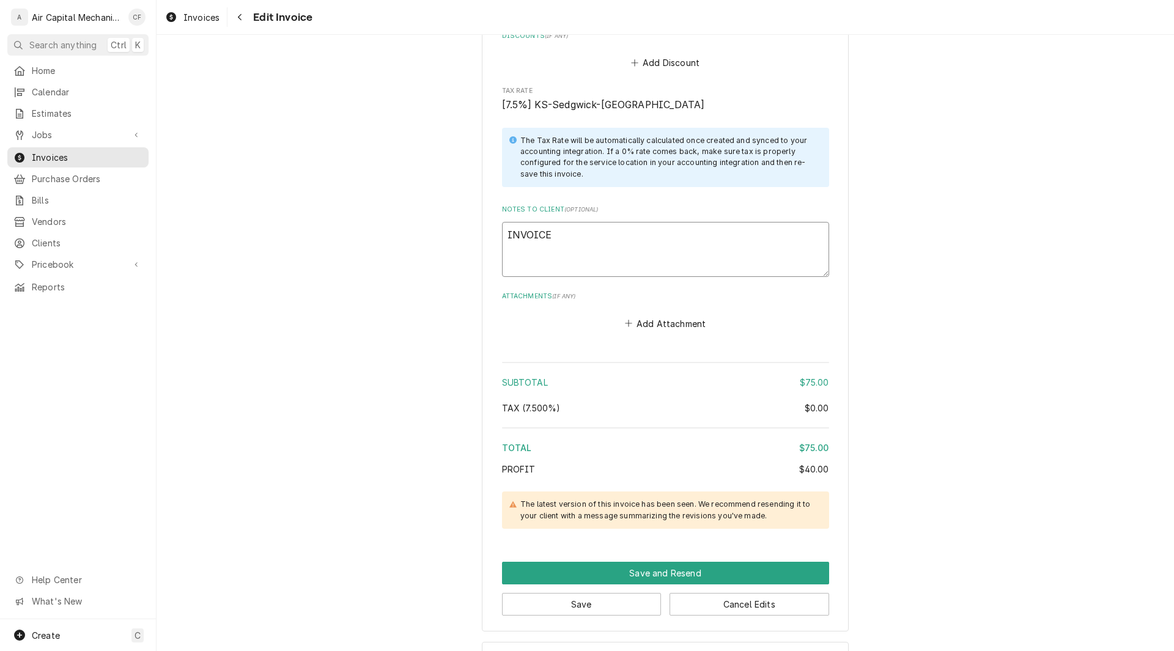
type textarea "x"
type textarea "INVOICE W"
type textarea "x"
type textarea "INVOICE WAS"
type textarea "x"
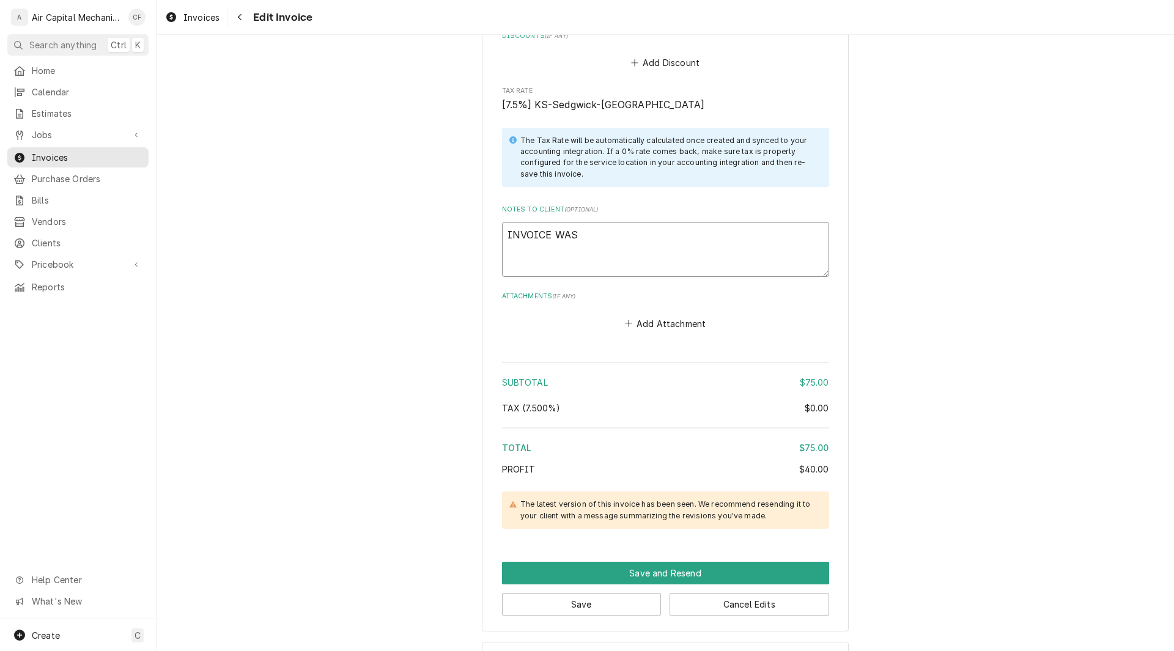
type textarea "INVOICE WAS"
type textarea "x"
type textarea "INVOICE WAS DU"
type textarea "x"
type textarea "INVOICE WAS DUE"
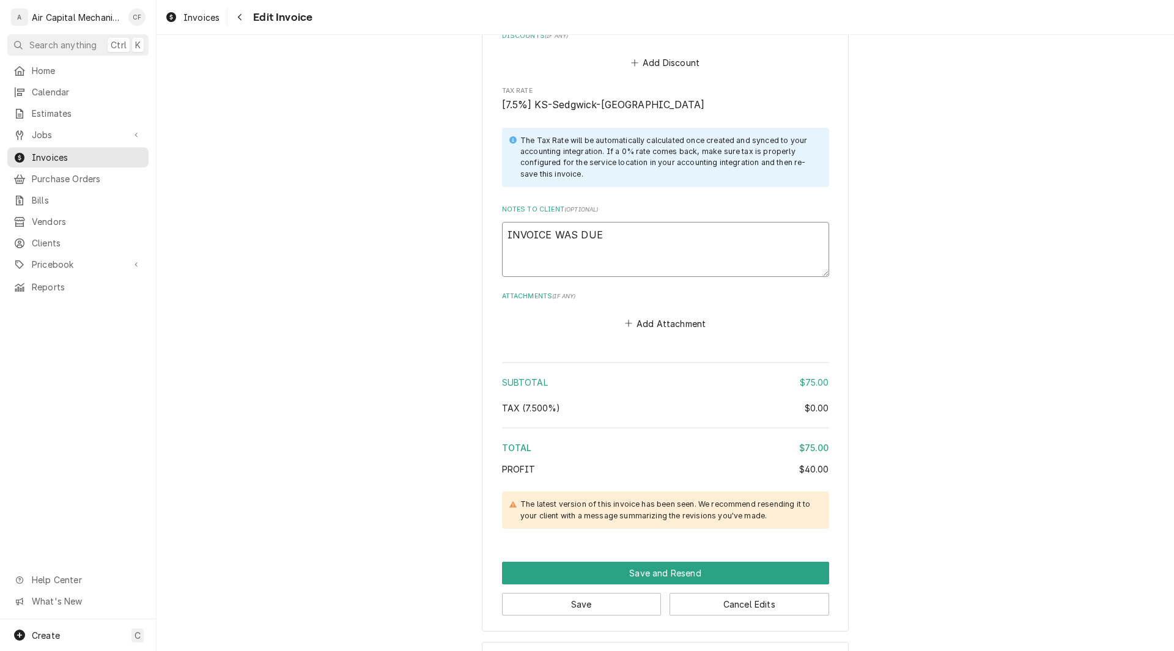
type textarea "x"
type textarea "INVOICE WAS DUE A"
type textarea "x"
type textarea "INVOICE WAS DUE AT"
type textarea "x"
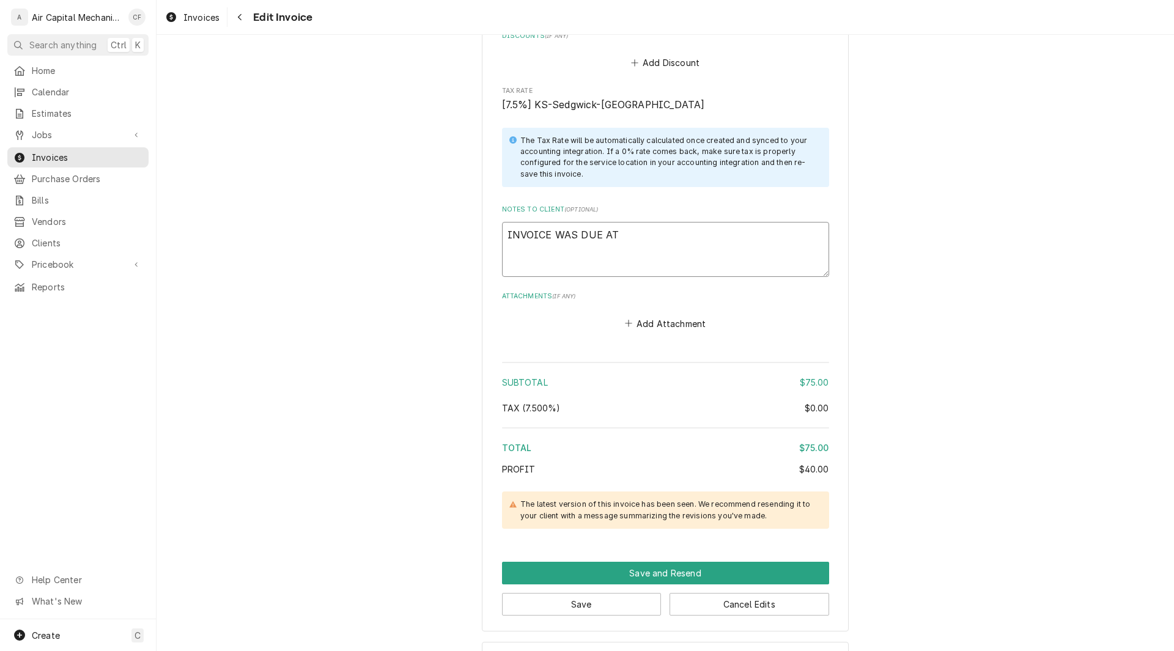
type textarea "INVOICE WAS DUE AT"
type textarea "x"
type textarea "INVOICE WAS DUE AT T"
type textarea "x"
type textarea "INVOICE WAS DUE AT TI"
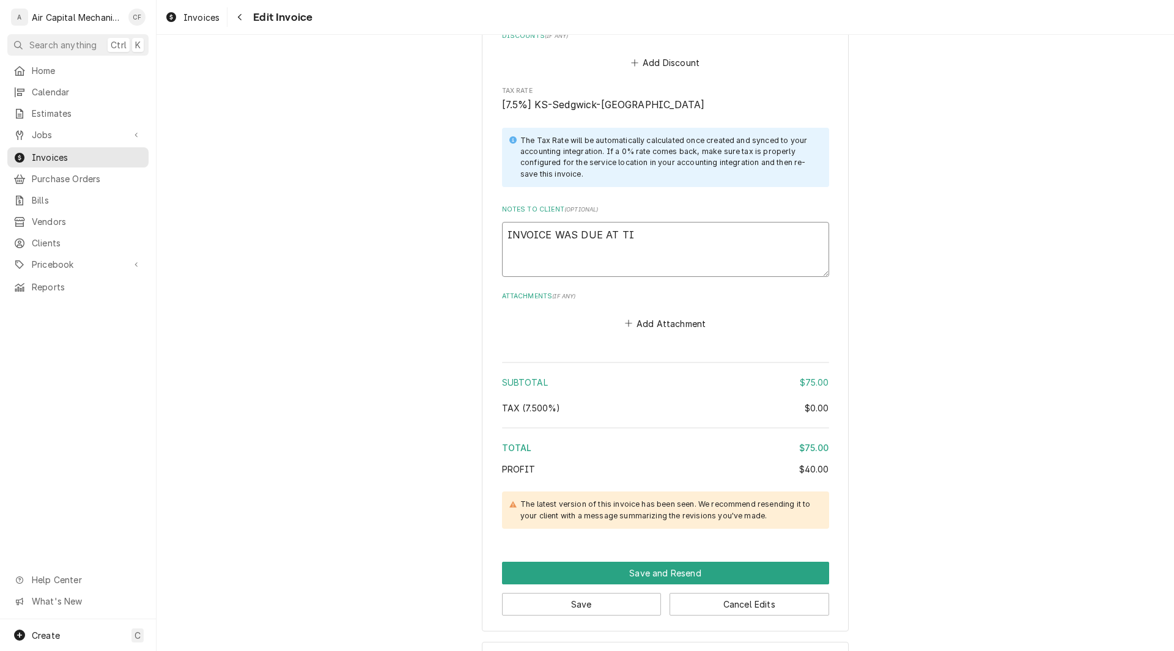
type textarea "x"
type textarea "INVOICE WAS DUE AT TIME"
type textarea "x"
type textarea "INVOICE WAS DUE AT TIME"
type textarea "x"
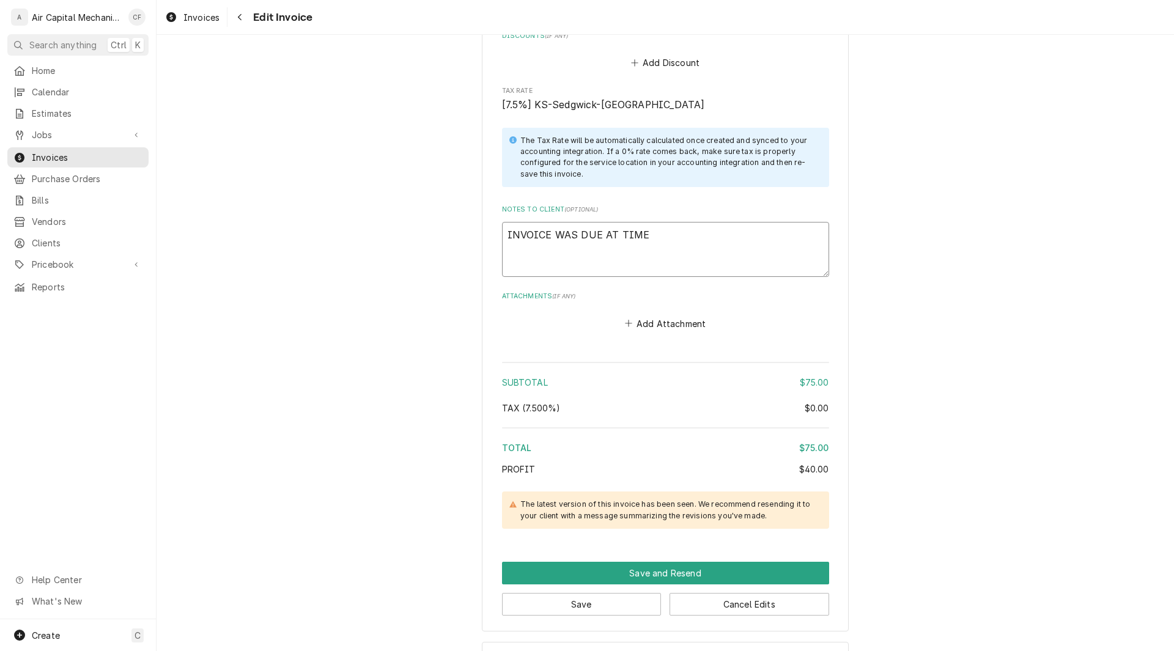
type textarea "INVOICE WAS DUE AT TIME O"
type textarea "x"
type textarea "INVOICE WAS DUE AT TIME OF"
type textarea "x"
type textarea "INVOICE WAS DUE AT TIME OF S"
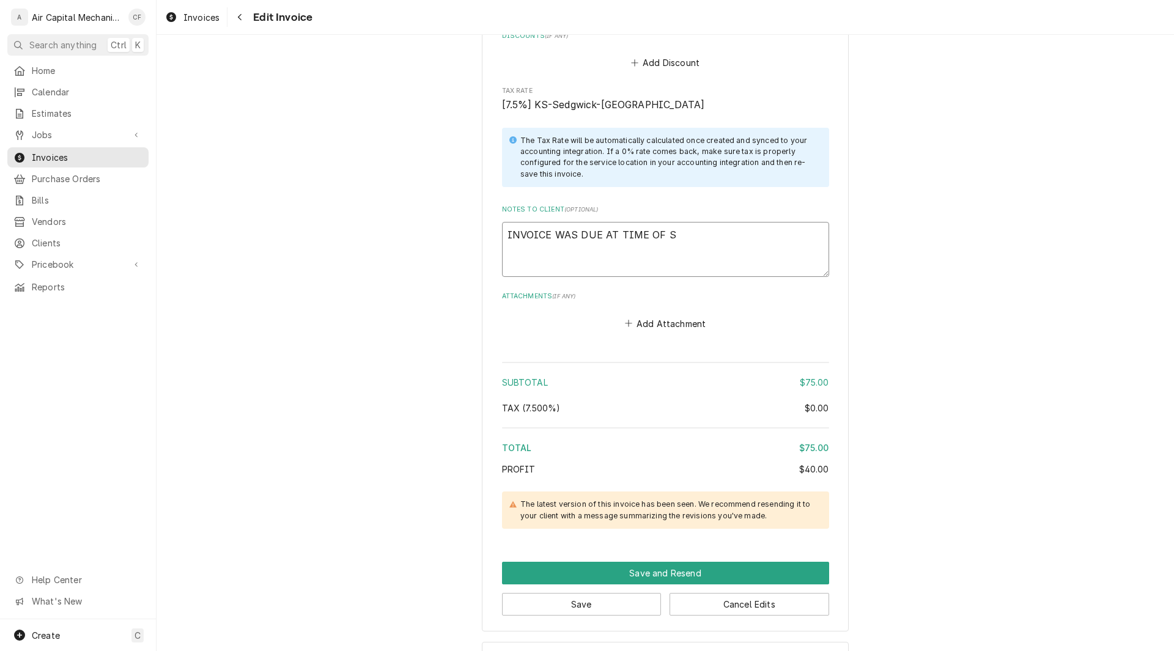
type textarea "x"
type textarea "INVOICE WAS DUE AT TIME OF SE"
type textarea "x"
type textarea "INVOICE WAS DUE AT TIME OF SER"
type textarea "x"
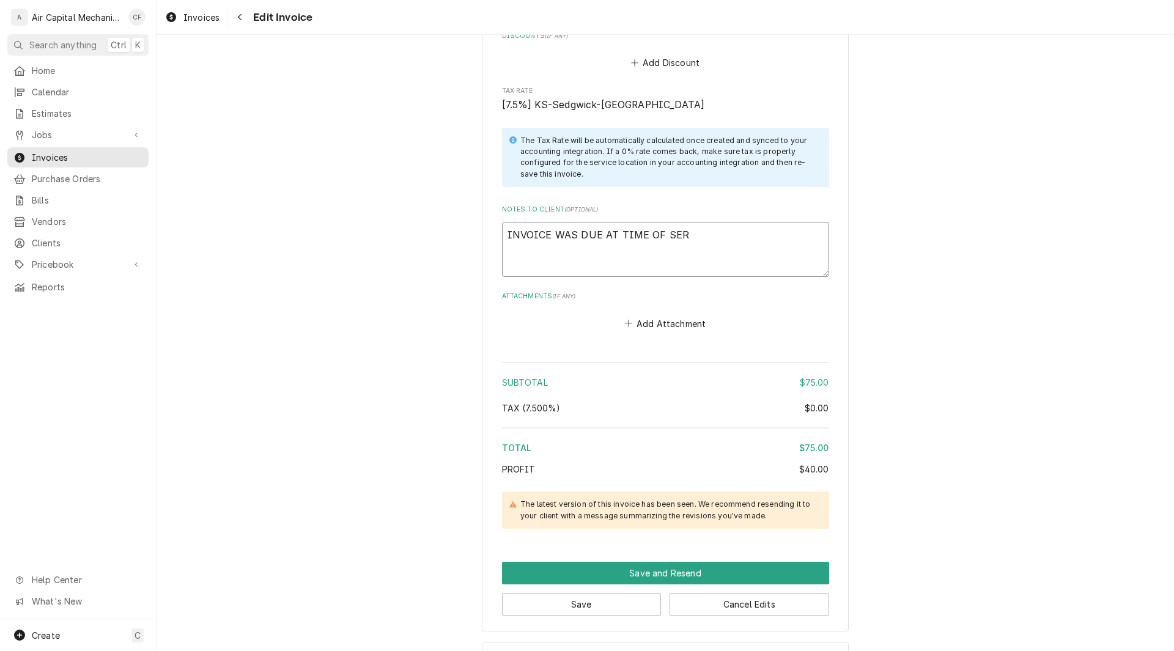
type textarea "INVOICE WAS DUE AT TIME OF SERV"
type textarea "x"
type textarea "INVOICE WAS DUE AT TIME OF SERVI"
type textarea "x"
type textarea "INVOICE WAS DUE AT TIME OF SERVIC"
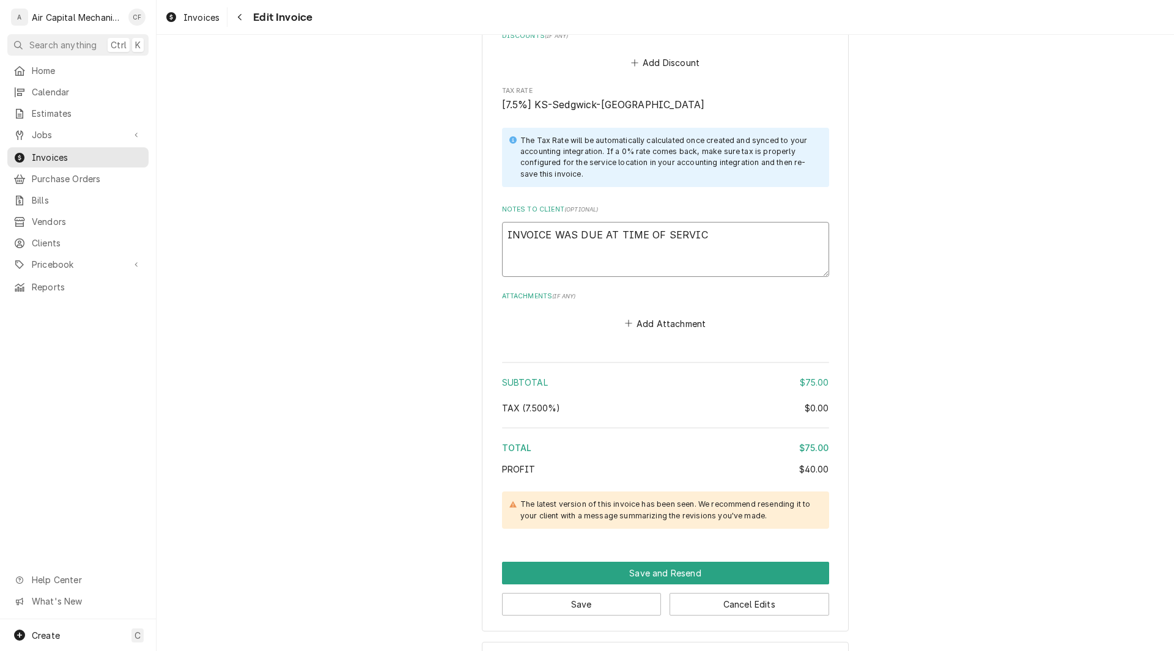
type textarea "x"
type textarea "INVOICE WAS DUE AT TIME OF SERVICE"
type textarea "x"
type textarea "INVOICE WAS DUE AT TIME OF SERVICE."
type textarea "x"
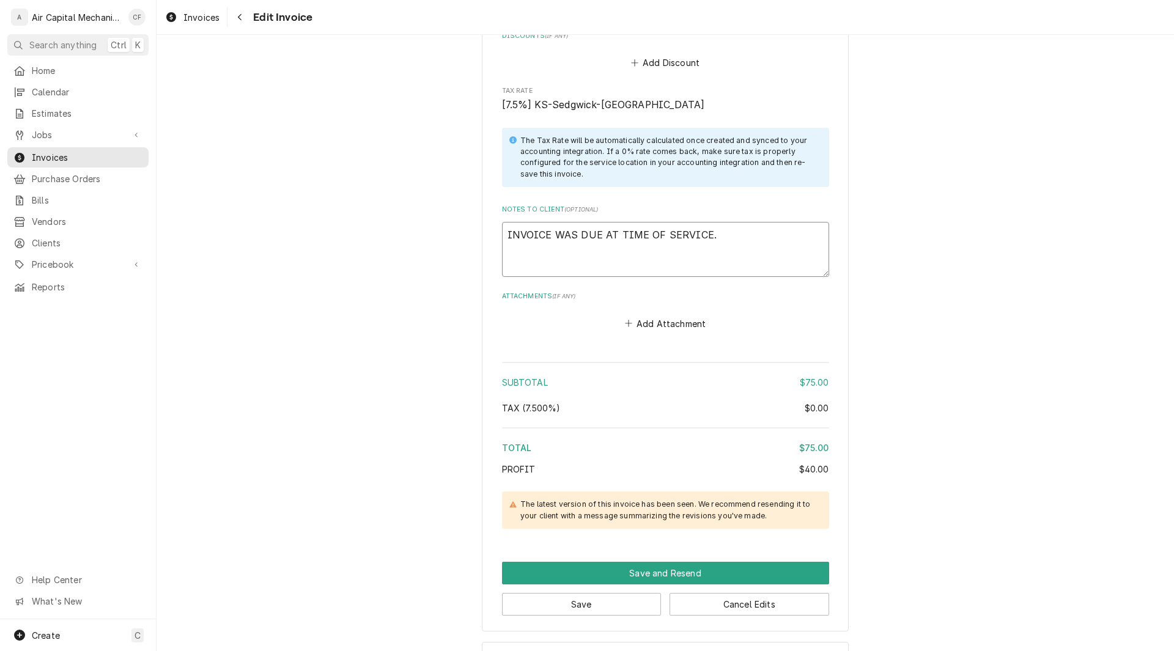
type textarea "INVOICE WAS DUE AT TIME OF SERVICE."
type textarea "x"
type textarea "INVOICE WAS DUE AT TIME OF SERVICE."
type textarea "x"
type textarea "INVOICE WAS DUE AT TIME OF SERVICE. P"
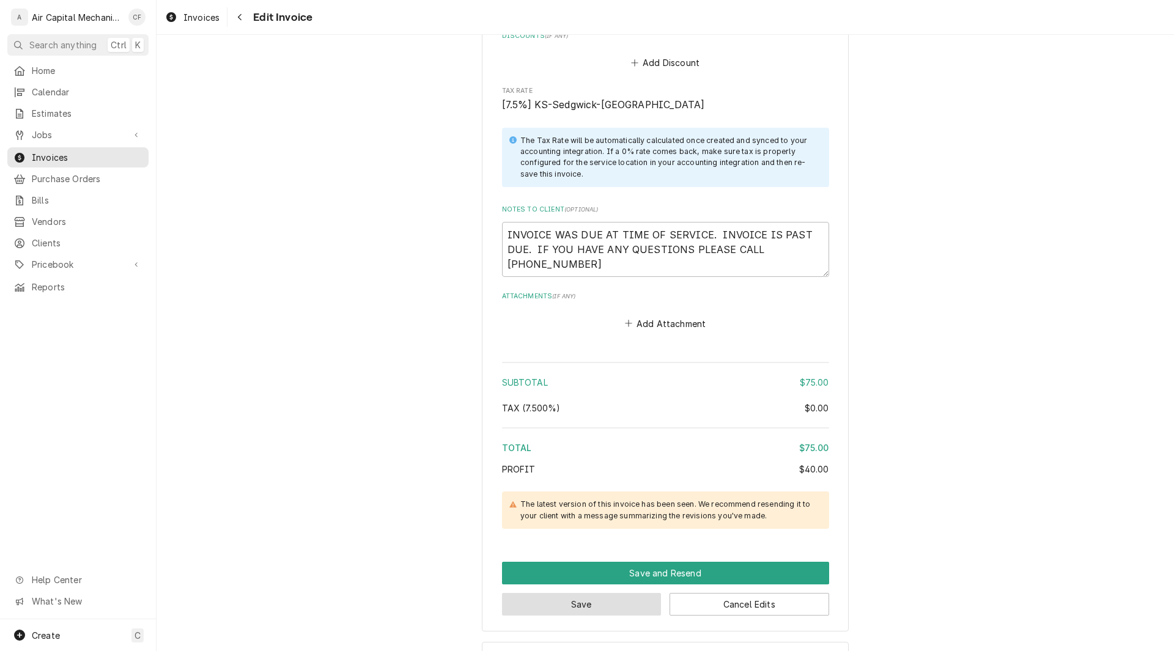
click at [607, 605] on button "Save" at bounding box center [582, 604] width 160 height 23
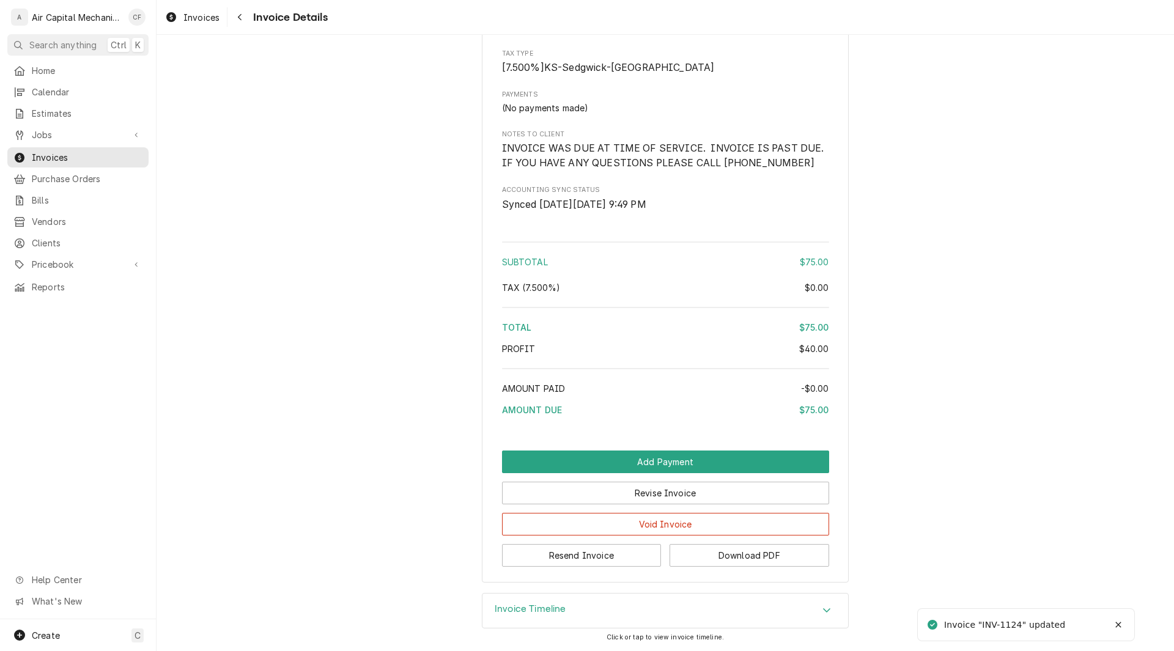
scroll to position [922, 0]
click at [775, 555] on button "Download PDF" at bounding box center [750, 555] width 160 height 23
click at [51, 151] on span "Invoices" at bounding box center [87, 157] width 111 height 13
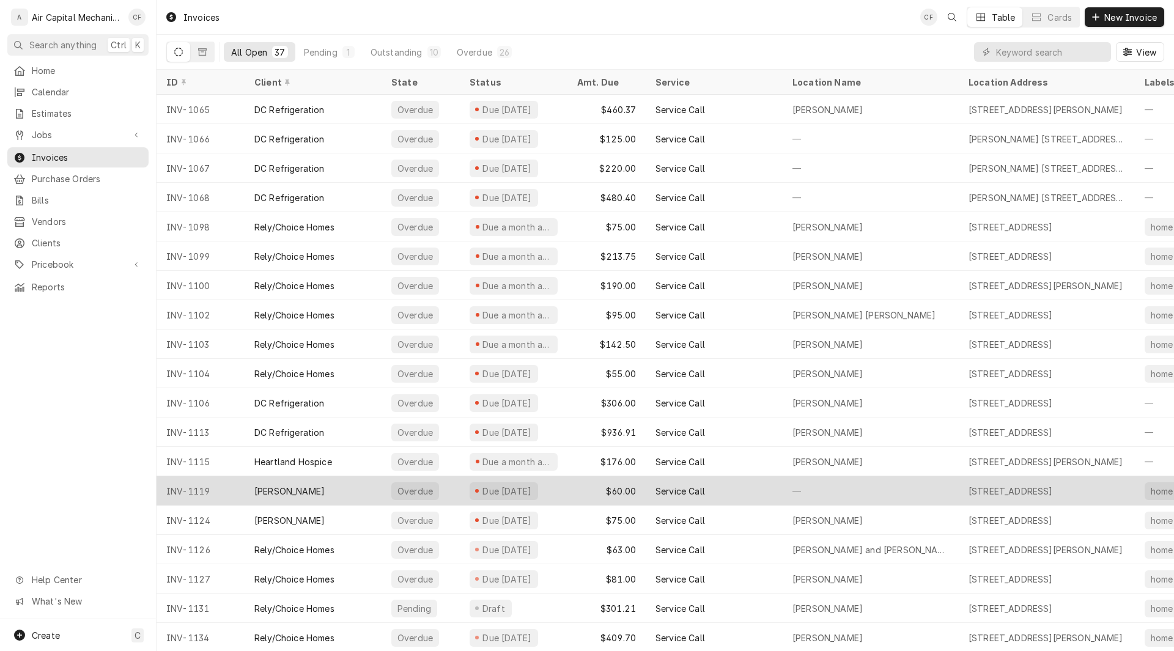
click at [302, 490] on div "[PERSON_NAME]" at bounding box center [289, 491] width 70 height 13
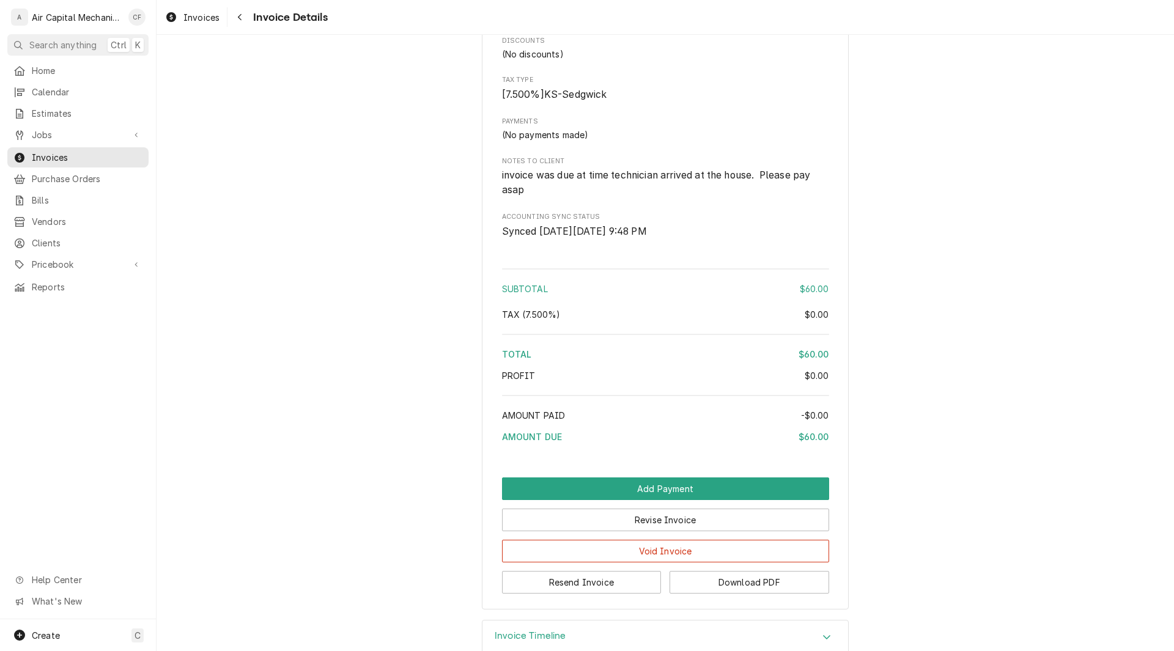
scroll to position [962, 0]
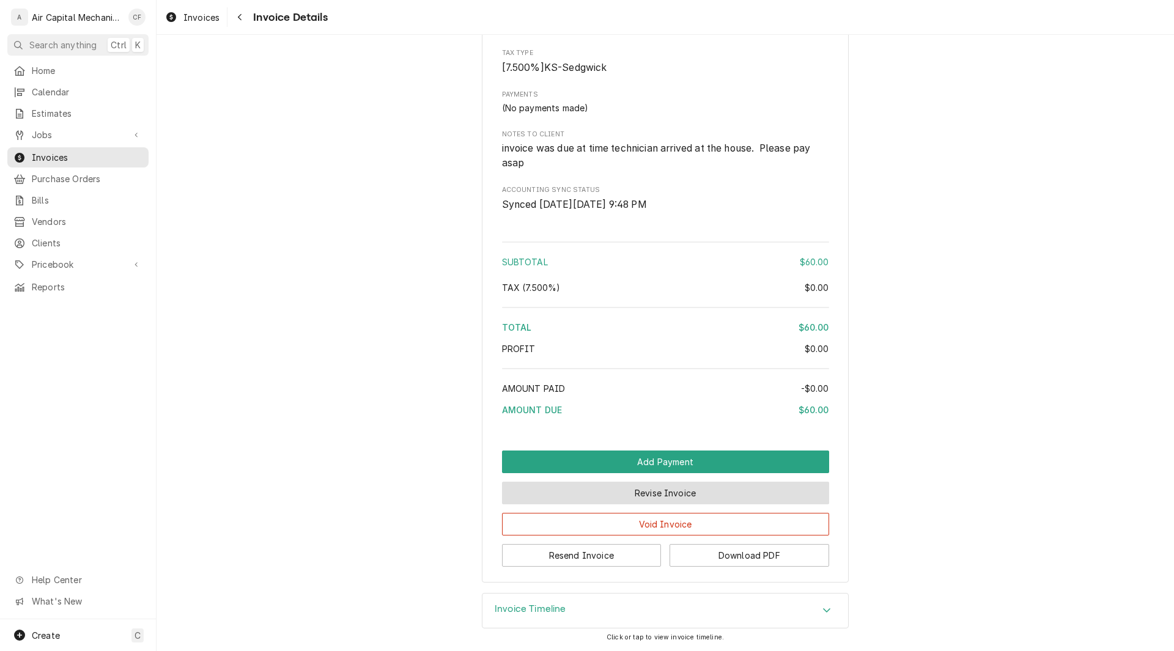
click at [706, 498] on button "Revise Invoice" at bounding box center [665, 493] width 327 height 23
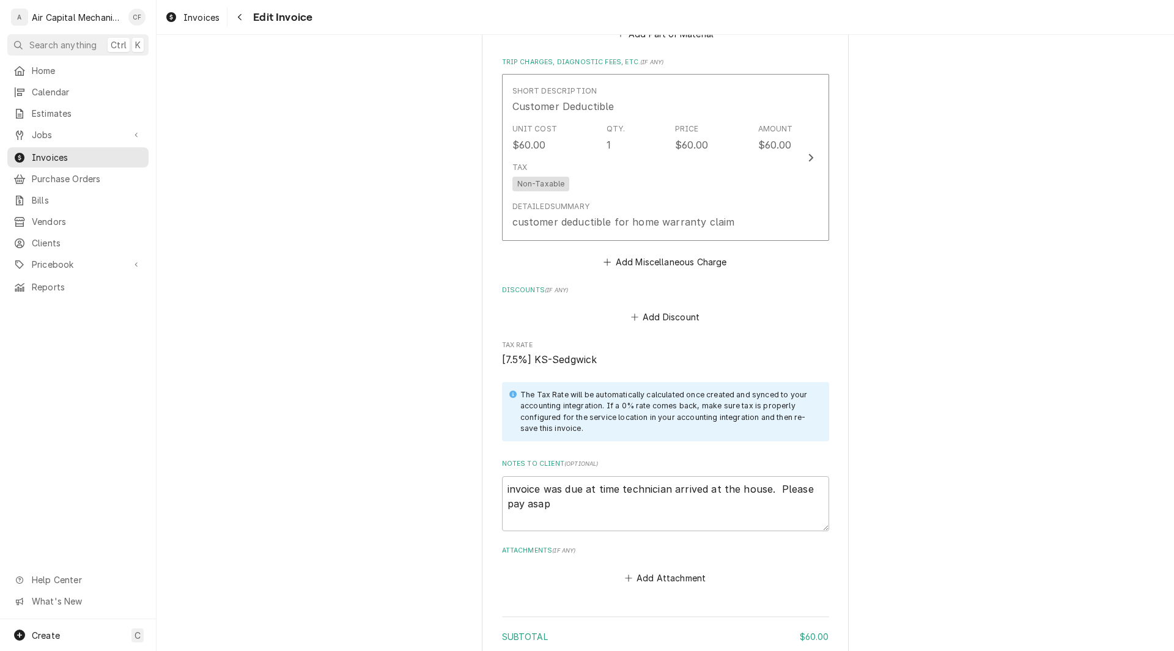
scroll to position [1308, 0]
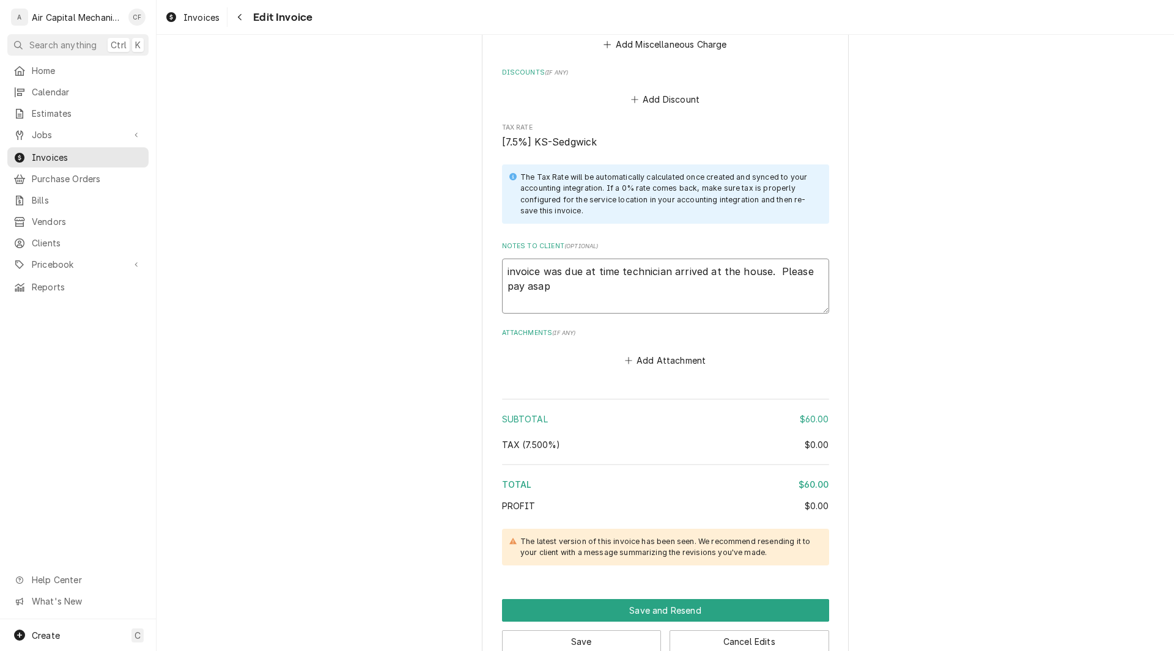
drag, startPoint x: 601, startPoint y: 285, endPoint x: 444, endPoint y: 263, distance: 158.7
type textarea "x"
type textarea "P"
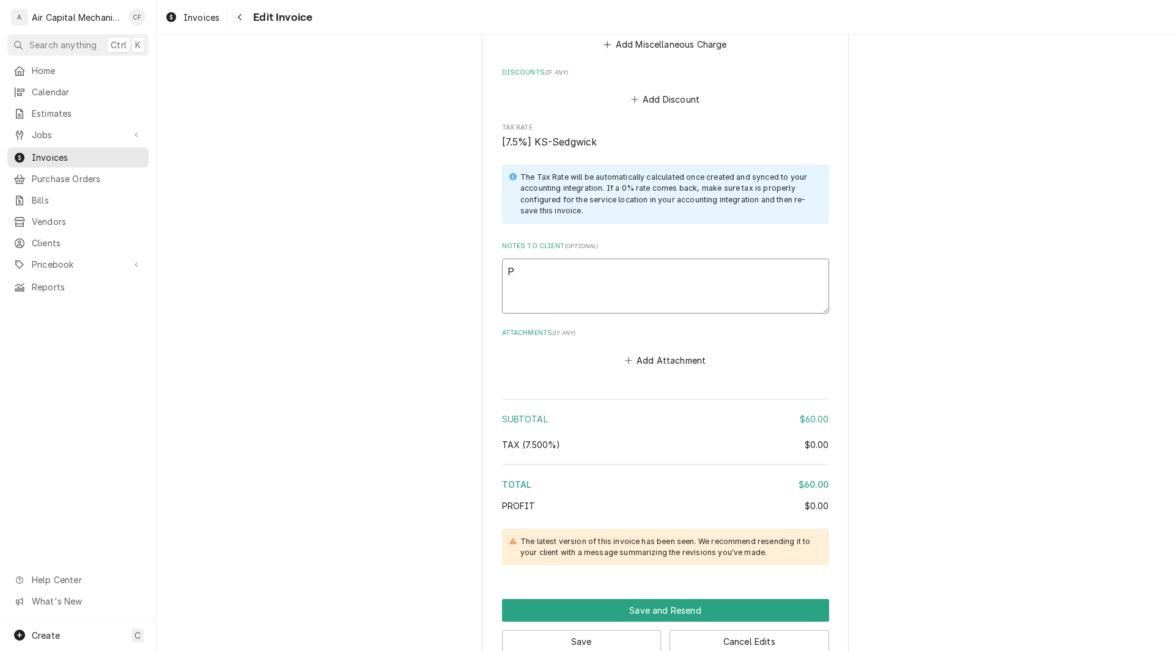
type textarea "x"
type textarea "I"
type textarea "x"
type textarea "IN"
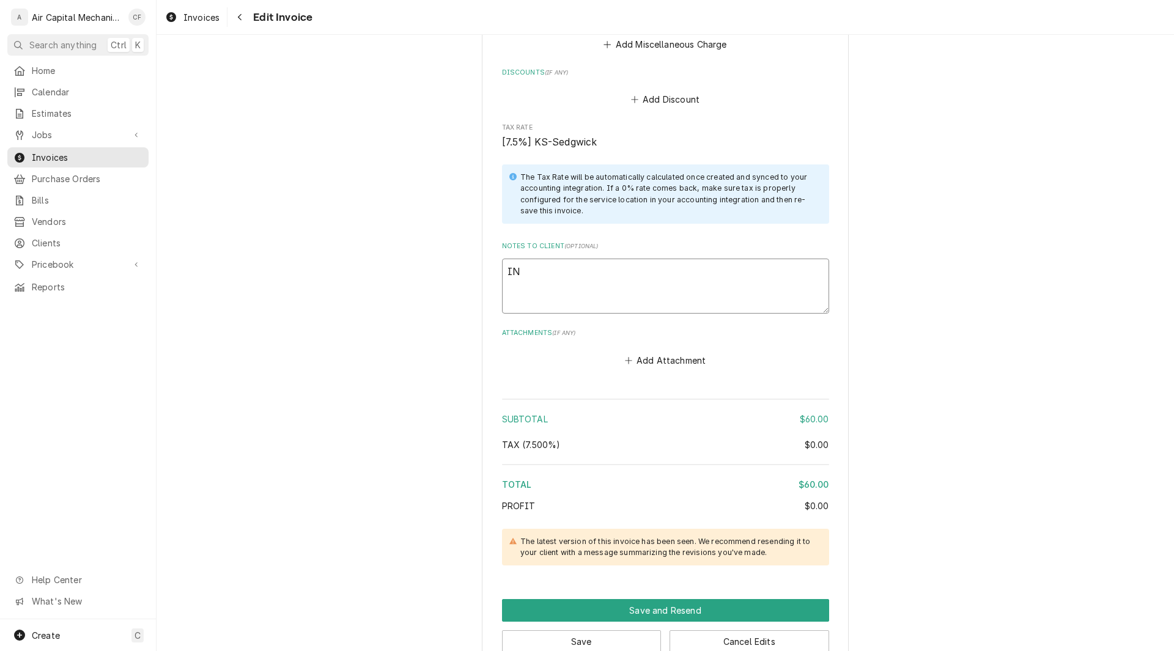
type textarea "x"
type textarea "INV"
type textarea "x"
type textarea "INVI"
type textarea "x"
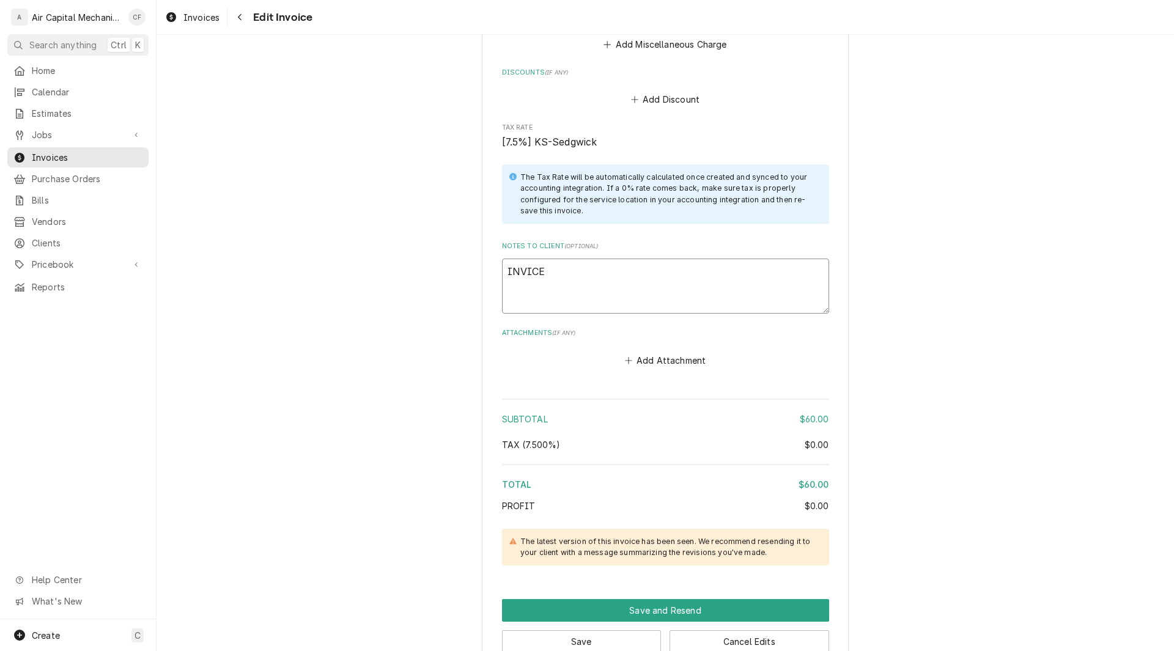
type textarea "INVICE3"
type textarea "x"
type textarea "INVICE"
type textarea "x"
type textarea "INVIC"
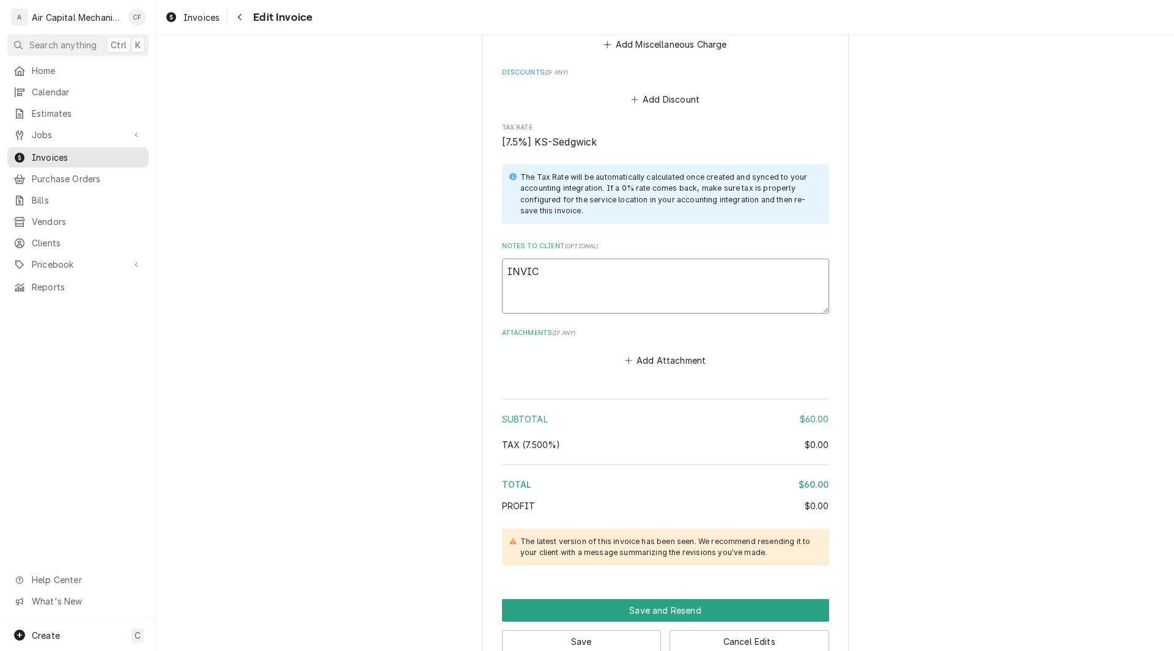
type textarea "x"
type textarea "INVI"
type textarea "x"
type textarea "INV"
type textarea "x"
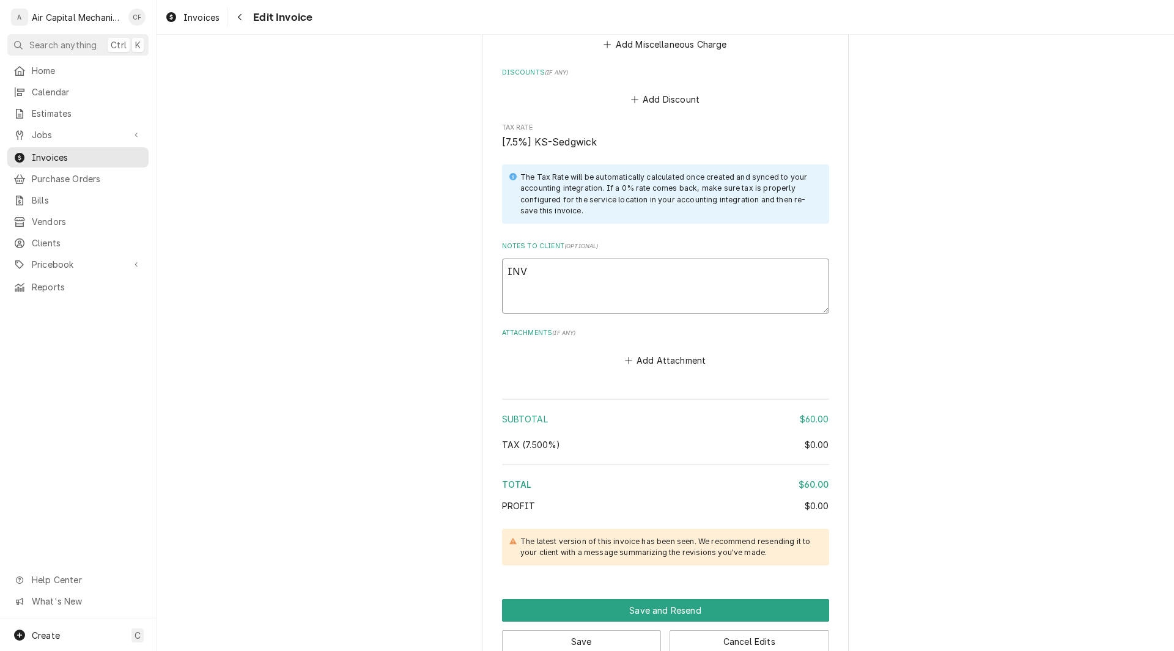
type textarea "IN"
type textarea "x"
type textarea "I"
type textarea "x"
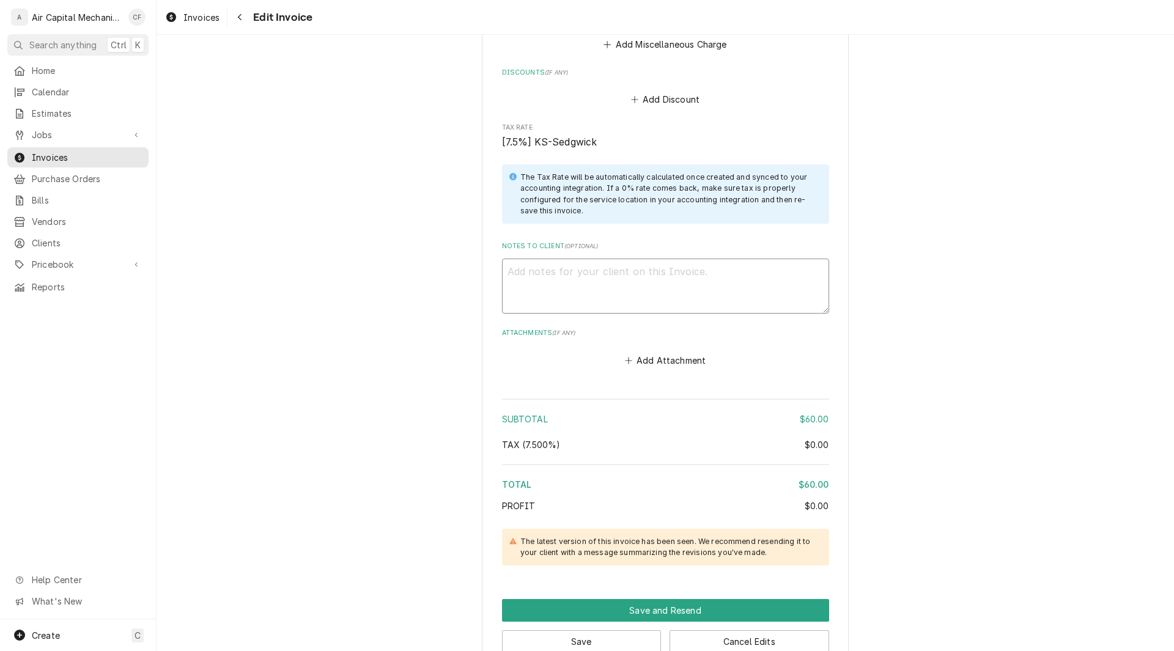
type textarea "P"
type textarea "x"
type textarea "PA"
type textarea "x"
type textarea "PAY"
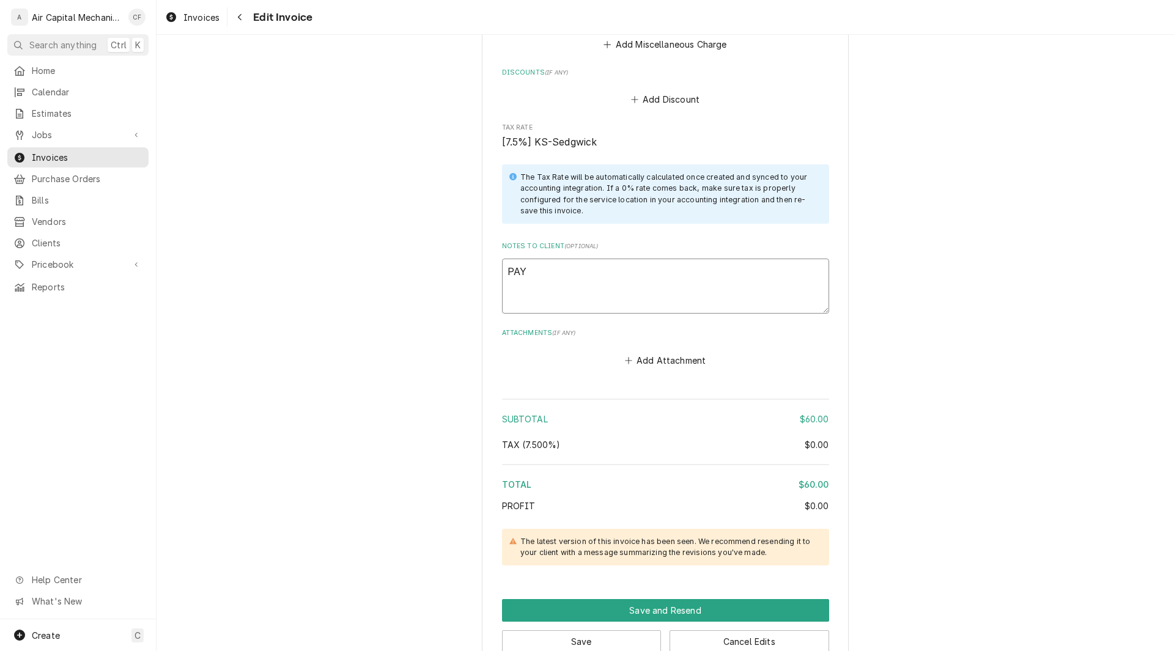
type textarea "x"
type textarea "PAYM"
type textarea "x"
type textarea "PAYMEN"
type textarea "x"
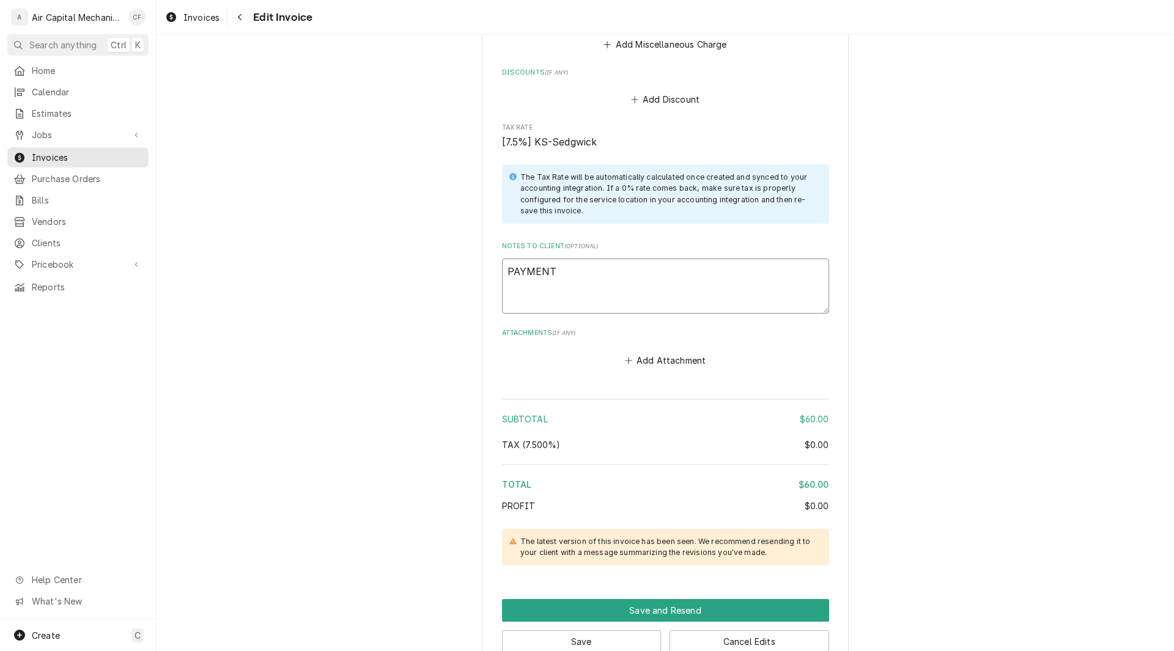
type textarea "PAYMENT"
type textarea "x"
type textarea "PAYMENT W"
type textarea "x"
type textarea "PAYMENT WA"
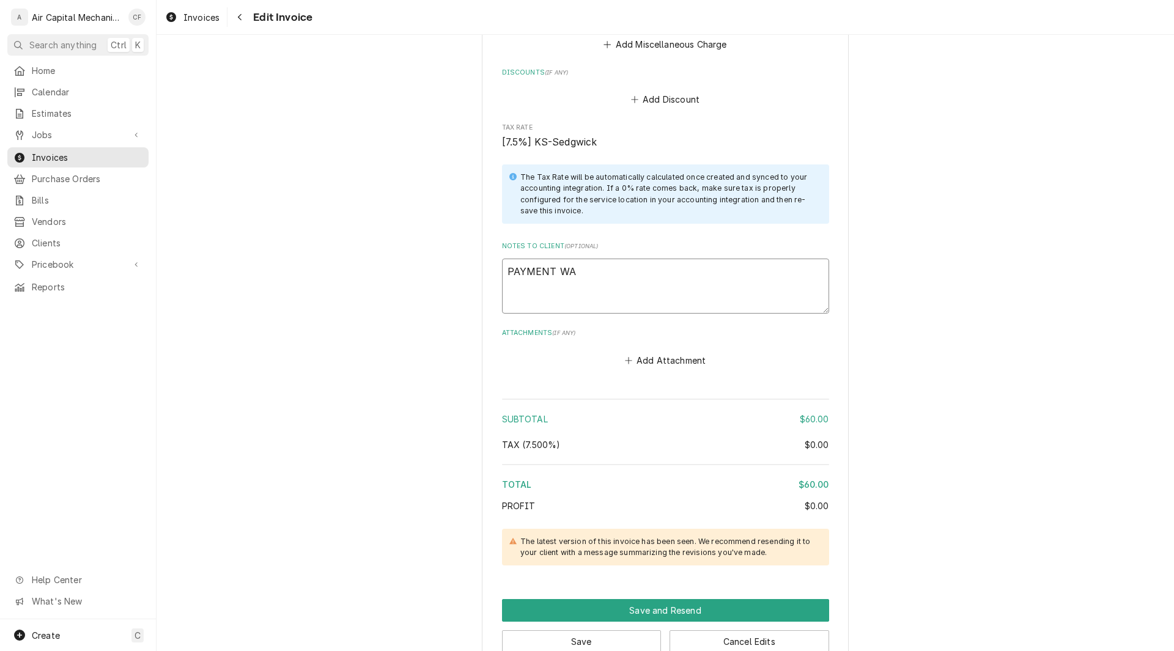
type textarea "x"
type textarea "PAYMENT WAS"
type textarea "x"
type textarea "PAYMENT WAS"
type textarea "x"
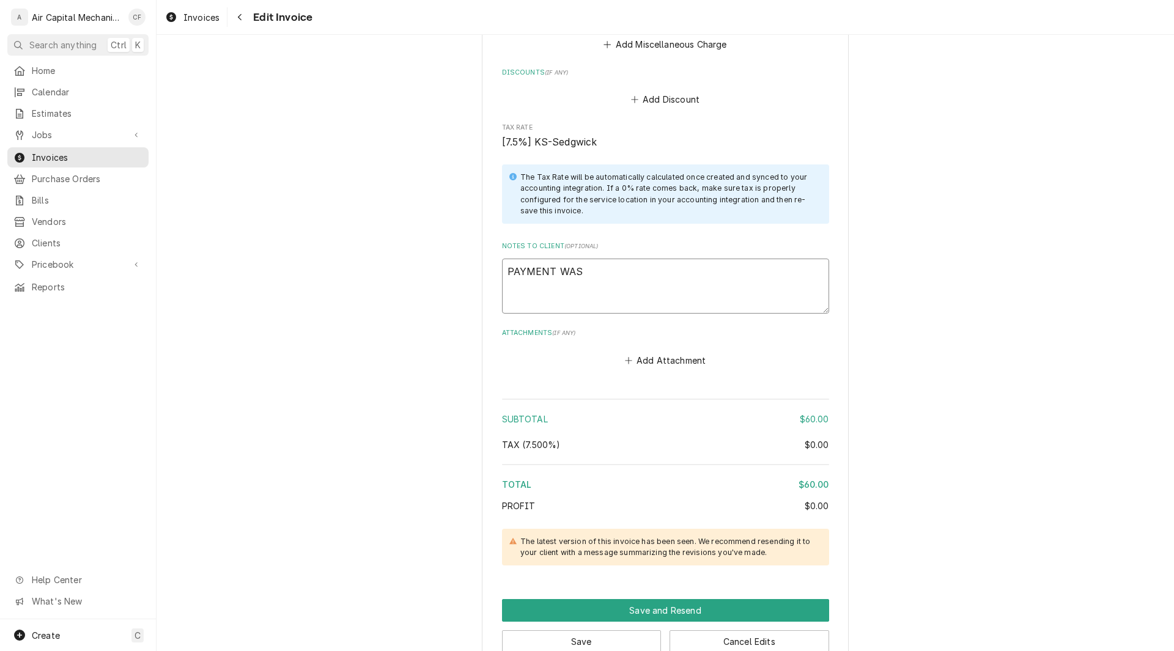
type textarea "PAYMENT WAS D"
type textarea "x"
type textarea "PAYMENT WAS DU"
type textarea "x"
type textarea "PAYMENT WAS DUE"
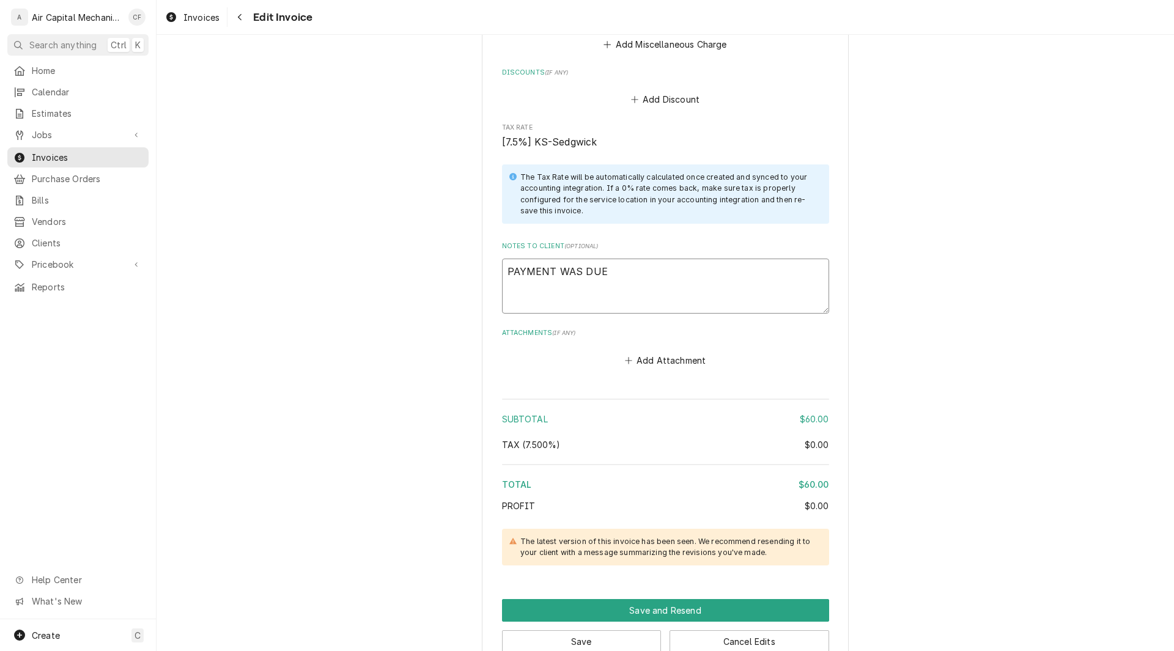
type textarea "x"
type textarea "PAYMENT WAS DUE"
type textarea "x"
type textarea "PAYMENT WAS DUE A"
type textarea "x"
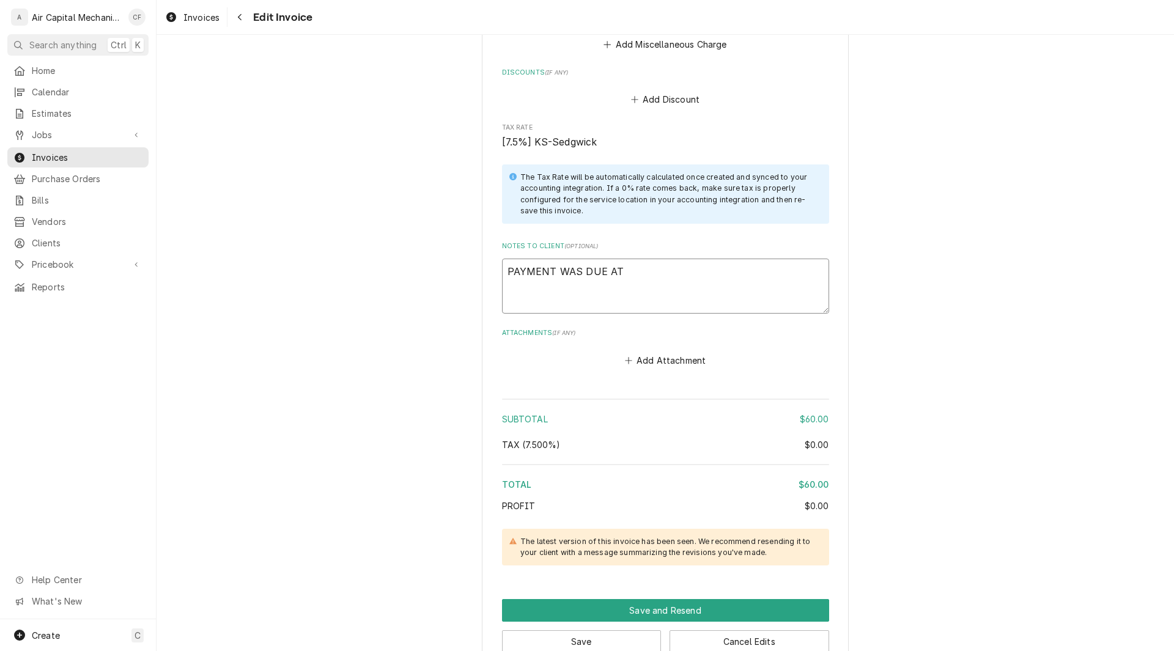
type textarea "PAYMENT WAS DUE AT"
type textarea "x"
type textarea "PAYMENT WAS DUE AT T"
type textarea "x"
type textarea "PAYMENT WAS DUE AT TI"
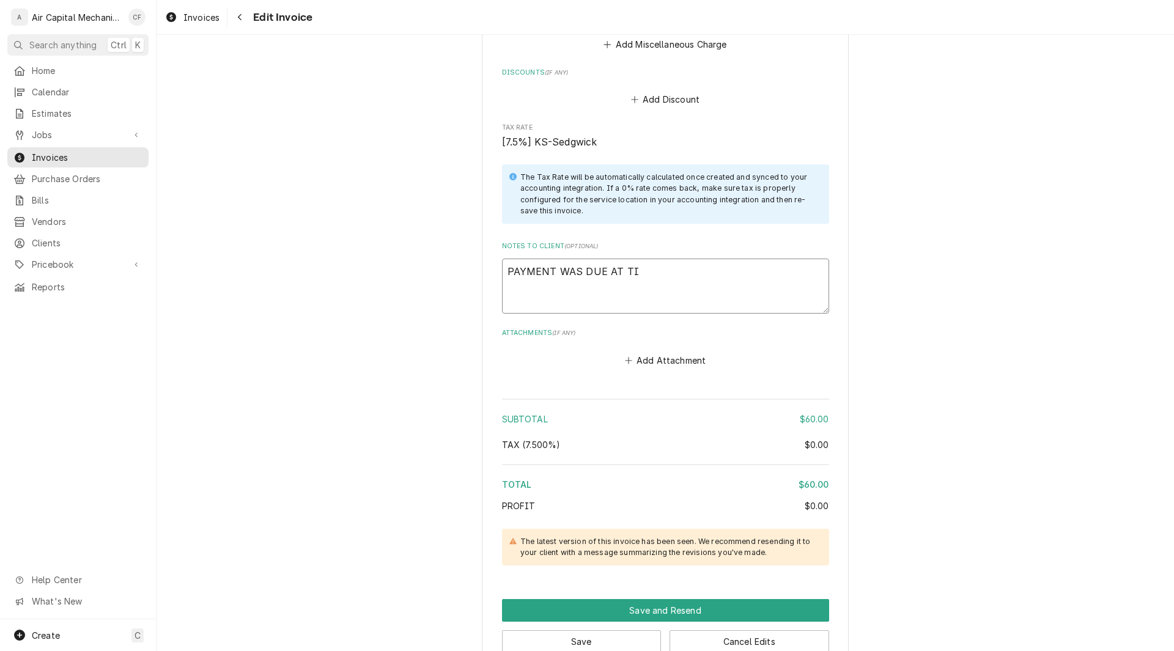
type textarea "x"
type textarea "PAYMENT WAS DUE AT TIM"
type textarea "x"
type textarea "PAYMENT WAS DUE AT TIME"
type textarea "x"
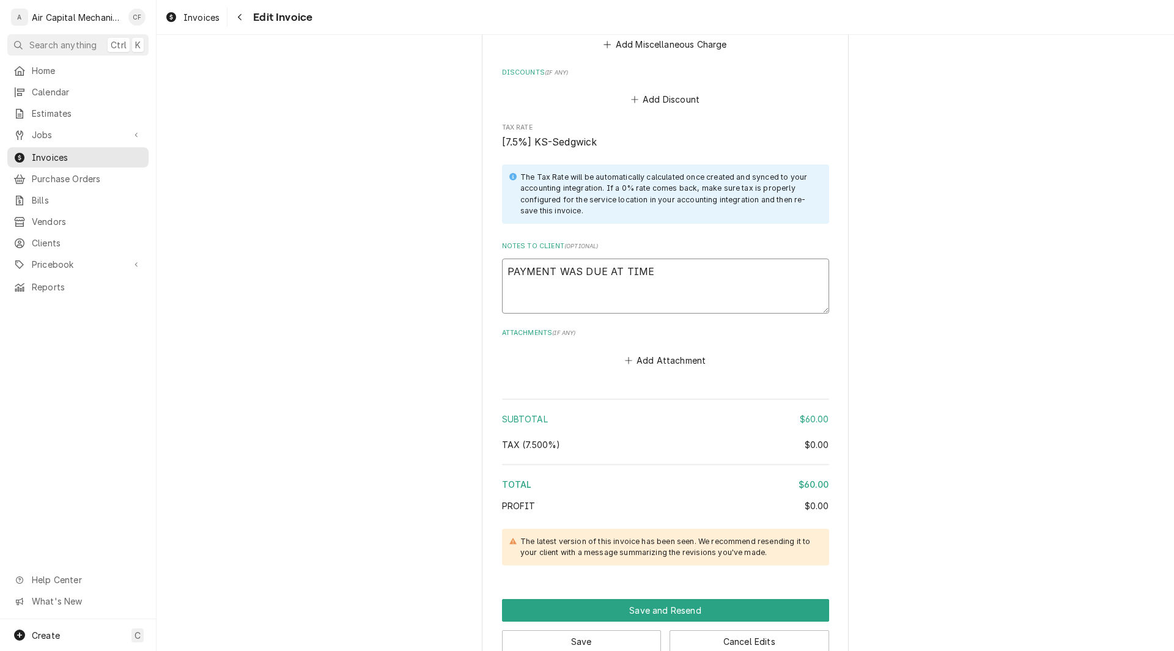
type textarea "PAYMENT WAS DUE AT TIME"
type textarea "x"
type textarea "PAYMENT WAS DUE AT TIME O"
type textarea "x"
type textarea "PAYMENT WAS DUE AT TIME OF"
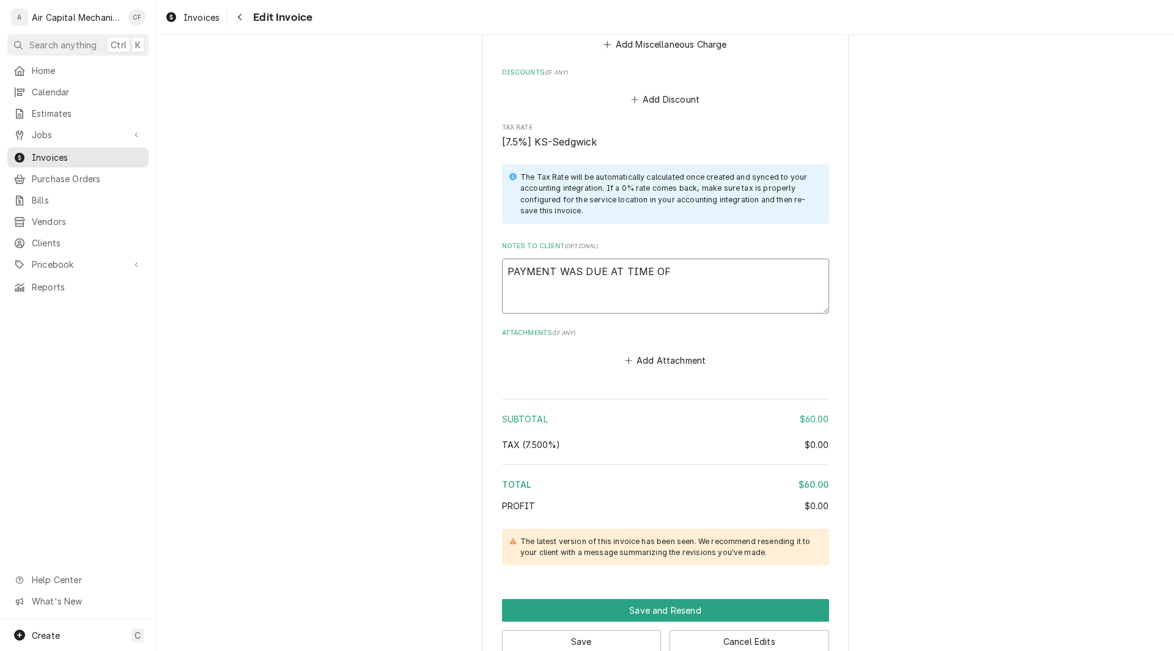
type textarea "x"
type textarea "PAYMENT WAS DUE AT TIME OF"
type textarea "x"
type textarea "PAYMENT WAS DUE AT TIME OF S"
type textarea "x"
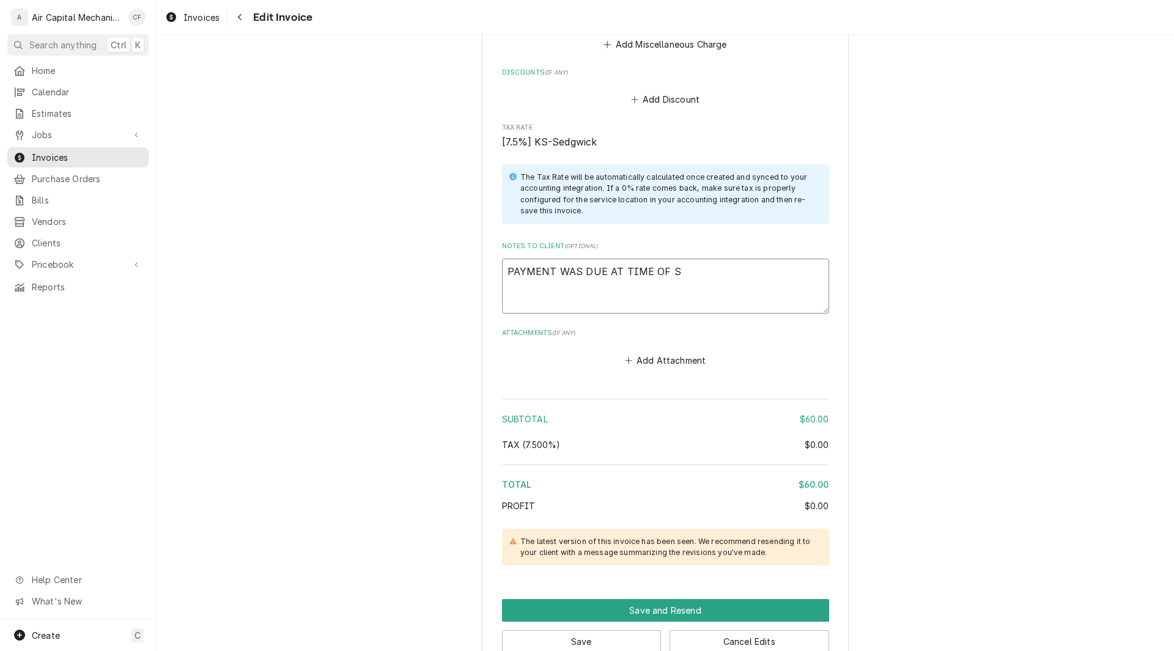
type textarea "PAYMENT WAS DUE AT TIME OF SE"
type textarea "x"
type textarea "PAYMENT WAS DUE AT TIME OF SER"
type textarea "x"
type textarea "PAYMENT WAS DUE AT TIME OF SERV"
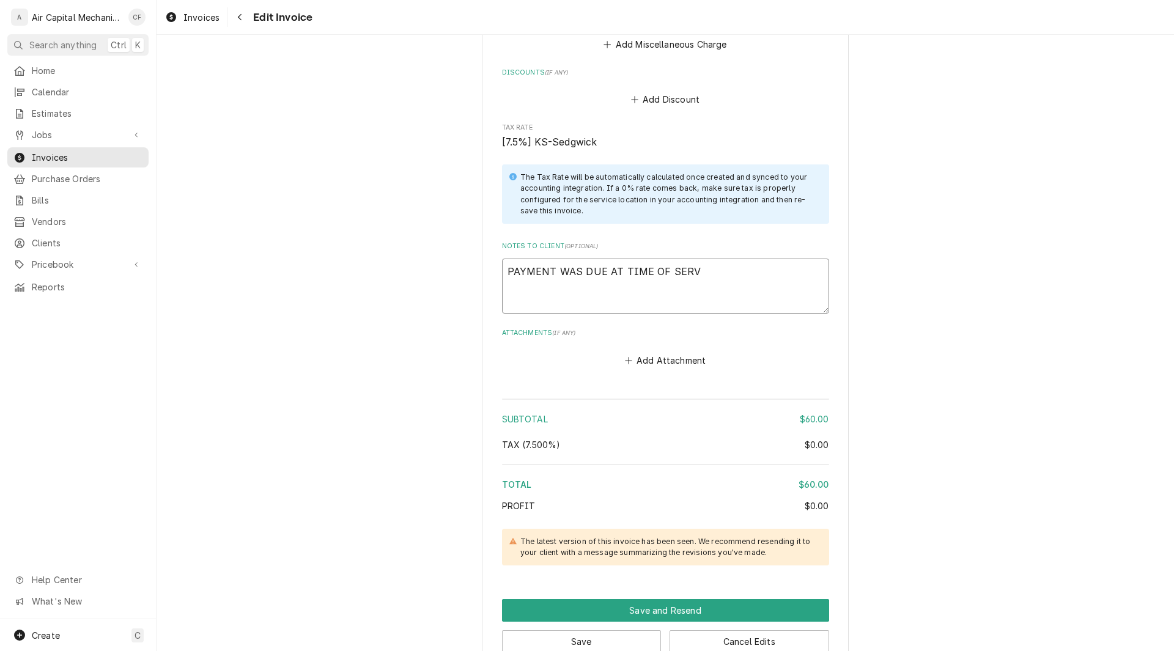
type textarea "x"
type textarea "PAYMENT WAS DUE AT TIME OF SERVI"
type textarea "x"
type textarea "PAYMENT WAS DUE AT TIME OF SERVI"
type textarea "x"
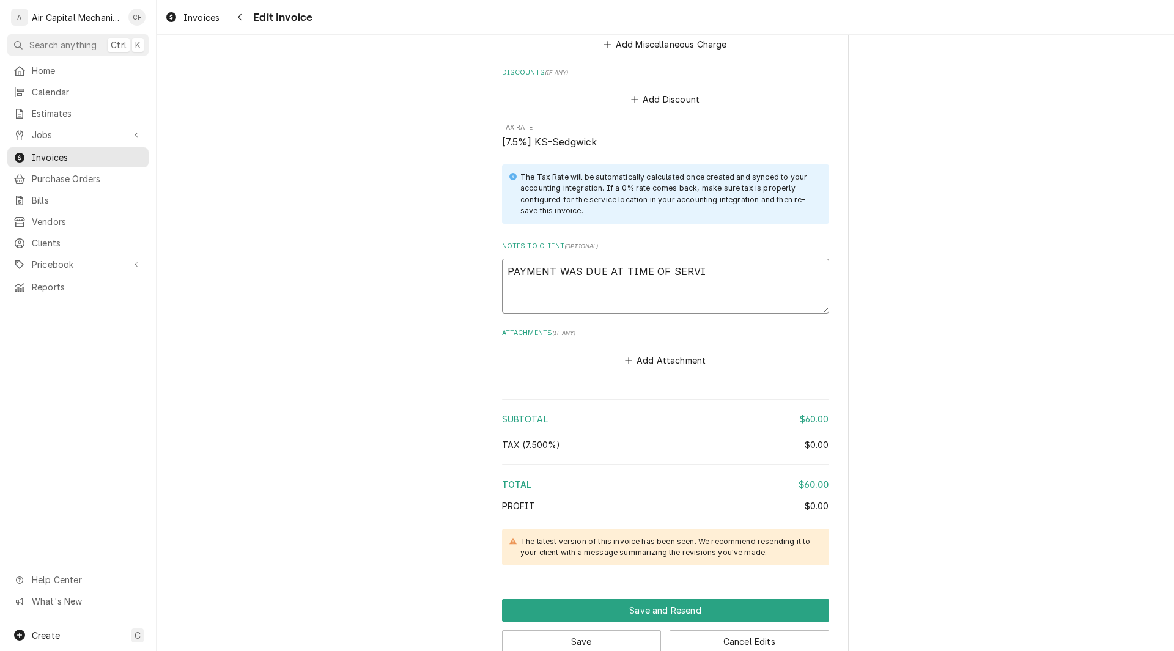
type textarea "PAYMENT WAS DUE AT TIME OF SERVI"
type textarea "x"
type textarea "PAYMENT WAS DUE AT TIME OF SERVIC"
type textarea "x"
type textarea "PAYMENT WAS DUE AT TIME OF SERVICE"
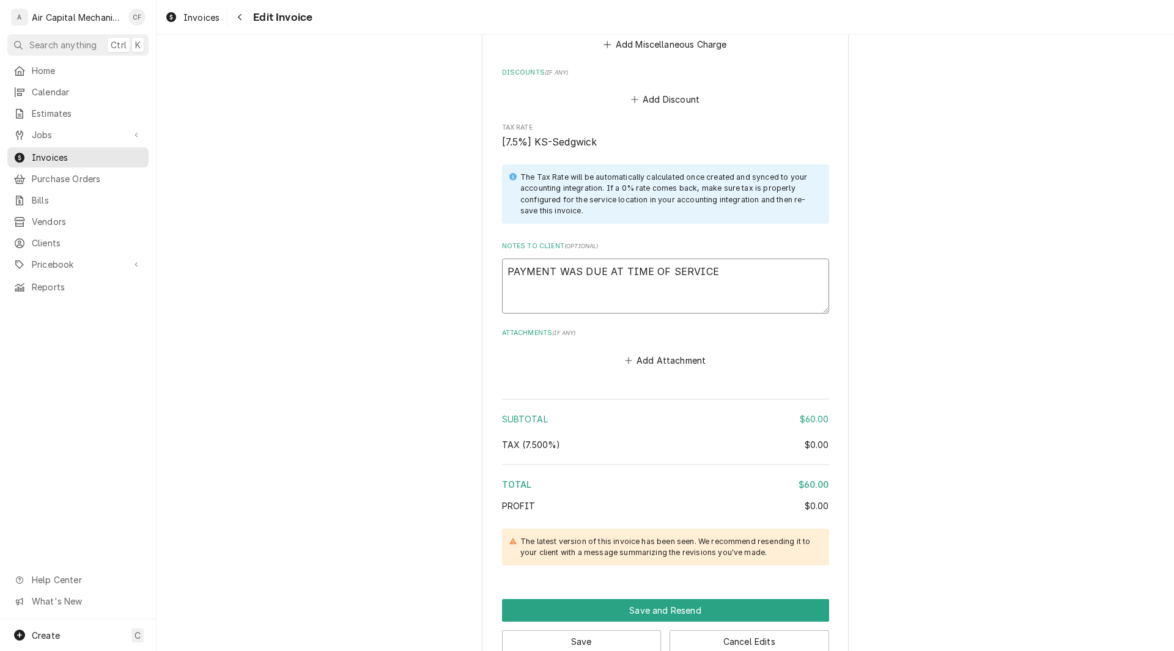
type textarea "x"
type textarea "PAYMENT WAS DUE AT TIME OF SERVICE."
type textarea "x"
type textarea "PAYMENT WAS DUE AT TIME OF SERVICE."
type textarea "x"
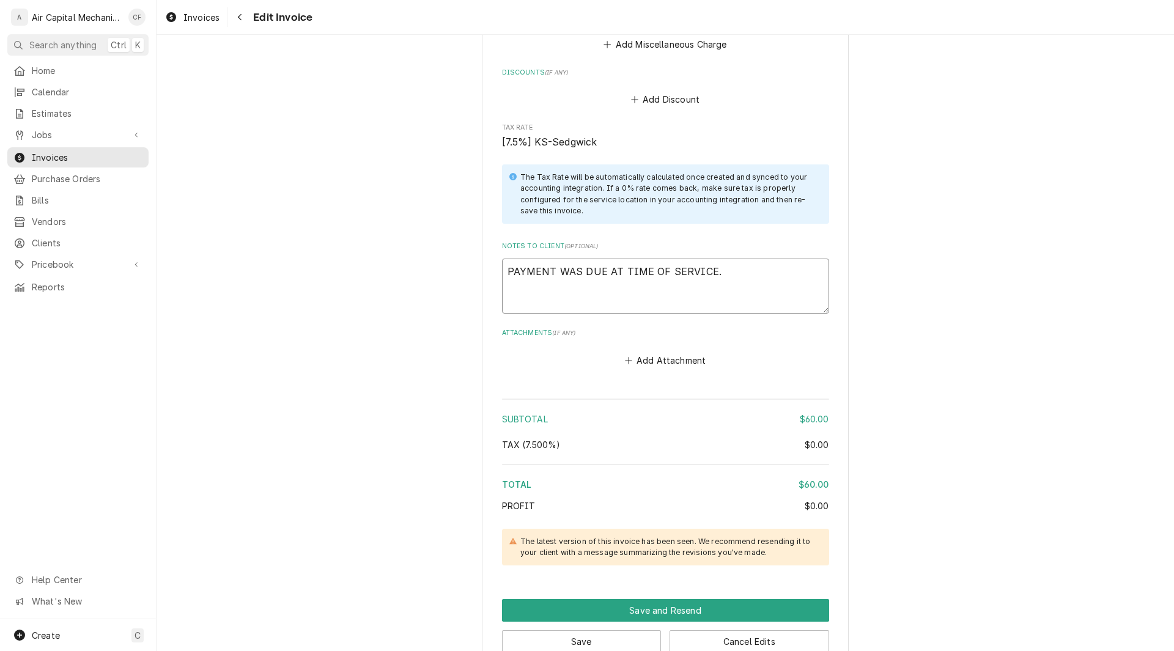
type textarea "PAYMENT WAS DUE AT TIME OF SERVICE."
type textarea "x"
type textarea "PAYMENT WAS DUE AT TIME OF SERVICE. t"
type textarea "x"
type textarea "PAYMENT WAS DUE AT TIME OF SERVICE. tHE"
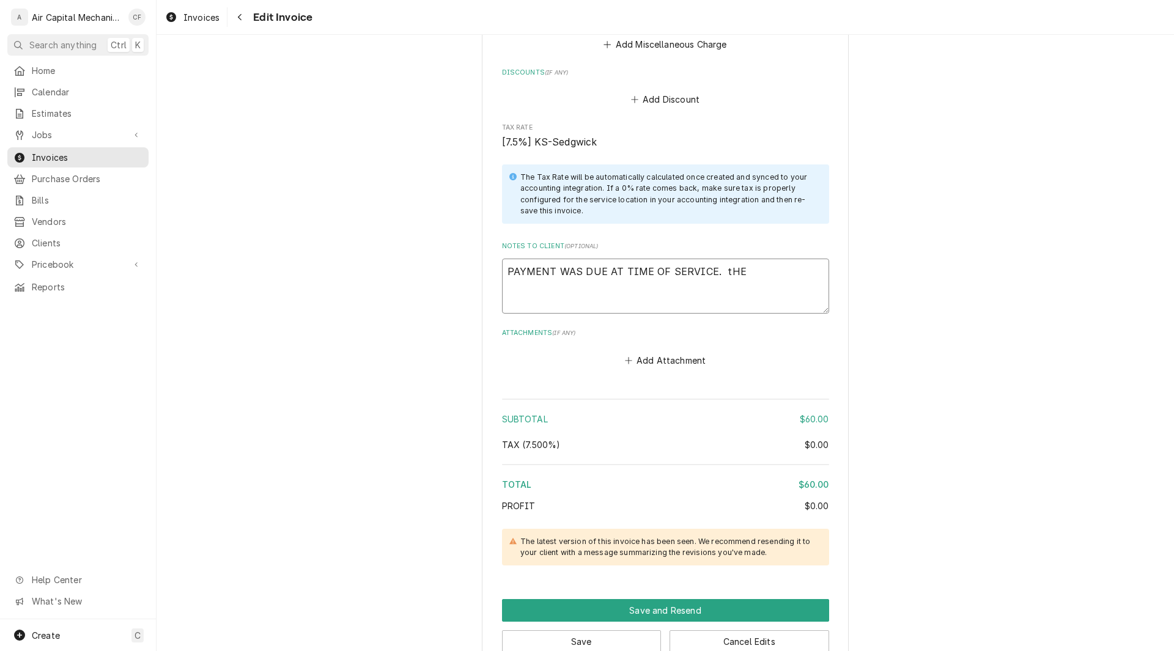
type textarea "x"
type textarea "PAYMENT WAS DUE AT TIME OF SERVICE. tHE"
type textarea "x"
type textarea "PAYMENT WAS DUE AT TIME OF SERVICE. tHE I"
type textarea "x"
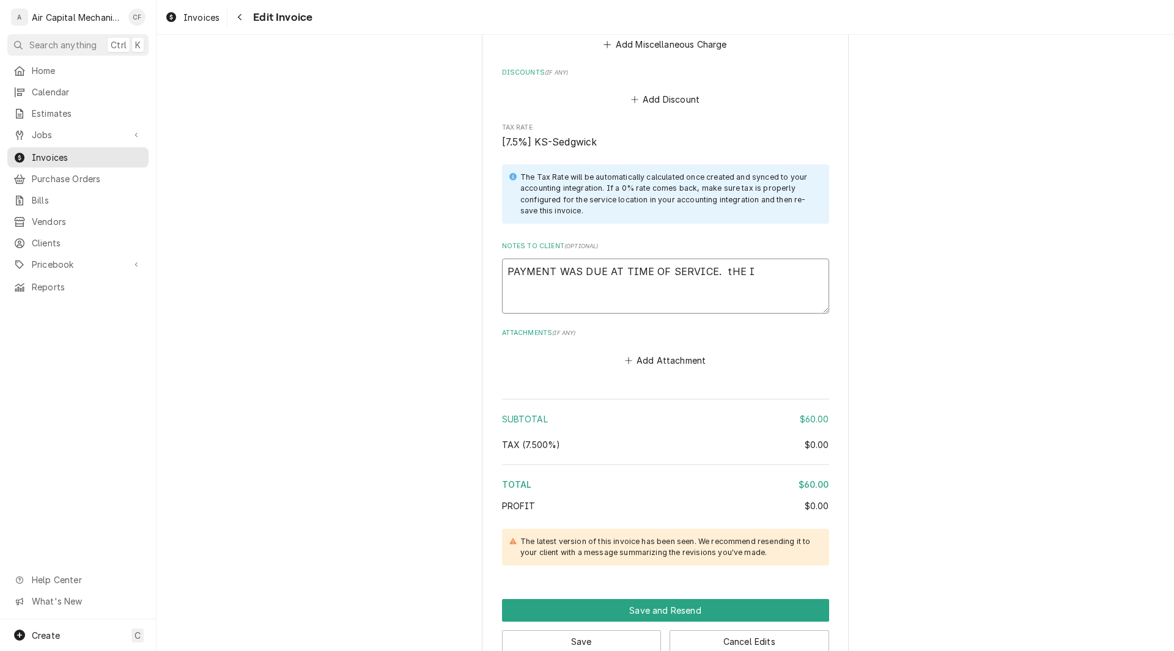
type textarea "PAYMENT WAS DUE AT TIME OF SERVICE. tHE IN"
type textarea "x"
type textarea "PAYMENT WAS DUE AT TIME OF SERVICE. tHE INV"
type textarea "x"
type textarea "PAYMENT WAS DUE AT TIME OF SERVICE. tHE INVO"
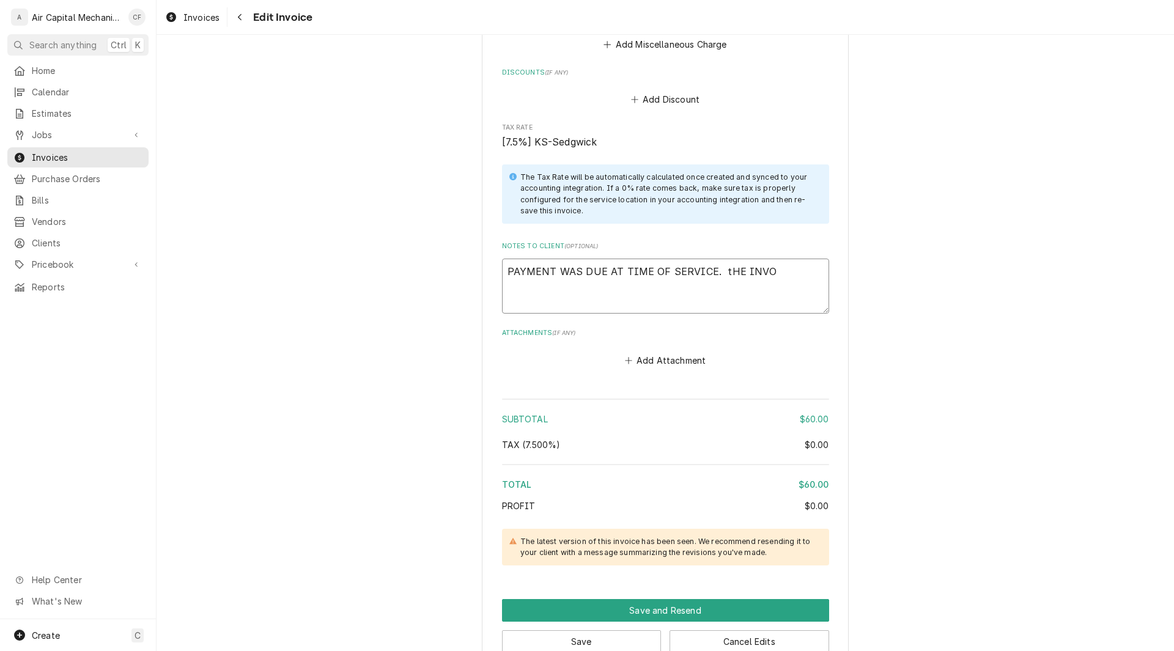
type textarea "x"
type textarea "PAYMENT WAS DUE AT TIME OF SERVICE. tHE INVOI"
type textarea "x"
type textarea "PAYMENT WAS DUE AT TIME OF SERVICE. tHE INVOIC"
type textarea "x"
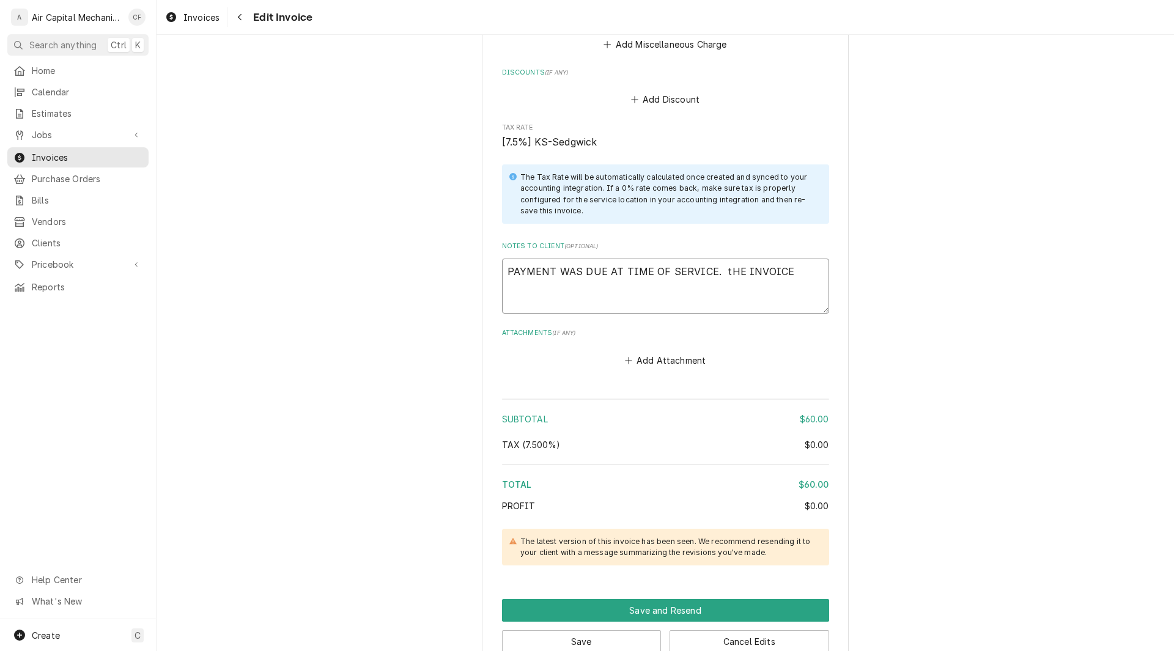
type textarea "PAYMENT WAS DUE AT TIME OF SERVICE. tHE INVOICE"
type textarea "x"
type textarea "PAYMENT WAS DUE AT TIME OF SERVICE. tHE INVOICE H"
type textarea "x"
type textarea "PAYMENT WAS DUE AT TIME OF SERVICE. tHE INVOICE HA"
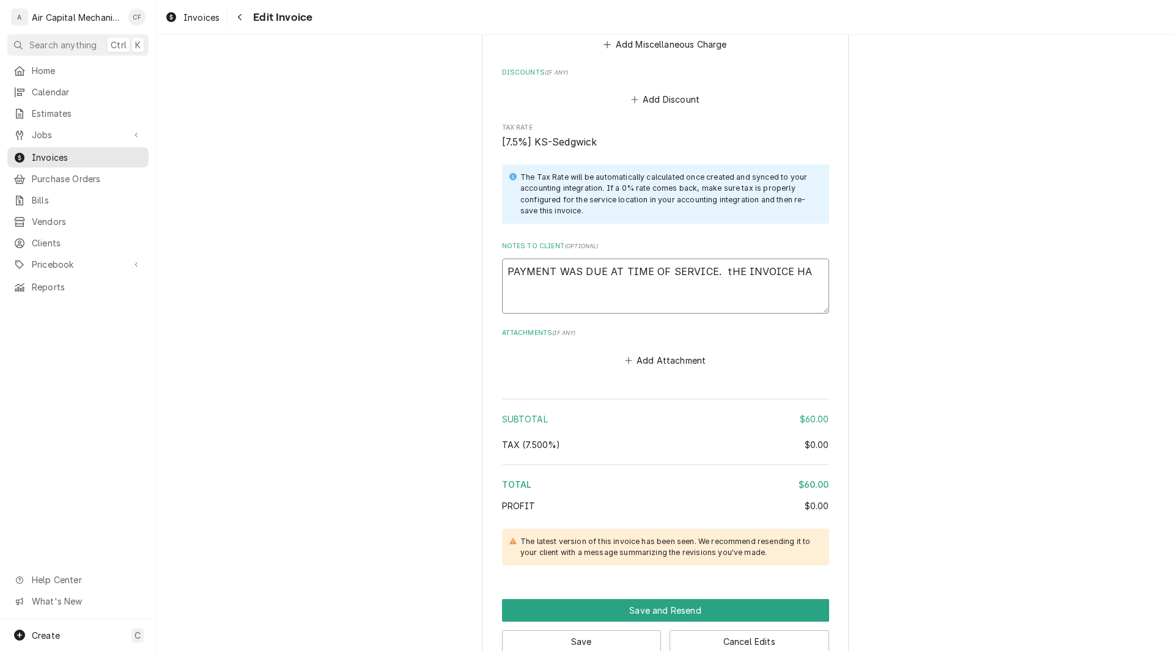
type textarea "x"
type textarea "PAYMENT WAS DUE AT TIME OF SERVICE. tHE INVOICE HAS"
type textarea "x"
type textarea "PAYMENT WAS DUE AT TIME OF SERVICE. tHE INVOICE HAS"
type textarea "x"
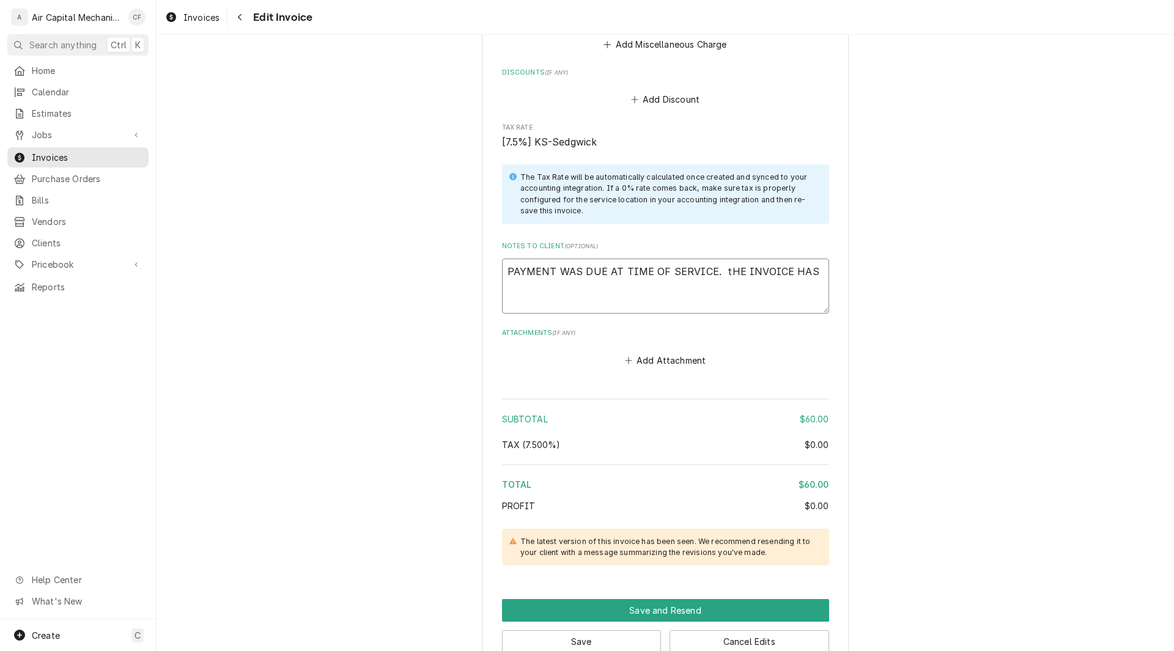
type textarea "PAYMENT WAS DUE AT TIME OF SERVICE. tHE INVOICE HAS B"
type textarea "x"
type textarea "PAYMENT WAS DUE AT TIME OF SERVICE. tHE INVOICE HAS BE"
type textarea "x"
type textarea "PAYMENT WAS DUE AT TIME OF SERVICE. tHE INVOICE HAS BEE"
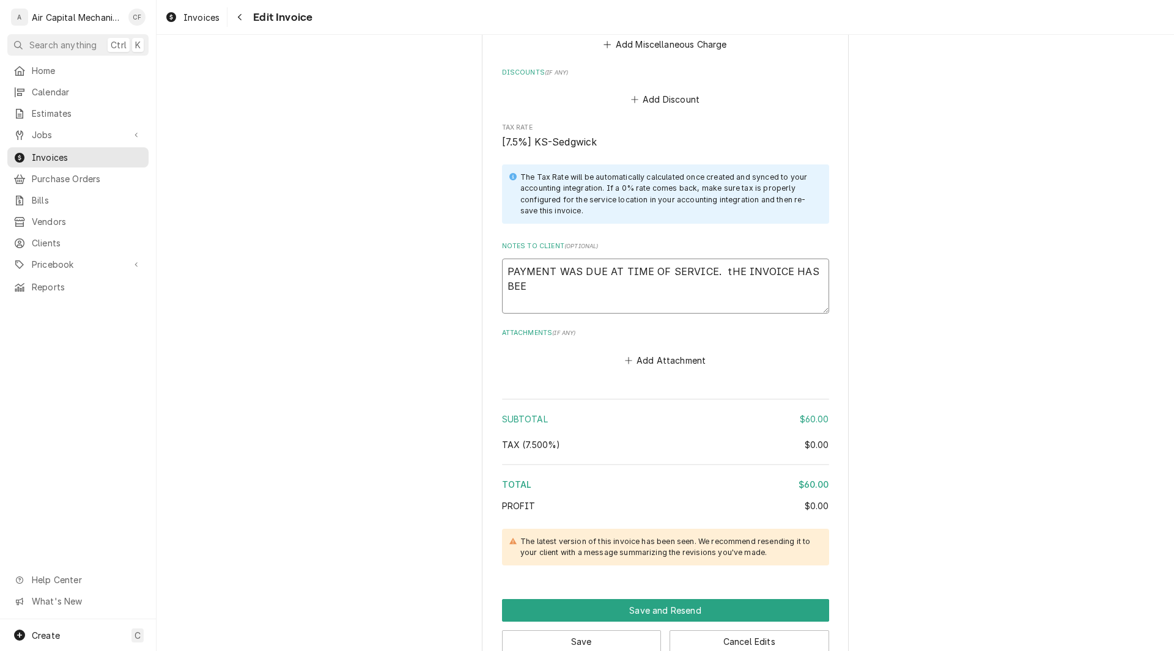
type textarea "x"
type textarea "PAYMENT WAS DUE AT TIME OF SERVICE. tHE INVOICE HAS BEEN"
type textarea "x"
type textarea "PAYMENT WAS DUE AT TIME OF SERVICE. tHE INVOICE HAS BEEN"
type textarea "x"
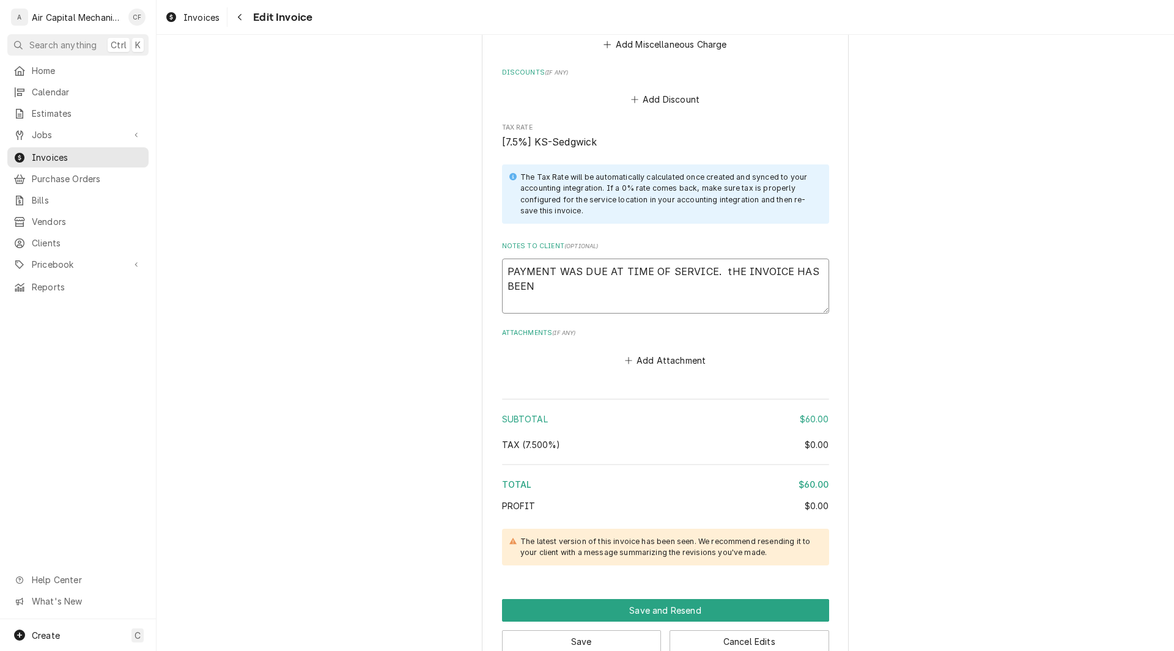
type textarea "PAYMENT WAS DUE AT TIME OF SERVICE. tHE INVOICE HAS BEEN ="
type textarea "x"
type textarea "PAYMENT WAS DUE AT TIME OF SERVICE. tHE INVOICE HAS BEEN =="
type textarea "x"
type textarea "PAYMENT WAS DUE AT TIME OF SERVICE. tHE INVOICE HAS BEEN ===="
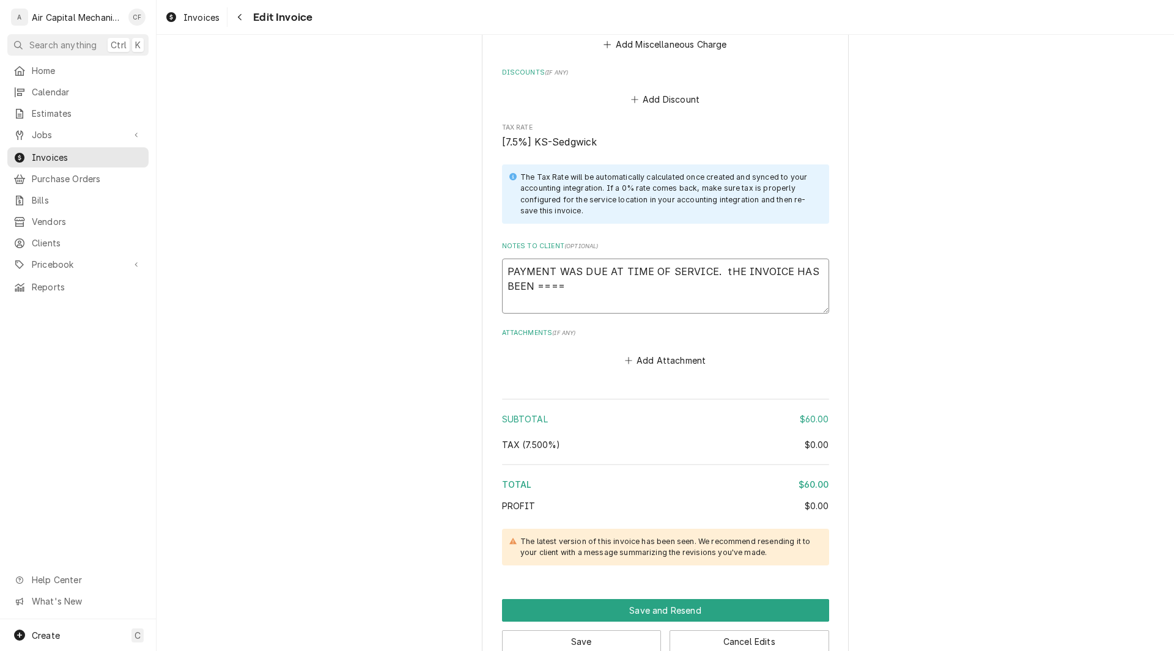
type textarea "x"
type textarea "PAYMENT WAS DUE AT TIME OF SERVICE. tHE INVOICE HAS BEEN ==="
type textarea "x"
type textarea "PAYMENT WAS DUE AT TIME OF SERVICE. tHE INVOICE HAS BEEN =="
type textarea "x"
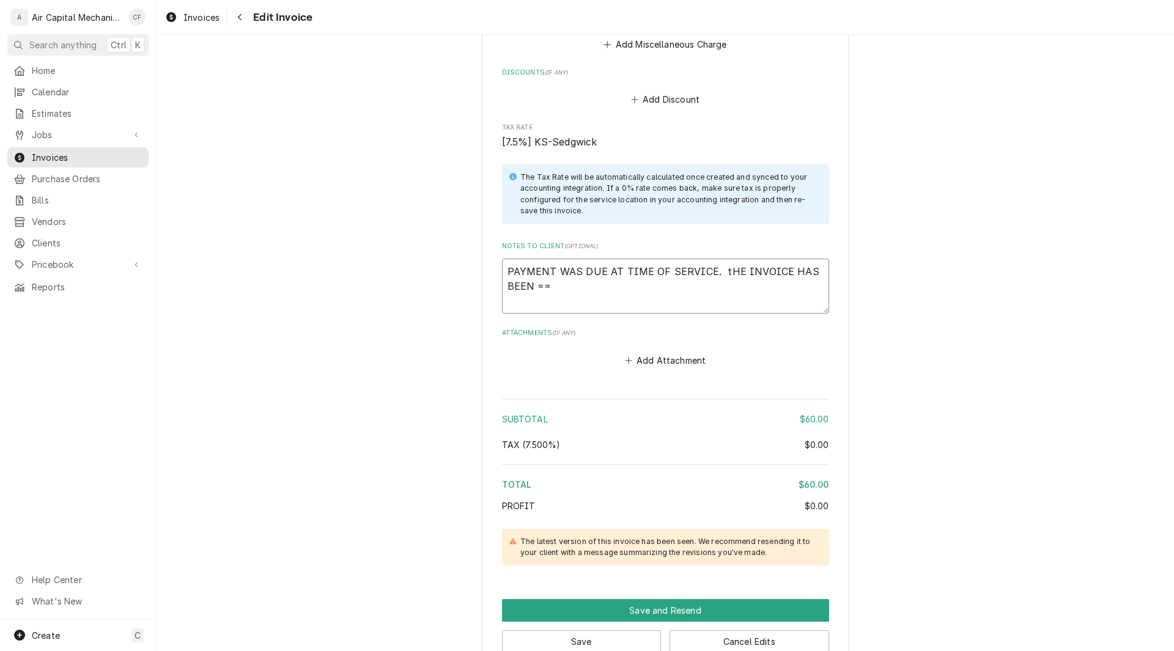
type textarea "PAYMENT WAS DUE AT TIME OF SERVICE. tHE INVOICE HAS BEEN ="
type textarea "x"
type textarea "PAYMENT WAS DUE AT TIME OF SERVICE. tHE INVOICE HAS BEEN"
type textarea "x"
type textarea "PAYMENT WAS DUE AT TIME OF SERVICE. tHE INVOICE HAS BEEN"
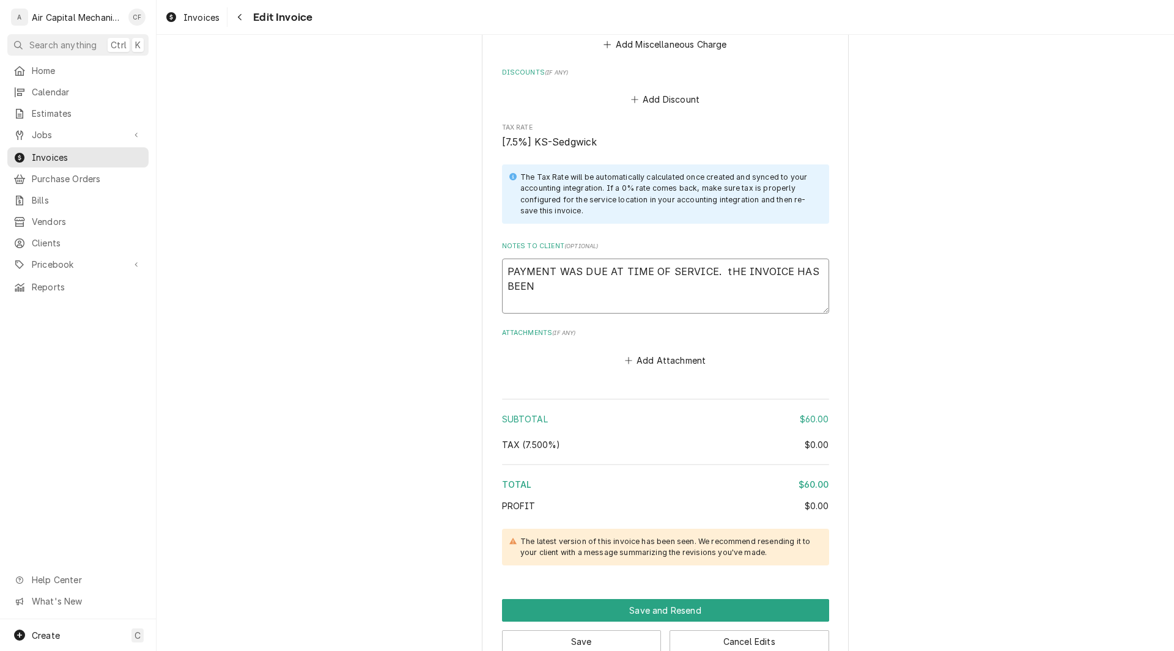
type textarea "x"
type textarea "PAYMENT WAS DUE AT TIME OF SERVICE. tHE INVOICE HAS BEE"
type textarea "x"
type textarea "PAYMENT WAS DUE AT TIME OF SERVICE. tHE INVOICE HAS BE"
type textarea "x"
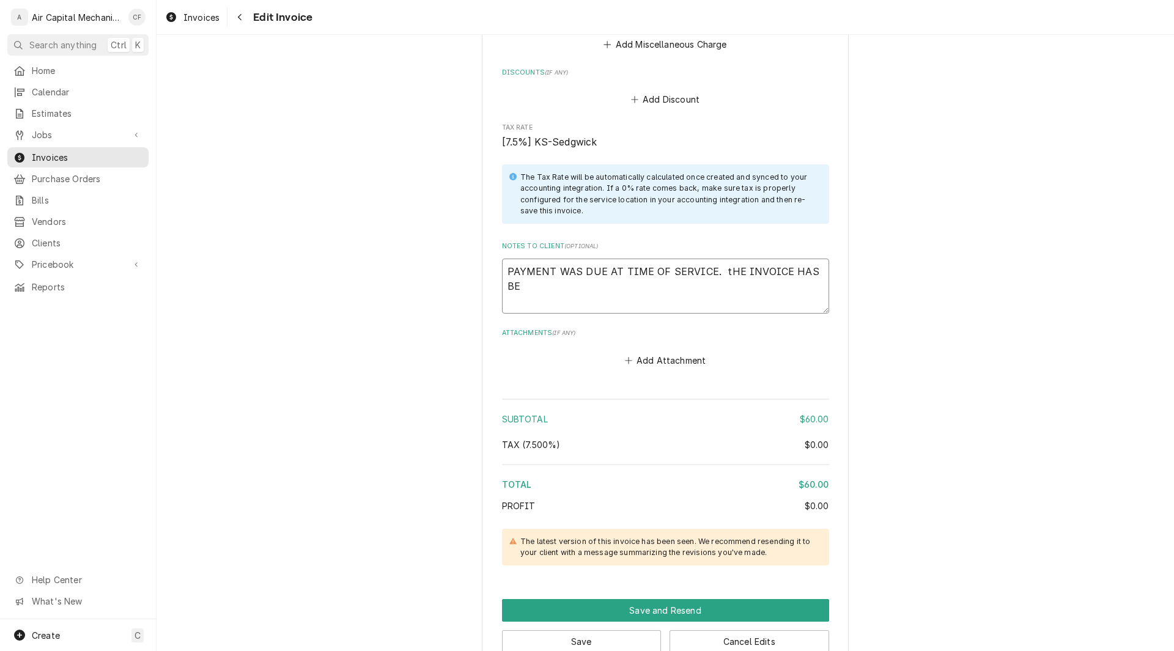
type textarea "PAYMENT WAS DUE AT TIME OF SERVICE. tHE INVOICE HAS B"
type textarea "x"
type textarea "PAYMENT WAS DUE AT TIME OF SERVICE. tHE INVOICE HAS"
type textarea "x"
type textarea "PAYMENT WAS DUE AT TIME OF SERVICE. tHE INVOICE HAS"
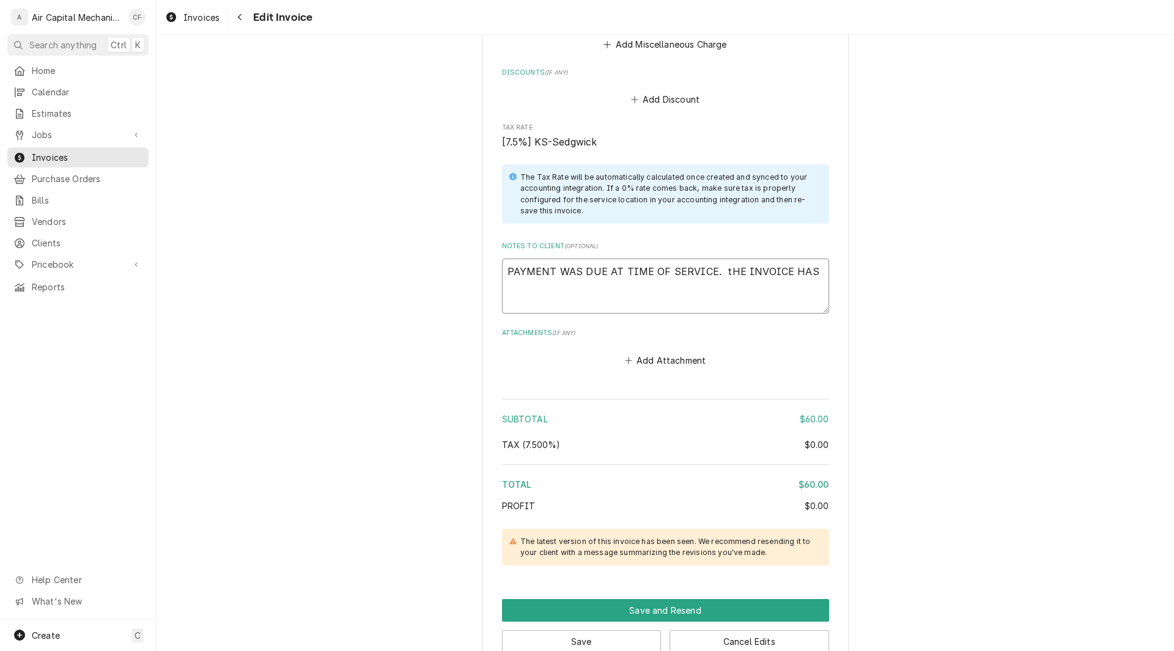
type textarea "x"
type textarea "PAYMENT WAS DUE AT TIME OF SERVICE. tHE INVOICE HA"
type textarea "x"
type textarea "PAYMENT WAS DUE AT TIME OF SERVICE. tHE INVOICE H"
type textarea "x"
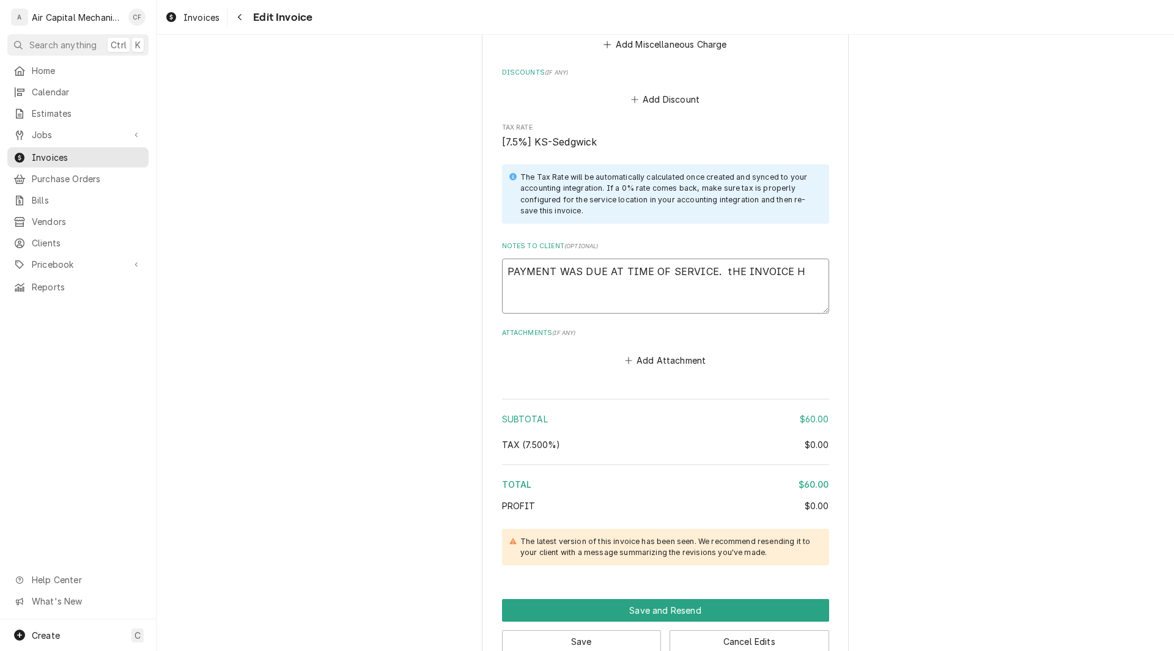
type textarea "PAYMENT WAS DUE AT TIME OF SERVICE. tHE INVOICE"
type textarea "x"
type textarea "PAYMENT WAS DUE AT TIME OF SERVICE. tHE INVOICE"
type textarea "x"
type textarea "PAYMENT WAS DUE AT TIME OF SERVICE. tHE INVOIC"
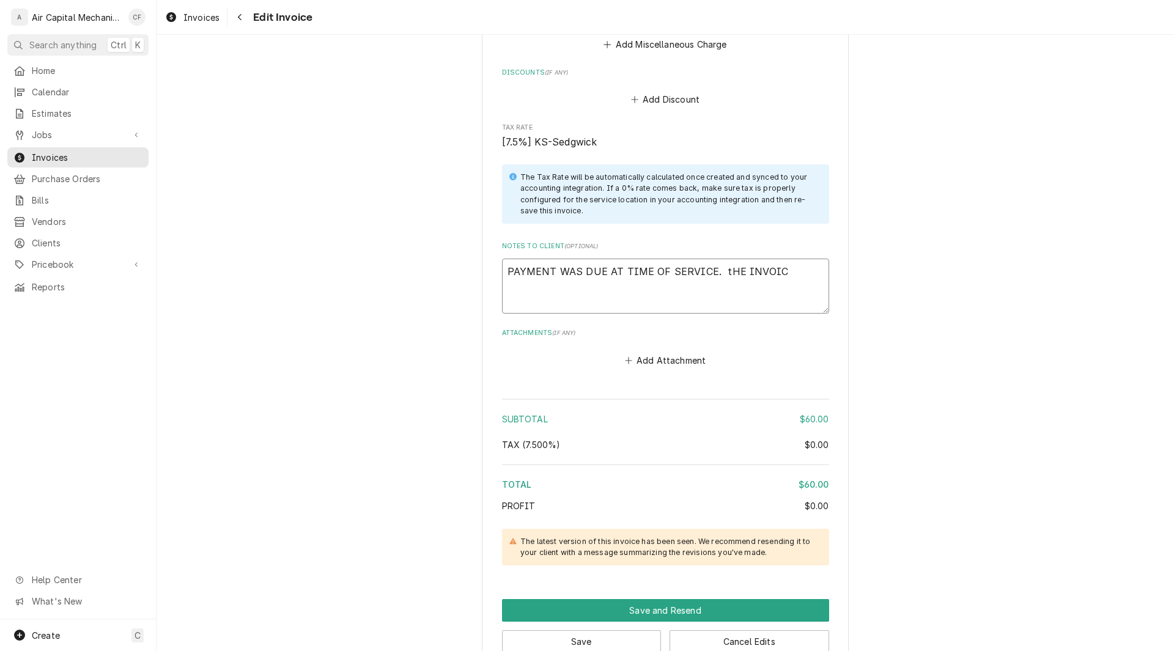
type textarea "x"
type textarea "PAYMENT WAS DUE AT TIME OF SERVICE. tHE INVOI"
type textarea "x"
type textarea "PAYMENT WAS DUE AT TIME OF SERVICE. tHE INVO"
type textarea "x"
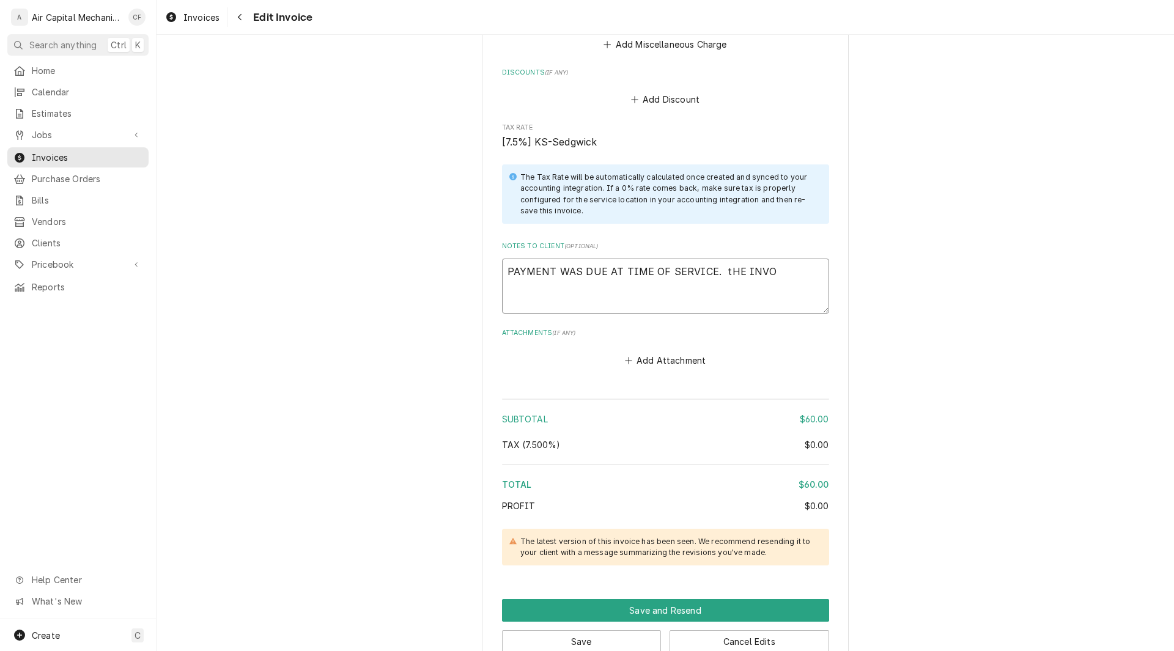
type textarea "PAYMENT WAS DUE AT TIME OF SERVICE. tHE INV"
type textarea "x"
type textarea "PAYMENT WAS DUE AT TIME OF SERVICE. tHE IN"
type textarea "x"
type textarea "PAYMENT WAS DUE AT TIME OF SERVICE. tHE I"
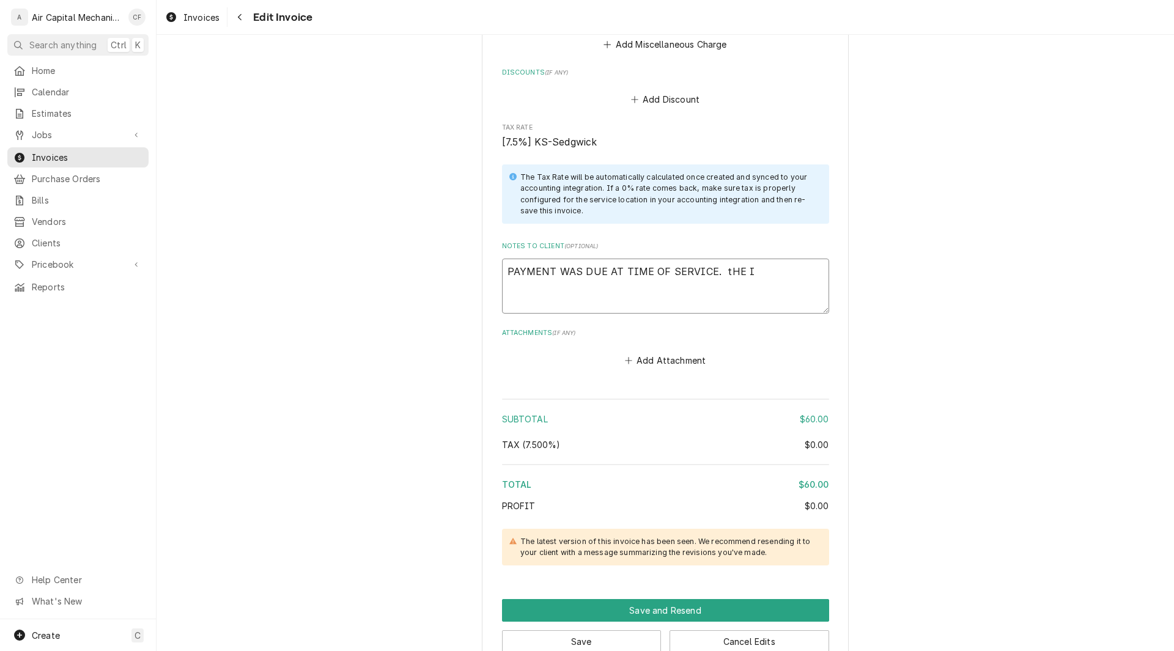
type textarea "x"
type textarea "PAYMENT WAS DUE AT TIME OF SERVICE. tHE"
type textarea "x"
type textarea "PAYMENT WAS DUE AT TIME OF SERVICE. tHE"
type textarea "x"
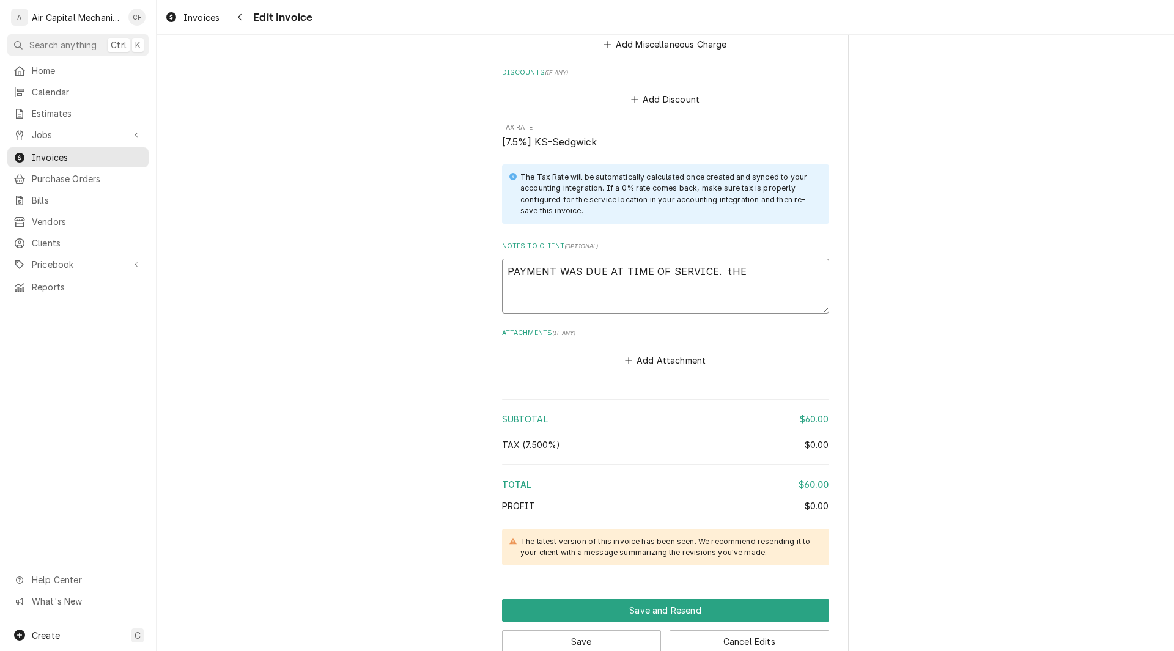
type textarea "PAYMENT WAS DUE AT TIME OF SERVICE. tH"
type textarea "x"
type textarea "PAYMENT WAS DUE AT TIME OF SERVICE. t"
type textarea "x"
type textarea "PAYMENT WAS DUE AT TIME OF SERVICE."
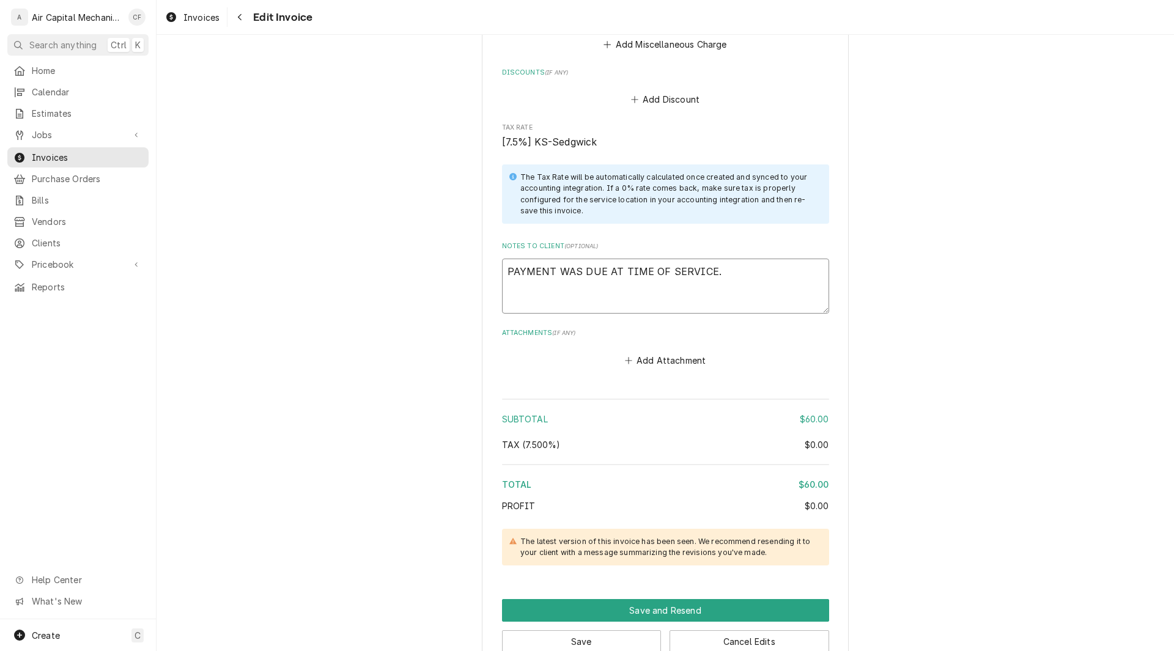
type textarea "x"
type textarea "PAYMENT WAS DUE AT TIME OF SERVICE. T"
type textarea "x"
type textarea "PAYMENT WAS DUE AT TIME OF SERVICE. TH"
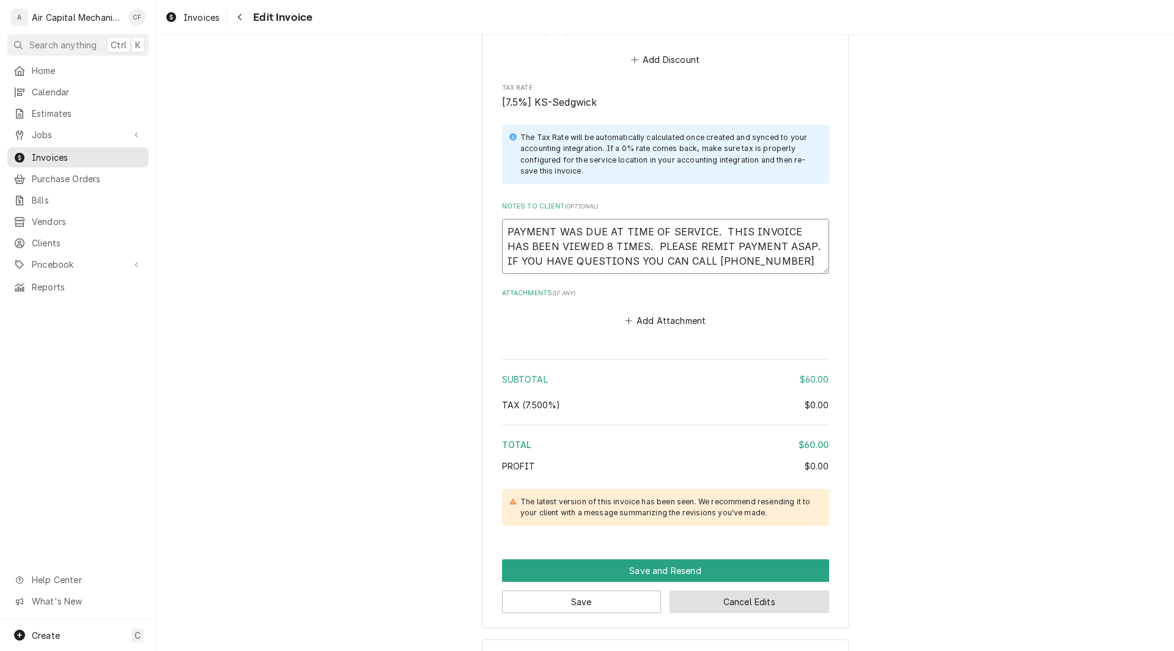
scroll to position [1378, 0]
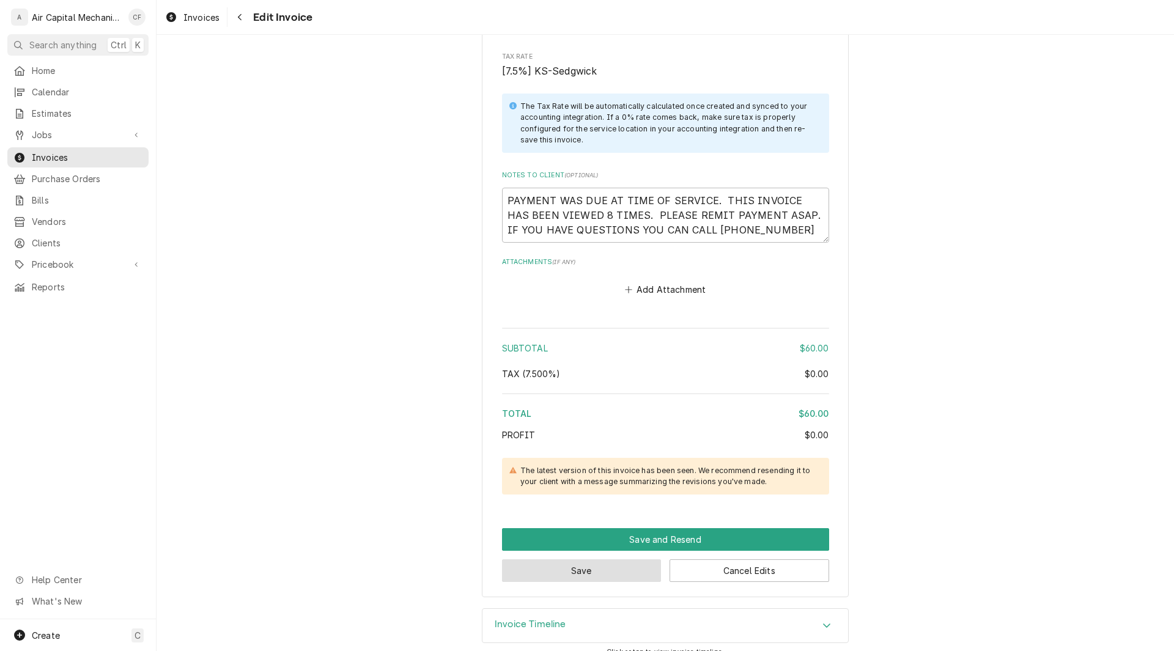
click at [618, 571] on button "Save" at bounding box center [582, 571] width 160 height 23
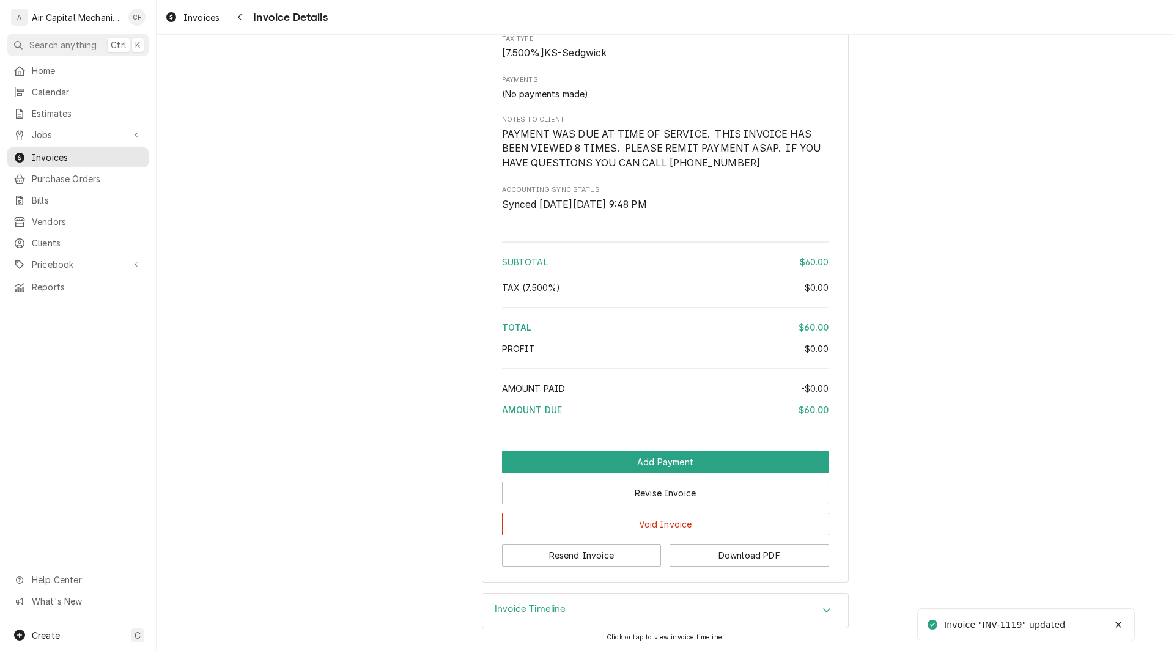
scroll to position [935, 0]
click at [767, 555] on button "Download PDF" at bounding box center [750, 555] width 160 height 23
